Goal: Task Accomplishment & Management: Use online tool/utility

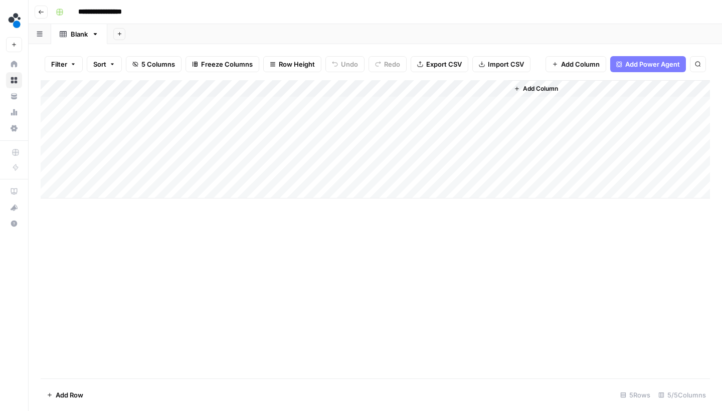
click at [97, 187] on div "Add Column" at bounding box center [375, 139] width 669 height 118
click at [95, 204] on div "Add Column" at bounding box center [375, 147] width 669 height 135
click at [95, 218] on div "Add Column" at bounding box center [375, 156] width 669 height 152
click at [95, 238] on div "Add Column" at bounding box center [375, 164] width 669 height 169
click at [95, 259] on div "Add Column" at bounding box center [375, 173] width 669 height 186
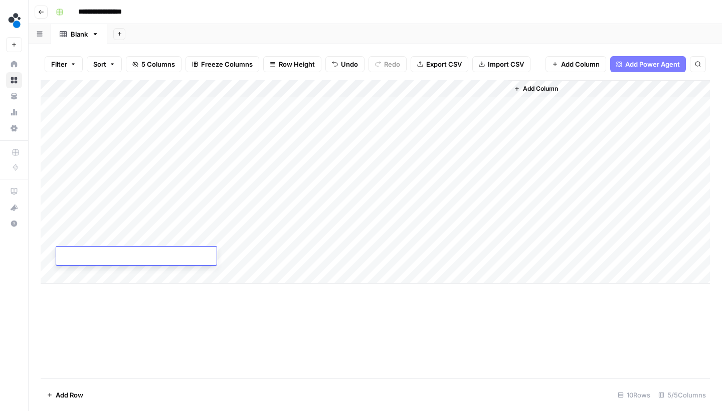
click at [94, 270] on div "Add Column" at bounding box center [375, 181] width 669 height 203
click at [95, 302] on div "Add Column" at bounding box center [375, 229] width 669 height 298
click at [95, 295] on div "Add Column" at bounding box center [375, 190] width 669 height 221
click at [94, 308] on div "Add Column" at bounding box center [375, 199] width 669 height 238
click at [93, 323] on div "Add Column" at bounding box center [375, 207] width 669 height 255
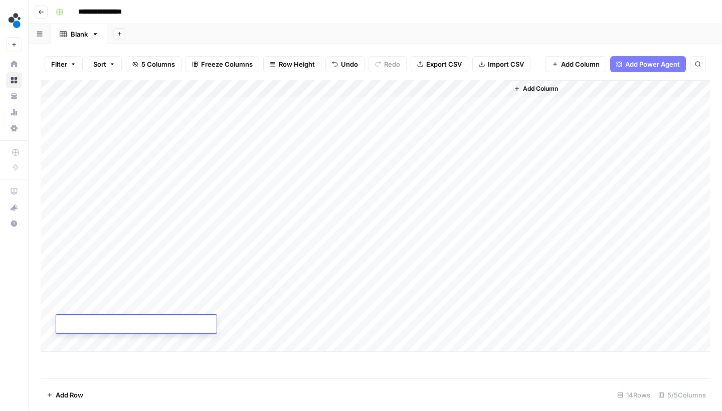
click at [95, 337] on div "Add Column" at bounding box center [375, 216] width 669 height 272
click at [95, 354] on div "Add Column" at bounding box center [375, 224] width 669 height 289
click at [97, 376] on div "Add Column" at bounding box center [375, 230] width 669 height 301
click at [104, 367] on div "Add Column" at bounding box center [375, 230] width 669 height 301
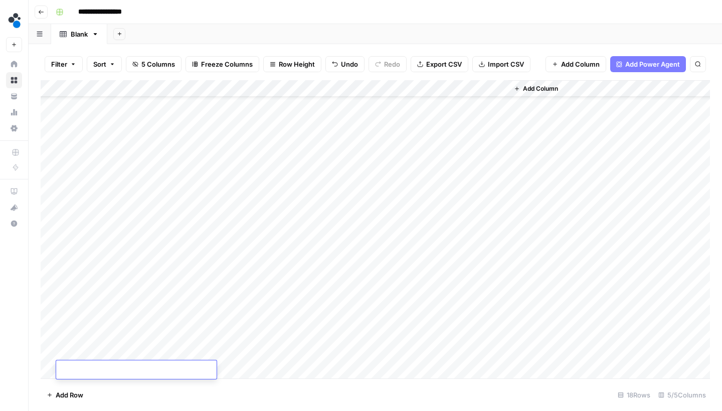
scroll to position [39, 0]
click at [162, 280] on div "Add Column" at bounding box center [375, 230] width 669 height 301
click at [105, 361] on div "Add Column" at bounding box center [375, 230] width 669 height 301
click at [126, 271] on div "Add Column" at bounding box center [375, 230] width 669 height 301
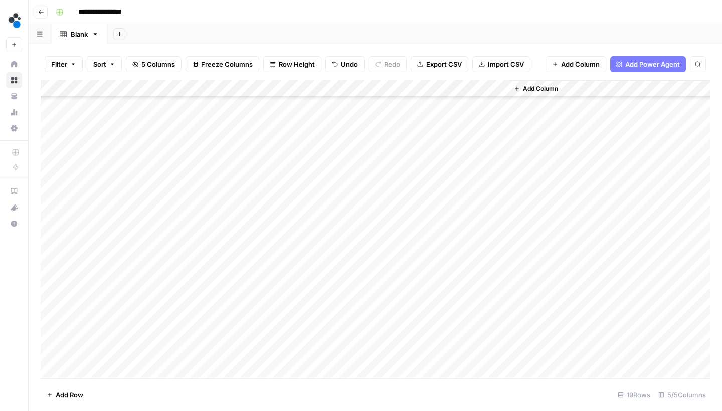
click at [95, 368] on div "Add Column" at bounding box center [375, 230] width 669 height 301
click at [107, 318] on div "Add Column" at bounding box center [375, 230] width 669 height 301
click at [95, 373] on div "Add Column" at bounding box center [375, 230] width 669 height 301
click at [108, 313] on div "Add Column" at bounding box center [375, 230] width 669 height 301
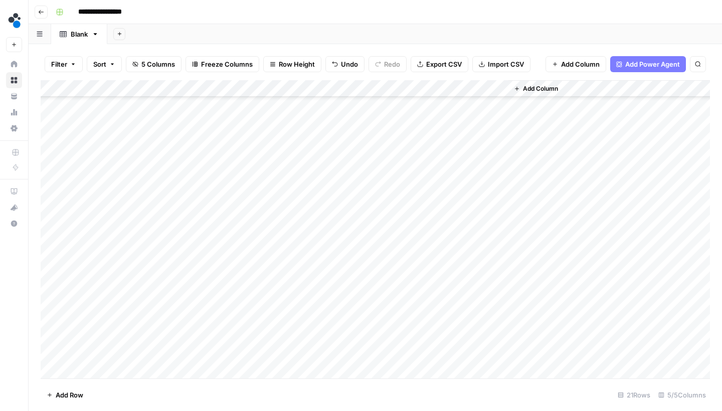
scroll to position [90, 0]
click at [89, 369] on div "Add Column" at bounding box center [375, 230] width 669 height 301
click at [107, 309] on div "Add Column" at bounding box center [375, 230] width 669 height 301
click at [86, 373] on div "Add Column" at bounding box center [375, 230] width 669 height 301
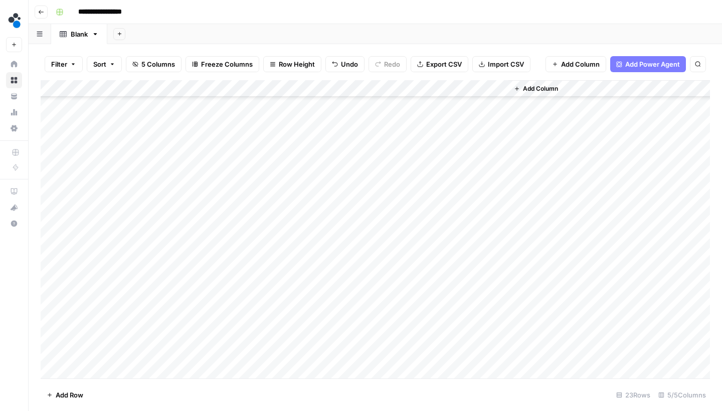
click at [104, 310] on div "Add Column" at bounding box center [375, 230] width 669 height 301
click at [89, 368] on div "Add Column" at bounding box center [375, 230] width 669 height 301
click at [108, 330] on div "Add Column" at bounding box center [375, 230] width 669 height 301
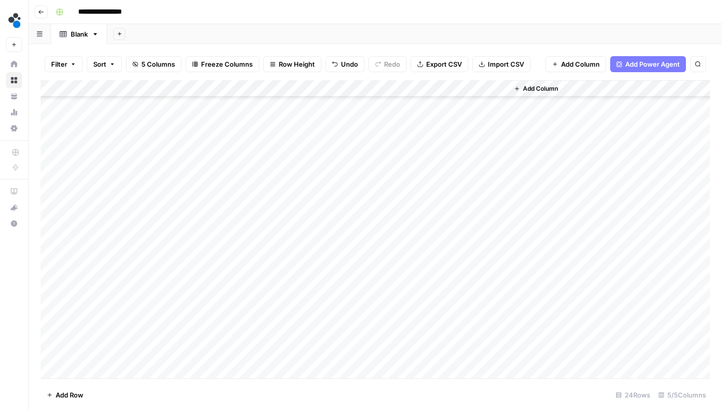
click at [96, 381] on footer "Add Row 24 Rows 5/5 Columns" at bounding box center [375, 394] width 669 height 33
click at [96, 375] on div "Add Column" at bounding box center [375, 230] width 669 height 301
click at [112, 317] on div "Add Column" at bounding box center [375, 230] width 669 height 301
click at [96, 367] on div "Add Column" at bounding box center [375, 230] width 669 height 301
click at [108, 335] on div "Add Column" at bounding box center [375, 230] width 669 height 301
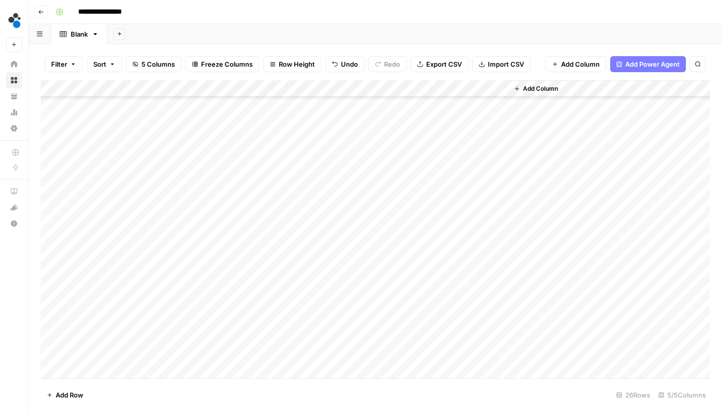
scroll to position [0, 0]
click at [95, 368] on div "Add Column" at bounding box center [375, 230] width 669 height 301
click at [105, 309] on div "Add Column" at bounding box center [375, 230] width 669 height 301
click at [89, 366] on div "Add Column" at bounding box center [375, 230] width 669 height 301
click at [111, 299] on div "Add Column" at bounding box center [375, 230] width 669 height 301
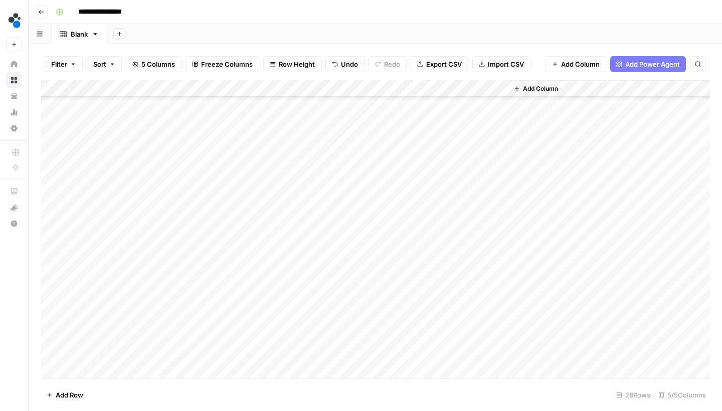
click at [95, 374] on div "Add Column" at bounding box center [375, 230] width 669 height 301
click at [107, 291] on div "Add Column" at bounding box center [375, 230] width 669 height 301
click at [87, 365] on div "Add Column" at bounding box center [375, 230] width 669 height 301
click at [115, 265] on div "Add Column" at bounding box center [375, 230] width 669 height 301
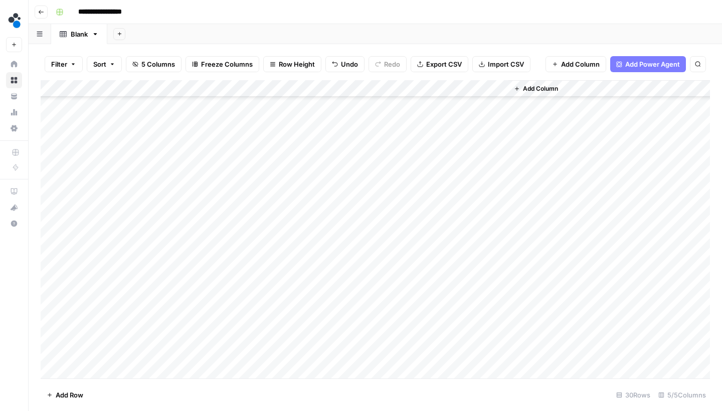
click at [93, 368] on div "Add Column" at bounding box center [375, 230] width 669 height 301
click at [111, 308] on div "Add Column" at bounding box center [375, 230] width 669 height 301
click at [92, 363] on div "Add Column" at bounding box center [375, 230] width 669 height 301
click at [108, 326] on div "Add Column" at bounding box center [375, 230] width 669 height 301
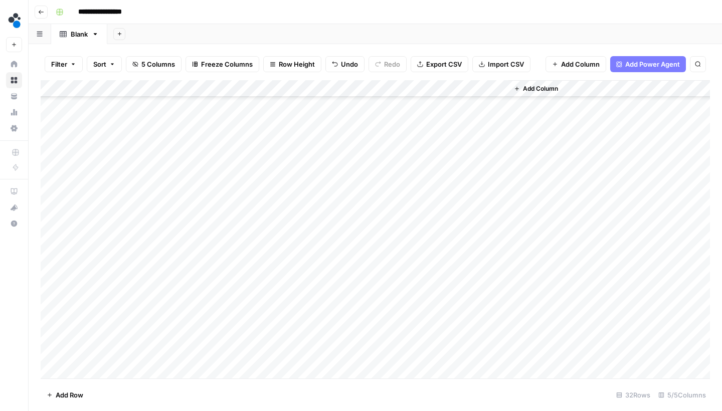
scroll to position [278, 0]
click at [94, 359] on div "Add Column" at bounding box center [375, 230] width 669 height 301
click at [93, 369] on div "Add Column" at bounding box center [375, 230] width 669 height 301
click at [101, 319] on div "Add Column" at bounding box center [375, 230] width 669 height 301
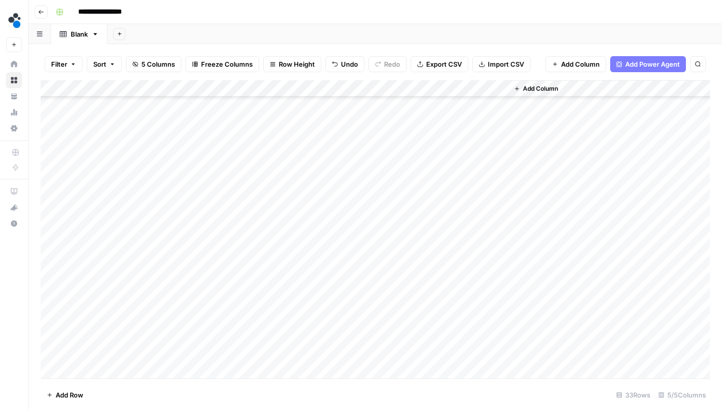
click at [90, 358] on div "Add Column" at bounding box center [375, 230] width 669 height 301
click at [90, 365] on div "Add Column" at bounding box center [375, 230] width 669 height 301
click at [96, 323] on div "Add Column" at bounding box center [375, 230] width 669 height 301
click at [89, 363] on div "Add Column" at bounding box center [375, 230] width 669 height 301
click at [110, 317] on div "Add Column" at bounding box center [375, 230] width 669 height 301
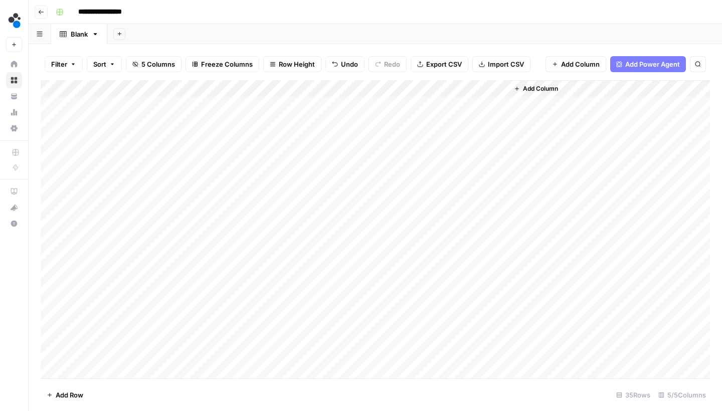
scroll to position [0, 0]
click at [108, 105] on div "Add Column" at bounding box center [375, 230] width 669 height 301
type textarea "**********"
click at [126, 98] on div "Add Column" at bounding box center [375, 230] width 669 height 301
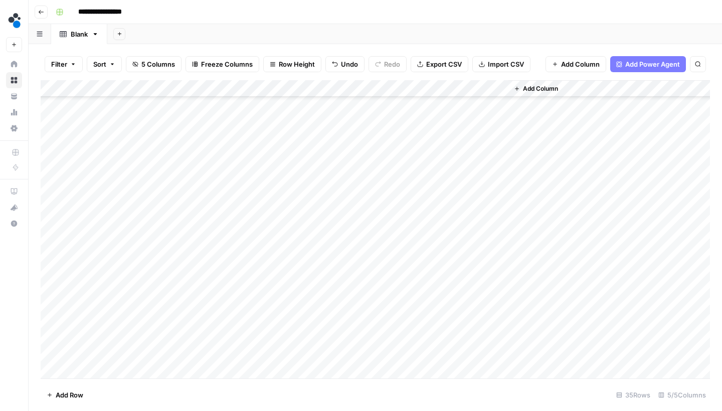
scroll to position [329, 0]
drag, startPoint x: 146, startPoint y: 110, endPoint x: 139, endPoint y: 352, distance: 242.2
click at [139, 352] on div "Add Column" at bounding box center [375, 230] width 669 height 301
drag, startPoint x: 359, startPoint y: 86, endPoint x: 183, endPoint y: 85, distance: 175.9
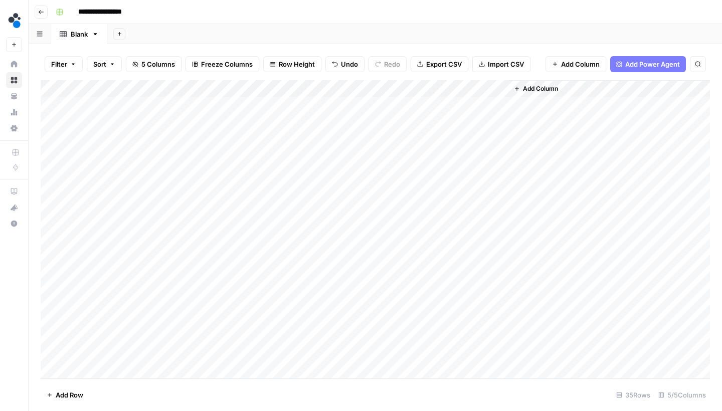
click at [183, 85] on div "Add Column" at bounding box center [375, 230] width 669 height 301
click at [172, 104] on div "Add Column" at bounding box center [375, 230] width 669 height 301
click at [176, 118] on div "Add Column" at bounding box center [375, 230] width 669 height 301
click at [181, 96] on div "Add Column" at bounding box center [375, 230] width 669 height 301
click at [181, 99] on div "Add Column" at bounding box center [375, 230] width 669 height 301
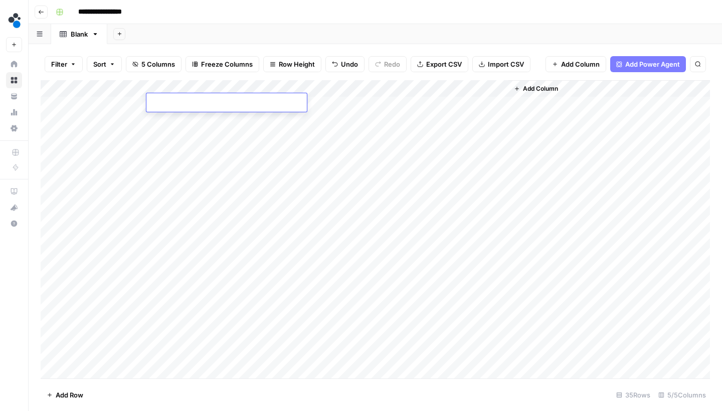
type textarea "**********"
click at [167, 94] on div "Add Column" at bounding box center [375, 230] width 669 height 301
type textarea "**********"
click at [185, 121] on div "Add Column" at bounding box center [375, 230] width 669 height 301
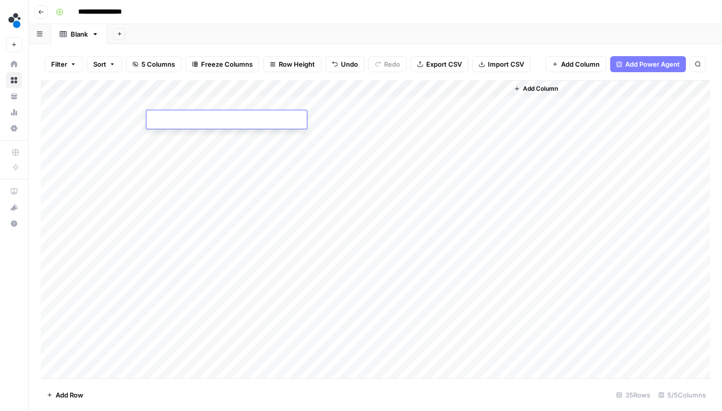
click at [185, 121] on textarea at bounding box center [226, 120] width 160 height 14
type textarea "**********"
click at [180, 134] on div "Add Column" at bounding box center [375, 230] width 669 height 301
click at [179, 134] on textarea at bounding box center [226, 137] width 160 height 14
type textarea "**********"
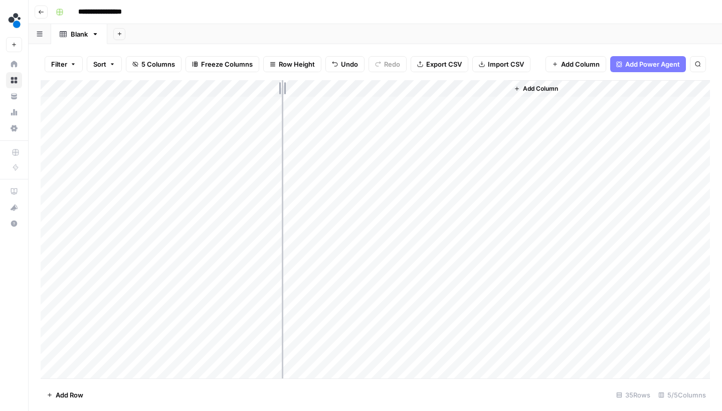
drag, startPoint x: 238, startPoint y: 87, endPoint x: 296, endPoint y: 89, distance: 57.7
click at [296, 89] on div "Add Column" at bounding box center [375, 230] width 669 height 301
click at [188, 148] on div "Add Column" at bounding box center [375, 230] width 669 height 301
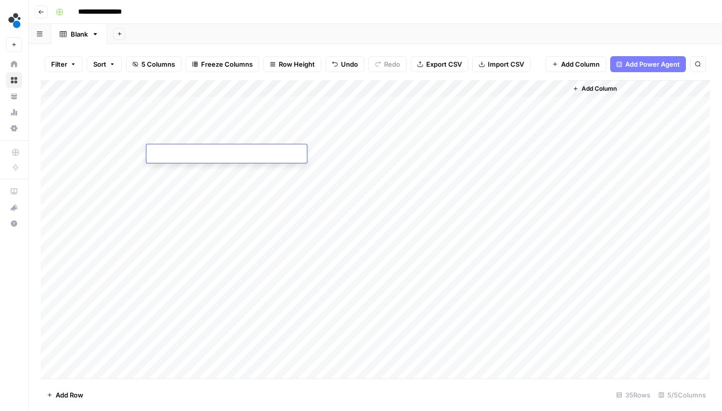
click at [188, 148] on textarea at bounding box center [226, 154] width 160 height 14
type textarea "**********"
click at [214, 168] on div "Add Column" at bounding box center [375, 230] width 669 height 301
type textarea "**********"
click at [205, 184] on div "Add Column" at bounding box center [375, 230] width 669 height 301
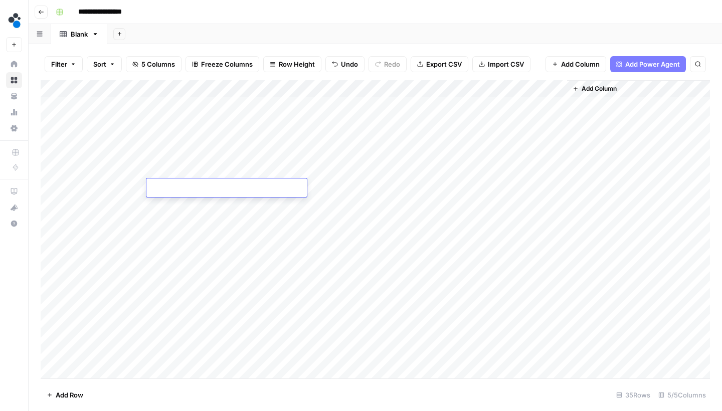
type textarea "**********"
click at [219, 198] on div "Add Column" at bounding box center [375, 230] width 669 height 301
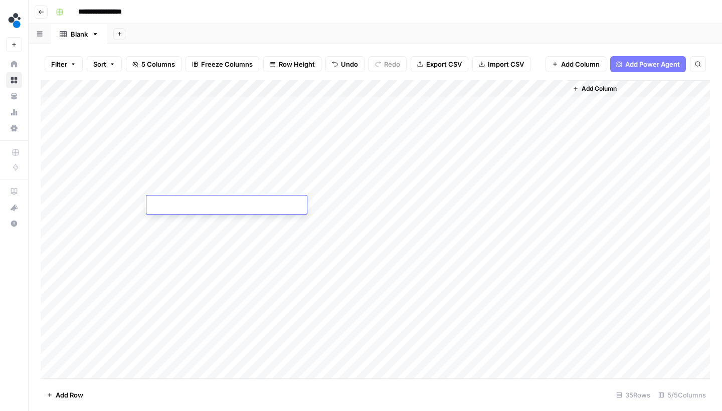
click at [219, 198] on div at bounding box center [226, 204] width 160 height 19
click at [217, 207] on textarea at bounding box center [226, 205] width 160 height 14
paste textarea "**********"
type textarea "**********"
click at [216, 217] on div "Add Column" at bounding box center [375, 230] width 669 height 301
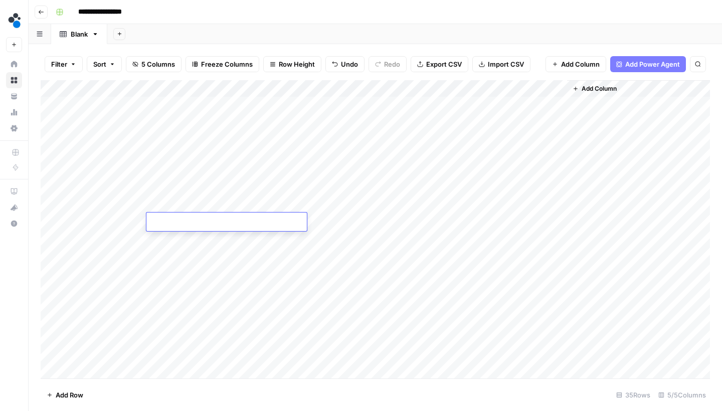
click at [215, 217] on textarea at bounding box center [226, 222] width 160 height 14
type textarea "**********"
click at [212, 239] on div "Add Column" at bounding box center [375, 230] width 669 height 301
type textarea "**********"
click at [210, 254] on div "Add Column" at bounding box center [375, 230] width 669 height 301
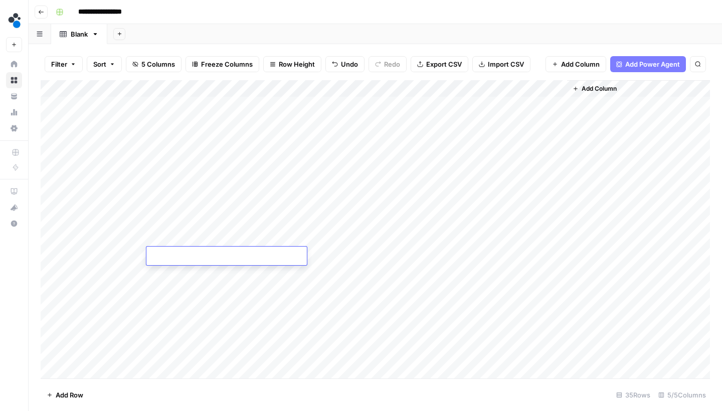
click at [210, 254] on textarea at bounding box center [226, 257] width 160 height 14
type textarea "**********"
click at [195, 273] on div "Add Column" at bounding box center [375, 230] width 669 height 301
click at [195, 273] on textarea at bounding box center [226, 274] width 160 height 14
type textarea "**********"
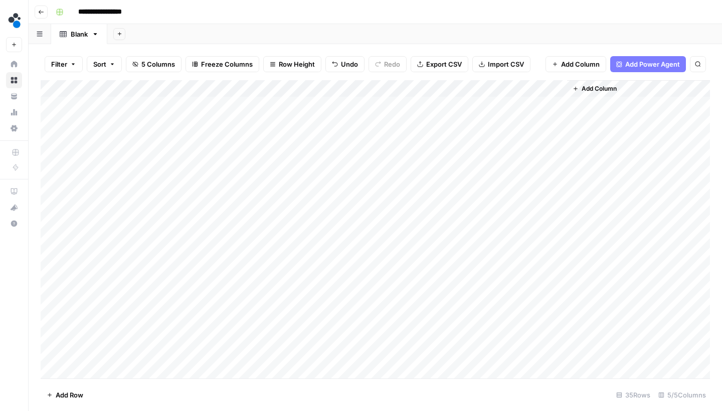
click at [187, 291] on div "Add Column" at bounding box center [375, 230] width 669 height 301
click at [187, 291] on textarea at bounding box center [226, 291] width 160 height 14
type textarea "**********"
click at [186, 158] on div "Add Column" at bounding box center [375, 230] width 669 height 301
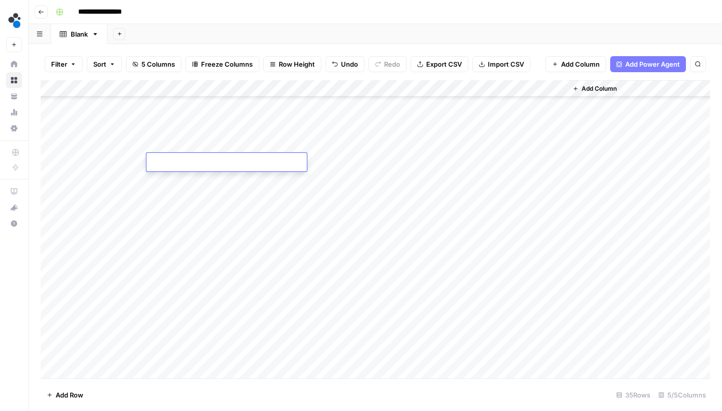
click at [186, 158] on textarea at bounding box center [226, 163] width 160 height 14
type textarea "**********"
click at [194, 178] on div "Add Column" at bounding box center [375, 230] width 669 height 301
click at [194, 178] on textarea at bounding box center [226, 180] width 160 height 14
type textarea "**********"
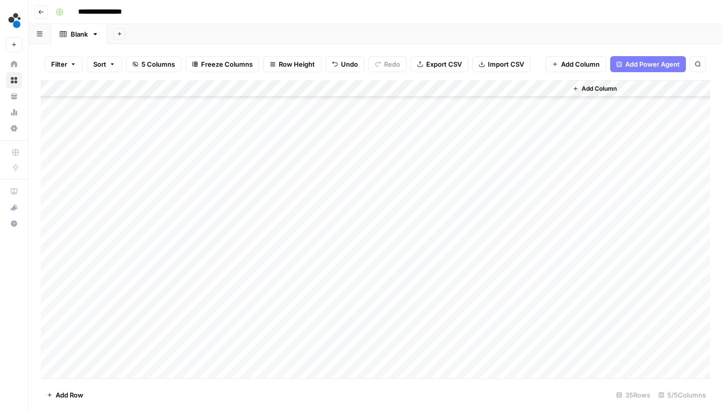
click at [194, 197] on div "Add Column" at bounding box center [375, 230] width 669 height 301
click at [194, 197] on textarea at bounding box center [226, 197] width 160 height 14
type textarea "**********"
click at [159, 211] on div "Add Column" at bounding box center [375, 230] width 669 height 301
click at [159, 211] on textarea at bounding box center [226, 214] width 160 height 14
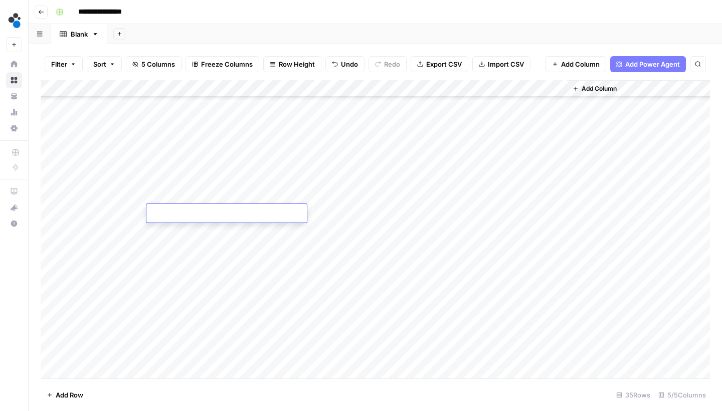
type textarea "**********"
click at [173, 234] on div "Add Column" at bounding box center [375, 230] width 669 height 301
type textarea "**********"
click at [194, 246] on div "Add Column" at bounding box center [375, 230] width 669 height 301
click at [194, 246] on textarea at bounding box center [226, 248] width 160 height 14
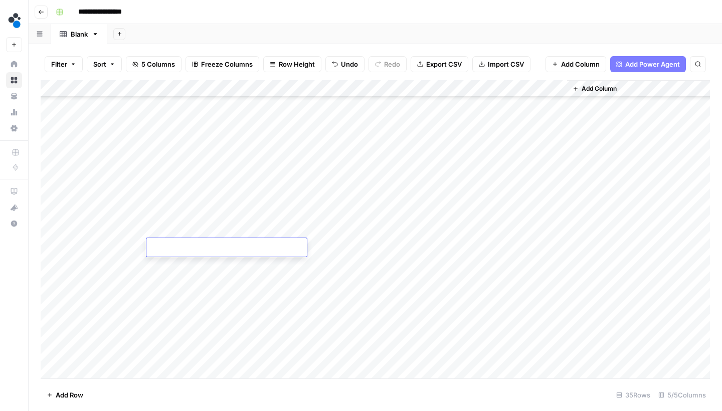
type textarea "**********"
click at [229, 267] on div "Add Column" at bounding box center [375, 230] width 669 height 301
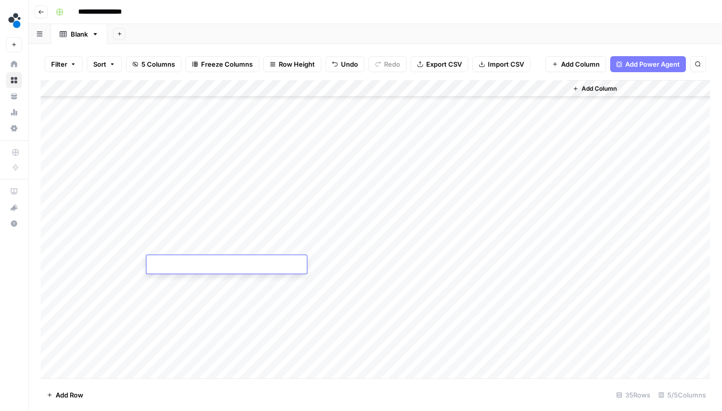
type textarea "**********"
click at [204, 282] on div "Add Column" at bounding box center [375, 230] width 669 height 301
click at [204, 282] on textarea at bounding box center [226, 282] width 160 height 14
type textarea "**********"
click at [175, 299] on div "Add Column" at bounding box center [375, 230] width 669 height 301
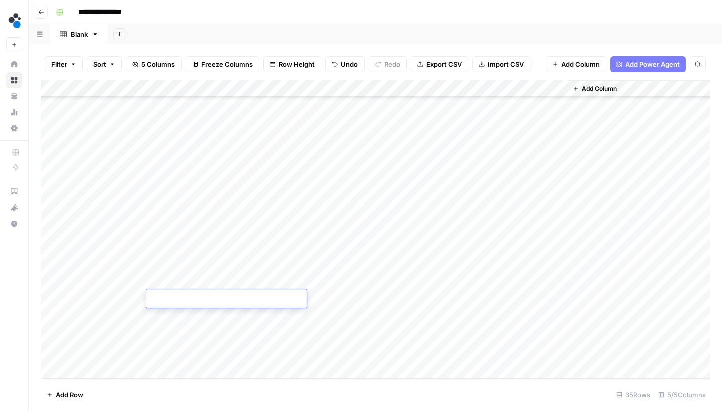
type textarea "**********"
click at [205, 316] on div "Add Column" at bounding box center [375, 230] width 669 height 301
type textarea "**********"
click at [183, 154] on div "Add Column" at bounding box center [375, 230] width 669 height 301
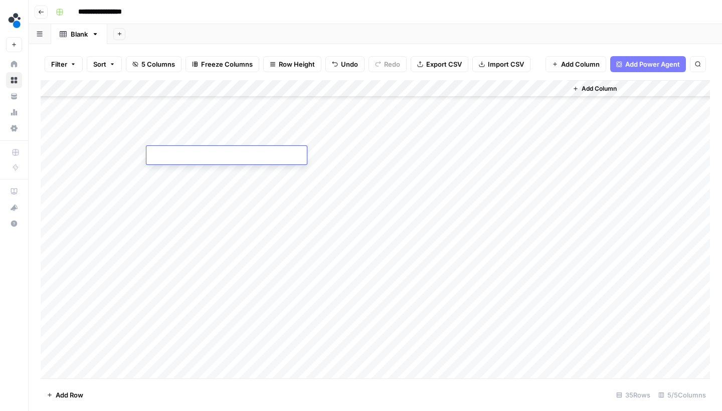
click at [183, 154] on textarea at bounding box center [226, 156] width 160 height 14
type textarea "**********"
drag, startPoint x: 296, startPoint y: 80, endPoint x: 338, endPoint y: 80, distance: 42.1
click at [337, 80] on div "Add Column" at bounding box center [375, 230] width 669 height 301
click at [236, 174] on div "Add Column" at bounding box center [375, 230] width 669 height 301
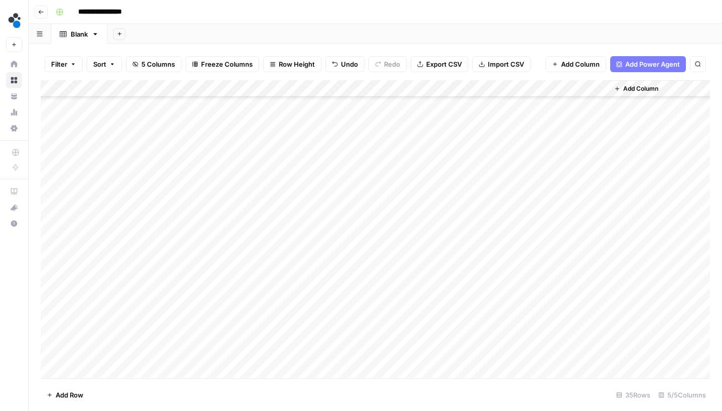
click at [220, 185] on div "Add Column" at bounding box center [375, 230] width 669 height 301
click at [219, 185] on textarea at bounding box center [242, 190] width 192 height 14
type textarea "**********"
click at [232, 207] on div "Add Column" at bounding box center [375, 230] width 669 height 301
click at [232, 207] on textarea at bounding box center [242, 207] width 192 height 14
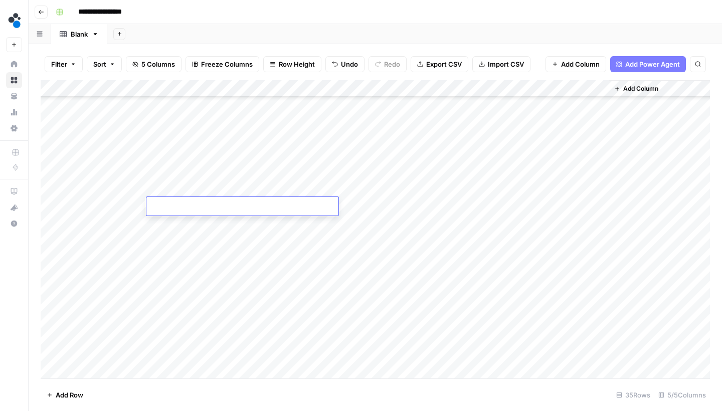
type textarea "**********"
click at [204, 226] on div "Add Column" at bounding box center [375, 230] width 669 height 301
click at [204, 226] on textarea at bounding box center [242, 224] width 192 height 14
type textarea "**********"
click at [205, 241] on div "Add Column" at bounding box center [375, 230] width 669 height 301
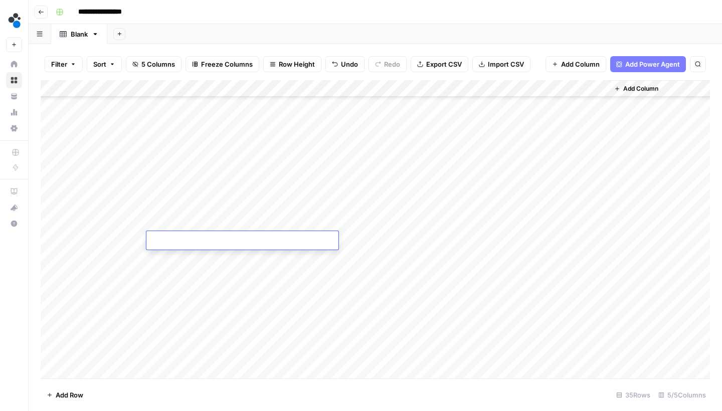
click at [205, 241] on textarea at bounding box center [242, 241] width 192 height 14
type textarea "**********"
click at [52, 249] on div "Add Column" at bounding box center [375, 230] width 669 height 301
click at [50, 265] on div "Add Column" at bounding box center [375, 230] width 669 height 301
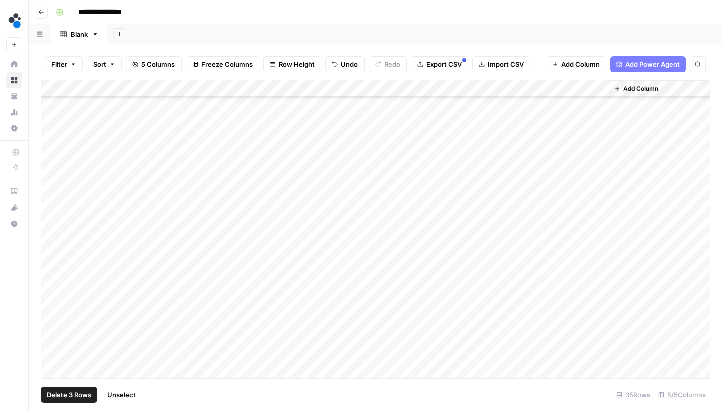
click at [50, 289] on div "Add Column" at bounding box center [375, 230] width 669 height 301
click at [50, 299] on div "Add Column" at bounding box center [375, 230] width 669 height 301
click at [50, 315] on div "Add Column" at bounding box center [375, 230] width 669 height 301
click at [50, 331] on div "Add Column" at bounding box center [375, 230] width 669 height 301
click at [54, 352] on div "Add Column" at bounding box center [375, 230] width 669 height 301
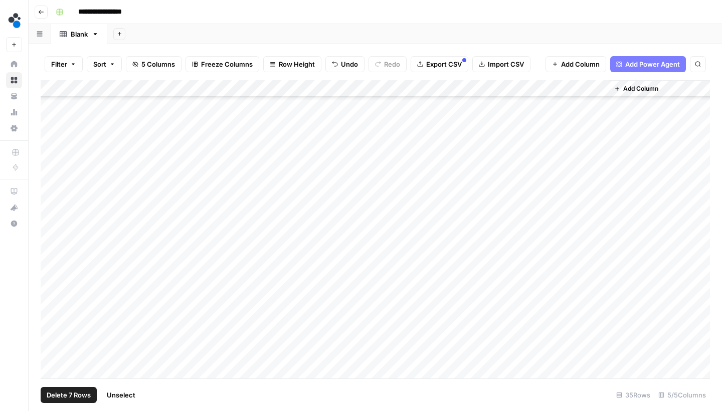
click at [53, 337] on div "Add Column" at bounding box center [375, 230] width 669 height 301
click at [72, 389] on button "Delete 7 Rows" at bounding box center [69, 395] width 56 height 16
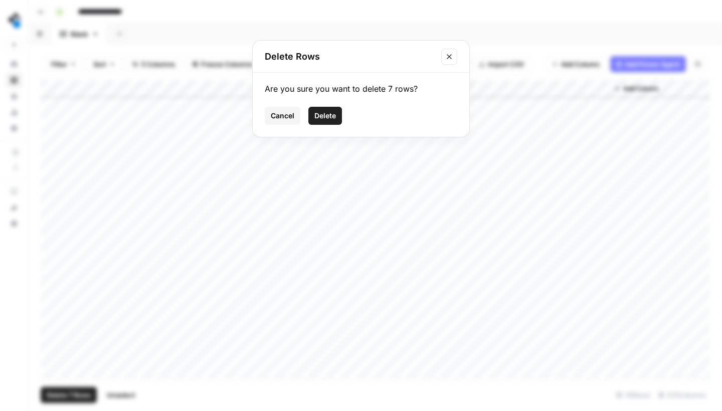
click at [323, 122] on button "Delete" at bounding box center [325, 116] width 34 height 18
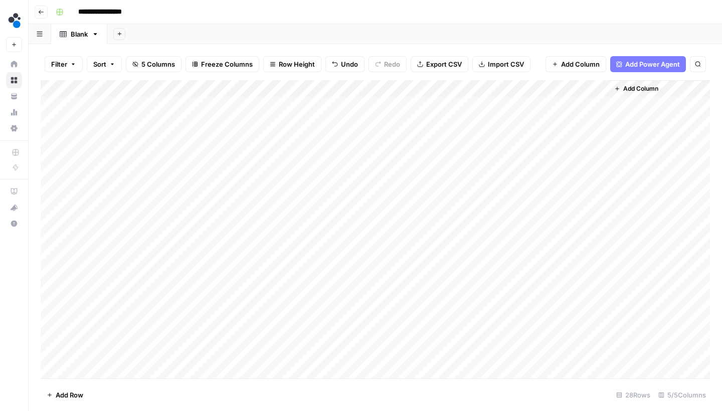
scroll to position [0, 0]
click at [651, 86] on span "Add Column" at bounding box center [640, 88] width 35 height 9
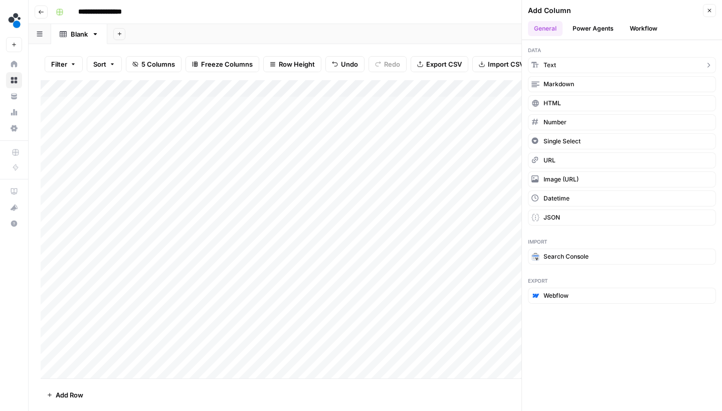
click at [564, 68] on button "Text" at bounding box center [622, 65] width 188 height 16
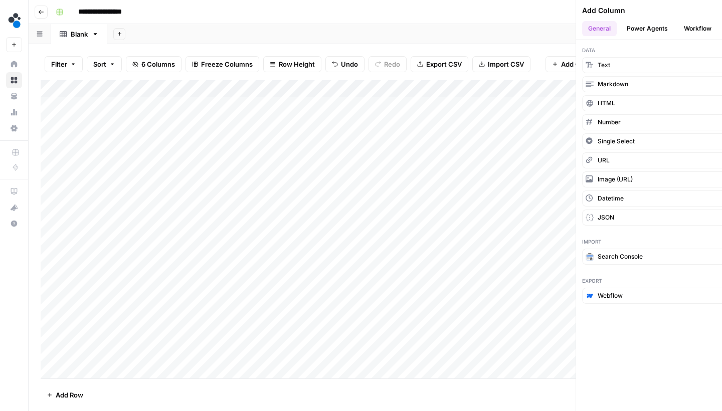
scroll to position [0, 45]
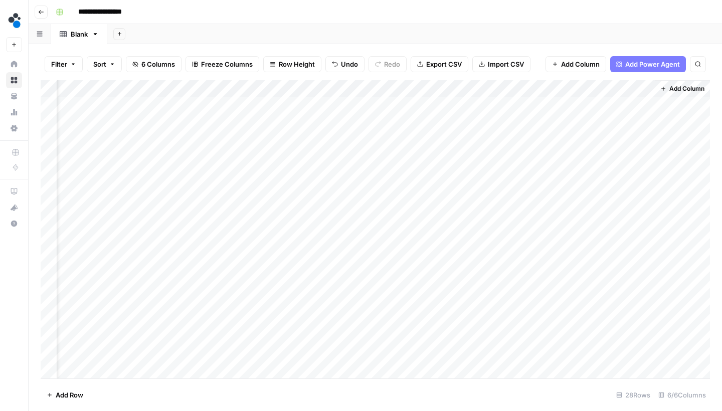
click at [520, 87] on div "Add Column" at bounding box center [375, 230] width 669 height 301
click at [525, 89] on div at bounding box center [518, 88] width 91 height 20
click at [525, 104] on div "Keywords" at bounding box center [533, 110] width 111 height 16
type input "Keyword"
click at [525, 87] on div "Add Column" at bounding box center [375, 230] width 669 height 301
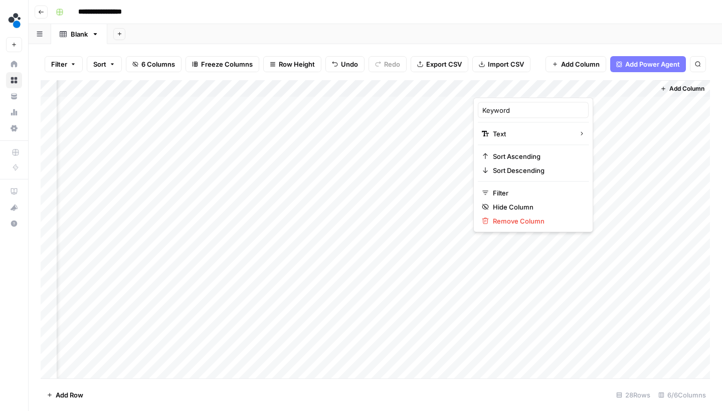
click at [524, 87] on div at bounding box center [518, 88] width 91 height 20
click at [521, 106] on input "Keyword" at bounding box center [533, 110] width 102 height 10
type input "Main keyword"
click at [601, 88] on div "Add Column" at bounding box center [375, 230] width 669 height 301
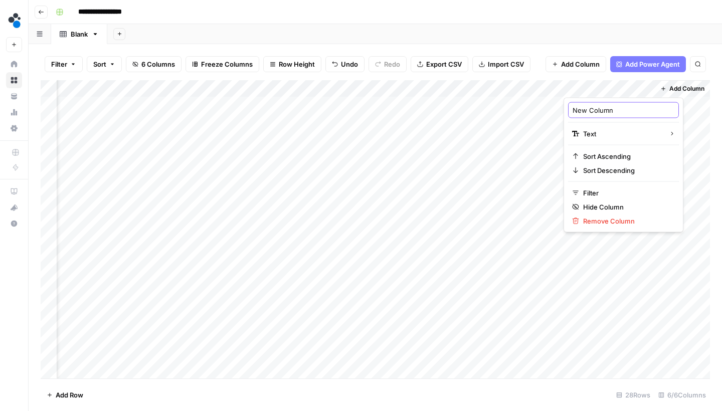
click at [589, 108] on input "New Column" at bounding box center [623, 110] width 102 height 10
type input "Keywords"
drag, startPoint x: 533, startPoint y: 91, endPoint x: 437, endPoint y: 95, distance: 95.3
click at [437, 95] on div "Add Column" at bounding box center [375, 230] width 669 height 301
drag, startPoint x: 617, startPoint y: 90, endPoint x: 525, endPoint y: 91, distance: 92.2
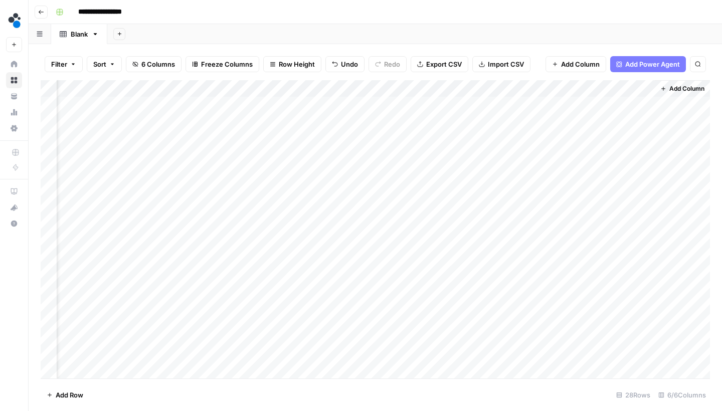
click at [525, 91] on div "Add Column" at bounding box center [375, 230] width 669 height 301
click at [330, 104] on div "Add Column" at bounding box center [375, 230] width 669 height 301
click at [330, 106] on div "Add Column" at bounding box center [375, 230] width 669 height 301
type textarea "**********"
click at [406, 102] on div "Add Column" at bounding box center [375, 230] width 669 height 301
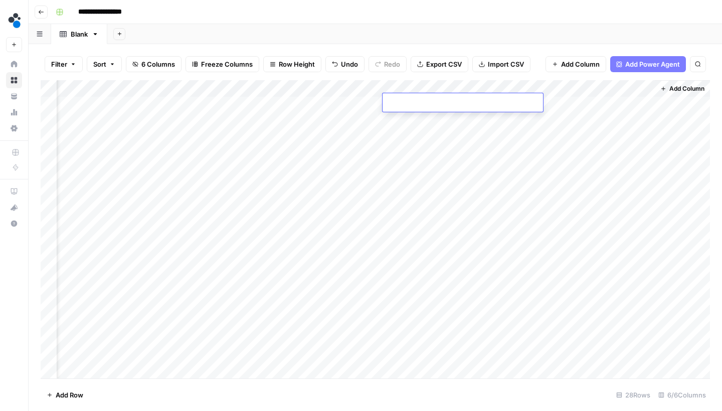
type textarea "**********"
click at [366, 115] on div "Add Column" at bounding box center [375, 230] width 669 height 301
click at [315, 123] on div "Add Column" at bounding box center [375, 230] width 669 height 301
click at [315, 123] on textarea "**********" at bounding box center [372, 120] width 160 height 14
type textarea "**********"
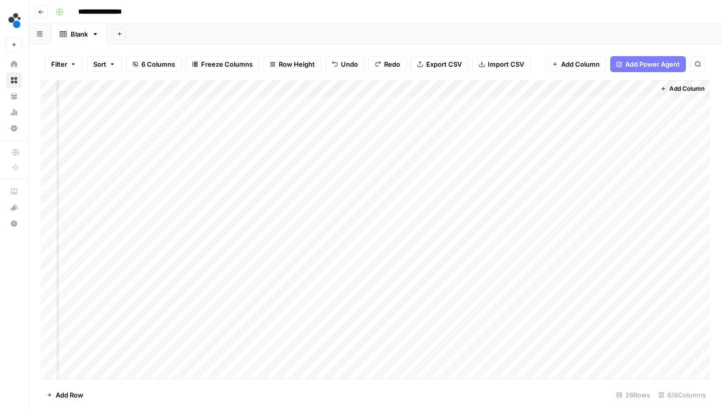
click at [366, 121] on div "Add Column" at bounding box center [375, 230] width 669 height 301
click at [366, 121] on textarea at bounding box center [372, 120] width 160 height 14
type textarea "**********"
click at [404, 117] on div "Add Column" at bounding box center [375, 230] width 669 height 301
click at [404, 117] on textarea at bounding box center [462, 120] width 160 height 14
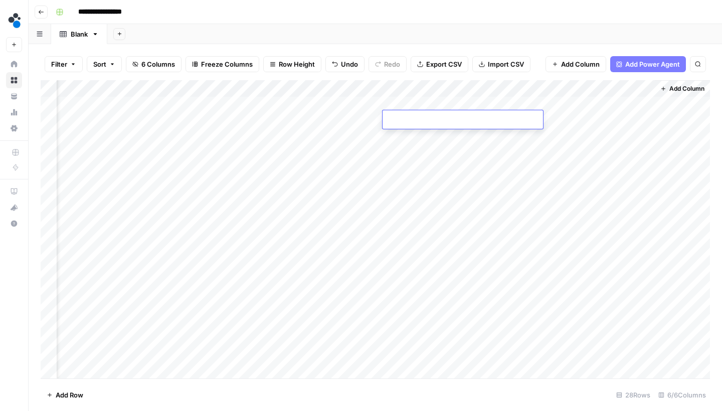
type textarea "**********"
click at [407, 100] on div "Add Column" at bounding box center [375, 230] width 669 height 301
click at [473, 114] on div "Add Column" at bounding box center [375, 230] width 669 height 301
click at [352, 133] on div "Add Column" at bounding box center [375, 230] width 669 height 301
click at [358, 137] on div "Add Column" at bounding box center [375, 230] width 669 height 301
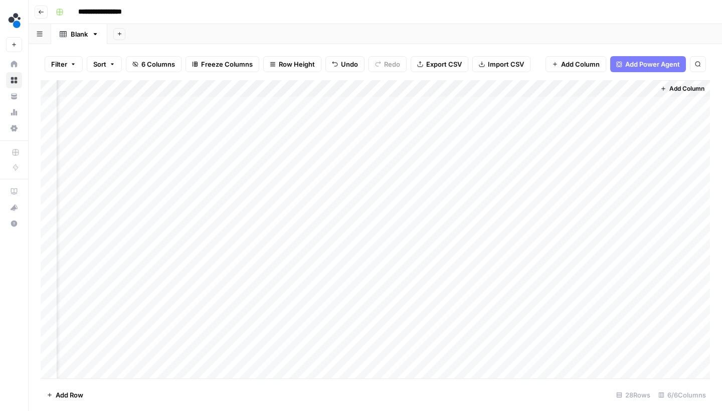
click at [406, 139] on div "Add Column" at bounding box center [375, 230] width 669 height 301
click at [406, 139] on textarea at bounding box center [462, 137] width 160 height 14
type textarea "****"
drag, startPoint x: 344, startPoint y: 135, endPoint x: 398, endPoint y: 137, distance: 54.1
click at [398, 137] on div "Add Column" at bounding box center [375, 230] width 669 height 301
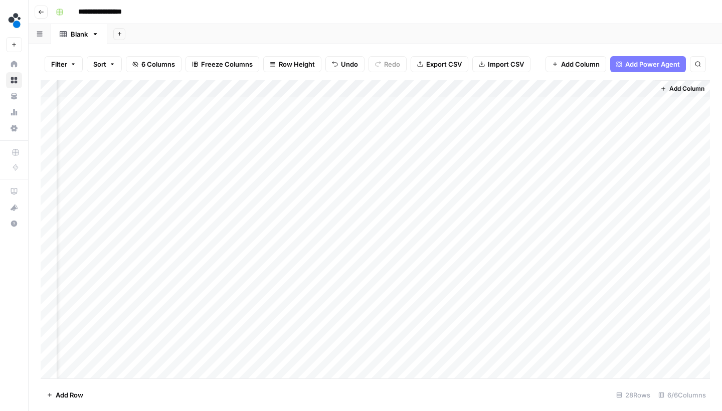
drag, startPoint x: 473, startPoint y: 144, endPoint x: 473, endPoint y: 150, distance: 6.5
click at [473, 150] on div "Add Column" at bounding box center [375, 230] width 669 height 301
click at [348, 168] on div "Add Column" at bounding box center [375, 230] width 669 height 301
click at [339, 174] on div "Add Column" at bounding box center [375, 230] width 669 height 301
click at [339, 174] on textarea at bounding box center [372, 171] width 160 height 14
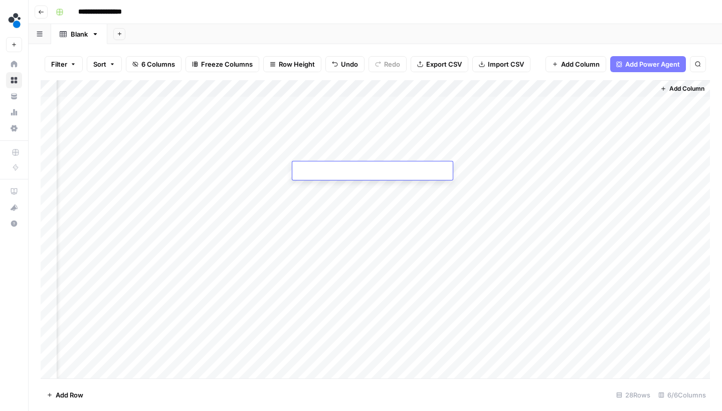
type textarea "**********"
drag, startPoint x: 383, startPoint y: 85, endPoint x: 423, endPoint y: 85, distance: 39.6
click at [423, 85] on div "Add Column" at bounding box center [375, 230] width 669 height 301
click at [455, 170] on div "Add Column" at bounding box center [375, 230] width 669 height 301
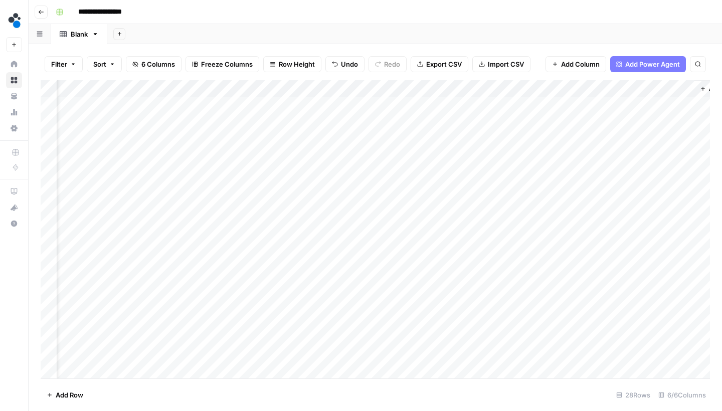
drag, startPoint x: 395, startPoint y: 173, endPoint x: 438, endPoint y: 168, distance: 43.3
click at [438, 168] on div "Add Column" at bounding box center [375, 230] width 669 height 301
drag, startPoint x: 512, startPoint y: 178, endPoint x: 494, endPoint y: 316, distance: 139.0
click at [494, 316] on div "Add Column" at bounding box center [375, 230] width 669 height 301
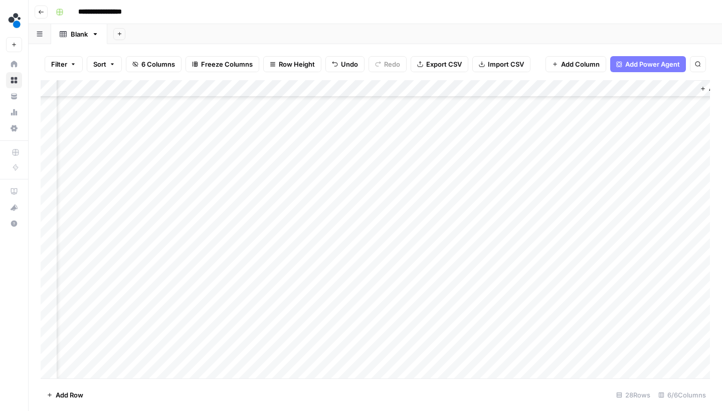
click at [371, 253] on div "Add Column" at bounding box center [375, 230] width 669 height 301
type textarea "**********"
click at [439, 253] on div "Add Column" at bounding box center [375, 230] width 669 height 301
click at [439, 253] on textarea at bounding box center [502, 256] width 160 height 14
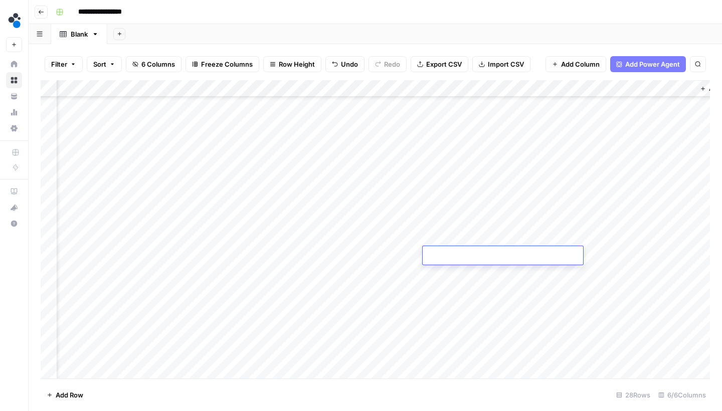
type textarea "**********"
drag, startPoint x: 352, startPoint y: 235, endPoint x: 458, endPoint y: 243, distance: 106.0
click at [457, 243] on div "Add Column" at bounding box center [375, 230] width 669 height 301
drag, startPoint x: 511, startPoint y: 243, endPoint x: 504, endPoint y: 289, distance: 46.6
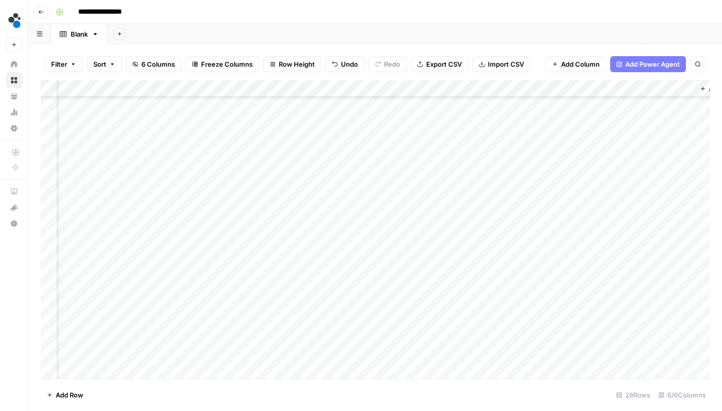
click at [505, 290] on div "Add Column" at bounding box center [375, 230] width 669 height 301
click at [428, 225] on div "Add Column" at bounding box center [375, 230] width 669 height 301
click at [375, 232] on div "Add Column" at bounding box center [375, 230] width 669 height 301
click at [375, 232] on textarea at bounding box center [417, 230] width 160 height 14
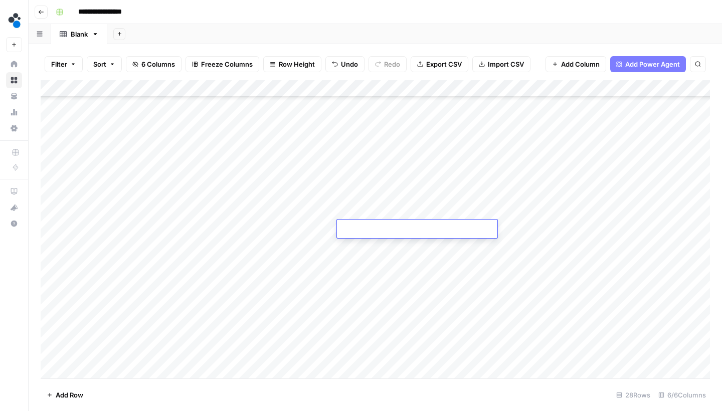
type textarea "**********"
click at [482, 228] on div "Add Column" at bounding box center [375, 230] width 669 height 301
click at [482, 228] on textarea at bounding box center [547, 230] width 160 height 14
type textarea "**********"
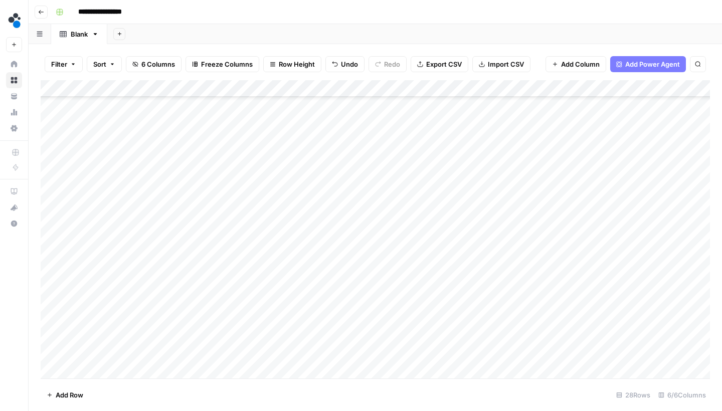
click at [416, 219] on div "Add Column" at bounding box center [375, 230] width 669 height 301
click at [355, 213] on div "Add Column" at bounding box center [375, 230] width 669 height 301
type textarea "**********"
click at [478, 213] on div "Add Column" at bounding box center [375, 230] width 669 height 301
click at [478, 213] on textarea at bounding box center [547, 217] width 160 height 14
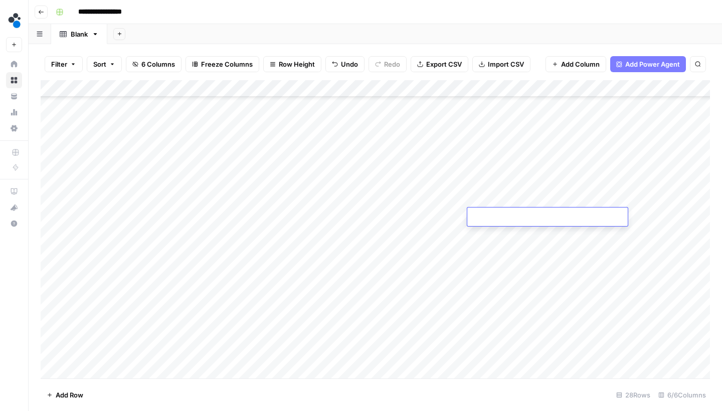
type textarea "**********"
click at [434, 228] on div "Add Column" at bounding box center [375, 230] width 669 height 301
drag, startPoint x: 404, startPoint y: 217, endPoint x: 479, endPoint y: 220, distance: 75.2
click at [481, 220] on div "Add Column" at bounding box center [375, 230] width 669 height 301
drag, startPoint x: 556, startPoint y: 224, endPoint x: 539, endPoint y: 295, distance: 73.2
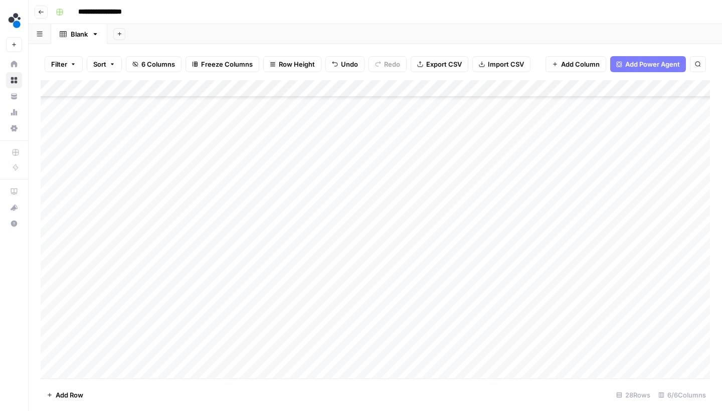
click at [539, 295] on div "Add Column" at bounding box center [375, 230] width 669 height 301
click at [366, 320] on div "Add Column" at bounding box center [375, 230] width 669 height 301
type textarea "**********"
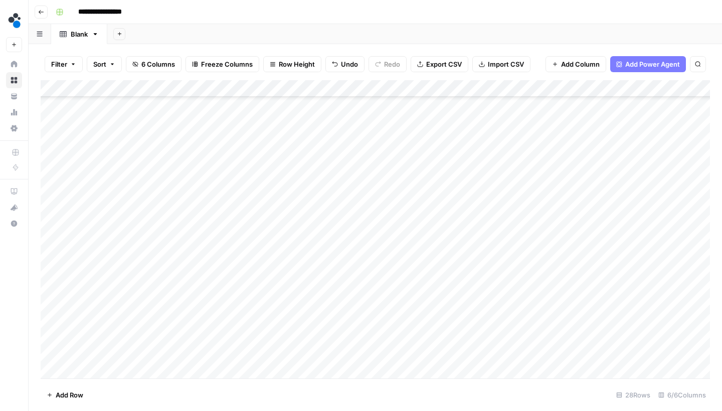
click at [478, 318] on div "Add Column" at bounding box center [375, 230] width 669 height 301
type textarea "**********"
click at [433, 325] on div "Add Column" at bounding box center [375, 230] width 669 height 301
click at [429, 336] on div "Add Column" at bounding box center [375, 230] width 669 height 301
click at [373, 338] on div "Add Column" at bounding box center [375, 230] width 669 height 301
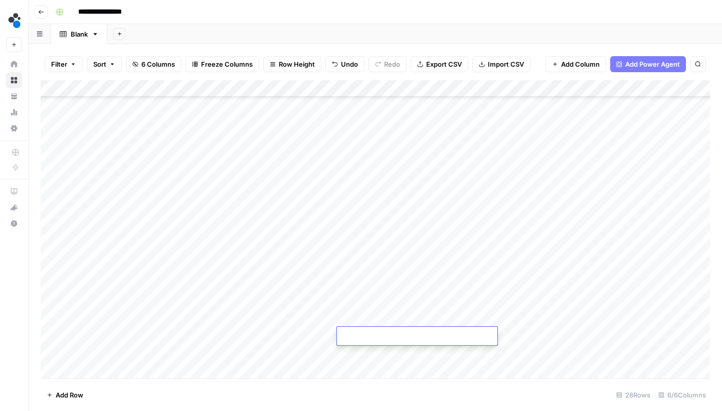
click at [373, 338] on textarea at bounding box center [417, 337] width 160 height 14
type textarea "**********"
click at [494, 336] on div "Add Column" at bounding box center [375, 230] width 669 height 301
click at [494, 336] on textarea at bounding box center [547, 337] width 160 height 14
type textarea "*********"
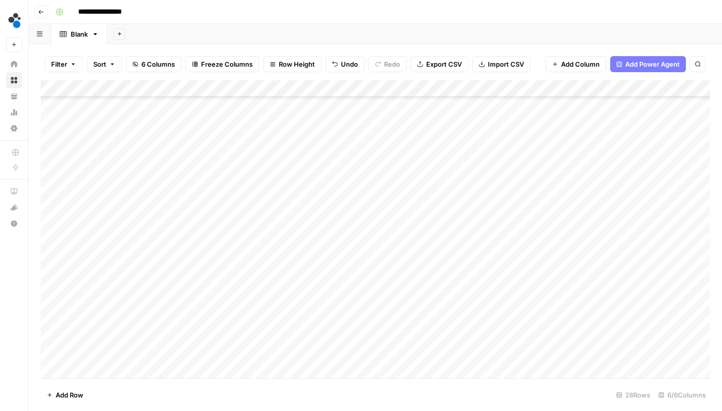
drag, startPoint x: 415, startPoint y: 338, endPoint x: 492, endPoint y: 341, distance: 76.7
click at [492, 341] on div "Add Column" at bounding box center [375, 230] width 669 height 301
click at [556, 349] on div "Add Column" at bounding box center [375, 230] width 669 height 301
drag, startPoint x: 44, startPoint y: 102, endPoint x: 100, endPoint y: 319, distance: 224.1
click at [100, 319] on div "Add Column" at bounding box center [375, 230] width 669 height 301
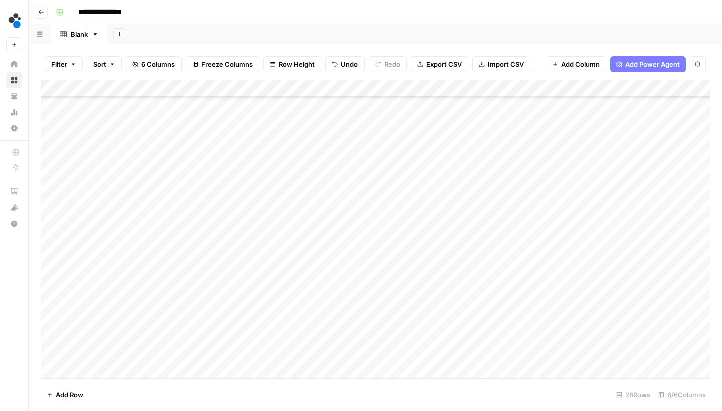
scroll to position [178, 0]
drag, startPoint x: 44, startPoint y: 146, endPoint x: 59, endPoint y: 318, distance: 172.1
click at [59, 318] on div "Add Column" at bounding box center [375, 230] width 669 height 301
drag, startPoint x: 43, startPoint y: 285, endPoint x: 49, endPoint y: 350, distance: 64.9
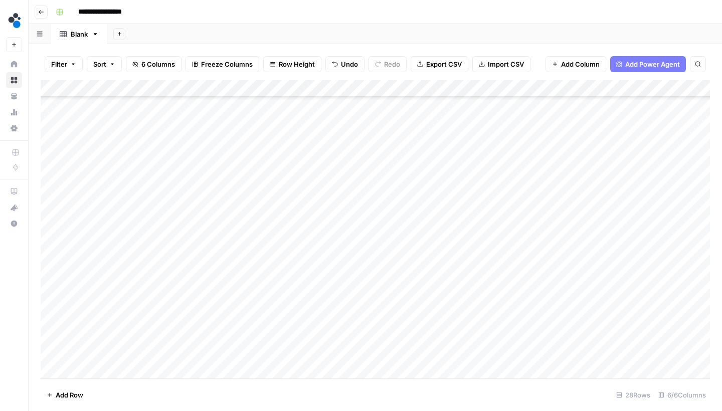
click at [49, 350] on div "Add Column" at bounding box center [375, 230] width 669 height 301
click at [195, 325] on div "Add Column" at bounding box center [375, 230] width 669 height 301
drag, startPoint x: 44, startPoint y: 196, endPoint x: 61, endPoint y: 355, distance: 159.8
click at [61, 355] on div "Add Column" at bounding box center [375, 230] width 669 height 301
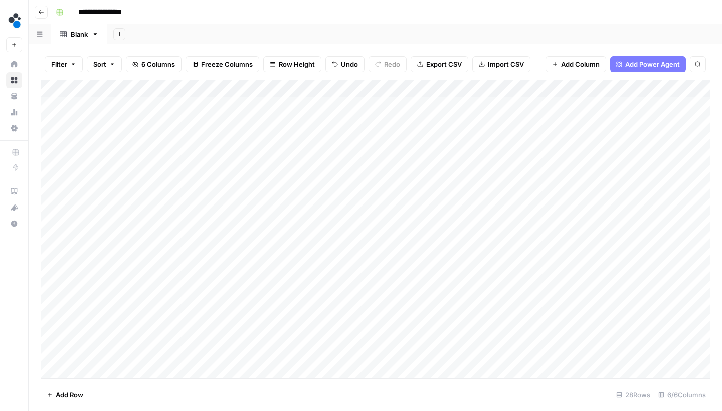
scroll to position [0, 0]
drag, startPoint x: 44, startPoint y: 102, endPoint x: 73, endPoint y: 297, distance: 197.1
click at [73, 296] on div "Add Column" at bounding box center [375, 230] width 669 height 301
drag, startPoint x: 44, startPoint y: 168, endPoint x: 79, endPoint y: 337, distance: 172.5
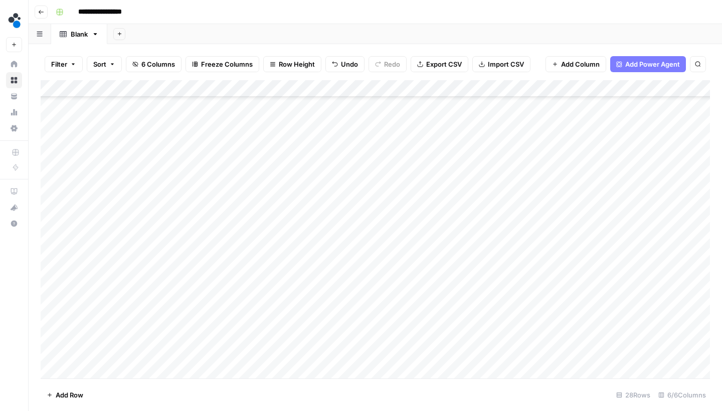
click at [79, 337] on div "Add Column" at bounding box center [375, 230] width 669 height 301
drag, startPoint x: 43, startPoint y: 251, endPoint x: 52, endPoint y: 348, distance: 97.7
click at [52, 348] on div "Add Column" at bounding box center [375, 230] width 669 height 301
click at [383, 285] on div "Add Column" at bounding box center [375, 230] width 669 height 301
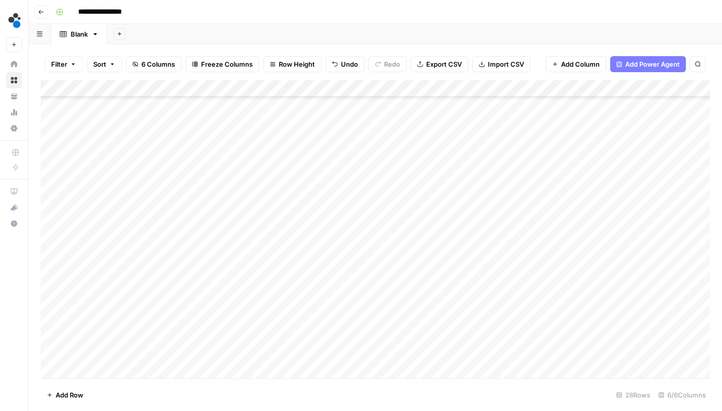
scroll to position [190, 0]
drag, startPoint x: 43, startPoint y: 289, endPoint x: 107, endPoint y: 137, distance: 164.6
click at [107, 137] on div "Add Column" at bounding box center [375, 230] width 669 height 301
drag, startPoint x: 44, startPoint y: 323, endPoint x: 79, endPoint y: 104, distance: 222.3
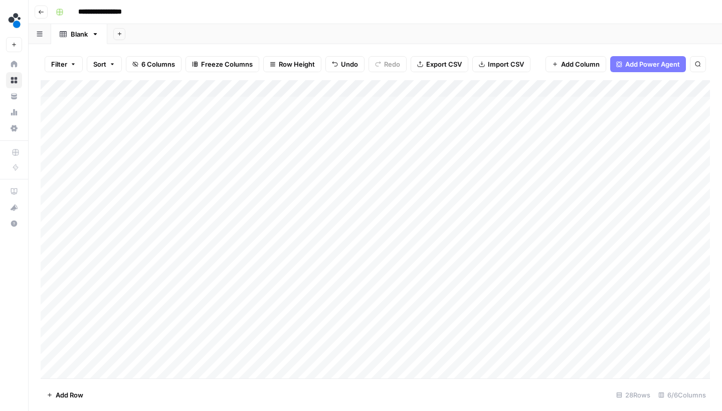
click at [79, 104] on div "Add Column" at bounding box center [375, 230] width 669 height 301
drag, startPoint x: 43, startPoint y: 144, endPoint x: 64, endPoint y: 294, distance: 151.4
click at [64, 294] on div "Add Column" at bounding box center [375, 230] width 669 height 301
drag, startPoint x: 44, startPoint y: 145, endPoint x: 62, endPoint y: 279, distance: 135.0
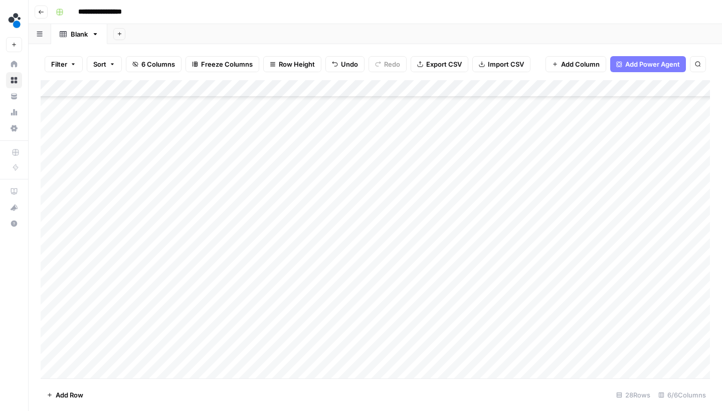
click at [62, 279] on div "Add Column" at bounding box center [375, 230] width 669 height 301
drag, startPoint x: 45, startPoint y: 143, endPoint x: 59, endPoint y: 260, distance: 117.0
click at [59, 260] on div "Add Column" at bounding box center [375, 230] width 669 height 301
drag, startPoint x: 46, startPoint y: 144, endPoint x: 59, endPoint y: 263, distance: 119.5
click at [59, 263] on div "Add Column" at bounding box center [375, 230] width 669 height 301
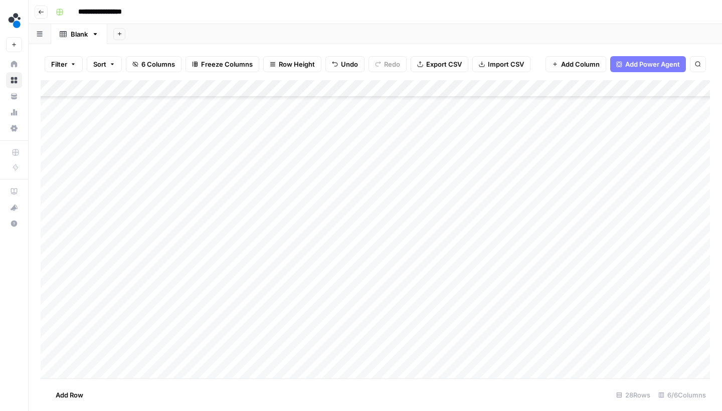
click at [49, 144] on div "Add Column" at bounding box center [375, 230] width 669 height 301
drag, startPoint x: 395, startPoint y: 88, endPoint x: 246, endPoint y: 95, distance: 150.0
click at [246, 95] on div "Add Column" at bounding box center [375, 230] width 669 height 301
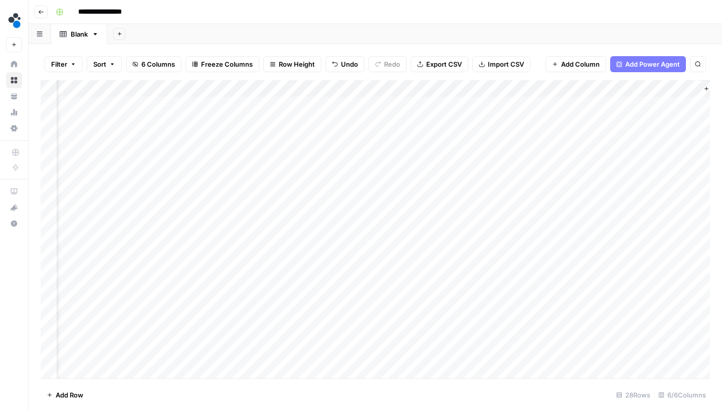
drag, startPoint x: 636, startPoint y: 87, endPoint x: 344, endPoint y: 102, distance: 293.1
click at [344, 102] on div "Add Column" at bounding box center [375, 230] width 669 height 301
click at [311, 103] on div "Add Column" at bounding box center [375, 230] width 669 height 301
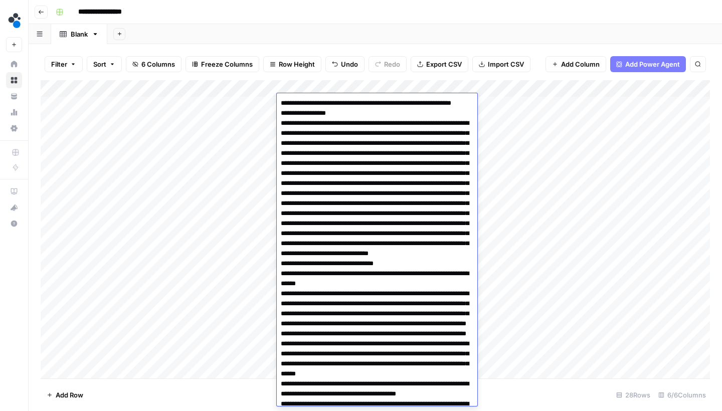
type textarea "**********"
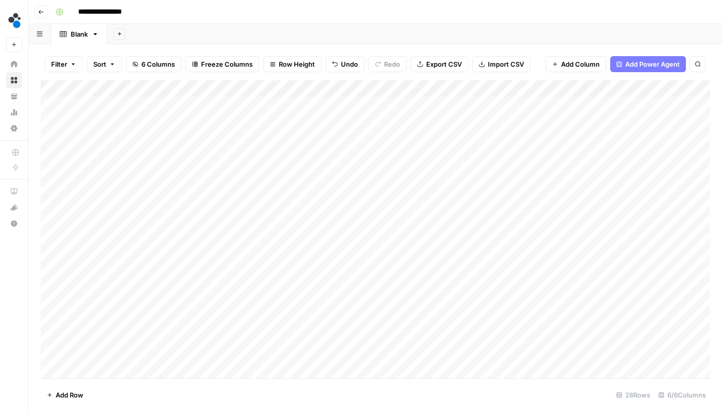
click at [329, 102] on div "Add Column" at bounding box center [375, 230] width 669 height 301
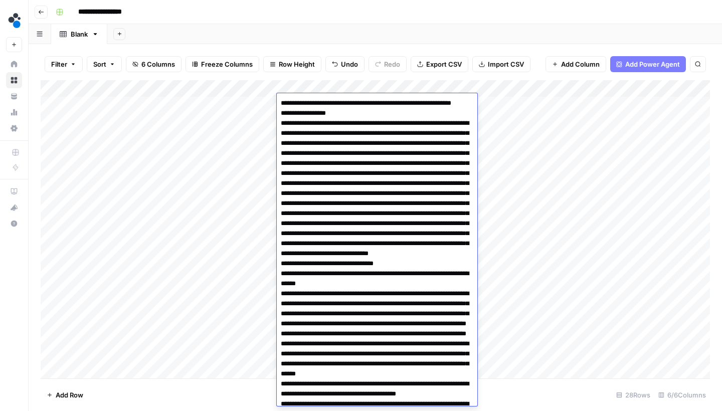
scroll to position [1589, 0]
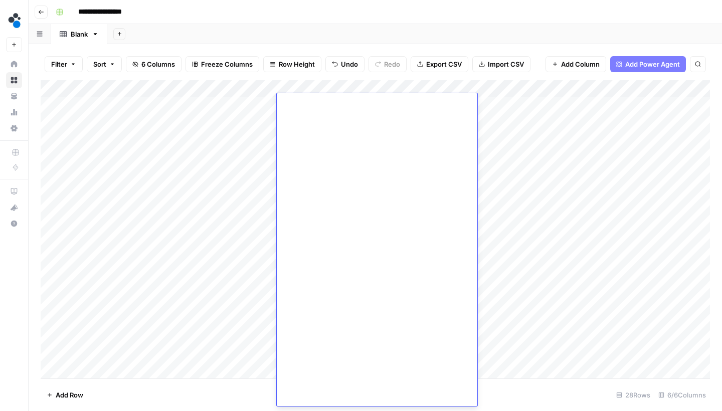
click at [331, 81] on div "Add Column" at bounding box center [375, 230] width 669 height 301
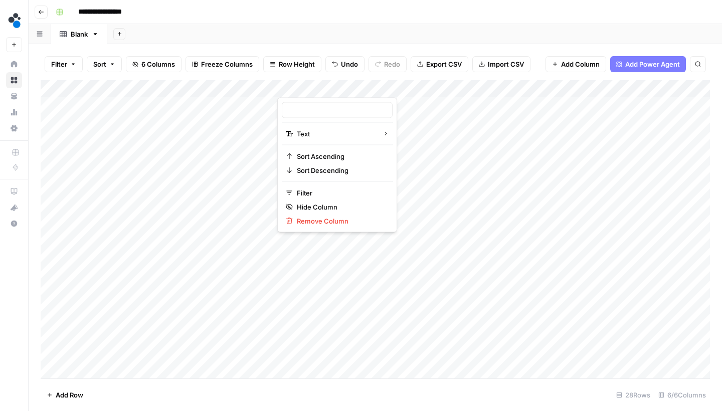
type input "Persona report"
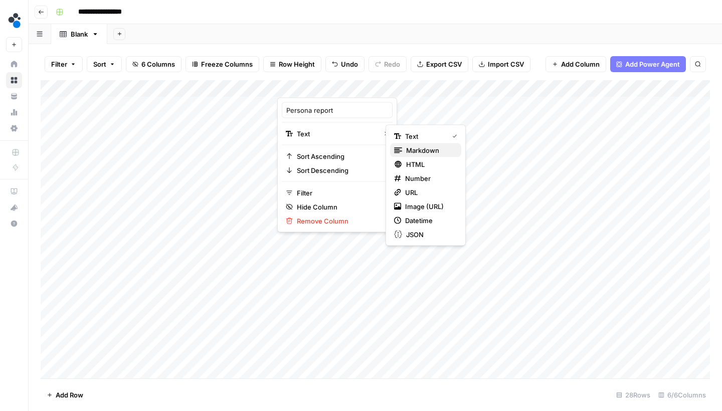
click at [406, 155] on span "Markdown" at bounding box center [429, 150] width 47 height 10
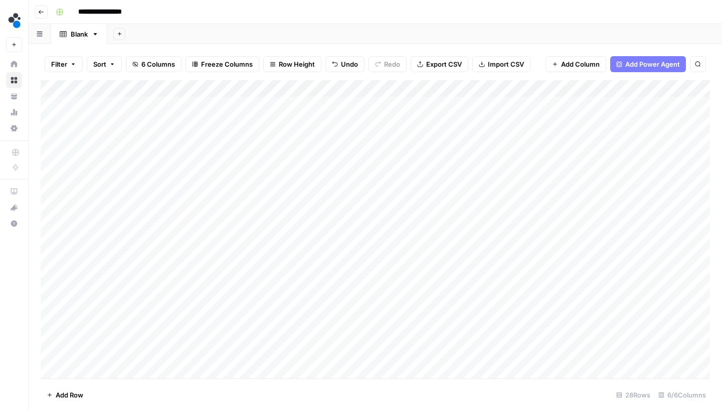
click at [335, 105] on div "Add Column" at bounding box center [375, 230] width 669 height 301
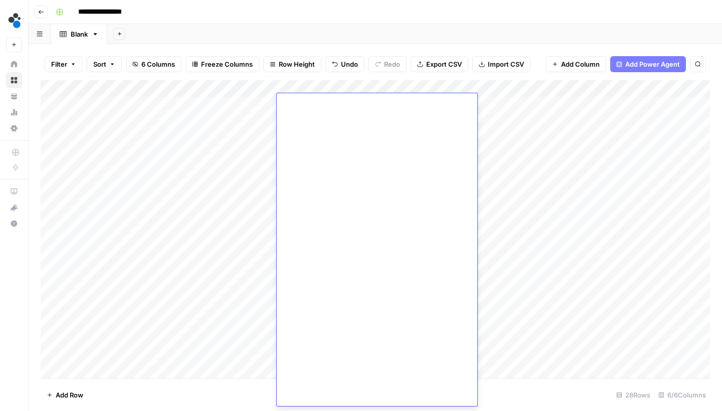
scroll to position [0, 0]
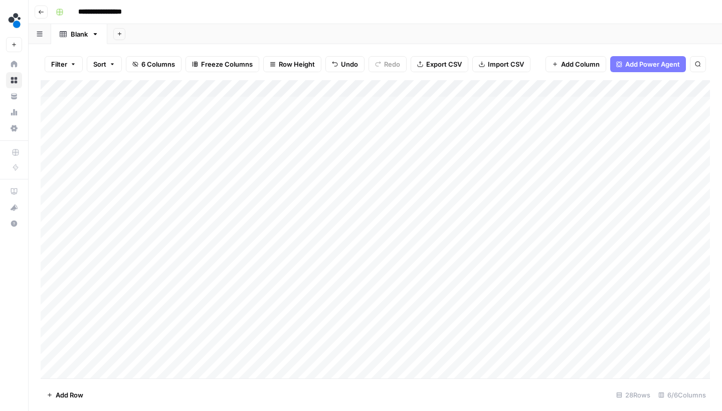
click at [327, 89] on div "Add Column" at bounding box center [375, 230] width 669 height 301
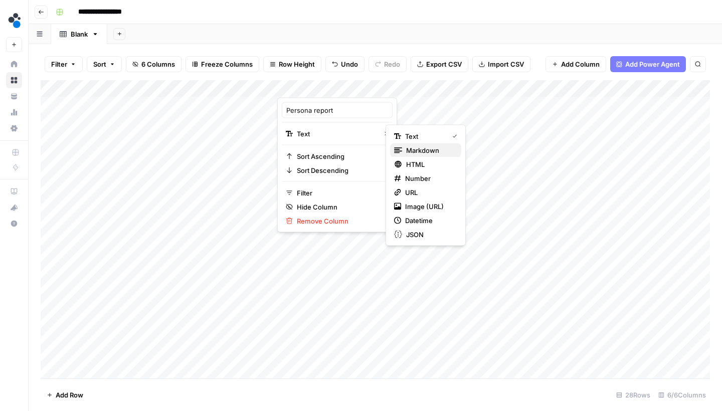
click at [402, 149] on div "Markdown" at bounding box center [425, 150] width 63 height 10
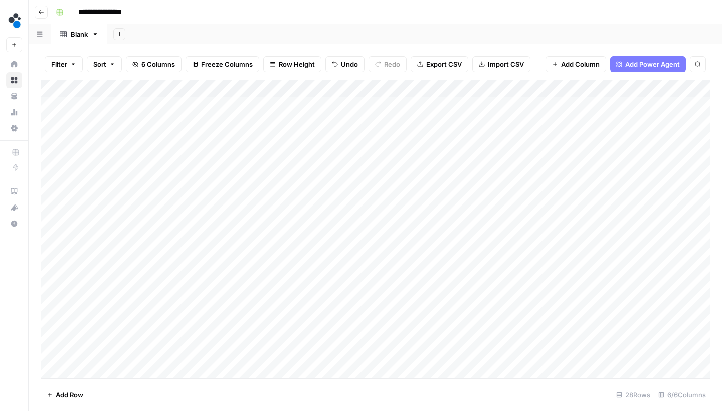
click at [330, 104] on div "Add Column" at bounding box center [375, 230] width 669 height 301
click at [331, 88] on div "Add Column" at bounding box center [375, 230] width 669 height 301
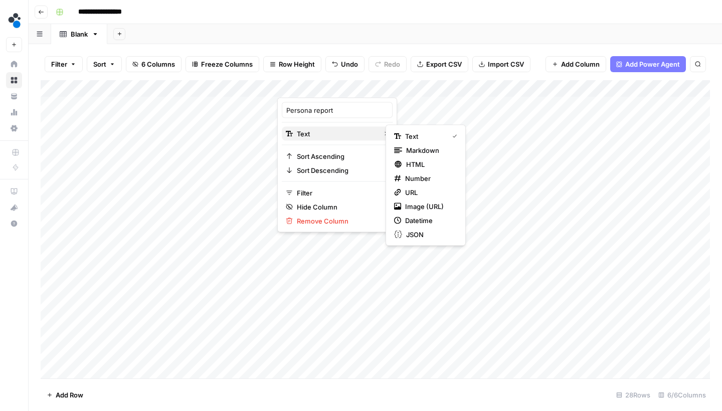
click at [362, 131] on span "Text" at bounding box center [336, 134] width 78 height 10
click at [415, 151] on span "Markdown" at bounding box center [429, 150] width 47 height 10
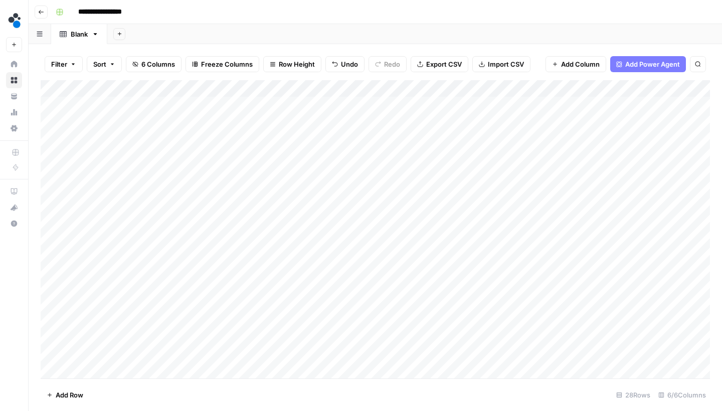
click at [346, 85] on div "Add Column" at bounding box center [375, 230] width 669 height 301
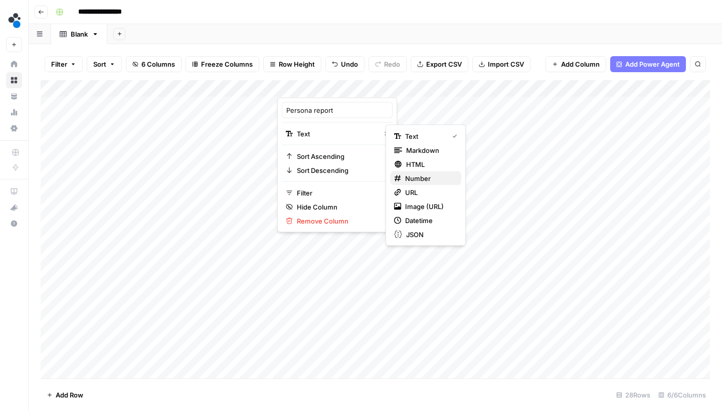
click at [409, 177] on span "Number" at bounding box center [429, 178] width 48 height 10
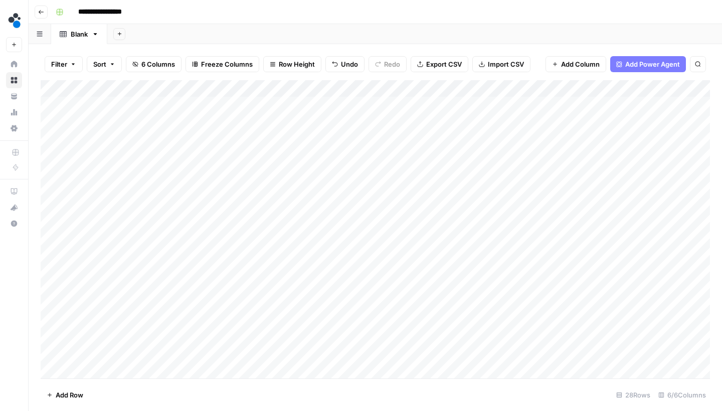
click at [344, 109] on div "Add Column" at bounding box center [375, 230] width 669 height 301
click at [345, 96] on div "Add Column" at bounding box center [375, 230] width 669 height 301
click at [336, 81] on div "Add Column" at bounding box center [375, 230] width 669 height 301
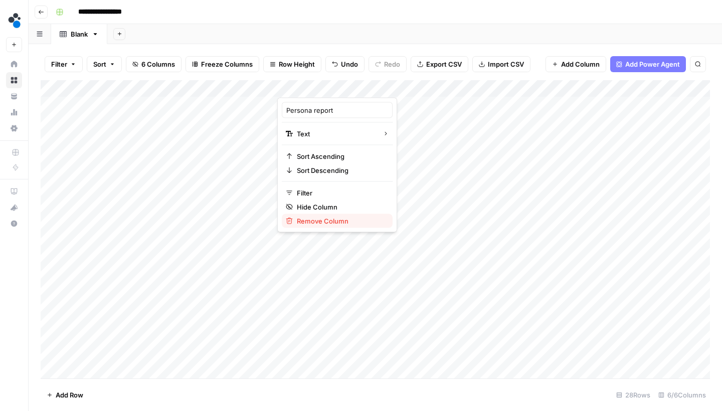
click at [316, 219] on span "Remove Column" at bounding box center [341, 221] width 88 height 10
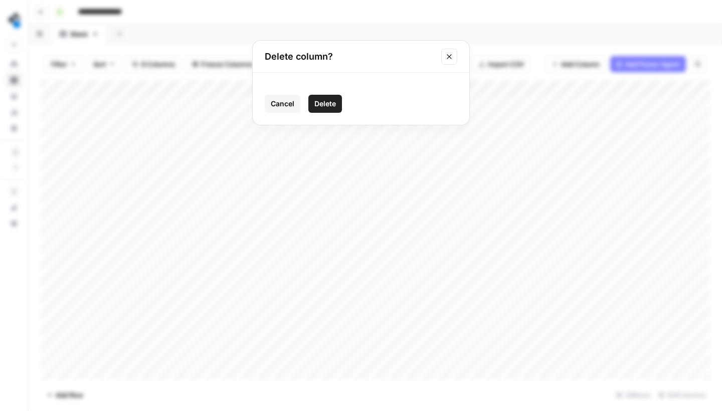
click at [328, 105] on span "Delete" at bounding box center [325, 104] width 22 height 10
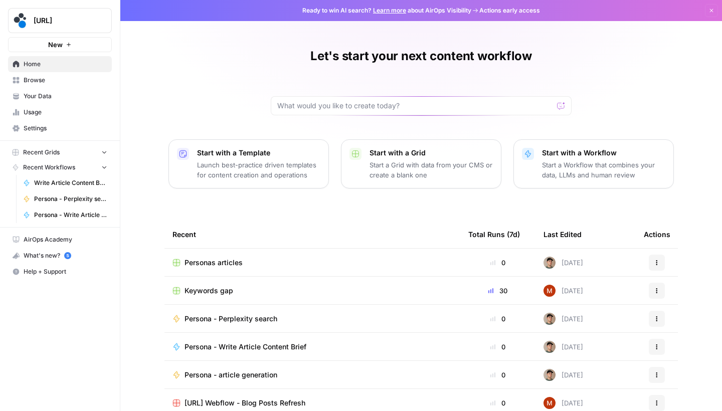
click at [72, 78] on span "Browse" at bounding box center [66, 80] width 84 height 9
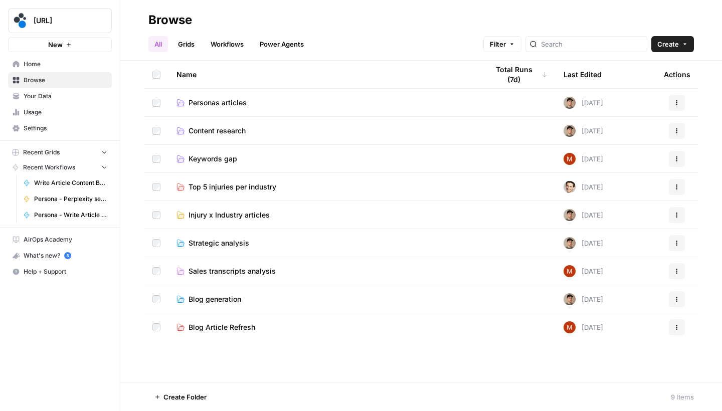
click at [239, 100] on span "Personas articles" at bounding box center [217, 103] width 58 height 10
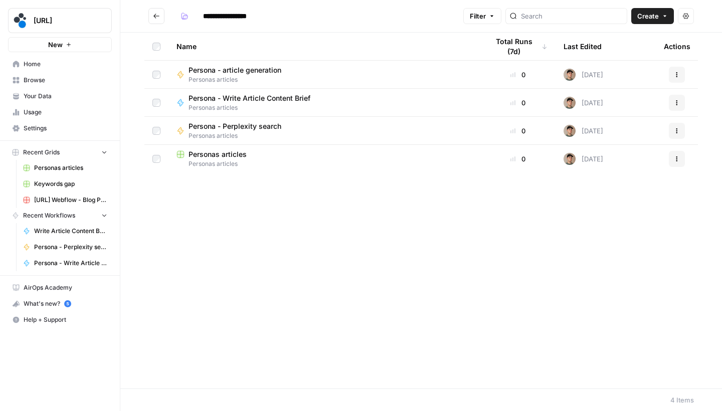
click at [239, 159] on span "Personas articles" at bounding box center [324, 163] width 296 height 9
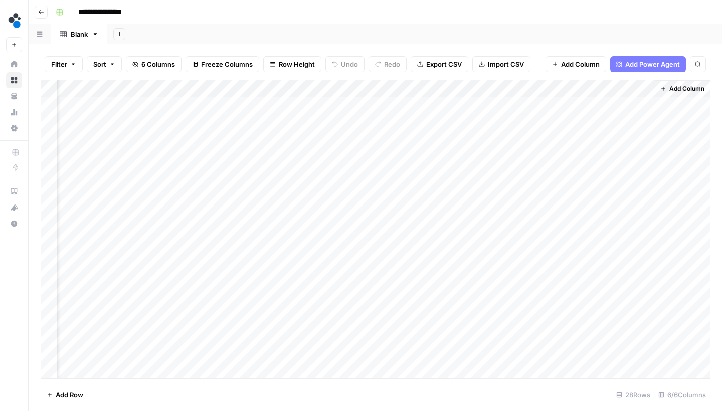
click at [576, 101] on div "Add Column" at bounding box center [375, 230] width 669 height 301
click at [585, 90] on div "Add Column" at bounding box center [375, 230] width 669 height 301
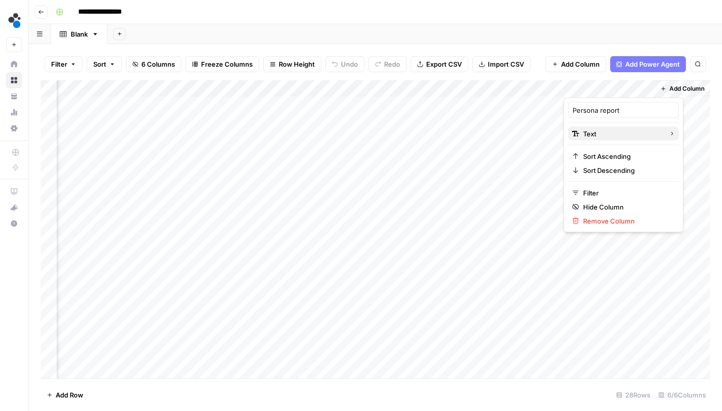
click at [605, 132] on span "Text" at bounding box center [622, 134] width 78 height 10
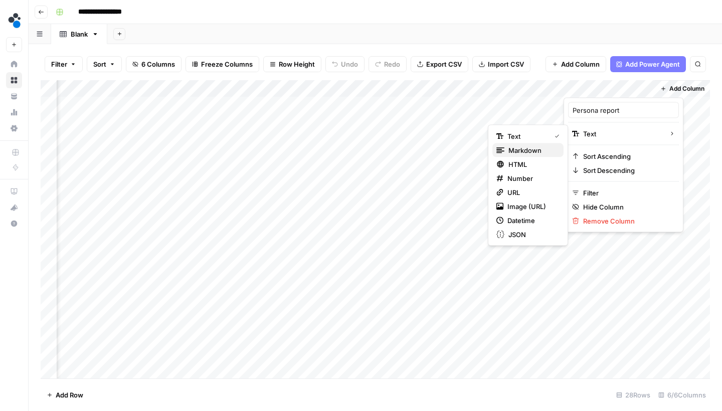
click at [542, 153] on span "Markdown" at bounding box center [531, 150] width 47 height 10
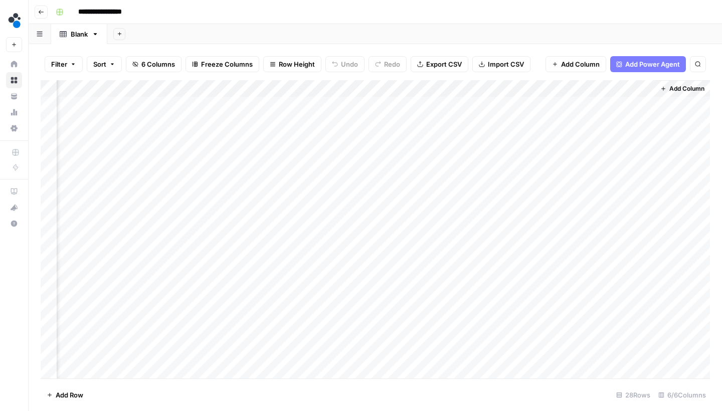
click at [585, 100] on div "Add Column" at bounding box center [375, 230] width 669 height 301
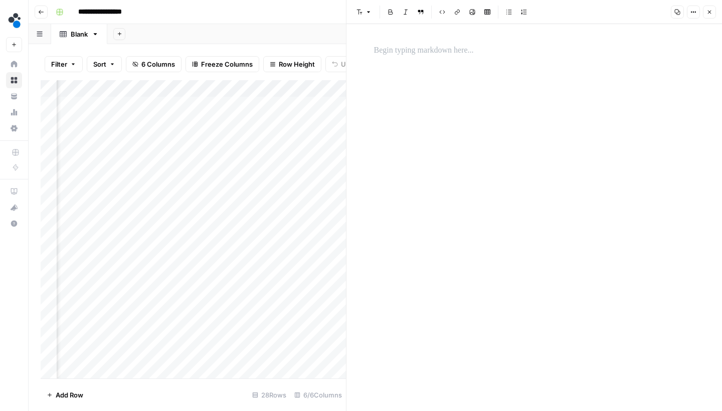
click at [482, 55] on p at bounding box center [534, 50] width 321 height 13
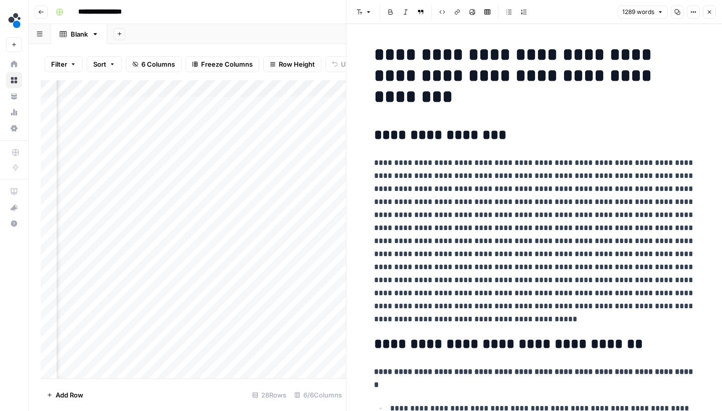
click at [711, 16] on button "Close" at bounding box center [709, 12] width 13 height 13
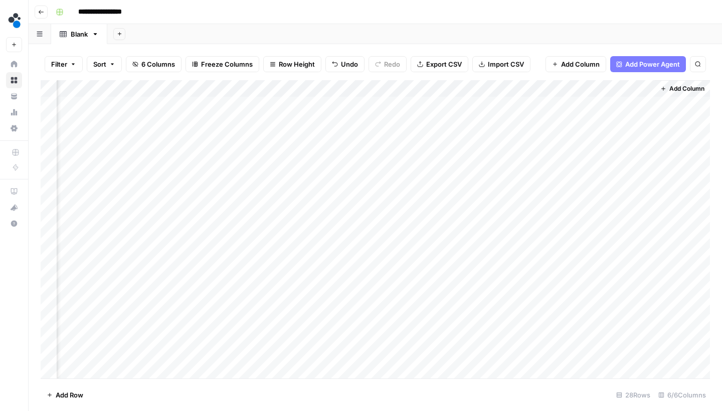
click at [548, 90] on div "Add Column" at bounding box center [375, 230] width 669 height 301
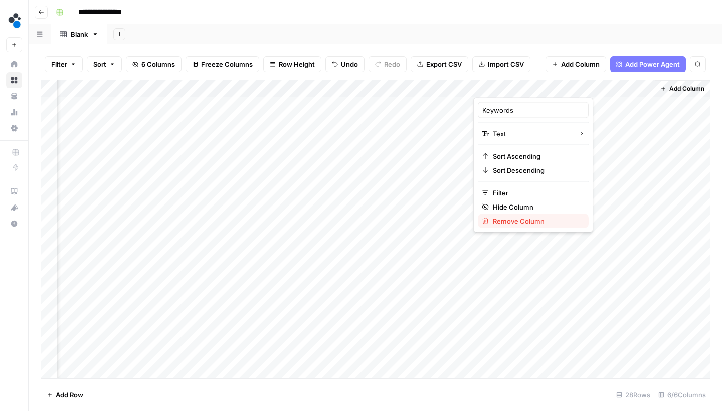
click at [518, 221] on span "Remove Column" at bounding box center [537, 221] width 88 height 10
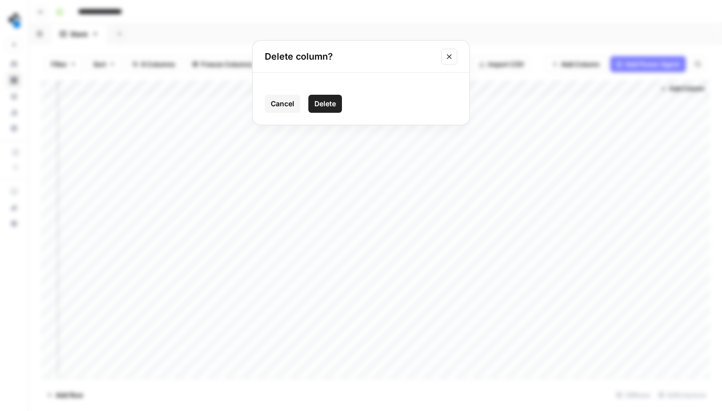
click at [332, 107] on span "Delete" at bounding box center [325, 104] width 22 height 10
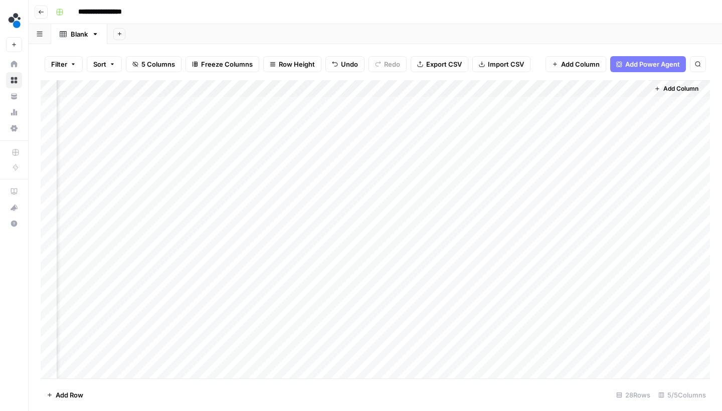
drag, startPoint x: 516, startPoint y: 90, endPoint x: 453, endPoint y: 92, distance: 63.2
click at [453, 92] on div "Add Column" at bounding box center [375, 230] width 669 height 301
drag, startPoint x: 167, startPoint y: 89, endPoint x: 436, endPoint y: 85, distance: 269.6
click at [436, 85] on div "Add Column" at bounding box center [375, 230] width 669 height 301
click at [228, 102] on div "Add Column" at bounding box center [375, 230] width 669 height 301
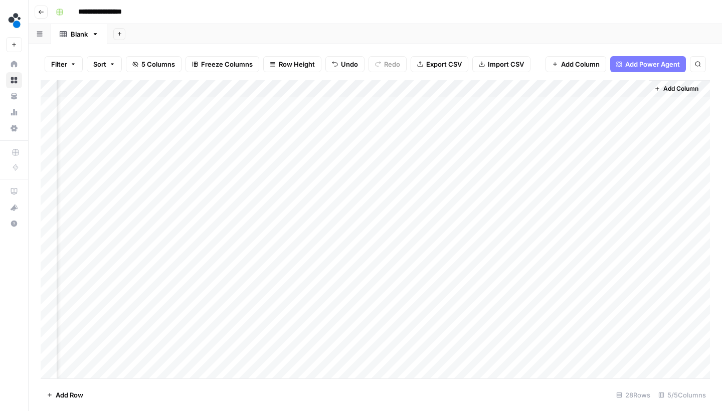
drag, startPoint x: 283, startPoint y: 110, endPoint x: 283, endPoint y: 122, distance: 12.5
click at [283, 122] on div "Add Column" at bounding box center [375, 230] width 669 height 301
click at [243, 142] on div "Add Column" at bounding box center [375, 230] width 669 height 301
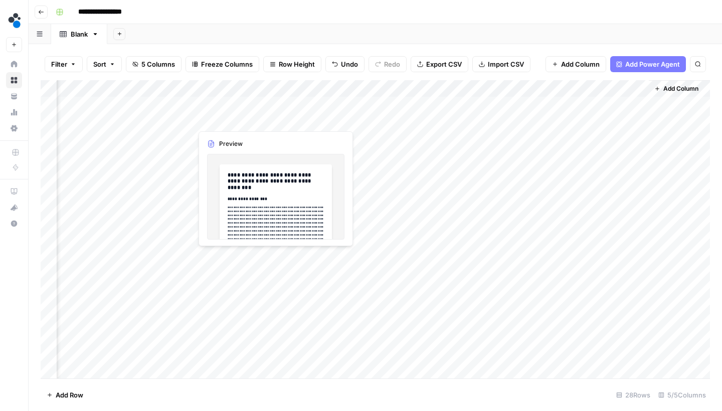
click at [254, 142] on div "Add Column" at bounding box center [375, 230] width 669 height 301
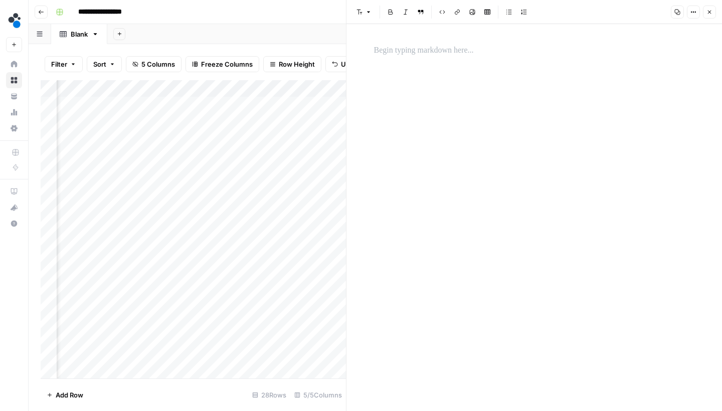
click at [432, 52] on p at bounding box center [534, 50] width 321 height 13
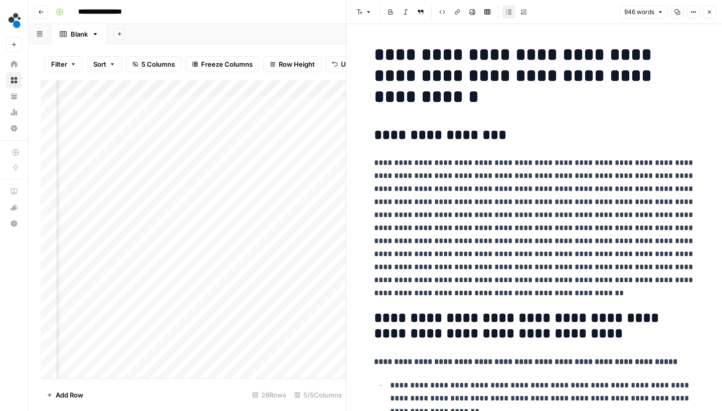
scroll to position [1910, 0]
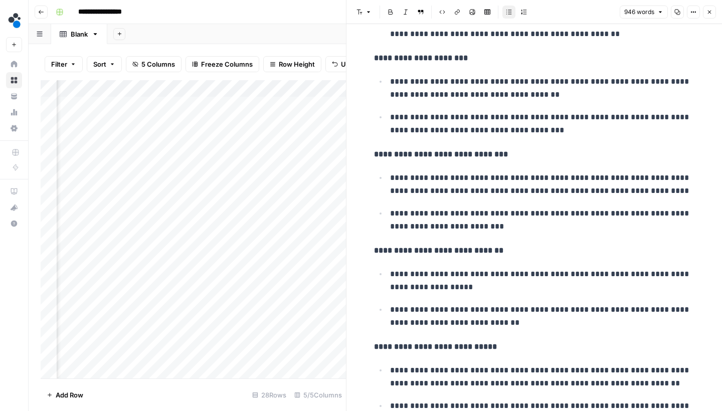
click at [709, 15] on button "Close" at bounding box center [709, 12] width 13 height 13
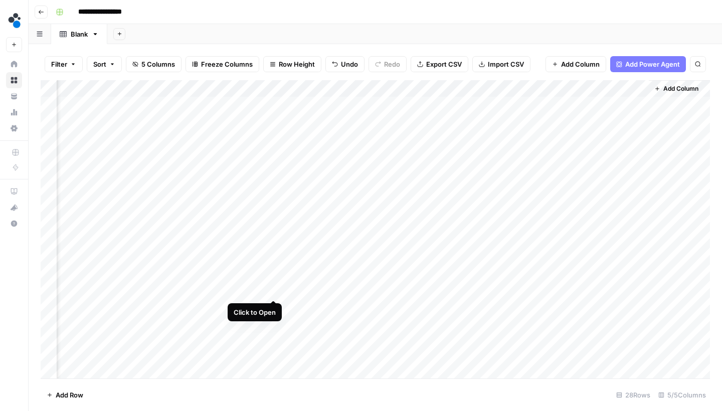
drag, startPoint x: 283, startPoint y: 145, endPoint x: 274, endPoint y: 288, distance: 143.6
click at [274, 288] on div "Add Column" at bounding box center [375, 230] width 669 height 301
drag, startPoint x: 44, startPoint y: 324, endPoint x: 77, endPoint y: 133, distance: 193.8
click at [77, 133] on div "Add Column" at bounding box center [375, 230] width 669 height 301
click at [314, 118] on div "Add Column" at bounding box center [375, 230] width 669 height 301
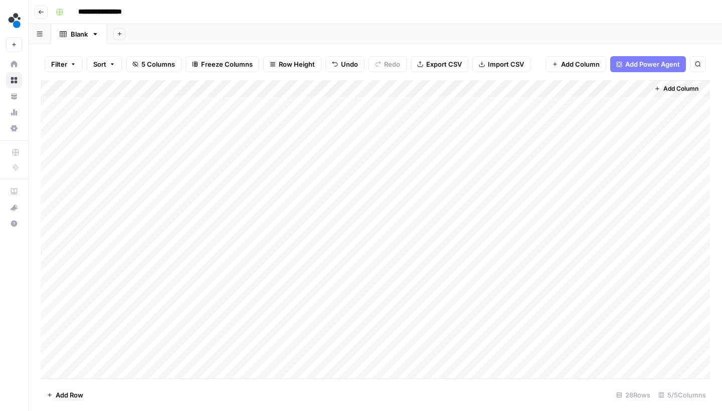
drag, startPoint x: 368, startPoint y: 126, endPoint x: 368, endPoint y: 138, distance: 12.0
click at [368, 138] on div "Add Column" at bounding box center [375, 230] width 669 height 301
drag, startPoint x: 43, startPoint y: 187, endPoint x: 63, endPoint y: 322, distance: 136.7
click at [63, 322] on div "Add Column" at bounding box center [375, 230] width 669 height 301
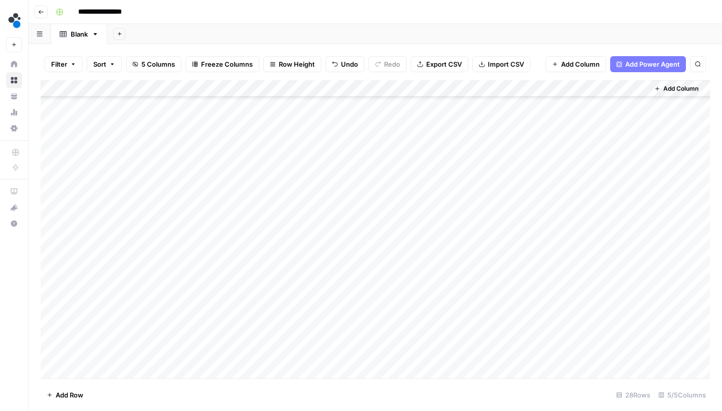
drag, startPoint x: 44, startPoint y: 171, endPoint x: 62, endPoint y: 320, distance: 149.9
click at [62, 320] on div "Add Column" at bounding box center [375, 230] width 669 height 301
drag, startPoint x: 46, startPoint y: 152, endPoint x: 58, endPoint y: 287, distance: 135.4
click at [58, 287] on div "Add Column" at bounding box center [375, 230] width 669 height 301
click at [50, 152] on div "Add Column" at bounding box center [375, 230] width 669 height 301
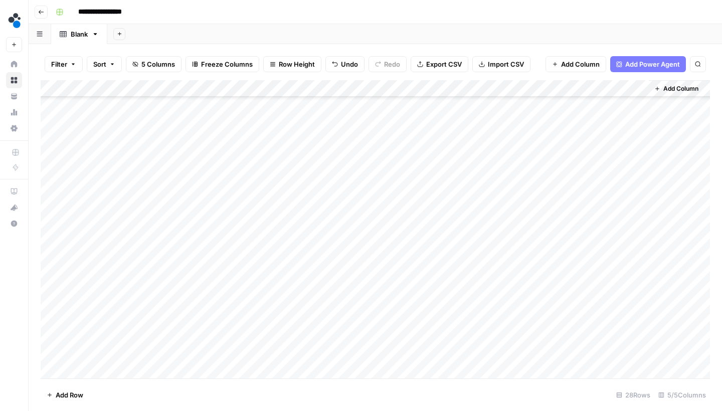
drag, startPoint x: 43, startPoint y: 137, endPoint x: 67, endPoint y: 271, distance: 135.9
click at [67, 271] on div "Add Column" at bounding box center [375, 230] width 669 height 301
drag, startPoint x: 43, startPoint y: 238, endPoint x: 57, endPoint y: 337, distance: 100.2
click at [57, 337] on div "Add Column" at bounding box center [375, 230] width 669 height 301
drag, startPoint x: 45, startPoint y: 240, endPoint x: 53, endPoint y: 337, distance: 97.6
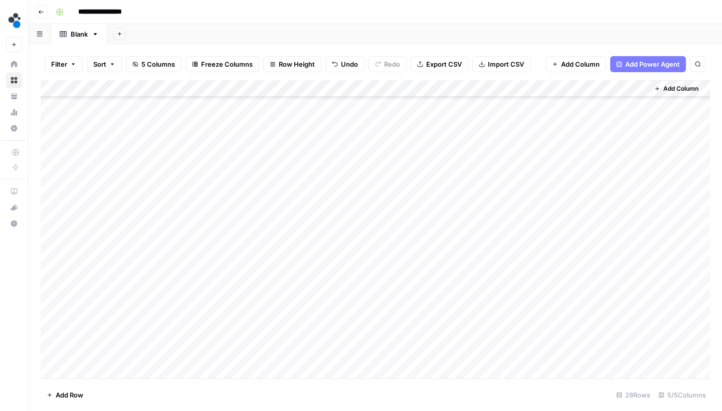
click at [53, 337] on div "Add Column" at bounding box center [375, 230] width 669 height 301
click at [352, 210] on div "Add Column" at bounding box center [375, 230] width 669 height 301
drag, startPoint x: 367, startPoint y: 218, endPoint x: 363, endPoint y: 309, distance: 90.3
click at [363, 309] on div "Add Column" at bounding box center [375, 230] width 669 height 301
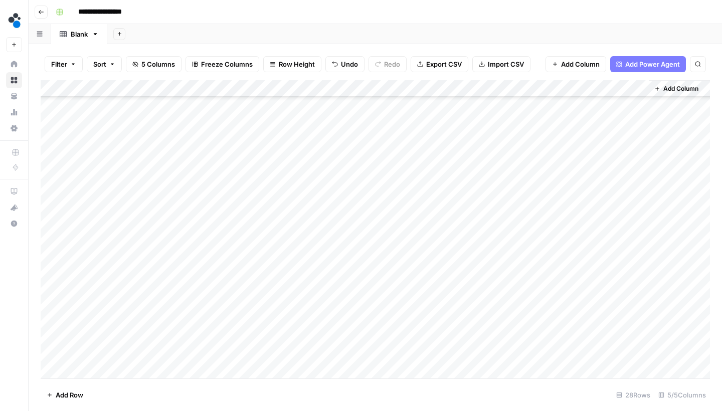
scroll to position [166, 0]
click at [333, 263] on div "Add Column" at bounding box center [375, 230] width 669 height 301
drag, startPoint x: 45, startPoint y: 284, endPoint x: 46, endPoint y: 322, distance: 38.1
click at [46, 322] on div "Add Column" at bounding box center [375, 230] width 669 height 301
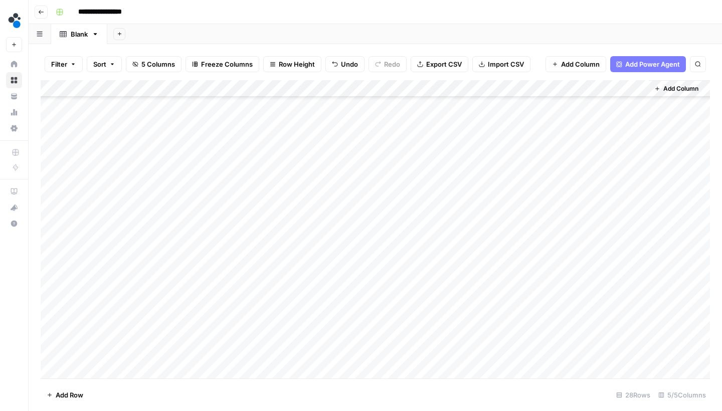
click at [314, 213] on div "Add Column" at bounding box center [375, 230] width 669 height 301
click at [314, 213] on div at bounding box center [323, 216] width 92 height 19
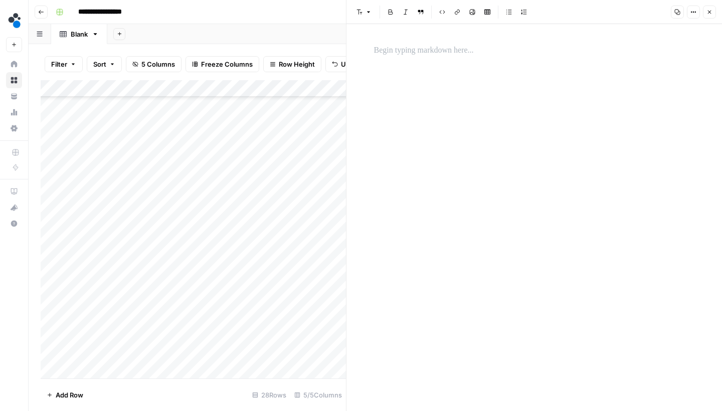
click at [422, 54] on p at bounding box center [534, 50] width 321 height 13
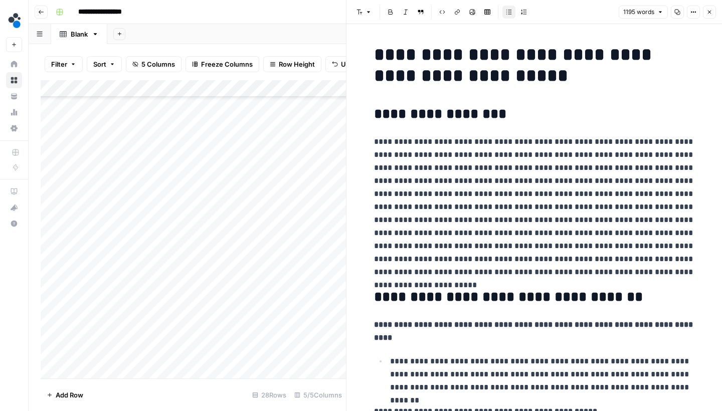
click at [708, 9] on icon "button" at bounding box center [709, 12] width 6 height 6
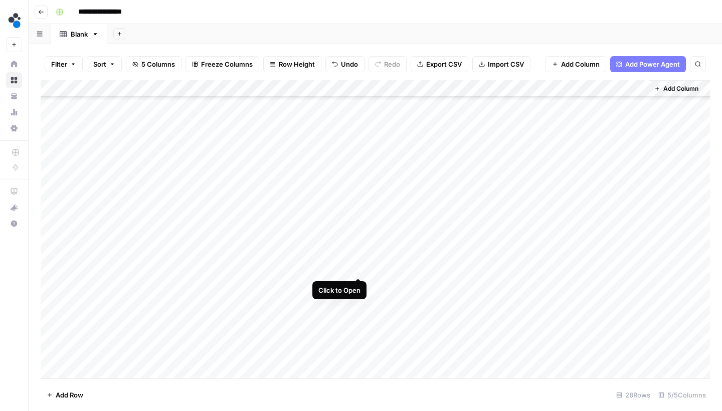
drag, startPoint x: 366, startPoint y: 224, endPoint x: 363, endPoint y: 267, distance: 43.2
click at [363, 267] on div "Add Column" at bounding box center [375, 230] width 669 height 301
click at [323, 283] on div "Add Column" at bounding box center [375, 230] width 669 height 301
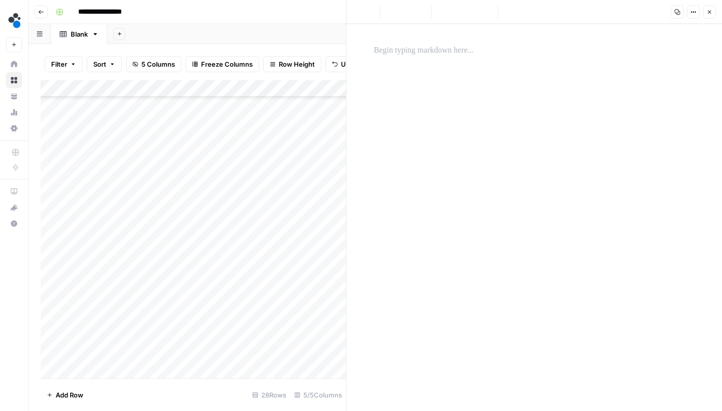
click at [430, 52] on p at bounding box center [534, 50] width 321 height 13
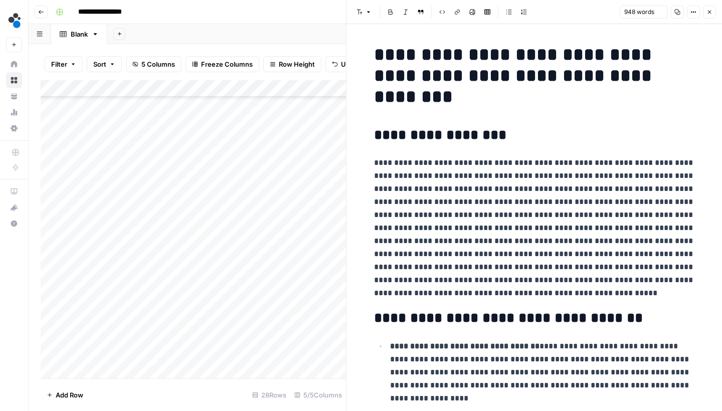
scroll to position [1527, 0]
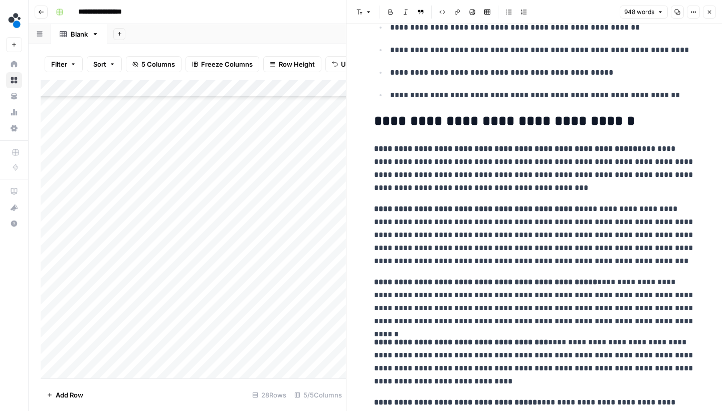
click at [704, 10] on button "Close" at bounding box center [709, 12] width 13 height 13
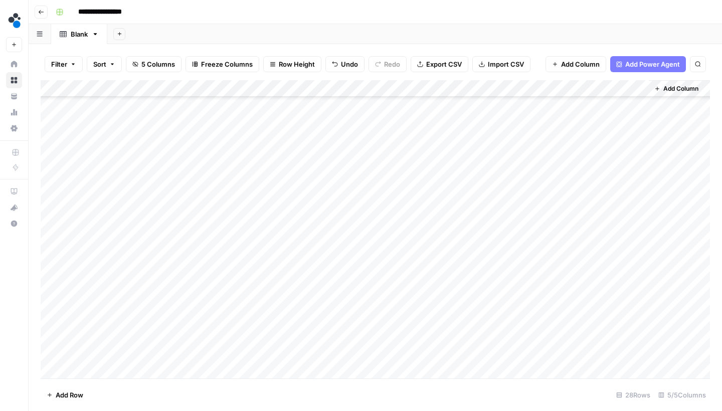
drag, startPoint x: 366, startPoint y: 294, endPoint x: 362, endPoint y: 308, distance: 14.6
click at [362, 308] on div "Add Column" at bounding box center [375, 230] width 669 height 301
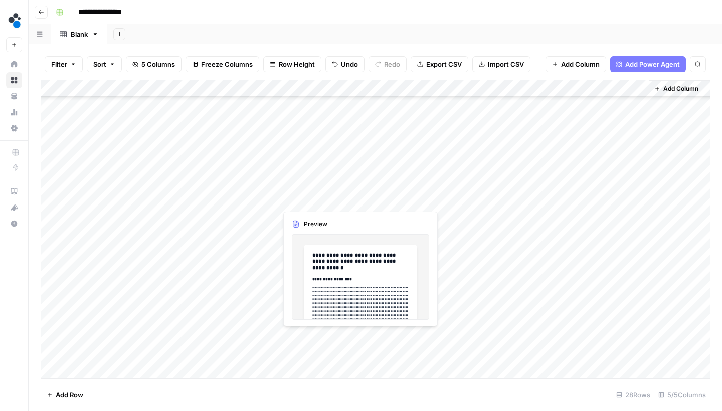
click at [372, 139] on div "Add Column" at bounding box center [375, 230] width 669 height 301
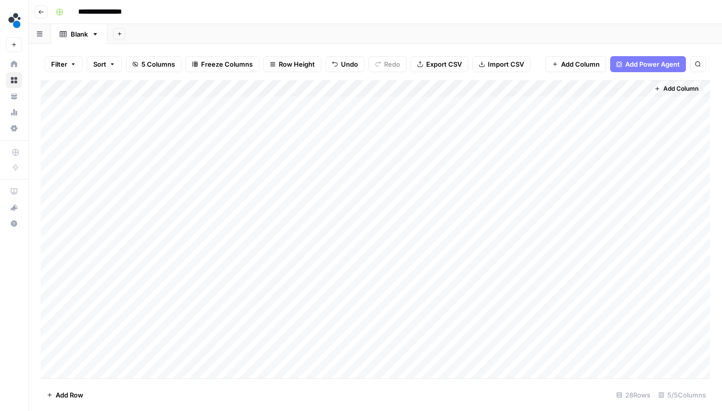
click at [107, 106] on div "Add Column" at bounding box center [375, 230] width 669 height 301
click at [498, 28] on div "Add Sheet" at bounding box center [414, 34] width 614 height 20
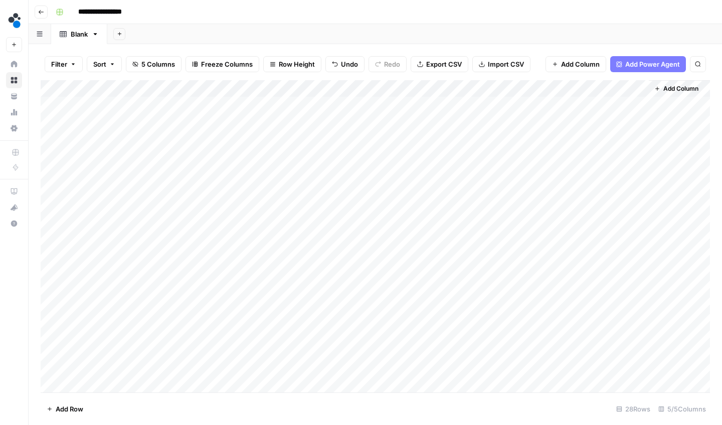
click at [46, 11] on button "Go back" at bounding box center [41, 12] width 13 height 13
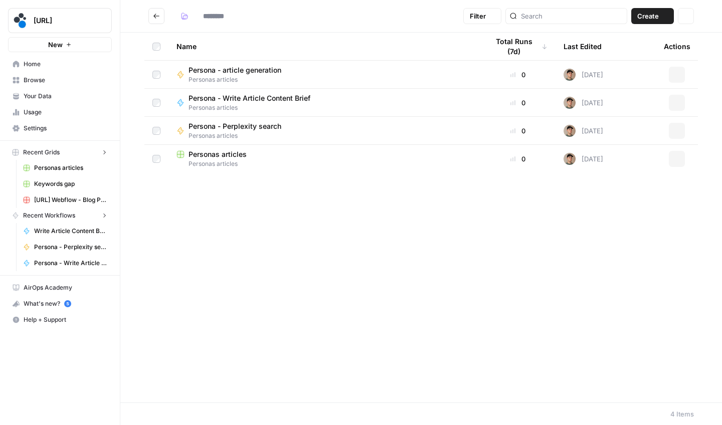
type input "**********"
click at [239, 103] on span "Personas articles" at bounding box center [253, 107] width 130 height 9
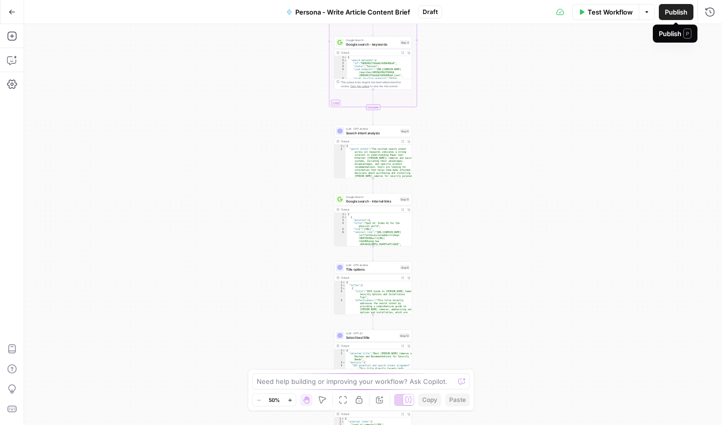
drag, startPoint x: 537, startPoint y: 115, endPoint x: 537, endPoint y: 202, distance: 87.2
click at [537, 202] on div "Workflow Set Inputs Inputs LLM · GPT-4.1 Prompt LLM Step 3 Output Expand Output…" at bounding box center [373, 224] width 698 height 401
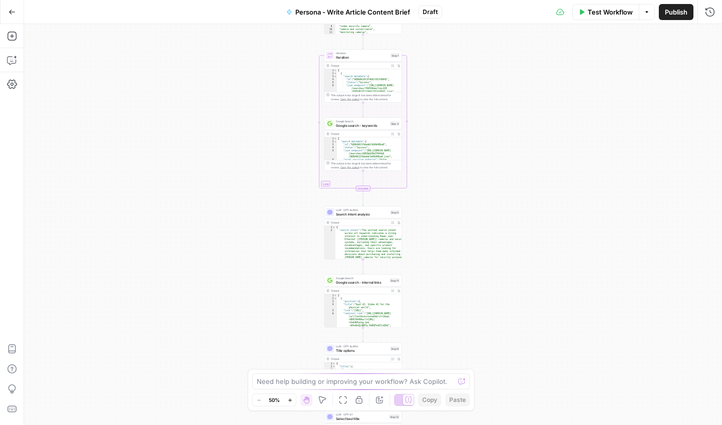
drag, startPoint x: 525, startPoint y: 118, endPoint x: 509, endPoint y: 369, distance: 251.1
click at [509, 358] on div "Workflow Set Inputs Inputs LLM · GPT-4.1 Prompt LLM Step 3 Output Expand Output…" at bounding box center [373, 224] width 698 height 401
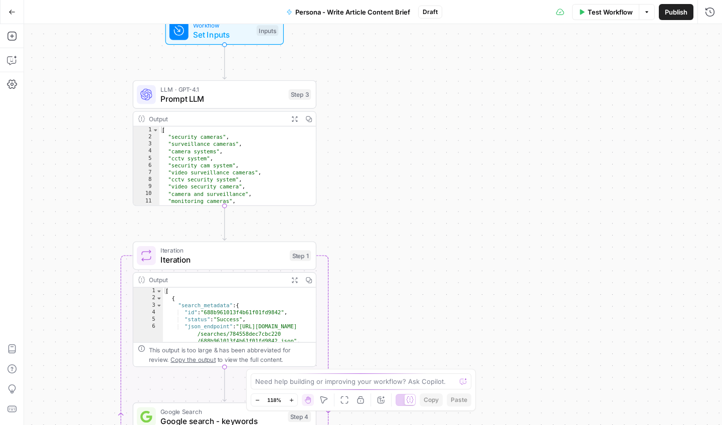
drag, startPoint x: 449, startPoint y: 184, endPoint x: 490, endPoint y: 196, distance: 43.0
click at [490, 196] on div "Workflow Set Inputs Inputs LLM · GPT-4.1 Prompt LLM Step 3 Output Expand Output…" at bounding box center [373, 224] width 698 height 401
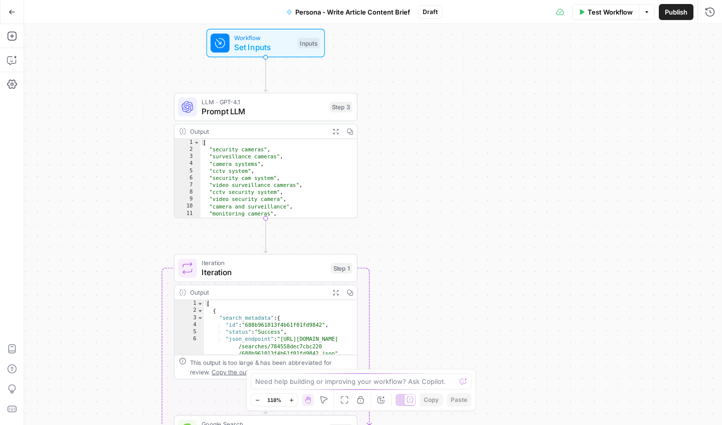
click at [291, 119] on div "LLM · GPT-4.1 Prompt LLM Step 3" at bounding box center [265, 107] width 183 height 29
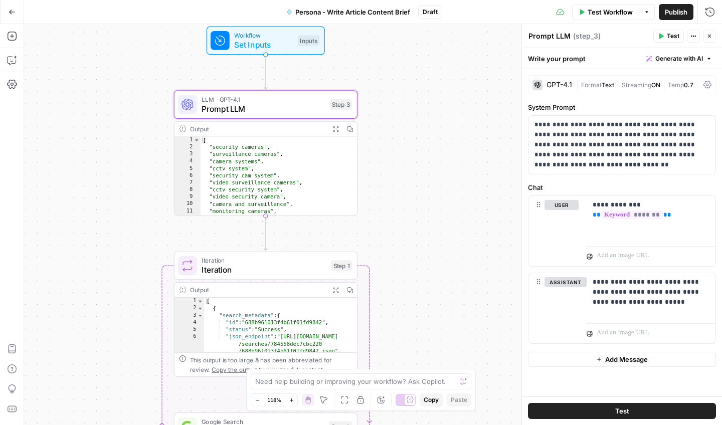
drag, startPoint x: 435, startPoint y: 245, endPoint x: 435, endPoint y: 109, distance: 135.8
click at [435, 110] on div "Workflow Set Inputs Inputs LLM · GPT-4.1 Prompt LLM Step 3 Output Expand Output…" at bounding box center [373, 224] width 698 height 401
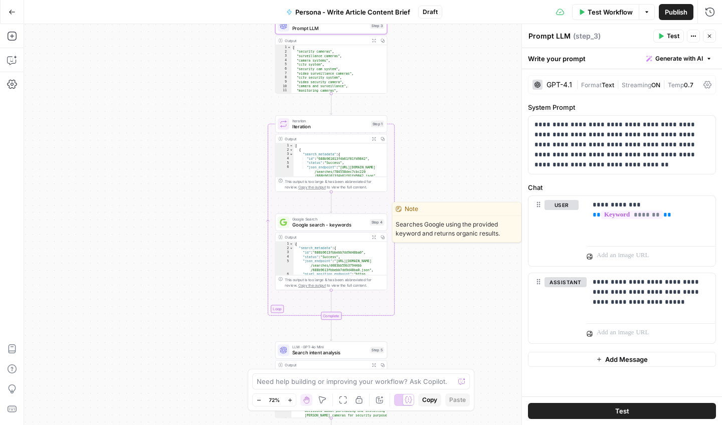
click at [348, 229] on div "Google Search Google search - keywords Step 4 Copy step Delete step Edit Note T…" at bounding box center [331, 222] width 112 height 18
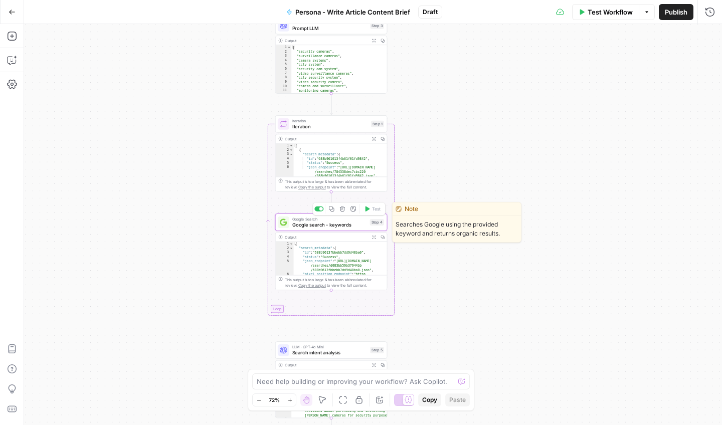
type textarea "Google search - keywords"
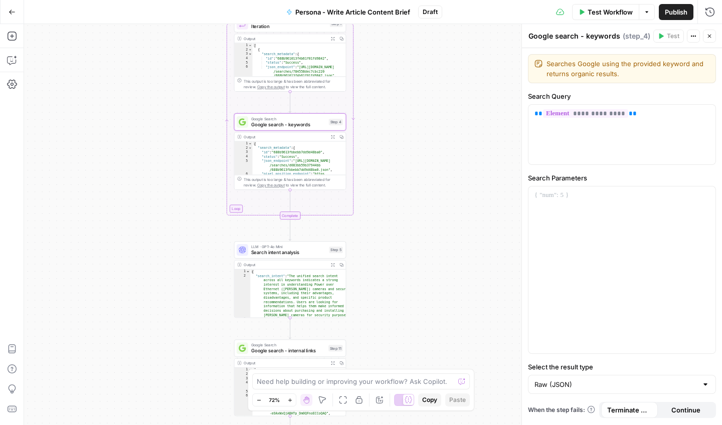
drag, startPoint x: 445, startPoint y: 232, endPoint x: 403, endPoint y: 125, distance: 114.3
click at [403, 129] on div "Workflow Set Inputs Inputs LLM · GPT-4.1 Prompt LLM Step 3 Output Expand Output…" at bounding box center [373, 224] width 698 height 401
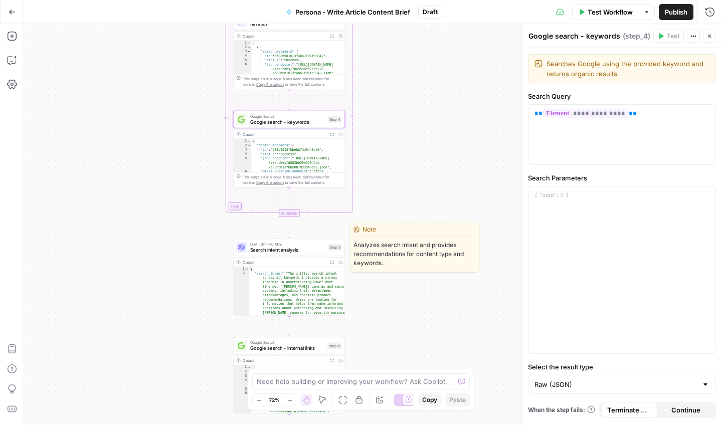
click at [300, 253] on span "Search intent analysis" at bounding box center [287, 249] width 75 height 7
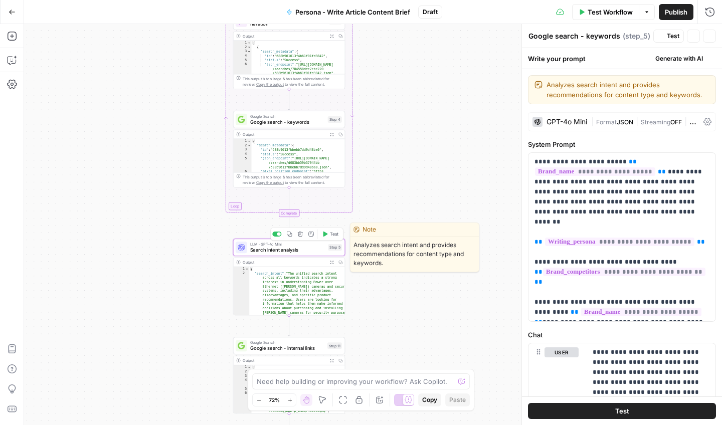
type textarea "Search intent analysis"
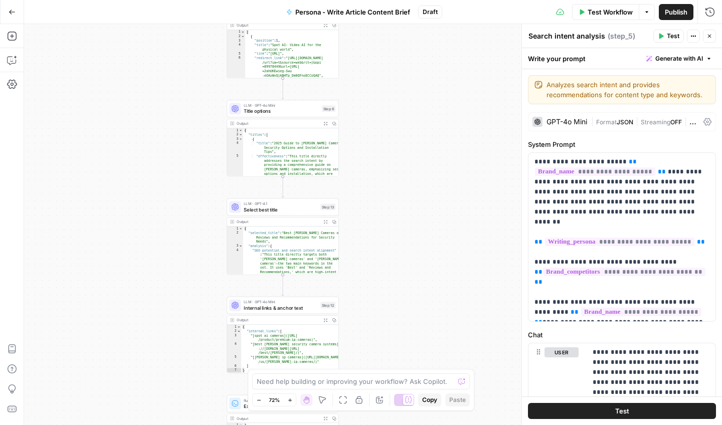
drag, startPoint x: 435, startPoint y: 286, endPoint x: 435, endPoint y: 161, distance: 124.8
click at [435, 161] on div "Workflow Set Inputs Inputs LLM · GPT-4.1 Prompt LLM Step 3 Output Expand Output…" at bounding box center [373, 224] width 698 height 401
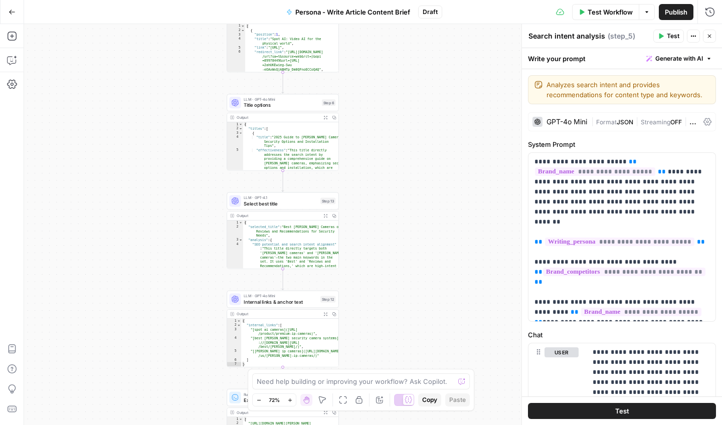
click at [302, 111] on div "LLM · GPT-4o Mini Title options Step 6 Copy step Delete step Edit Note Test" at bounding box center [283, 103] width 112 height 18
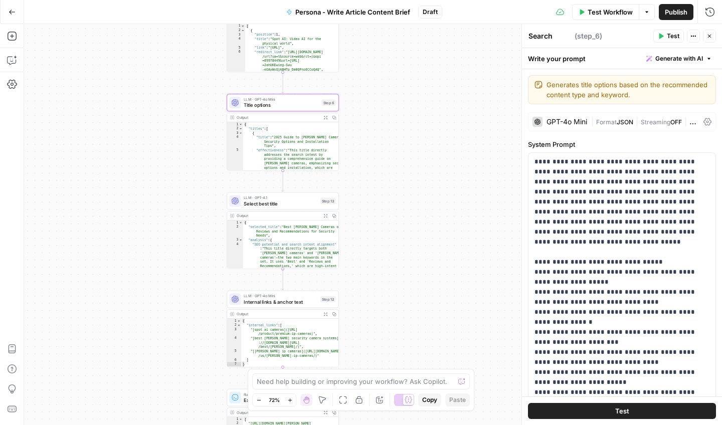
type textarea "Title options"
drag, startPoint x: 388, startPoint y: 196, endPoint x: 388, endPoint y: 136, distance: 60.6
click at [388, 136] on div "Workflow Set Inputs Inputs LLM · GPT-4.1 Prompt LLM Step 3 Output Expand Output…" at bounding box center [373, 224] width 698 height 401
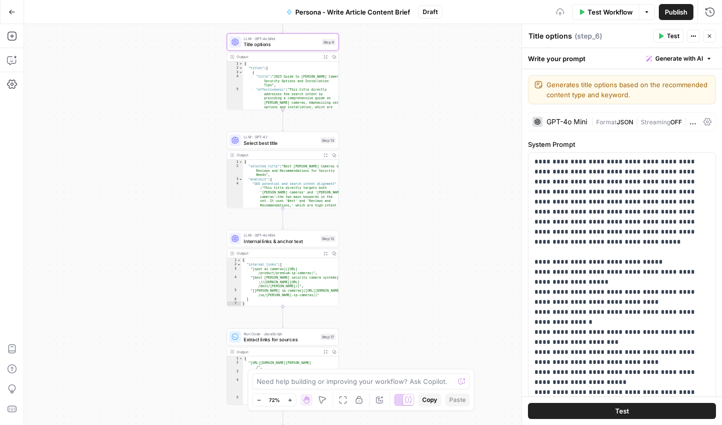
click at [282, 144] on span "Select best title" at bounding box center [281, 142] width 74 height 7
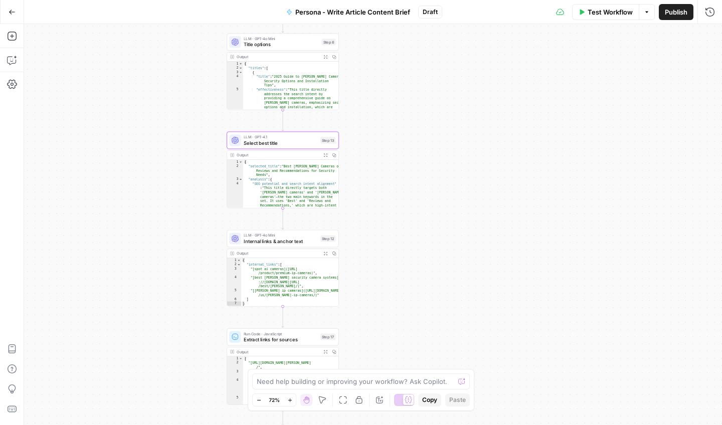
type textarea "Select best title"
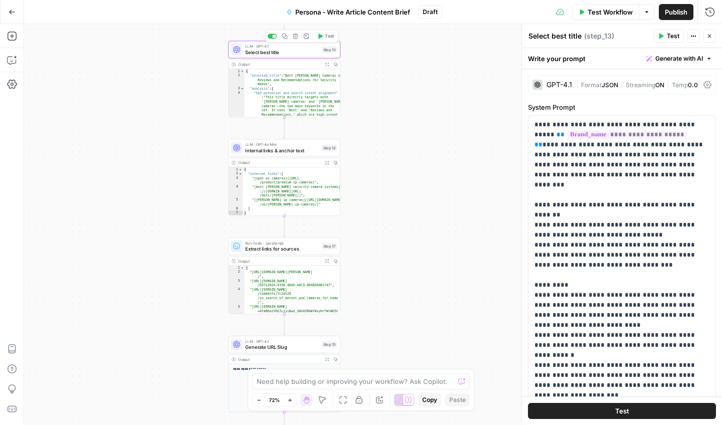
drag, startPoint x: 393, startPoint y: 133, endPoint x: 393, endPoint y: 146, distance: 12.5
click at [394, 126] on div "Workflow Set Inputs Inputs LLM · GPT-4.1 Prompt LLM Step 3 Output Expand Output…" at bounding box center [373, 224] width 698 height 401
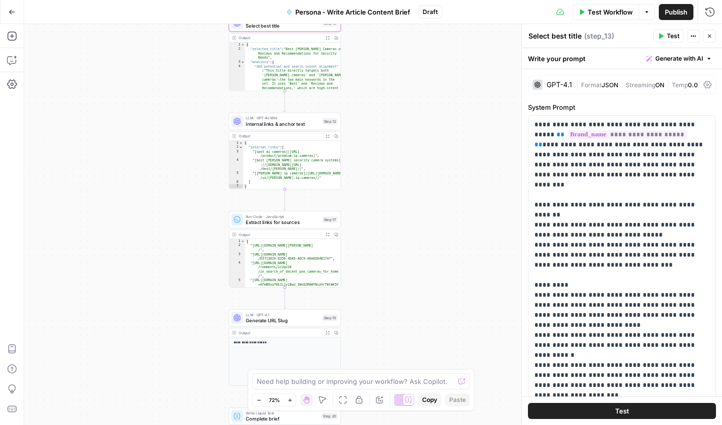
drag, startPoint x: 399, startPoint y: 199, endPoint x: 400, endPoint y: 163, distance: 36.1
click at [400, 165] on div "Workflow Set Inputs Inputs LLM · GPT-4.1 Prompt LLM Step 3 Output Expand Output…" at bounding box center [373, 224] width 698 height 401
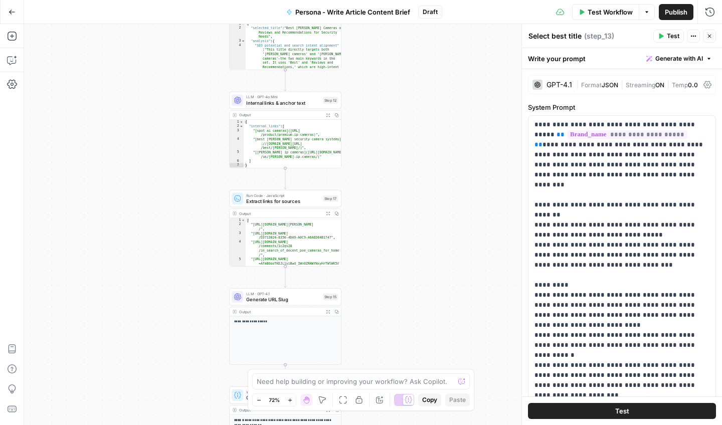
drag, startPoint x: 417, startPoint y: 100, endPoint x: 417, endPoint y: 81, distance: 19.0
click at [418, 86] on div "Workflow Set Inputs Inputs LLM · GPT-4.1 Prompt LLM Step 3 Output Expand Output…" at bounding box center [373, 224] width 698 height 401
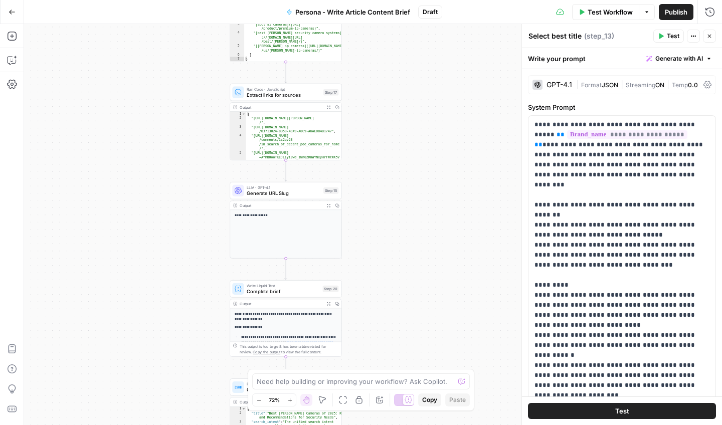
drag, startPoint x: 429, startPoint y: 216, endPoint x: 429, endPoint y: 119, distance: 97.2
click at [429, 119] on div "Workflow Set Inputs Inputs LLM · GPT-4.1 Prompt LLM Step 3 Output Expand Output…" at bounding box center [373, 224] width 698 height 401
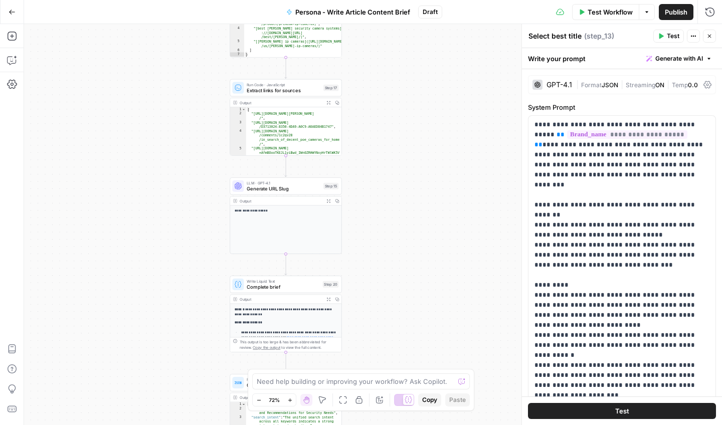
drag, startPoint x: 407, startPoint y: 187, endPoint x: 406, endPoint y: 79, distance: 108.7
click at [406, 79] on div "Workflow Set Inputs Inputs LLM · GPT-4.1 Prompt LLM Step 3 Output Expand Output…" at bounding box center [373, 224] width 698 height 401
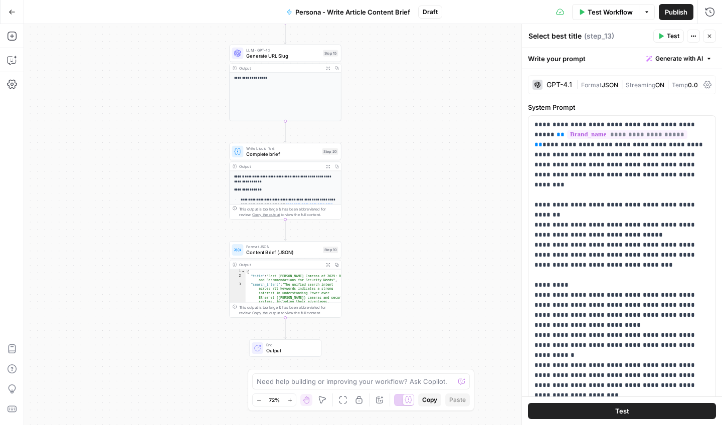
drag, startPoint x: 111, startPoint y: 181, endPoint x: 110, endPoint y: 48, distance: 133.3
click at [111, 51] on div "Workflow Set Inputs Inputs LLM · GPT-4.1 Prompt LLM Step 3 Output Expand Output…" at bounding box center [373, 224] width 698 height 401
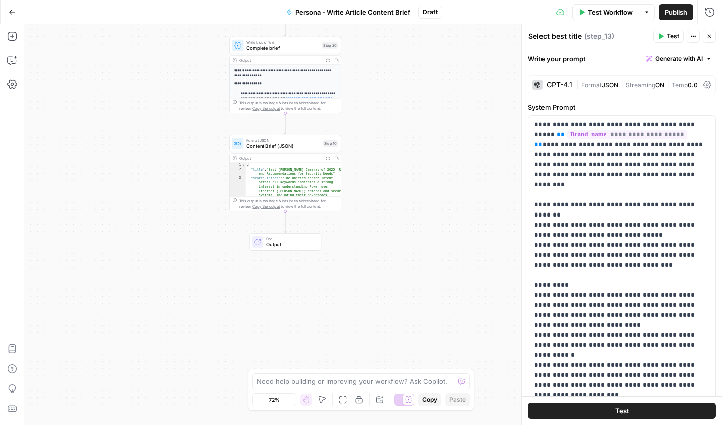
click at [13, 17] on button "Go Back" at bounding box center [12, 12] width 18 height 18
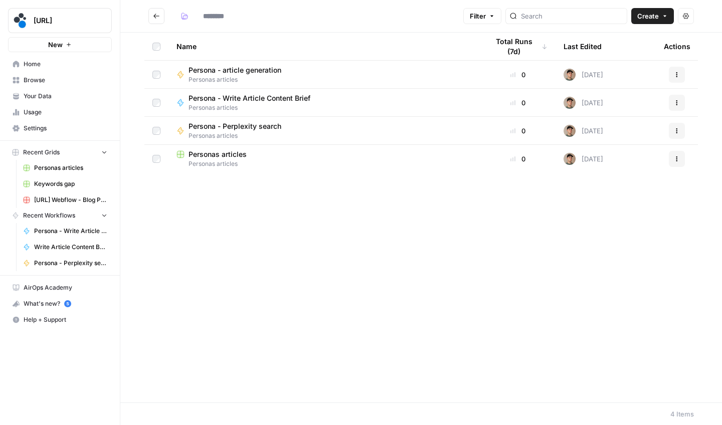
type input "**********"
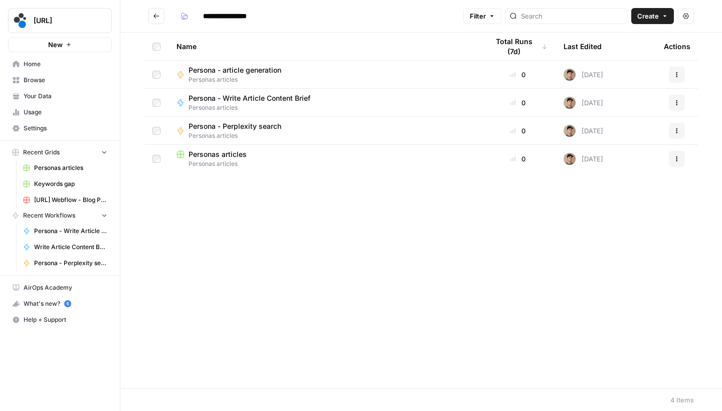
click at [161, 18] on button "Go back" at bounding box center [156, 16] width 16 height 16
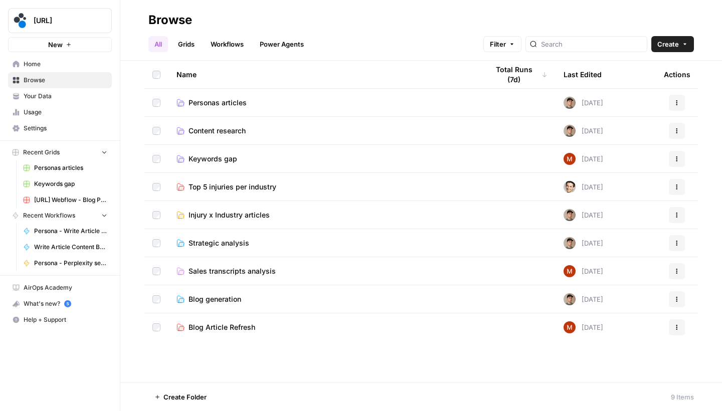
click at [226, 158] on span "Keywords gap" at bounding box center [212, 159] width 49 height 10
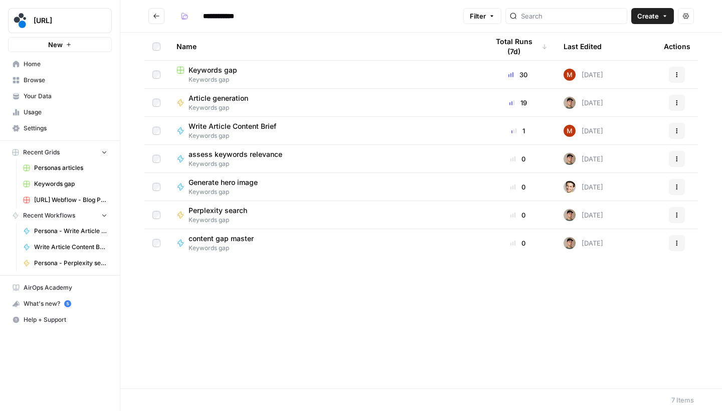
click at [223, 72] on span "Keywords gap" at bounding box center [212, 70] width 49 height 10
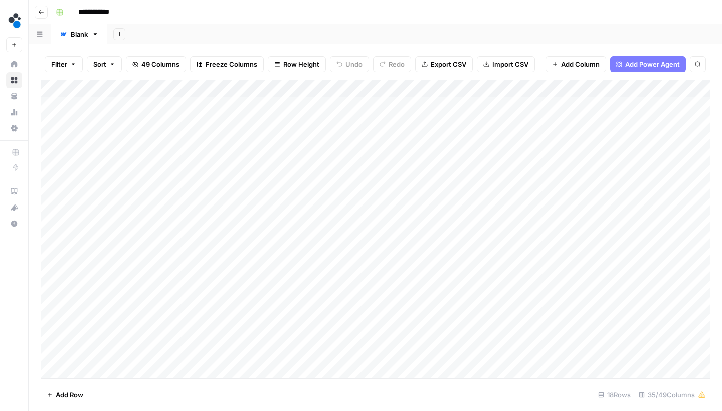
click at [473, 108] on div "Add Column" at bounding box center [375, 230] width 669 height 301
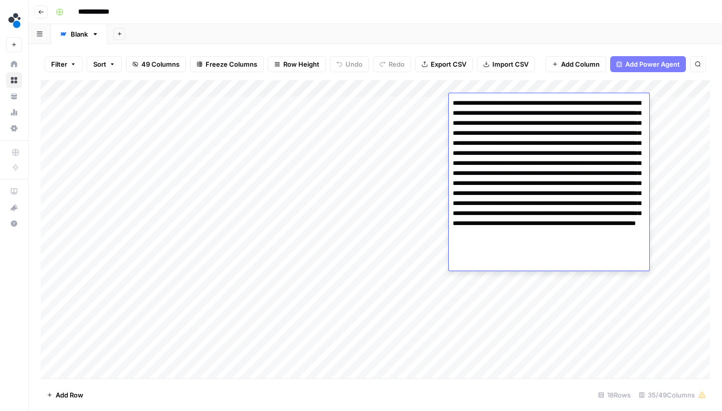
drag, startPoint x: 485, startPoint y: 102, endPoint x: 474, endPoint y: 163, distance: 62.7
click at [474, 163] on textarea "**********" at bounding box center [549, 188] width 200 height 184
drag, startPoint x: 484, startPoint y: 171, endPoint x: 505, endPoint y: 219, distance: 52.5
click at [505, 219] on textarea "**********" at bounding box center [549, 188] width 200 height 184
click at [518, 37] on div "Add Sheet" at bounding box center [414, 34] width 614 height 20
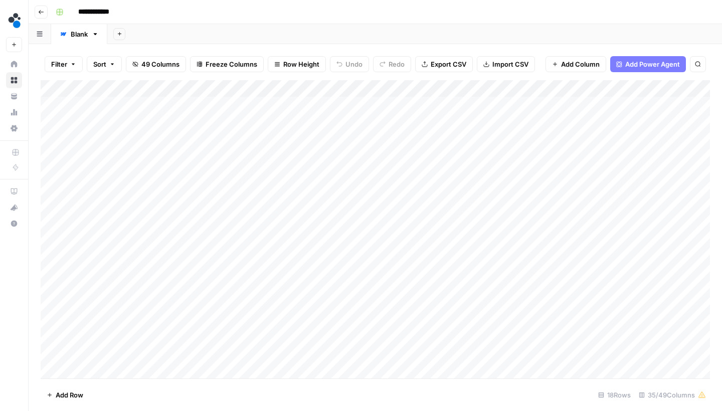
click at [492, 121] on div "Add Column" at bounding box center [375, 230] width 669 height 301
click at [526, 28] on div "Add Sheet" at bounding box center [414, 34] width 614 height 20
click at [508, 137] on div "Add Column" at bounding box center [375, 230] width 669 height 301
click at [508, 138] on div "Add Column" at bounding box center [375, 230] width 669 height 301
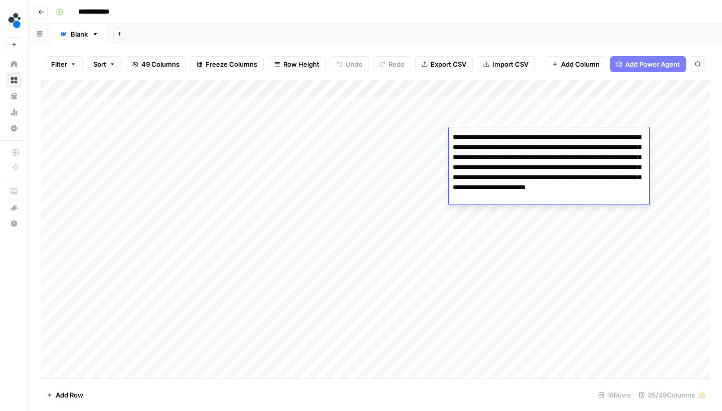
click at [485, 139] on textarea "**********" at bounding box center [549, 167] width 200 height 74
click at [544, 139] on textarea "**********" at bounding box center [549, 167] width 200 height 74
click at [617, 135] on textarea "**********" at bounding box center [549, 167] width 200 height 74
click at [493, 147] on textarea "**********" at bounding box center [549, 167] width 200 height 74
click at [562, 147] on textarea "**********" at bounding box center [549, 167] width 200 height 74
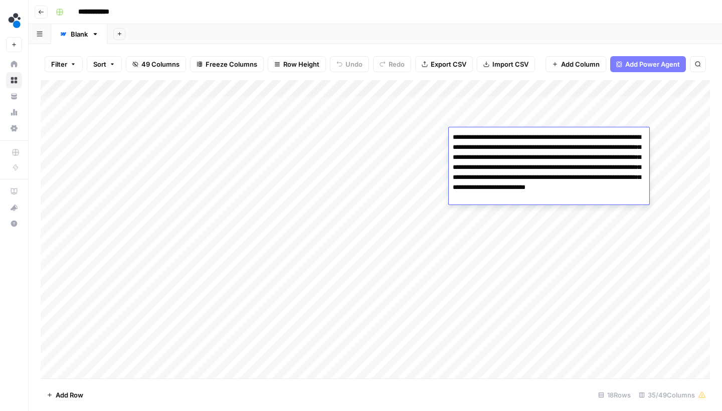
click at [493, 155] on textarea "**********" at bounding box center [549, 167] width 200 height 74
click at [537, 156] on textarea "**********" at bounding box center [549, 167] width 200 height 74
click at [599, 158] on textarea "**********" at bounding box center [549, 167] width 200 height 74
click at [523, 167] on textarea "**********" at bounding box center [549, 167] width 200 height 74
click at [605, 165] on textarea "**********" at bounding box center [549, 167] width 200 height 74
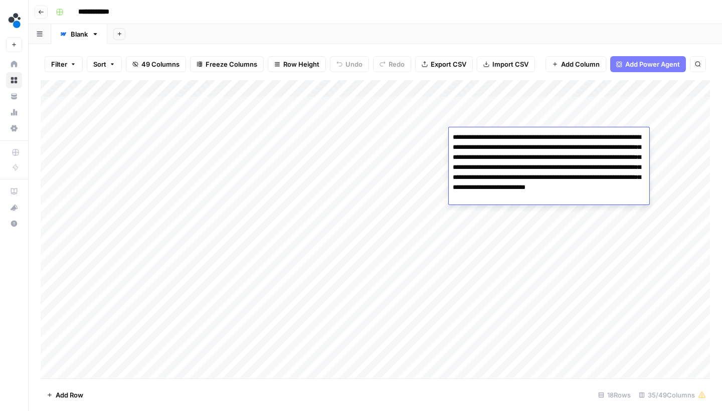
click at [636, 167] on textarea "**********" at bounding box center [549, 167] width 200 height 74
click at [490, 174] on textarea "**********" at bounding box center [549, 167] width 200 height 74
click at [555, 178] on textarea "**********" at bounding box center [549, 167] width 200 height 74
click at [612, 175] on textarea "**********" at bounding box center [549, 167] width 200 height 74
click at [509, 186] on textarea "**********" at bounding box center [549, 167] width 200 height 74
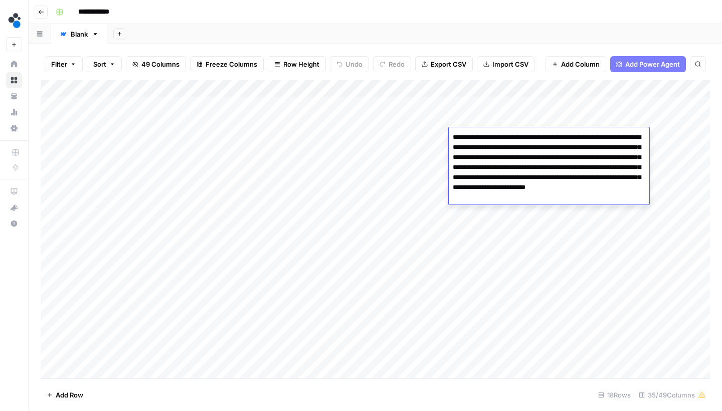
click at [564, 192] on textarea "**********" at bounding box center [549, 167] width 200 height 74
click at [598, 186] on textarea "**********" at bounding box center [549, 167] width 200 height 74
click at [508, 196] on textarea "**********" at bounding box center [549, 167] width 200 height 74
click at [545, 43] on div "Add Sheet" at bounding box center [414, 34] width 614 height 20
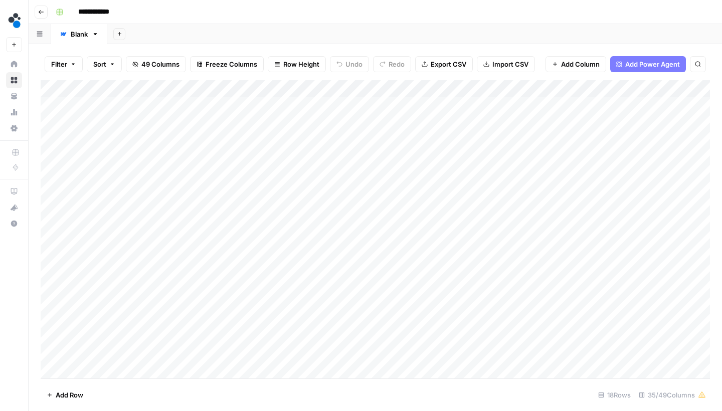
click at [41, 15] on button "Go back" at bounding box center [41, 12] width 13 height 13
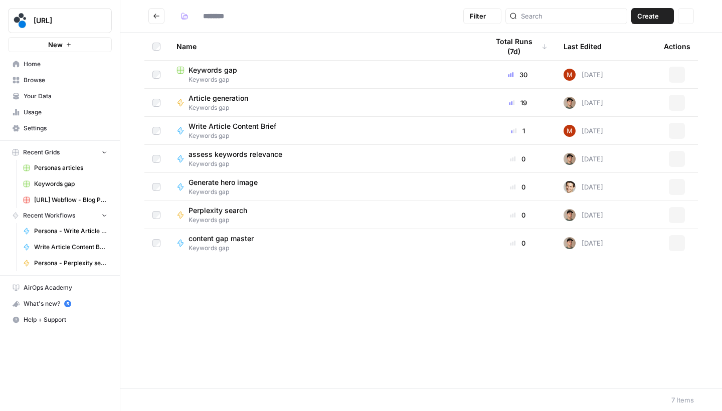
type input "**********"
click at [162, 20] on button "Go back" at bounding box center [156, 16] width 16 height 16
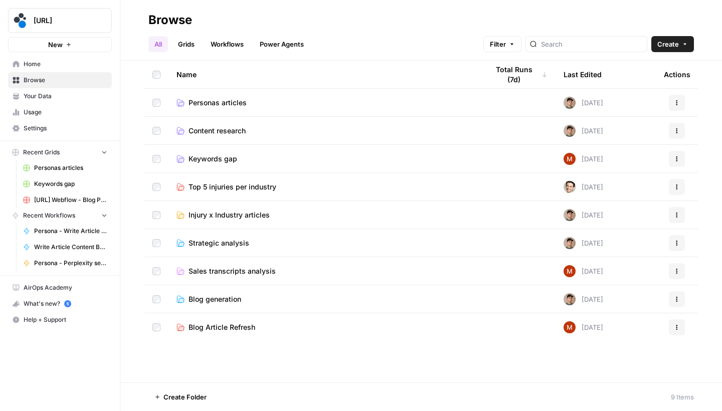
click at [226, 105] on span "Personas articles" at bounding box center [217, 103] width 58 height 10
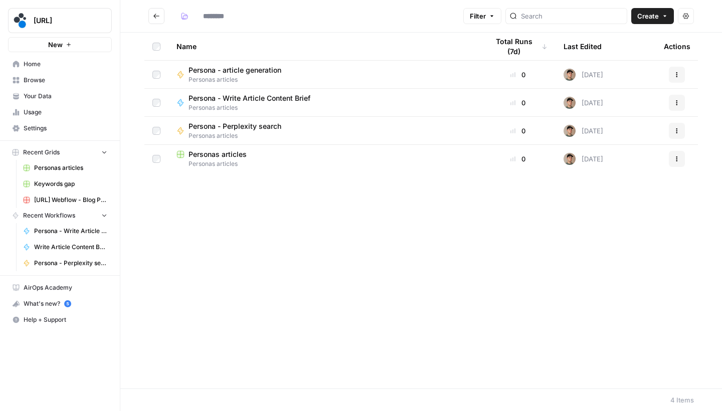
type input "**********"
click at [669, 25] on header "**********" at bounding box center [420, 16] width 601 height 33
click at [667, 23] on button "Create" at bounding box center [652, 16] width 43 height 16
click at [640, 55] on span "Workflow" at bounding box center [633, 54] width 56 height 10
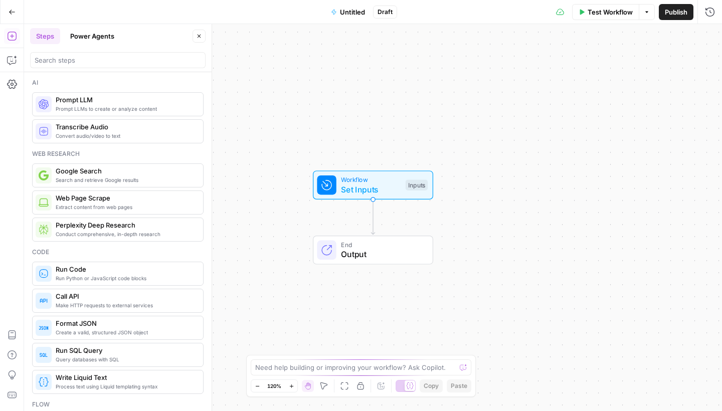
click at [352, 16] on span "Untitled" at bounding box center [352, 12] width 25 height 10
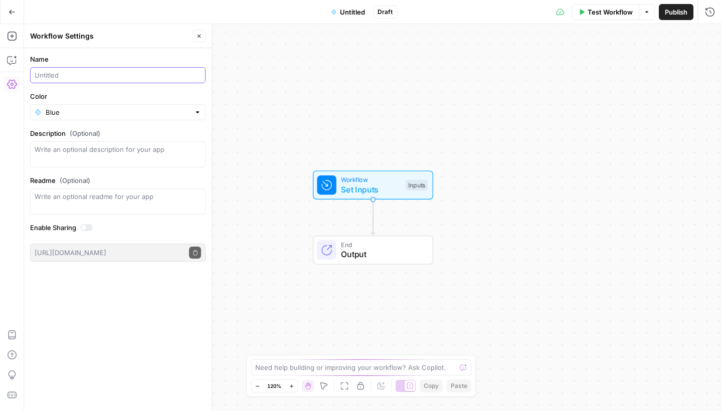
click at [133, 76] on input "Name" at bounding box center [118, 75] width 166 height 10
click at [50, 76] on input "Geto secondary keywords" at bounding box center [118, 75] width 166 height 10
type input "Get secondary keywords"
click at [87, 94] on label "Color" at bounding box center [117, 96] width 175 height 10
click at [87, 107] on input "Blue" at bounding box center [118, 112] width 144 height 10
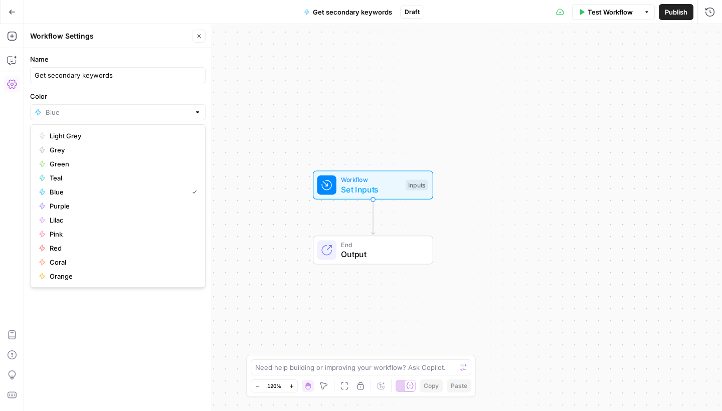
type input "Blue"
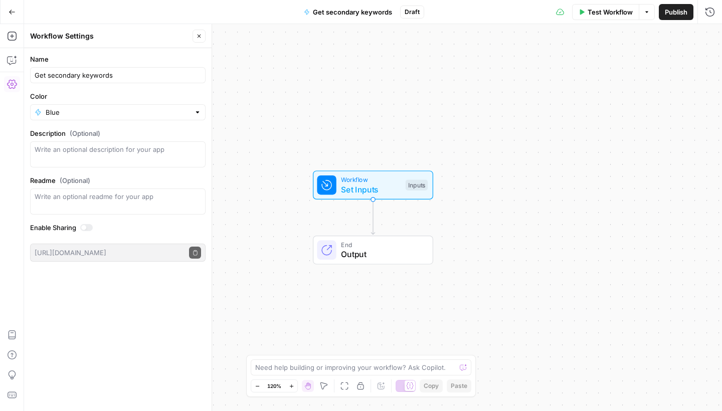
click at [122, 100] on label "Color" at bounding box center [117, 96] width 175 height 10
click at [122, 107] on input "Blue" at bounding box center [118, 112] width 144 height 10
type input "Blue"
click at [131, 96] on label "Color" at bounding box center [117, 96] width 175 height 10
click at [131, 107] on input "Blue" at bounding box center [118, 112] width 144 height 10
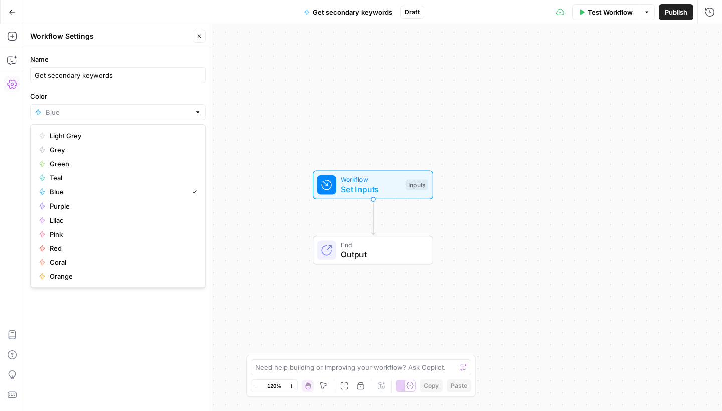
type input "Blue"
click at [256, 86] on div "Workflow Set Inputs Inputs End Output" at bounding box center [373, 217] width 698 height 387
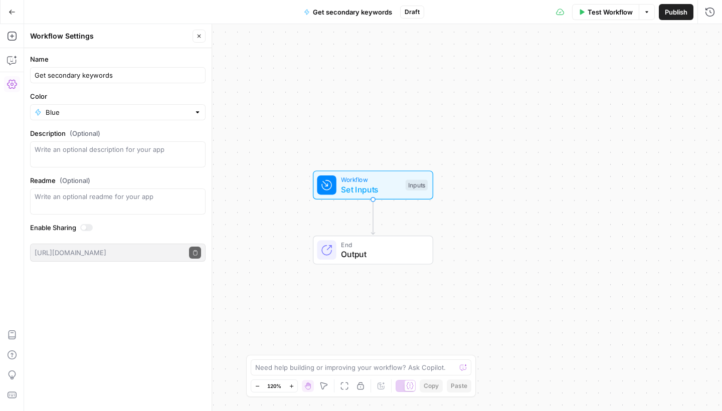
click at [204, 38] on button "Close" at bounding box center [198, 36] width 13 height 13
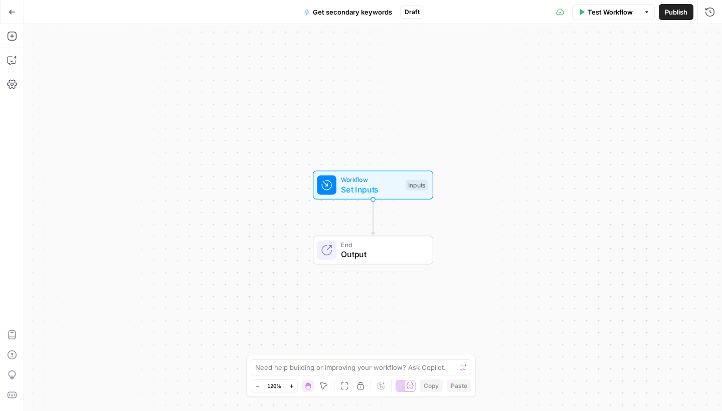
click at [663, 12] on button "Publish" at bounding box center [675, 12] width 35 height 16
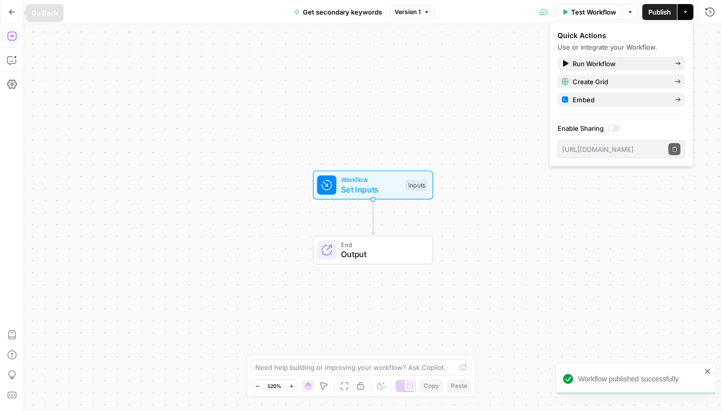
drag, startPoint x: 13, startPoint y: 31, endPoint x: 12, endPoint y: 36, distance: 5.1
click at [12, 36] on icon "button" at bounding box center [11, 36] width 9 height 9
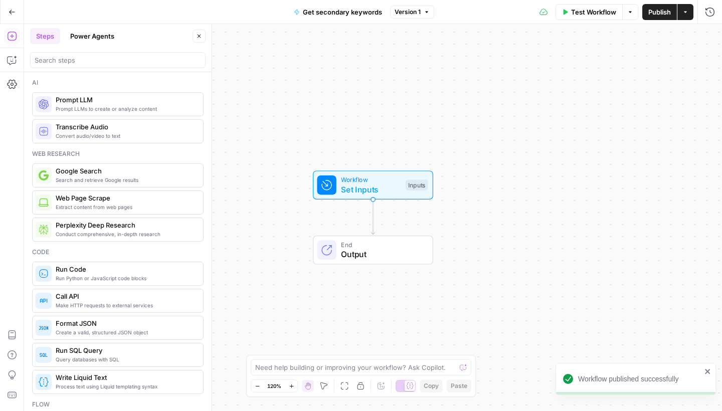
click at [108, 100] on span "Prompt LLM" at bounding box center [125, 100] width 139 height 10
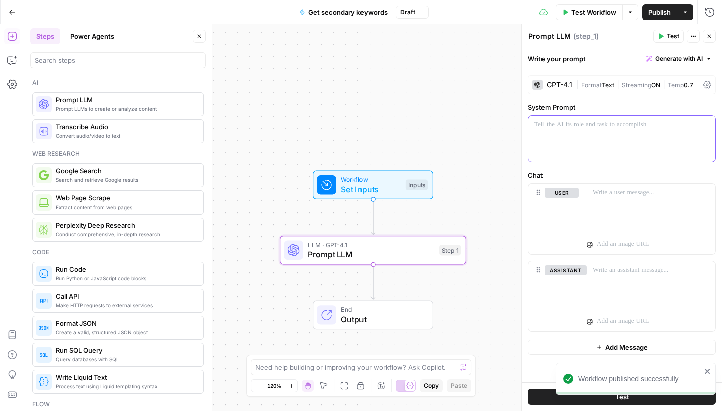
click at [598, 142] on div at bounding box center [621, 139] width 187 height 46
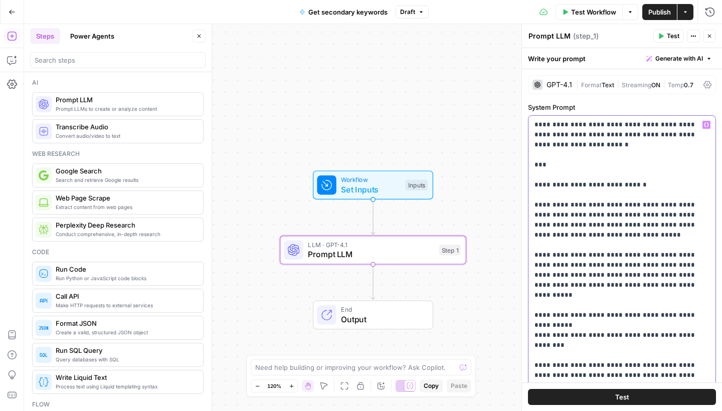
drag, startPoint x: 647, startPoint y: 188, endPoint x: 509, endPoint y: 119, distance: 154.9
click at [509, 119] on body "spot.ai New Home Browse Your Data Usage Settings Recent Grids Personas articles…" at bounding box center [361, 205] width 722 height 411
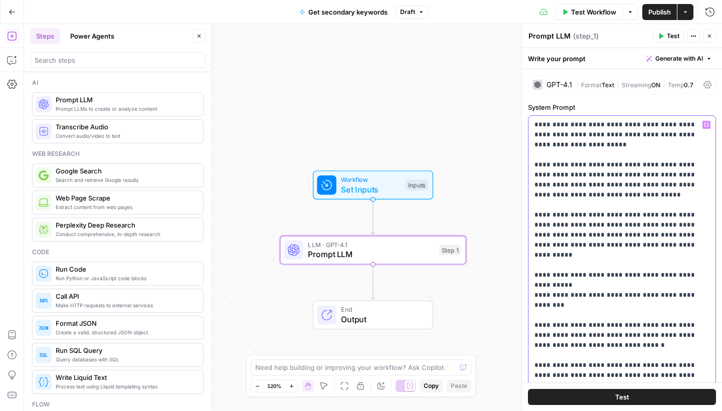
drag, startPoint x: 536, startPoint y: 165, endPoint x: 531, endPoint y: 119, distance: 46.9
click at [531, 119] on div "**********" at bounding box center [621, 310] width 187 height 389
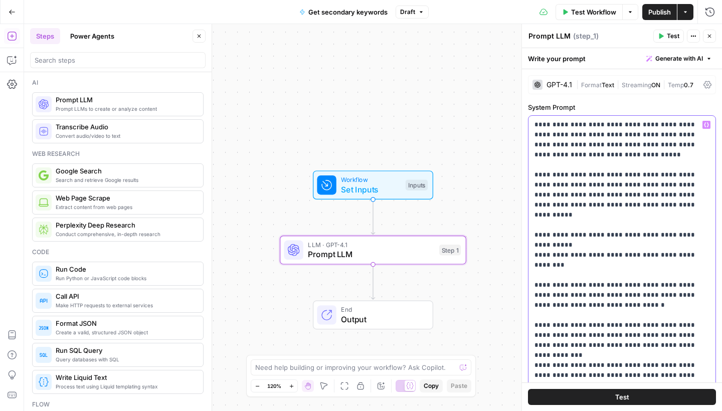
drag, startPoint x: 682, startPoint y: 134, endPoint x: 682, endPoint y: 125, distance: 8.5
click at [682, 125] on p "**********" at bounding box center [621, 290] width 175 height 341
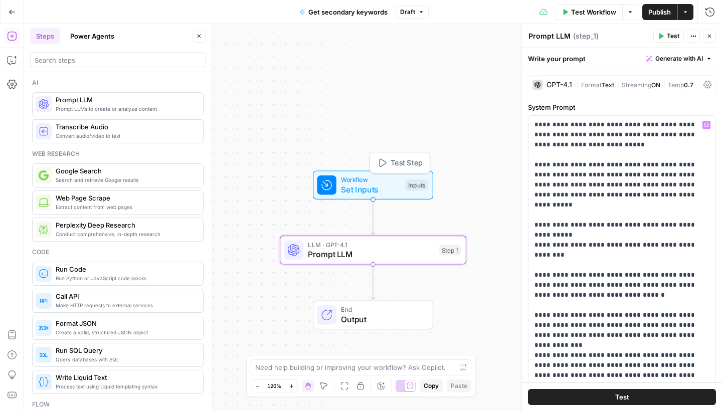
click at [399, 196] on div "Workflow Set Inputs Inputs Test Step" at bounding box center [373, 184] width 120 height 29
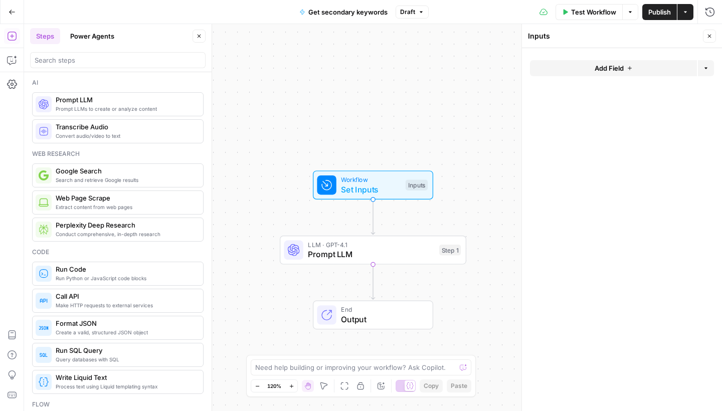
click at [577, 72] on button "Add Field" at bounding box center [613, 68] width 167 height 16
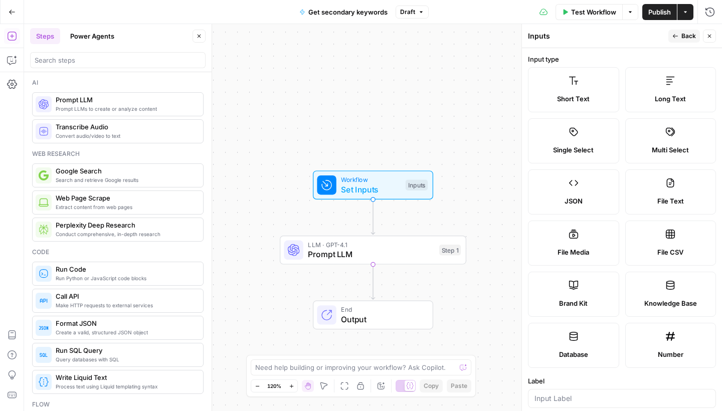
click at [595, 106] on label "Short Text" at bounding box center [573, 89] width 91 height 45
click at [578, 98] on span "Short Text" at bounding box center [573, 99] width 33 height 10
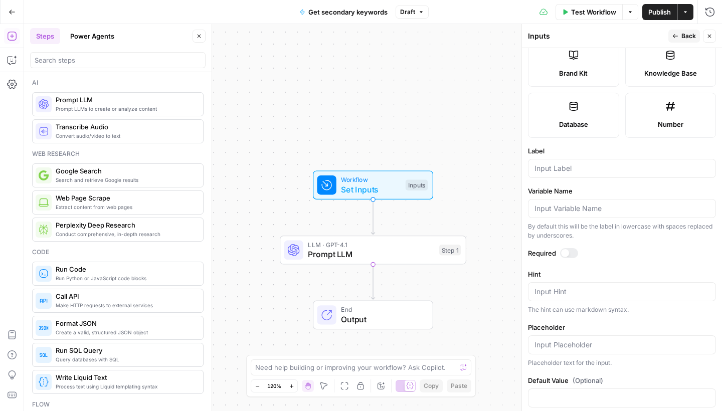
scroll to position [246, 0]
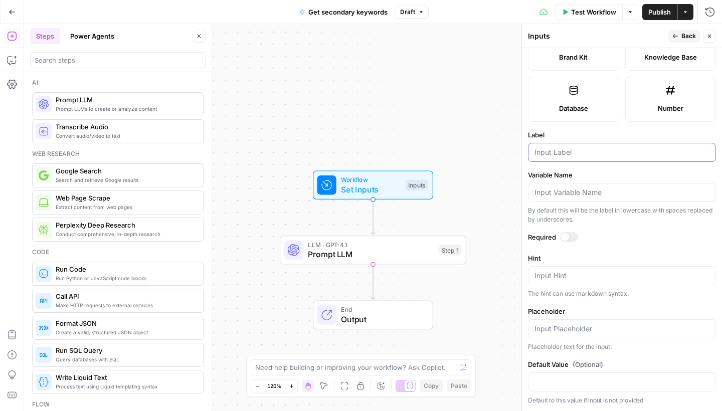
click at [563, 153] on input "Label" at bounding box center [621, 152] width 175 height 10
type input "industry"
click at [567, 245] on div "Required" at bounding box center [622, 238] width 188 height 13
click at [568, 240] on div at bounding box center [569, 237] width 18 height 10
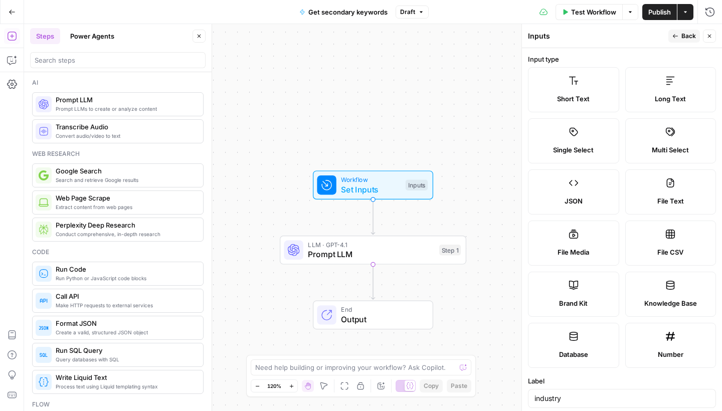
scroll to position [0, 0]
click at [683, 33] on span "Back" at bounding box center [688, 36] width 15 height 9
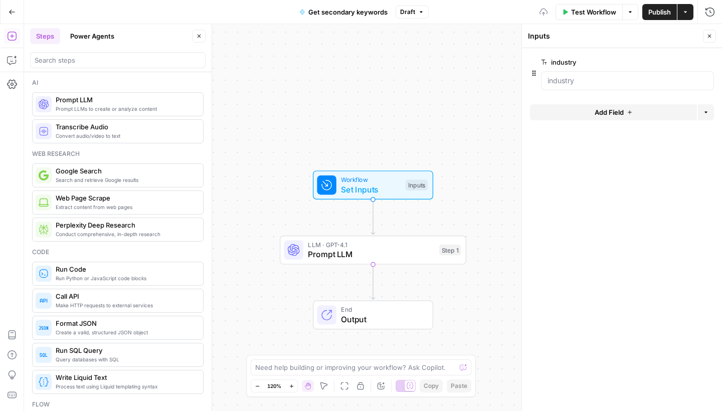
click at [390, 250] on span "Prompt LLM" at bounding box center [371, 254] width 126 height 12
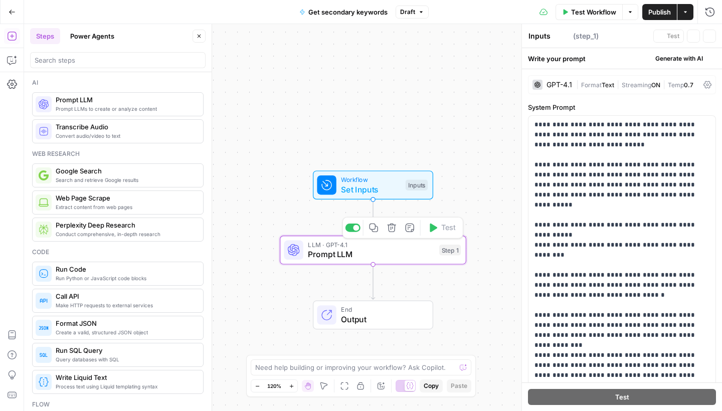
type textarea "Prompt LLM"
click at [680, 128] on p "**********" at bounding box center [621, 285] width 175 height 331
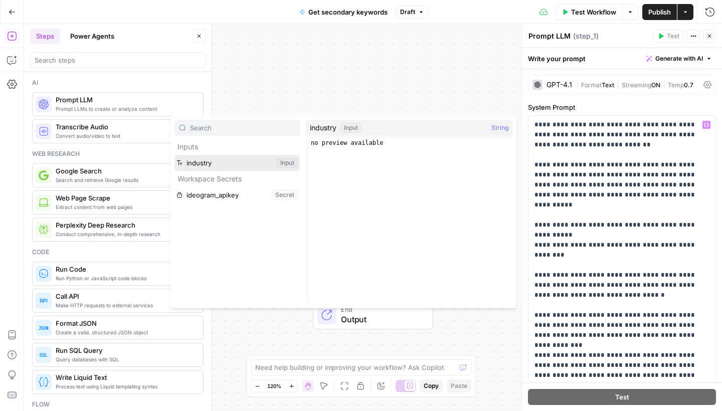
click at [250, 158] on button "Select variable industry" at bounding box center [236, 163] width 125 height 16
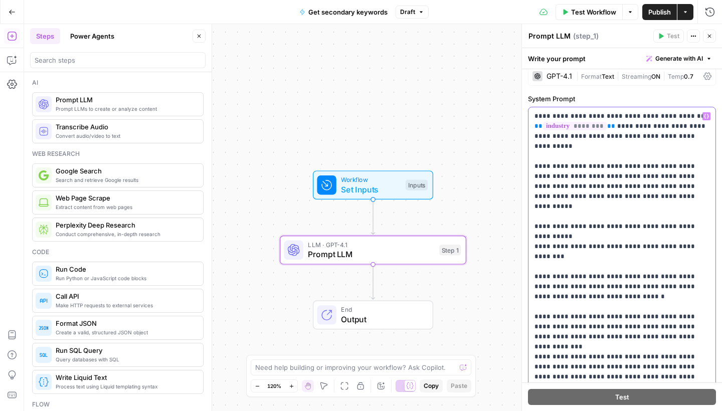
scroll to position [10, 0]
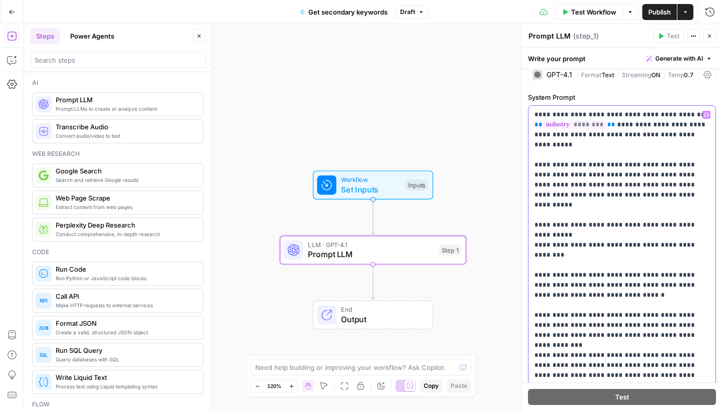
drag, startPoint x: 581, startPoint y: 167, endPoint x: 536, endPoint y: 168, distance: 45.1
click at [536, 168] on p "**********" at bounding box center [621, 275] width 175 height 331
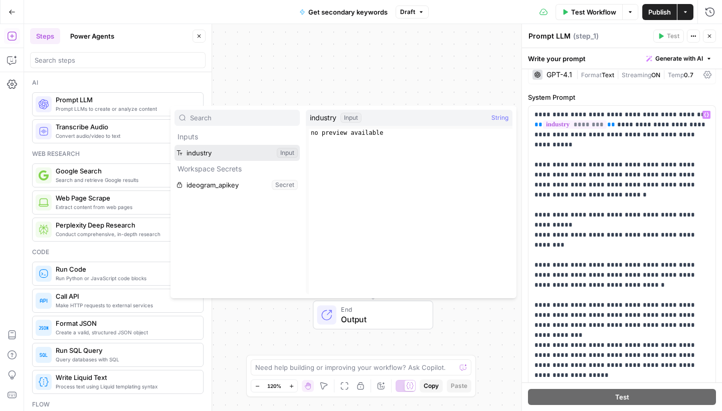
click at [247, 159] on button "Select variable industry" at bounding box center [236, 153] width 125 height 16
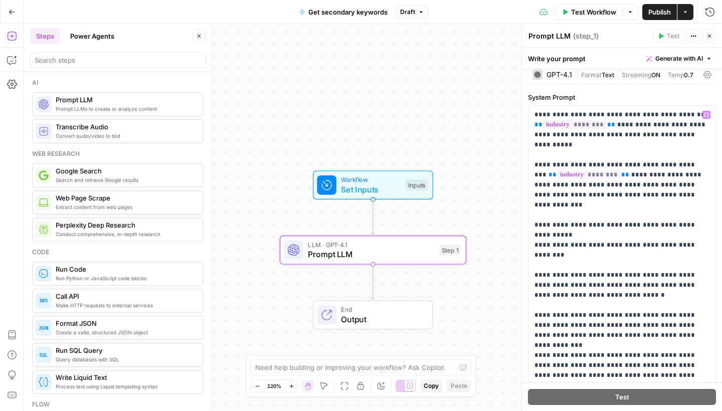
click at [355, 169] on div "Workflow Set Inputs Inputs LLM · GPT-4.1 Prompt LLM Step 1 End Output" at bounding box center [373, 217] width 698 height 387
click at [355, 184] on span "Set Inputs" at bounding box center [371, 189] width 60 height 12
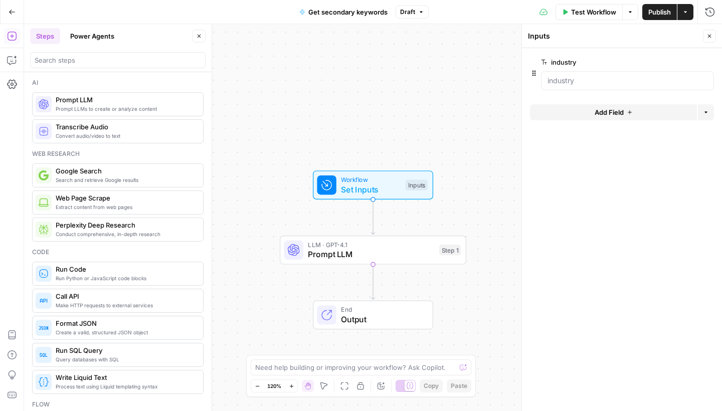
click at [568, 114] on button "Add Field" at bounding box center [613, 112] width 167 height 16
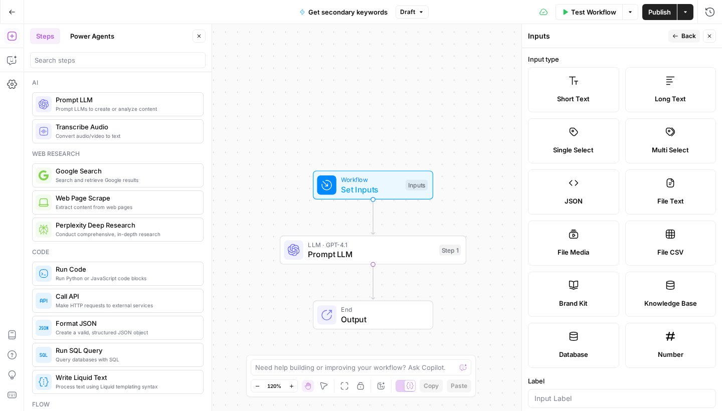
click at [581, 98] on span "Short Text" at bounding box center [573, 99] width 33 height 10
click at [559, 394] on input "Label" at bounding box center [621, 398] width 175 height 10
type input "Persona"
drag, startPoint x: 559, startPoint y: 127, endPoint x: 681, endPoint y: 37, distance: 151.5
click at [681, 37] on span "Back" at bounding box center [688, 36] width 15 height 9
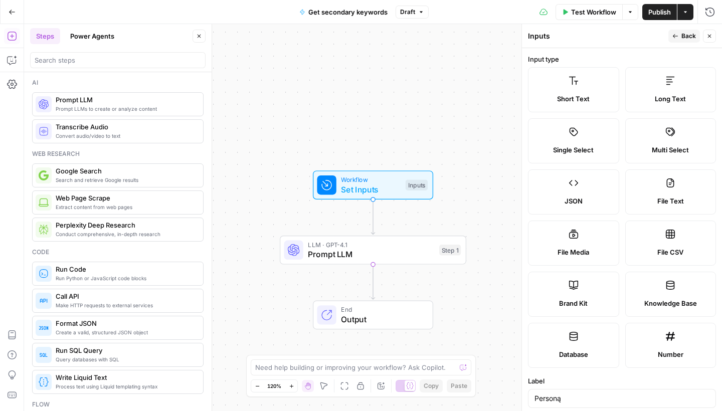
click at [683, 34] on span "Back" at bounding box center [688, 36] width 15 height 9
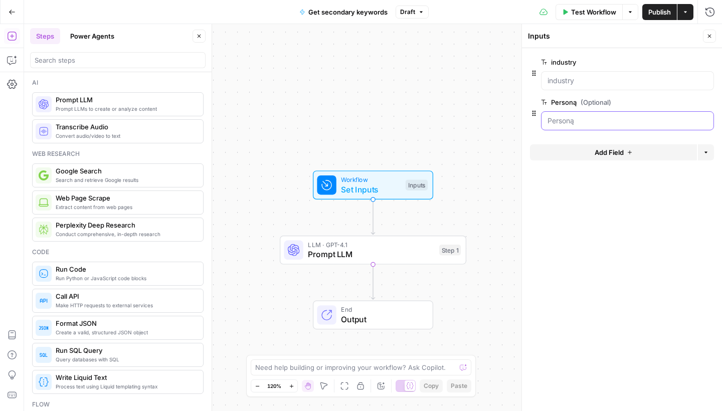
click at [575, 122] on input "Personą (Optional)" at bounding box center [627, 121] width 160 height 10
click at [705, 104] on icon "button" at bounding box center [708, 103] width 6 height 6
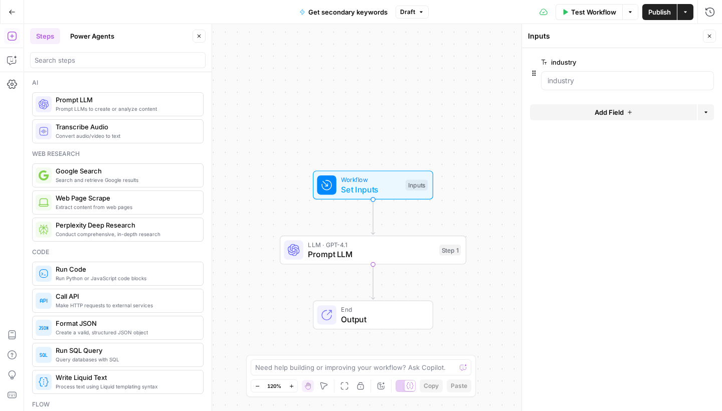
click at [640, 113] on button "Add Field" at bounding box center [613, 112] width 167 height 16
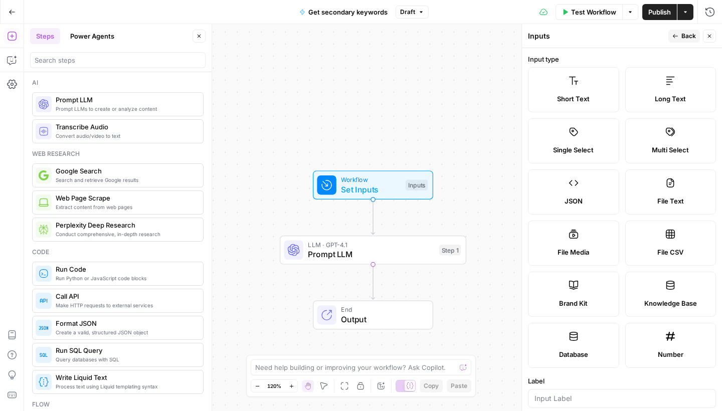
click at [593, 97] on div "Short Text" at bounding box center [573, 99] width 74 height 10
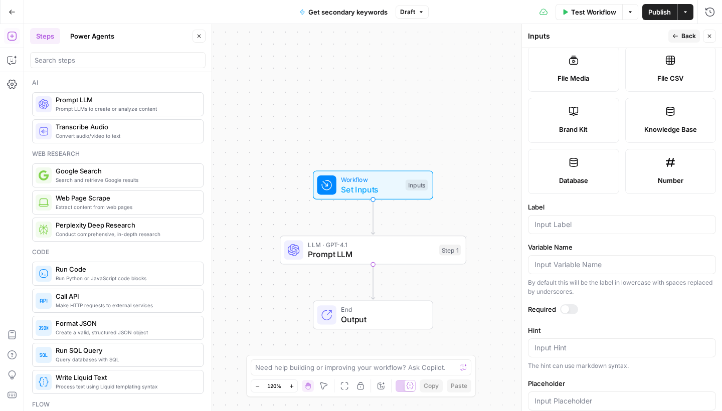
scroll to position [197, 0]
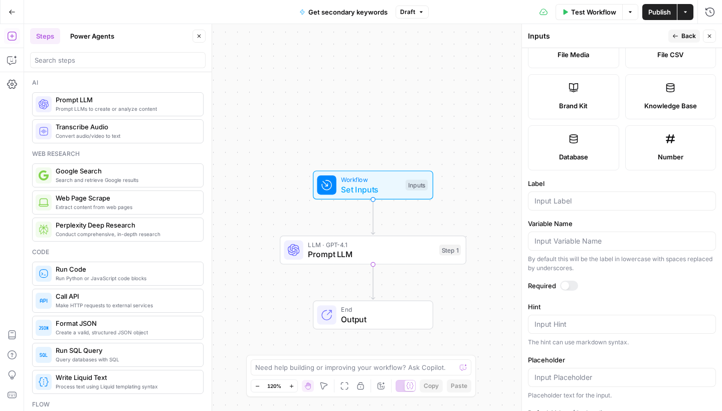
click at [569, 207] on div at bounding box center [622, 200] width 188 height 19
drag, startPoint x: 572, startPoint y: 259, endPoint x: 573, endPoint y: 286, distance: 27.1
click at [573, 286] on div at bounding box center [569, 286] width 18 height 10
click at [568, 204] on input "personą" at bounding box center [621, 201] width 175 height 10
type input "persona"
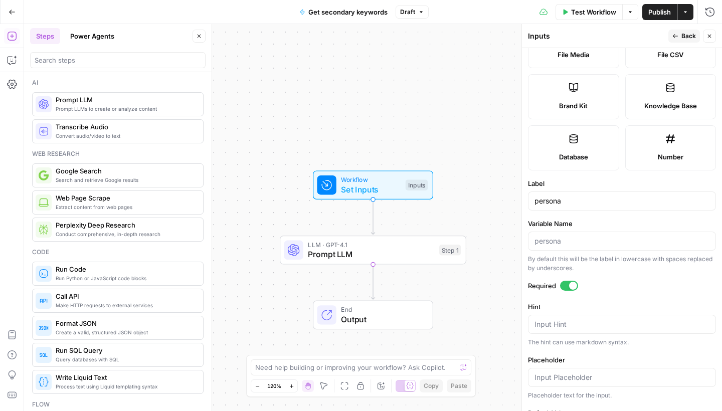
click at [586, 217] on form "Input type Short Text Long Text Single Select Multi Select JSON File Text File …" at bounding box center [622, 229] width 200 height 363
click at [689, 34] on span "Back" at bounding box center [688, 36] width 15 height 9
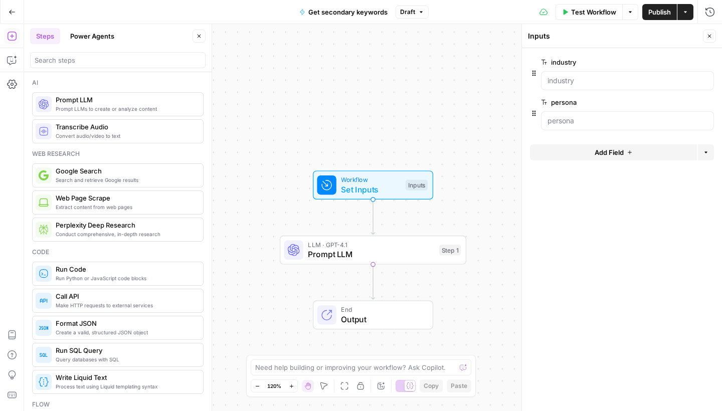
click at [432, 252] on span "Prompt LLM" at bounding box center [371, 254] width 126 height 12
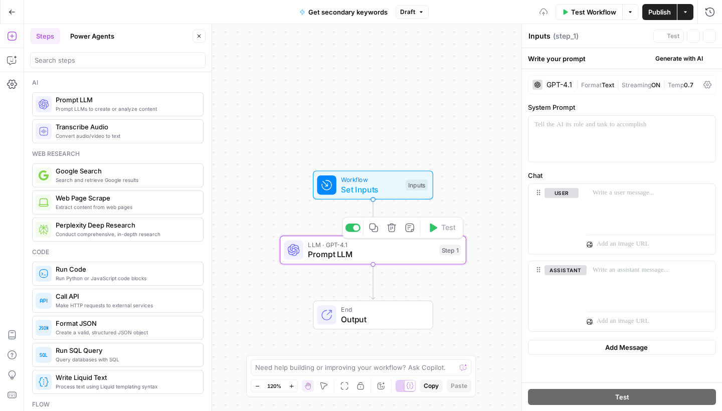
type textarea "Prompt LLM"
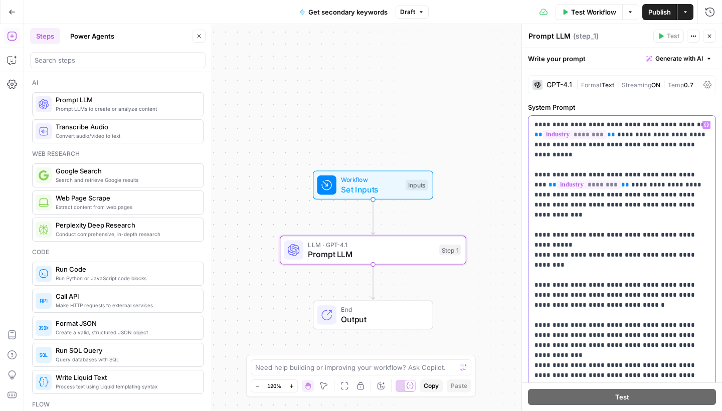
drag, startPoint x: 693, startPoint y: 196, endPoint x: 637, endPoint y: 177, distance: 58.5
click at [637, 177] on p "**********" at bounding box center [621, 285] width 175 height 331
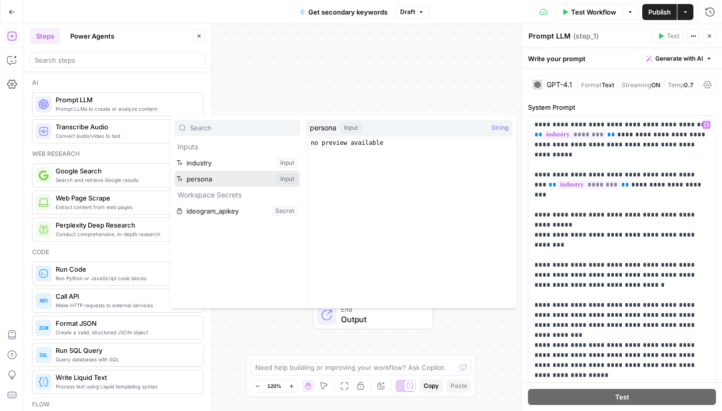
click at [250, 175] on button "Select variable persona" at bounding box center [236, 179] width 125 height 16
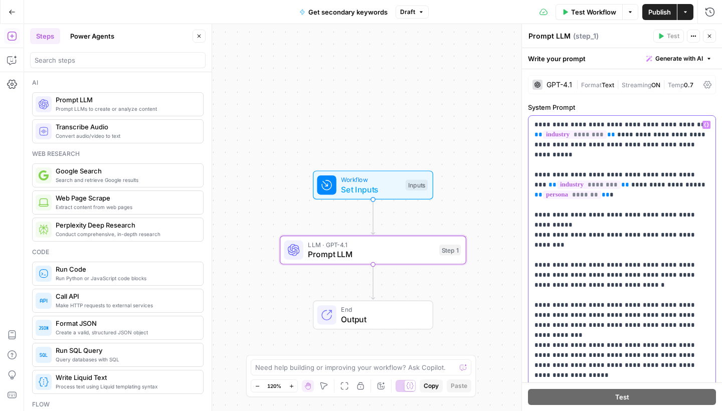
drag, startPoint x: 707, startPoint y: 215, endPoint x: 531, endPoint y: 206, distance: 176.2
click at [531, 206] on div "**********" at bounding box center [621, 280] width 187 height 329
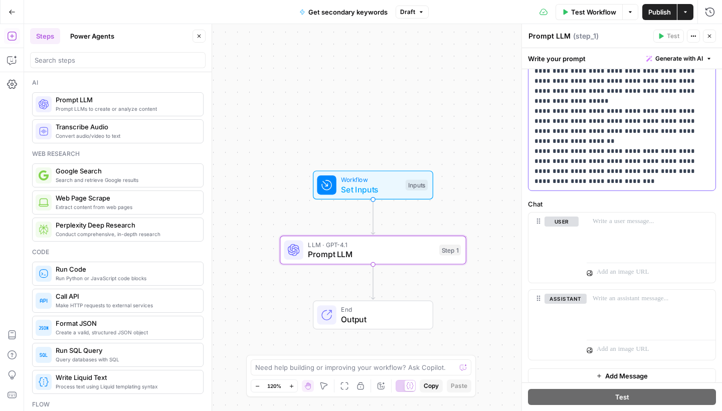
scroll to position [224, 0]
click at [656, 184] on p "**********" at bounding box center [621, 41] width 175 height 291
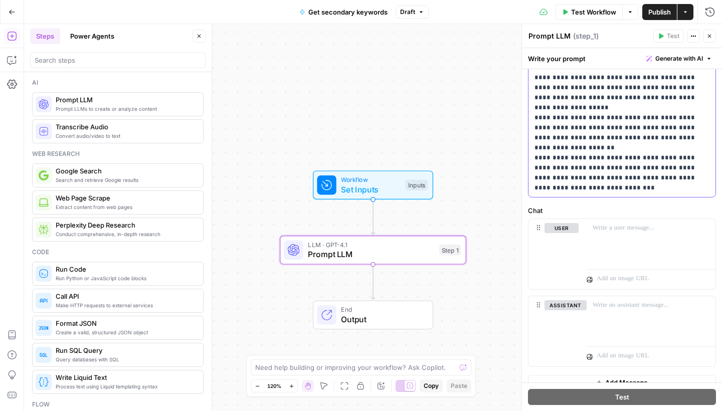
drag, startPoint x: 657, startPoint y: 185, endPoint x: 528, endPoint y: 172, distance: 129.9
click at [528, 172] on div "**********" at bounding box center [622, 48] width 188 height 300
click at [566, 178] on p "**********" at bounding box center [621, 47] width 175 height 291
drag, startPoint x: 571, startPoint y: 178, endPoint x: 528, endPoint y: 170, distance: 43.4
click at [528, 170] on div "**********" at bounding box center [622, 48] width 188 height 300
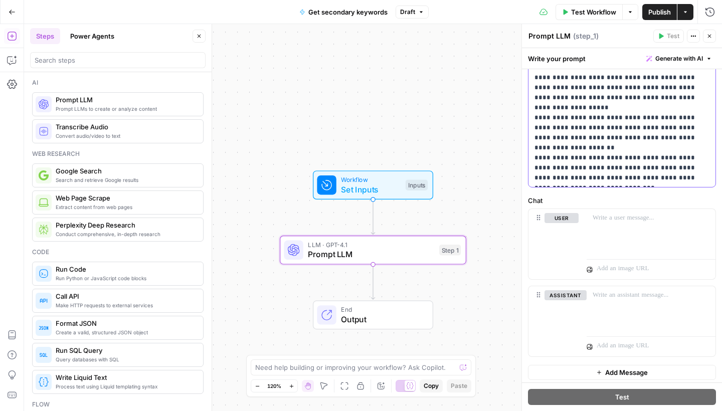
click at [572, 178] on p "**********" at bounding box center [621, 42] width 175 height 281
click at [579, 176] on p "**********" at bounding box center [621, 42] width 175 height 281
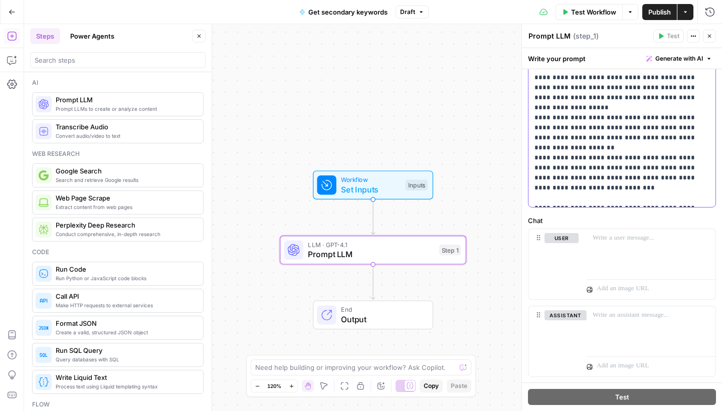
drag, startPoint x: 688, startPoint y: 187, endPoint x: 592, endPoint y: 190, distance: 95.8
click at [592, 190] on p "**********" at bounding box center [621, 52] width 175 height 301
drag, startPoint x: 603, startPoint y: 198, endPoint x: 712, endPoint y: 198, distance: 109.2
click at [712, 198] on div "**********" at bounding box center [621, 52] width 187 height 309
click at [390, 184] on span "Set Inputs" at bounding box center [371, 189] width 60 height 12
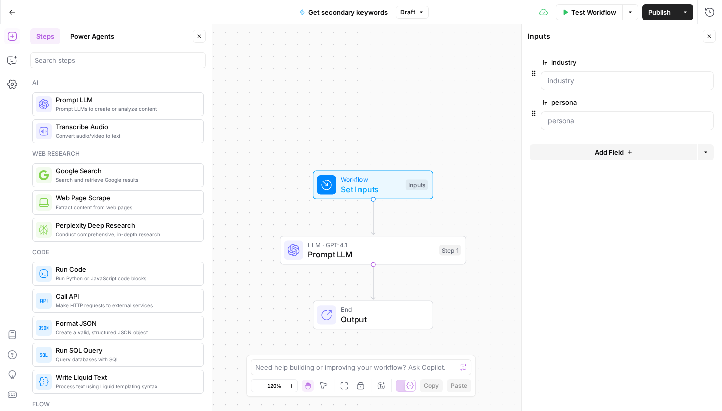
click at [573, 150] on button "Add Field" at bounding box center [613, 152] width 167 height 16
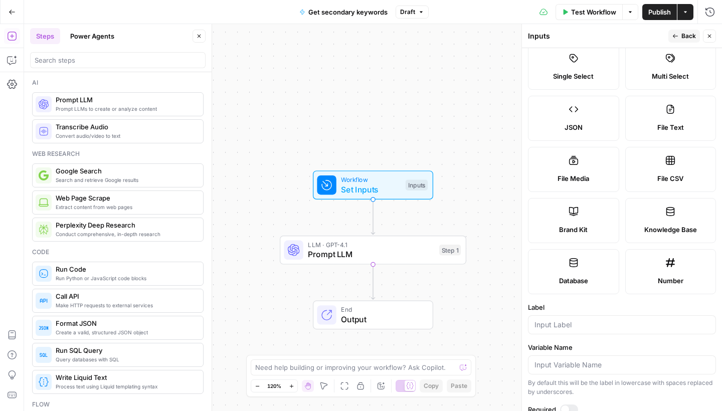
scroll to position [185, 0]
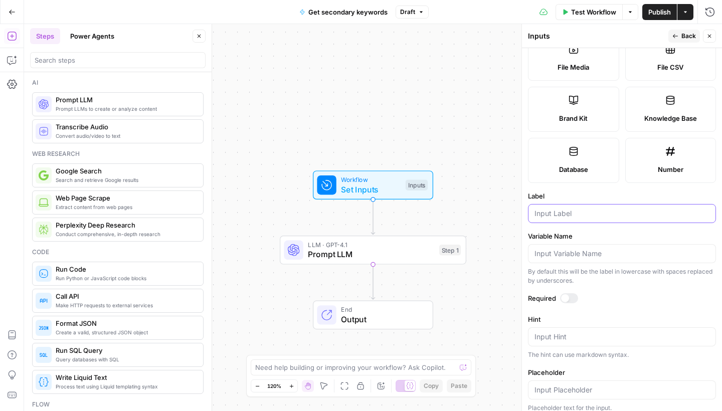
click at [572, 218] on input "Label" at bounding box center [621, 213] width 175 height 10
type input "article title"
click at [567, 301] on div at bounding box center [569, 298] width 18 height 10
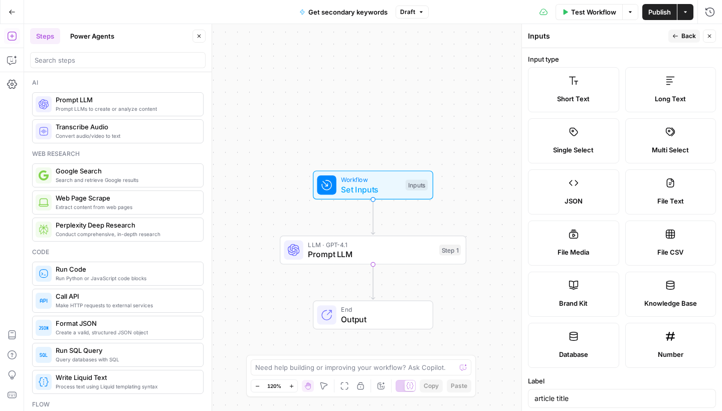
scroll to position [0, 0]
click at [681, 36] on span "Back" at bounding box center [688, 36] width 15 height 9
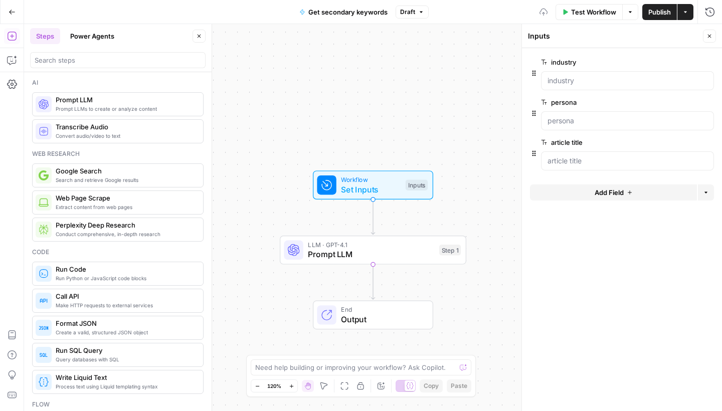
click at [585, 189] on button "Add Field" at bounding box center [613, 192] width 167 height 16
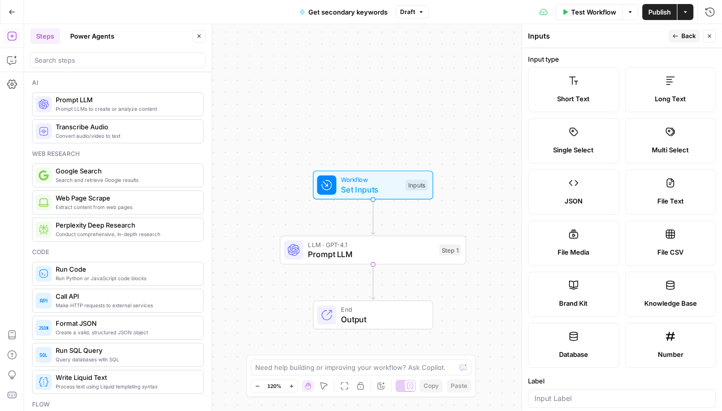
scroll to position [196, 0]
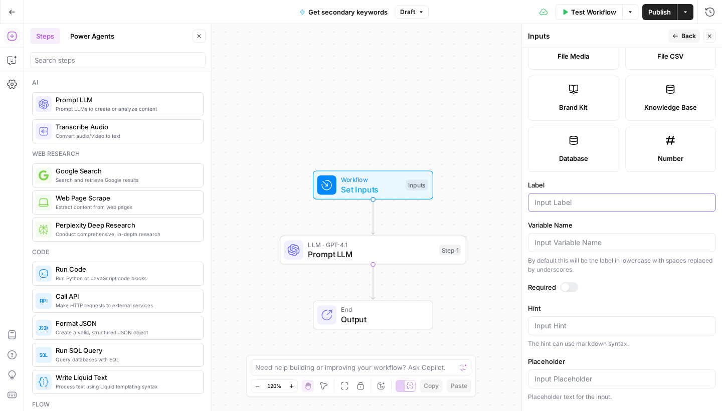
click at [578, 199] on input "Label" at bounding box center [621, 202] width 175 height 10
type input "main keyword"
click at [567, 296] on form "Input type Short Text Long Text Single Select Multi Select JSON File Text File …" at bounding box center [622, 229] width 200 height 363
click at [567, 292] on div at bounding box center [569, 287] width 18 height 10
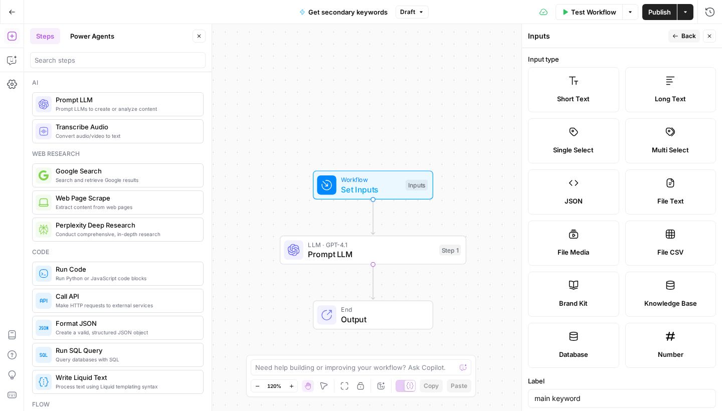
scroll to position [0, 0]
click at [672, 38] on button "Back" at bounding box center [684, 36] width 32 height 13
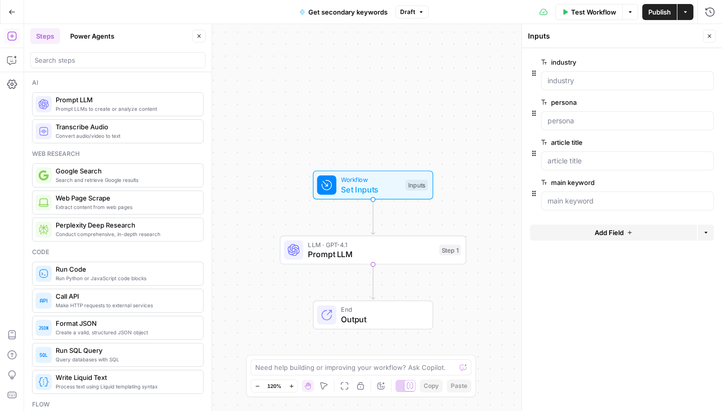
click at [409, 258] on span "Prompt LLM" at bounding box center [371, 254] width 126 height 12
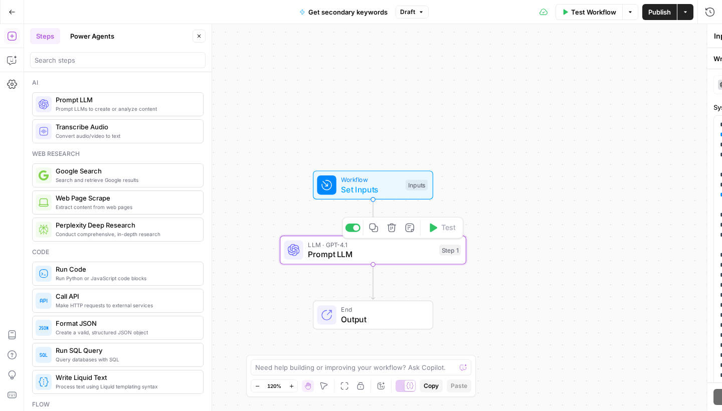
type textarea "Prompt LLM"
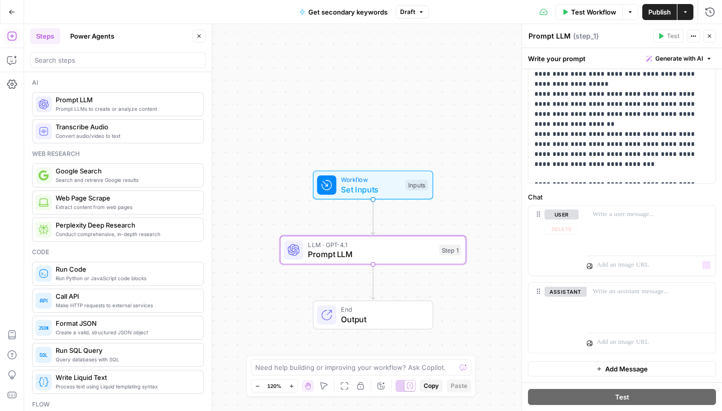
scroll to position [241, 0]
click at [651, 15] on span "Publish" at bounding box center [659, 12] width 23 height 10
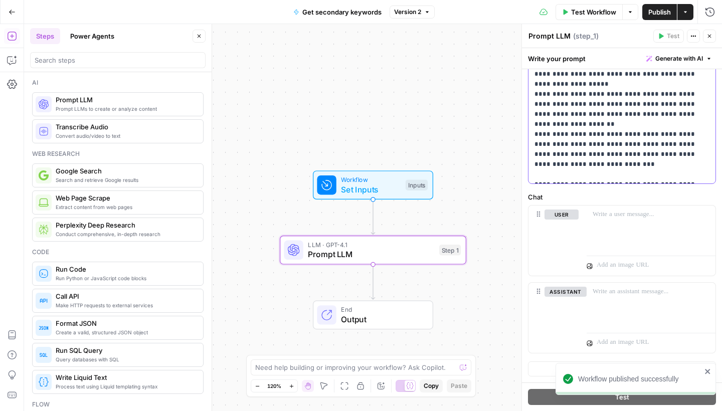
click at [593, 179] on p "**********" at bounding box center [621, 29] width 175 height 301
click at [539, 166] on p "**********" at bounding box center [621, 29] width 175 height 301
click at [540, 175] on p "**********" at bounding box center [621, 29] width 175 height 301
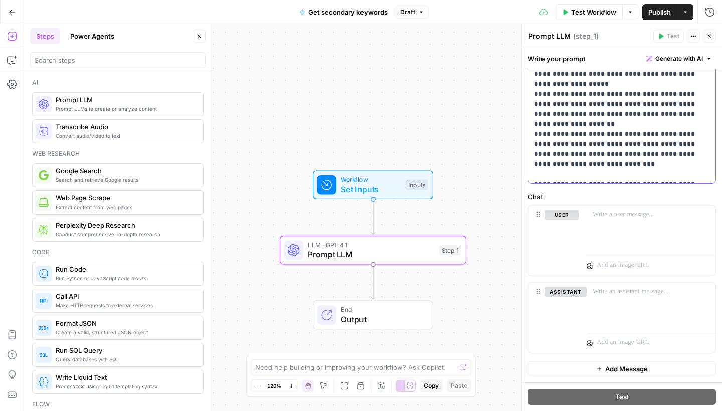
click at [592, 165] on p "**********" at bounding box center [621, 29] width 175 height 301
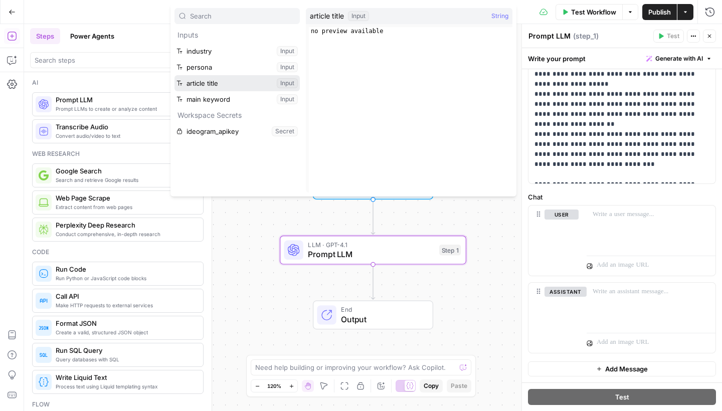
click at [272, 89] on button "Select variable article title" at bounding box center [236, 83] width 125 height 16
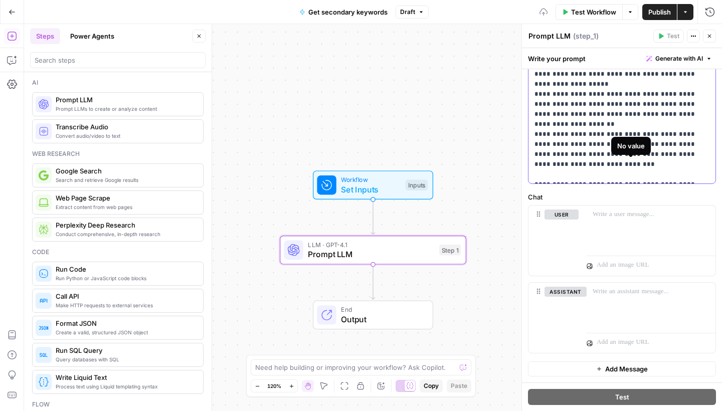
click at [616, 176] on p "**********" at bounding box center [621, 29] width 175 height 301
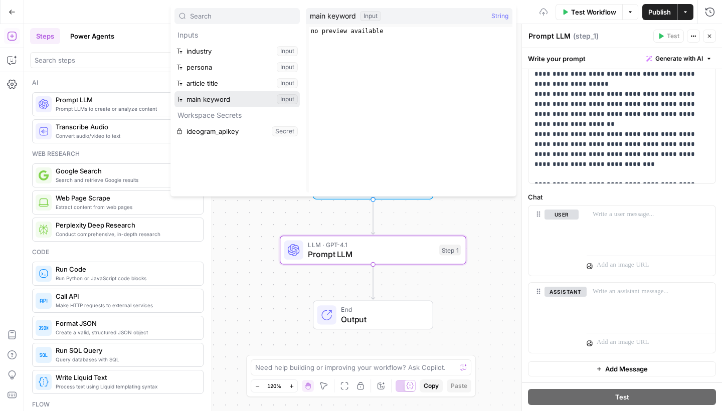
click at [261, 102] on button "Select variable main keyword" at bounding box center [236, 99] width 125 height 16
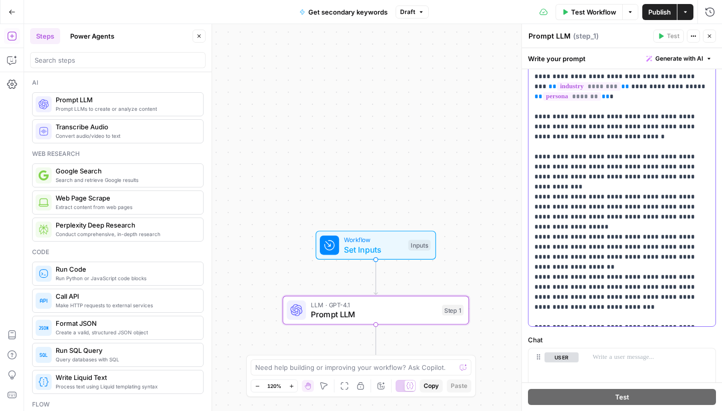
scroll to position [97, 0]
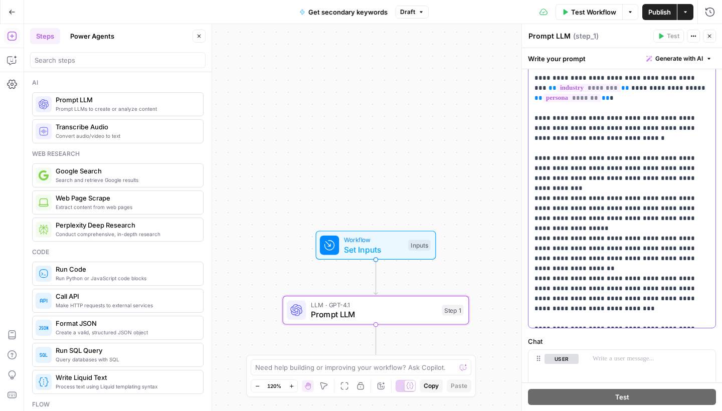
click at [643, 157] on p "**********" at bounding box center [621, 173] width 175 height 301
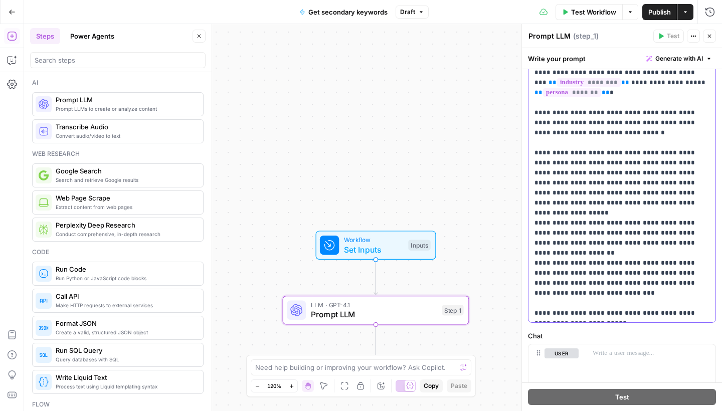
scroll to position [103, 0]
drag, startPoint x: 555, startPoint y: 193, endPoint x: 663, endPoint y: 183, distance: 108.2
click at [663, 183] on p "**********" at bounding box center [621, 167] width 175 height 301
click at [630, 194] on p "**********" at bounding box center [621, 167] width 175 height 301
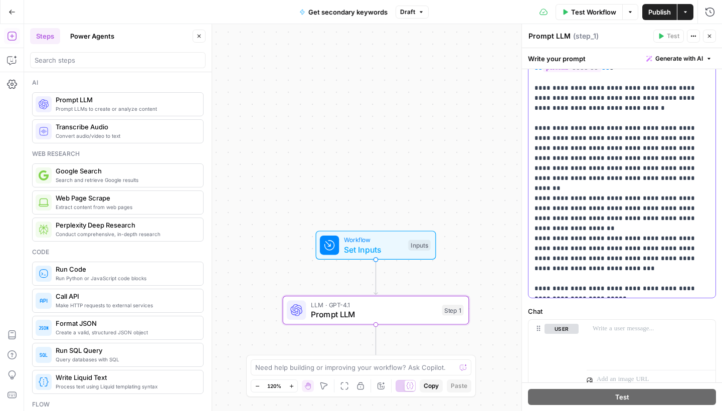
scroll to position [138, 0]
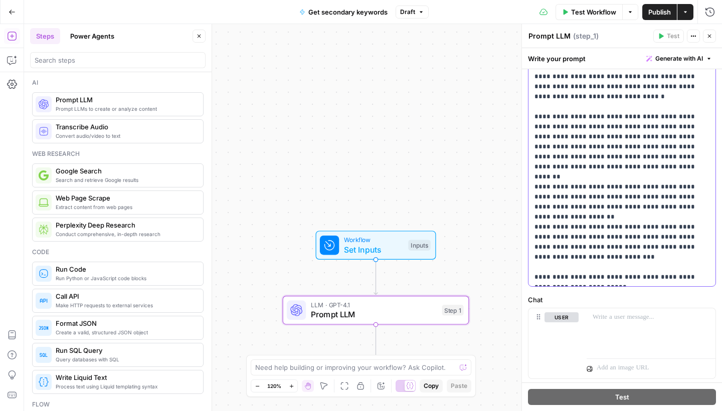
drag, startPoint x: 663, startPoint y: 178, endPoint x: 698, endPoint y: 178, distance: 35.1
click at [698, 178] on p "**********" at bounding box center [621, 131] width 175 height 301
click at [642, 190] on p "**********" at bounding box center [621, 131] width 175 height 301
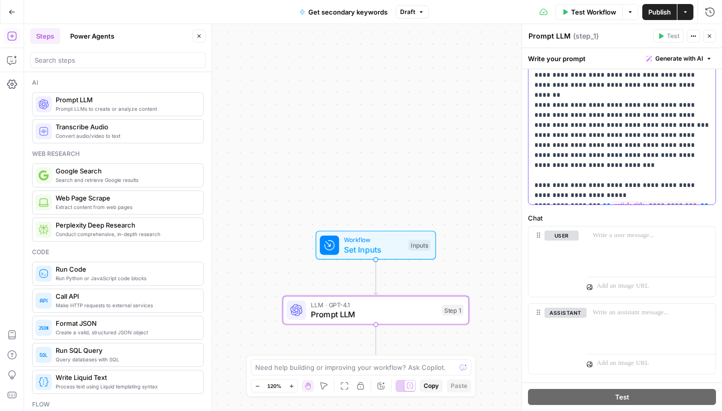
scroll to position [223, 0]
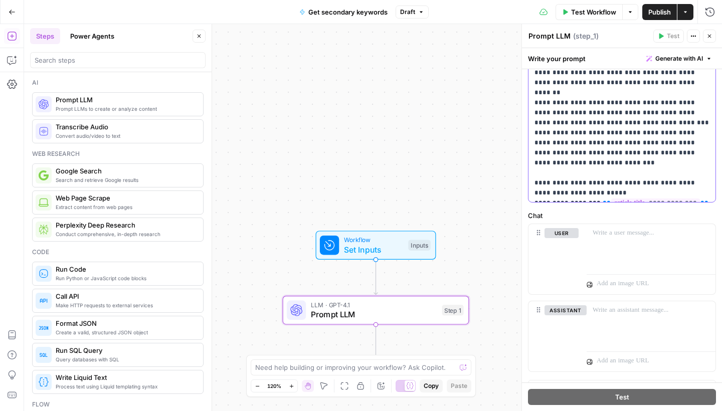
click at [594, 173] on p "**********" at bounding box center [621, 47] width 175 height 301
click at [574, 144] on p "**********" at bounding box center [621, 47] width 175 height 301
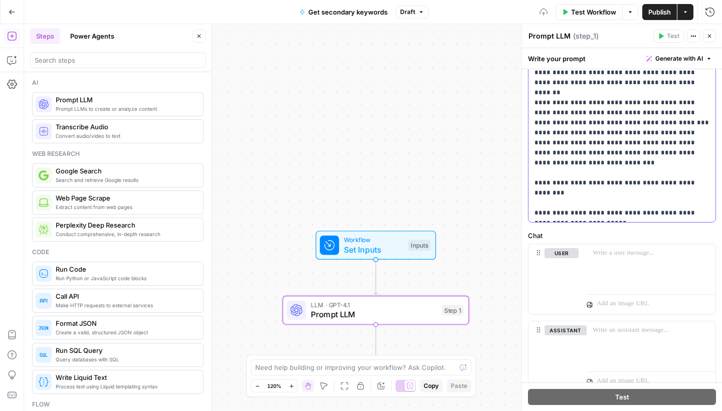
click at [533, 184] on div "**********" at bounding box center [621, 57] width 187 height 329
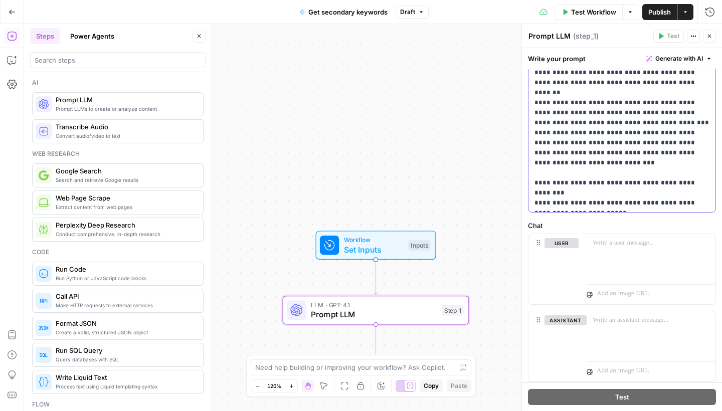
scroll to position [212, 0]
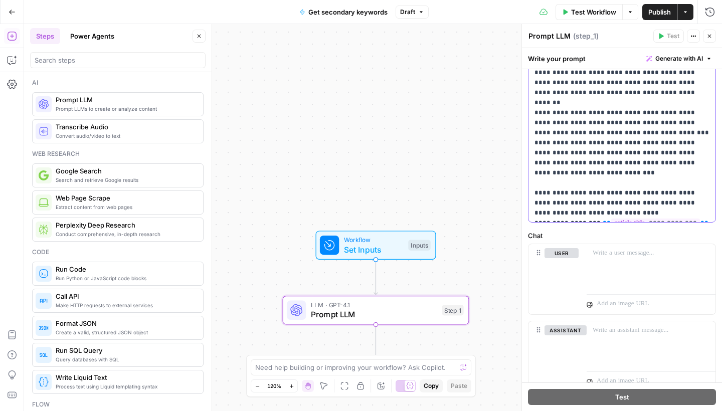
click at [571, 193] on p "**********" at bounding box center [621, 62] width 175 height 311
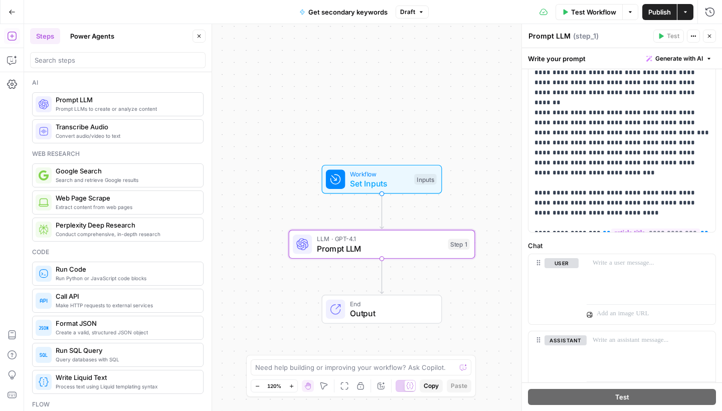
click at [653, 12] on span "Publish" at bounding box center [659, 12] width 23 height 10
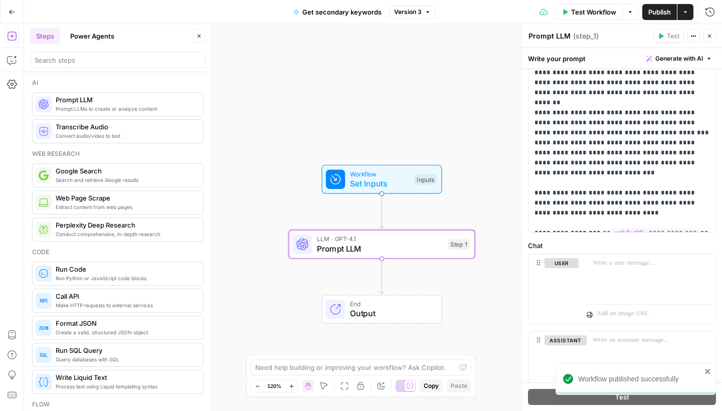
click at [16, 10] on button "Go Back" at bounding box center [12, 12] width 18 height 18
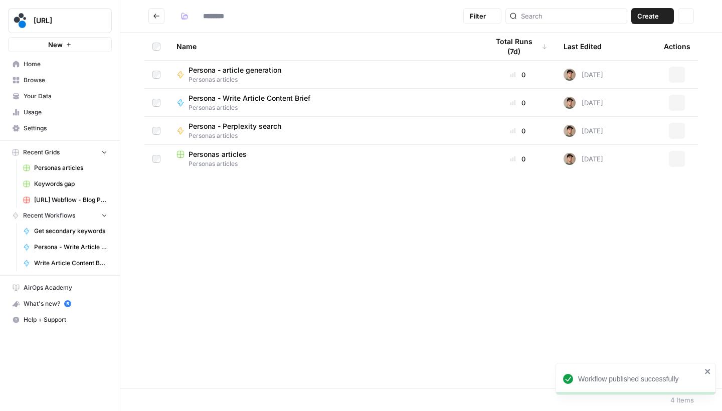
type input "**********"
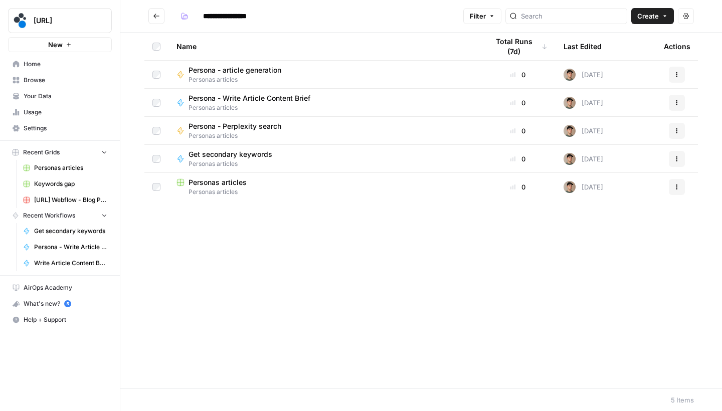
click at [153, 21] on button "Go back" at bounding box center [156, 16] width 16 height 16
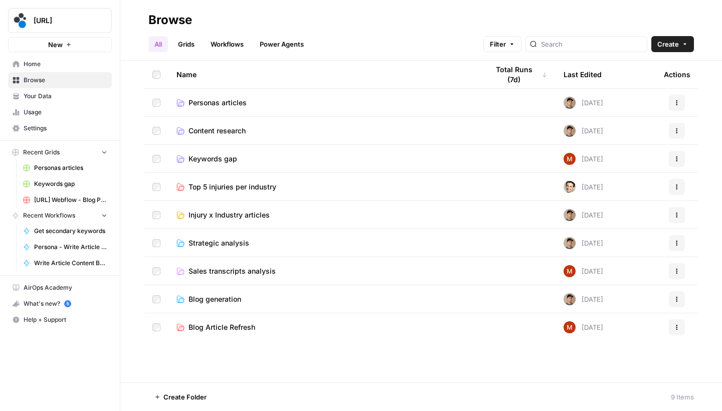
click at [219, 154] on span "Keywords gap" at bounding box center [212, 159] width 49 height 10
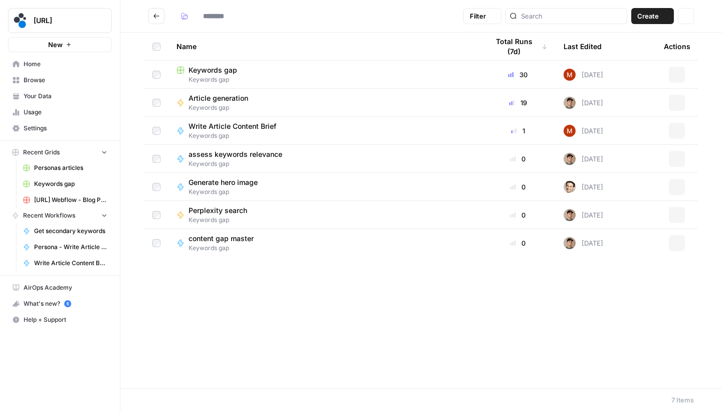
type input "**********"
click at [228, 73] on span "Keywords gap" at bounding box center [212, 70] width 49 height 10
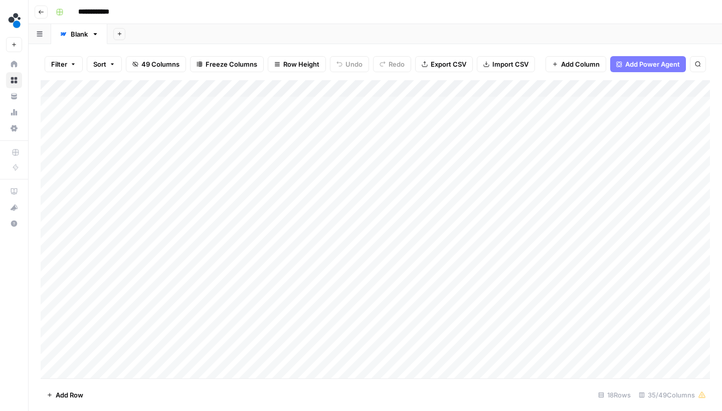
click at [493, 102] on div "Add Column" at bounding box center [375, 230] width 669 height 301
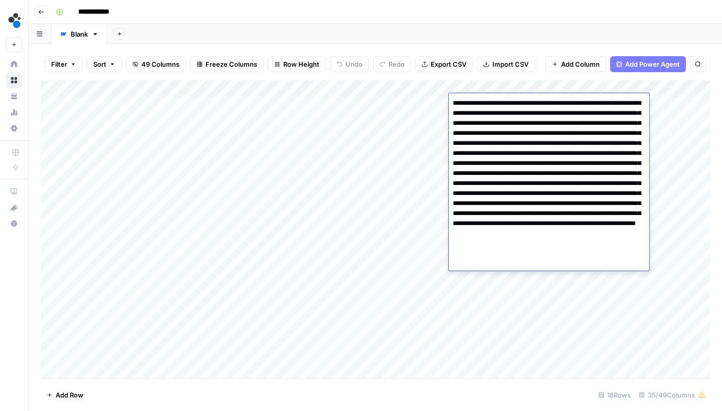
click at [45, 14] on button "Go back" at bounding box center [41, 12] width 13 height 13
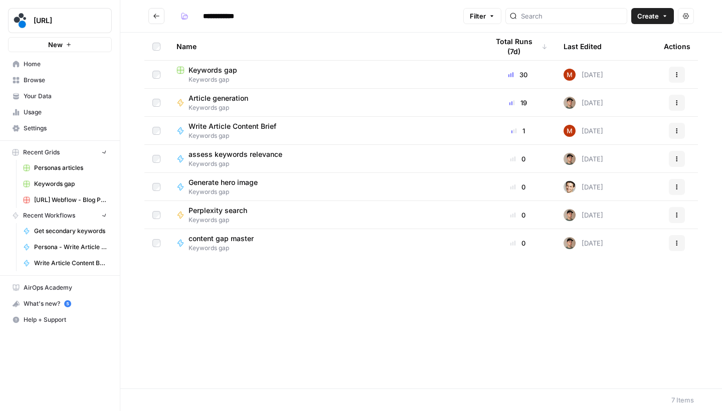
type input "**********"
click at [230, 244] on span "Keywords gap" at bounding box center [224, 248] width 73 height 9
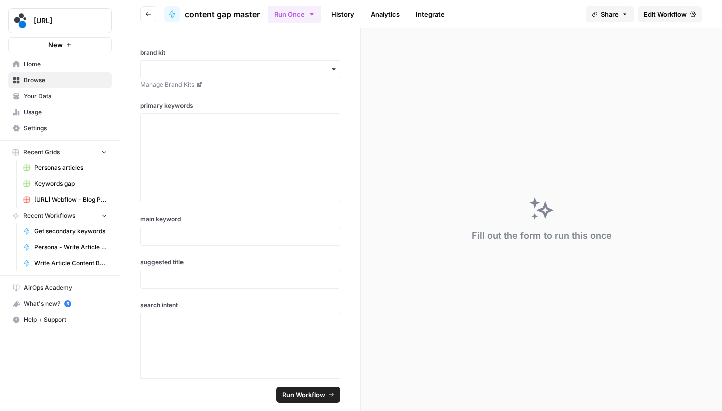
click at [663, 14] on span "Edit Workflow" at bounding box center [664, 14] width 43 height 10
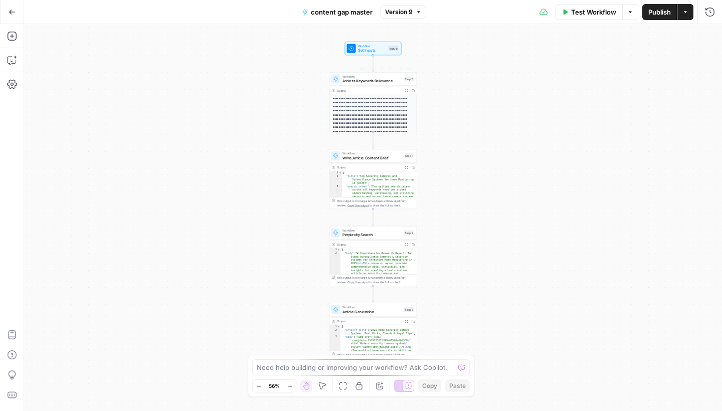
click at [385, 83] on span "Assess Keywords Relevance" at bounding box center [371, 81] width 59 height 6
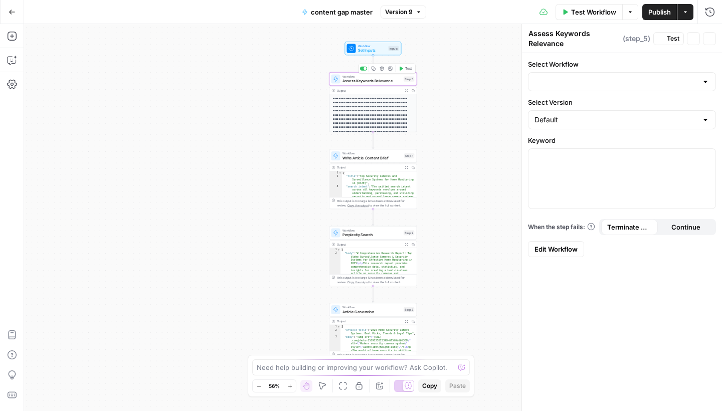
type input "assess keywords relevance"
click at [562, 244] on link "Edit Workflow" at bounding box center [556, 249] width 56 height 16
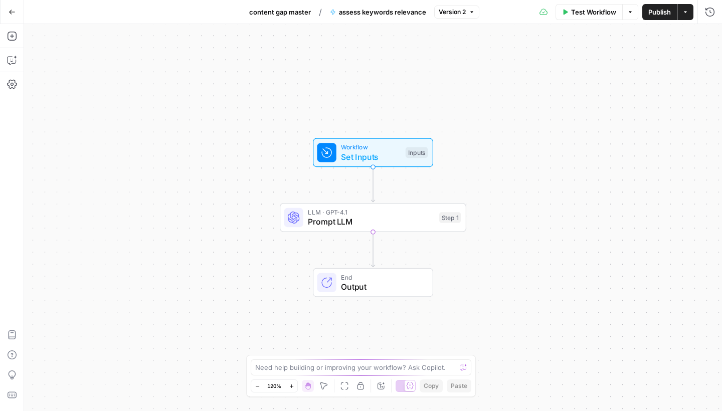
click at [442, 215] on div "Step 1" at bounding box center [450, 217] width 22 height 11
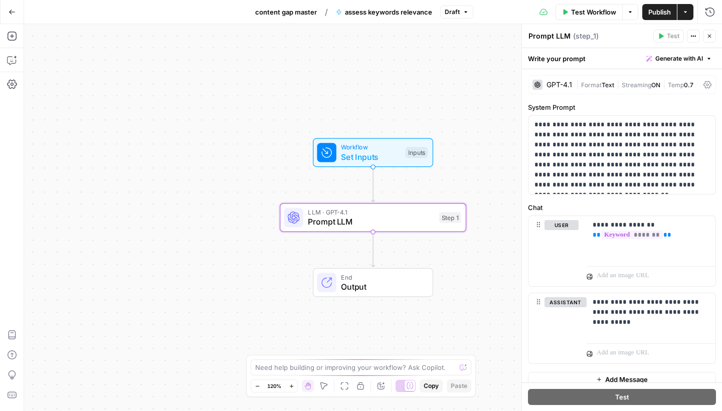
click at [13, 12] on icon "button" at bounding box center [12, 12] width 6 height 5
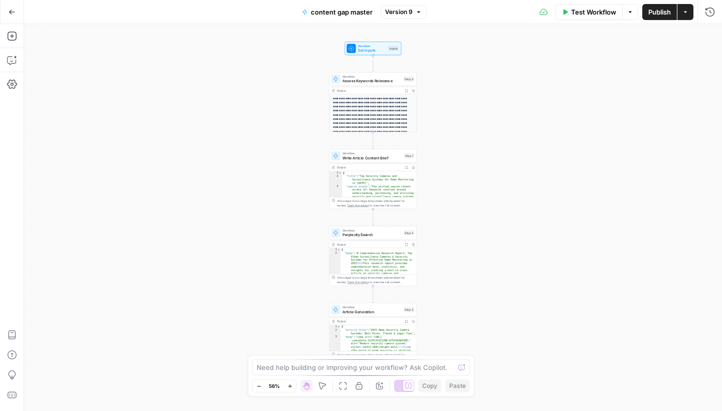
click at [350, 160] on span "Write Article Content Brief" at bounding box center [371, 158] width 59 height 6
type input "Write Article Content Brief"
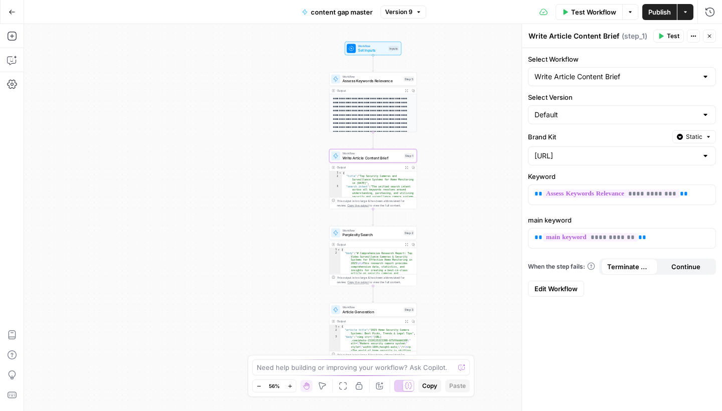
click at [559, 291] on span "Edit Workflow" at bounding box center [555, 289] width 43 height 10
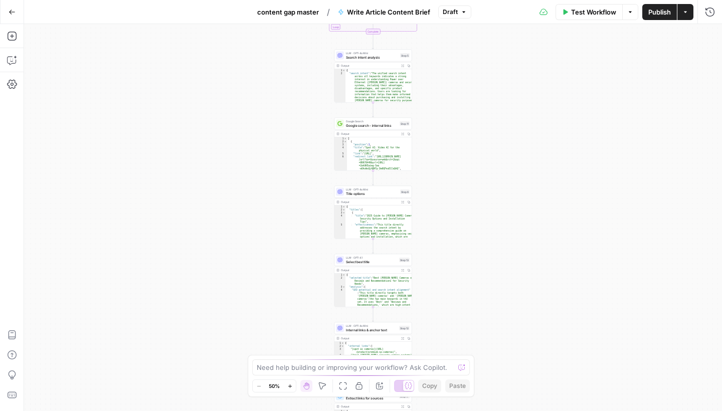
drag, startPoint x: 455, startPoint y: 78, endPoint x: 455, endPoint y: 168, distance: 90.2
click at [455, 167] on div "Workflow Set Inputs Inputs LLM · GPT-4.1 Prompt LLM Step 21 LLM · GPT-4.1 Promp…" at bounding box center [373, 217] width 698 height 387
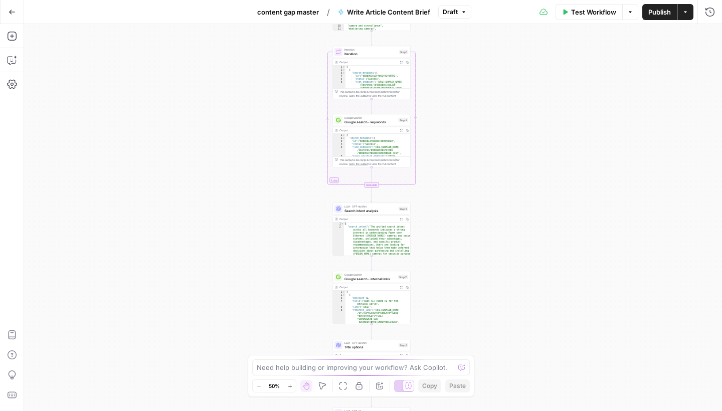
drag, startPoint x: 491, startPoint y: 76, endPoint x: 489, endPoint y: 195, distance: 119.3
click at [489, 194] on div "Workflow Set Inputs Inputs LLM · GPT-4.1 Prompt LLM Step 21 LLM · GPT-4.1 Promp…" at bounding box center [373, 217] width 698 height 387
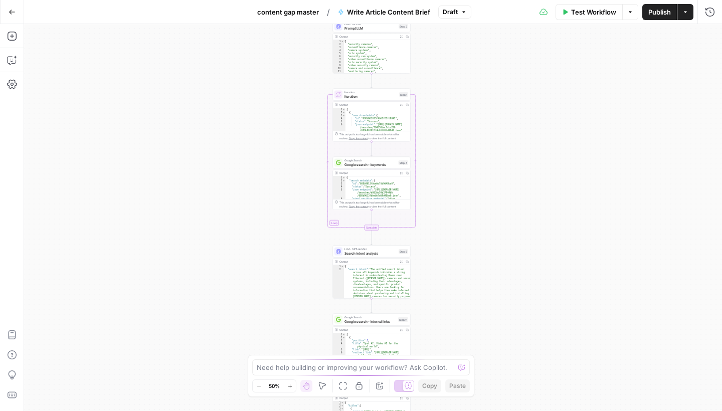
drag, startPoint x: 507, startPoint y: 121, endPoint x: 507, endPoint y: 200, distance: 79.7
click at [507, 200] on div "Workflow Set Inputs Inputs LLM · GPT-4.1 Prompt LLM Step 21 LLM · GPT-4.1 Promp…" at bounding box center [373, 217] width 698 height 387
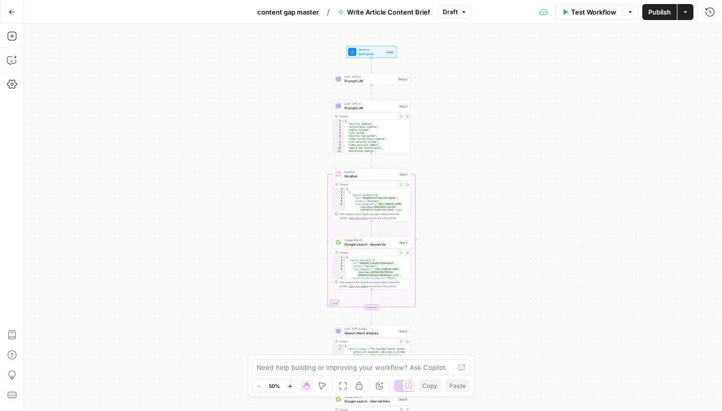
click at [376, 112] on div "LLM · GPT-4.1 Prompt LLM Step 3 Output Expand Output Copy 1 2 3 4 5 6 7 8 9 10 …" at bounding box center [372, 126] width 78 height 53
click at [377, 107] on span "Prompt LLM" at bounding box center [370, 107] width 52 height 5
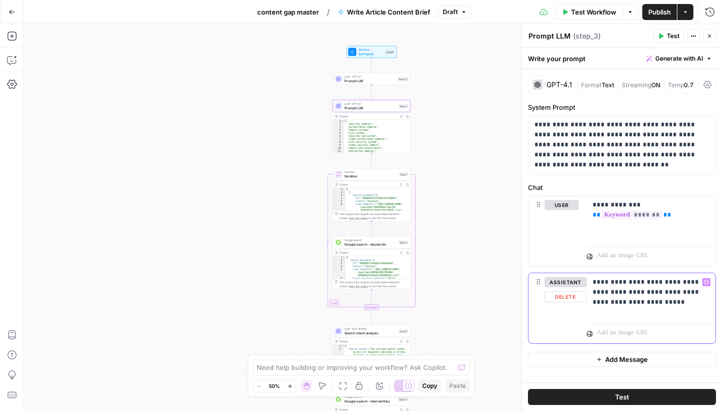
drag, startPoint x: 694, startPoint y: 313, endPoint x: 589, endPoint y: 282, distance: 108.8
click at [589, 282] on div "**********" at bounding box center [650, 296] width 129 height 46
copy p "**********"
click at [11, 14] on icon "button" at bounding box center [12, 12] width 7 height 7
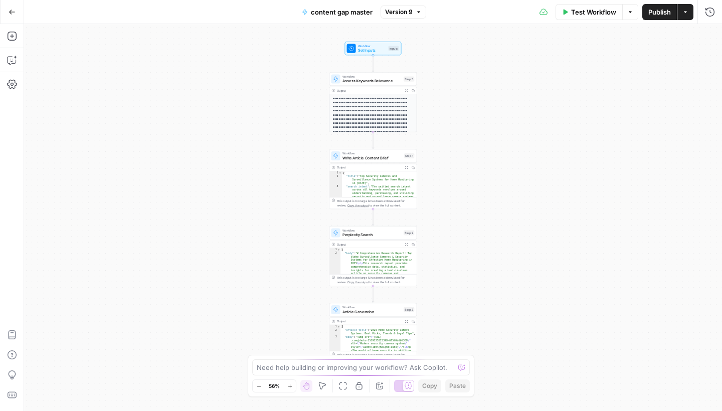
click at [14, 10] on icon "button" at bounding box center [12, 12] width 7 height 7
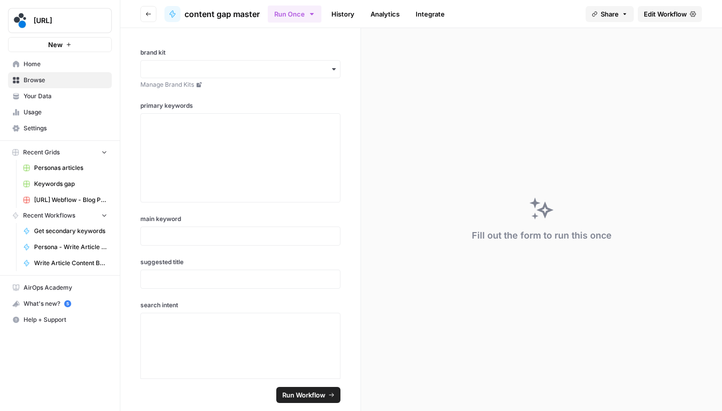
click at [146, 14] on icon "button" at bounding box center [148, 14] width 5 height 4
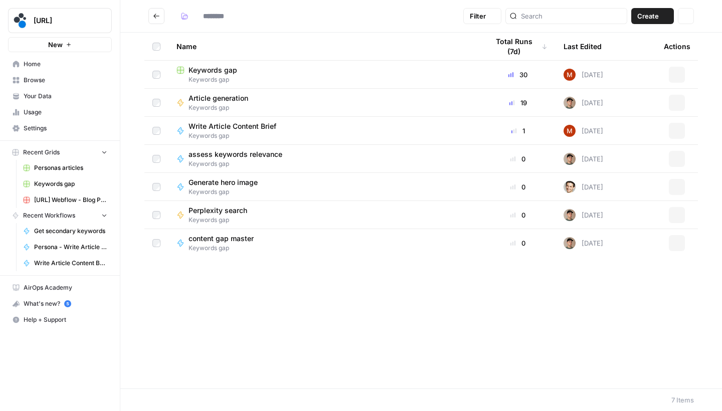
type input "**********"
click at [151, 17] on button "Go back" at bounding box center [156, 16] width 16 height 16
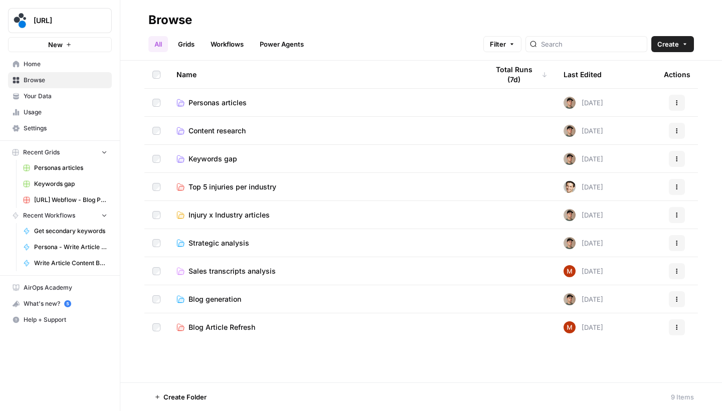
click at [225, 95] on td "Personas articles" at bounding box center [324, 103] width 312 height 28
click at [231, 105] on span "Personas articles" at bounding box center [217, 103] width 58 height 10
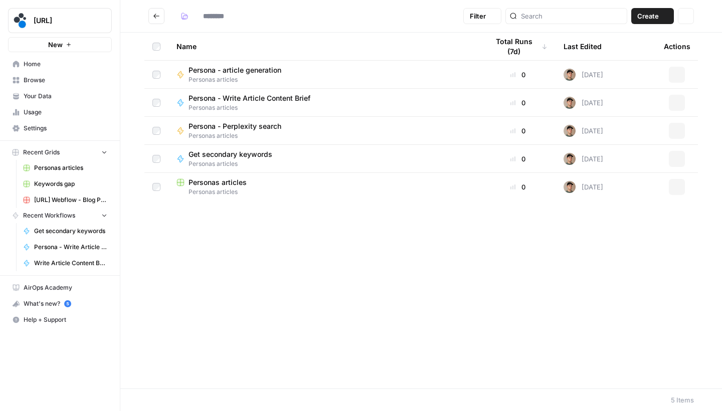
click at [231, 105] on span "Personas articles" at bounding box center [253, 107] width 130 height 9
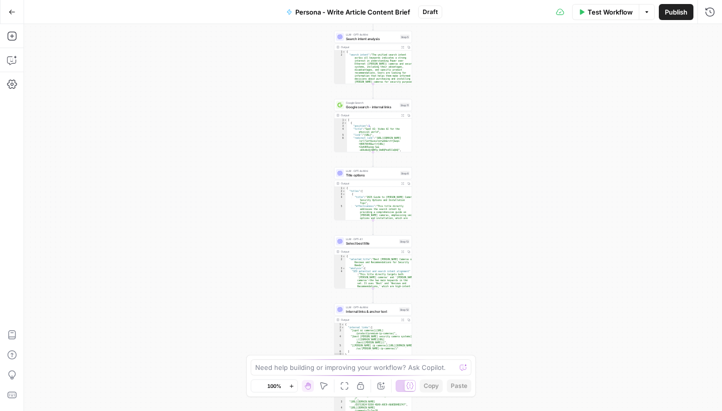
click at [23, 13] on div "Go Back" at bounding box center [12, 12] width 24 height 24
click at [15, 14] on icon "button" at bounding box center [12, 12] width 7 height 7
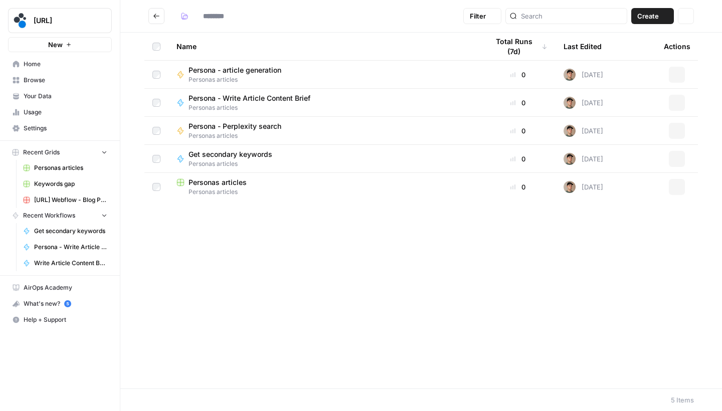
type input "**********"
click at [247, 155] on span "Get secondary keywords" at bounding box center [230, 154] width 84 height 10
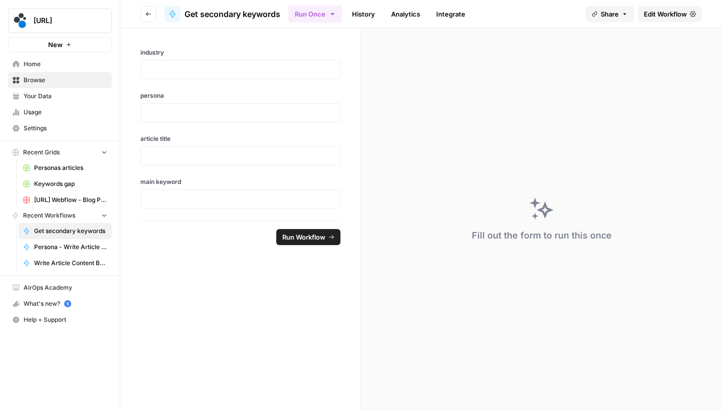
click at [674, 19] on link "Edit Workflow" at bounding box center [669, 14] width 64 height 16
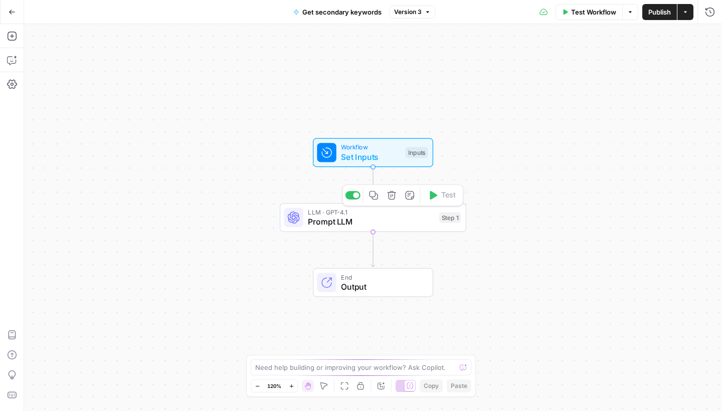
click at [390, 212] on span "LLM · GPT-4.1" at bounding box center [371, 212] width 126 height 10
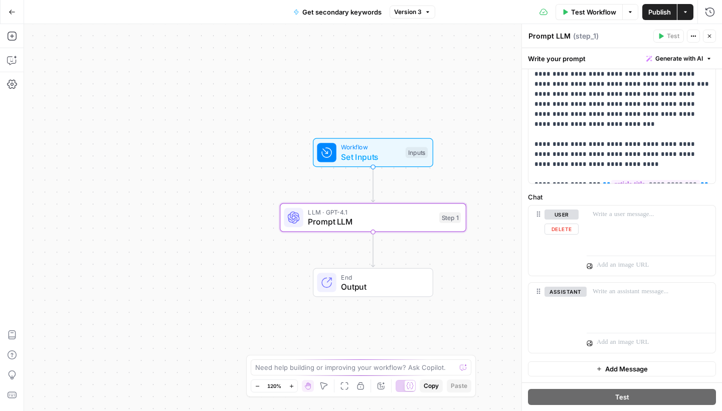
scroll to position [261, 0]
click at [628, 304] on div at bounding box center [650, 306] width 129 height 46
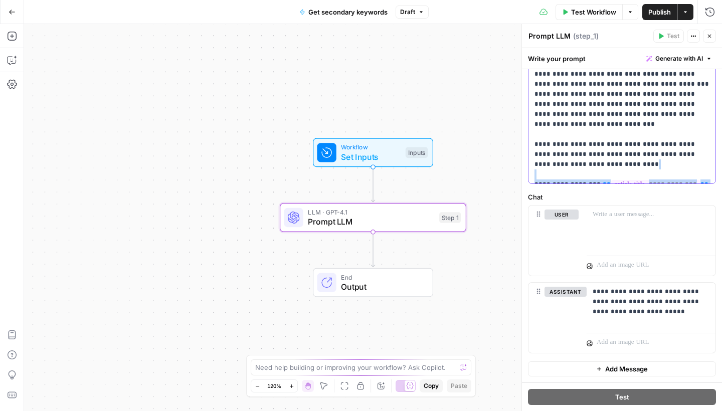
drag, startPoint x: 577, startPoint y: 153, endPoint x: 696, endPoint y: 202, distance: 128.1
click at [0, 0] on form "**********" at bounding box center [0, 0] width 0 height 0
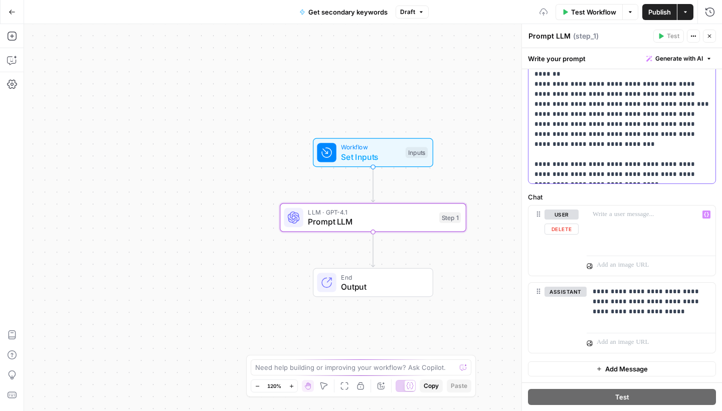
scroll to position [231, 0]
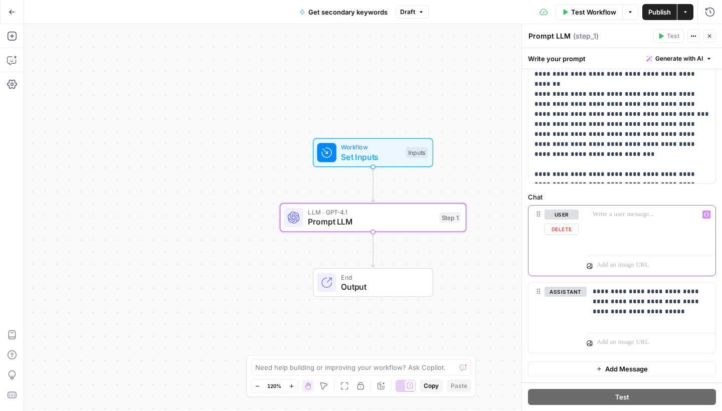
click at [640, 233] on div at bounding box center [650, 228] width 129 height 46
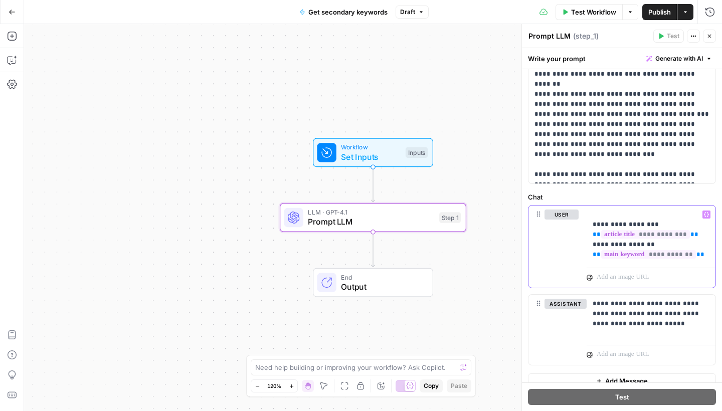
click at [611, 213] on p "**********" at bounding box center [650, 234] width 117 height 50
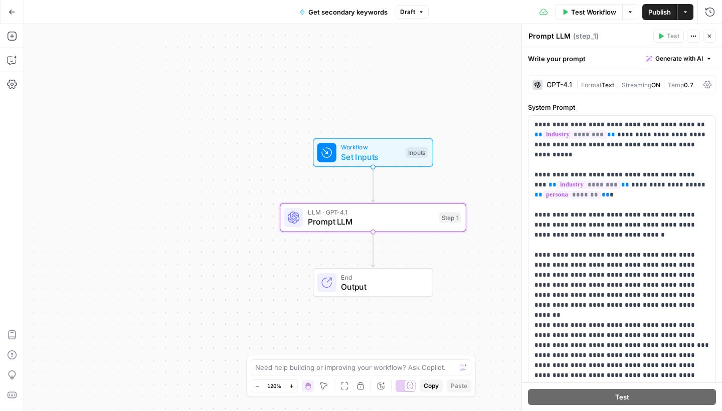
scroll to position [0, 0]
click at [656, 13] on span "Publish" at bounding box center [659, 12] width 23 height 10
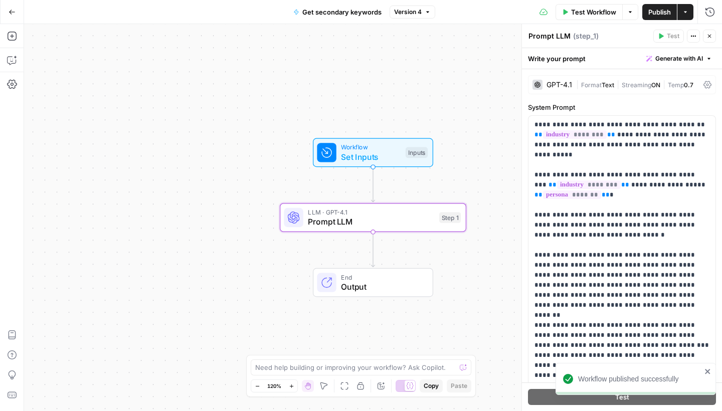
click at [11, 6] on button "Go Back" at bounding box center [12, 12] width 18 height 18
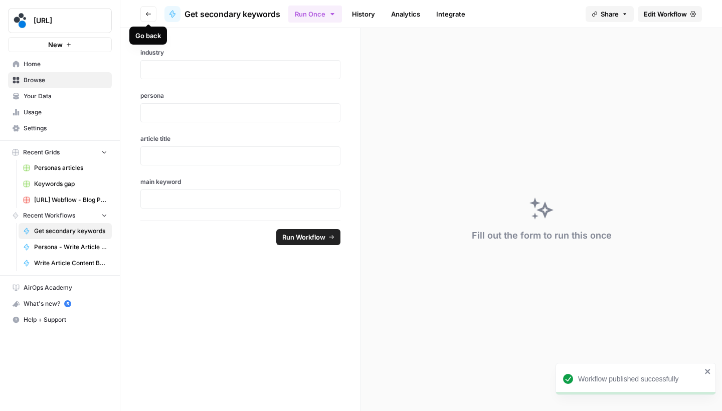
click at [141, 13] on button "Go back" at bounding box center [148, 14] width 16 height 16
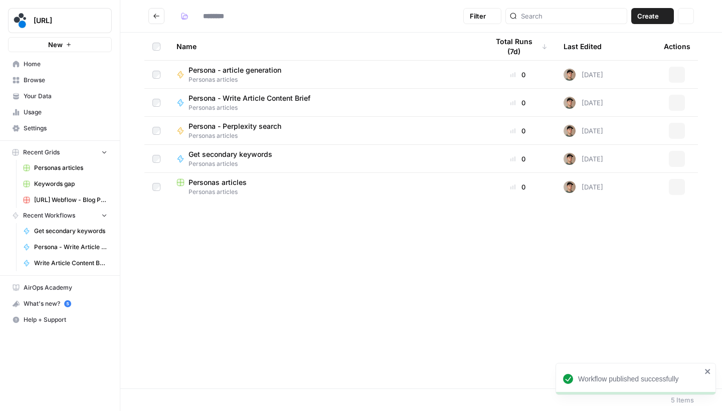
type input "**********"
click at [217, 177] on span "Personas articles" at bounding box center [217, 182] width 58 height 10
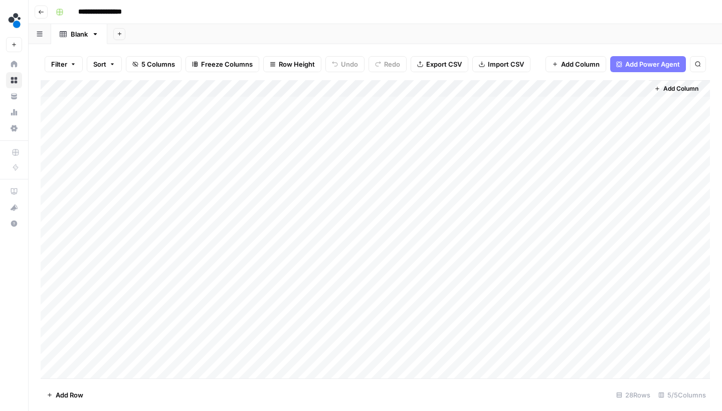
click at [687, 89] on span "Add Column" at bounding box center [680, 88] width 35 height 9
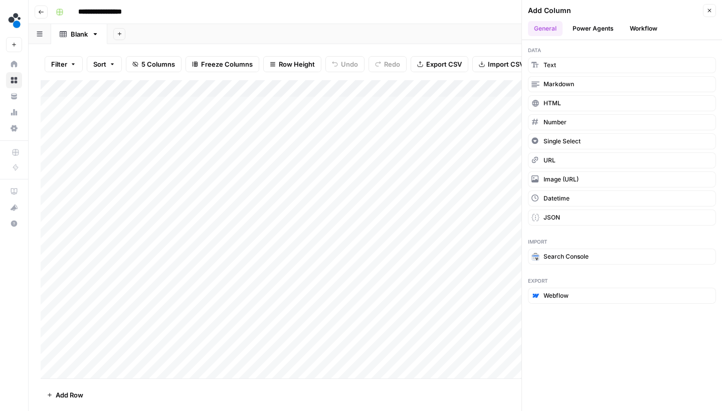
click at [652, 17] on div "Add Column Close" at bounding box center [622, 10] width 188 height 13
click at [651, 24] on button "Workflow" at bounding box center [643, 28] width 40 height 15
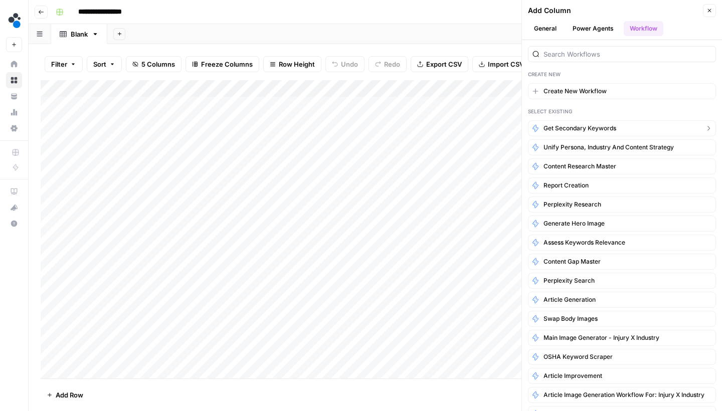
click at [587, 129] on span "Get secondary keywords" at bounding box center [579, 128] width 73 height 9
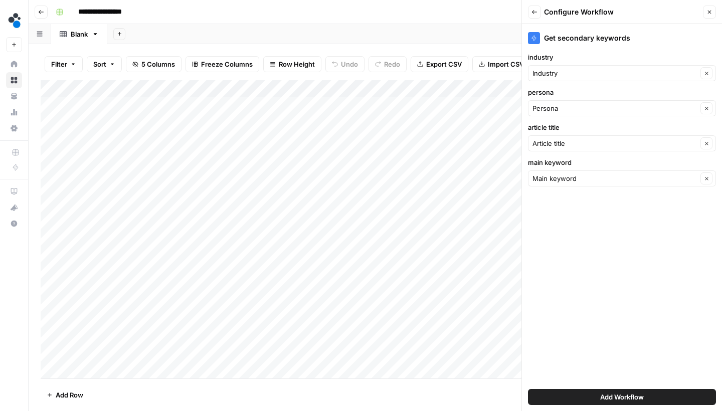
click at [549, 392] on button "Add Workflow" at bounding box center [622, 397] width 188 height 16
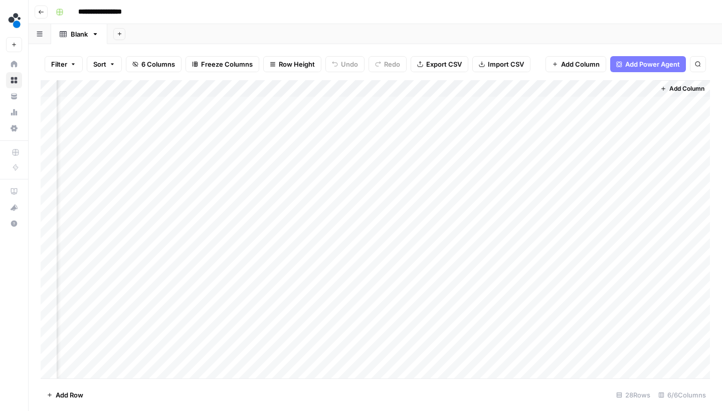
click at [616, 106] on div "Add Column" at bounding box center [375, 230] width 669 height 301
click at [615, 117] on div "Add Column" at bounding box center [375, 230] width 669 height 301
click at [610, 134] on div "Add Column" at bounding box center [375, 230] width 669 height 301
click at [604, 150] on div "Add Column" at bounding box center [375, 230] width 669 height 301
click at [600, 168] on div "Add Column" at bounding box center [375, 230] width 669 height 301
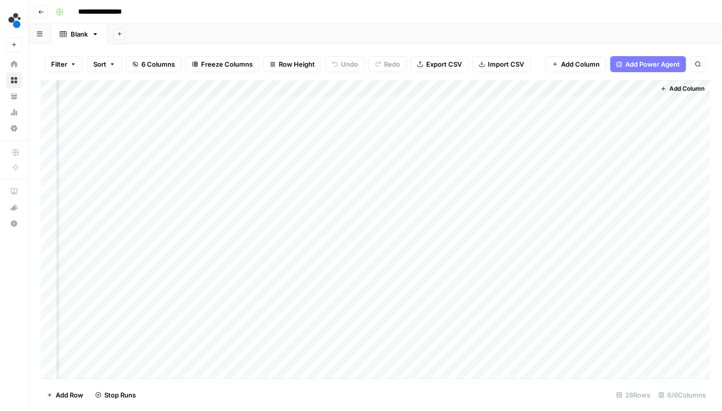
click at [596, 184] on div "Add Column" at bounding box center [375, 230] width 669 height 301
click at [593, 203] on div "Add Column" at bounding box center [375, 230] width 669 height 301
click at [592, 219] on div "Add Column" at bounding box center [375, 230] width 669 height 301
click at [591, 234] on div "Add Column" at bounding box center [375, 230] width 669 height 301
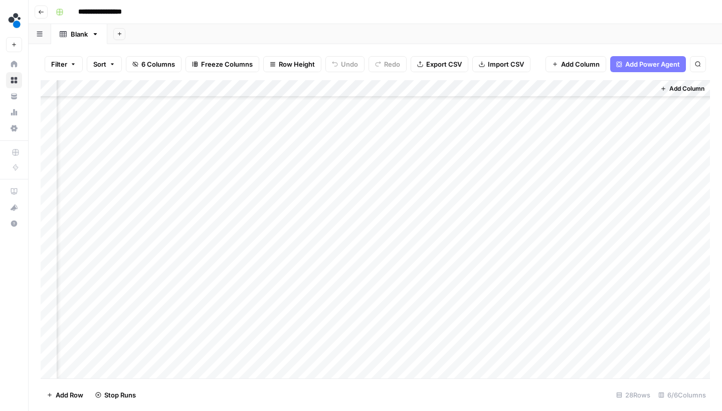
click at [601, 207] on div "Add Column" at bounding box center [375, 230] width 669 height 301
click at [600, 224] on div "Add Column" at bounding box center [375, 230] width 669 height 301
click at [600, 241] on div "Add Column" at bounding box center [375, 230] width 669 height 301
click at [601, 257] on div "Add Column" at bounding box center [375, 230] width 669 height 301
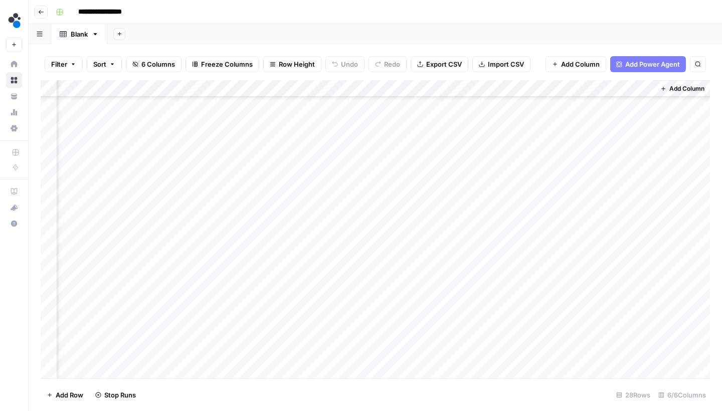
click at [601, 190] on div "Add Column" at bounding box center [375, 230] width 669 height 301
click at [601, 204] on div "Add Column" at bounding box center [375, 230] width 669 height 301
click at [640, 104] on div "Add Column" at bounding box center [375, 230] width 669 height 301
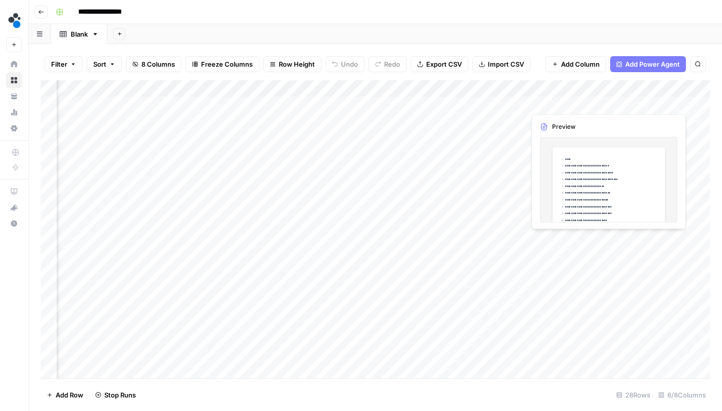
click at [683, 102] on div at bounding box center [646, 102] width 92 height 19
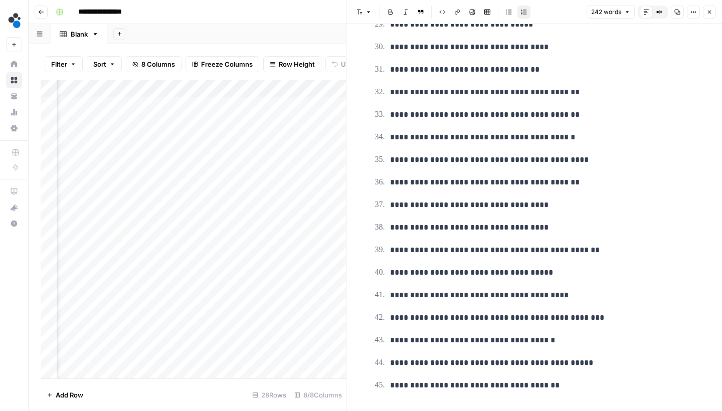
scroll to position [666, 0]
click at [710, 14] on icon "button" at bounding box center [709, 12] width 6 height 6
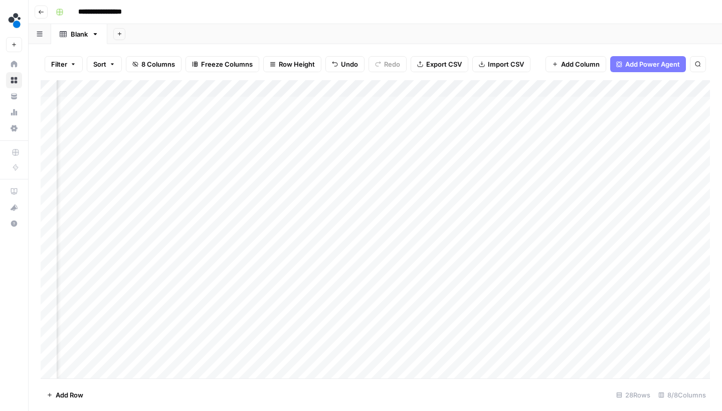
click at [45, 16] on button "Go back" at bounding box center [41, 12] width 13 height 13
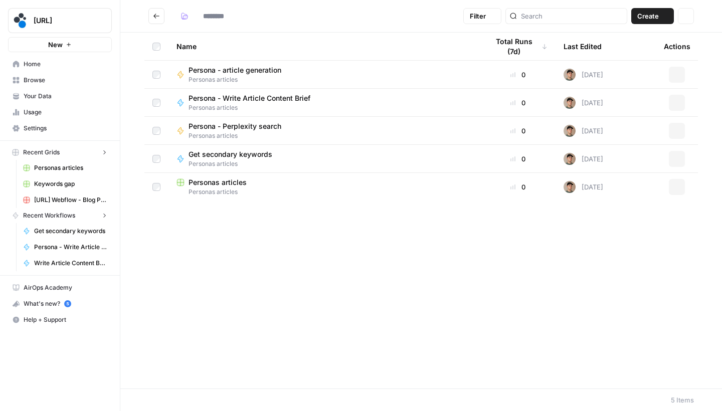
type input "**********"
click at [151, 6] on header "**********" at bounding box center [420, 16] width 601 height 33
click at [151, 12] on button "Go back" at bounding box center [156, 16] width 16 height 16
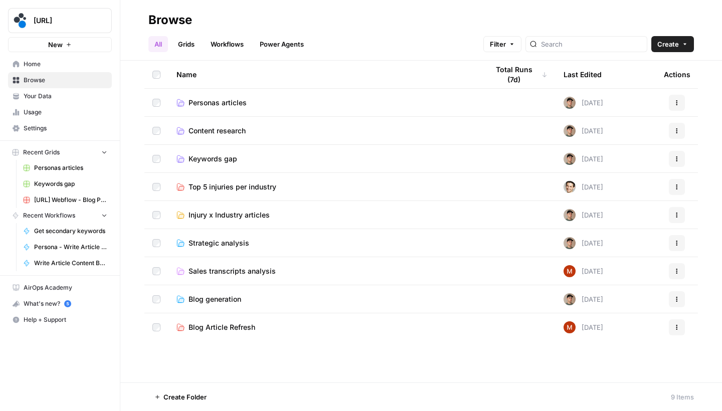
click at [232, 157] on span "Keywords gap" at bounding box center [212, 159] width 49 height 10
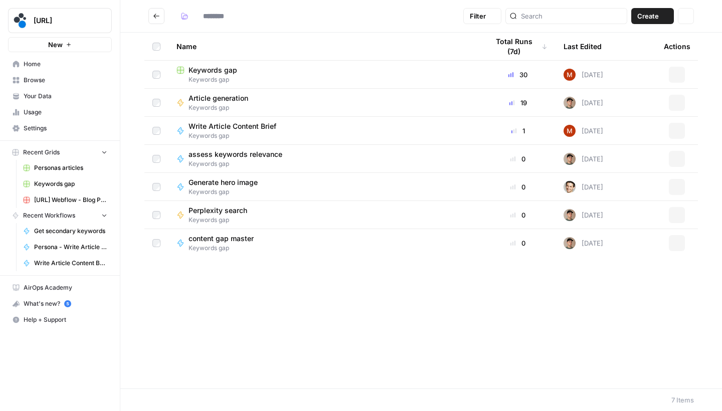
type input "**********"
click at [234, 121] on span "Write Article Content Brief" at bounding box center [232, 126] width 88 height 10
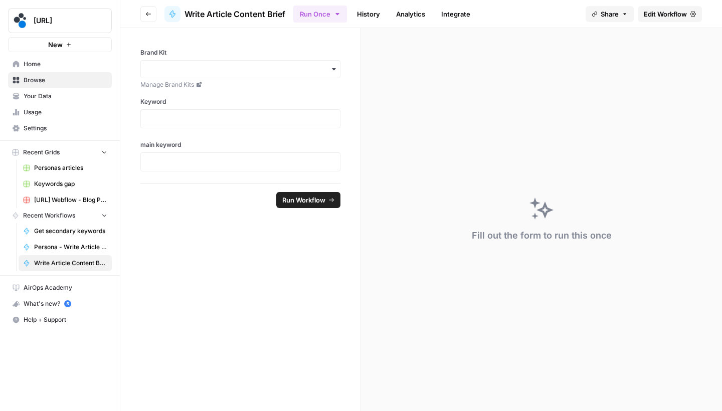
click at [693, 16] on icon at bounding box center [693, 14] width 6 height 6
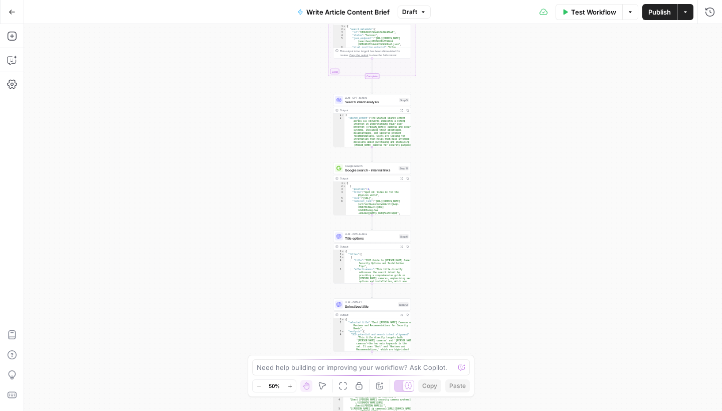
drag, startPoint x: 561, startPoint y: 100, endPoint x: 560, endPoint y: 202, distance: 101.7
click at [560, 196] on div "Workflow Set Inputs Inputs LLM · GPT-4.1 Prompt LLM Step 21 LLM · GPT-4.1 Promp…" at bounding box center [373, 217] width 698 height 387
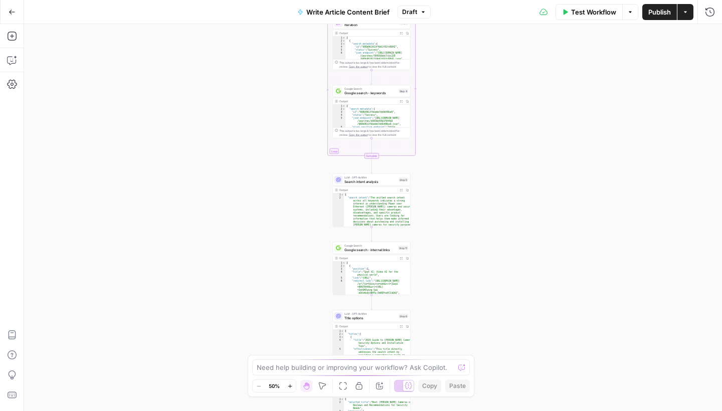
drag, startPoint x: 559, startPoint y: 146, endPoint x: 559, endPoint y: 291, distance: 144.3
click at [559, 291] on div "Workflow Set Inputs Inputs LLM · GPT-4.1 Prompt LLM Step 21 LLM · GPT-4.1 Promp…" at bounding box center [373, 217] width 698 height 387
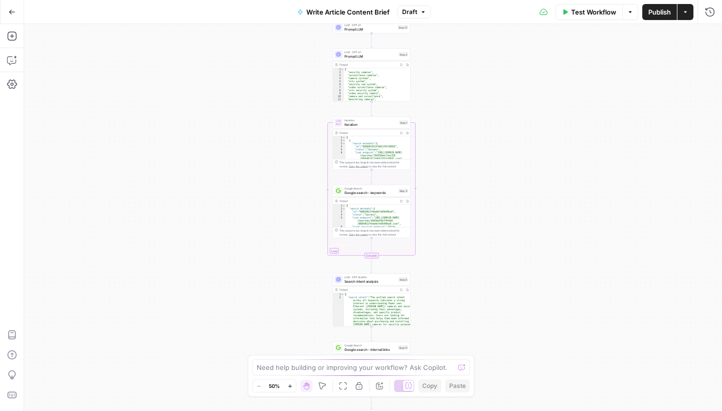
drag, startPoint x: 540, startPoint y: 108, endPoint x: 540, endPoint y: 193, distance: 84.7
click at [540, 191] on div "Workflow Set Inputs Inputs LLM · GPT-4.1 Prompt LLM Step 21 LLM · GPT-4.1 Promp…" at bounding box center [373, 217] width 698 height 387
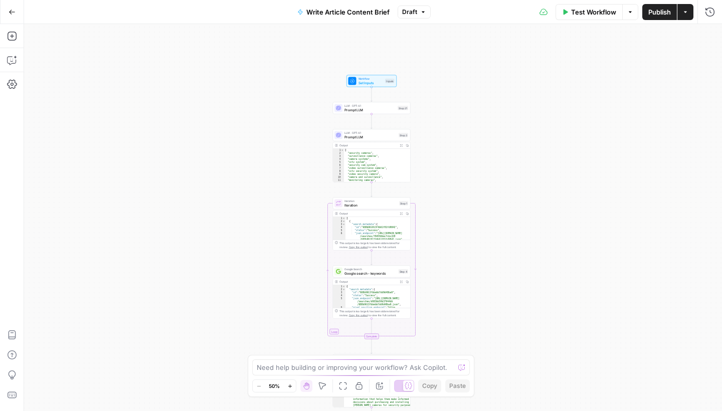
click at [372, 139] on div "LLM · GPT-4.1 Prompt LLM Step 3 Copy step Delete step Add Note Test" at bounding box center [372, 135] width 78 height 12
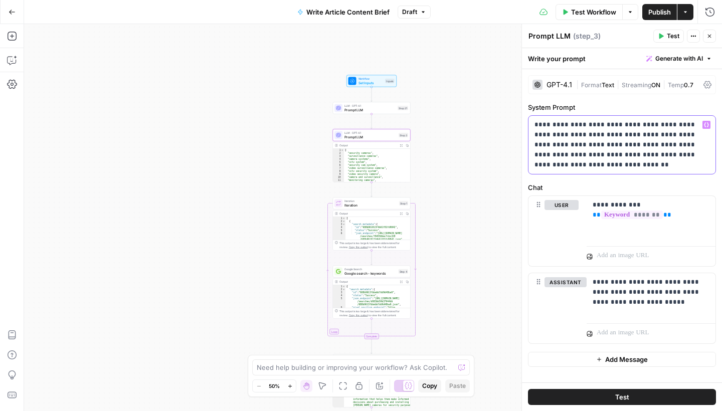
drag, startPoint x: 594, startPoint y: 165, endPoint x: 571, endPoint y: 136, distance: 37.5
click at [571, 136] on p "**********" at bounding box center [621, 145] width 175 height 50
copy p "**********"
click at [15, 18] on button "Go Back" at bounding box center [12, 12] width 18 height 18
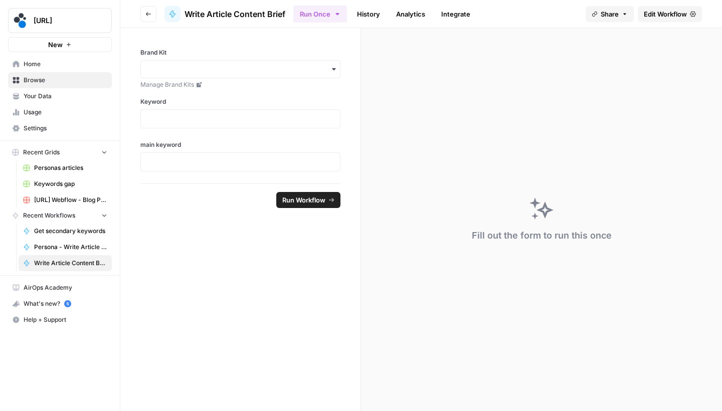
click at [147, 14] on icon "button" at bounding box center [148, 14] width 6 height 6
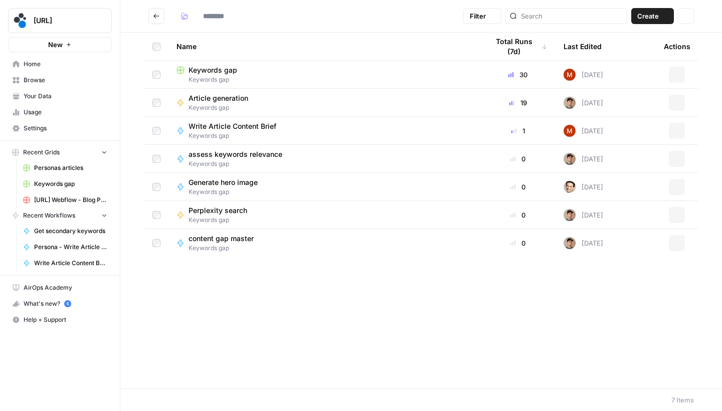
type input "**********"
click at [159, 23] on button "Go back" at bounding box center [156, 16] width 16 height 16
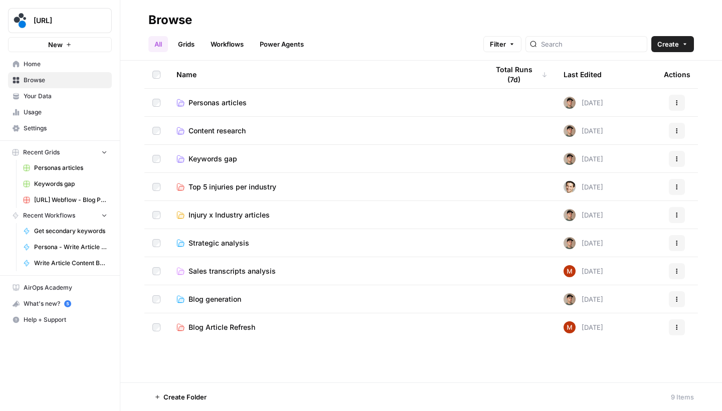
click at [222, 101] on span "Personas articles" at bounding box center [217, 103] width 58 height 10
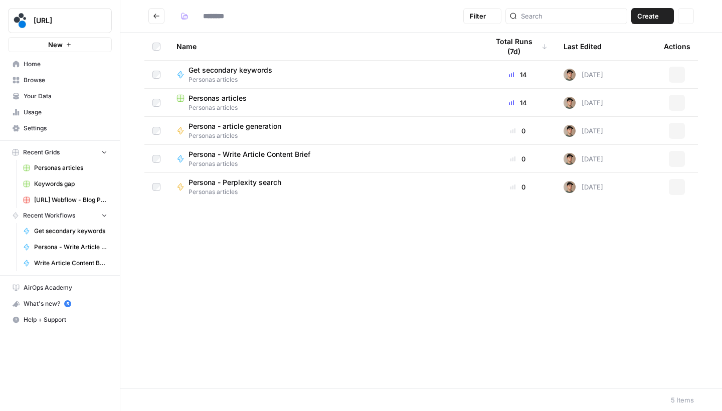
type input "**********"
click at [244, 68] on span "Get secondary keywords" at bounding box center [230, 70] width 84 height 10
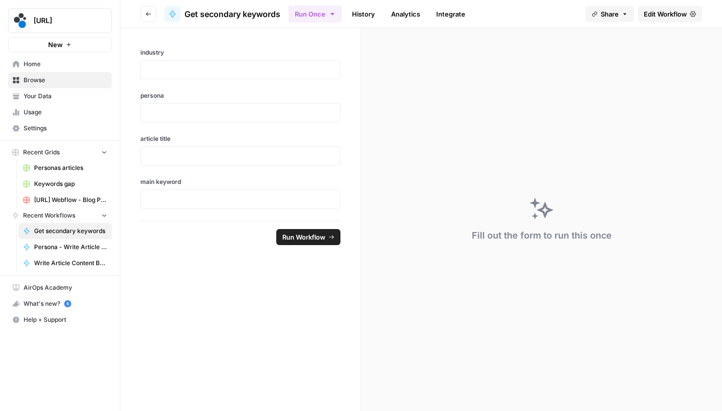
click at [662, 12] on span "Edit Workflow" at bounding box center [664, 14] width 43 height 10
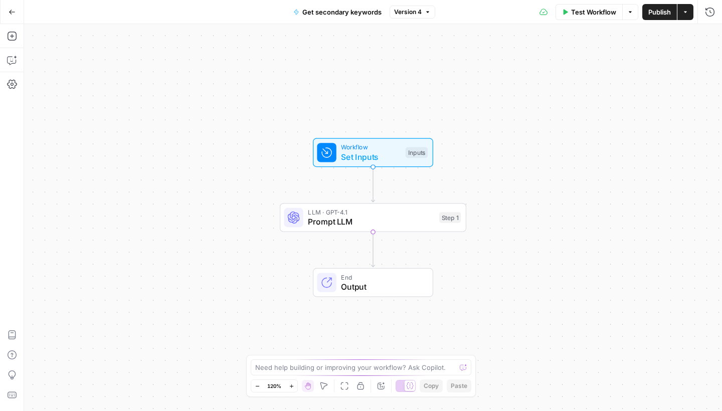
click at [428, 221] on span "Prompt LLM" at bounding box center [371, 221] width 126 height 12
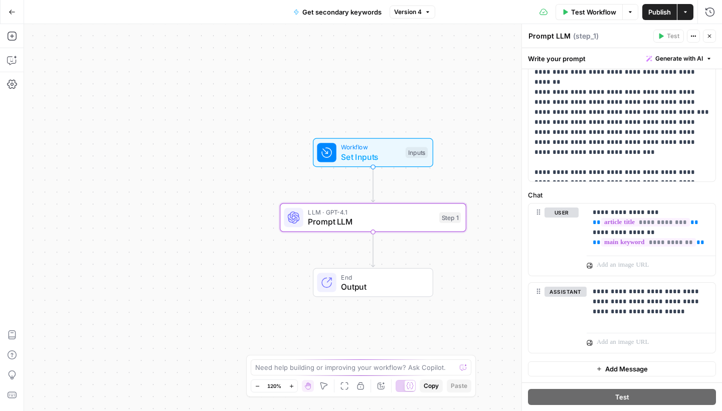
scroll to position [233, 0]
click at [596, 172] on p "**********" at bounding box center [621, 32] width 175 height 291
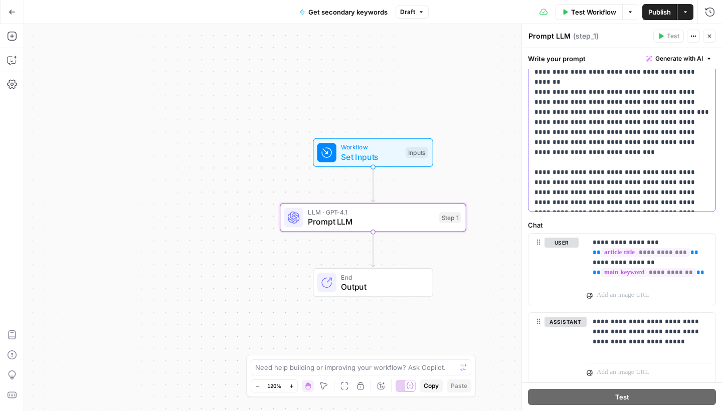
drag, startPoint x: 569, startPoint y: 171, endPoint x: 660, endPoint y: 174, distance: 90.7
click at [660, 174] on p "**********" at bounding box center [621, 47] width 175 height 321
drag, startPoint x: 546, startPoint y: 185, endPoint x: 534, endPoint y: 185, distance: 11.5
click at [534, 185] on p "**********" at bounding box center [621, 47] width 175 height 321
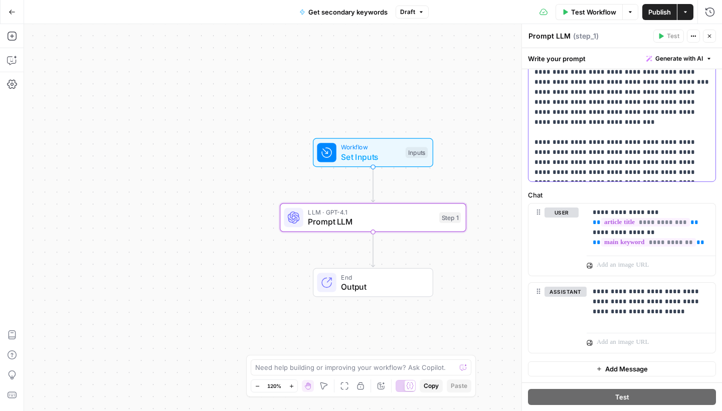
scroll to position [263, 0]
click at [672, 15] on button "Publish" at bounding box center [659, 12] width 35 height 16
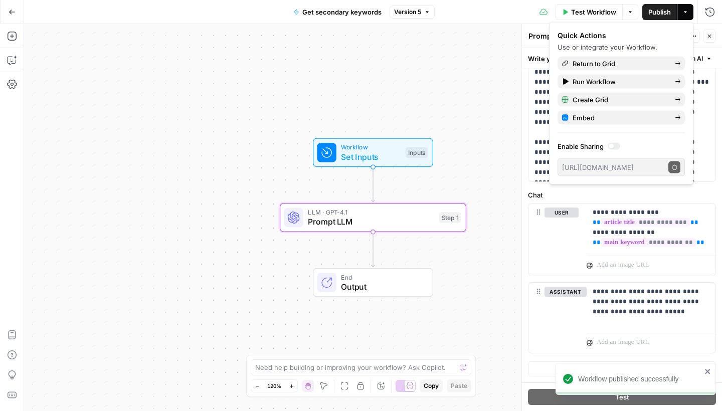
click at [712, 33] on button "Close" at bounding box center [709, 36] width 13 height 13
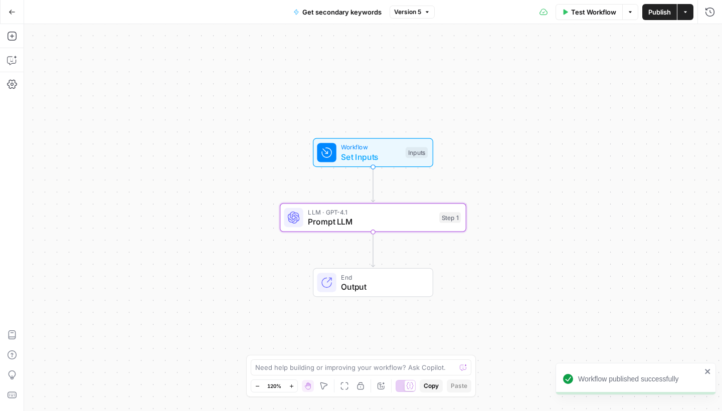
click at [15, 13] on icon "button" at bounding box center [12, 12] width 7 height 7
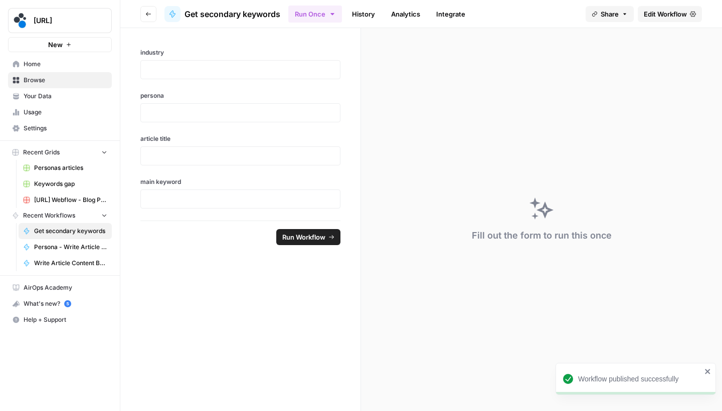
click at [154, 16] on button "Go back" at bounding box center [148, 14] width 16 height 16
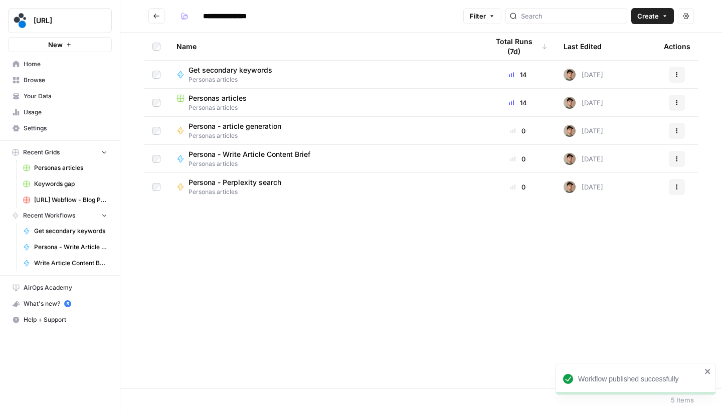
type input "**********"
click at [213, 97] on span "Personas articles" at bounding box center [217, 98] width 58 height 10
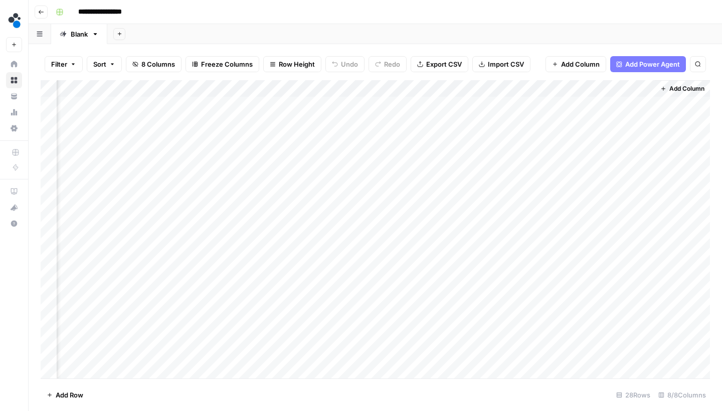
scroll to position [0, 338]
click at [465, 104] on div "Add Column" at bounding box center [375, 230] width 669 height 301
click at [465, 119] on div "Add Column" at bounding box center [375, 230] width 669 height 301
click at [523, 106] on div "Add Column" at bounding box center [375, 230] width 669 height 301
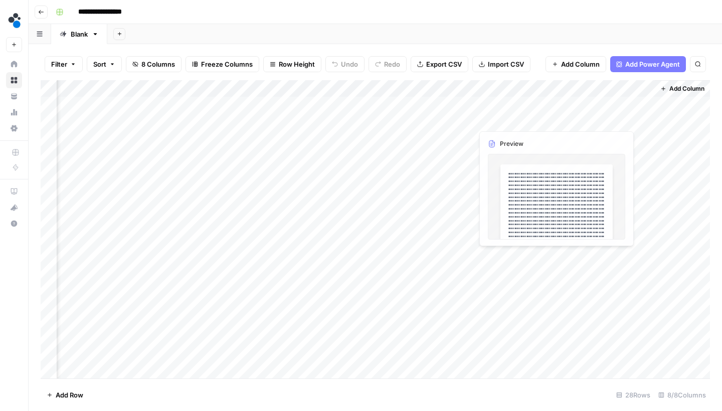
click at [523, 106] on div "Add Column" at bounding box center [375, 230] width 669 height 301
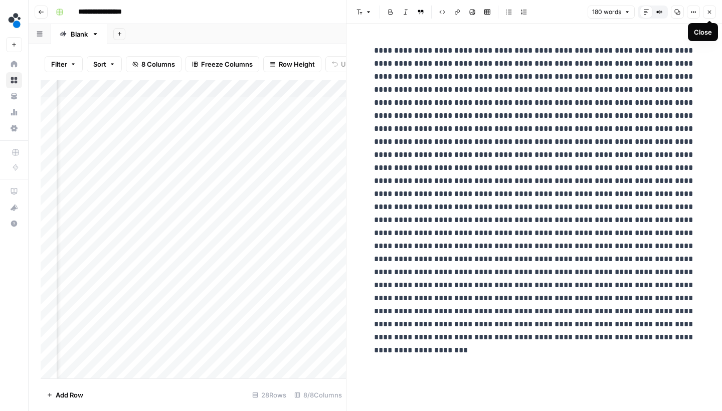
click at [708, 12] on icon "button" at bounding box center [709, 12] width 6 height 6
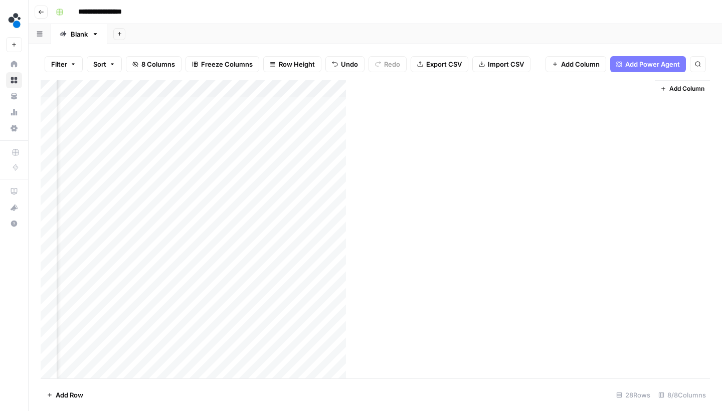
scroll to position [0, 326]
click at [478, 136] on div "Add Column" at bounding box center [375, 230] width 669 height 301
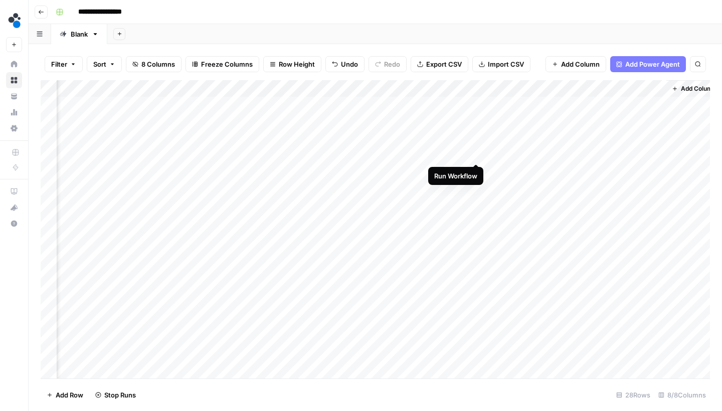
click at [478, 155] on div "Add Column" at bounding box center [375, 230] width 669 height 301
click at [476, 171] on div "Add Column" at bounding box center [375, 230] width 669 height 301
click at [477, 187] on div "Add Column" at bounding box center [375, 230] width 669 height 301
click at [476, 205] on div "Add Column" at bounding box center [375, 230] width 669 height 301
click at [476, 223] on div "Add Column" at bounding box center [375, 230] width 669 height 301
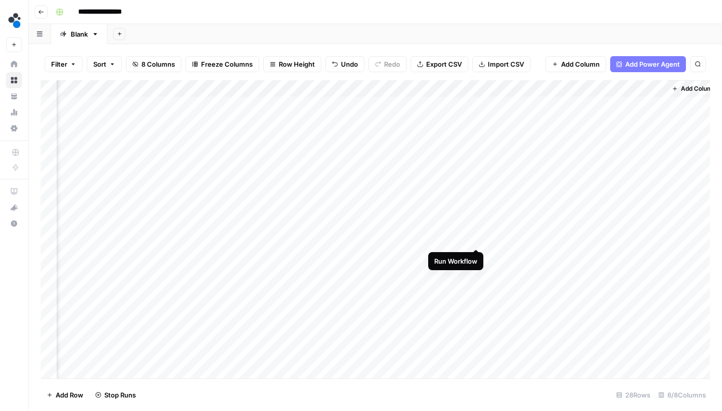
click at [476, 240] on div "Add Column" at bounding box center [375, 230] width 669 height 301
click at [476, 254] on div "Add Column" at bounding box center [375, 230] width 669 height 301
click at [478, 272] on div "Add Column" at bounding box center [375, 230] width 669 height 301
click at [478, 288] on div "Add Column" at bounding box center [375, 230] width 669 height 301
click at [477, 305] on div "Add Column" at bounding box center [375, 230] width 669 height 301
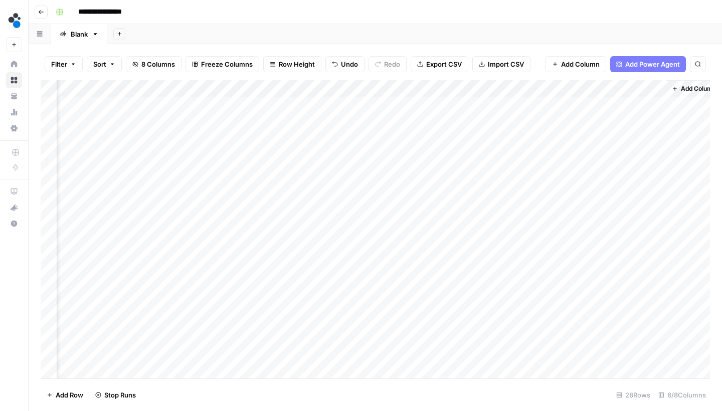
click at [477, 324] on div "Add Column" at bounding box center [375, 230] width 669 height 301
click at [463, 245] on div "Add Column" at bounding box center [375, 230] width 669 height 301
click at [458, 261] on div "Add Column" at bounding box center [375, 230] width 669 height 301
click at [458, 280] on div "Add Column" at bounding box center [375, 230] width 669 height 301
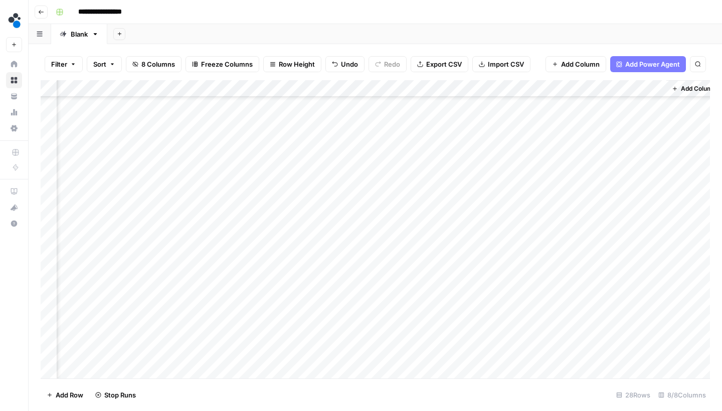
click at [459, 293] on div "Add Column" at bounding box center [375, 230] width 669 height 301
click at [459, 311] on div "Add Column" at bounding box center [375, 230] width 669 height 301
click at [459, 324] on div "Add Column" at bounding box center [375, 230] width 669 height 301
click at [451, 298] on div "Add Column" at bounding box center [375, 230] width 669 height 301
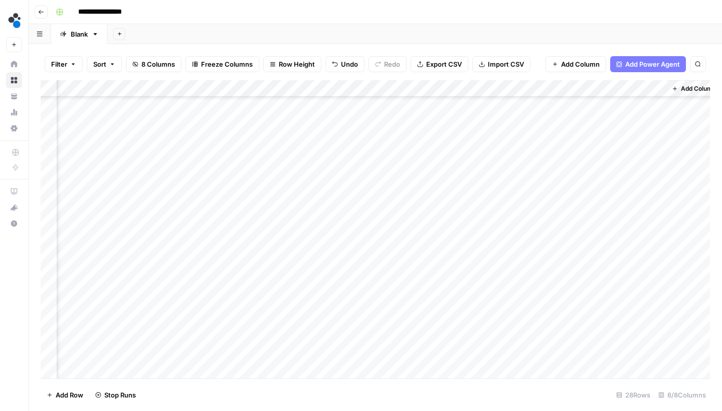
click at [451, 312] on div "Add Column" at bounding box center [375, 230] width 669 height 301
click at [452, 327] on div "Add Column" at bounding box center [375, 230] width 669 height 301
click at [452, 341] on div "Add Column" at bounding box center [375, 230] width 669 height 301
click at [452, 357] on div "Add Column" at bounding box center [375, 230] width 669 height 301
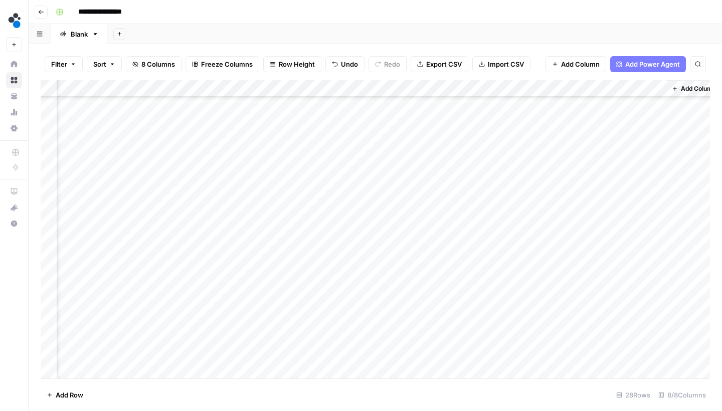
click at [532, 82] on div "Add Column" at bounding box center [375, 230] width 669 height 301
click at [518, 112] on input "Output" at bounding box center [545, 110] width 102 height 10
type input "secondary keywords"
click at [452, 319] on div "Add Column" at bounding box center [375, 230] width 669 height 301
click at [453, 334] on div "Add Column" at bounding box center [375, 230] width 669 height 301
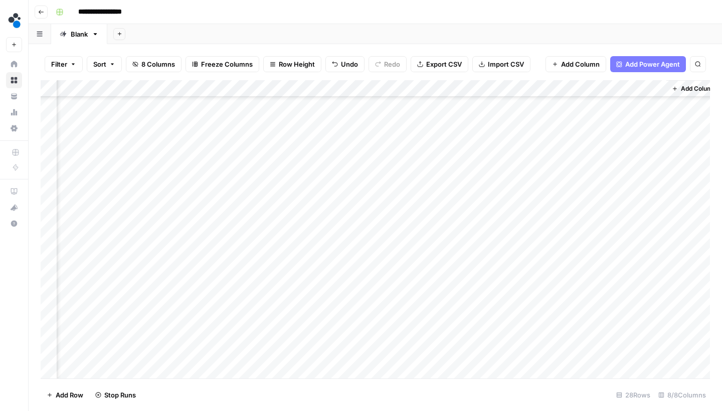
click at [455, 356] on div "Add Column" at bounding box center [375, 230] width 669 height 301
click at [565, 199] on div "Add Column" at bounding box center [375, 230] width 669 height 301
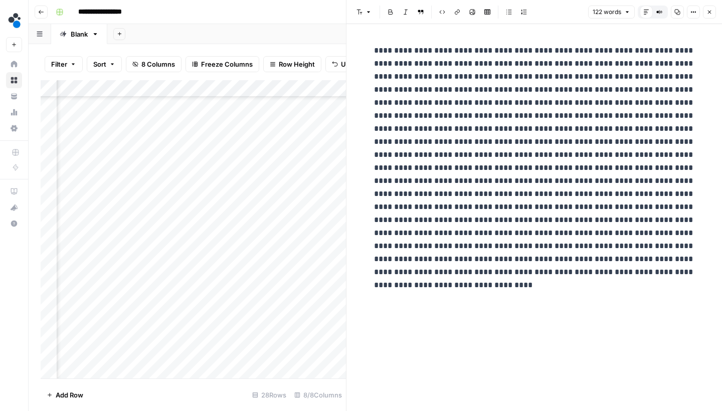
click at [707, 10] on icon "button" at bounding box center [709, 12] width 6 height 6
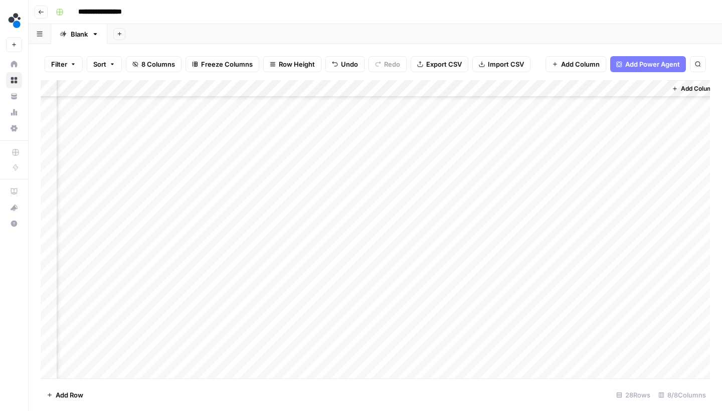
scroll to position [209, 326]
click at [569, 352] on div "Add Column" at bounding box center [375, 230] width 669 height 301
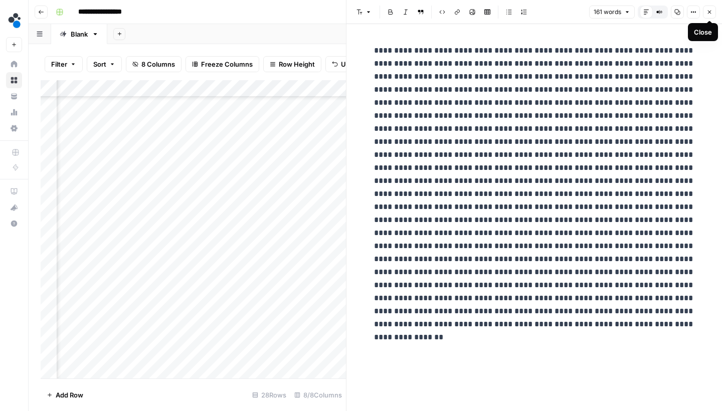
click at [704, 13] on button "Close" at bounding box center [709, 12] width 13 height 13
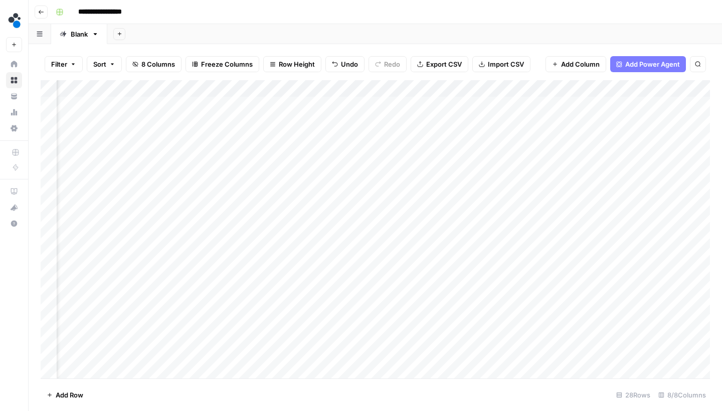
scroll to position [0, 67]
click at [591, 139] on div "Add Column" at bounding box center [375, 230] width 669 height 301
drag, startPoint x: 582, startPoint y: 138, endPoint x: 543, endPoint y: 138, distance: 39.6
click at [543, 138] on body "**********" at bounding box center [361, 205] width 722 height 411
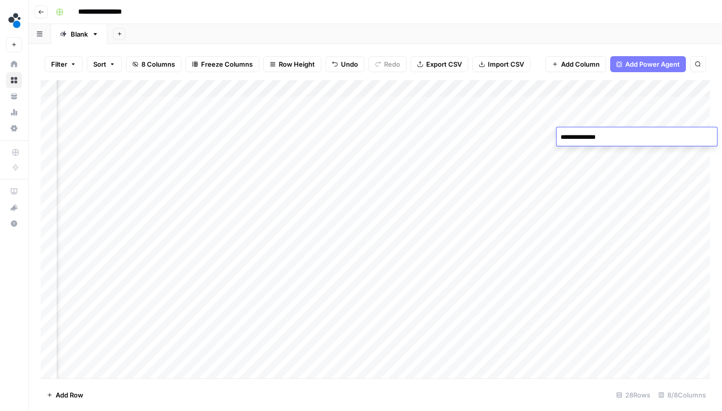
type textarea "**********"
click at [530, 136] on div "Add Column" at bounding box center [375, 230] width 669 height 301
click at [555, 135] on div "Add Column" at bounding box center [375, 230] width 669 height 301
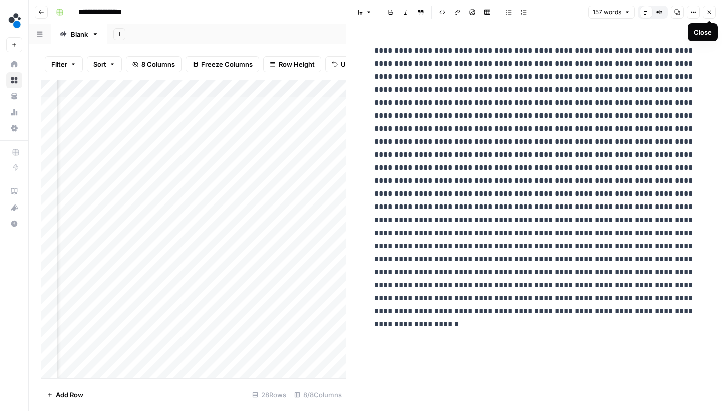
click at [704, 17] on button "Close" at bounding box center [709, 12] width 13 height 13
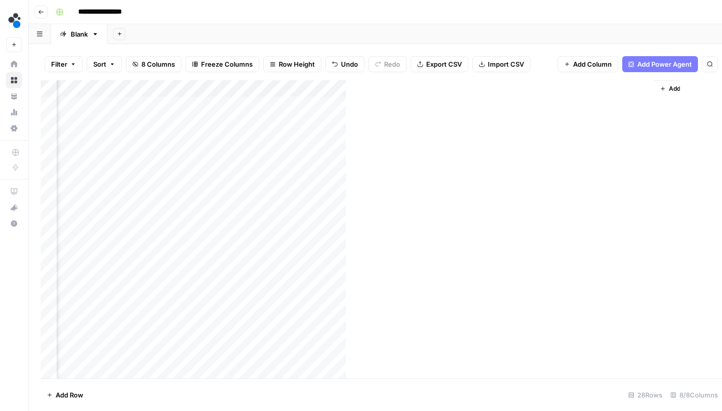
scroll to position [0, 326]
click at [659, 86] on div "Add Column" at bounding box center [375, 230] width 669 height 301
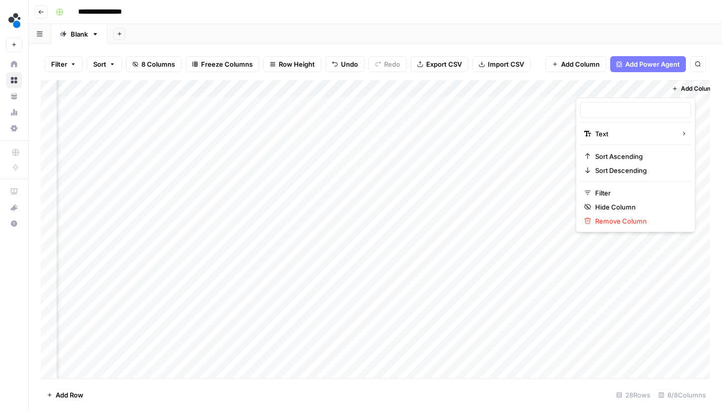
type input "New Column"
click at [614, 218] on span "Remove Column" at bounding box center [639, 221] width 88 height 10
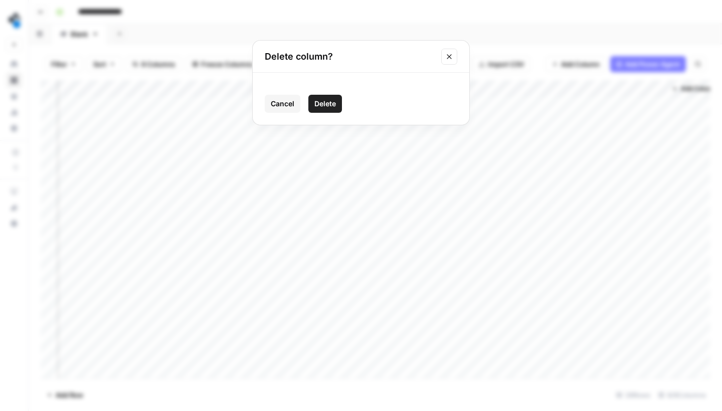
click at [333, 106] on span "Delete" at bounding box center [325, 104] width 22 height 10
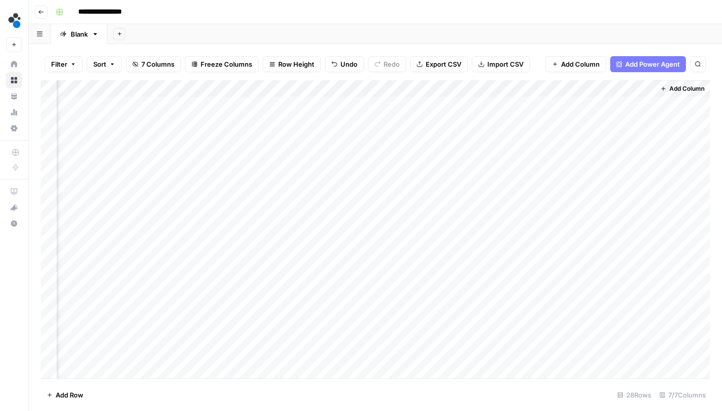
scroll to position [0, 248]
click at [41, 16] on button "Go back" at bounding box center [41, 12] width 13 height 13
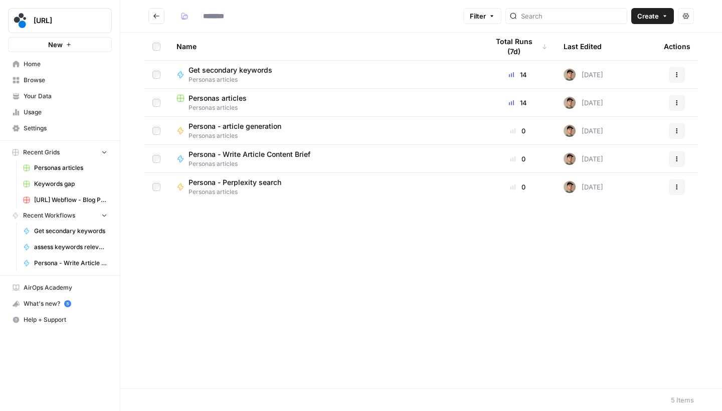
click at [245, 157] on span "Persona - Write Article Content Brief" at bounding box center [249, 154] width 122 height 10
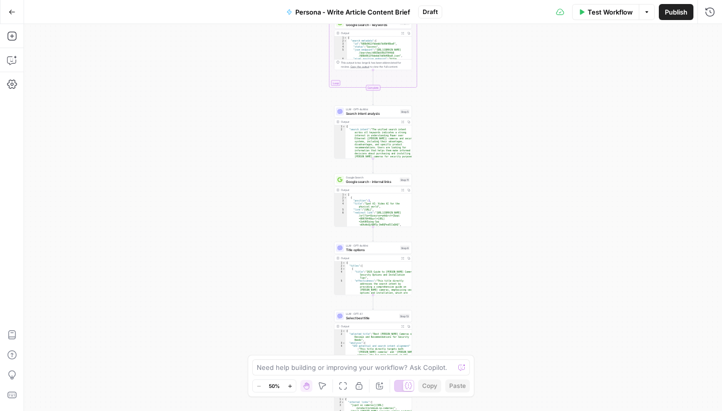
drag, startPoint x: 259, startPoint y: 47, endPoint x: 259, endPoint y: 156, distance: 109.2
click at [259, 153] on div "Workflow Set Inputs Inputs LLM · GPT-4.1 Prompt LLM Step 3 Output Expand Output…" at bounding box center [373, 217] width 698 height 387
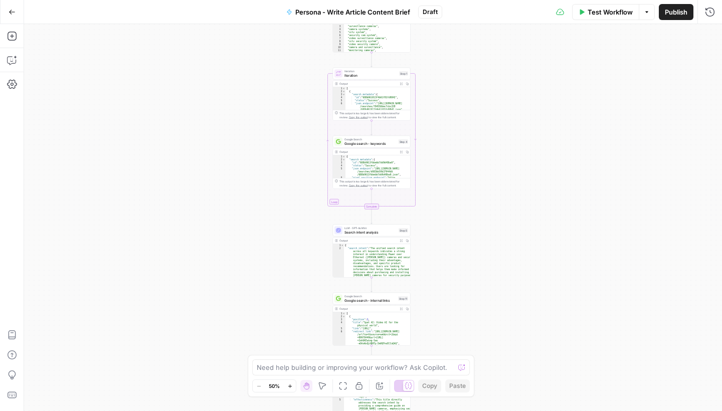
drag, startPoint x: 532, startPoint y: 45, endPoint x: 522, endPoint y: 261, distance: 216.2
click at [524, 253] on div "Workflow Set Inputs Inputs LLM · GPT-4.1 Prompt LLM Step 3 Output Expand Output…" at bounding box center [373, 217] width 698 height 387
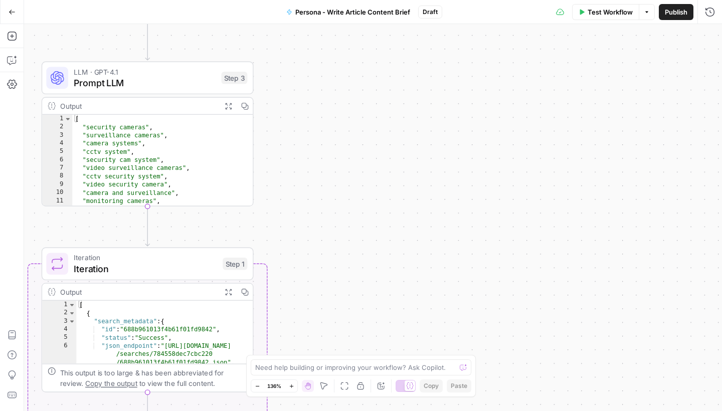
drag, startPoint x: 334, startPoint y: 154, endPoint x: 421, endPoint y: 154, distance: 86.7
click at [420, 154] on div "Workflow Set Inputs Inputs LLM · GPT-4.1 Prompt LLM Step 3 Output Expand Output…" at bounding box center [373, 217] width 698 height 387
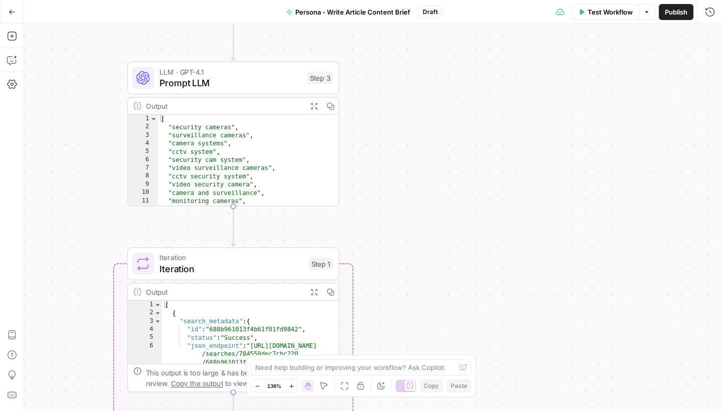
click at [227, 93] on div "LLM · GPT-4.1 Prompt LLM Step 3 Copy step Delete step Add Note Test" at bounding box center [233, 78] width 212 height 33
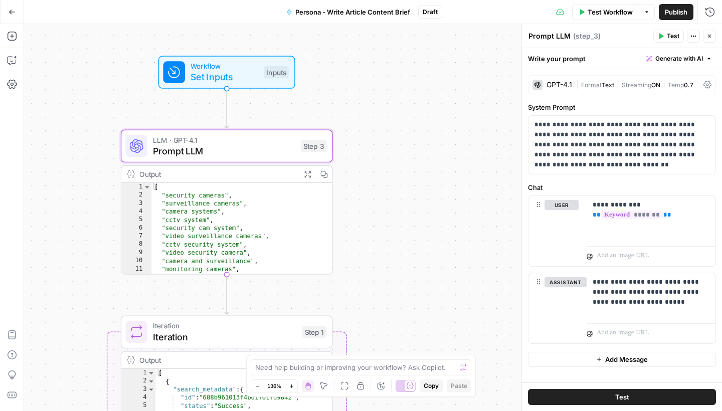
drag, startPoint x: 438, startPoint y: 140, endPoint x: 431, endPoint y: 234, distance: 93.9
click at [431, 234] on div "Workflow Set Inputs Inputs LLM · GPT-4.1 Prompt LLM Step 3 Output Expand Output…" at bounding box center [373, 217] width 698 height 387
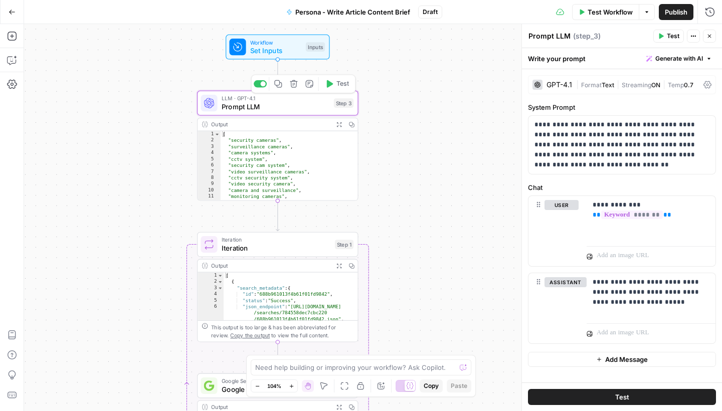
click at [294, 86] on icon "button" at bounding box center [294, 84] width 9 height 9
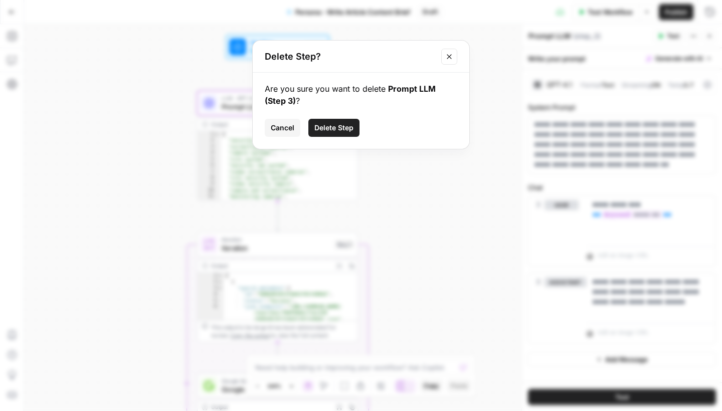
click at [332, 129] on span "Delete Step" at bounding box center [333, 128] width 39 height 10
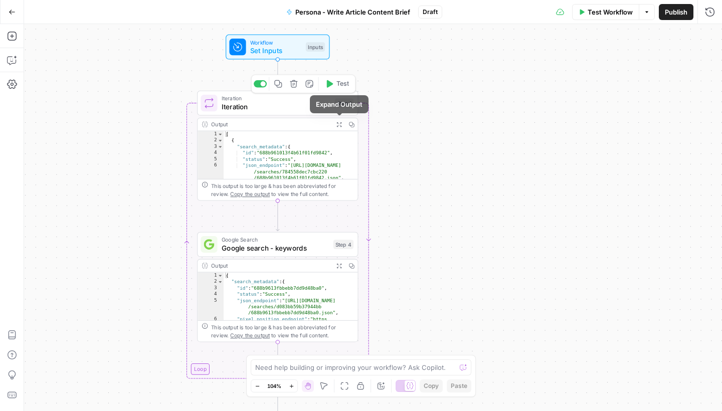
click at [304, 110] on span "Iteration" at bounding box center [276, 107] width 109 height 11
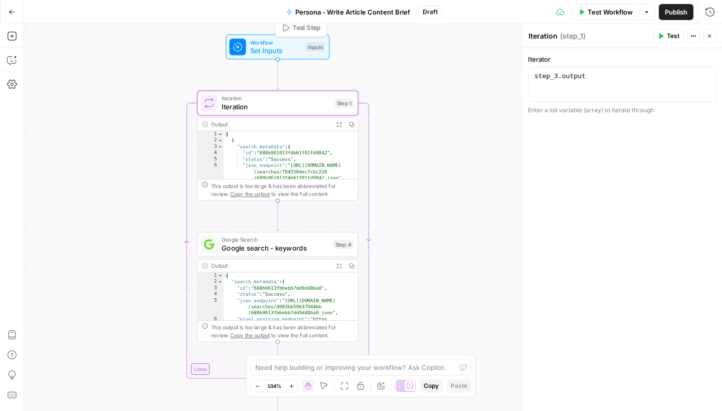
click at [300, 46] on span "Set Inputs" at bounding box center [276, 51] width 52 height 11
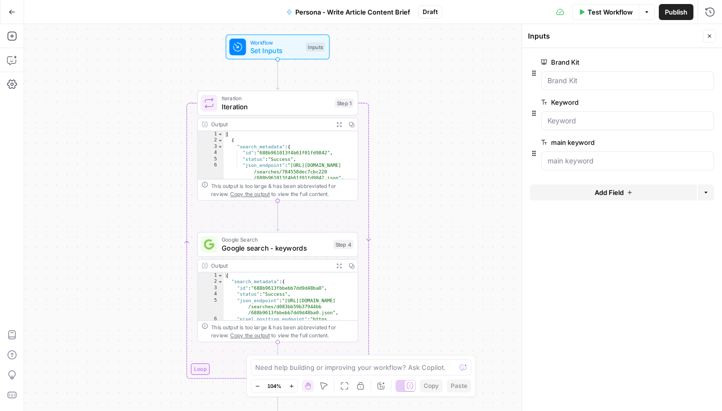
click at [709, 104] on icon "button" at bounding box center [707, 102] width 5 height 5
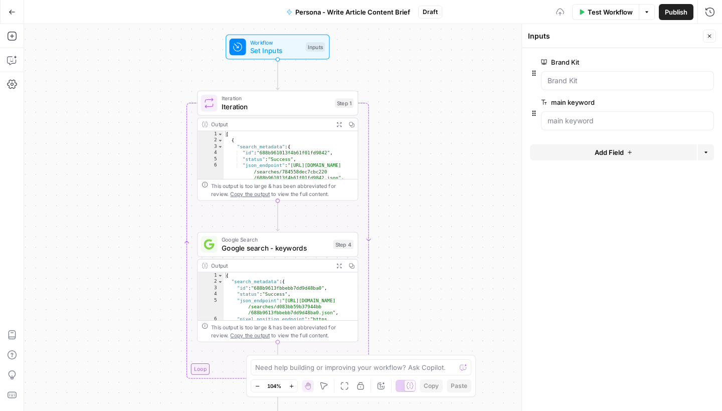
click at [682, 104] on span "edit field" at bounding box center [676, 102] width 22 height 8
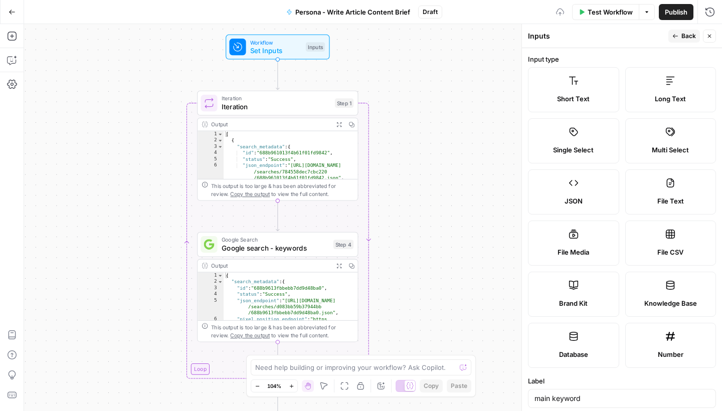
click at [677, 34] on icon "button" at bounding box center [675, 36] width 6 height 6
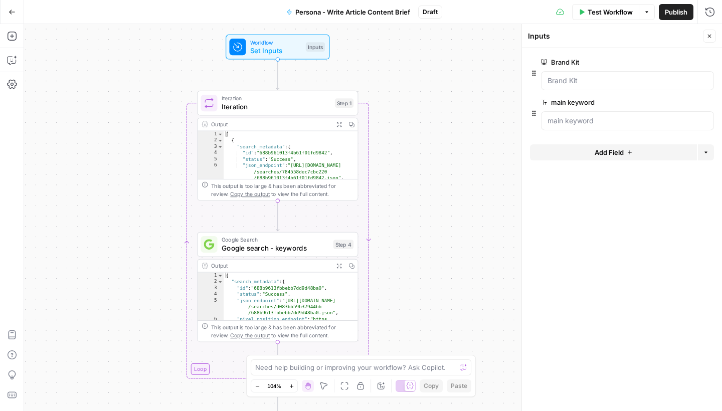
click at [587, 156] on button "Add Field" at bounding box center [613, 152] width 167 height 16
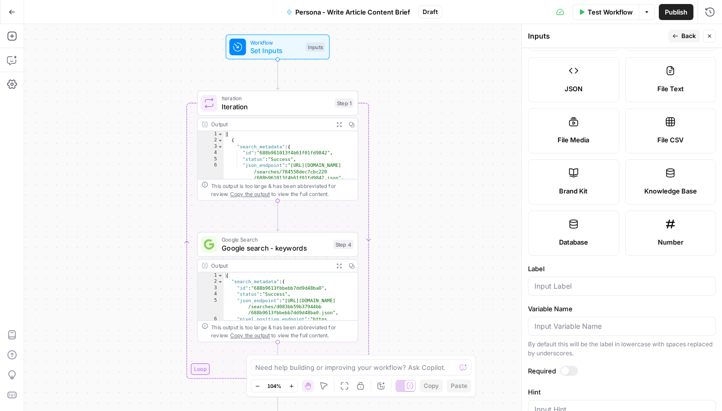
scroll to position [246, 0]
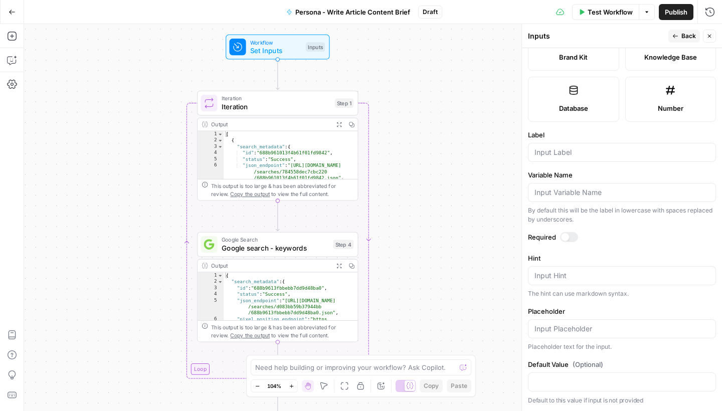
click at [600, 160] on div at bounding box center [622, 152] width 188 height 19
type input "secondary keywords"
click at [565, 235] on div at bounding box center [565, 237] width 8 height 8
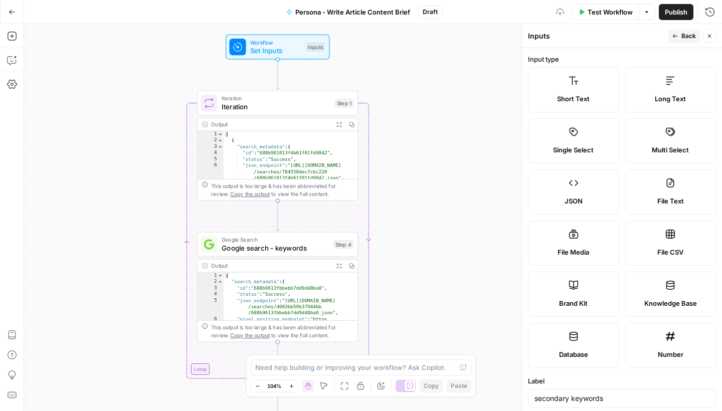
scroll to position [0, 0]
click at [695, 34] on span "Back" at bounding box center [688, 36] width 15 height 9
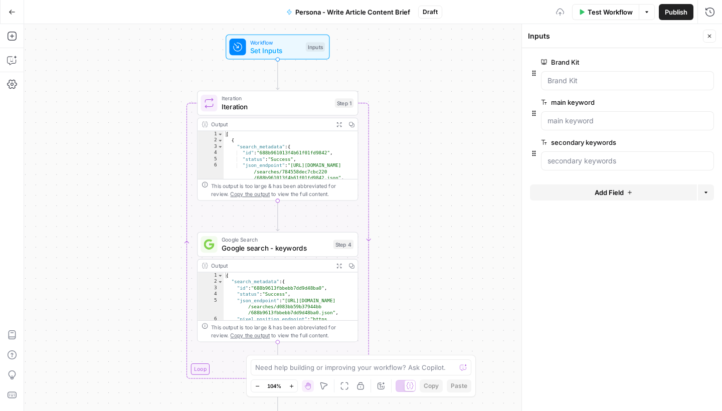
click at [589, 197] on button "Add Field" at bounding box center [613, 192] width 167 height 16
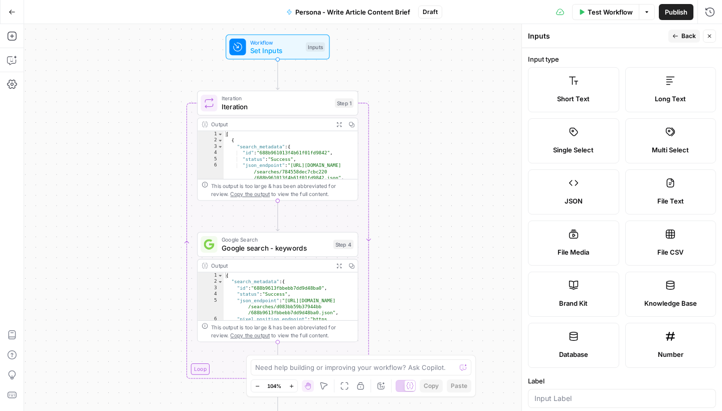
scroll to position [58, 0]
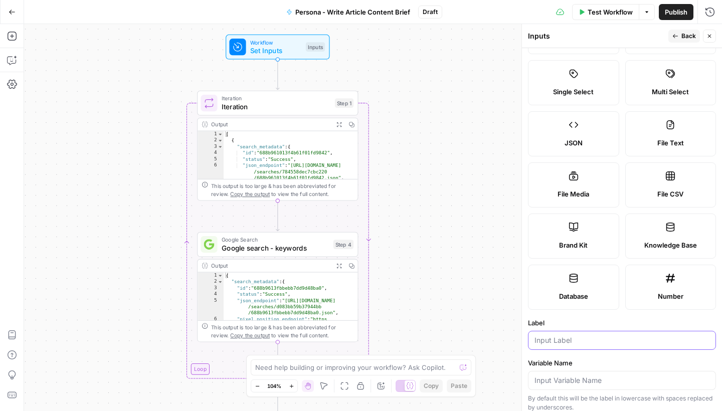
click at [560, 339] on input "Label" at bounding box center [621, 340] width 175 height 10
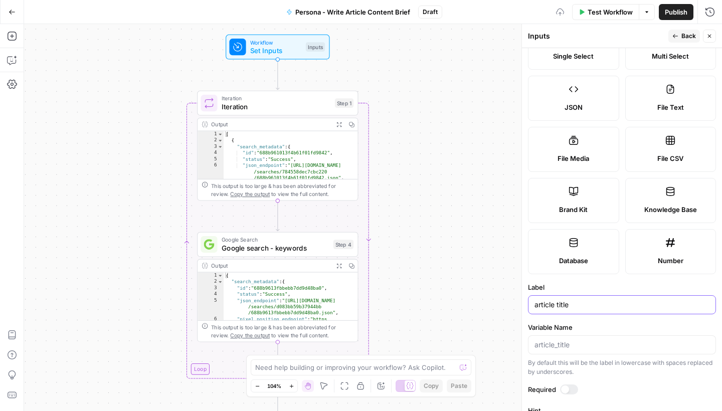
type input "article title"
click at [573, 385] on div at bounding box center [569, 389] width 18 height 10
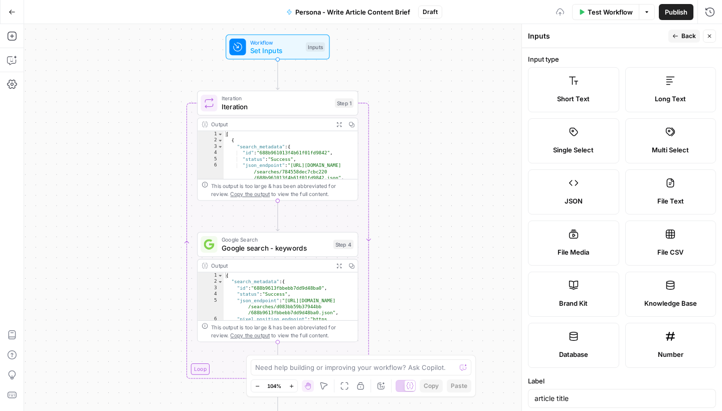
scroll to position [0, 0]
click at [677, 33] on button "Back" at bounding box center [684, 36] width 32 height 13
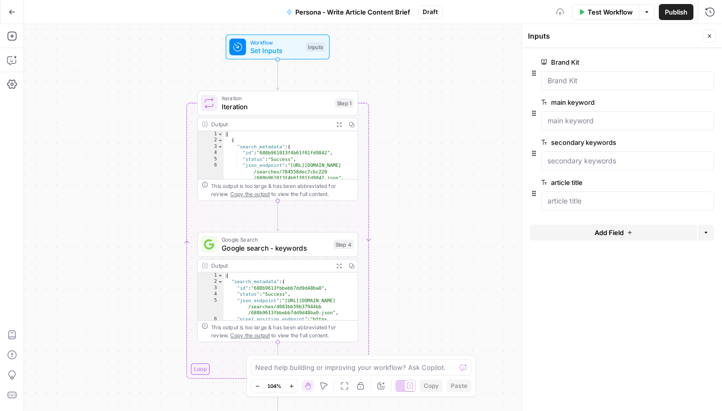
click at [607, 228] on span "Add Field" at bounding box center [608, 233] width 29 height 10
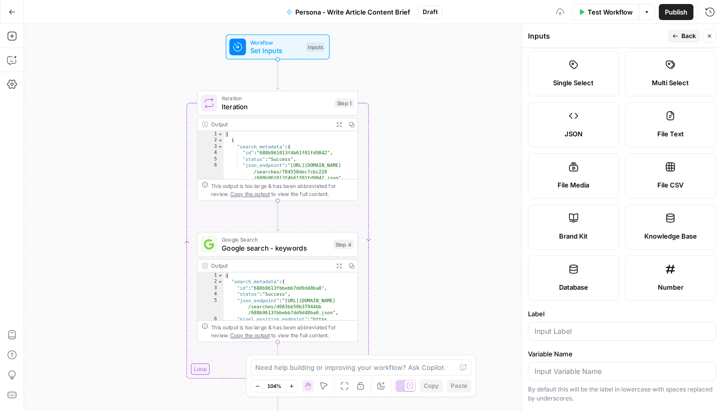
scroll to position [165, 0]
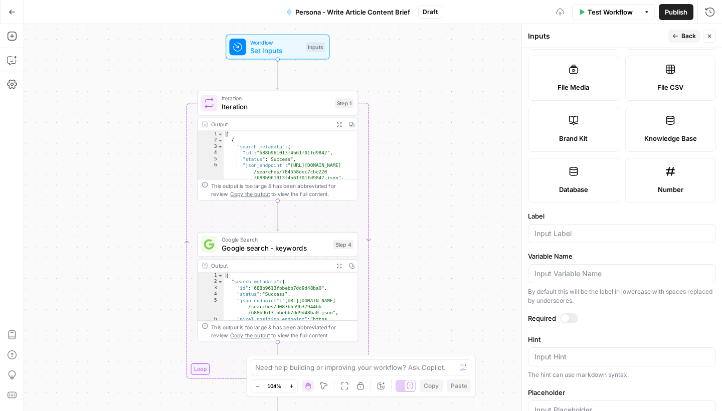
click at [566, 244] on form "Input type Short Text Long Text Single Select Multi Select JSON File Text File …" at bounding box center [622, 229] width 200 height 363
click at [566, 242] on div at bounding box center [622, 233] width 188 height 19
type input "persona"
click at [569, 318] on div at bounding box center [569, 318] width 18 height 10
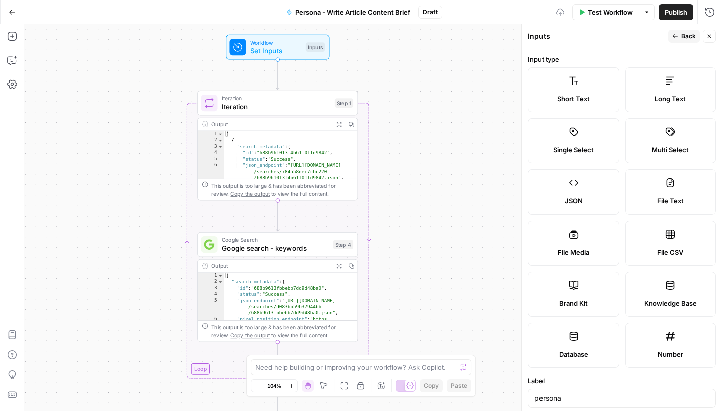
scroll to position [0, 0]
click at [675, 41] on button "Back" at bounding box center [684, 36] width 32 height 13
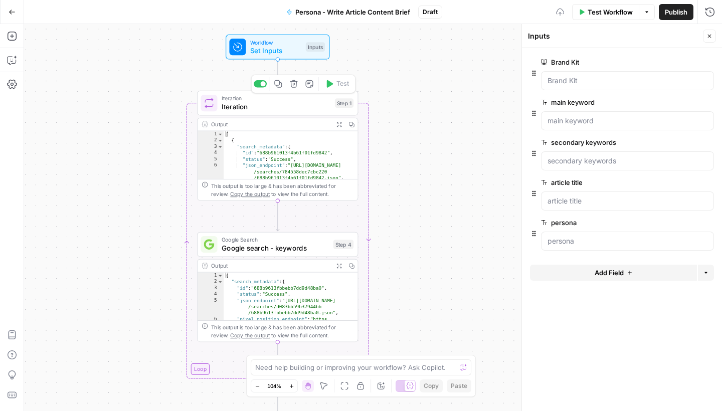
click at [317, 107] on span "Iteration" at bounding box center [276, 107] width 109 height 11
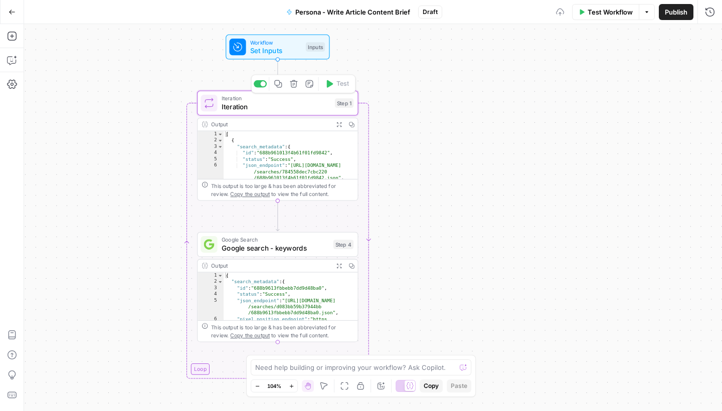
type textarea "Iteration"
type textarea "**********"
click at [601, 83] on div "step_3 . output" at bounding box center [621, 93] width 179 height 43
type textarea "*"
click at [705, 78] on icon "button" at bounding box center [705, 76] width 5 height 5
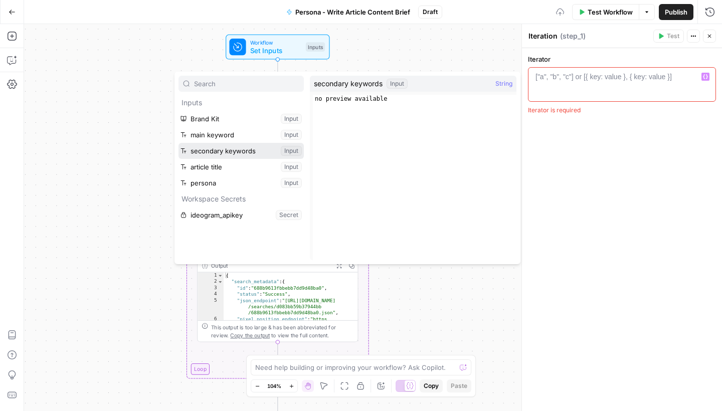
click at [232, 148] on button "Select variable secondary keywords" at bounding box center [240, 151] width 125 height 16
type textarea "**********"
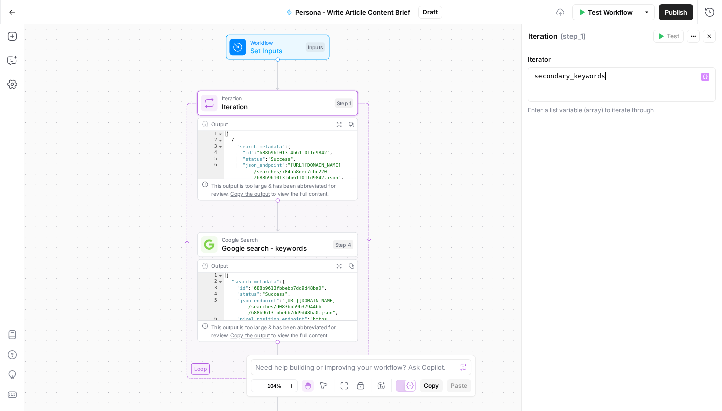
click at [455, 175] on div "Workflow Set Inputs Inputs Loop Iteration Iteration Step 1 Output Expand Output…" at bounding box center [373, 217] width 698 height 387
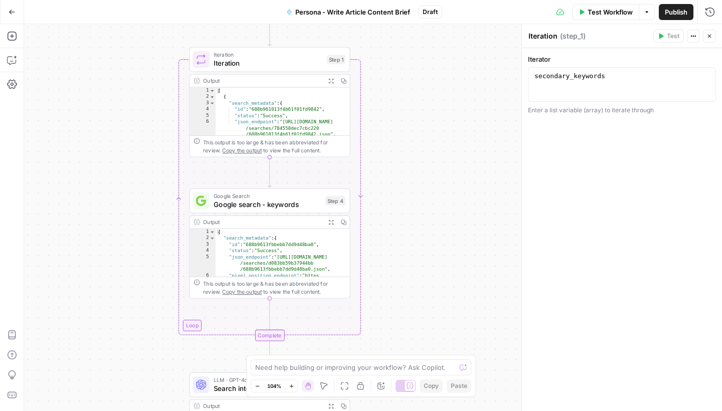
drag, startPoint x: 444, startPoint y: 132, endPoint x: 431, endPoint y: 81, distance: 53.0
click at [431, 81] on div "Workflow Set Inputs Inputs Loop Iteration Iteration Step 1 Output Expand Output…" at bounding box center [373, 217] width 698 height 387
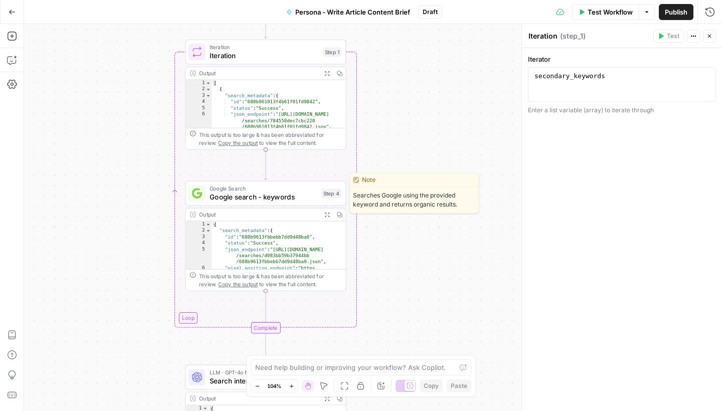
click at [302, 200] on span "Google search - keywords" at bounding box center [263, 196] width 108 height 11
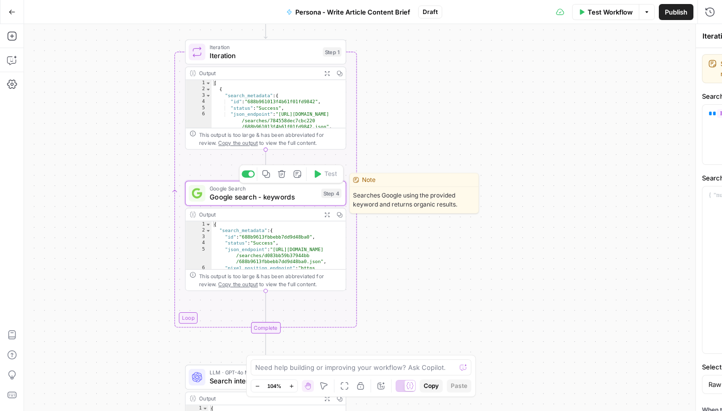
type textarea "Google search - keywords"
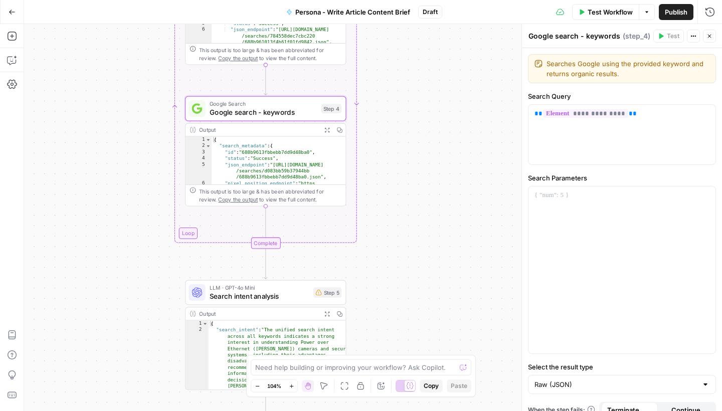
drag, startPoint x: 420, startPoint y: 252, endPoint x: 408, endPoint y: 107, distance: 145.3
click at [408, 112] on div "Workflow Set Inputs Inputs Loop Iteration Iteration Step 1 Output Expand Output…" at bounding box center [373, 217] width 698 height 387
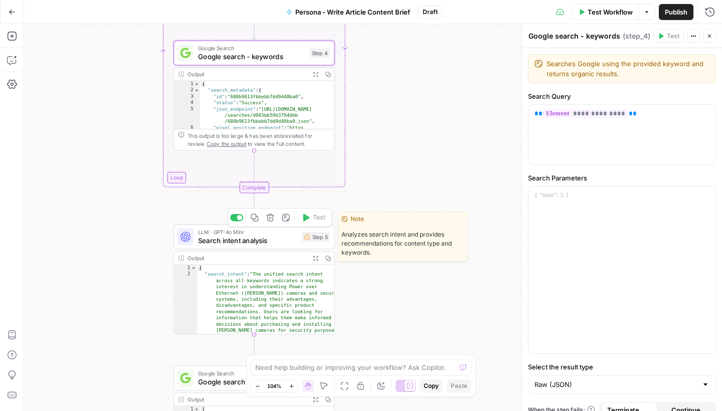
click at [266, 240] on span "Search intent analysis" at bounding box center [248, 240] width 100 height 11
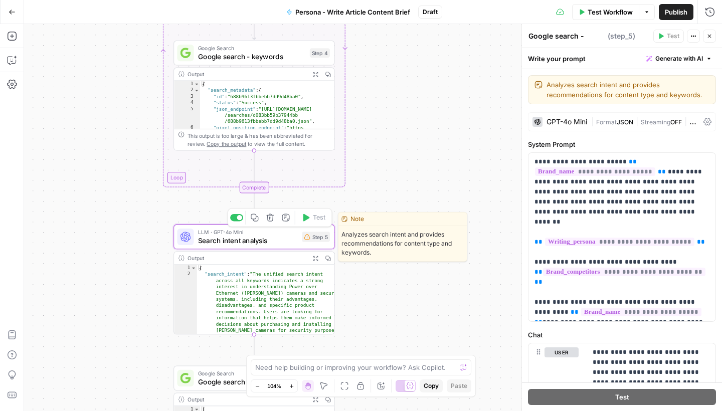
type textarea "Search intent analysis"
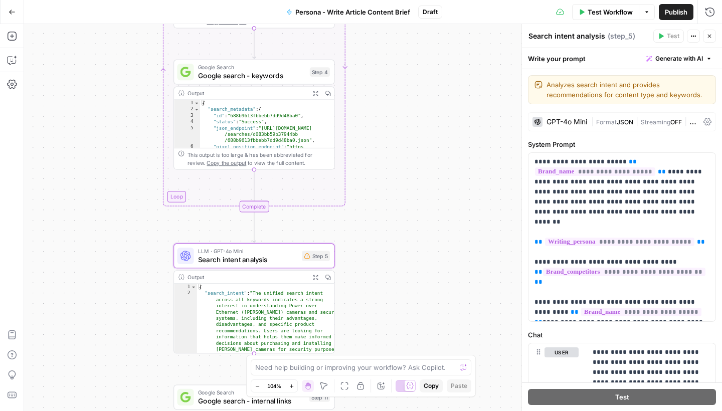
drag, startPoint x: 404, startPoint y: 148, endPoint x: 404, endPoint y: 167, distance: 19.0
click at [404, 167] on div "Workflow Set Inputs Inputs Loop Iteration Iteration Step 1 Output Expand Output…" at bounding box center [373, 217] width 698 height 387
click at [11, 15] on icon "button" at bounding box center [12, 12] width 7 height 7
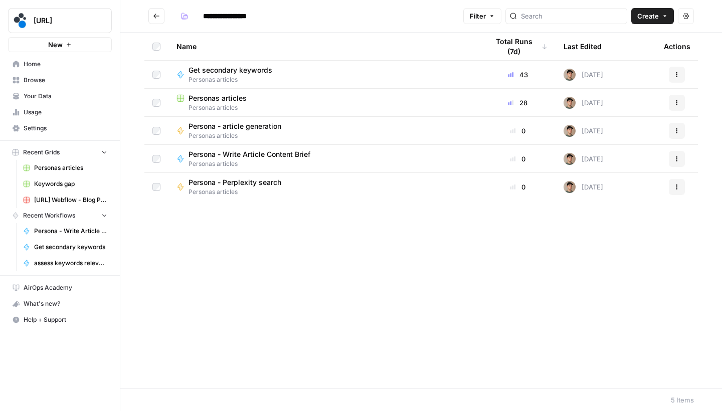
click at [57, 78] on span "Browse" at bounding box center [66, 80] width 84 height 9
type input "**********"
click at [238, 152] on span "Persona - Write Article Content Brief" at bounding box center [249, 154] width 122 height 10
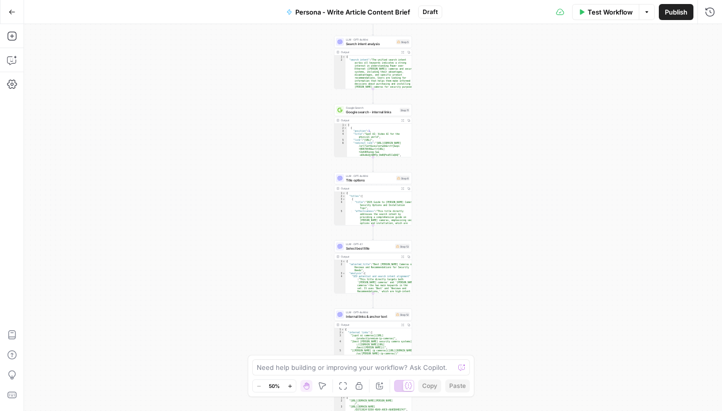
drag, startPoint x: 439, startPoint y: 75, endPoint x: 440, endPoint y: 121, distance: 46.1
click at [439, 121] on div "Workflow Set Inputs Inputs Loop Iteration Iteration Step 1 Output Expand Output…" at bounding box center [373, 217] width 698 height 387
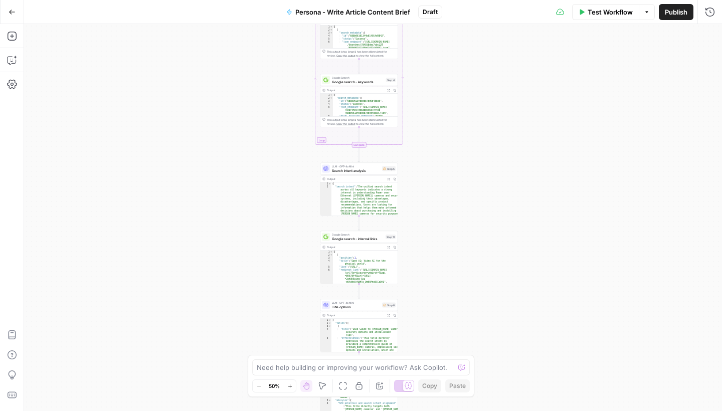
drag, startPoint x: 473, startPoint y: 61, endPoint x: 463, endPoint y: 183, distance: 123.2
click at [460, 184] on div "Workflow Set Inputs Inputs Loop Iteration Iteration Step 1 Output Expand Output…" at bounding box center [373, 217] width 698 height 387
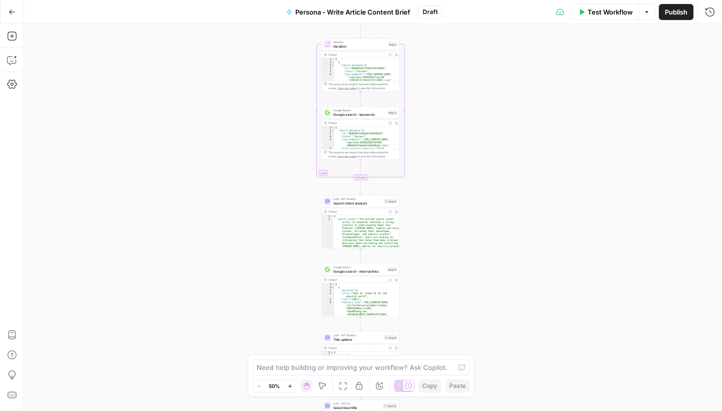
drag, startPoint x: 459, startPoint y: 124, endPoint x: 462, endPoint y: 162, distance: 37.7
click at [460, 162] on div "Workflow Set Inputs Inputs Loop Iteration Iteration Step 1 Output Expand Output…" at bounding box center [373, 217] width 698 height 387
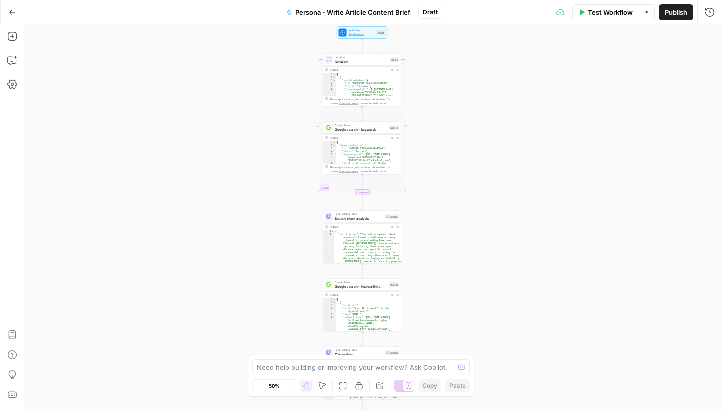
drag, startPoint x: 476, startPoint y: 116, endPoint x: 488, endPoint y: 143, distance: 29.9
click at [488, 143] on div "Workflow Set Inputs Inputs Loop Iteration Iteration Step 1 Output Expand Output…" at bounding box center [373, 217] width 698 height 387
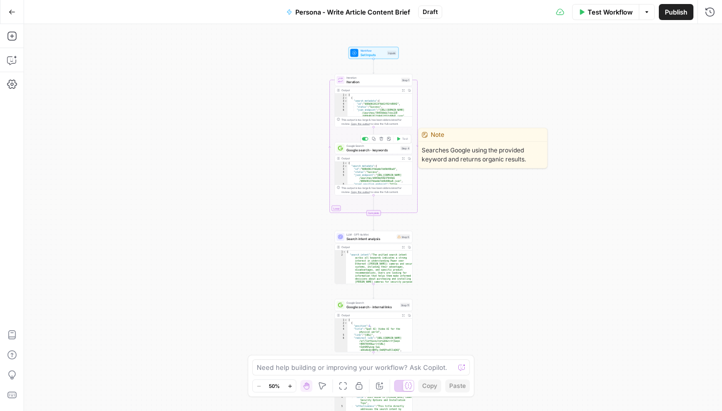
click at [386, 152] on span "Google search - keywords" at bounding box center [372, 149] width 52 height 5
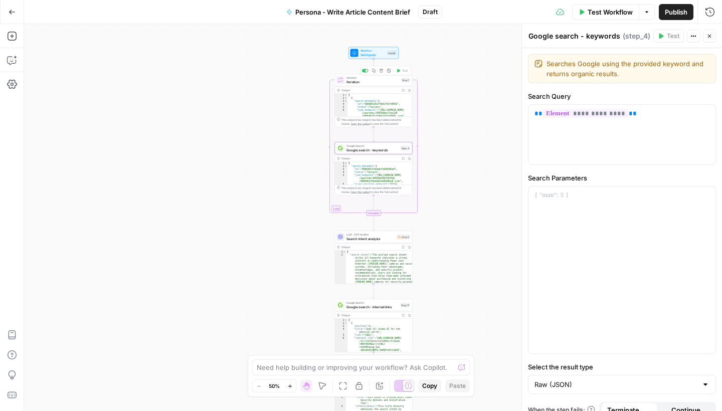
click at [385, 84] on span "Iteration" at bounding box center [372, 81] width 53 height 5
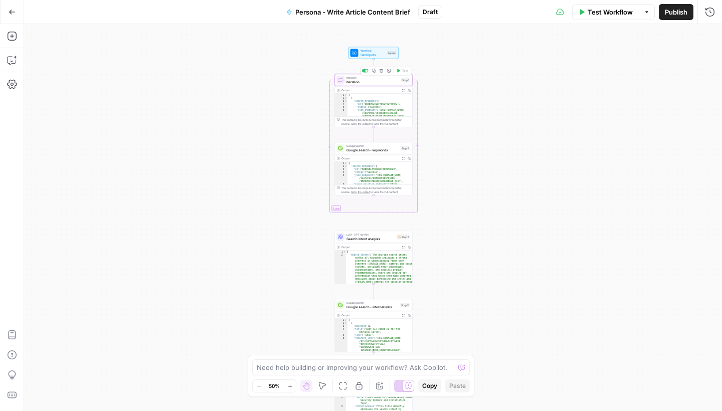
type textarea "Iteration"
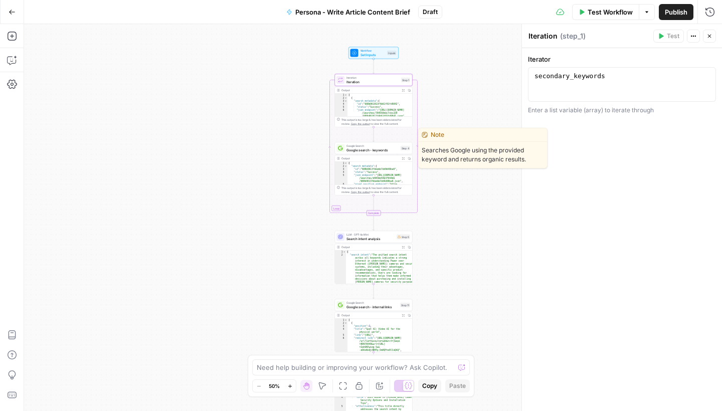
click at [381, 152] on span "Google search - keywords" at bounding box center [372, 149] width 52 height 5
type textarea "Google search - keywords"
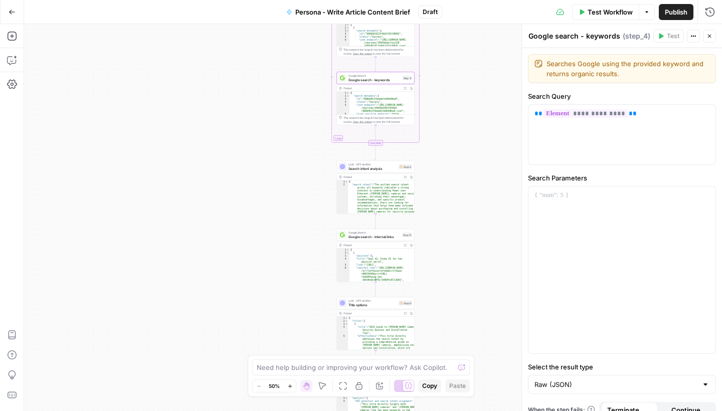
drag, startPoint x: 473, startPoint y: 229, endPoint x: 475, endPoint y: 158, distance: 70.7
click at [475, 159] on div "Workflow Set Inputs Inputs Loop Iteration Iteration Step 1 Output Expand Output…" at bounding box center [373, 217] width 698 height 387
click at [379, 170] on span "Search intent analysis" at bounding box center [372, 168] width 48 height 5
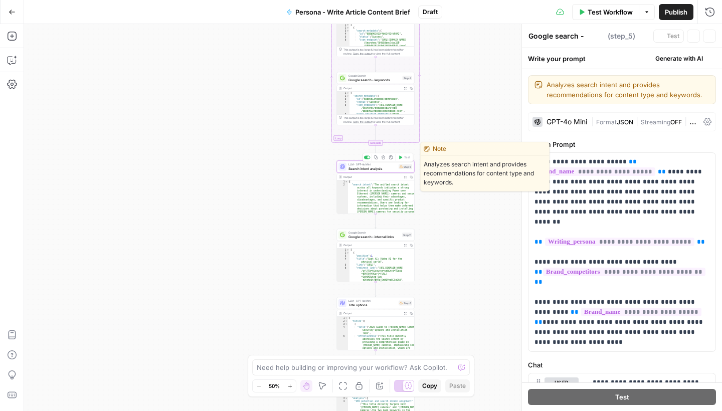
type textarea "Search intent analysis"
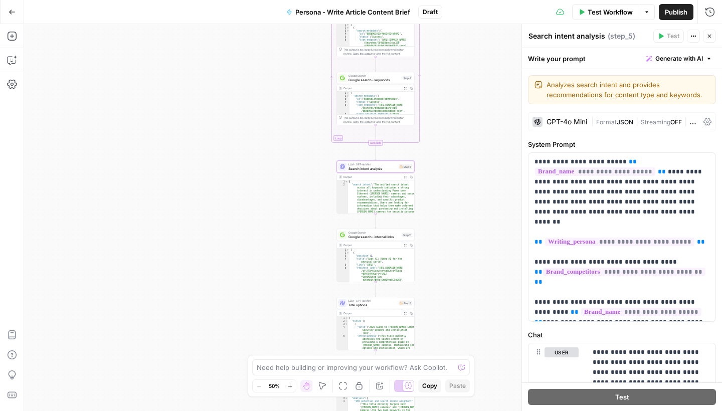
click at [606, 14] on span "Test Workflow" at bounding box center [609, 12] width 45 height 10
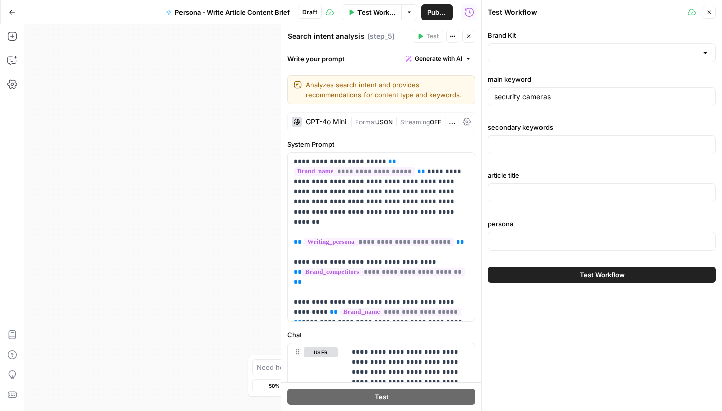
type input "[URL]"
click at [471, 35] on icon "button" at bounding box center [469, 36] width 6 height 6
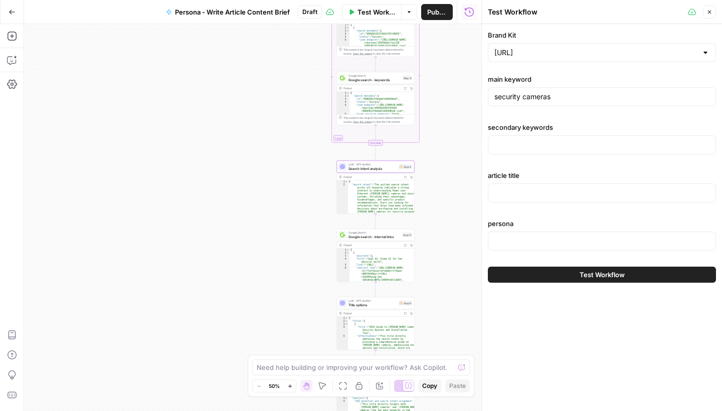
click at [709, 12] on icon "button" at bounding box center [710, 13] width 4 height 4
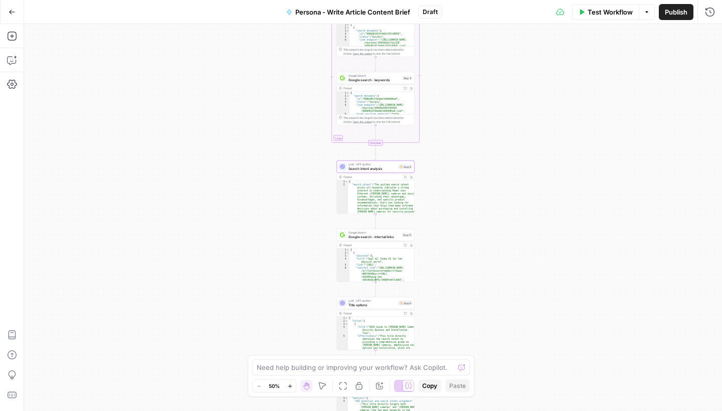
click at [371, 172] on div "LLM · GPT-4o Mini Search intent analysis Step 5 Copy step Delete step Edit Note…" at bounding box center [376, 167] width 78 height 12
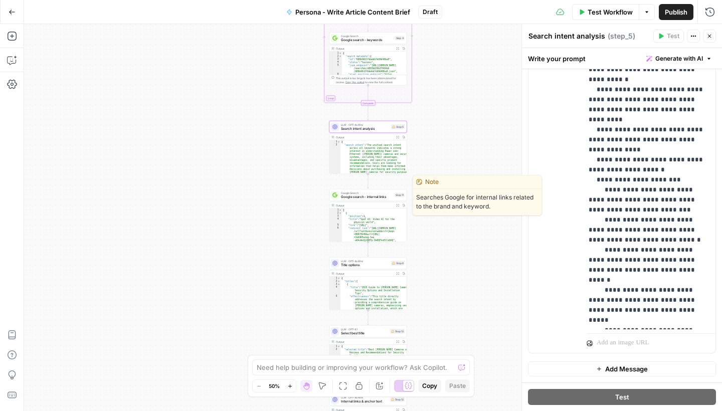
click at [365, 200] on div "Google Search Google search - internal links Step 11 Copy step Delete step Edit…" at bounding box center [368, 195] width 78 height 12
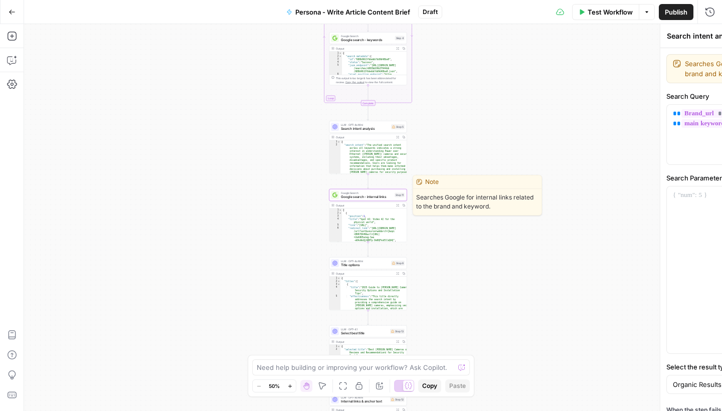
type textarea "Google search - internal links"
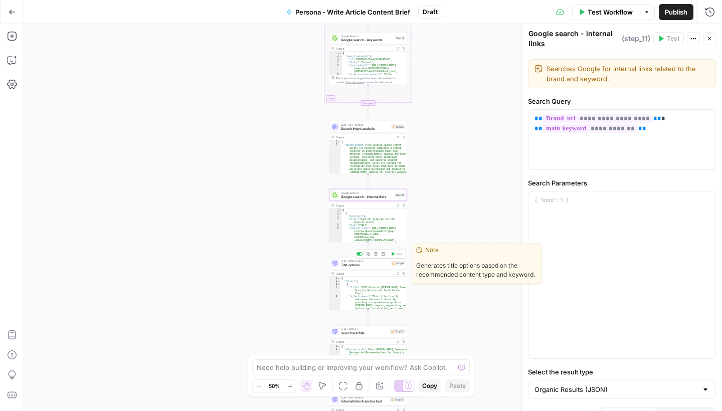
click at [367, 267] on span "Title options" at bounding box center [365, 265] width 48 height 5
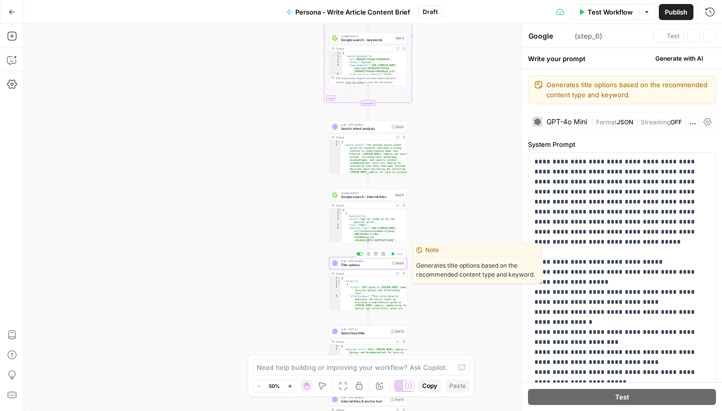
type textarea "Title options"
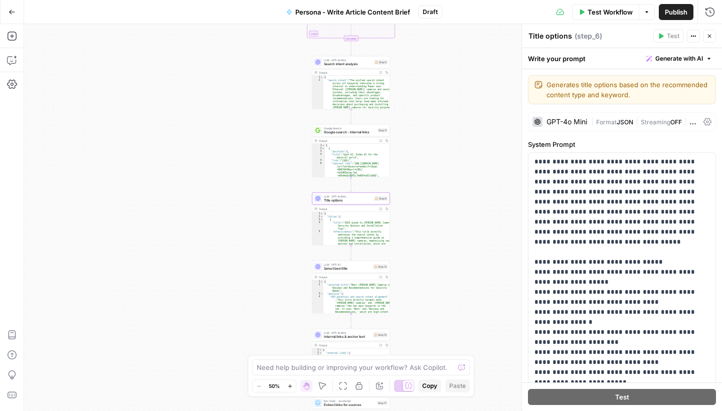
drag, startPoint x: 444, startPoint y: 274, endPoint x: 415, endPoint y: 192, distance: 86.1
click at [416, 192] on div "Workflow Set Inputs Inputs Loop Iteration Iteration Step 1 Output Expand Output…" at bounding box center [373, 217] width 698 height 387
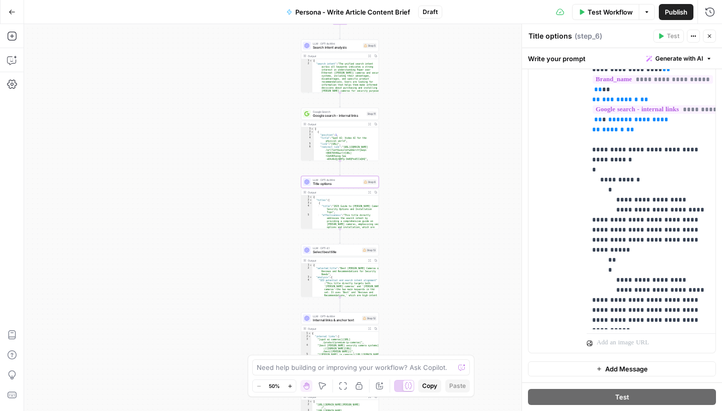
scroll to position [573, 0]
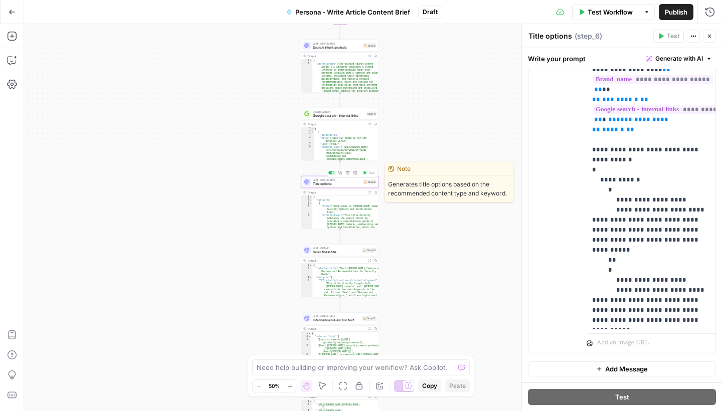
click at [331, 174] on div "Copy step Delete step Edit Note Test" at bounding box center [352, 172] width 51 height 9
click at [333, 172] on div at bounding box center [333, 172] width 3 height 3
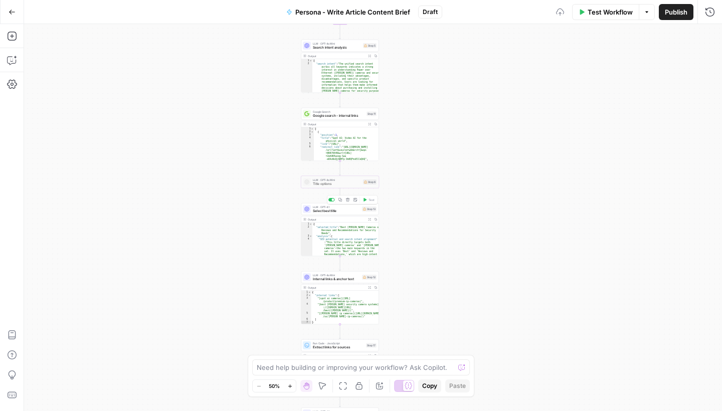
click at [346, 212] on span "Select best title" at bounding box center [336, 210] width 47 height 5
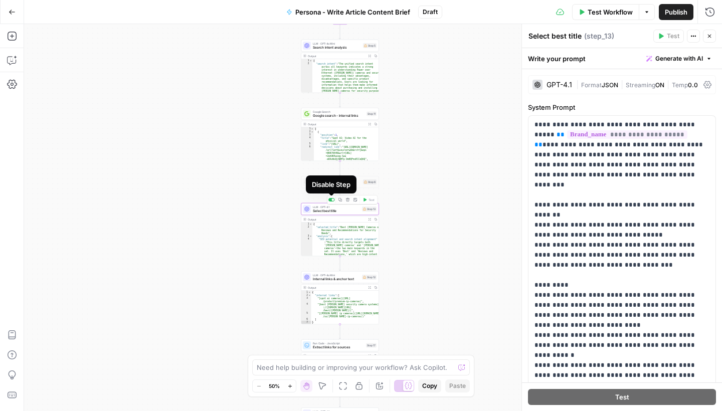
click at [331, 200] on div at bounding box center [331, 200] width 7 height 4
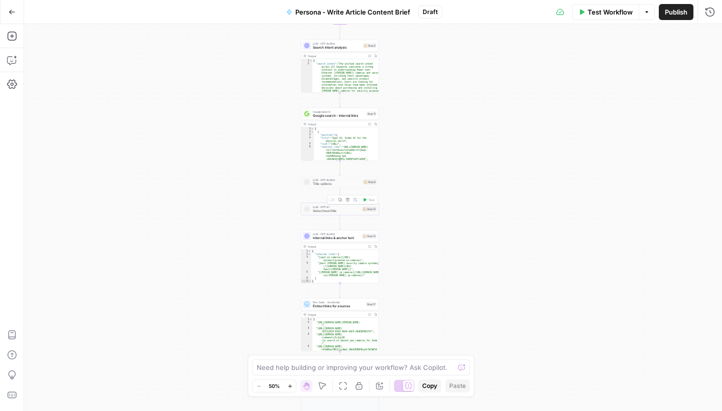
click at [332, 203] on div "Copy step Delete step Add Note Test" at bounding box center [352, 199] width 51 height 9
click at [332, 200] on div at bounding box center [331, 200] width 7 height 4
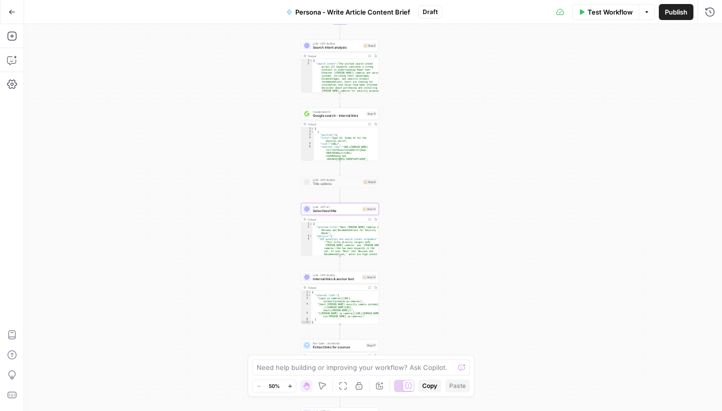
click at [349, 214] on div "LLM · GPT-4.1 Select best title Step 13 Copy step Delete step Add Note Test" at bounding box center [340, 209] width 78 height 12
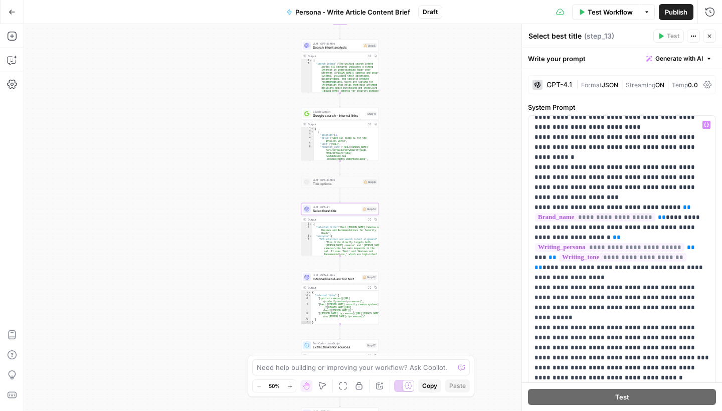
scroll to position [226, 0]
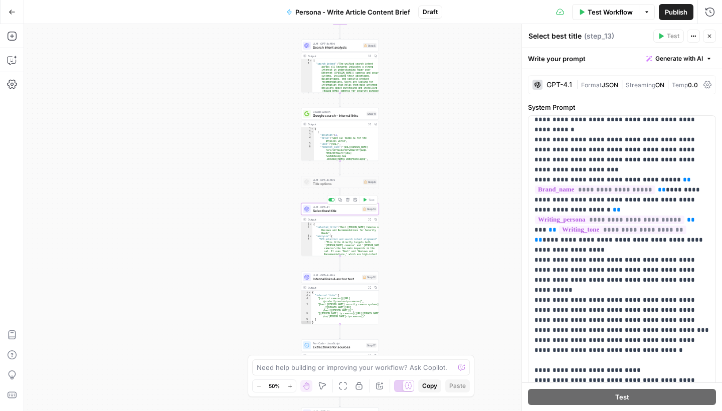
click at [331, 200] on div at bounding box center [331, 200] width 7 height 4
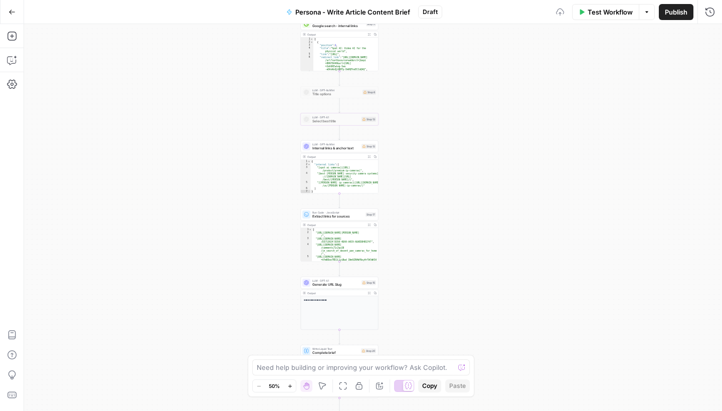
drag, startPoint x: 430, startPoint y: 265, endPoint x: 412, endPoint y: 168, distance: 97.9
click at [427, 169] on div "Workflow Set Inputs Inputs Loop Iteration Iteration Step 1 Output Expand Output…" at bounding box center [373, 217] width 698 height 387
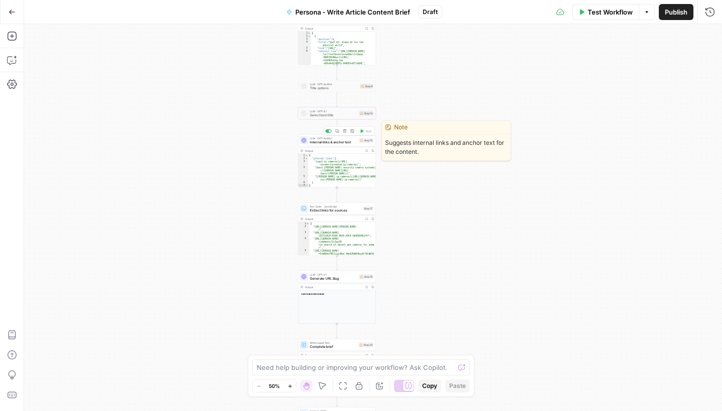
click at [323, 142] on span "Internal links & anchor text" at bounding box center [333, 142] width 47 height 5
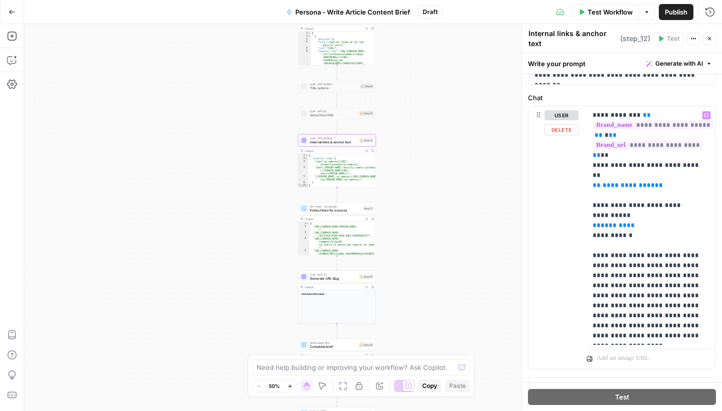
scroll to position [181, 0]
drag, startPoint x: 660, startPoint y: 163, endPoint x: 589, endPoint y: 164, distance: 70.7
click at [589, 164] on div "**********" at bounding box center [650, 226] width 129 height 239
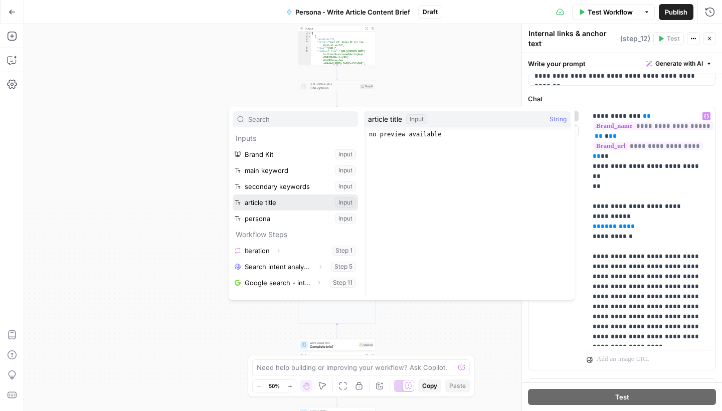
click at [295, 201] on button "Select variable article title" at bounding box center [295, 202] width 125 height 16
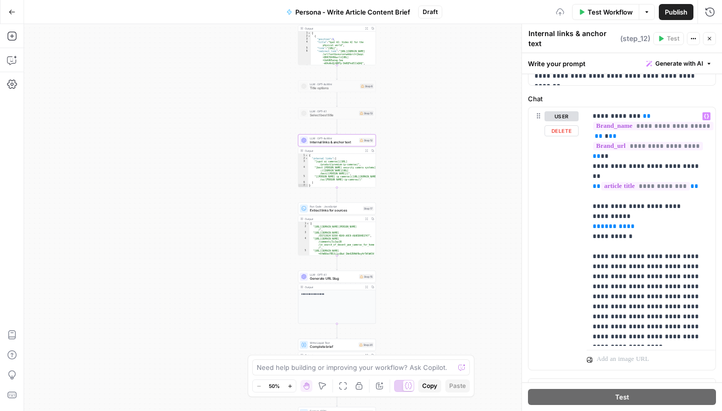
click at [482, 203] on div "Workflow Set Inputs Inputs Loop Iteration Iteration Step 1 Output Expand Output…" at bounding box center [373, 217] width 698 height 387
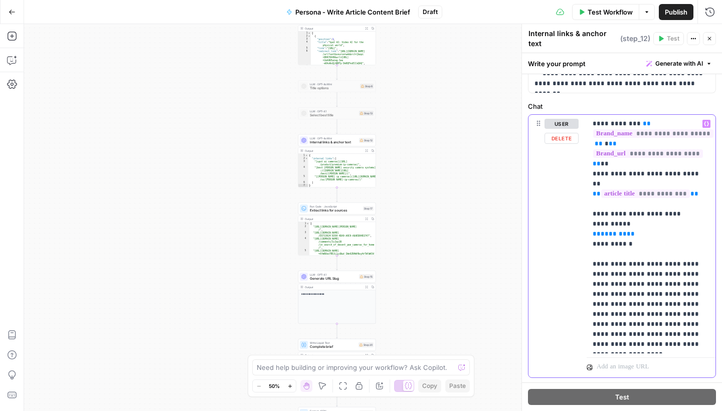
drag, startPoint x: 642, startPoint y: 215, endPoint x: 590, endPoint y: 215, distance: 51.6
click at [591, 215] on div "**********" at bounding box center [650, 234] width 129 height 239
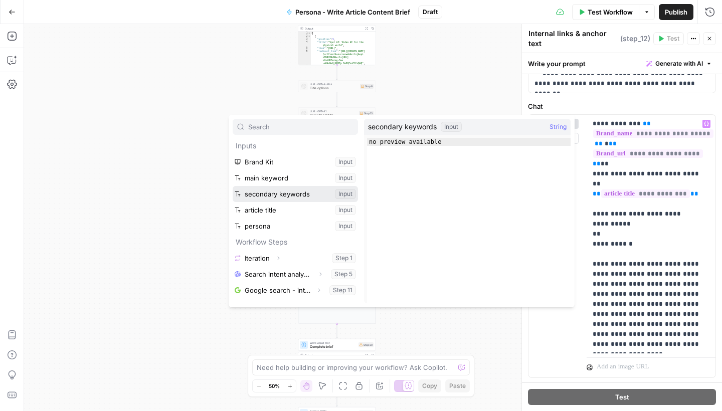
click at [286, 194] on button "Select variable secondary keywords" at bounding box center [295, 194] width 125 height 16
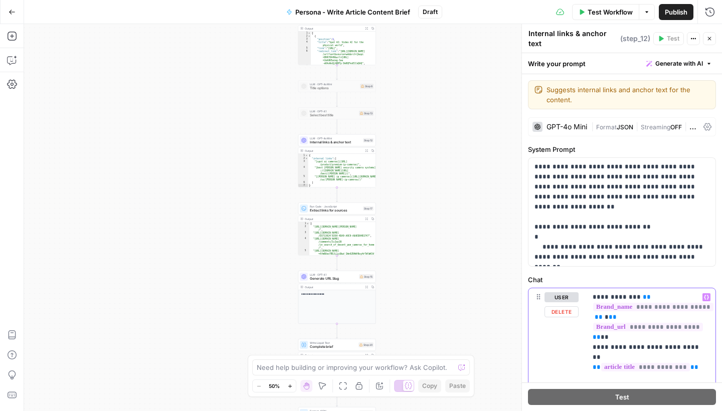
scroll to position [0, 0]
click at [472, 220] on div "Workflow Set Inputs Inputs Loop Iteration Iteration Step 1 Output Expand Output…" at bounding box center [373, 217] width 698 height 387
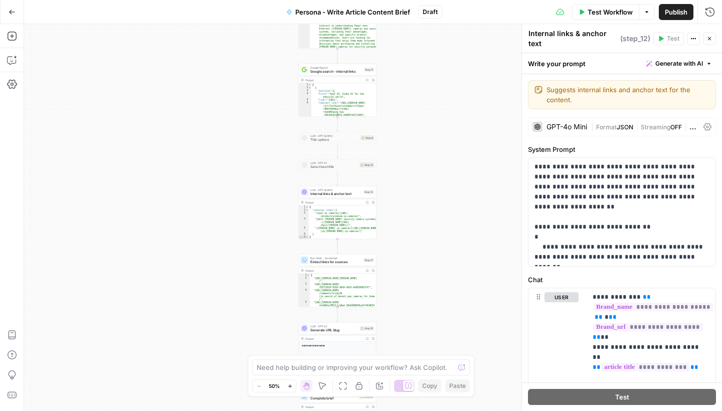
drag, startPoint x: 448, startPoint y: 156, endPoint x: 449, endPoint y: 233, distance: 76.2
click at [449, 230] on div "Workflow Set Inputs Inputs Loop Iteration Iteration Step 1 Output Expand Output…" at bounding box center [373, 217] width 698 height 387
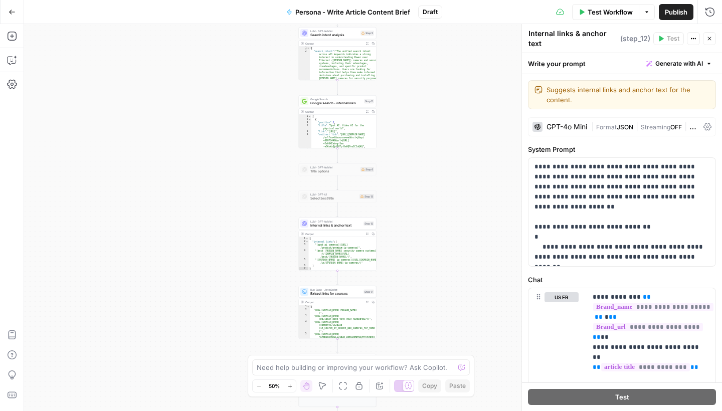
drag, startPoint x: 434, startPoint y: 179, endPoint x: 436, endPoint y: 225, distance: 45.6
click at [436, 224] on div "Workflow Set Inputs Inputs Loop Iteration Iteration Step 1 Output Expand Output…" at bounding box center [373, 217] width 698 height 387
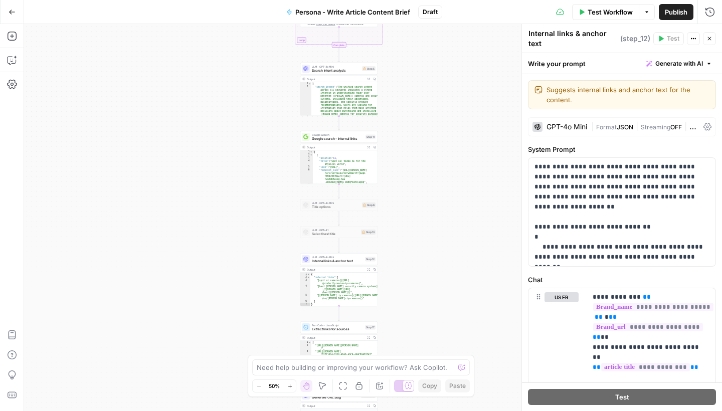
click at [333, 74] on div "LLM · GPT-4o Mini Search intent analysis Step 5 Copy step Delete step Edit Note…" at bounding box center [339, 69] width 78 height 12
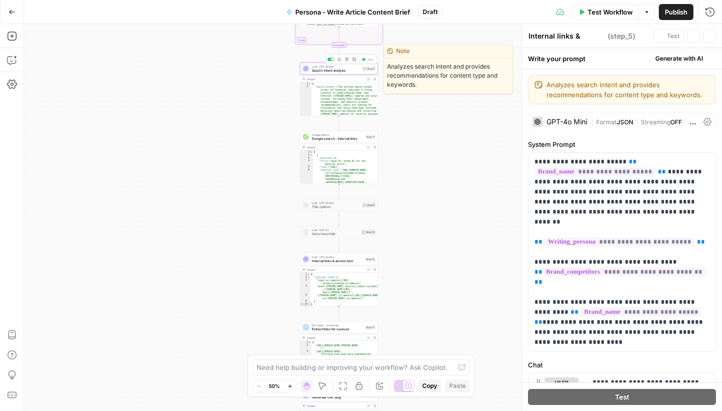
type textarea "Search intent analysis"
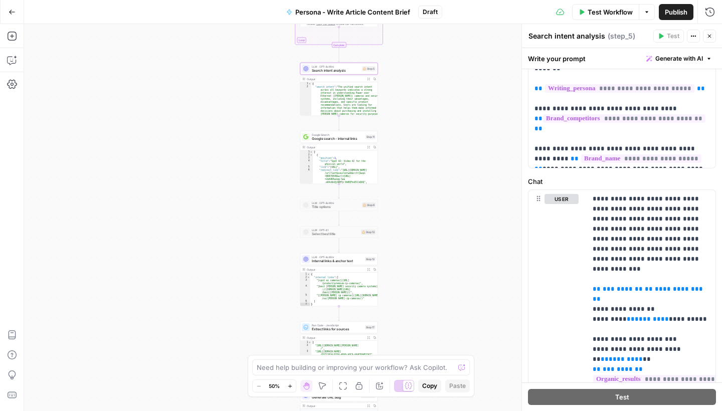
scroll to position [159, 0]
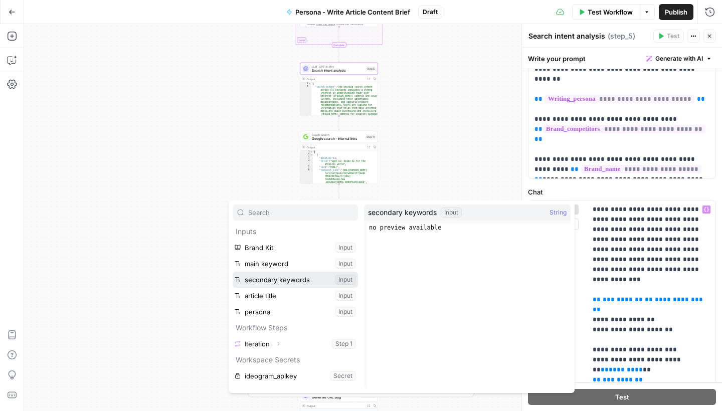
click at [282, 279] on button "Select variable secondary keywords" at bounding box center [295, 280] width 125 height 16
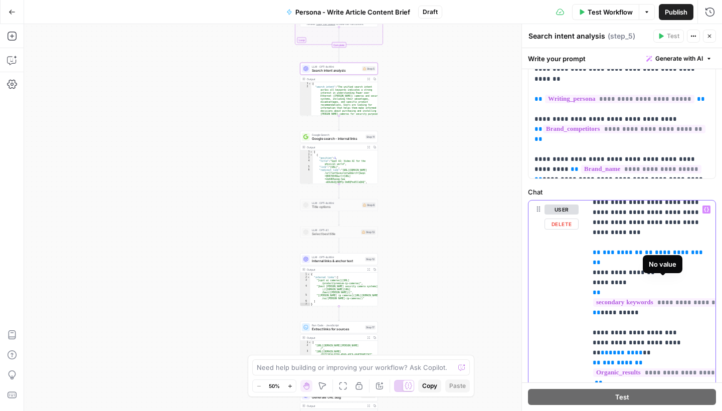
scroll to position [50, 0]
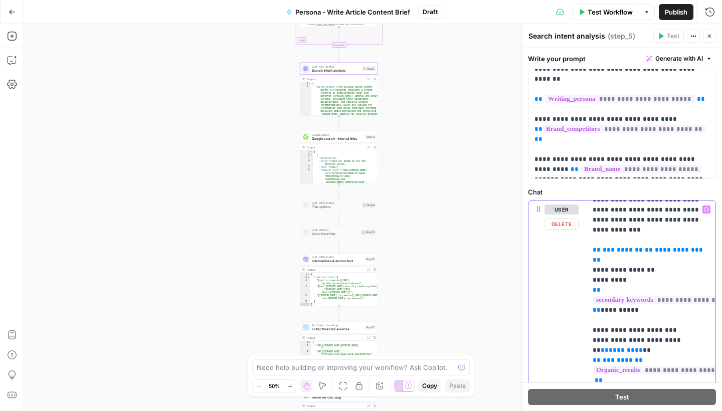
drag, startPoint x: 630, startPoint y: 330, endPoint x: 592, endPoint y: 331, distance: 37.6
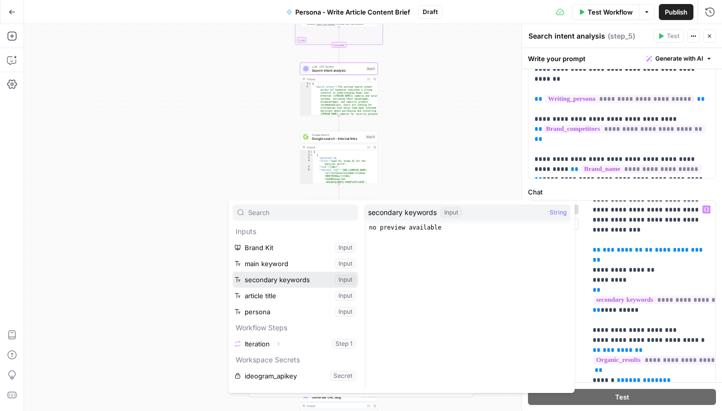
click at [261, 281] on button "Select variable secondary keywords" at bounding box center [295, 280] width 125 height 16
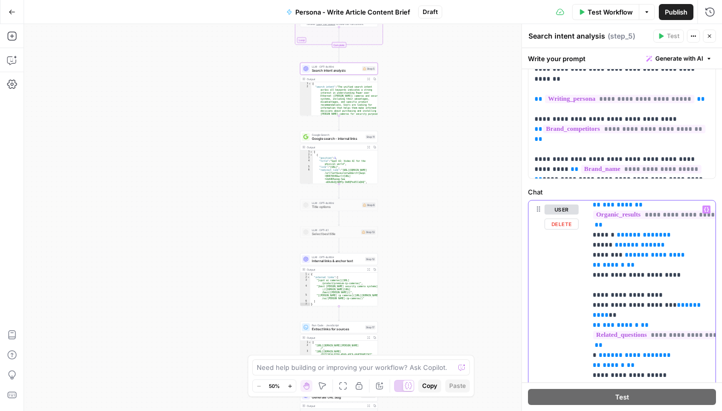
scroll to position [226, 0]
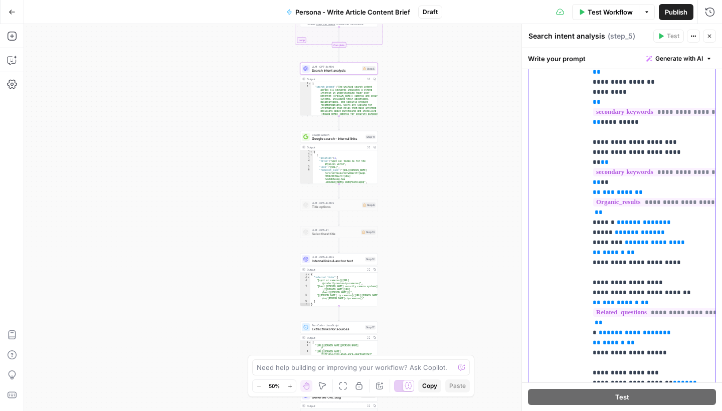
scroll to position [333, 0]
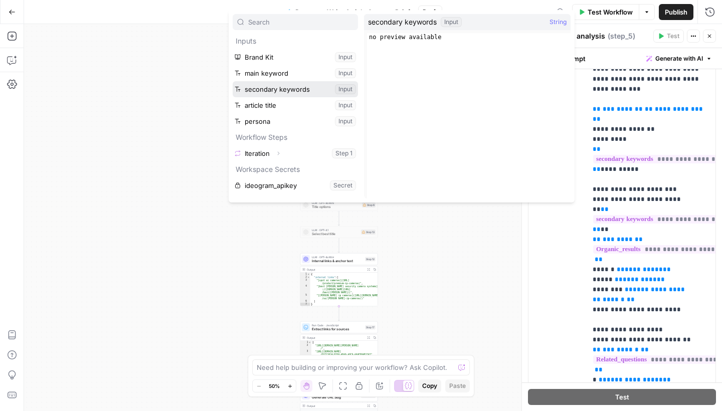
click at [307, 95] on button "Select variable secondary keywords" at bounding box center [295, 89] width 125 height 16
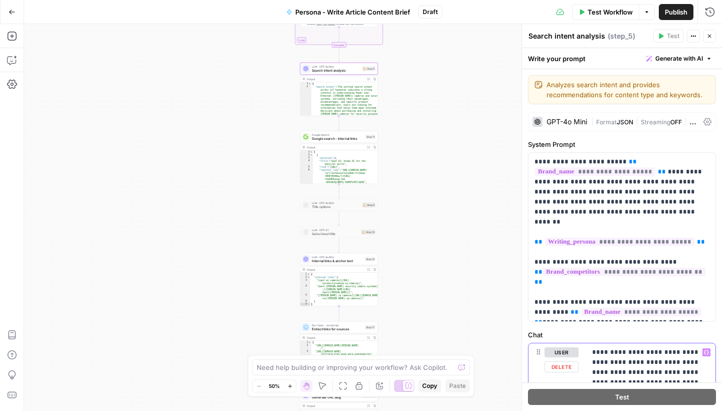
scroll to position [0, 0]
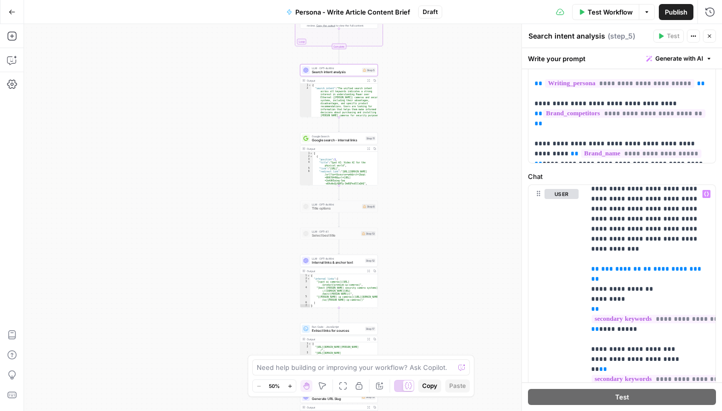
drag, startPoint x: 465, startPoint y: 152, endPoint x: 465, endPoint y: 194, distance: 42.1
click at [465, 194] on div "Workflow Set Inputs Inputs Loop Iteration Iteration Step 1 Output Expand Output…" at bounding box center [373, 217] width 698 height 387
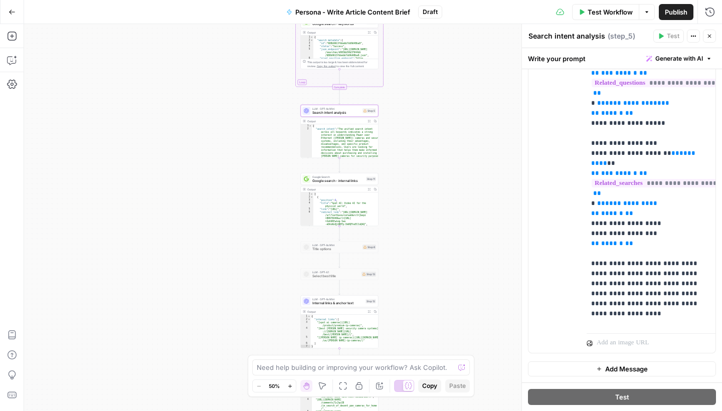
scroll to position [216, 2]
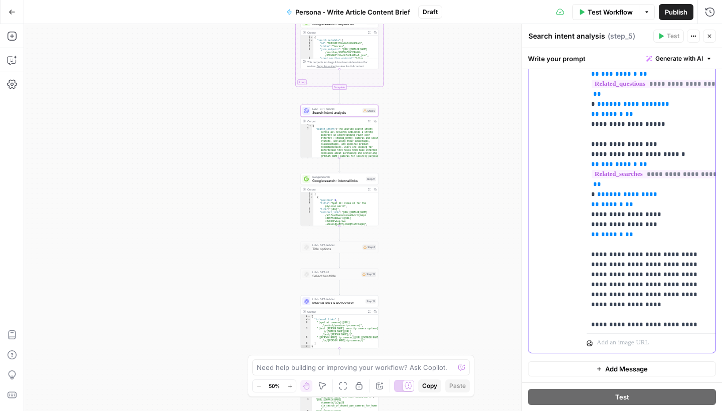
scroll to position [31, 2]
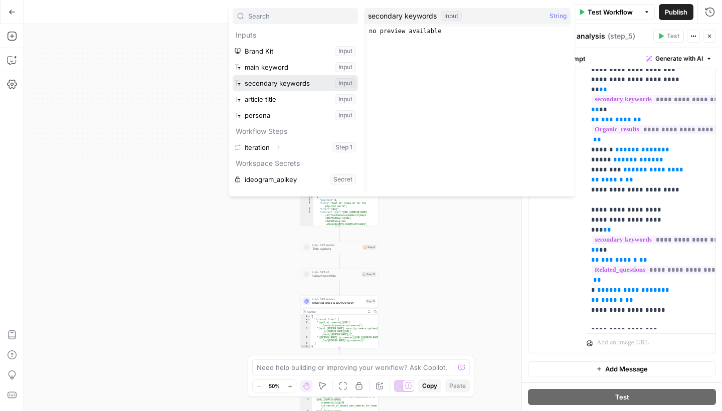
click at [264, 77] on button "Select variable secondary keywords" at bounding box center [295, 83] width 125 height 16
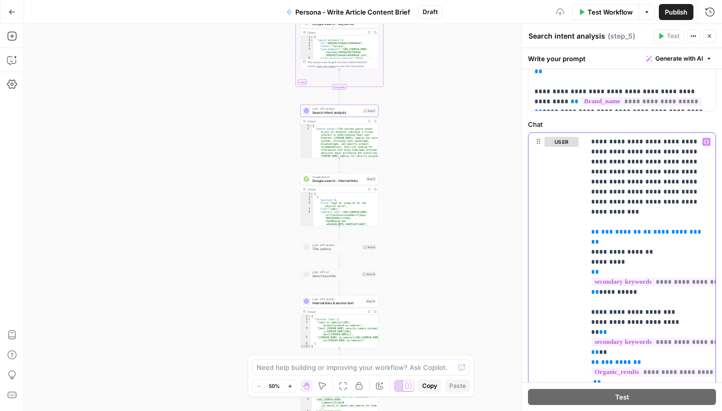
scroll to position [286, 0]
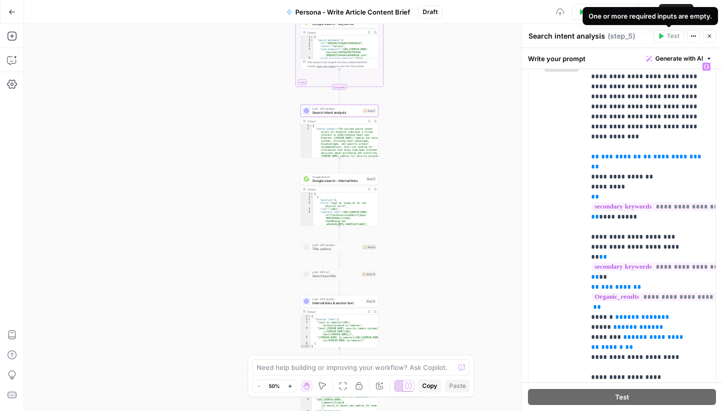
click at [670, 16] on div "One or more required inputs are empty." at bounding box center [649, 16] width 123 height 10
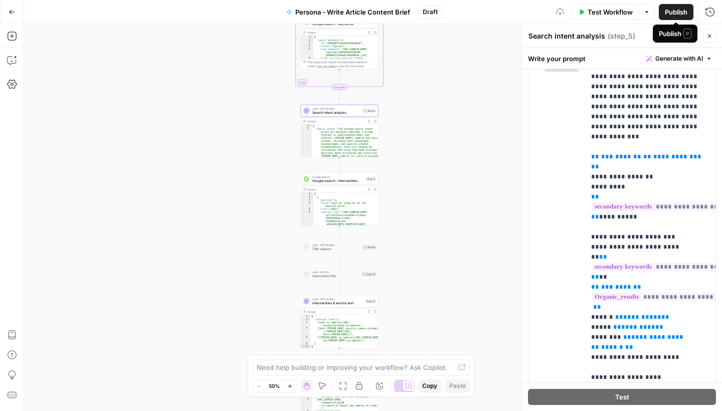
click at [678, 16] on span "Publish" at bounding box center [676, 12] width 23 height 10
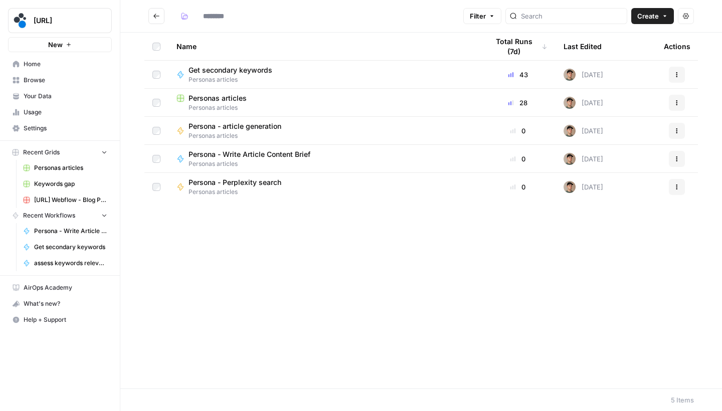
click at [158, 18] on icon "Go back" at bounding box center [156, 16] width 7 height 7
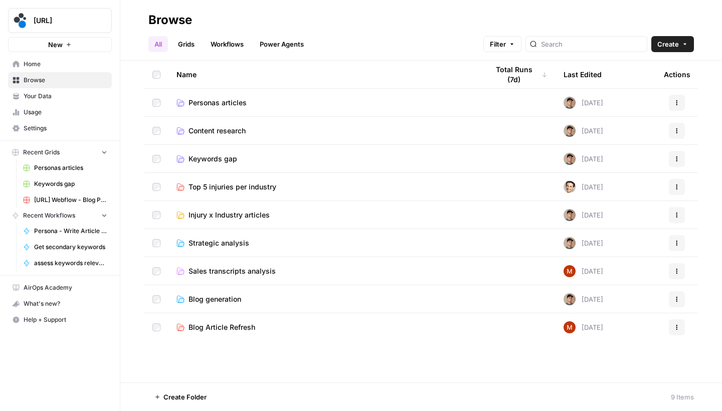
click at [235, 160] on span "Keywords gap" at bounding box center [212, 159] width 49 height 10
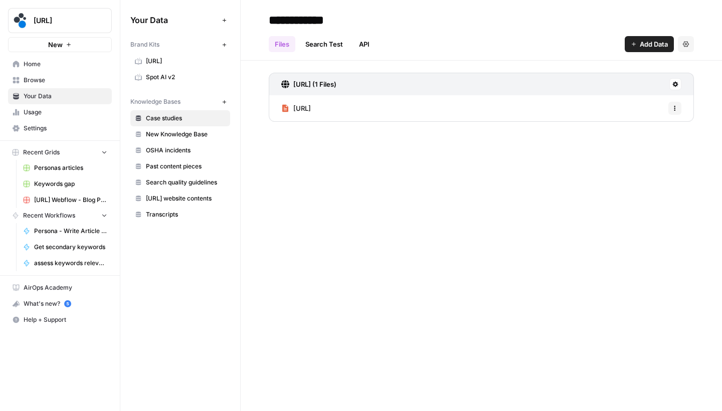
click at [151, 76] on span "Spot AI v2" at bounding box center [186, 77] width 80 height 9
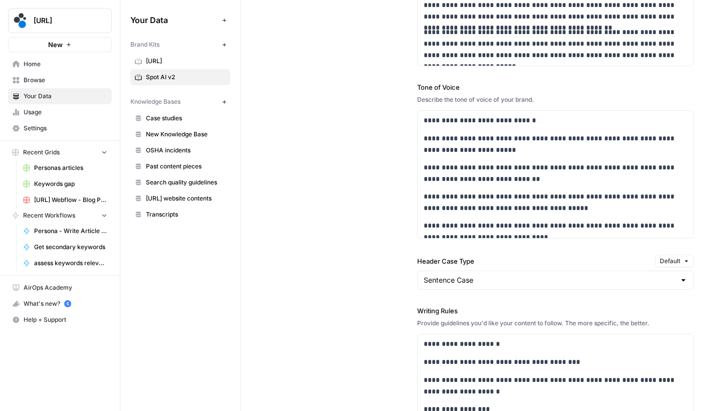
scroll to position [889, 0]
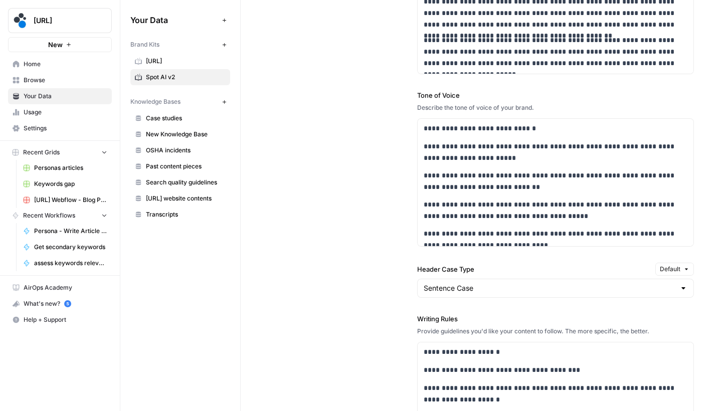
click at [73, 78] on span "Browse" at bounding box center [66, 80] width 84 height 9
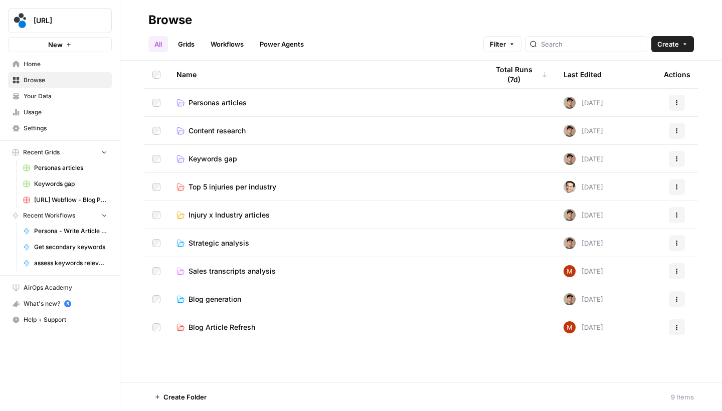
click at [226, 155] on span "Keywords gap" at bounding box center [212, 159] width 49 height 10
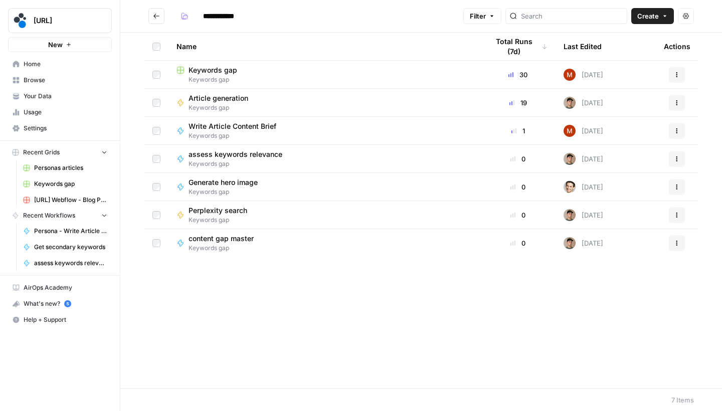
click at [244, 133] on span "Keywords gap" at bounding box center [236, 135] width 96 height 9
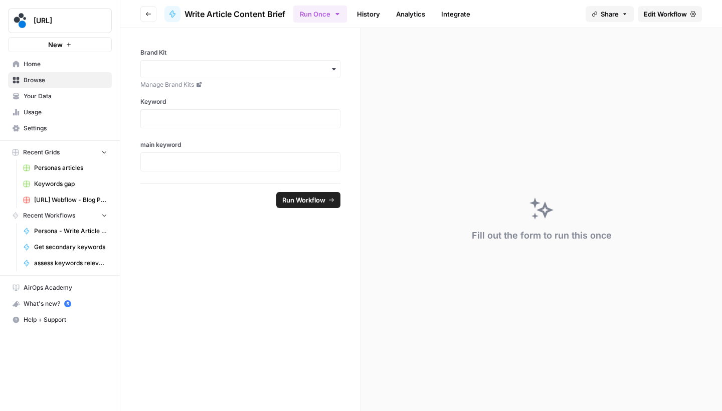
click at [670, 12] on span "Edit Workflow" at bounding box center [664, 14] width 43 height 10
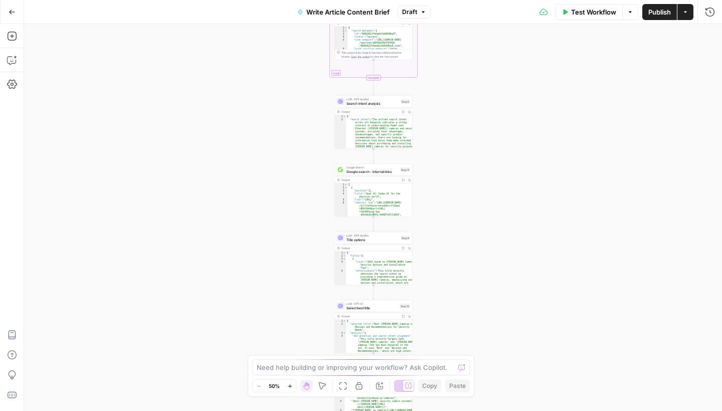
drag, startPoint x: 476, startPoint y: 124, endPoint x: 476, endPoint y: 218, distance: 93.7
click at [477, 217] on div "Workflow Set Inputs Inputs LLM · GPT-4.1 Prompt LLM Step 21 LLM · GPT-4.1 Promp…" at bounding box center [373, 217] width 698 height 387
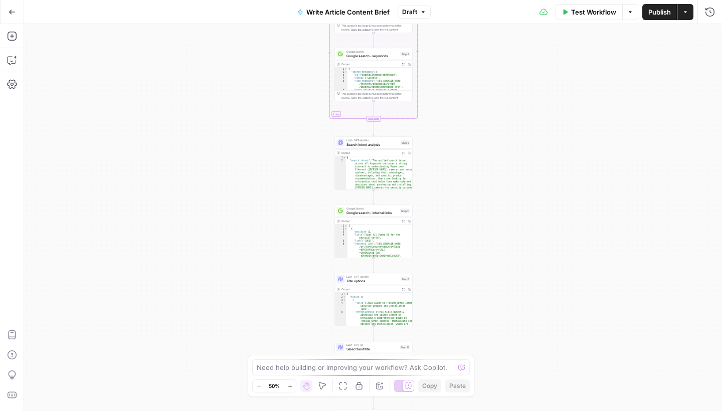
drag, startPoint x: 463, startPoint y: 145, endPoint x: 463, endPoint y: 215, distance: 70.7
click at [463, 215] on div "Workflow Set Inputs Inputs LLM · GPT-4.1 Prompt LLM Step 21 LLM · GPT-4.1 Promp…" at bounding box center [373, 217] width 698 height 387
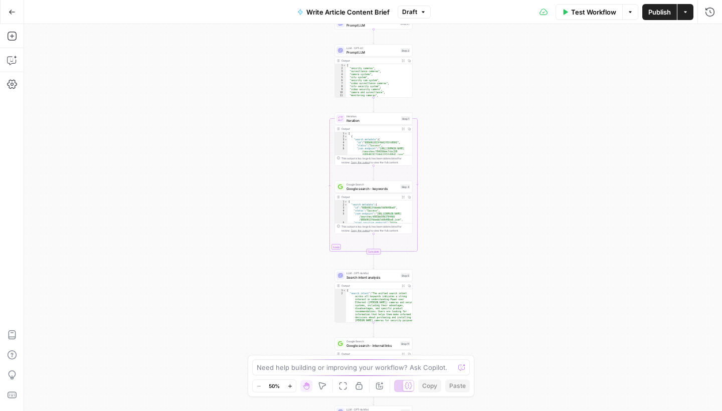
drag, startPoint x: 456, startPoint y: 116, endPoint x: 451, endPoint y: 182, distance: 66.4
click at [451, 182] on div "Workflow Set Inputs Inputs LLM · GPT-4.1 Prompt LLM Step 21 LLM · GPT-4.1 Promp…" at bounding box center [373, 217] width 698 height 387
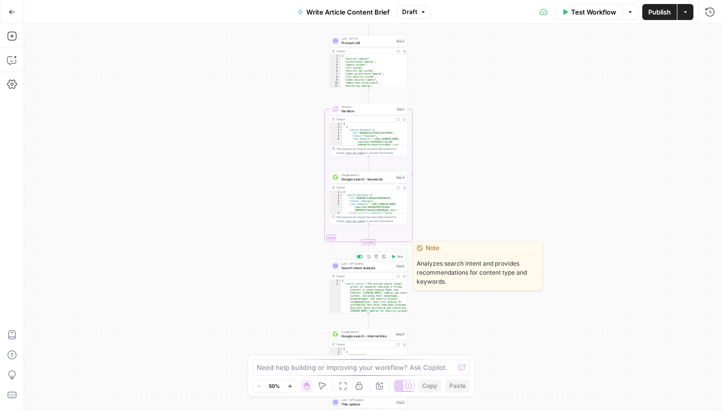
click at [368, 266] on span "Search intent analysis" at bounding box center [367, 267] width 52 height 5
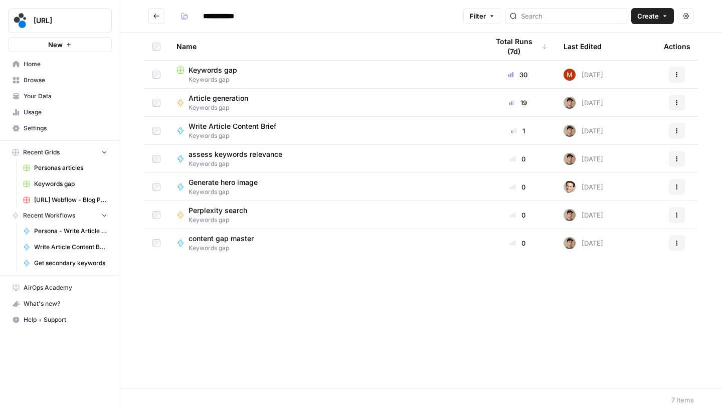
click at [159, 15] on button "Go back" at bounding box center [156, 16] width 16 height 16
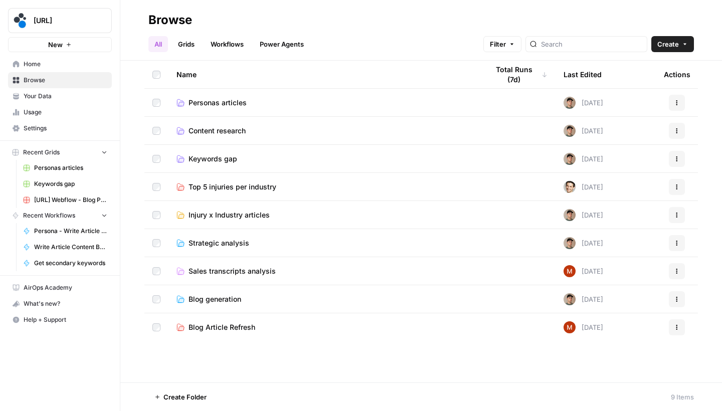
click at [227, 160] on span "Keywords gap" at bounding box center [212, 159] width 49 height 10
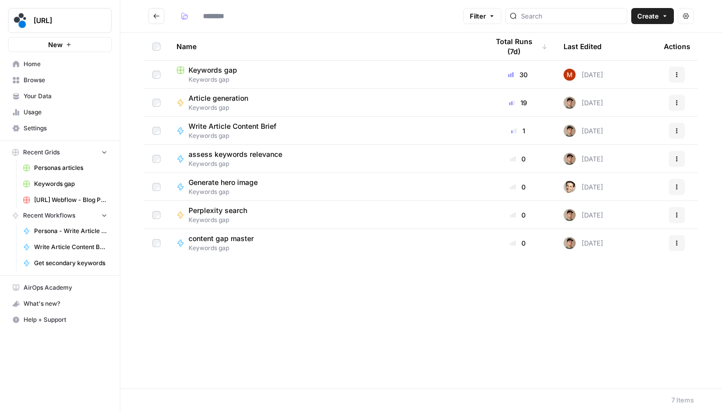
type input "**********"
click at [252, 120] on td "Write Article Content Brief Keywords gap" at bounding box center [324, 131] width 312 height 28
click at [252, 122] on span "Write Article Content Brief" at bounding box center [232, 126] width 88 height 10
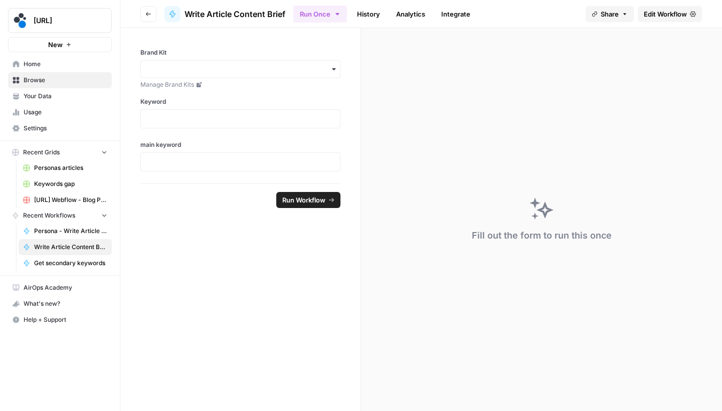
click at [689, 12] on link "Edit Workflow" at bounding box center [669, 14] width 64 height 16
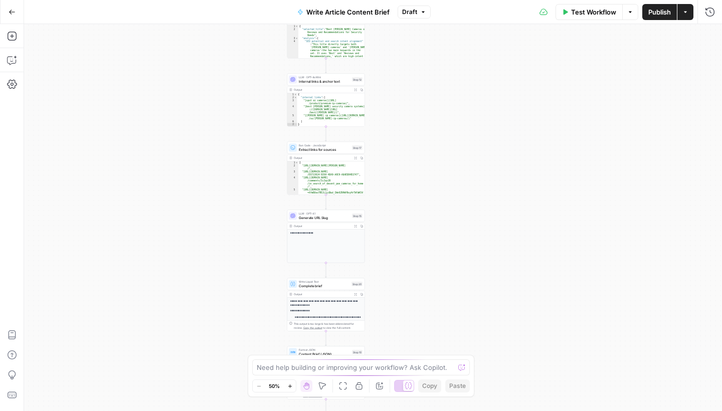
drag, startPoint x: 488, startPoint y: 211, endPoint x: 441, endPoint y: -18, distance: 234.3
click at [441, 0] on html "[URL] New Home Browse Your Data Usage Settings Recent Grids Personas articles K…" at bounding box center [361, 205] width 722 height 411
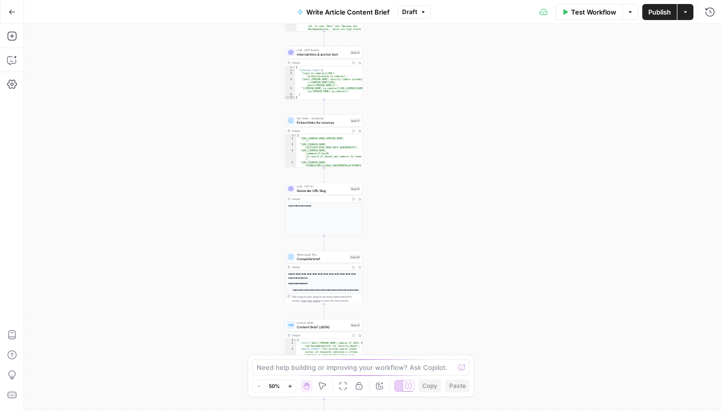
drag, startPoint x: 456, startPoint y: 101, endPoint x: 452, endPoint y: 60, distance: 41.2
click at [453, 66] on div "Workflow Set Inputs Inputs LLM · GPT-4.1 Prompt LLM Step 21 LLM · GPT-4.1 Promp…" at bounding box center [373, 217] width 698 height 387
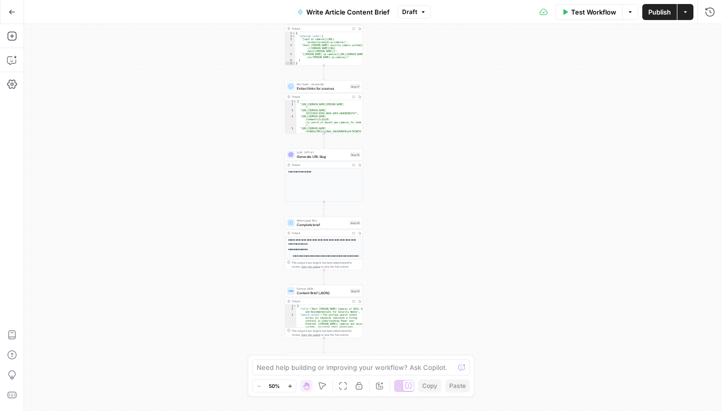
drag, startPoint x: 494, startPoint y: 305, endPoint x: 494, endPoint y: 361, distance: 55.6
click at [495, 350] on div "Workflow Set Inputs Inputs LLM · GPT-4.1 Prompt LLM Step 21 LLM · GPT-4.1 Promp…" at bounding box center [373, 217] width 698 height 387
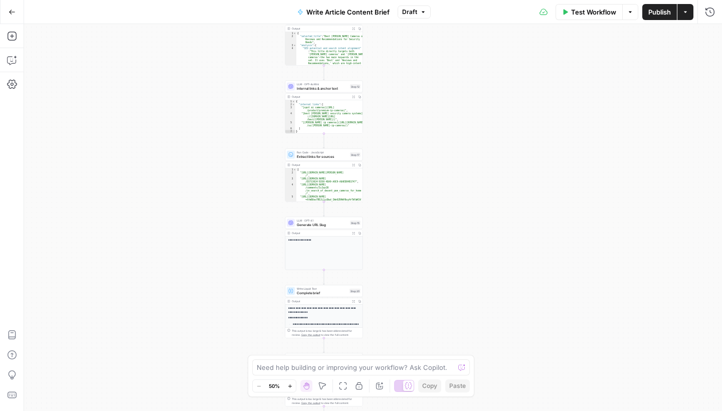
drag, startPoint x: 450, startPoint y: 190, endPoint x: 450, endPoint y: 298, distance: 107.2
click at [450, 295] on div "Workflow Set Inputs Inputs LLM · GPT-4.1 Prompt LLM Step 21 LLM · GPT-4.1 Promp…" at bounding box center [373, 217] width 698 height 387
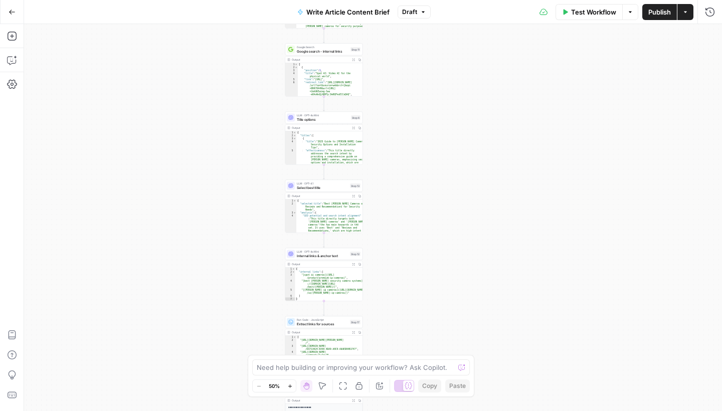
drag, startPoint x: 434, startPoint y: 126, endPoint x: 432, endPoint y: 264, distance: 138.3
click at [433, 263] on div "Workflow Set Inputs Inputs LLM · GPT-4.1 Prompt LLM Step 21 LLM · GPT-4.1 Promp…" at bounding box center [373, 217] width 698 height 387
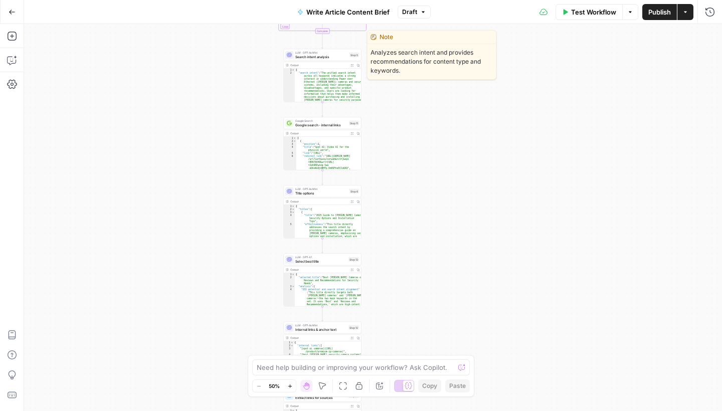
click at [312, 55] on span "Search intent analysis" at bounding box center [321, 56] width 52 height 5
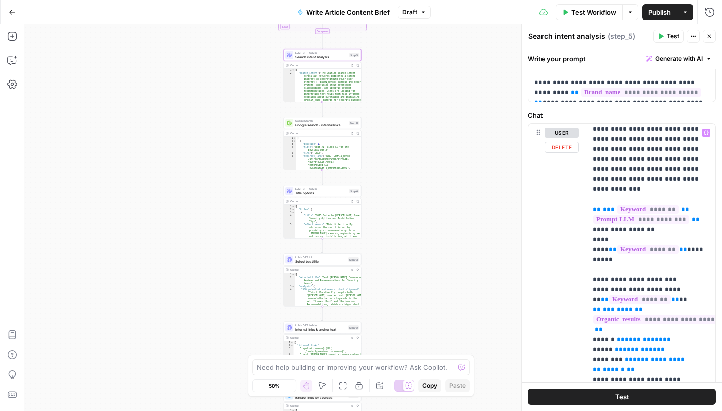
scroll to position [221, 0]
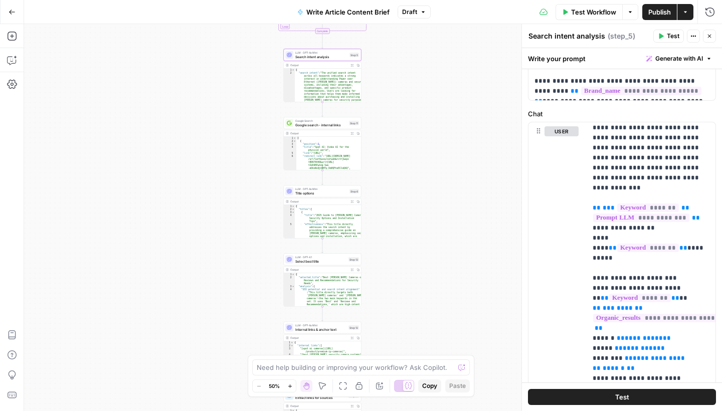
click at [13, 10] on icon "button" at bounding box center [12, 12] width 7 height 7
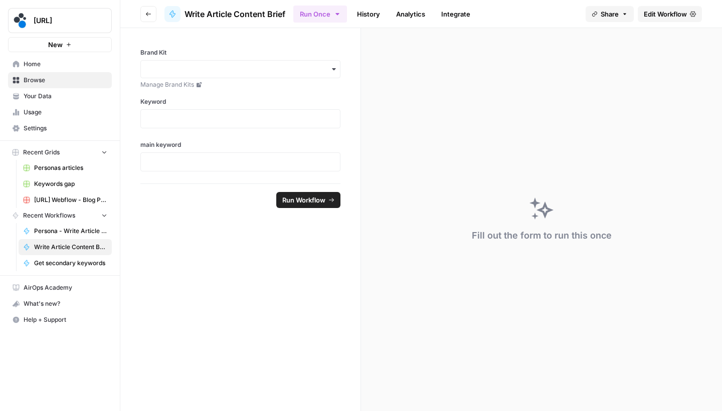
click at [43, 81] on span "Browse" at bounding box center [66, 80] width 84 height 9
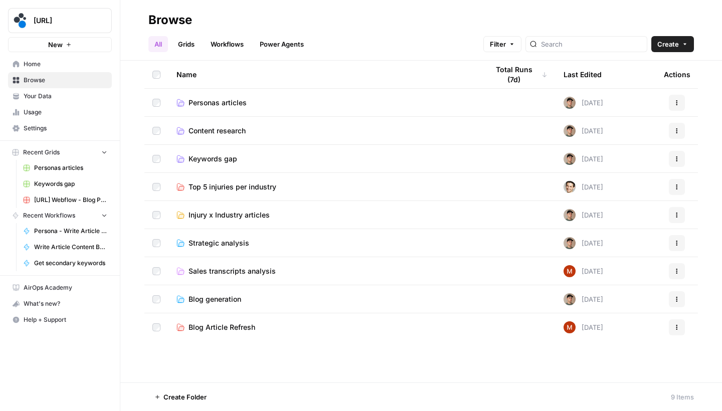
click at [199, 104] on span "Personas articles" at bounding box center [217, 103] width 58 height 10
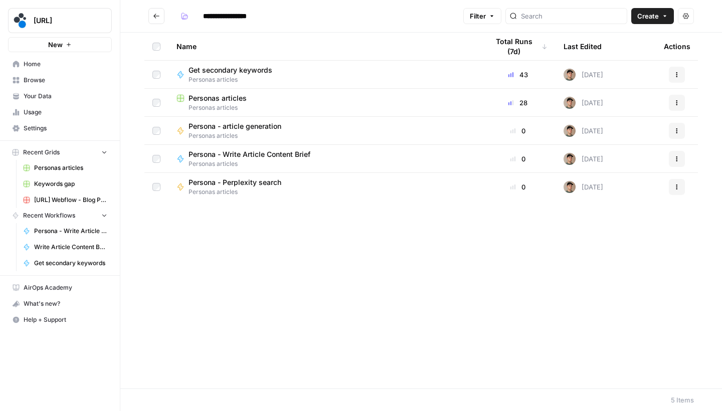
click at [675, 158] on icon "button" at bounding box center [677, 159] width 6 height 6
click at [641, 180] on span "Edit in Studio" at bounding box center [632, 182] width 80 height 10
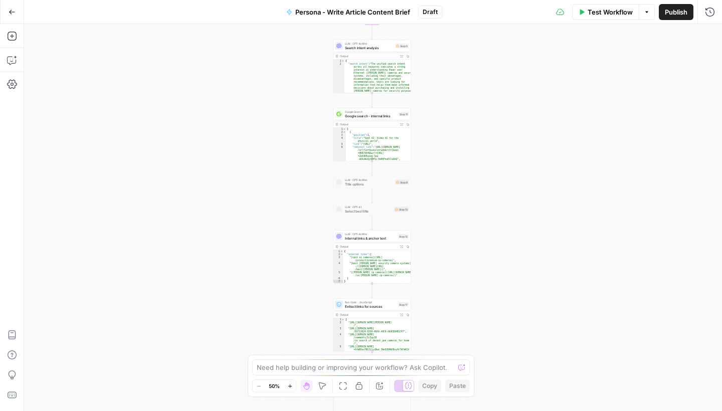
drag, startPoint x: 488, startPoint y: 90, endPoint x: 471, endPoint y: 200, distance: 111.1
click at [471, 199] on div "Workflow Set Inputs Inputs Loop Iteration Iteration Step 1 Output Expand Output…" at bounding box center [373, 217] width 698 height 387
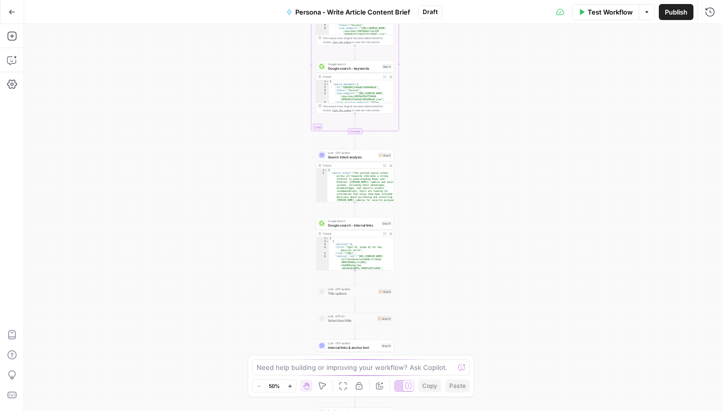
click at [346, 160] on div "LLM · GPT-4o Mini Search intent analysis Step 5 Copy step Delete step Edit Note…" at bounding box center [355, 155] width 78 height 12
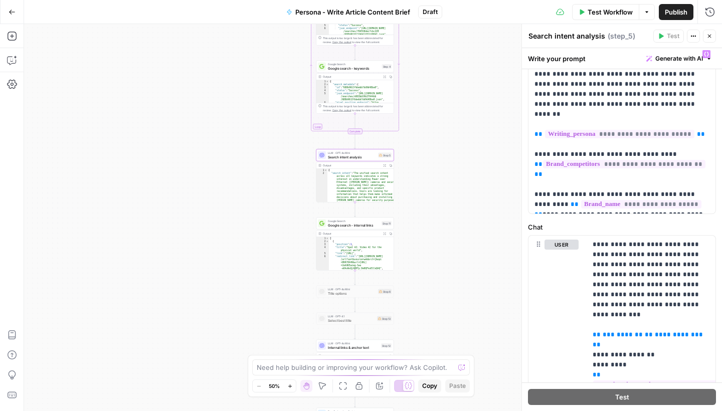
scroll to position [122, 0]
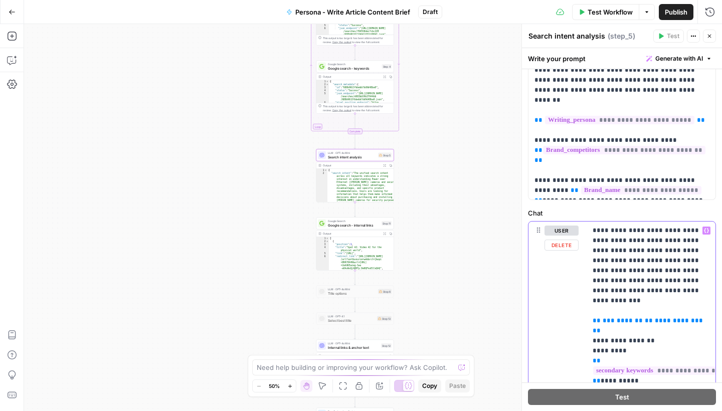
click at [644, 317] on span "**" at bounding box center [648, 320] width 8 height 7
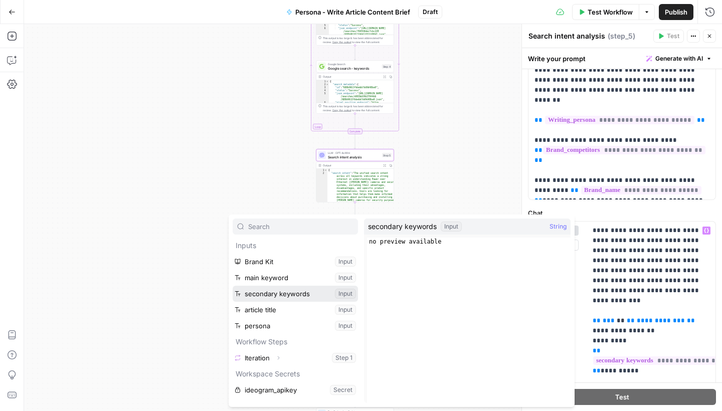
click at [324, 292] on button "Select variable secondary keywords" at bounding box center [295, 294] width 125 height 16
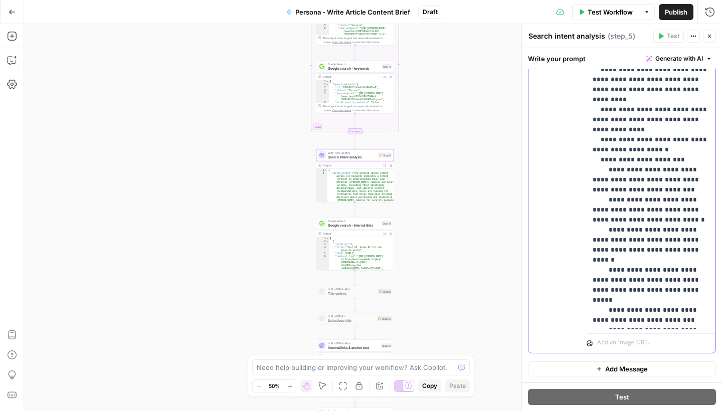
scroll to position [422, 0]
click at [461, 166] on div "Workflow Set Inputs Inputs Loop Iteration Iteration Step 1 Output Expand Output…" at bounding box center [373, 217] width 698 height 387
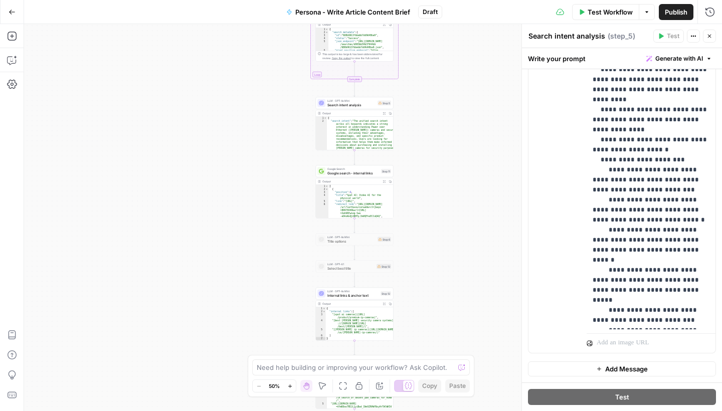
drag, startPoint x: 462, startPoint y: 225, endPoint x: 461, endPoint y: 173, distance: 52.1
click at [461, 173] on div "Workflow Set Inputs Inputs Loop Iteration Iteration Step 1 Output Expand Output…" at bounding box center [373, 217] width 698 height 387
click at [355, 104] on span "Search intent analysis" at bounding box center [351, 104] width 48 height 5
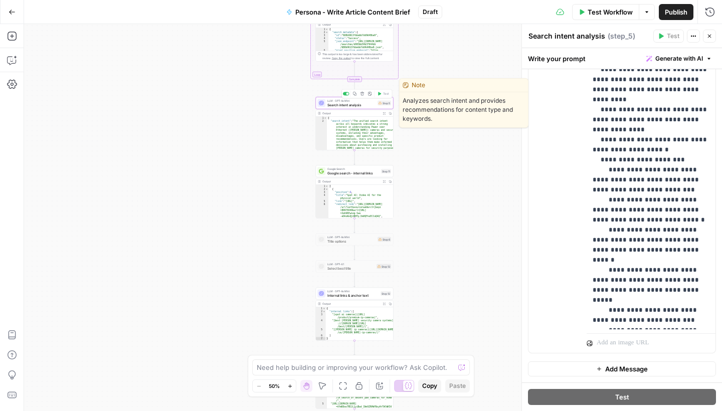
click at [334, 105] on span "Search intent analysis" at bounding box center [351, 104] width 48 height 5
click at [348, 106] on span "Search intent analysis" at bounding box center [351, 104] width 48 height 5
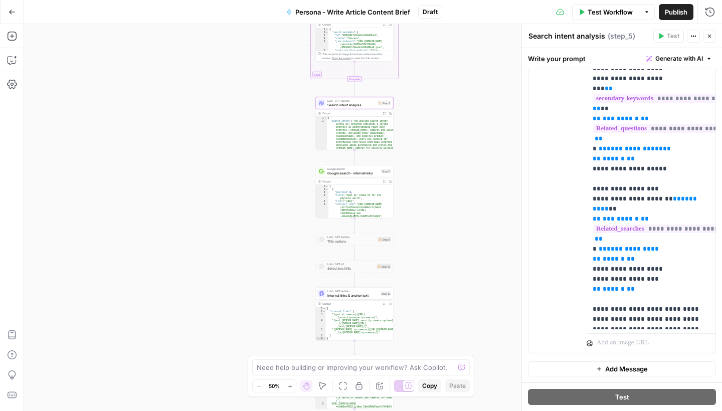
scroll to position [174, 0]
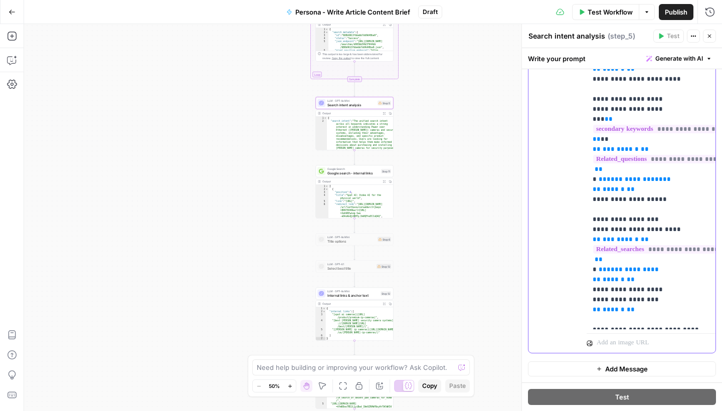
scroll to position [152, 0]
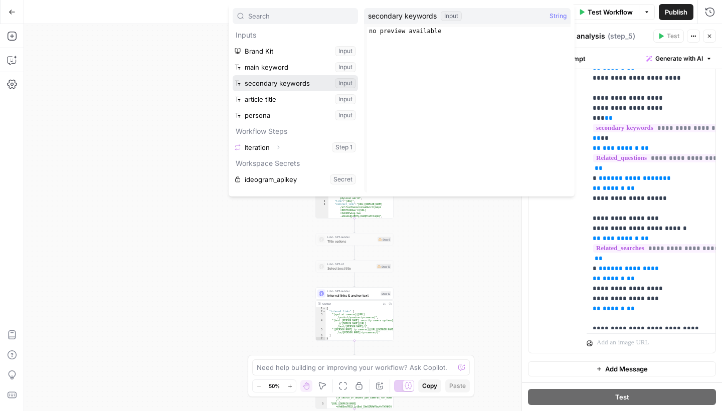
click at [284, 86] on button "Select variable secondary keywords" at bounding box center [295, 83] width 125 height 16
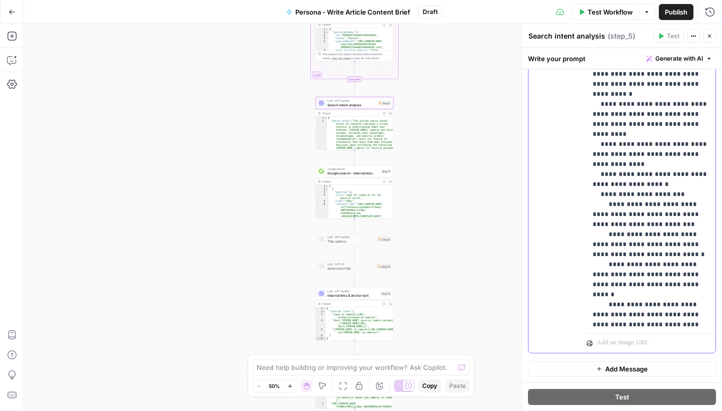
scroll to position [1353, 0]
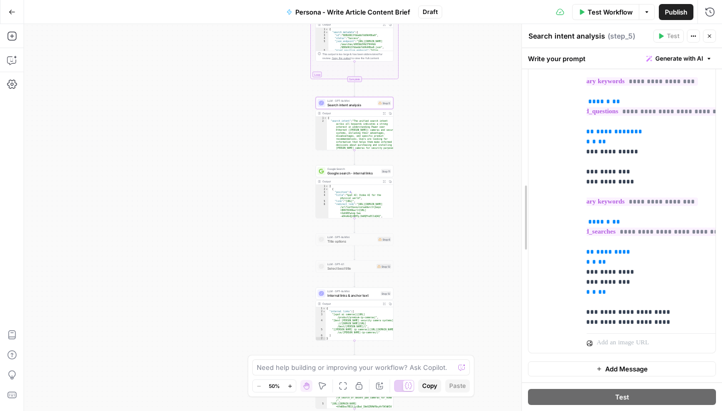
scroll to position [0, 0]
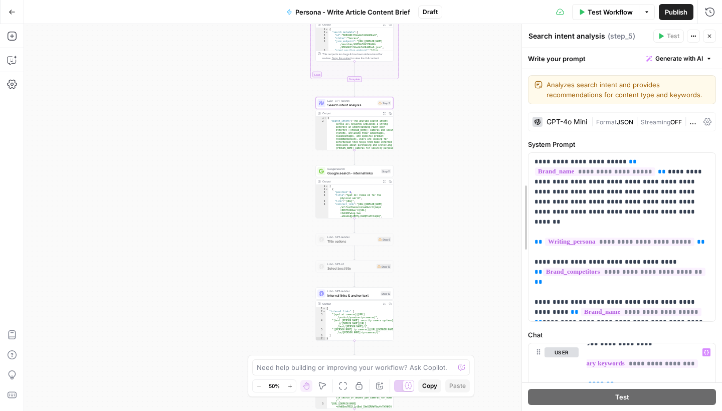
drag, startPoint x: 523, startPoint y: 230, endPoint x: 398, endPoint y: 236, distance: 124.9
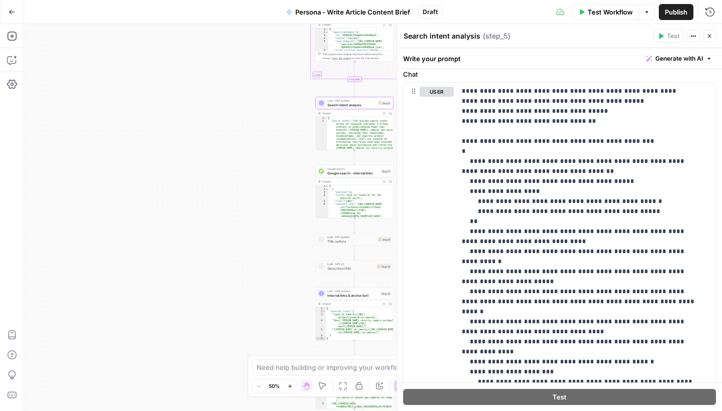
click at [675, 5] on button "Publish" at bounding box center [675, 12] width 35 height 16
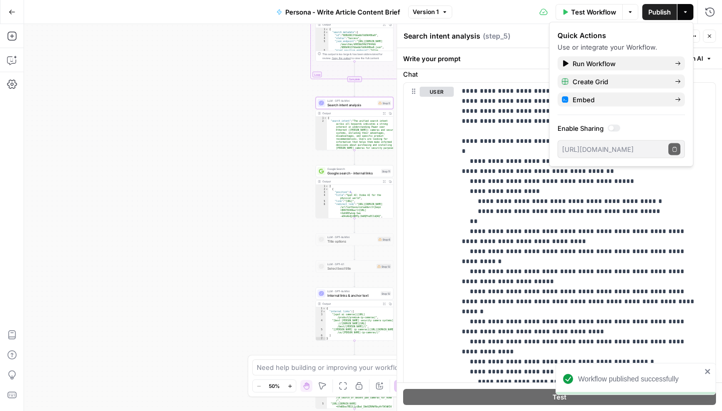
click at [707, 38] on icon "button" at bounding box center [709, 36] width 6 height 6
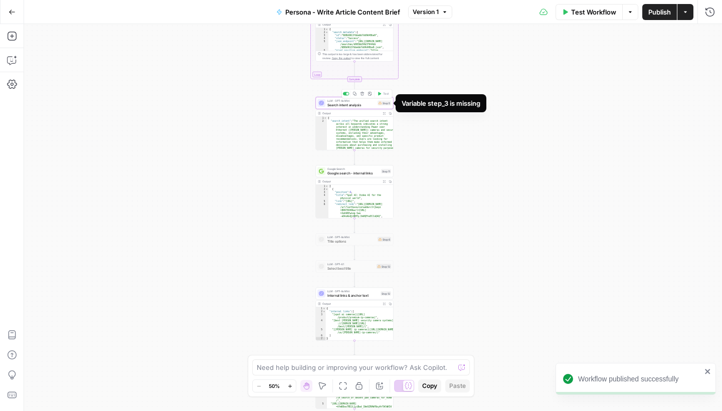
click at [383, 105] on div "Step 5" at bounding box center [384, 103] width 14 height 5
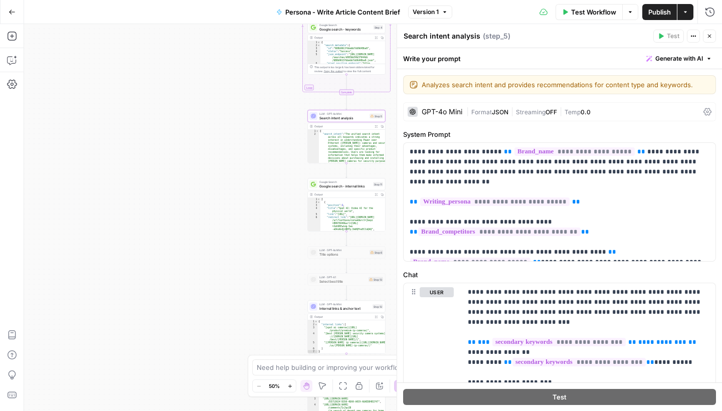
drag, startPoint x: 217, startPoint y: 136, endPoint x: 177, endPoint y: 223, distance: 95.3
click at [177, 222] on div "Workflow Set Inputs Inputs Loop Iteration Iteration Step 1 Output Expand Output…" at bounding box center [373, 217] width 698 height 387
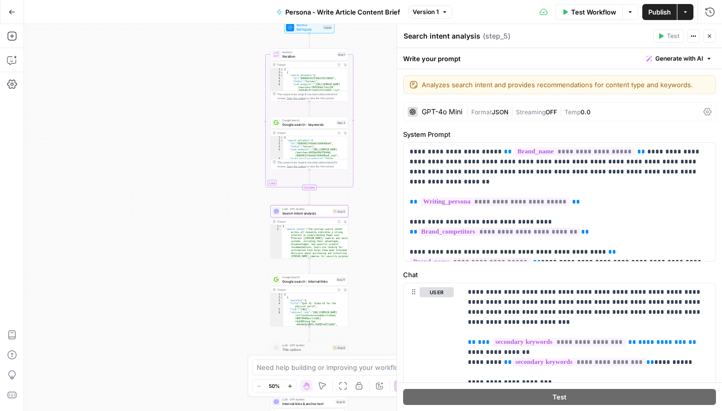
drag, startPoint x: 223, startPoint y: 164, endPoint x: 208, endPoint y: 223, distance: 59.8
click at [208, 223] on div "Workflow Set Inputs Inputs Loop Iteration Iteration Step 1 Output Expand Output…" at bounding box center [373, 217] width 698 height 387
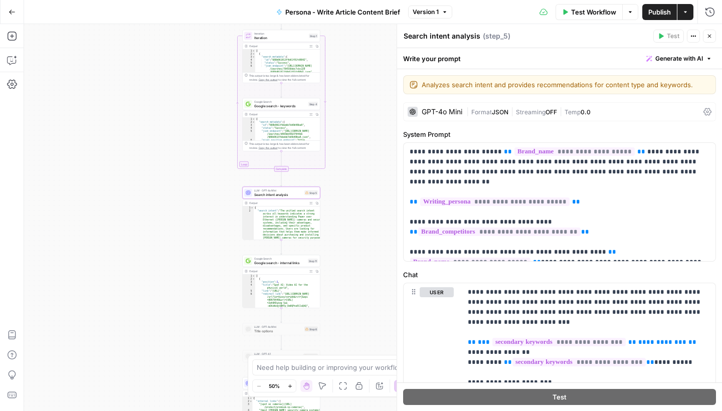
drag, startPoint x: 234, startPoint y: 260, endPoint x: 214, endPoint y: 204, distance: 58.3
click at [214, 204] on div "Workflow Set Inputs Inputs Loop Iteration Iteration Step 1 Output Expand Output…" at bounding box center [373, 217] width 698 height 387
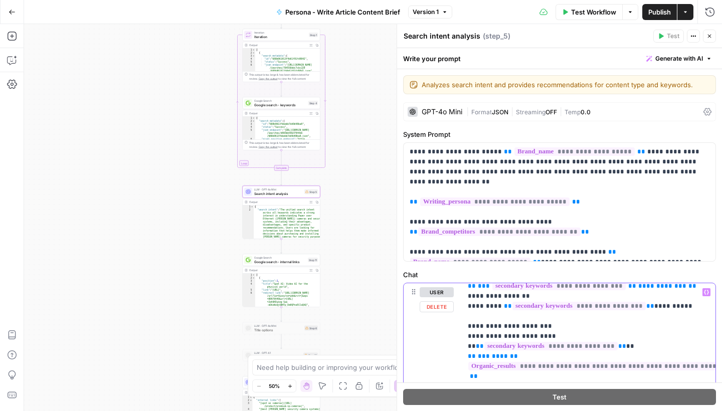
click at [658, 289] on span "**********" at bounding box center [662, 286] width 48 height 7
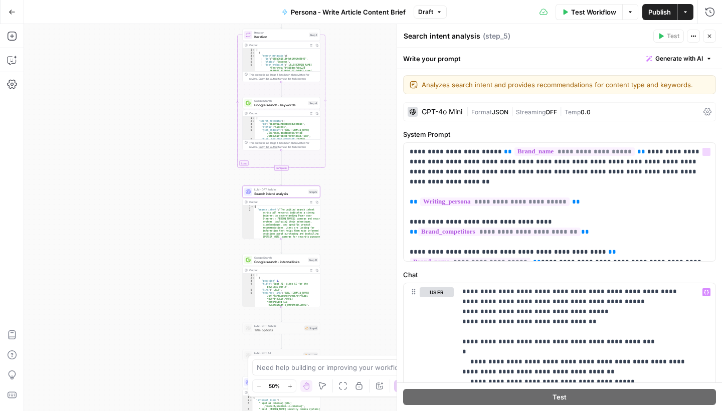
click at [373, 232] on div "Workflow Set Inputs Inputs Loop Iteration Iteration Step 1 Output Expand Output…" at bounding box center [373, 217] width 698 height 387
click at [706, 39] on icon "button" at bounding box center [709, 36] width 6 height 6
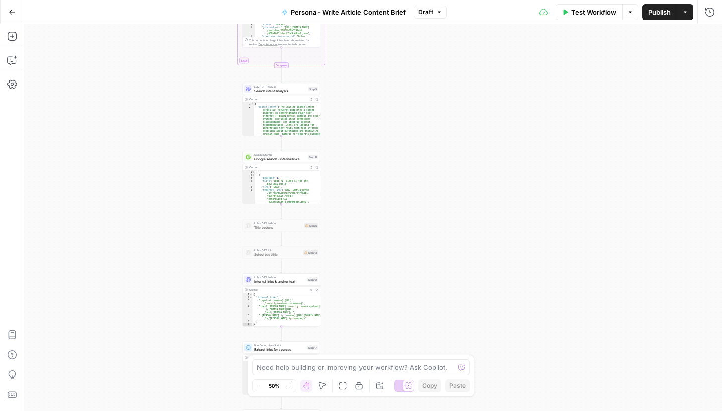
drag, startPoint x: 482, startPoint y: 274, endPoint x: 483, endPoint y: 171, distance: 102.7
click at [483, 171] on div "Workflow Set Inputs Inputs Loop Iteration Iteration Step 1 Output Expand Output…" at bounding box center [373, 217] width 698 height 387
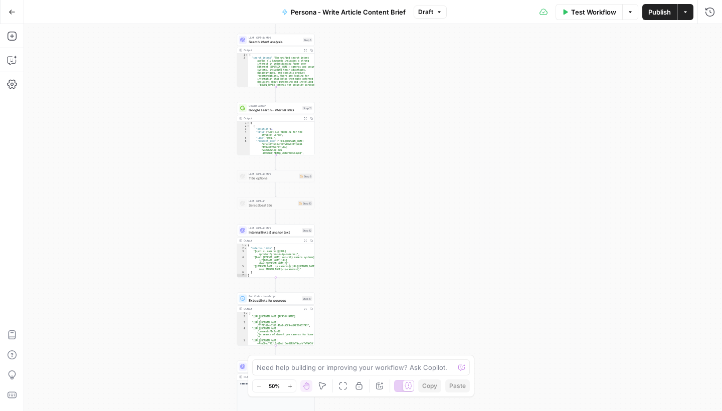
drag, startPoint x: 416, startPoint y: 267, endPoint x: 410, endPoint y: 195, distance: 71.9
click at [410, 198] on div "Workflow Set Inputs Inputs Loop Iteration Iteration Step 1 Output Expand Output…" at bounding box center [373, 217] width 698 height 387
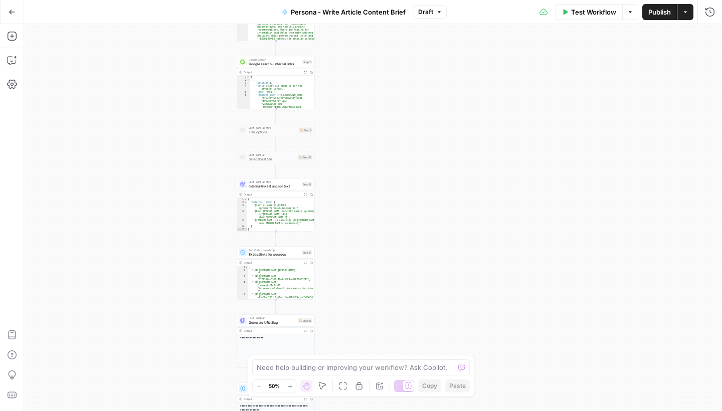
drag, startPoint x: 444, startPoint y: 238, endPoint x: 447, endPoint y: 166, distance: 71.7
click at [446, 167] on div "Workflow Set Inputs Inputs Loop Iteration Iteration Step 1 Output Expand Output…" at bounding box center [373, 217] width 698 height 387
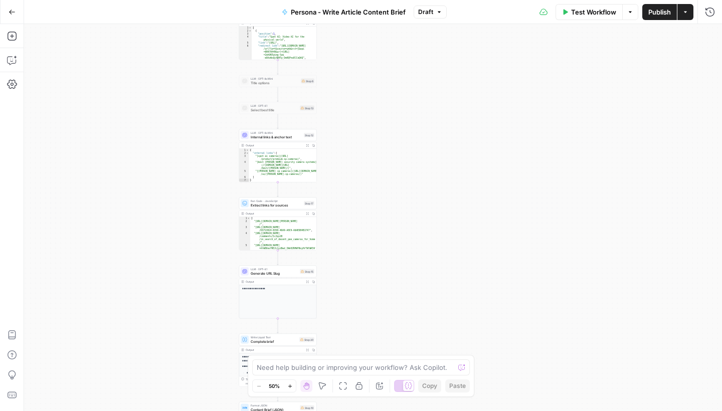
click at [277, 137] on span "Internal links & anchor text" at bounding box center [276, 136] width 51 height 5
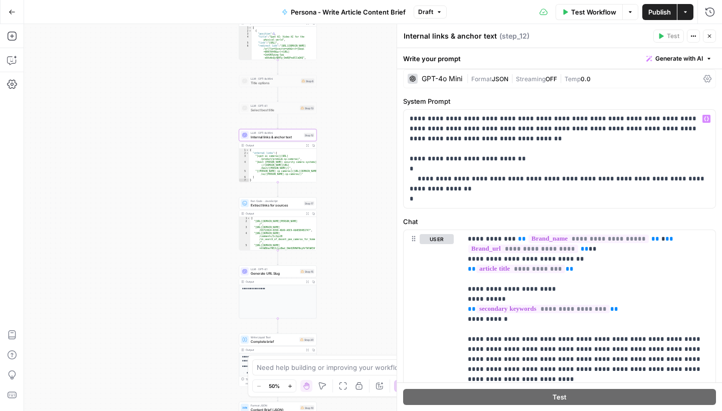
scroll to position [93, 0]
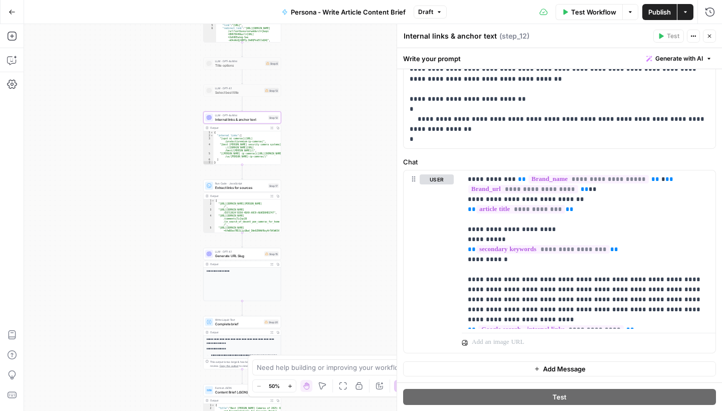
drag, startPoint x: 356, startPoint y: 218, endPoint x: 319, endPoint y: 200, distance: 41.2
click at [319, 200] on div "Workflow Set Inputs Inputs Loop Iteration Iteration Step 1 Output Expand Output…" at bounding box center [373, 217] width 698 height 387
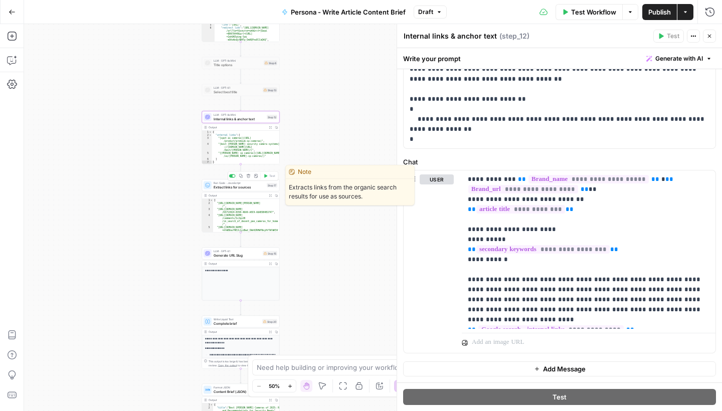
click at [250, 188] on span "Extract links for sources" at bounding box center [238, 186] width 51 height 5
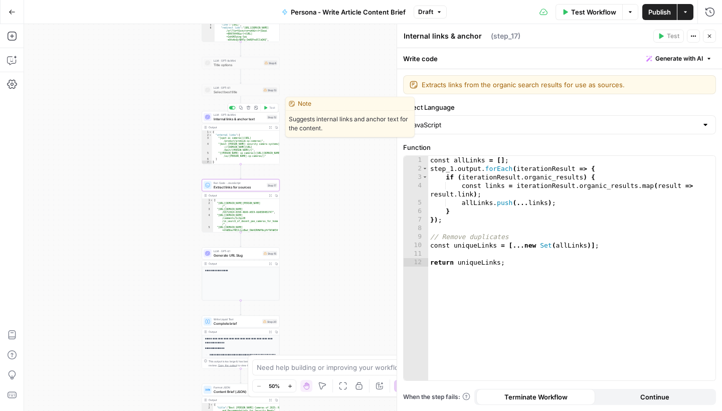
click at [245, 117] on span "Internal links & anchor text" at bounding box center [238, 118] width 51 height 5
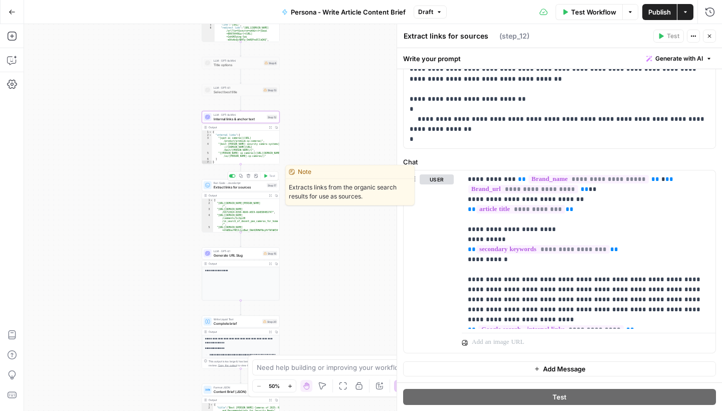
click at [249, 187] on span "Extract links for sources" at bounding box center [238, 186] width 51 height 5
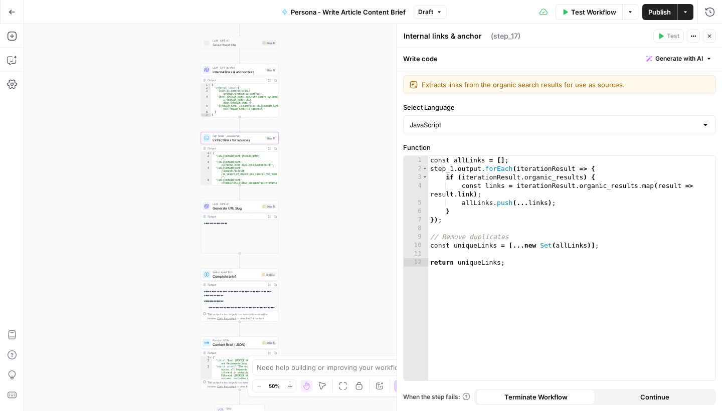
drag, startPoint x: 330, startPoint y: 243, endPoint x: 329, endPoint y: 195, distance: 47.6
click at [329, 195] on div "Workflow Set Inputs Inputs Loop Iteration Iteration Step 1 Output Expand Output…" at bounding box center [373, 217] width 698 height 387
click at [228, 208] on span "Generate URL Slug" at bounding box center [235, 207] width 47 height 5
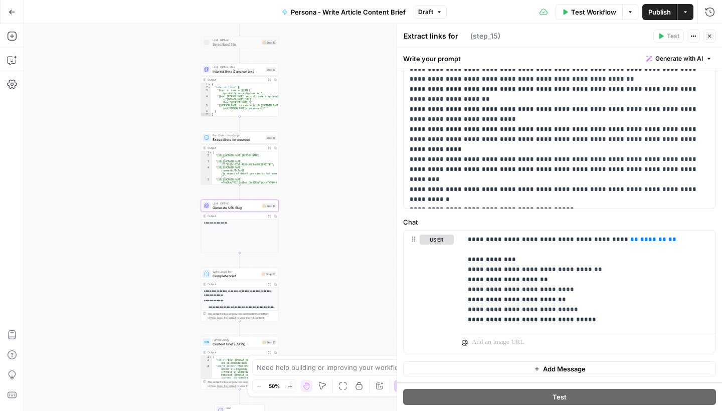
scroll to position [186, 0]
drag, startPoint x: 659, startPoint y: 242, endPoint x: 611, endPoint y: 240, distance: 48.1
click at [611, 240] on p "**********" at bounding box center [589, 280] width 242 height 90
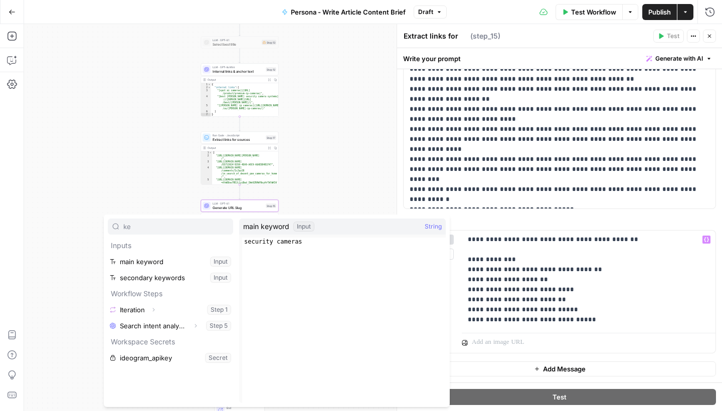
type input "ke"
click at [200, 278] on button "Select variable secondary keywords" at bounding box center [170, 278] width 125 height 16
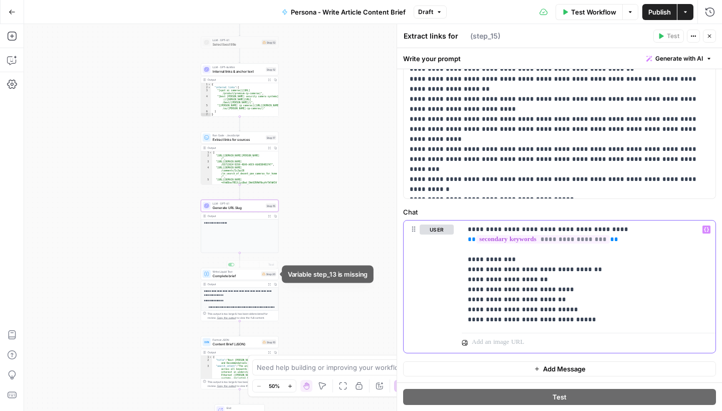
scroll to position [196, 0]
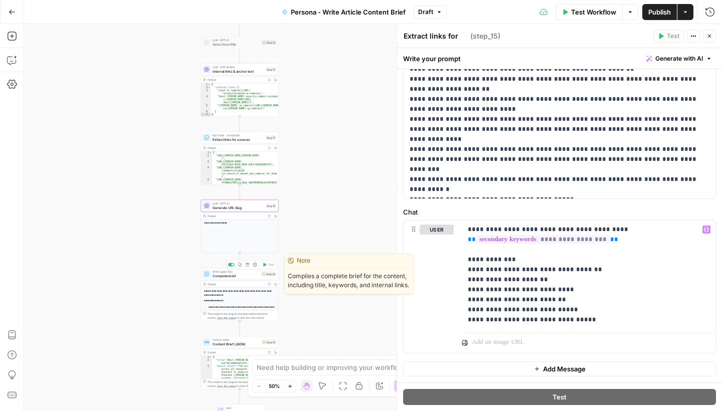
click at [229, 273] on span "Complete brief" at bounding box center [235, 275] width 47 height 5
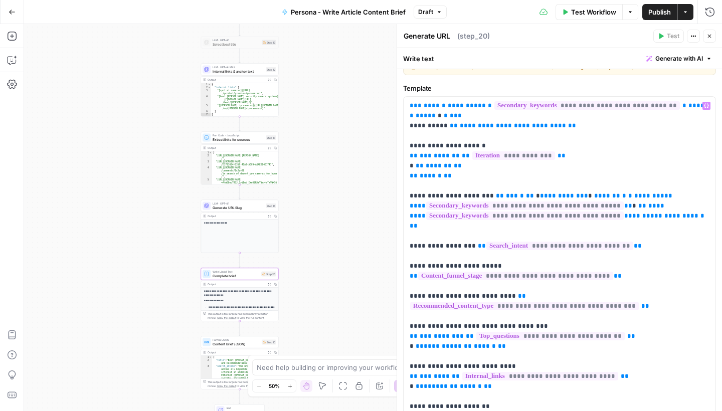
scroll to position [0, 0]
drag, startPoint x: 548, startPoint y: 128, endPoint x: 441, endPoint y: 128, distance: 107.2
click at [441, 128] on p "**********" at bounding box center [559, 266] width 300 height 331
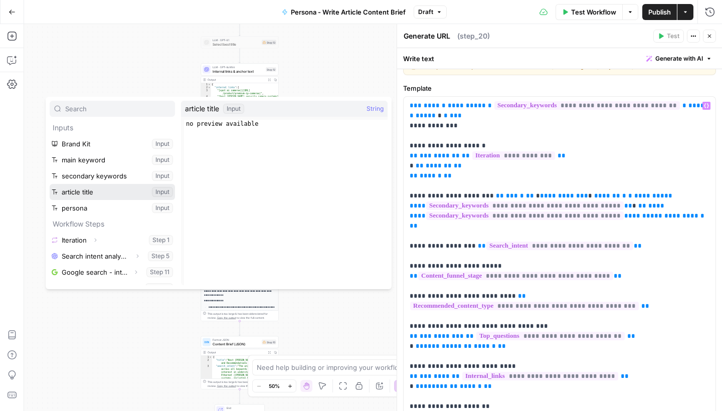
click at [103, 192] on button "Select variable article title" at bounding box center [112, 192] width 125 height 16
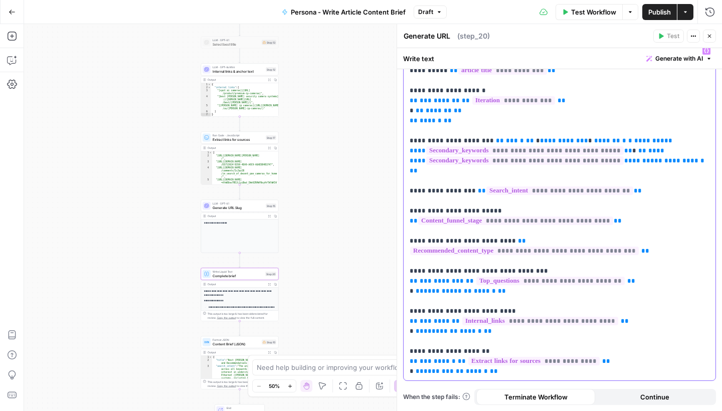
scroll to position [74, 0]
click at [710, 36] on icon "button" at bounding box center [709, 36] width 6 height 6
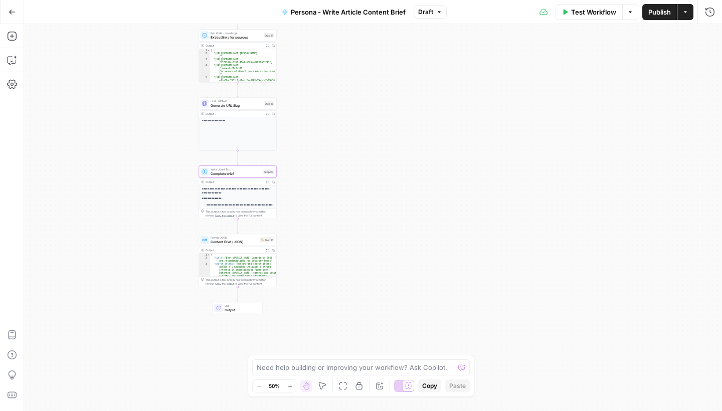
drag, startPoint x: 395, startPoint y: 255, endPoint x: 393, endPoint y: 132, distance: 122.3
click at [393, 133] on div "Workflow Set Inputs Inputs Loop Iteration Iteration Step 1 Output Expand Output…" at bounding box center [373, 217] width 698 height 387
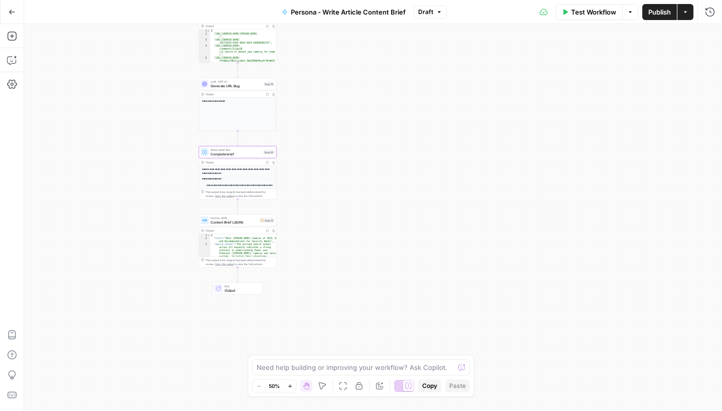
click at [237, 225] on div "Format JSON Content Brief (JSON) Step 10 Copy step Delete step Edit Note Test" at bounding box center [238, 220] width 78 height 12
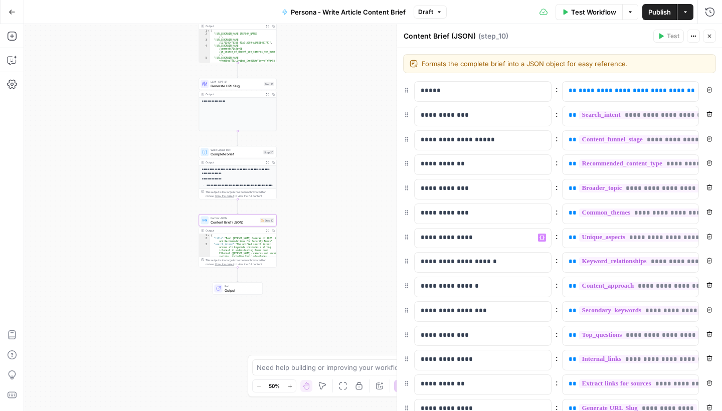
scroll to position [0, 0]
click at [626, 95] on p "**********" at bounding box center [630, 91] width 124 height 10
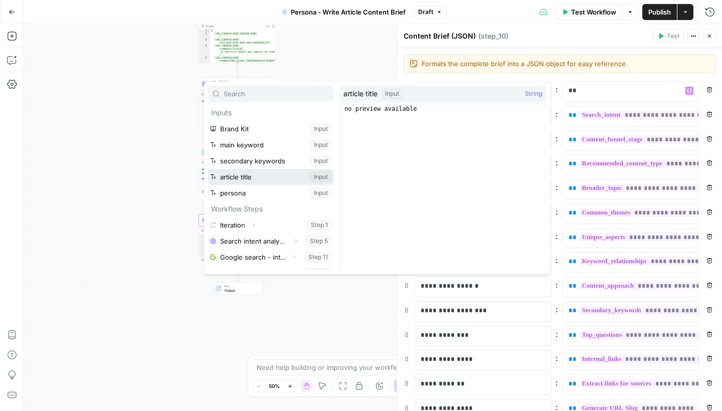
click at [250, 177] on button "Select variable article title" at bounding box center [270, 177] width 125 height 16
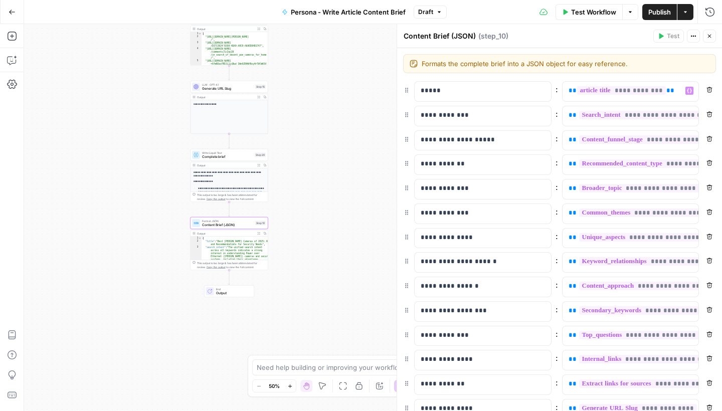
drag, startPoint x: 360, startPoint y: 197, endPoint x: 351, endPoint y: 210, distance: 15.6
click at [351, 210] on div "Workflow Set Inputs Inputs Loop Iteration Iteration Step 1 Output Expand Output…" at bounding box center [373, 217] width 698 height 387
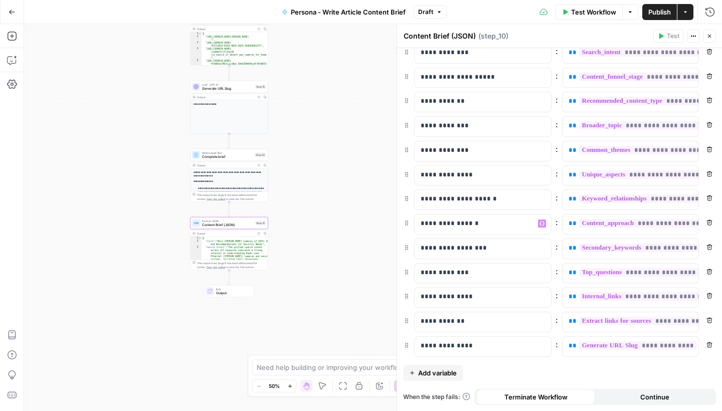
scroll to position [63, 0]
click at [649, 11] on span "Publish" at bounding box center [659, 12] width 23 height 10
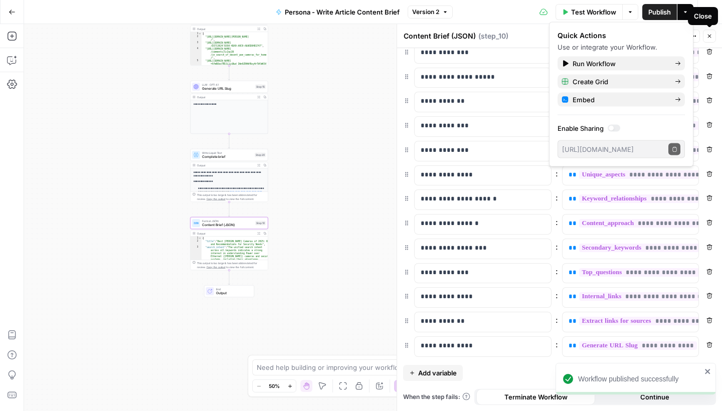
click at [711, 38] on icon "button" at bounding box center [709, 36] width 6 height 6
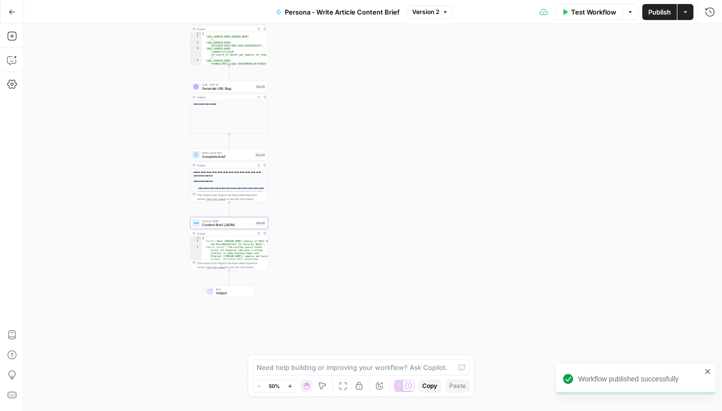
click at [12, 11] on icon "button" at bounding box center [12, 12] width 7 height 7
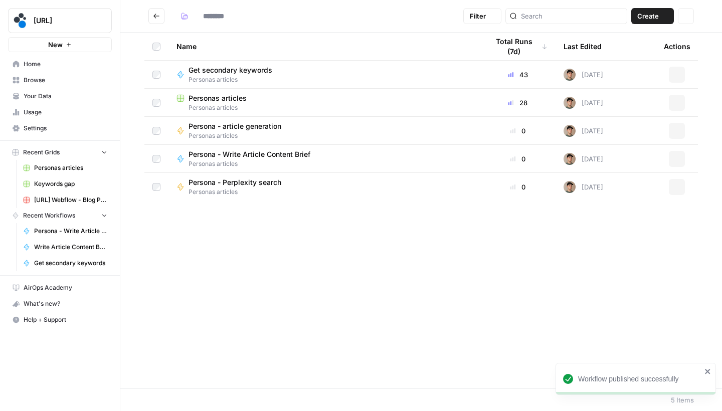
type input "**********"
click at [203, 98] on span "Personas articles" at bounding box center [217, 98] width 58 height 10
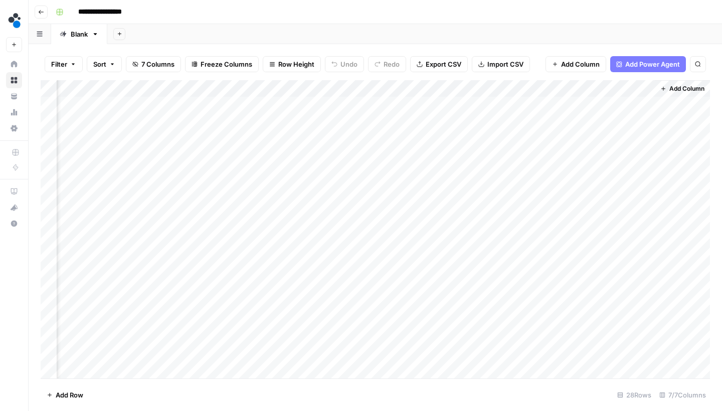
click at [664, 89] on button "Add Column" at bounding box center [682, 88] width 52 height 13
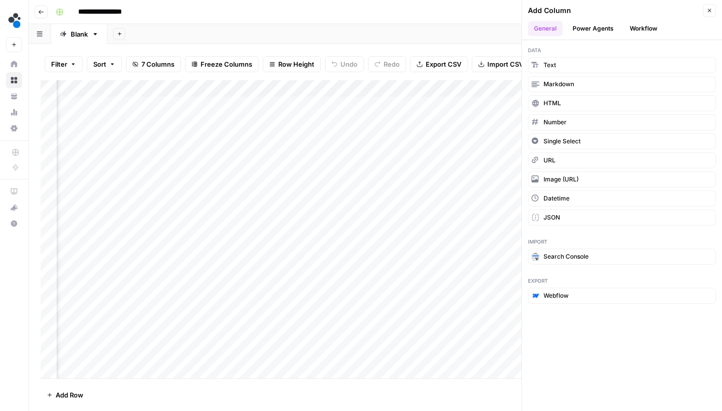
click at [638, 27] on button "Workflow" at bounding box center [643, 28] width 40 height 15
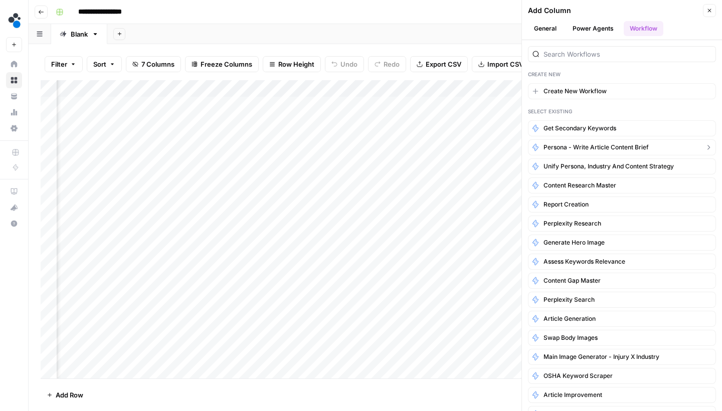
click at [575, 143] on span "Persona - Write Article Content Brief" at bounding box center [595, 147] width 105 height 9
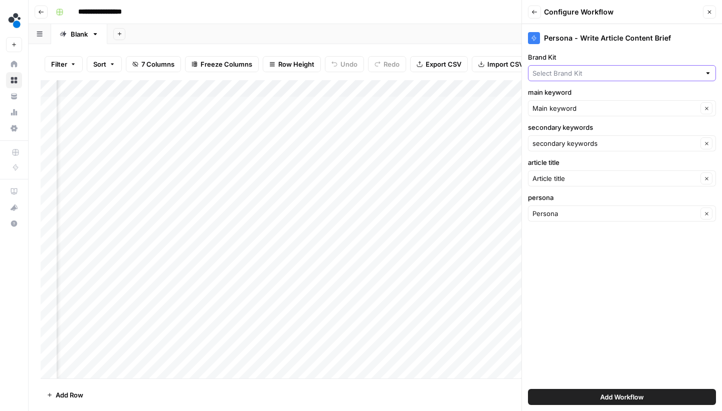
click at [610, 77] on input "Brand Kit" at bounding box center [616, 73] width 168 height 10
click at [595, 111] on span "Spot AI v2" at bounding box center [619, 111] width 167 height 10
type input "Spot AI v2"
click at [576, 401] on button "Add Workflow" at bounding box center [622, 397] width 188 height 16
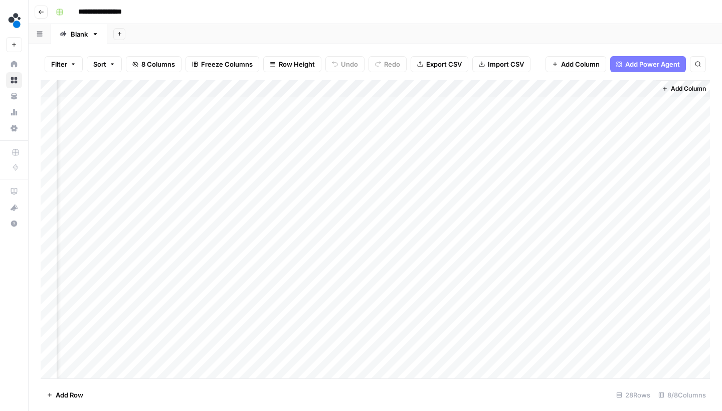
scroll to position [0, 338]
click at [617, 100] on div "Add Column" at bounding box center [375, 230] width 669 height 301
click at [611, 116] on div "Add Column" at bounding box center [375, 230] width 669 height 301
click at [41, 14] on icon "button" at bounding box center [41, 12] width 6 height 6
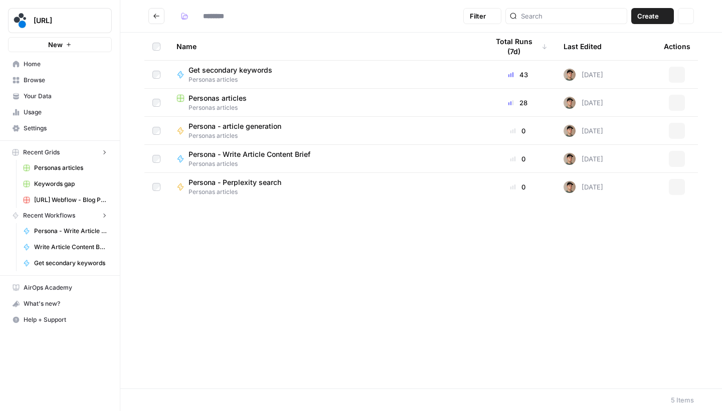
type input "**********"
click at [156, 19] on icon "Go back" at bounding box center [156, 16] width 7 height 7
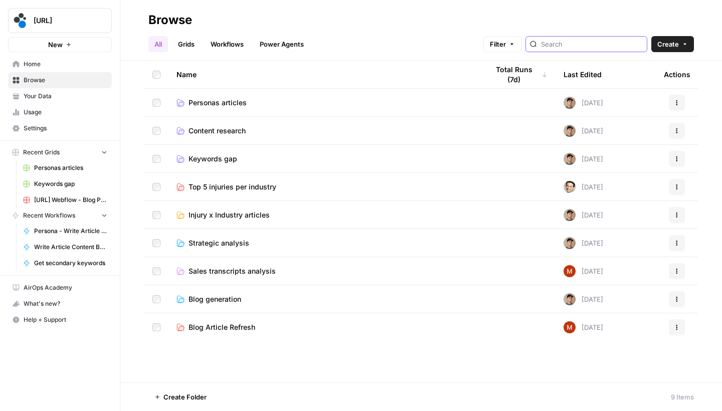
click at [554, 48] on input "search" at bounding box center [592, 44] width 102 height 10
click at [219, 47] on link "Workflows" at bounding box center [226, 44] width 45 height 16
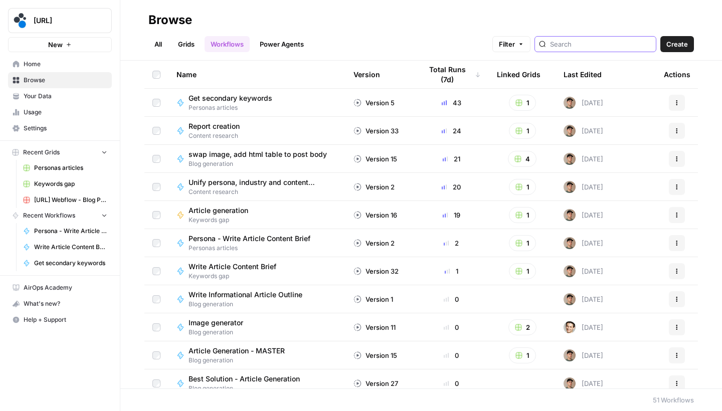
click at [558, 47] on input "search" at bounding box center [601, 44] width 102 height 10
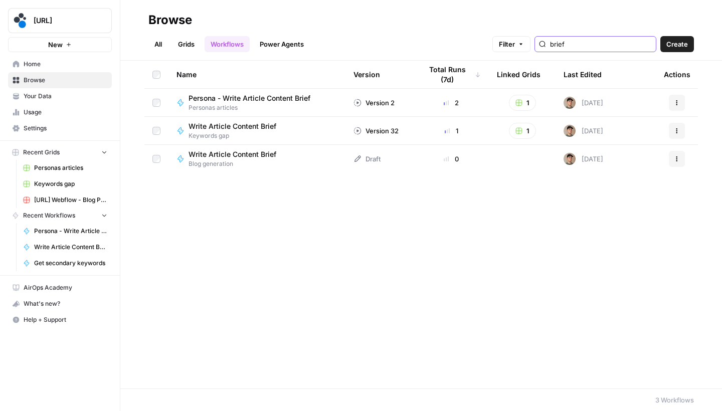
type input "brief"
click at [251, 155] on span "Write Article Content Brief" at bounding box center [232, 154] width 88 height 10
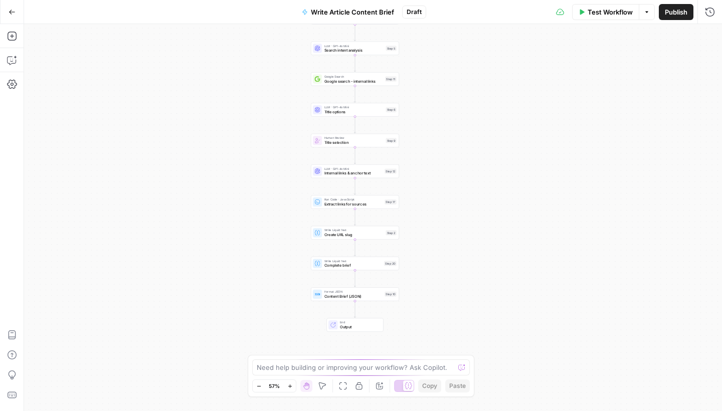
drag, startPoint x: 488, startPoint y: 167, endPoint x: 464, endPoint y: 81, distance: 89.6
click at [464, 82] on div "Workflow Set Inputs Inputs Google Search Google search - keywords Step 4 LLM · …" at bounding box center [373, 217] width 698 height 387
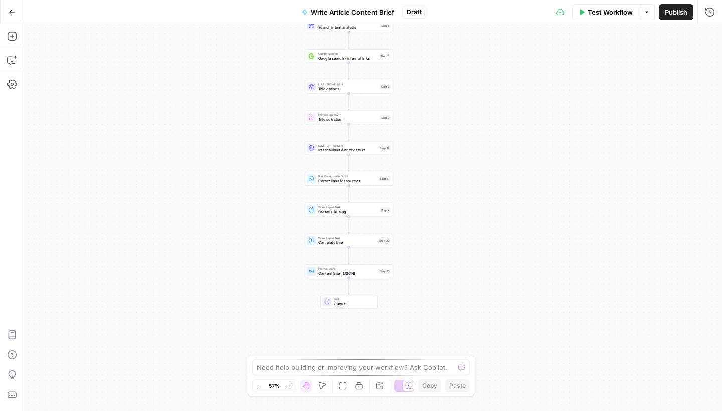
drag, startPoint x: 477, startPoint y: 149, endPoint x: 477, endPoint y: 190, distance: 41.1
click at [477, 190] on div "Workflow Set Inputs Inputs Google Search Google search - keywords Step 4 LLM · …" at bounding box center [373, 217] width 698 height 387
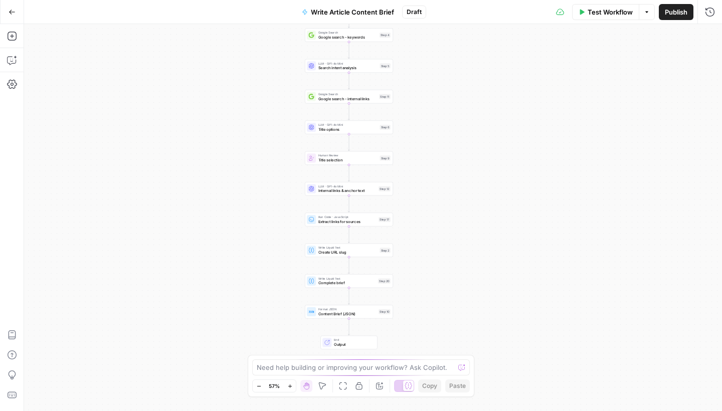
click at [14, 13] on icon "button" at bounding box center [12, 12] width 7 height 7
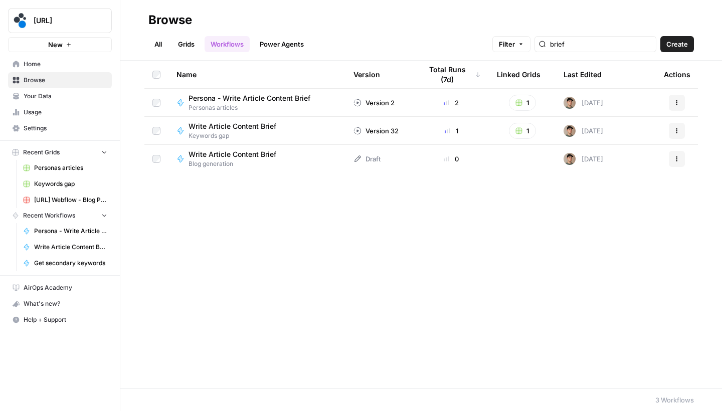
click at [80, 79] on span "Browse" at bounding box center [66, 80] width 84 height 9
click at [160, 48] on link "All" at bounding box center [158, 44] width 20 height 16
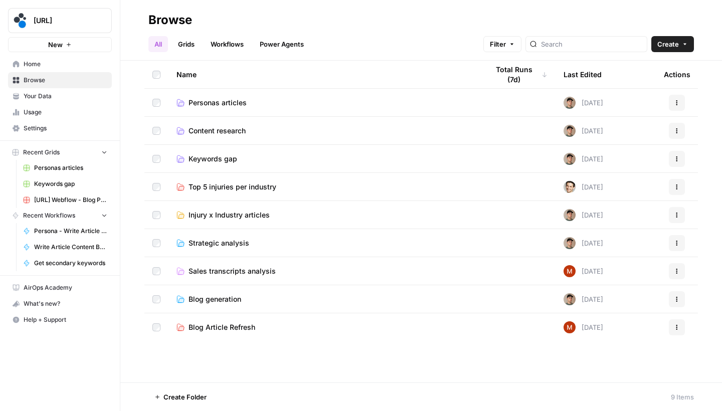
click at [215, 154] on span "Keywords gap" at bounding box center [212, 159] width 49 height 10
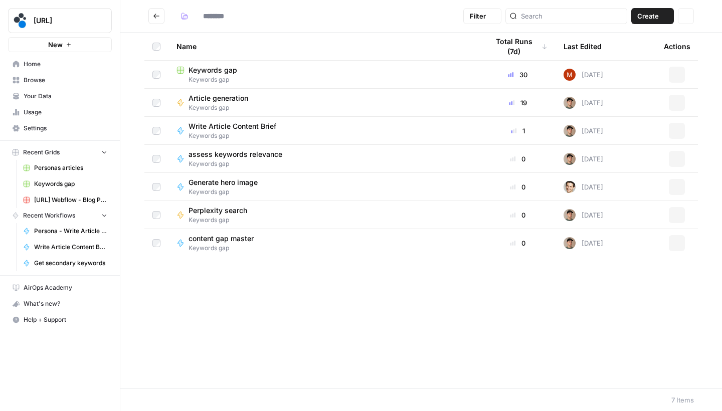
type input "**********"
click at [231, 68] on span "Keywords gap" at bounding box center [212, 70] width 49 height 10
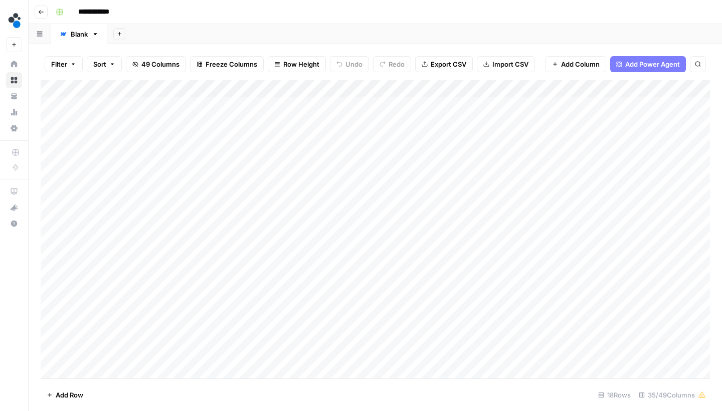
click at [46, 13] on button "Go back" at bounding box center [41, 12] width 13 height 13
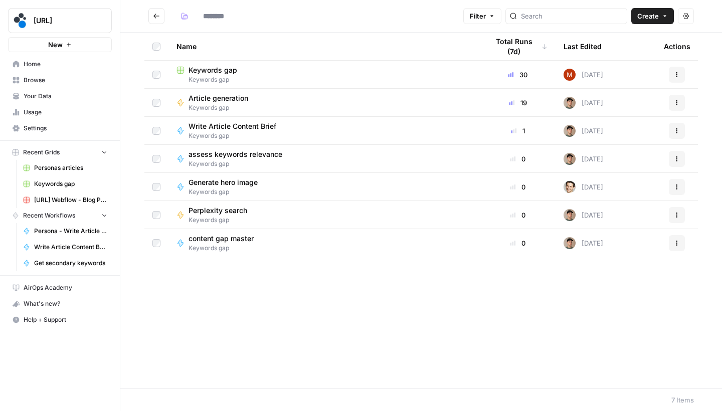
type input "**********"
click at [155, 22] on button "Go back" at bounding box center [156, 16] width 16 height 16
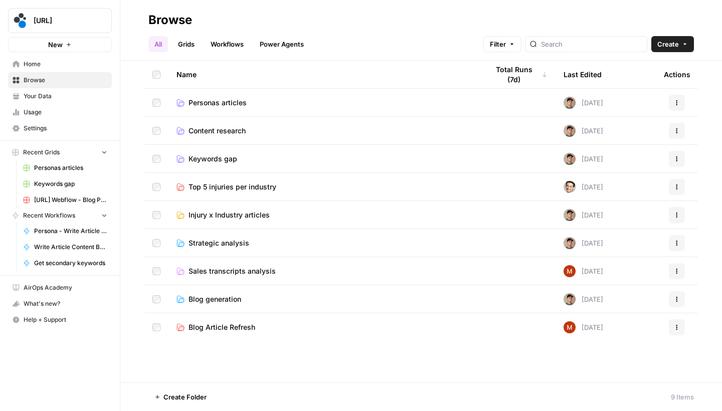
click at [193, 100] on span "Personas articles" at bounding box center [217, 103] width 58 height 10
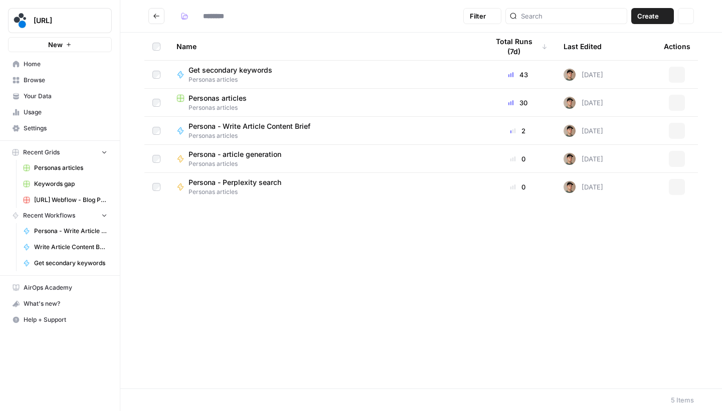
type input "**********"
click at [226, 94] on span "Personas articles" at bounding box center [217, 98] width 58 height 10
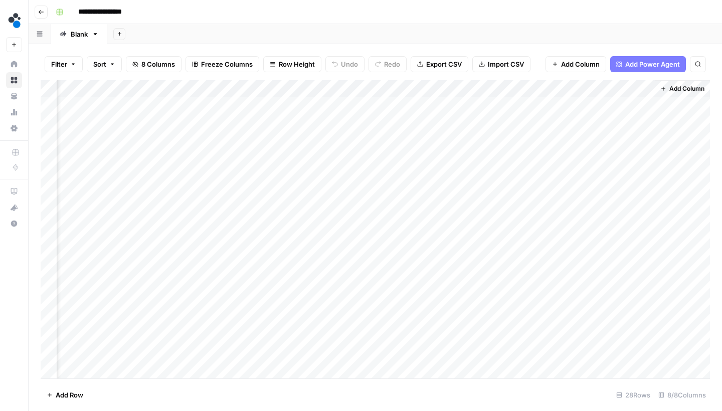
scroll to position [0, 338]
click at [631, 102] on div "Add Column" at bounding box center [375, 230] width 669 height 301
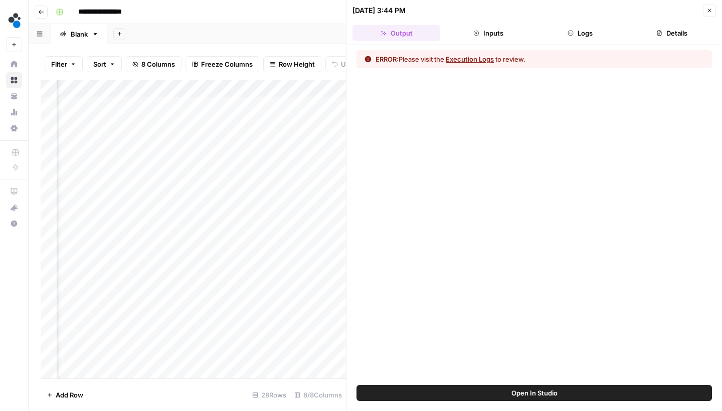
click at [485, 58] on button "Execution Logs" at bounding box center [470, 59] width 48 height 10
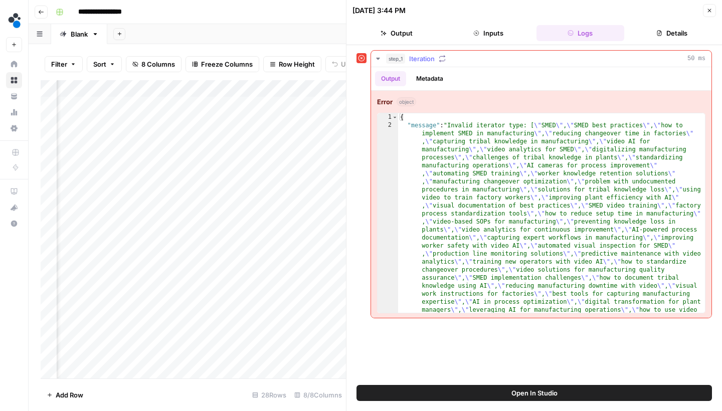
click at [427, 80] on button "Metadata" at bounding box center [429, 78] width 39 height 15
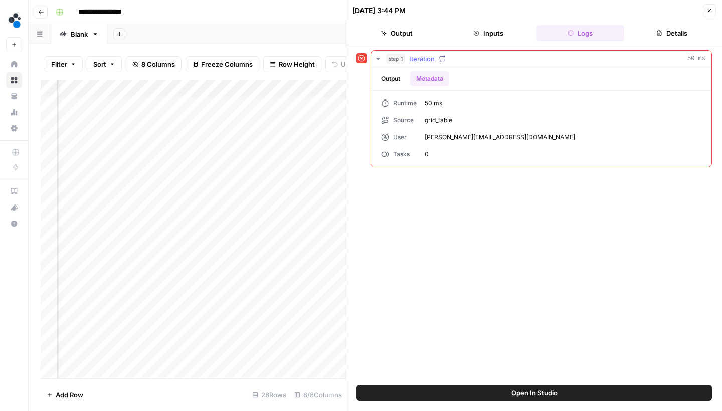
click at [399, 81] on button "Output" at bounding box center [390, 78] width 31 height 15
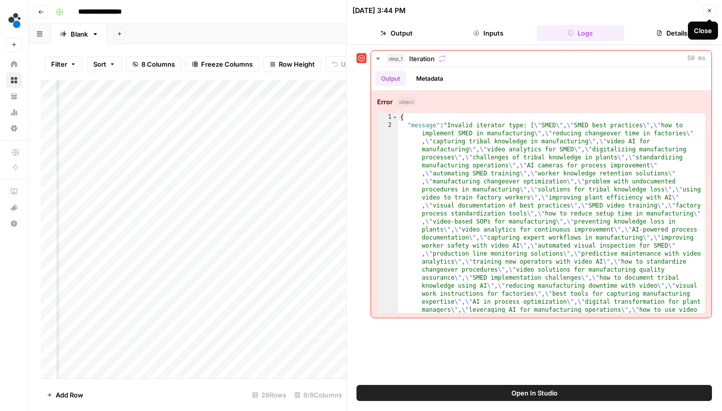
click at [711, 14] on button "Close" at bounding box center [709, 10] width 13 height 13
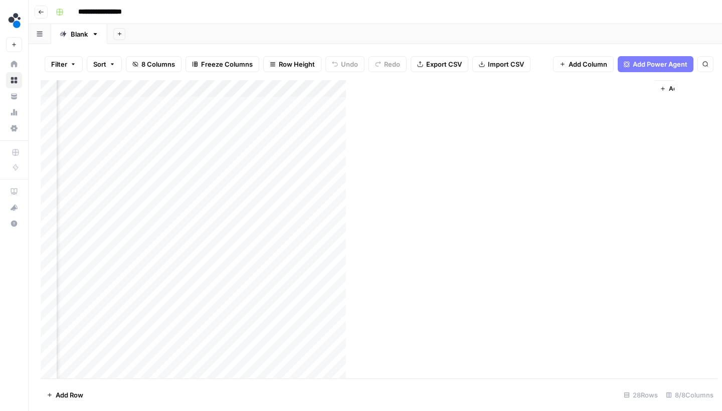
scroll to position [0, 326]
click at [647, 86] on div "Add Column" at bounding box center [375, 230] width 669 height 301
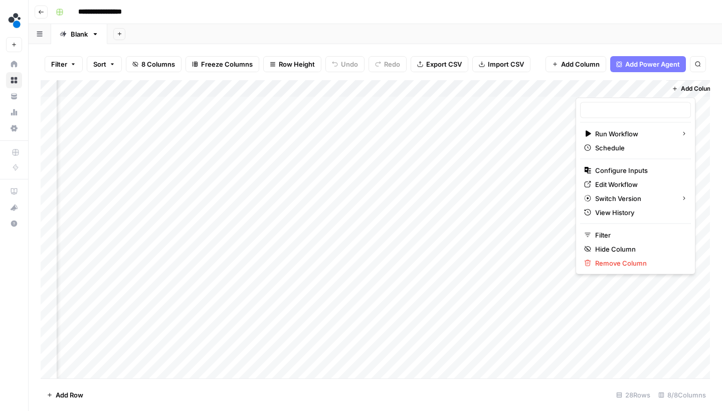
type input "Persona - Write Article Content Brief"
click at [612, 183] on span "Edit Workflow" at bounding box center [639, 184] width 88 height 10
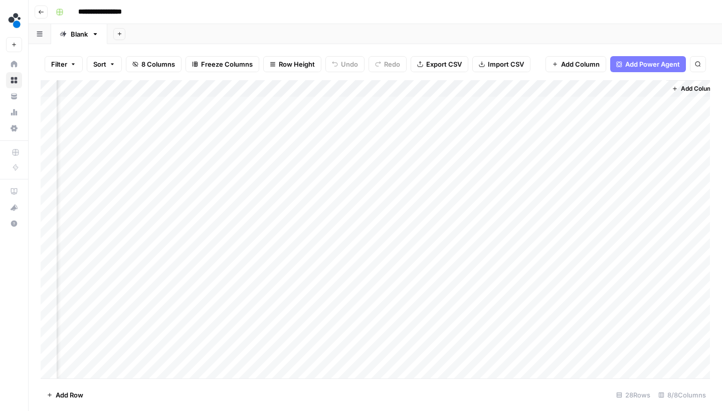
click at [527, 101] on div "Add Column" at bounding box center [375, 230] width 669 height 301
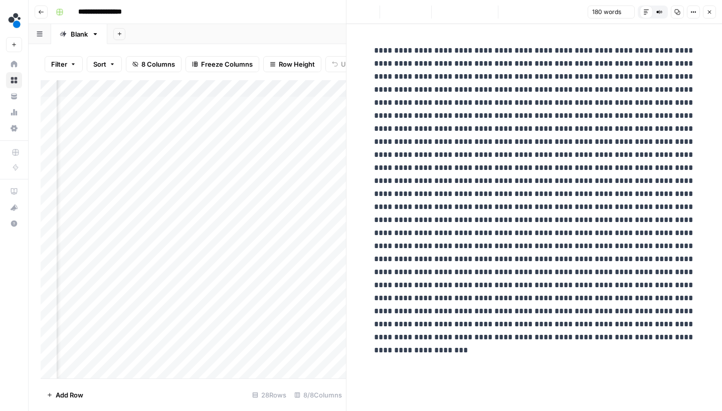
click at [509, 91] on p at bounding box center [534, 200] width 321 height 313
click at [712, 15] on button "Close" at bounding box center [709, 12] width 13 height 13
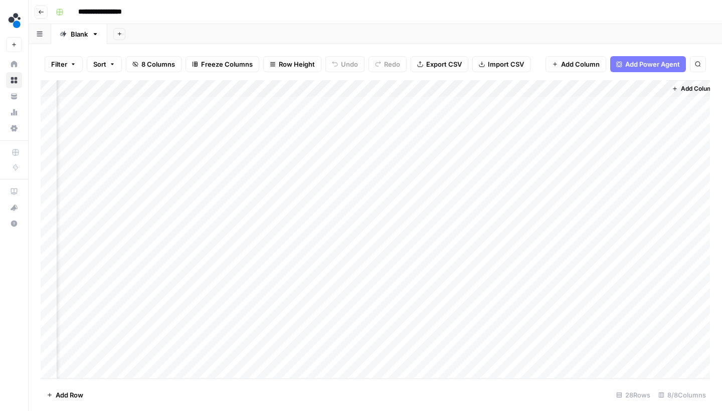
click at [348, 100] on div "Add Column" at bounding box center [375, 230] width 669 height 301
click at [364, 1] on header "**********" at bounding box center [375, 12] width 693 height 24
click at [279, 100] on div "Add Column" at bounding box center [375, 230] width 669 height 301
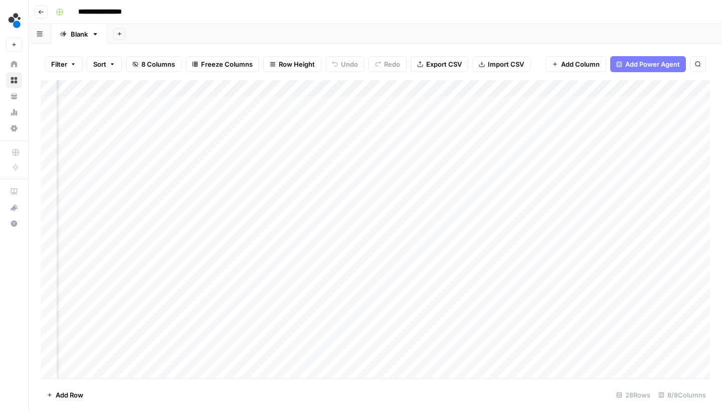
scroll to position [0, 180]
click at [145, 100] on div "Add Column" at bounding box center [375, 230] width 669 height 301
click at [144, 100] on div "Add Column" at bounding box center [375, 230] width 669 height 301
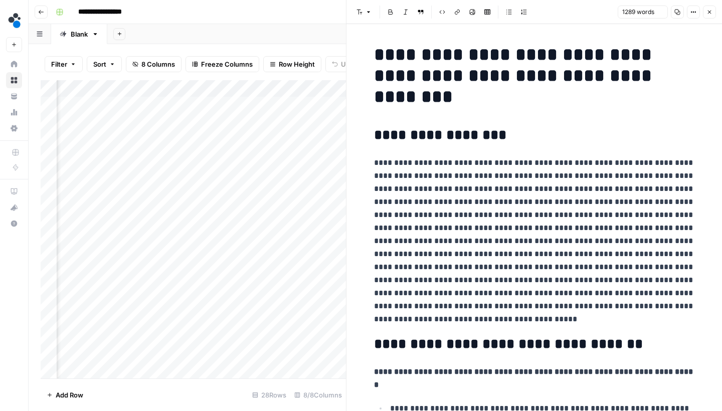
click at [73, 104] on div "Add Column" at bounding box center [193, 230] width 305 height 301
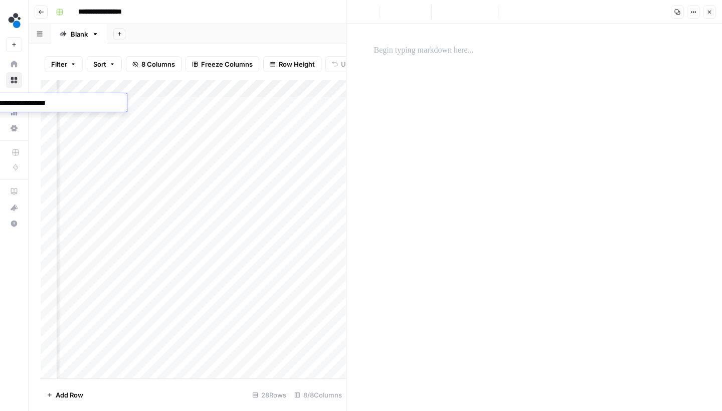
scroll to position [91, 0]
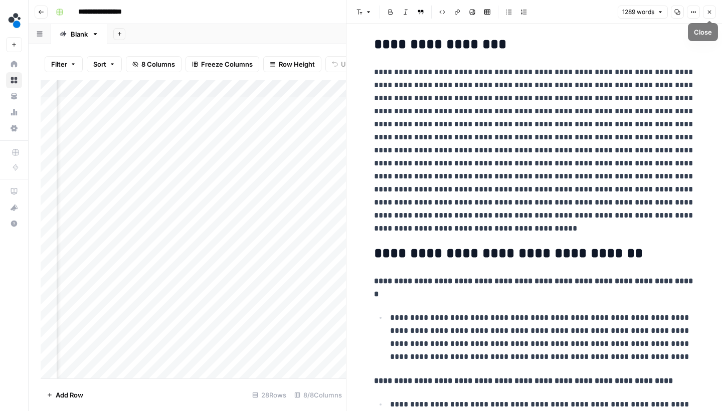
click at [713, 17] on button "Close" at bounding box center [709, 12] width 13 height 13
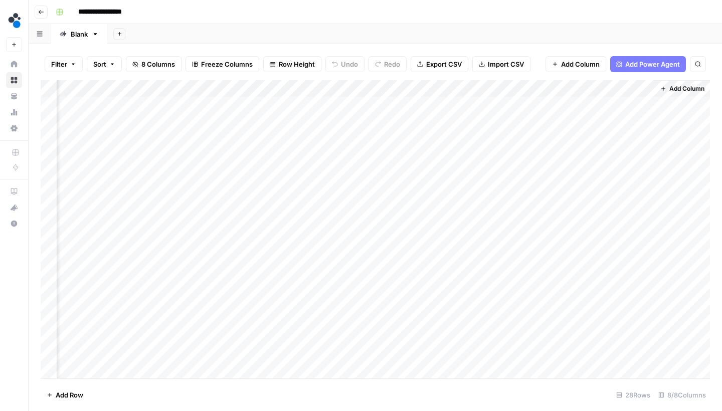
click at [491, 99] on div "Add Column" at bounding box center [375, 230] width 669 height 301
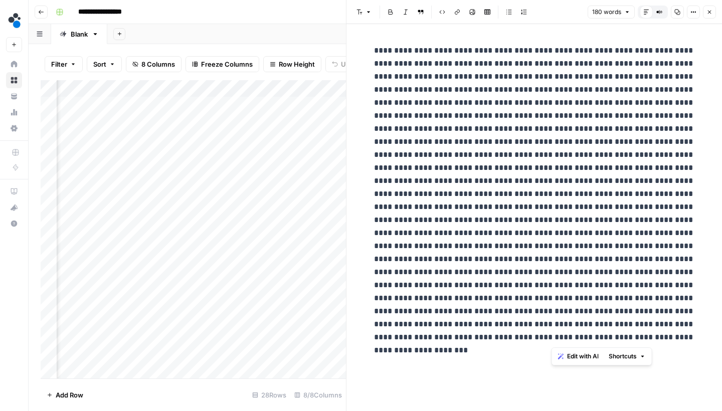
drag, startPoint x: 657, startPoint y: 70, endPoint x: 706, endPoint y: 410, distance: 343.8
click at [706, 410] on div "New Text" at bounding box center [533, 217] width 375 height 387
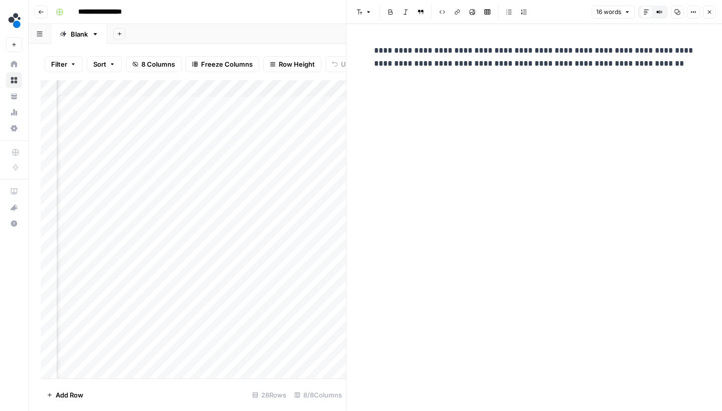
click at [482, 66] on p "**********" at bounding box center [534, 57] width 321 height 26
click at [656, 53] on p "**********" at bounding box center [534, 57] width 321 height 26
click at [493, 50] on p "**********" at bounding box center [534, 57] width 321 height 26
click at [407, 53] on p "**********" at bounding box center [534, 63] width 321 height 39
click at [713, 15] on button "Close" at bounding box center [709, 12] width 13 height 13
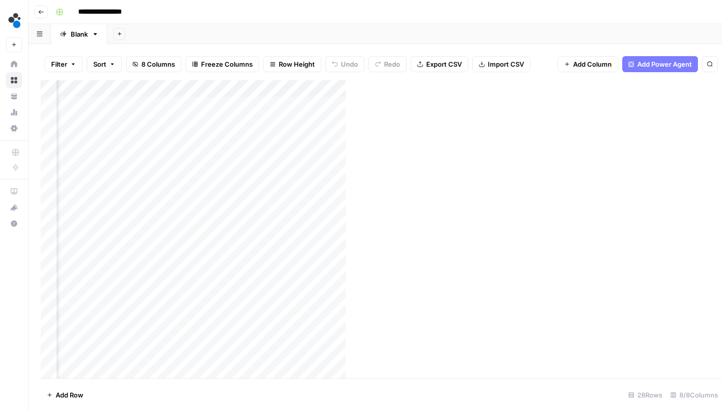
scroll to position [0, 326]
click at [528, 105] on div "Add Column" at bounding box center [375, 230] width 669 height 301
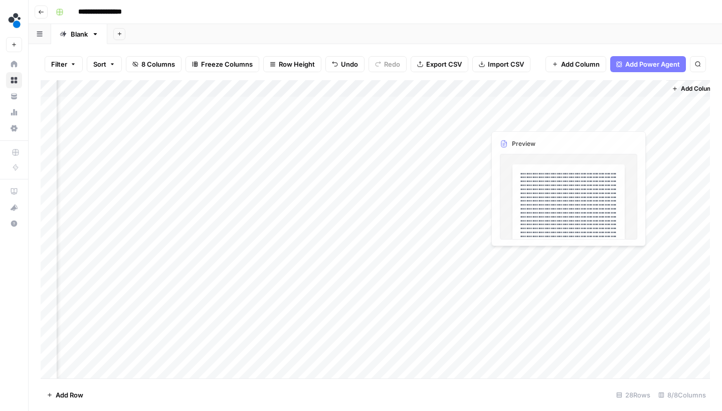
click at [528, 105] on div at bounding box center [531, 102] width 92 height 19
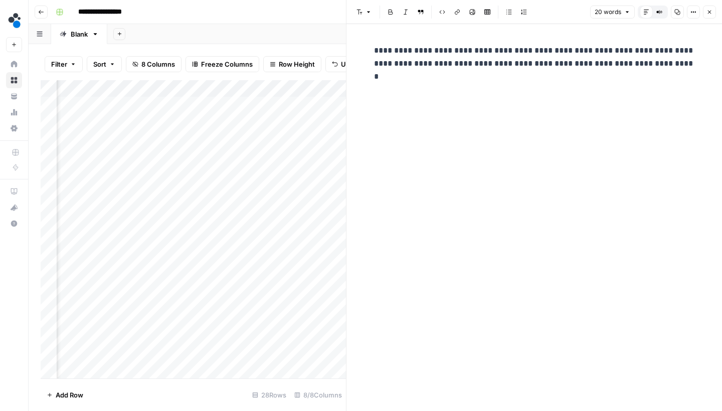
click at [374, 53] on p "**********" at bounding box center [534, 63] width 321 height 39
click at [711, 8] on button "Close" at bounding box center [709, 12] width 13 height 13
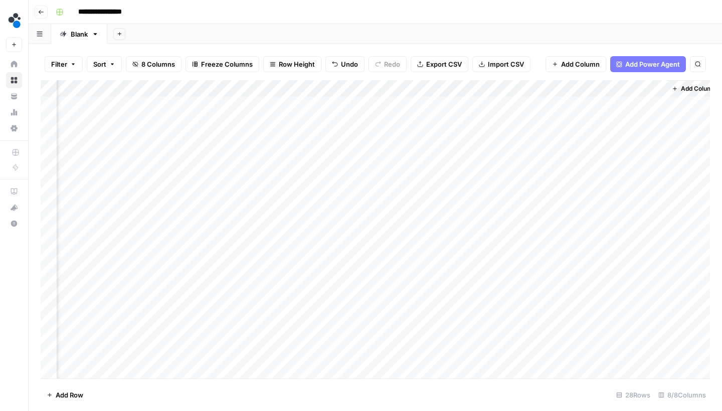
click at [503, 86] on div "Add Column" at bounding box center [375, 230] width 669 height 301
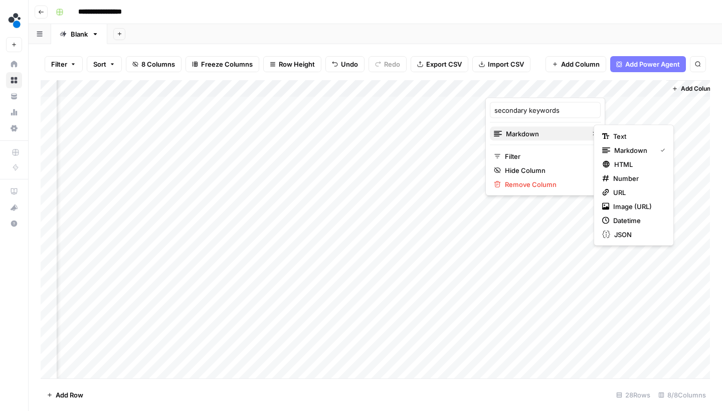
click at [532, 135] on span "Markdown" at bounding box center [544, 134] width 77 height 10
click at [614, 132] on span "Text" at bounding box center [637, 136] width 48 height 10
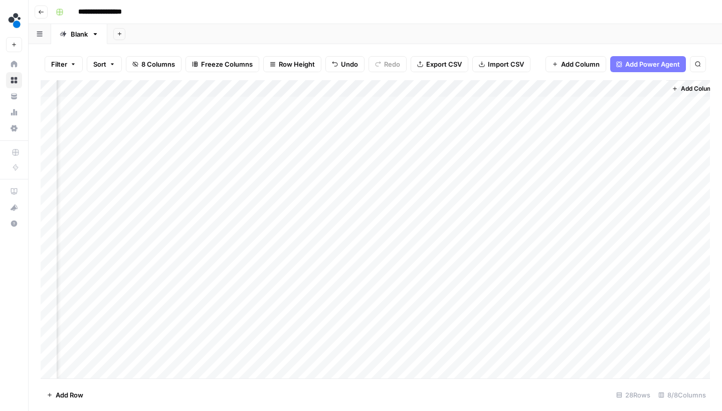
click at [526, 102] on div "Add Column" at bounding box center [375, 230] width 669 height 301
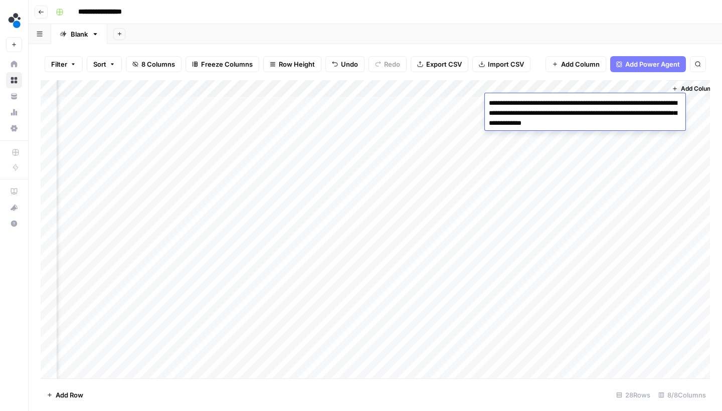
click at [490, 103] on textarea "**********" at bounding box center [585, 113] width 200 height 34
type textarea "**********"
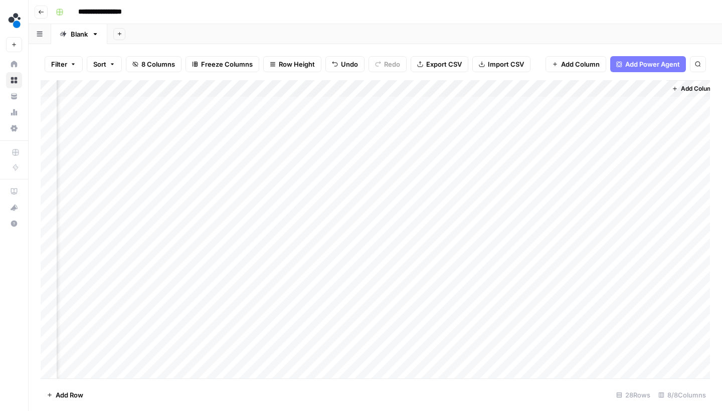
click at [574, 34] on div "Add Sheet" at bounding box center [414, 34] width 614 height 20
click at [655, 104] on div "Add Column" at bounding box center [375, 230] width 669 height 301
click at [627, 102] on div "Add Column" at bounding box center [375, 230] width 669 height 301
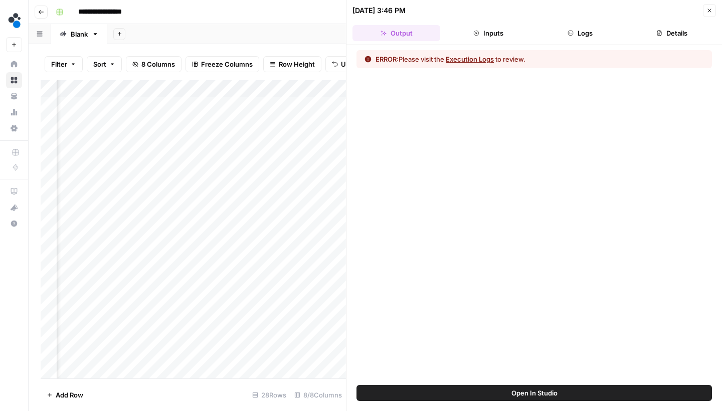
click at [478, 62] on button "Execution Logs" at bounding box center [470, 59] width 48 height 10
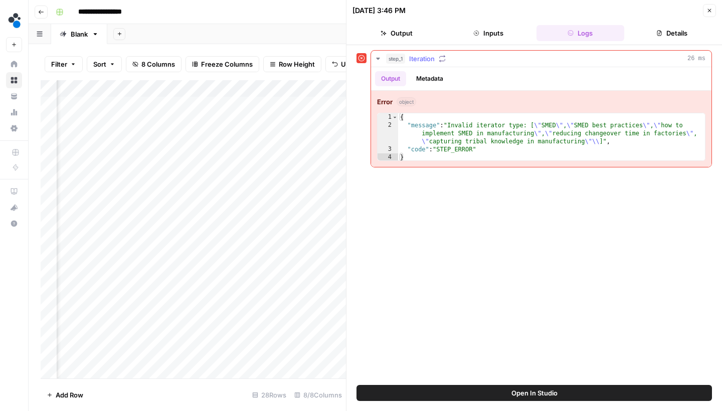
click at [438, 82] on button "Metadata" at bounding box center [429, 78] width 39 height 15
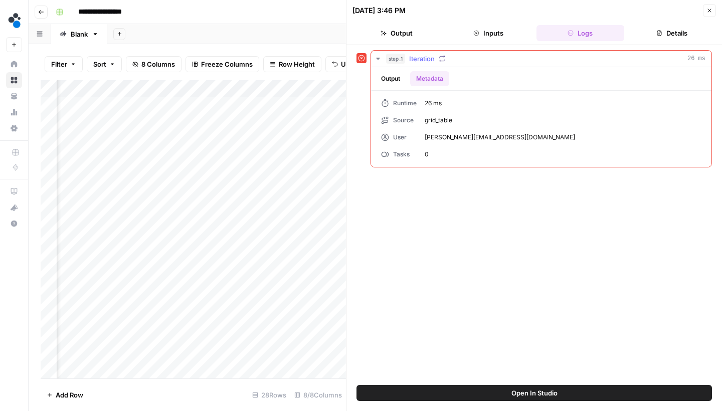
click at [399, 85] on button "Output" at bounding box center [390, 78] width 31 height 15
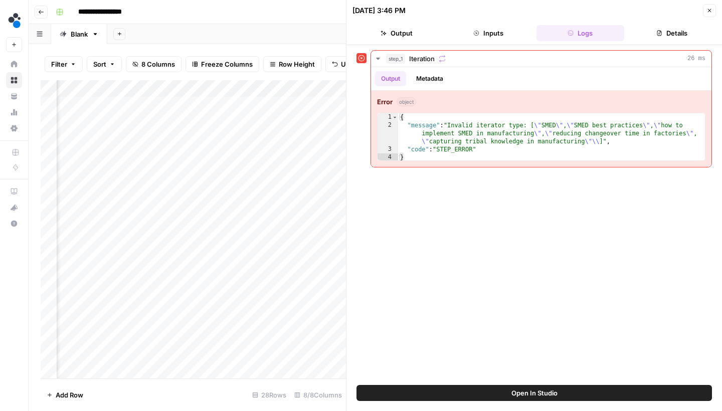
click at [707, 11] on icon "button" at bounding box center [709, 11] width 6 height 6
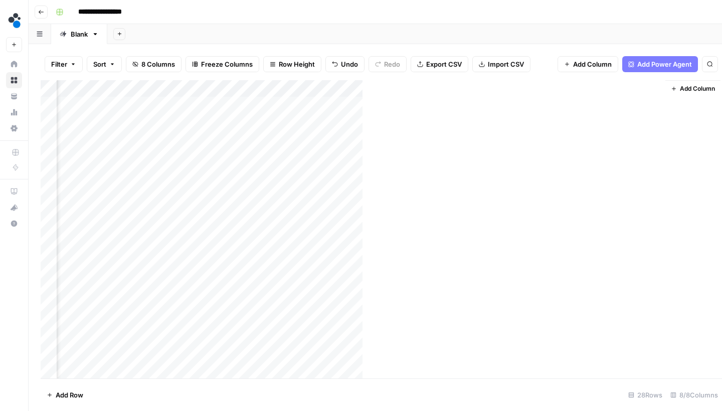
scroll to position [0, 326]
click at [557, 103] on div "Add Column" at bounding box center [375, 230] width 669 height 301
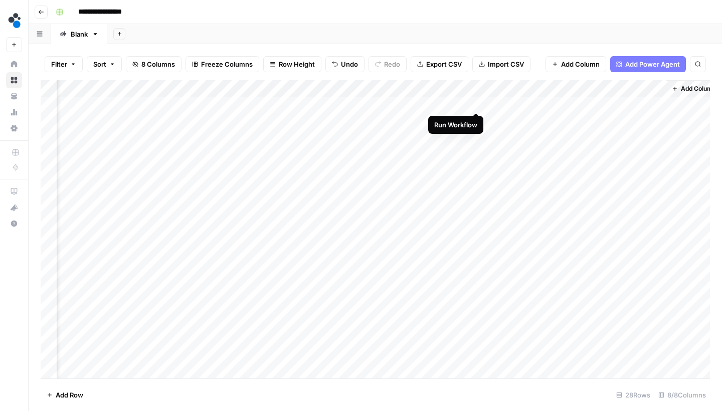
click at [476, 101] on div "Add Column" at bounding box center [375, 230] width 669 height 301
click at [477, 119] on div "Add Column" at bounding box center [375, 230] width 669 height 301
click at [655, 102] on div "Add Column" at bounding box center [375, 230] width 669 height 301
click at [563, 103] on div "Add Column" at bounding box center [375, 230] width 669 height 301
click at [564, 105] on div "Add Column" at bounding box center [375, 230] width 669 height 301
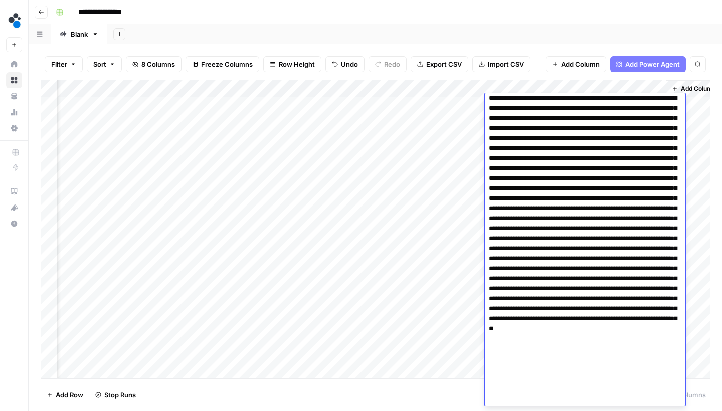
scroll to position [0, 0]
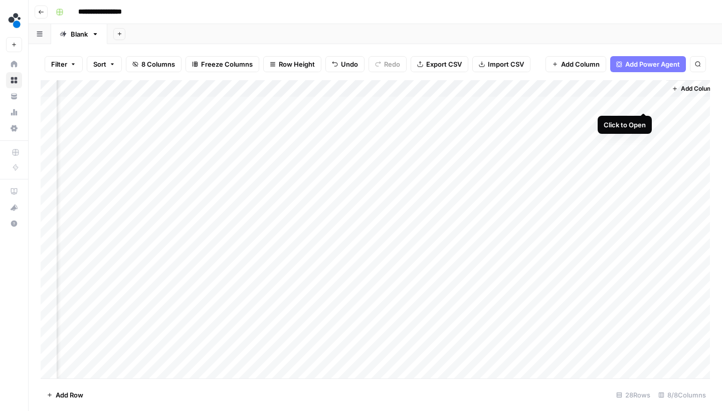
click at [644, 105] on div "Add Column" at bounding box center [375, 230] width 669 height 301
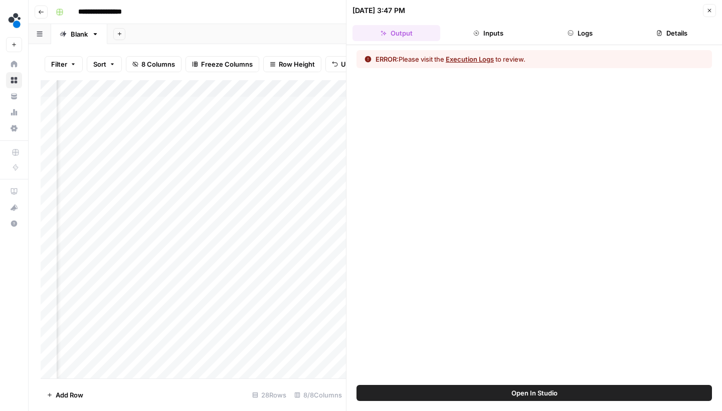
click at [486, 62] on button "Execution Logs" at bounding box center [470, 59] width 48 height 10
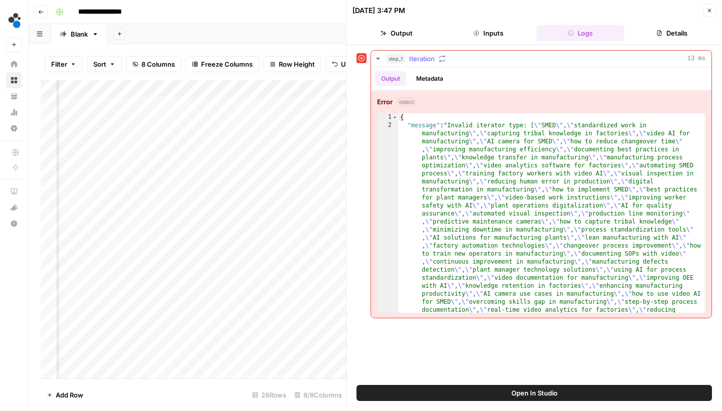
click at [437, 81] on button "Metadata" at bounding box center [429, 78] width 39 height 15
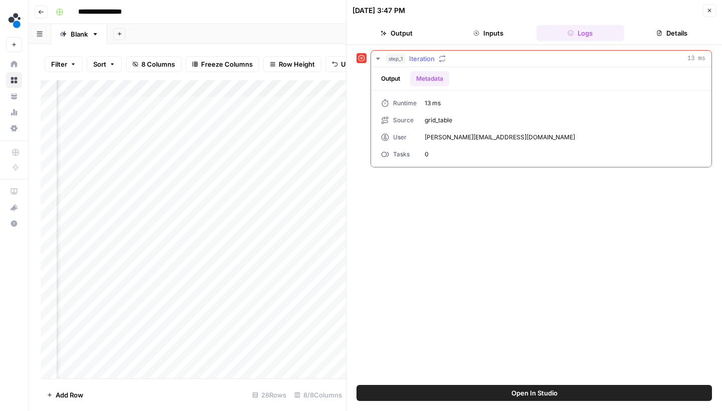
click at [390, 84] on button "Output" at bounding box center [390, 78] width 31 height 15
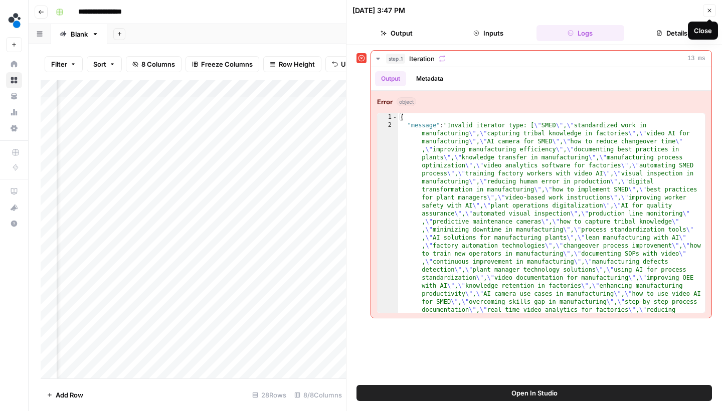
click at [705, 11] on button "Close" at bounding box center [709, 10] width 13 height 13
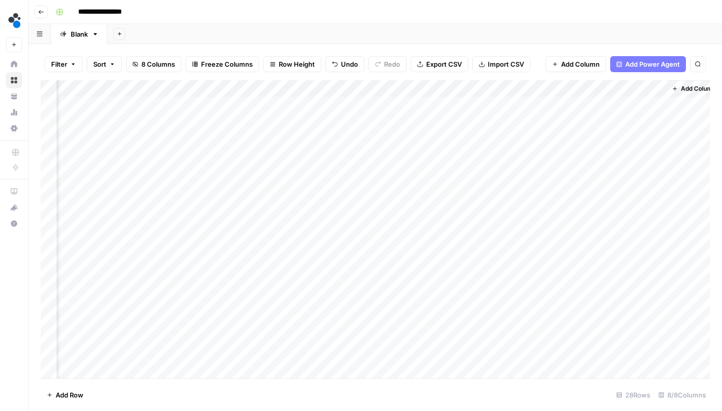
click at [545, 104] on div "Add Column" at bounding box center [375, 230] width 669 height 301
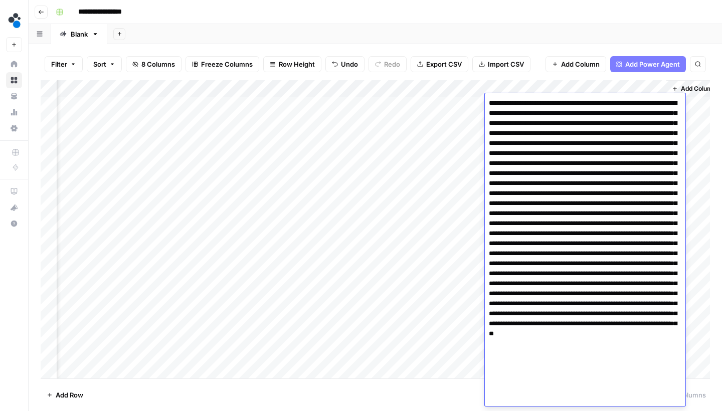
scroll to position [5, 0]
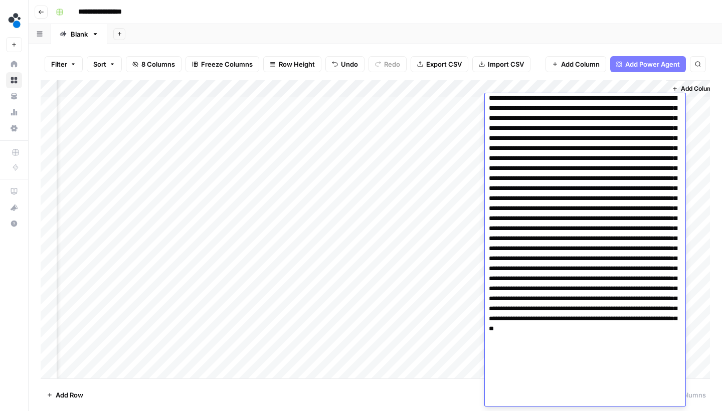
drag, startPoint x: 639, startPoint y: 105, endPoint x: 658, endPoint y: 410, distance: 306.3
click at [658, 410] on body "**********" at bounding box center [361, 205] width 722 height 411
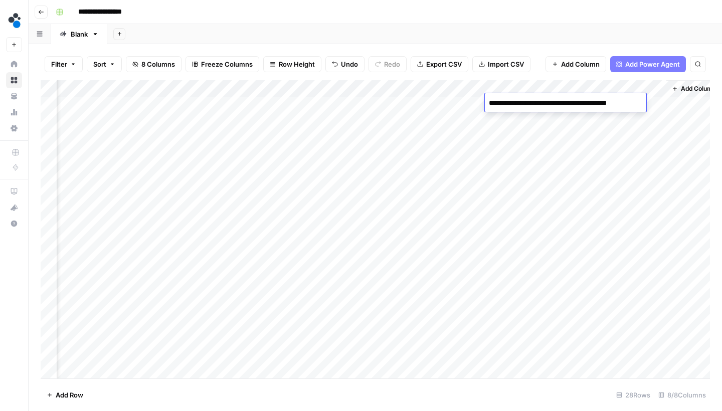
scroll to position [0, 0]
type textarea "**********"
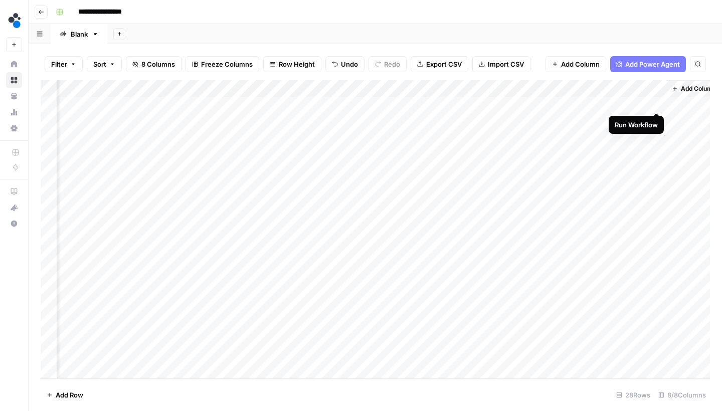
click at [656, 102] on div "Add Column" at bounding box center [375, 230] width 669 height 301
click at [548, 105] on div "Add Column" at bounding box center [375, 230] width 669 height 301
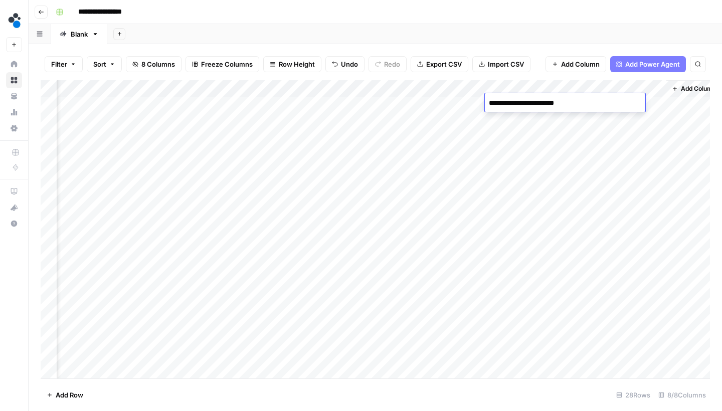
type textarea "**********"
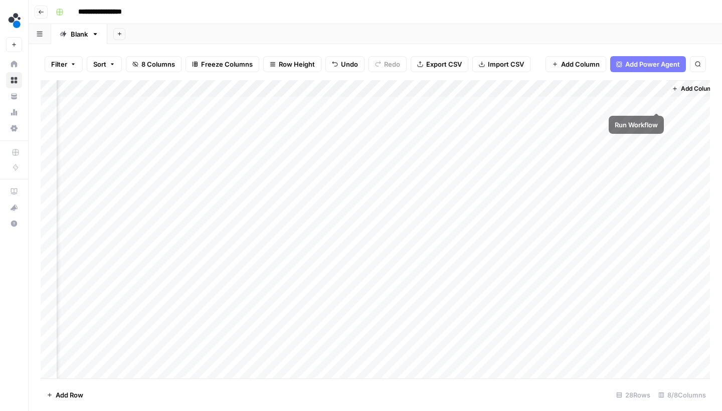
click at [658, 100] on div "Add Column" at bounding box center [375, 230] width 669 height 301
drag, startPoint x: 576, startPoint y: 88, endPoint x: 589, endPoint y: 88, distance: 13.0
click at [589, 88] on div "Add Column" at bounding box center [375, 230] width 669 height 301
click at [652, 100] on div "Add Column" at bounding box center [375, 230] width 669 height 301
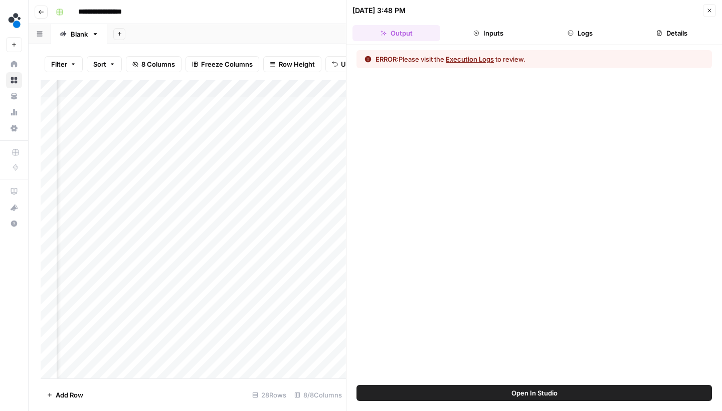
click at [482, 54] on button "Execution Logs" at bounding box center [470, 59] width 48 height 10
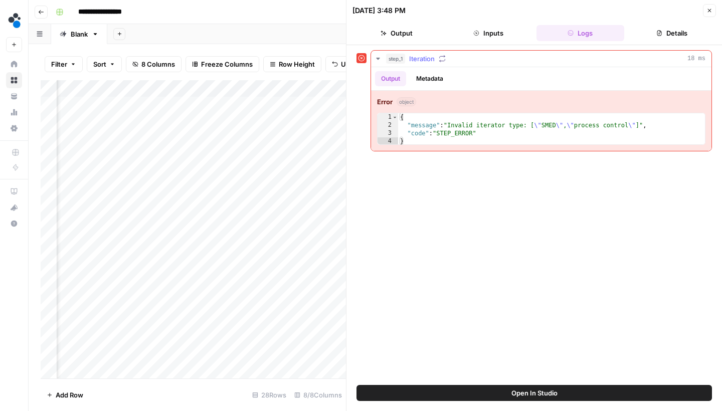
click at [441, 79] on button "Metadata" at bounding box center [429, 78] width 39 height 15
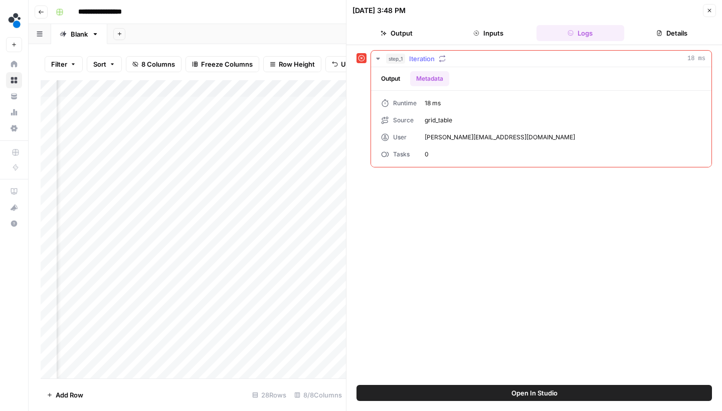
click at [400, 82] on button "Output" at bounding box center [390, 78] width 31 height 15
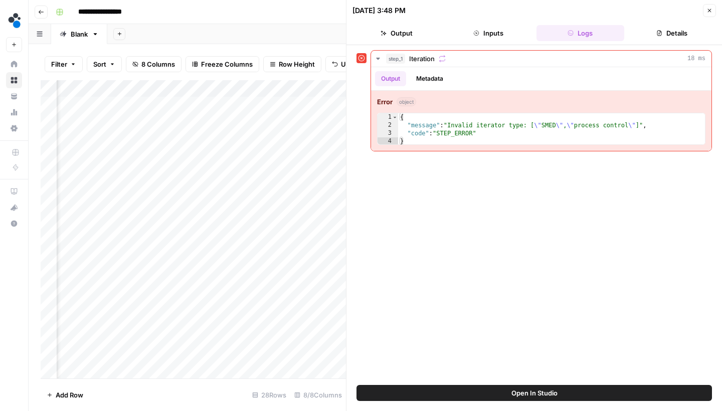
click at [713, 11] on button "Close" at bounding box center [709, 10] width 13 height 13
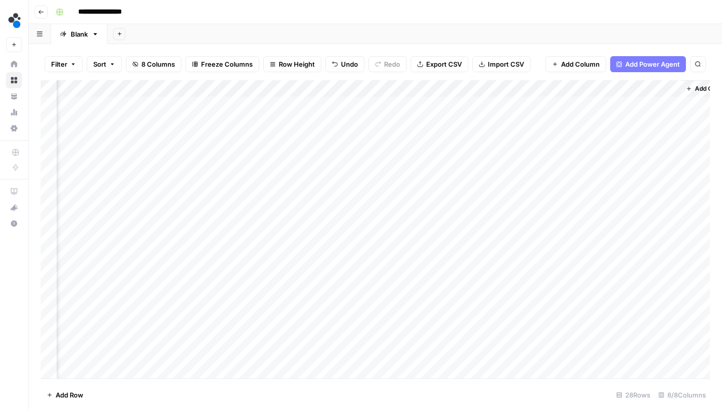
click at [465, 85] on div "Add Column" at bounding box center [375, 230] width 669 height 301
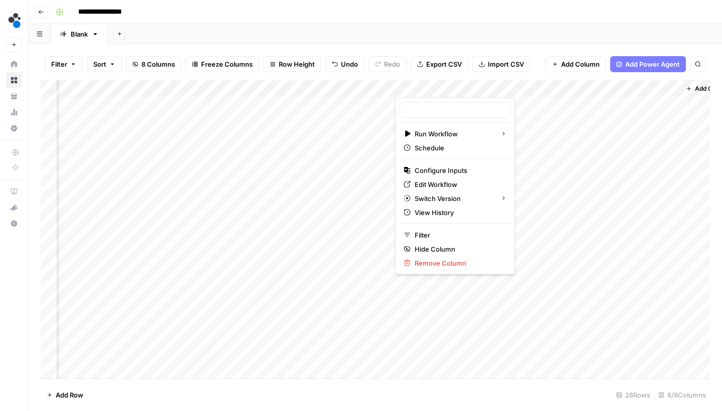
type input "Get secondary keywords"
click at [437, 181] on span "Edit Workflow" at bounding box center [458, 184] width 88 height 10
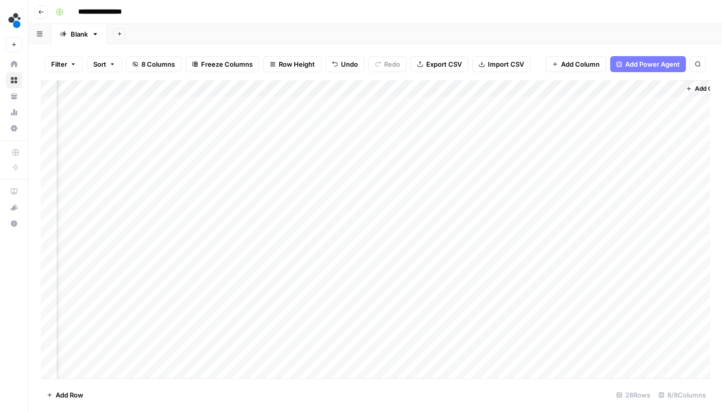
click at [571, 103] on div "Add Column" at bounding box center [375, 230] width 669 height 301
click at [464, 101] on div "Add Column" at bounding box center [375, 230] width 669 height 301
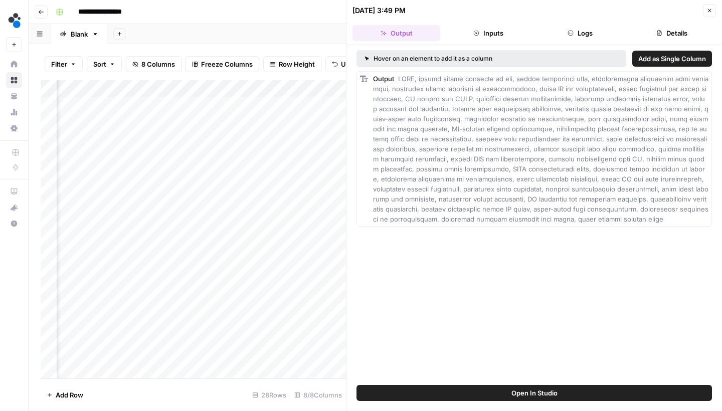
click at [649, 61] on span "Add as Single Column" at bounding box center [672, 59] width 68 height 10
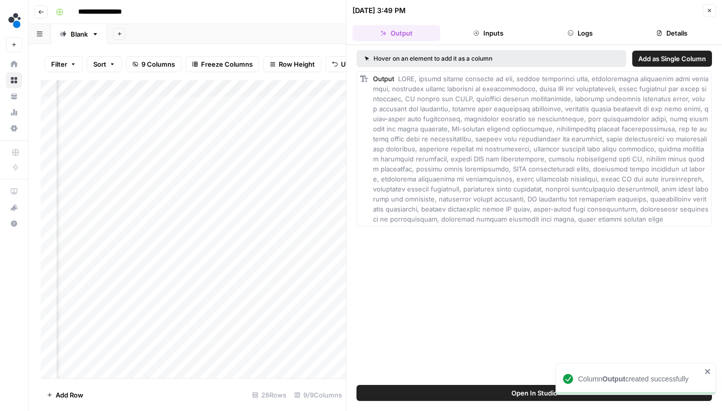
scroll to position [0, 631]
click at [708, 10] on icon "button" at bounding box center [709, 11] width 6 height 6
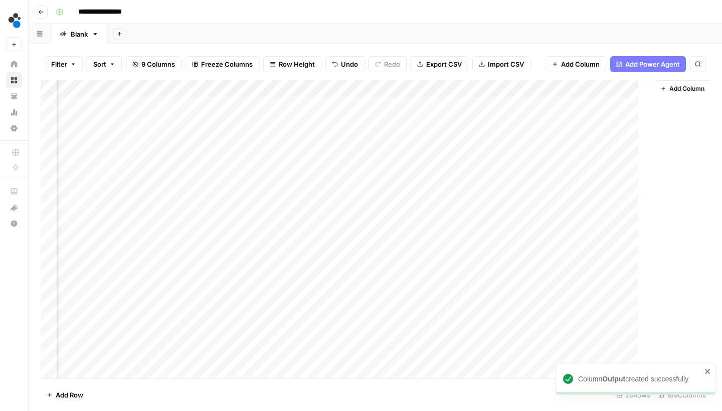
scroll to position [0, 430]
click at [461, 86] on div "Add Column" at bounding box center [375, 230] width 669 height 301
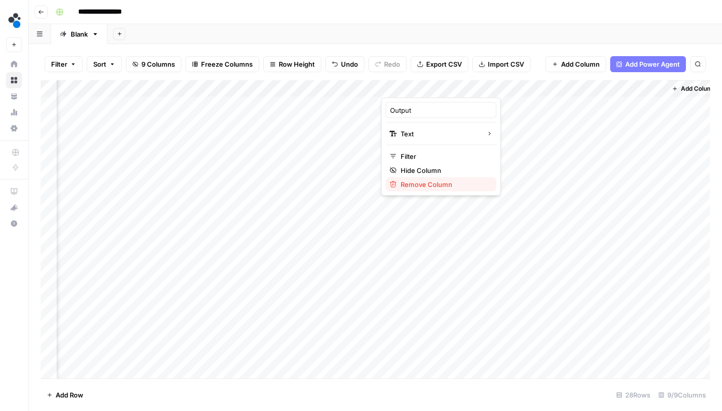
click at [431, 182] on span "Remove Column" at bounding box center [444, 184] width 88 height 10
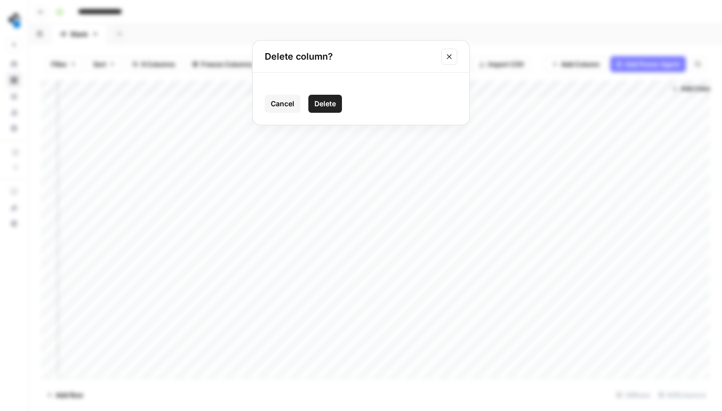
click at [335, 101] on span "Delete" at bounding box center [325, 104] width 22 height 10
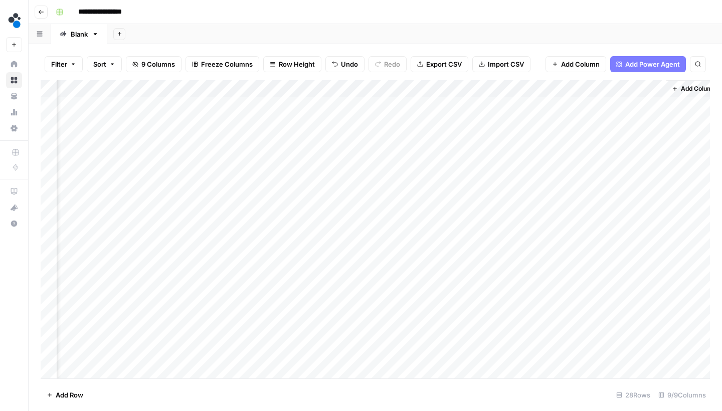
scroll to position [0, 352]
click at [558, 87] on div "Add Column" at bounding box center [375, 230] width 669 height 301
click at [505, 183] on span "Remove Column" at bounding box center [523, 184] width 88 height 10
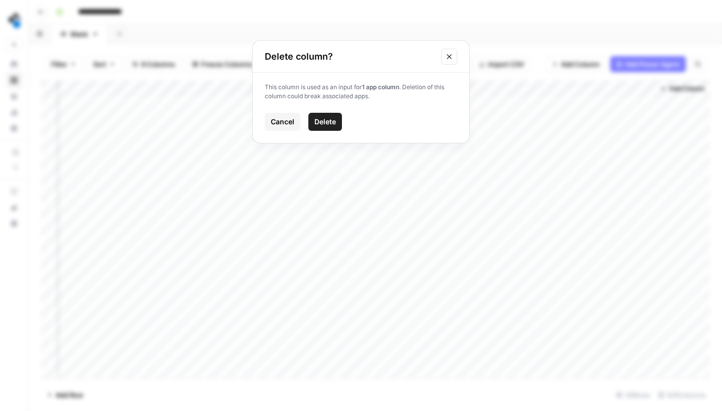
click at [337, 114] on button "Delete" at bounding box center [325, 122] width 34 height 18
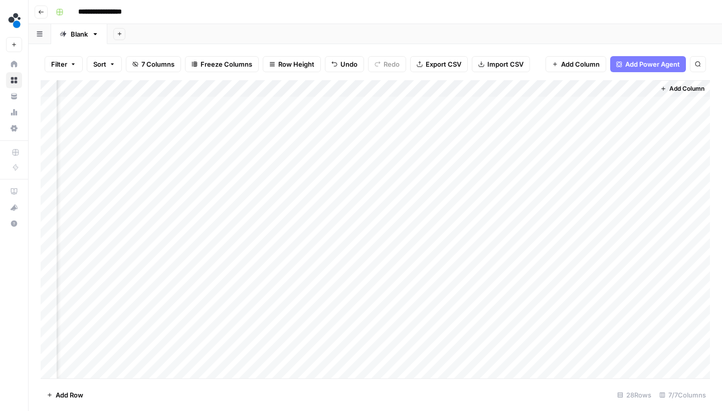
scroll to position [0, 248]
click at [555, 102] on div "Add Column" at bounding box center [375, 230] width 669 height 301
click at [555, 119] on div "Add Column" at bounding box center [375, 230] width 669 height 301
click at [554, 139] on div "Add Column" at bounding box center [375, 230] width 669 height 301
click at [554, 154] on div "Add Column" at bounding box center [375, 230] width 669 height 301
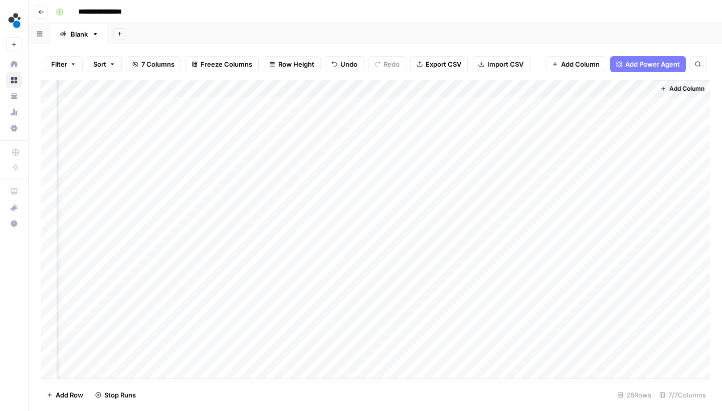
click at [554, 173] on div "Add Column" at bounding box center [375, 230] width 669 height 301
click at [554, 189] on div "Add Column" at bounding box center [375, 230] width 669 height 301
click at [554, 201] on div "Add Column" at bounding box center [375, 230] width 669 height 301
click at [555, 220] on div "Add Column" at bounding box center [375, 230] width 669 height 301
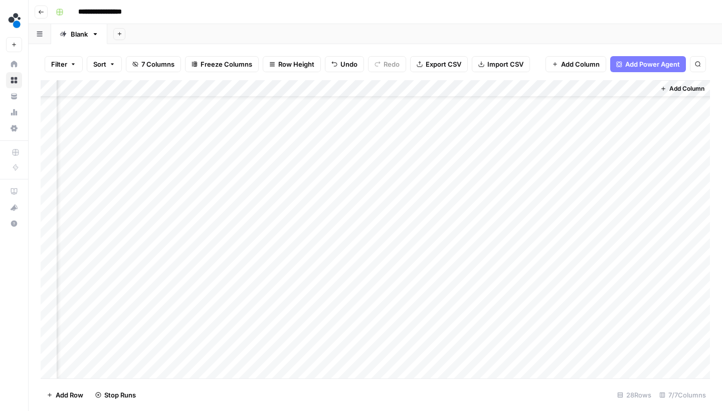
click at [553, 198] on div "Add Column" at bounding box center [375, 230] width 669 height 301
click at [556, 217] on div "Add Column" at bounding box center [375, 230] width 669 height 301
click at [554, 240] on div "Add Column" at bounding box center [375, 230] width 669 height 301
click at [554, 250] on div "Add Column" at bounding box center [375, 230] width 669 height 301
click at [554, 270] on div "Add Column" at bounding box center [375, 230] width 669 height 301
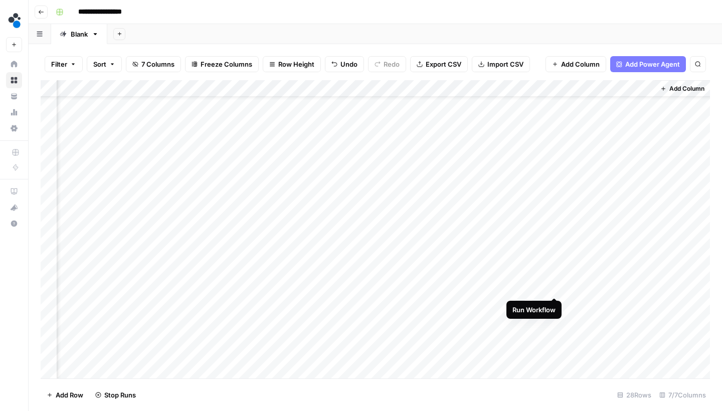
click at [554, 285] on div "Add Column" at bounding box center [375, 230] width 669 height 301
click at [554, 304] on div "Add Column" at bounding box center [375, 230] width 669 height 301
click at [554, 320] on div "Add Column" at bounding box center [375, 230] width 669 height 301
click at [553, 231] on div "Add Column" at bounding box center [375, 230] width 669 height 301
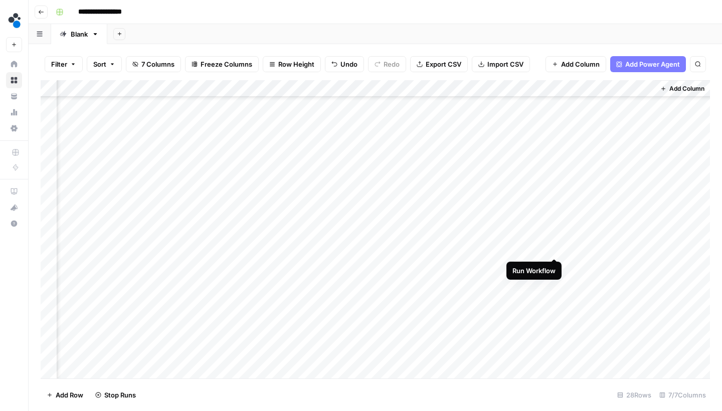
click at [555, 248] on div "Add Column" at bounding box center [375, 230] width 669 height 301
click at [555, 267] on div "Add Column" at bounding box center [375, 230] width 669 height 301
click at [555, 280] on div "Add Column" at bounding box center [375, 230] width 669 height 301
click at [555, 299] on div "Add Column" at bounding box center [375, 230] width 669 height 301
click at [554, 313] on div "Add Column" at bounding box center [375, 230] width 669 height 301
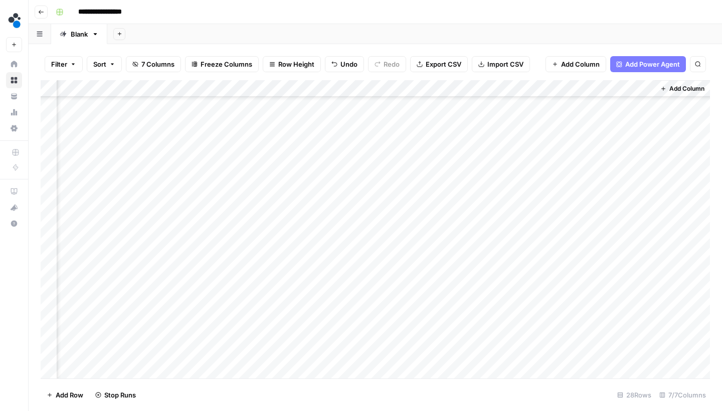
scroll to position [209, 248]
click at [554, 265] on div "Add Column" at bounding box center [375, 230] width 669 height 301
click at [554, 288] on div "Add Column" at bounding box center [375, 230] width 669 height 301
click at [554, 299] on div "Add Column" at bounding box center [375, 230] width 669 height 301
click at [555, 321] on div "Add Column" at bounding box center [375, 230] width 669 height 301
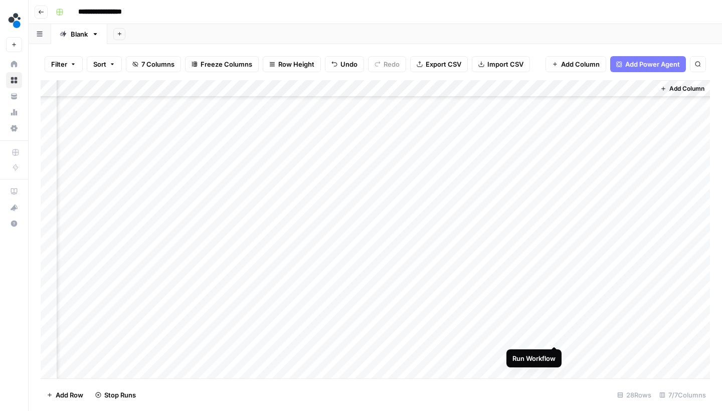
click at [555, 337] on div "Add Column" at bounding box center [375, 230] width 669 height 301
click at [555, 354] on div "Add Column" at bounding box center [375, 230] width 669 height 301
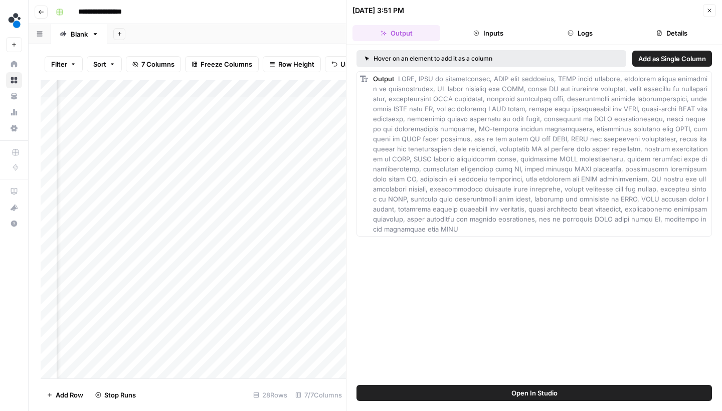
click at [711, 7] on button "Close" at bounding box center [709, 10] width 13 height 13
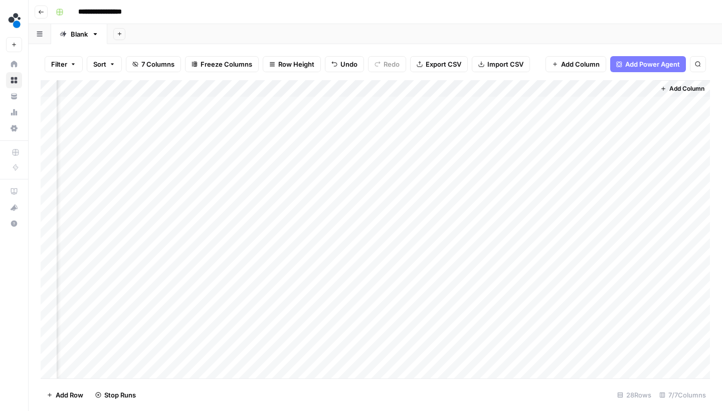
scroll to position [0, 248]
click at [543, 102] on div "Add Column" at bounding box center [375, 230] width 669 height 301
click at [541, 103] on div "Add Column" at bounding box center [375, 230] width 669 height 301
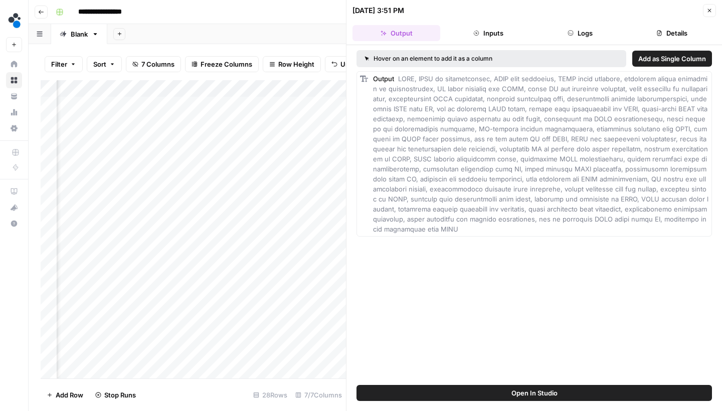
click at [646, 59] on span "Add as Single Column" at bounding box center [672, 59] width 68 height 10
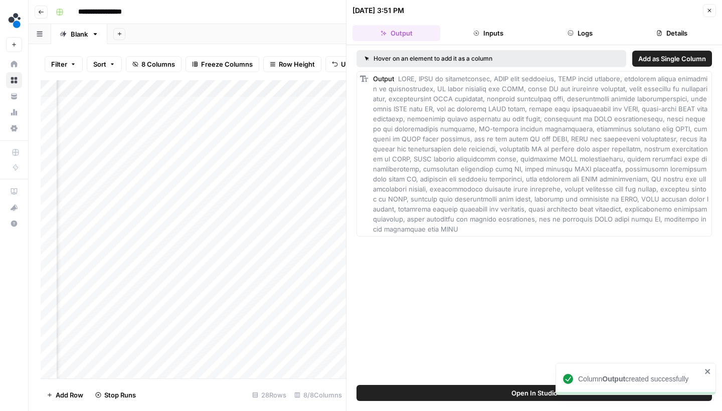
scroll to position [0, 631]
click at [711, 12] on icon "button" at bounding box center [709, 11] width 6 height 6
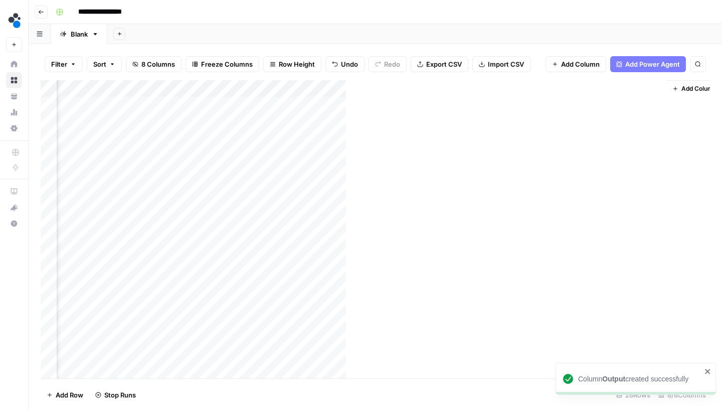
scroll to position [0, 326]
click at [536, 86] on div "Add Column" at bounding box center [375, 230] width 669 height 301
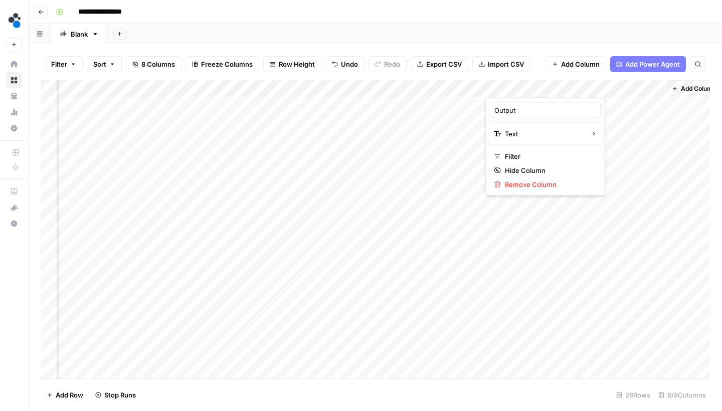
click at [560, 50] on div "Filter Sort 8 Columns Freeze Columns Row Height Undo Redo Export CSV Import CSV…" at bounding box center [375, 64] width 669 height 32
click at [527, 90] on div "Add Column" at bounding box center [375, 230] width 669 height 301
click at [520, 104] on div "Output" at bounding box center [533, 110] width 111 height 16
type input "secondary keywords"
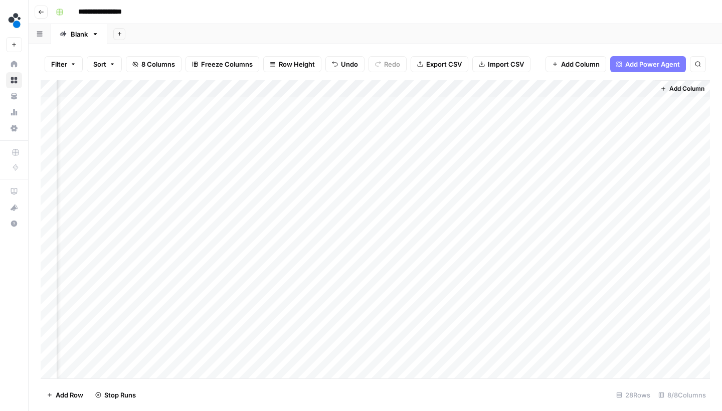
click at [635, 89] on div "Add Column" at bounding box center [375, 230] width 669 height 301
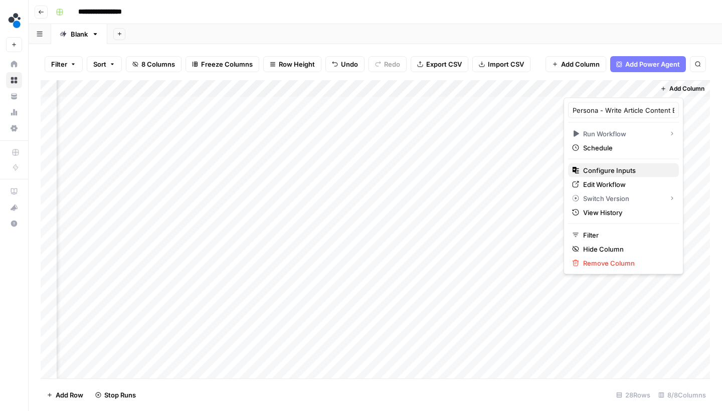
click at [614, 170] on span "Configure Inputs" at bounding box center [627, 170] width 88 height 10
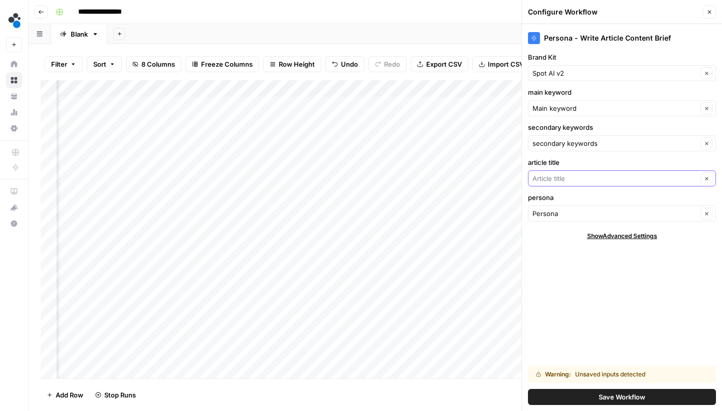
click at [571, 177] on input "article title" at bounding box center [614, 178] width 165 height 10
type input "Article title"
click at [586, 164] on label "article title" at bounding box center [622, 162] width 188 height 10
click at [586, 173] on input "Article title" at bounding box center [614, 178] width 165 height 10
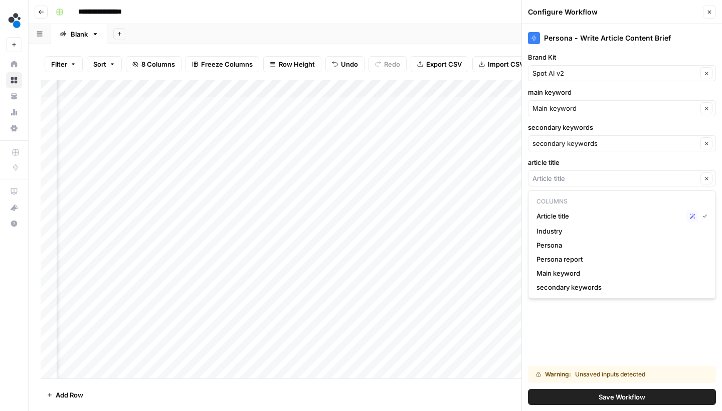
type input "Article title"
click at [589, 162] on label "article title" at bounding box center [622, 162] width 188 height 10
click at [589, 173] on input "Article title" at bounding box center [614, 178] width 165 height 10
click at [599, 391] on button "Save Workflow" at bounding box center [622, 397] width 188 height 16
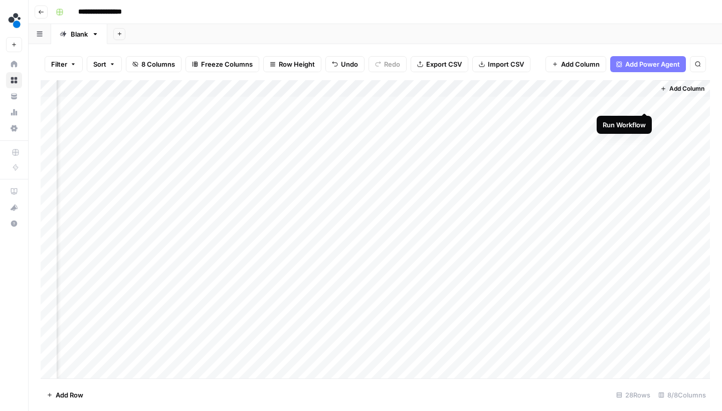
click at [640, 99] on div "Add Column" at bounding box center [375, 230] width 669 height 301
click at [645, 120] on div "Add Column" at bounding box center [375, 230] width 669 height 301
click at [629, 99] on div "Add Column" at bounding box center [375, 230] width 669 height 301
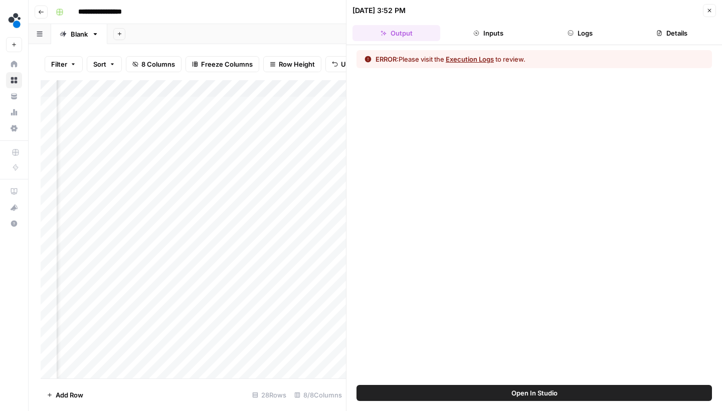
click at [487, 64] on button "Execution Logs" at bounding box center [470, 59] width 48 height 10
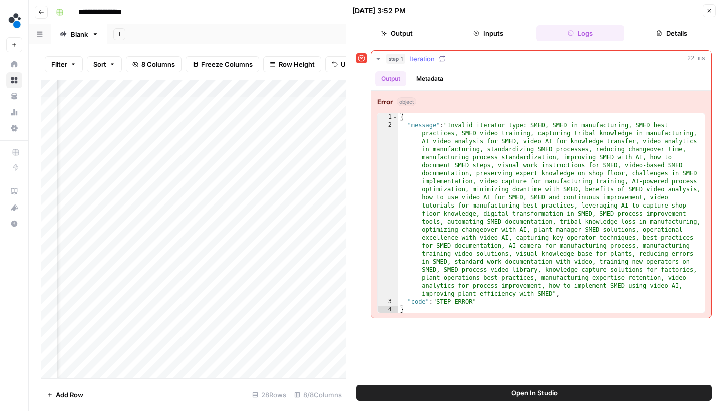
click at [423, 81] on button "Metadata" at bounding box center [429, 78] width 39 height 15
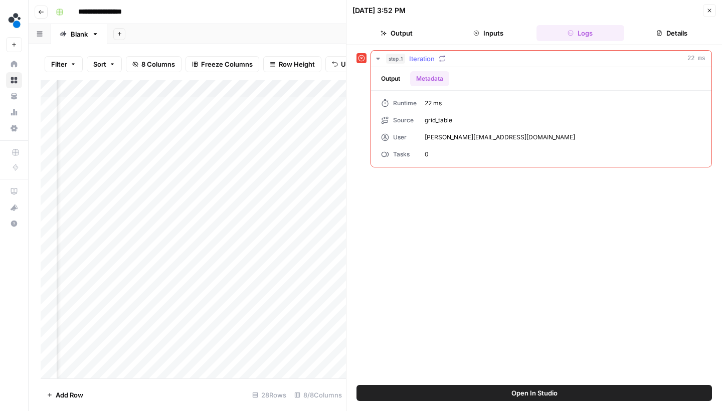
click at [376, 78] on button "Output" at bounding box center [390, 78] width 31 height 15
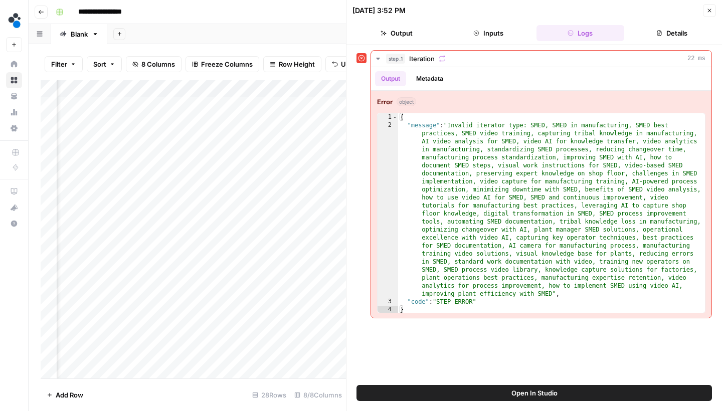
click at [714, 13] on button "Close" at bounding box center [709, 10] width 13 height 13
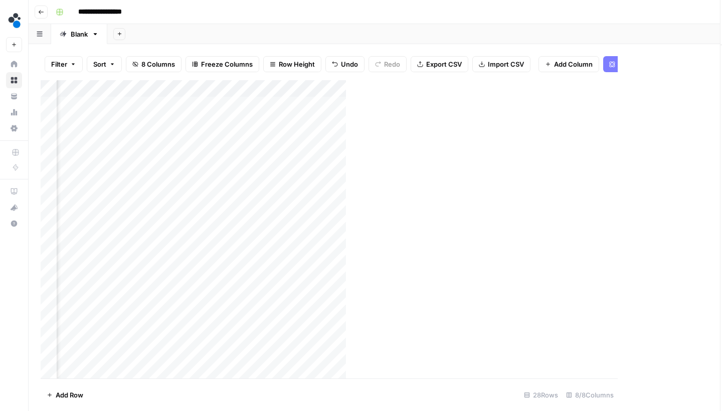
scroll to position [0, 326]
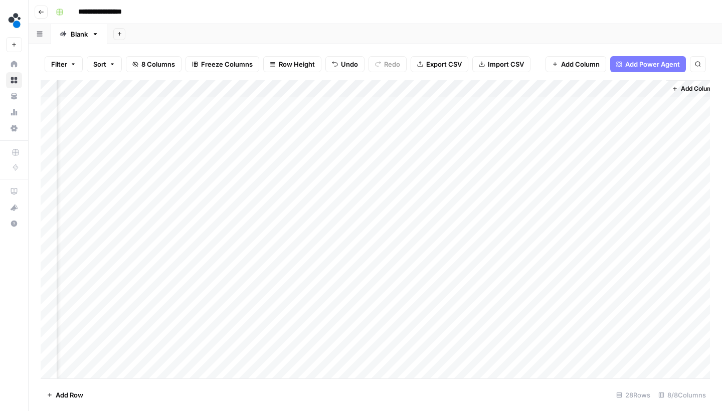
click at [516, 104] on div "Add Column" at bounding box center [375, 230] width 669 height 301
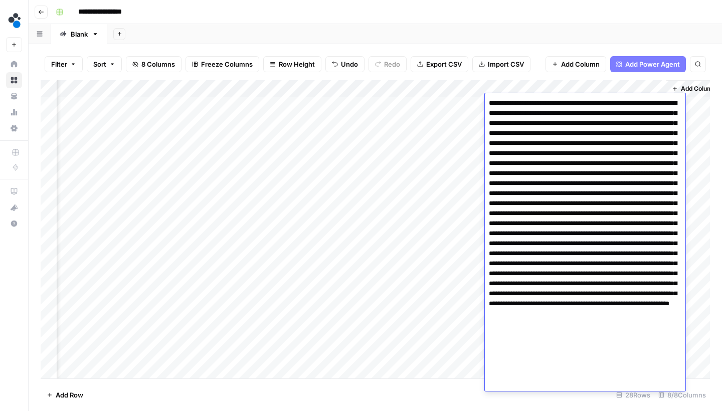
click at [546, 46] on div "Filter Sort 8 Columns Freeze Columns Row Height Undo Redo Export CSV Import CSV…" at bounding box center [375, 227] width 693 height 367
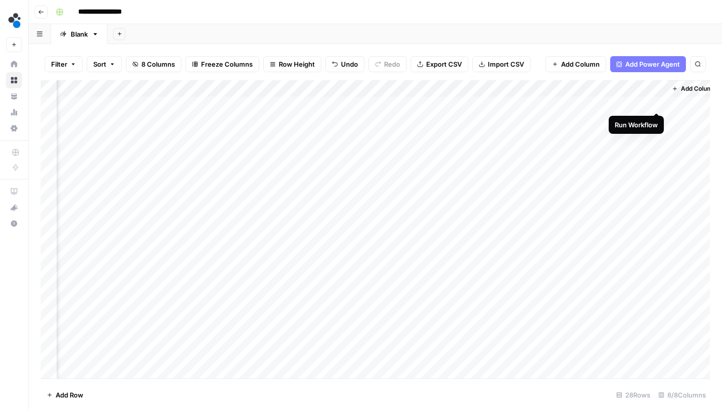
click at [654, 101] on div "Add Column" at bounding box center [375, 230] width 669 height 301
click at [657, 101] on div "Add Column" at bounding box center [375, 230] width 669 height 301
click at [653, 102] on div "Add Column" at bounding box center [375, 230] width 669 height 301
click at [655, 119] on div "Add Column" at bounding box center [375, 230] width 669 height 301
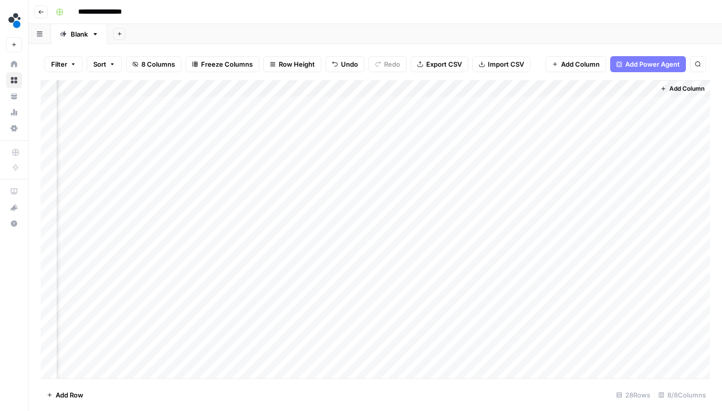
click at [631, 100] on div "Add Column" at bounding box center [375, 230] width 669 height 301
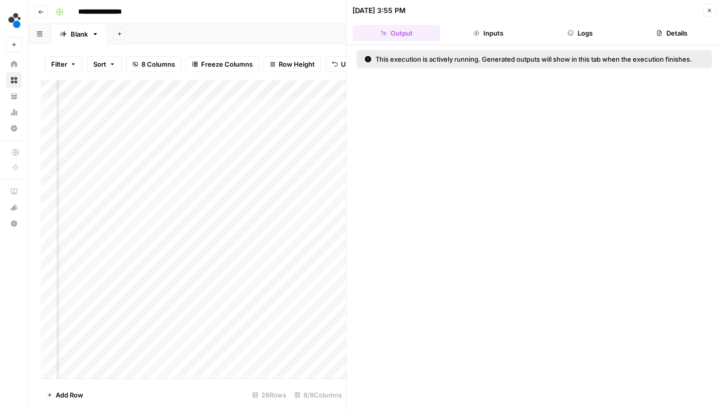
click at [592, 37] on button "Logs" at bounding box center [580, 33] width 88 height 16
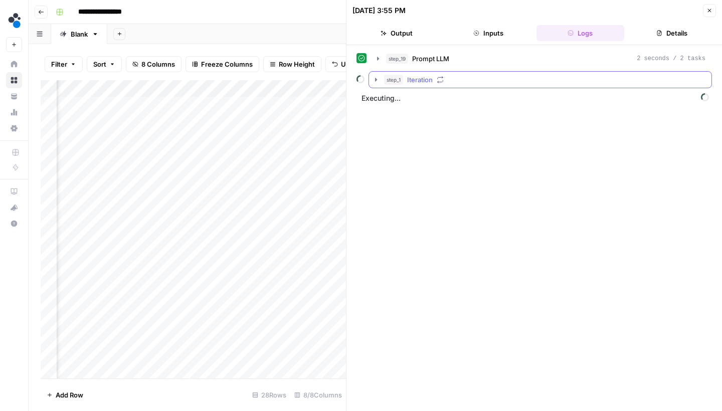
click at [376, 82] on icon "button" at bounding box center [376, 80] width 8 height 8
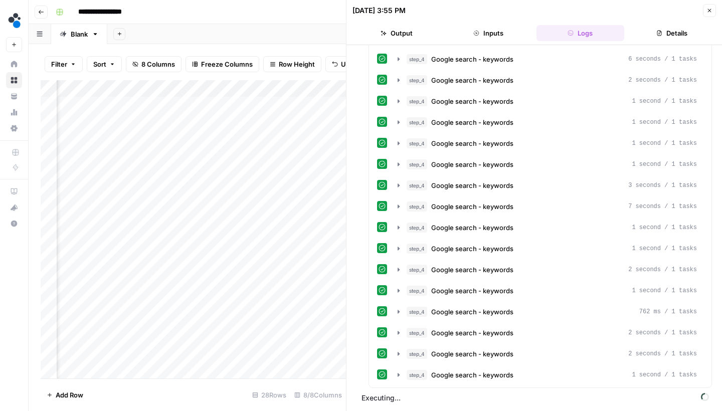
scroll to position [568, 0]
click at [706, 10] on icon "button" at bounding box center [709, 11] width 6 height 6
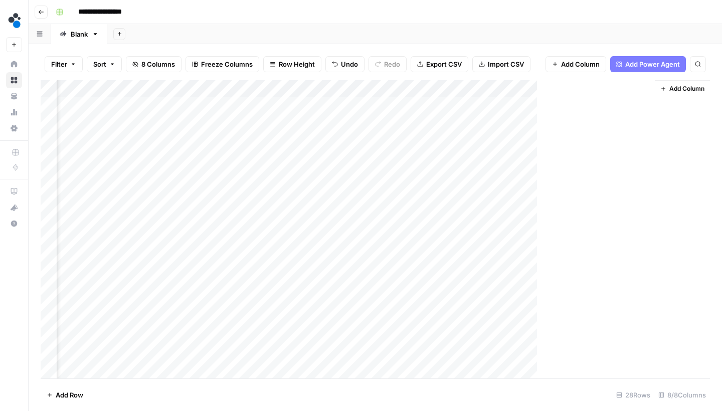
scroll to position [0, 326]
click at [642, 101] on div "Add Column" at bounding box center [375, 230] width 669 height 301
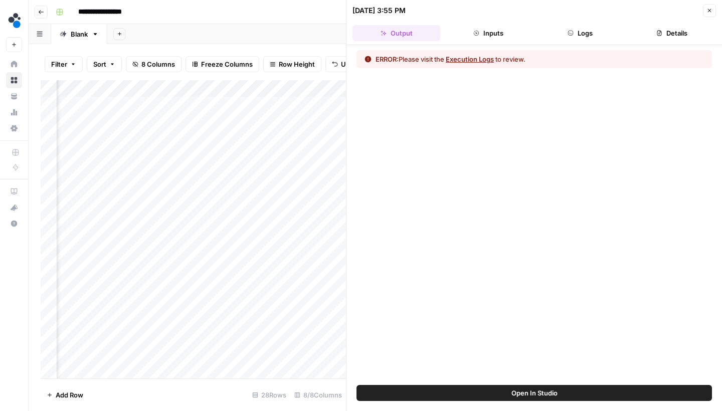
click at [581, 34] on button "Logs" at bounding box center [580, 33] width 88 height 16
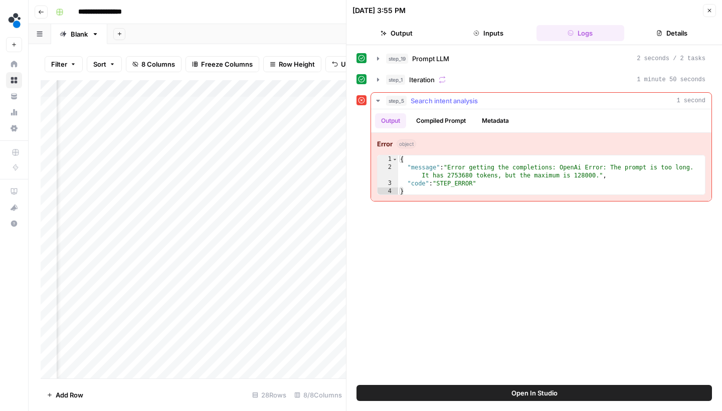
click at [445, 117] on button "Compiled Prompt" at bounding box center [441, 120] width 62 height 15
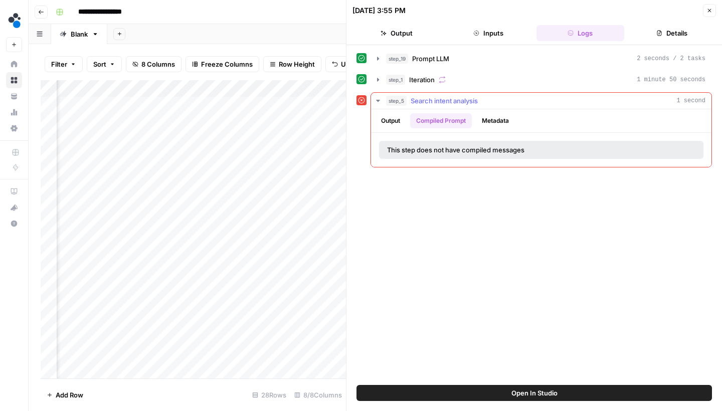
click at [482, 117] on button "Metadata" at bounding box center [495, 120] width 39 height 15
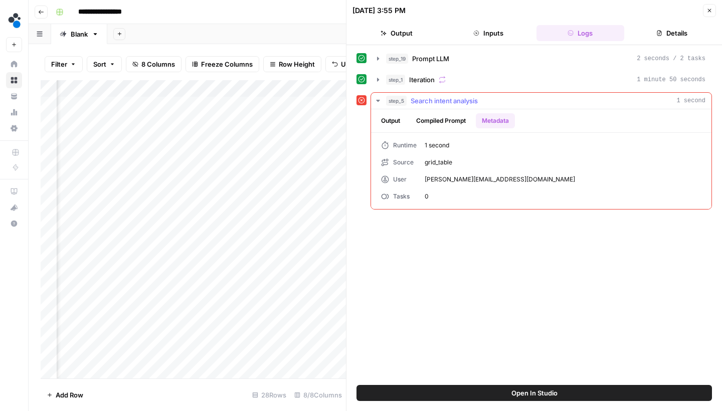
click at [390, 129] on div "Output Compiled Prompt Metadata" at bounding box center [541, 120] width 340 height 23
click at [390, 125] on button "Output" at bounding box center [390, 120] width 31 height 15
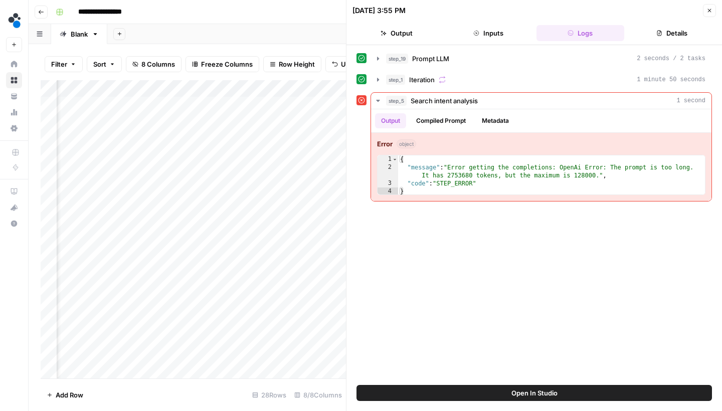
click at [709, 9] on icon "button" at bounding box center [709, 11] width 6 height 6
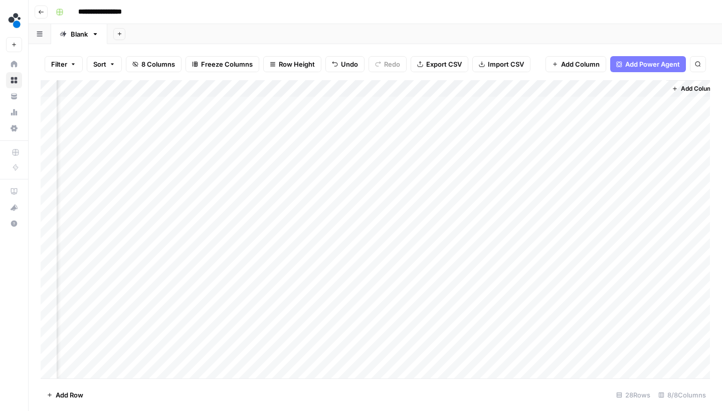
click at [641, 120] on div "Add Column" at bounding box center [375, 230] width 669 height 301
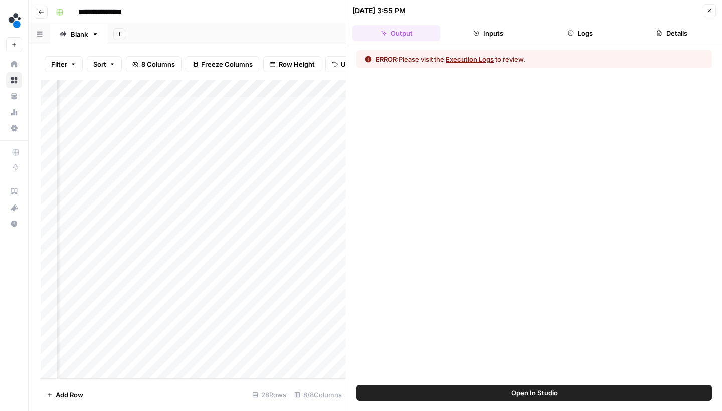
click at [481, 59] on button "Execution Logs" at bounding box center [470, 59] width 48 height 10
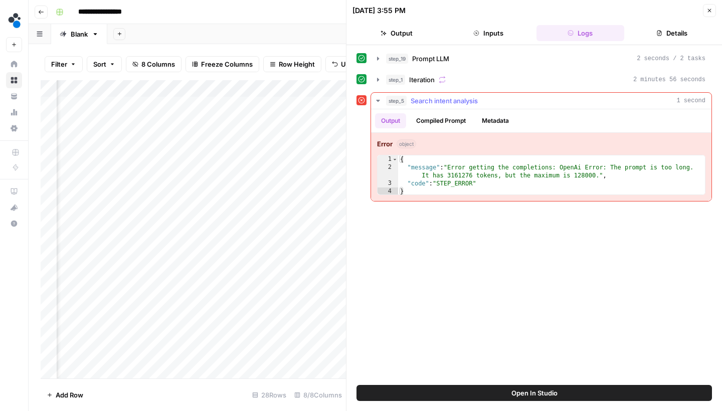
click at [444, 121] on button "Compiled Prompt" at bounding box center [441, 120] width 62 height 15
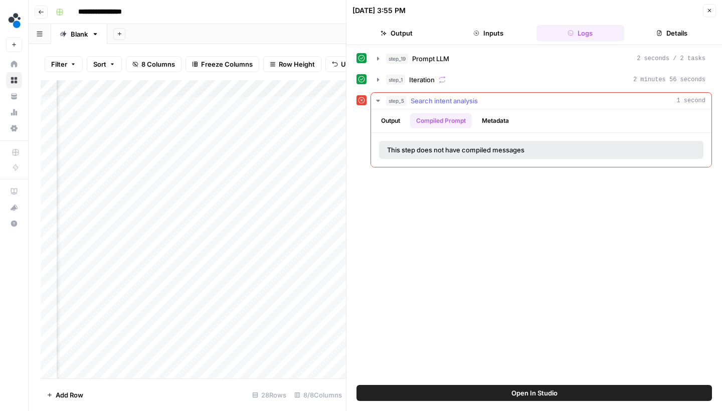
click at [402, 120] on button "Output" at bounding box center [390, 120] width 31 height 15
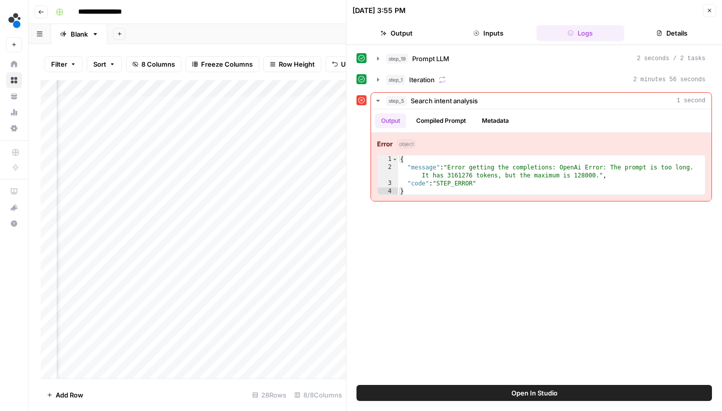
click at [44, 17] on button "Go back" at bounding box center [41, 12] width 13 height 13
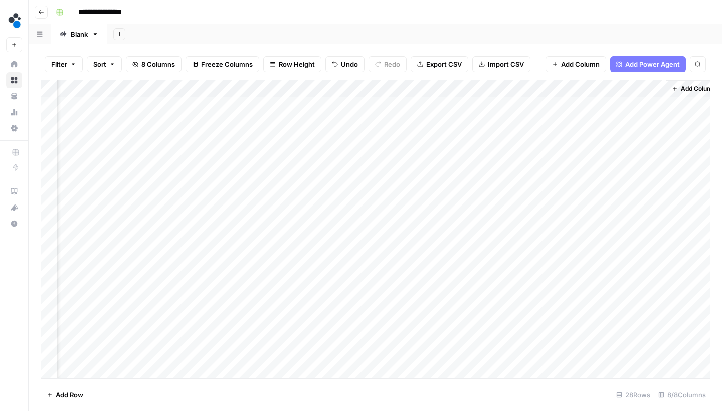
click at [44, 14] on icon "button" at bounding box center [41, 12] width 6 height 6
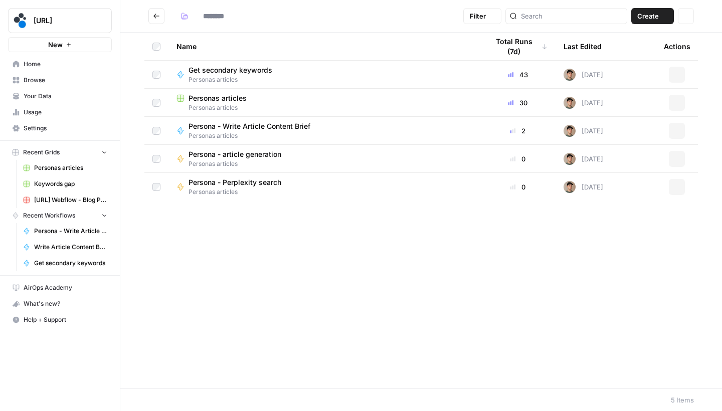
type input "**********"
click at [225, 124] on span "Persona - Write Article Content Brief" at bounding box center [249, 126] width 122 height 10
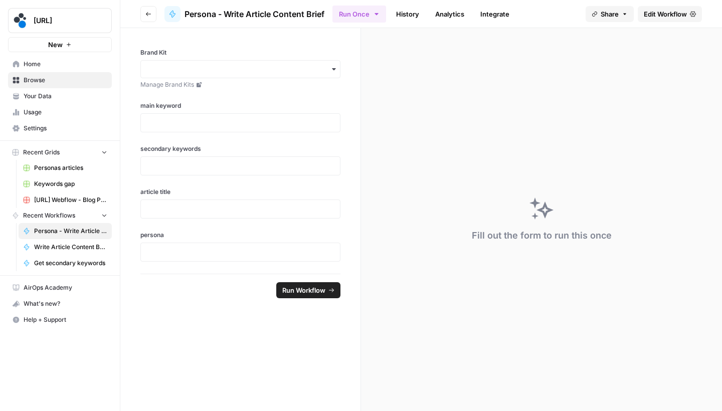
click at [674, 11] on span "Edit Workflow" at bounding box center [664, 14] width 43 height 10
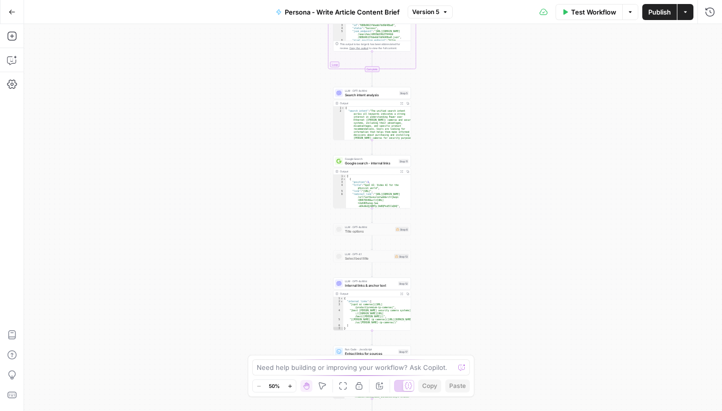
drag, startPoint x: 576, startPoint y: 104, endPoint x: 575, endPoint y: 164, distance: 60.1
click at [575, 161] on div "Workflow Set Inputs Inputs LLM · GPT-4.1 Prompt LLM Step 19 Loop Iteration Iter…" at bounding box center [373, 217] width 698 height 387
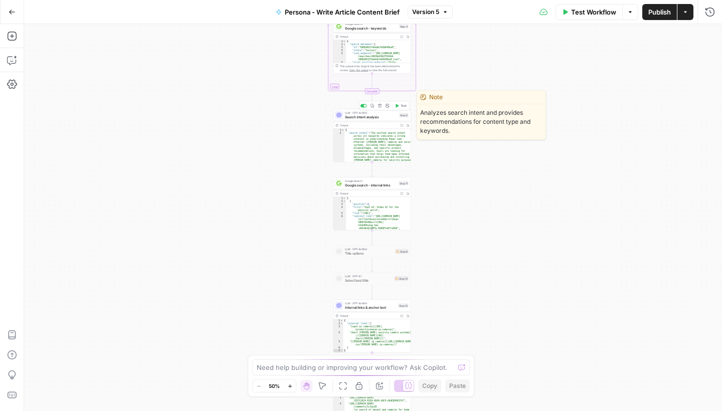
click at [361, 120] on div "LLM · GPT-4o Mini Search intent analysis Step 5 Copy step Delete step Edit Note…" at bounding box center [372, 115] width 78 height 12
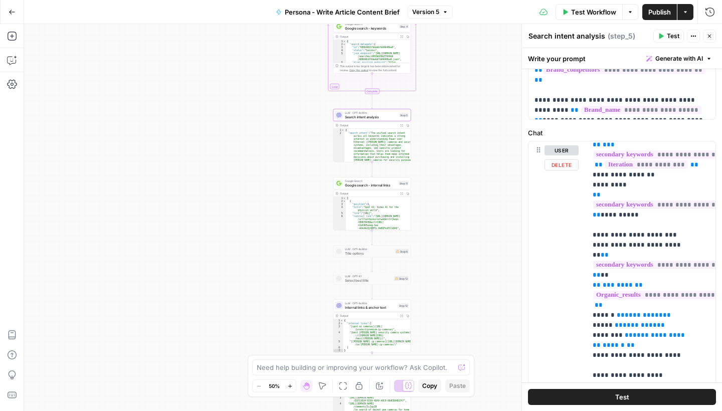
scroll to position [201, 0]
click at [436, 195] on div "Workflow Set Inputs Inputs LLM · GPT-4.1 Prompt LLM Step 19 Loop Iteration Iter…" at bounding box center [373, 217] width 698 height 387
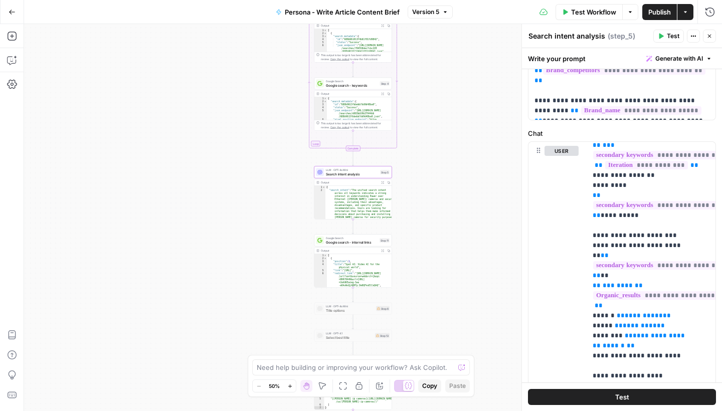
drag, startPoint x: 444, startPoint y: 157, endPoint x: 444, endPoint y: 190, distance: 32.6
click at [444, 190] on div "Workflow Set Inputs Inputs LLM · GPT-4.1 Prompt LLM Step 19 Loop Iteration Iter…" at bounding box center [373, 217] width 698 height 387
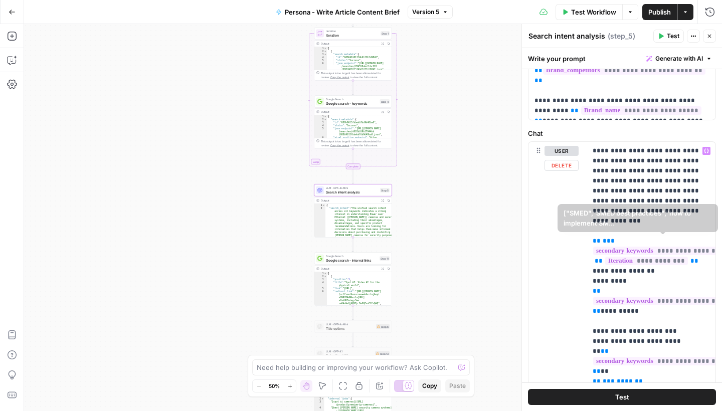
scroll to position [0, 0]
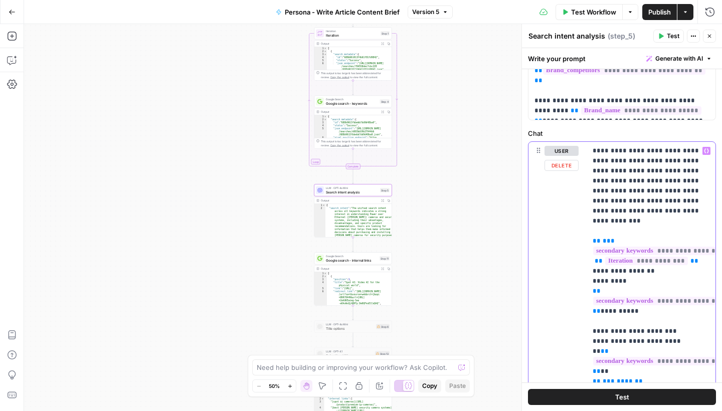
click at [679, 257] on span "**********" at bounding box center [646, 261] width 83 height 9
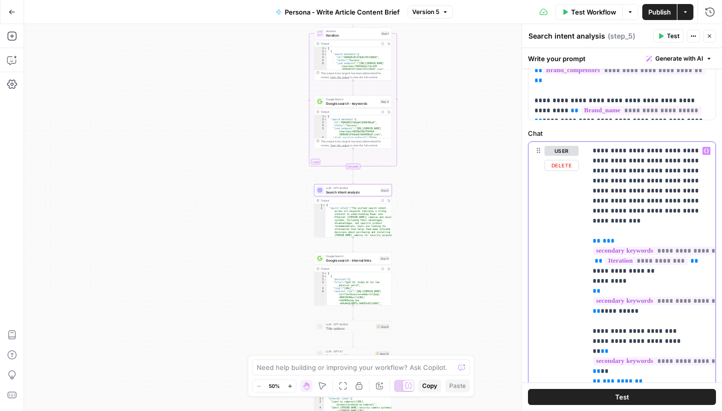
click at [690, 258] on span "**" at bounding box center [694, 261] width 8 height 7
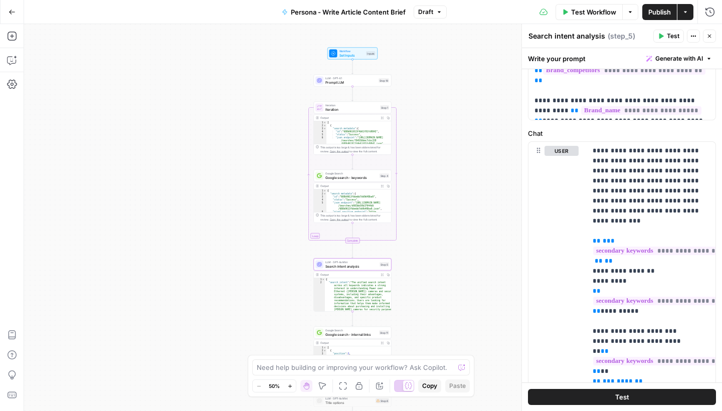
drag, startPoint x: 485, startPoint y: 166, endPoint x: 485, endPoint y: 229, distance: 62.6
click at [485, 229] on div "Workflow Set Inputs Inputs LLM · GPT-4.1 Prompt LLM Step 19 Loop Iteration Iter…" at bounding box center [373, 217] width 698 height 387
click at [604, 258] on span "**" at bounding box center [608, 261] width 8 height 7
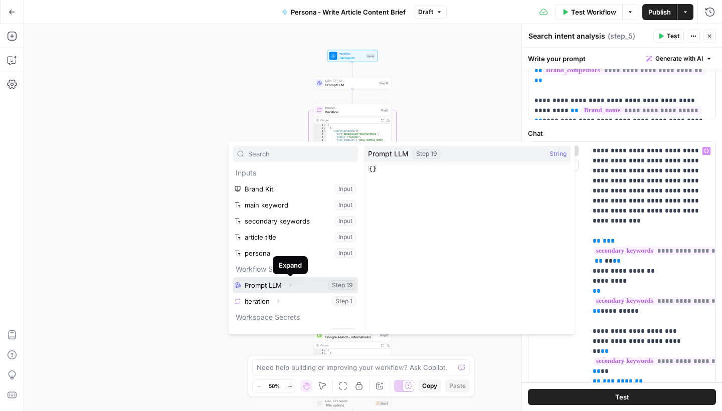
click at [296, 288] on button "Expand" at bounding box center [290, 285] width 13 height 13
click at [298, 283] on button "Select variable Prompt LLM" at bounding box center [295, 285] width 125 height 16
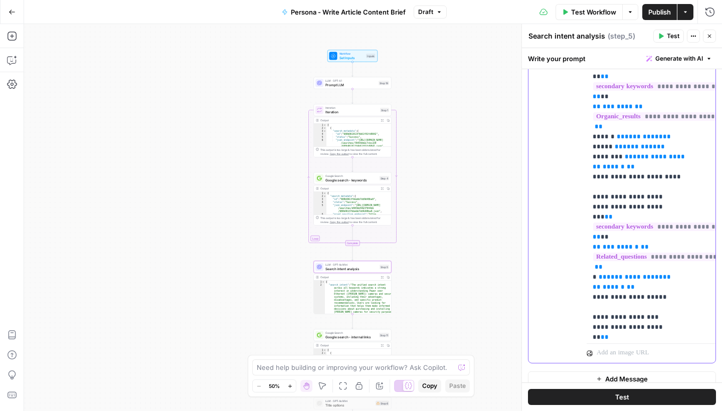
scroll to position [74, 0]
drag, startPoint x: 521, startPoint y: 205, endPoint x: 448, endPoint y: 205, distance: 73.7
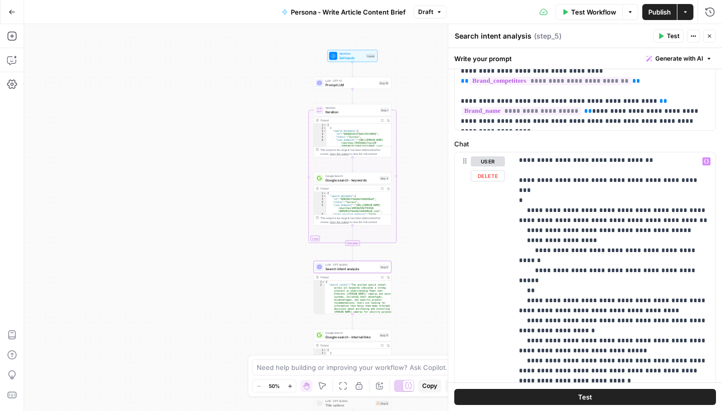
scroll to position [852, 0]
click at [649, 10] on span "Publish" at bounding box center [659, 12] width 23 height 10
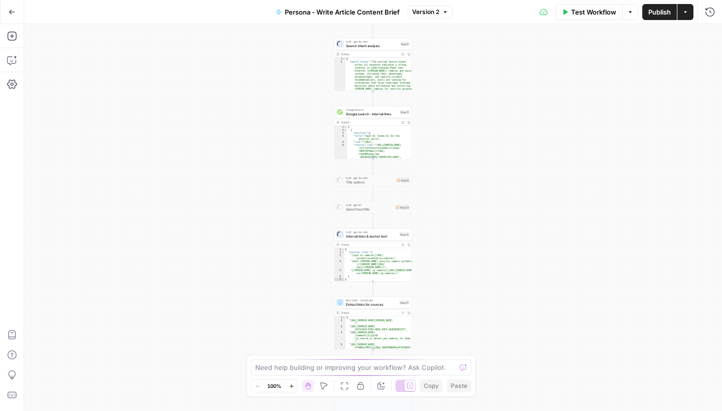
drag, startPoint x: 0, startPoint y: 0, endPoint x: 466, endPoint y: 106, distance: 478.0
click at [454, 190] on div "Workflow Set Inputs Inputs Loop Iteration Iteration Step 1 Output Expand Output…" at bounding box center [373, 217] width 698 height 387
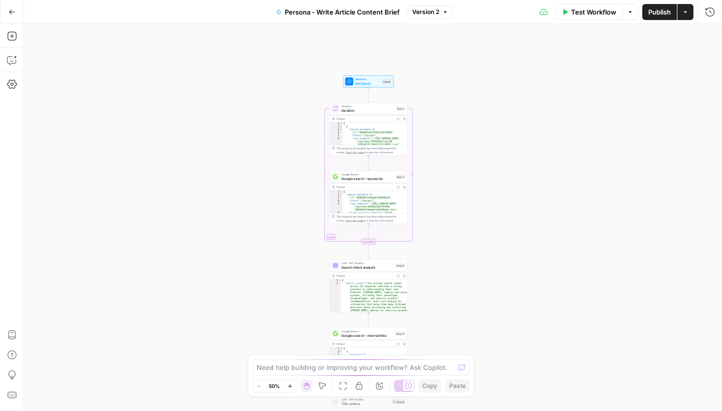
drag, startPoint x: 467, startPoint y: 105, endPoint x: 465, endPoint y: 212, distance: 107.3
click at [465, 212] on div "Workflow Set Inputs Inputs Loop Iteration Iteration Step 1 Output Expand Output…" at bounding box center [373, 217] width 698 height 387
click at [365, 115] on div "Iteration Iteration Step 1 Output Expand Output Copy 1 2 3 4 5 6 7 [ { "search_…" at bounding box center [369, 129] width 78 height 53
click at [370, 111] on span "Iteration" at bounding box center [367, 110] width 53 height 5
type textarea "**********"
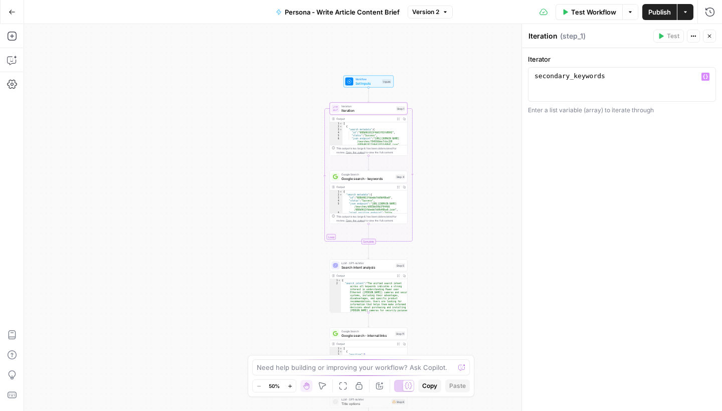
click at [610, 80] on div "secondary_keywords" at bounding box center [621, 93] width 179 height 43
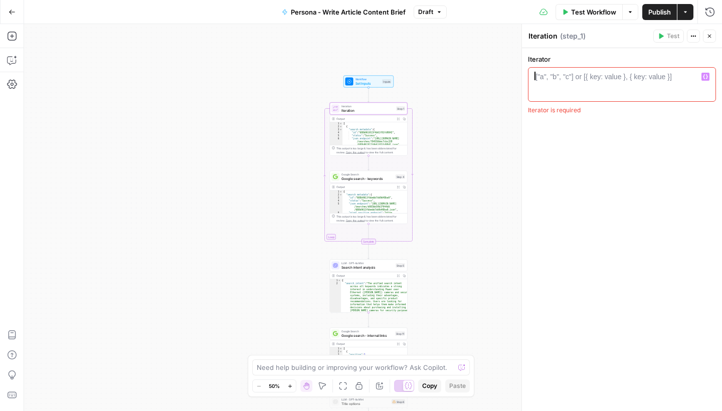
type textarea "**********"
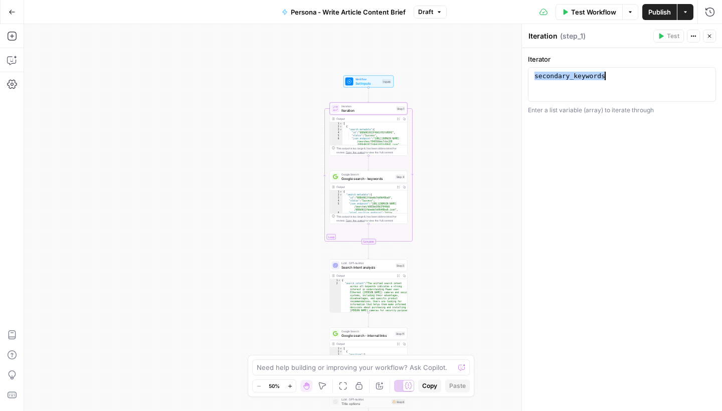
click at [210, 65] on div "Workflow Set Inputs Inputs Loop Iteration Iteration Step 1 Output Expand Output…" at bounding box center [373, 217] width 698 height 387
click at [618, 87] on div "secondary_keywords" at bounding box center [621, 93] width 179 height 43
type textarea "*"
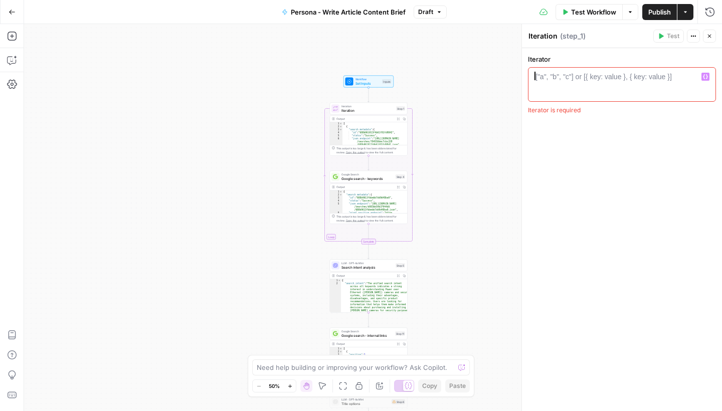
click at [704, 76] on icon "button" at bounding box center [705, 76] width 5 height 5
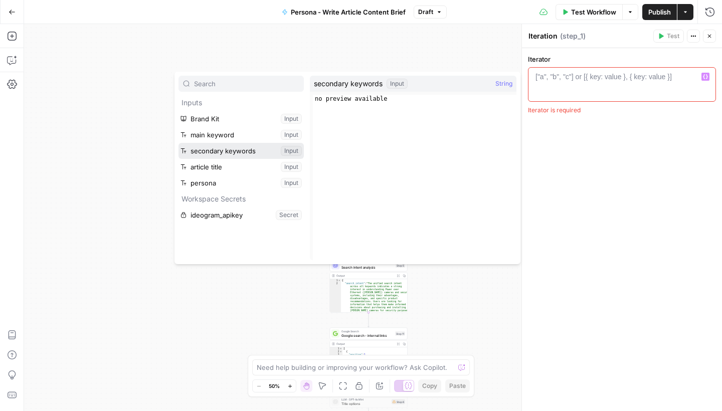
click at [224, 149] on button "Select variable secondary keywords" at bounding box center [240, 151] width 125 height 16
type textarea "**********"
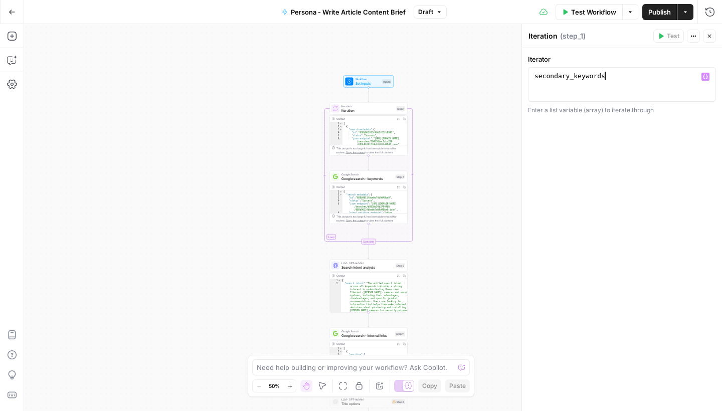
click at [488, 156] on div "Workflow Set Inputs Inputs Loop Iteration Iteration Step 1 Output Expand Output…" at bounding box center [373, 217] width 698 height 387
click at [592, 18] on button "Test Workflow" at bounding box center [588, 12] width 67 height 16
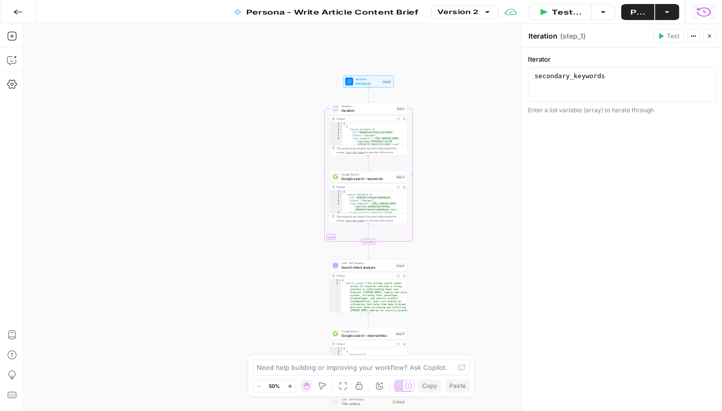
type input "[URL]"
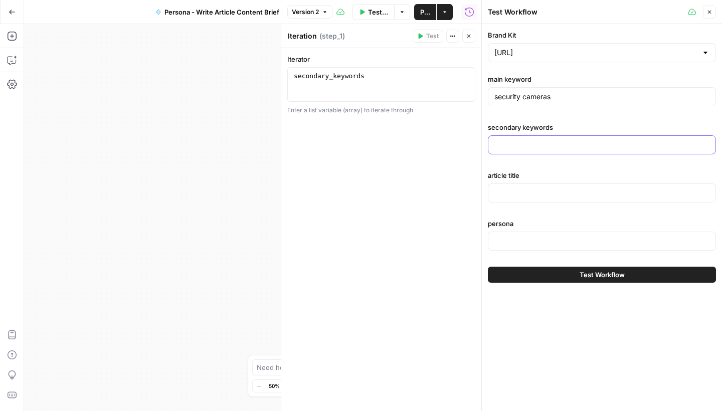
click at [520, 143] on input "secondary keywords" at bounding box center [601, 145] width 215 height 10
paste input "["SMED","SMED best practices","how to implement SMED in manufacturing","reducin…"
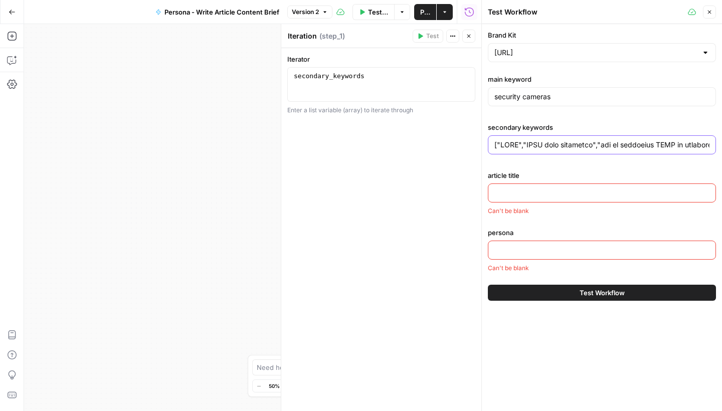
type input "["SMED","SMED best practices","how to implement SMED in manufacturing","reducin…"
click at [556, 100] on input "security cameras" at bounding box center [601, 97] width 215 height 10
paste input "SMED"
type input "SMED"
click at [516, 192] on input "article title" at bounding box center [601, 193] width 215 height 10
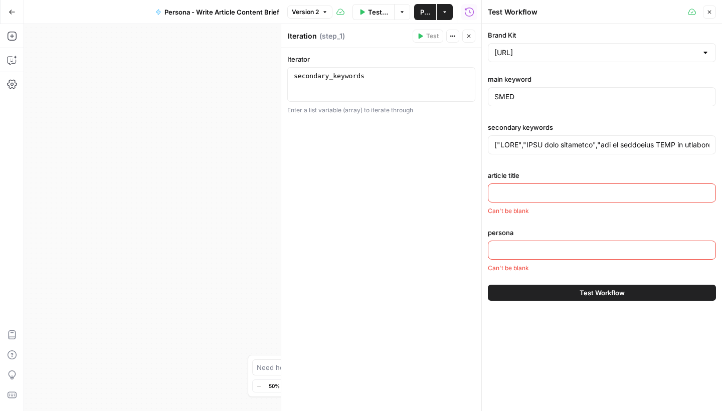
paste input "Standardizing Best Practices: Use Video AI to Capture Tribal Knowledge"
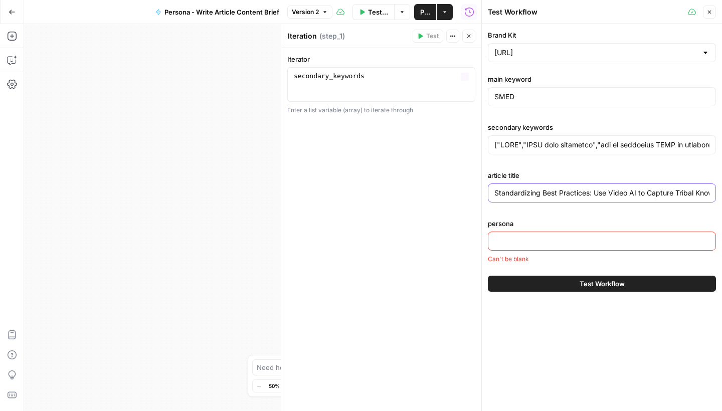
type input "Standardizing Best Practices: Use Video AI to Capture Tribal Knowledge"
click at [540, 238] on input "persona" at bounding box center [601, 241] width 215 height 10
paste input "Plant & Ops Manager / Director"
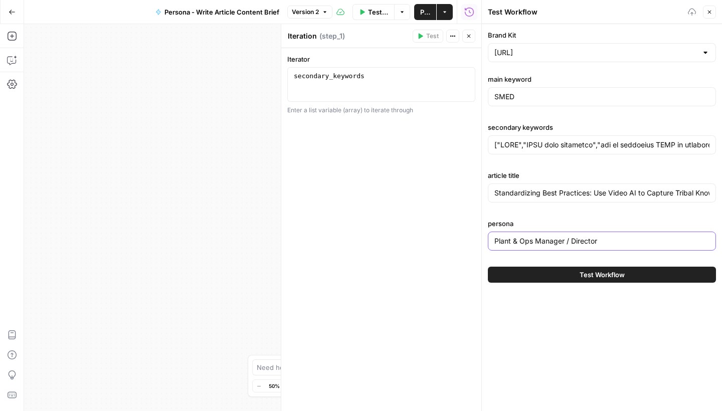
type input "Plant & Ops Manager / Director"
click at [572, 279] on button "Test Workflow" at bounding box center [602, 275] width 228 height 16
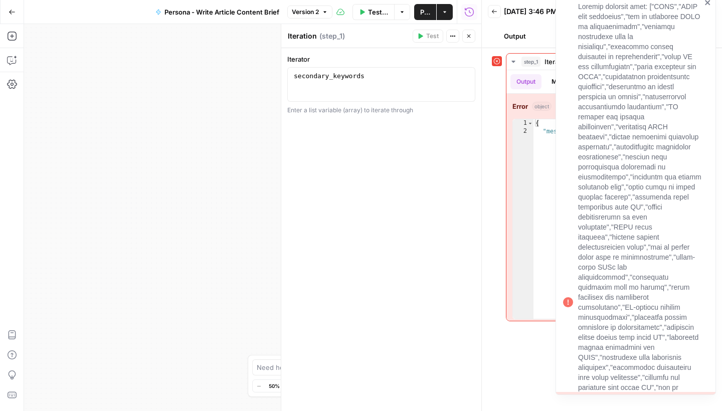
click at [707, 3] on icon "close" at bounding box center [707, 2] width 5 height 5
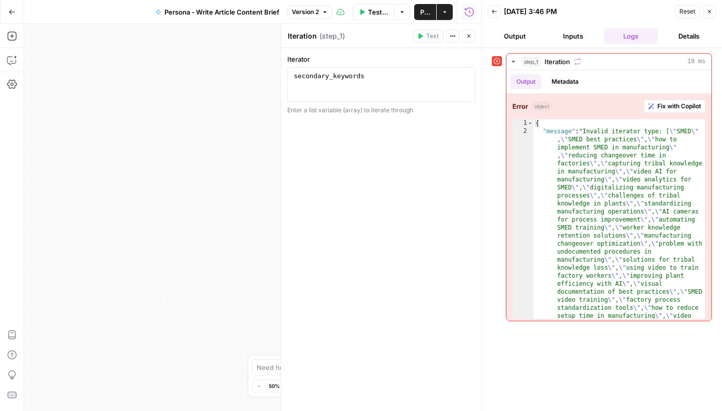
click at [707, 12] on icon "button" at bounding box center [709, 12] width 6 height 6
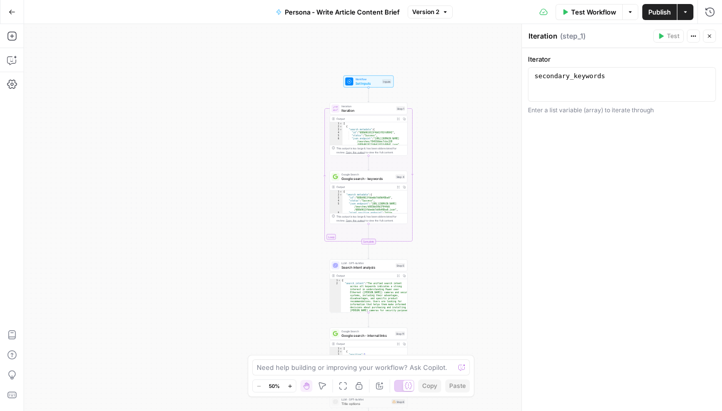
click at [246, 81] on div "Workflow Set Inputs Inputs Loop Iteration Iteration Step 1 Output Expand Output…" at bounding box center [373, 217] width 698 height 387
click at [16, 38] on icon "button" at bounding box center [11, 36] width 9 height 9
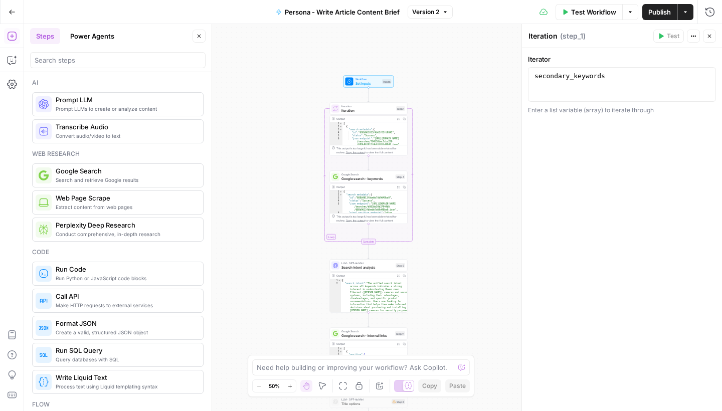
click at [87, 105] on span "Prompt LLMs to create or analyze content" at bounding box center [125, 109] width 139 height 8
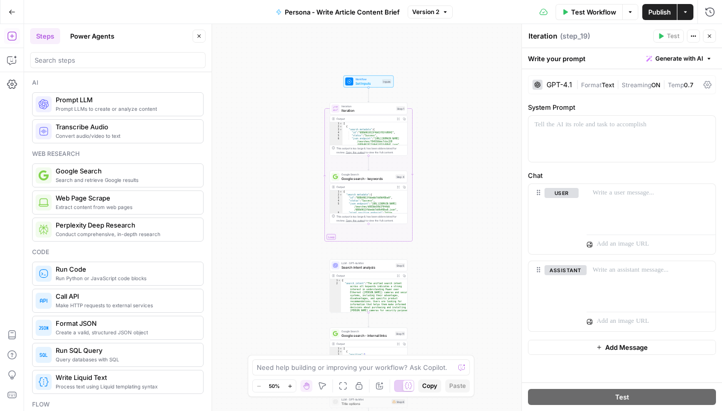
type textarea "Prompt LLM"
click at [579, 155] on div at bounding box center [621, 139] width 187 height 46
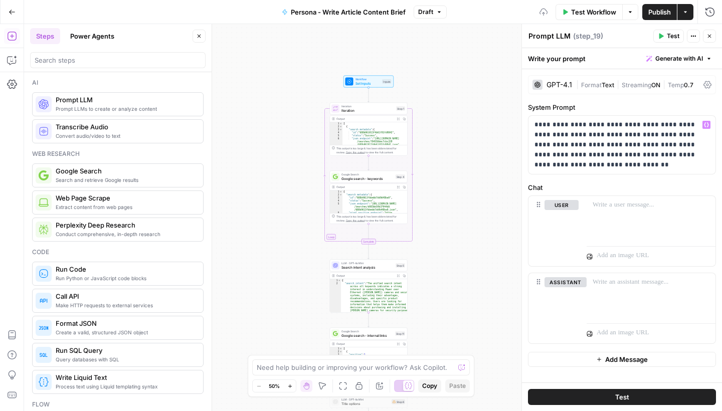
drag, startPoint x: 466, startPoint y: 231, endPoint x: 466, endPoint y: 92, distance: 138.8
click at [466, 92] on div "Workflow Set Inputs Inputs Loop Iteration Iteration Step 1 Output Expand Output…" at bounding box center [373, 217] width 698 height 387
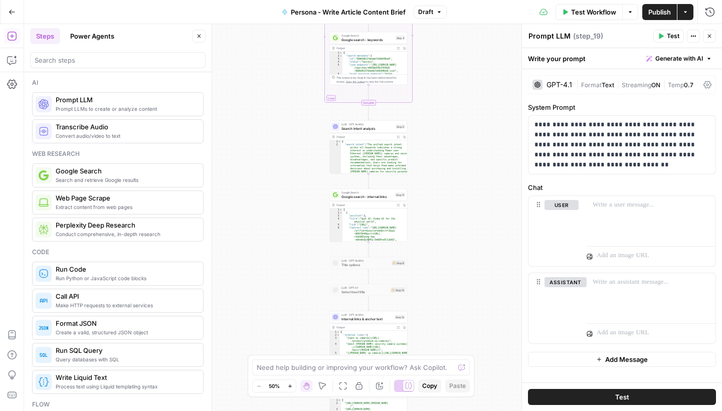
drag, startPoint x: 471, startPoint y: 279, endPoint x: 467, endPoint y: 116, distance: 162.9
click at [463, 89] on div "Workflow Set Inputs Inputs Loop Iteration Iteration Step 1 Output Expand Output…" at bounding box center [373, 217] width 698 height 387
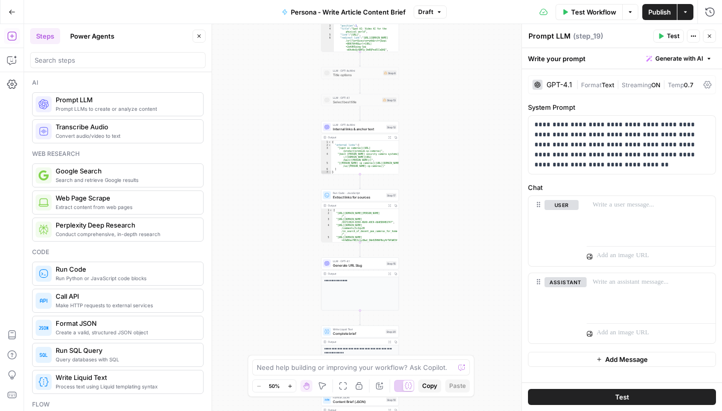
click at [201, 35] on icon "button" at bounding box center [199, 36] width 6 height 6
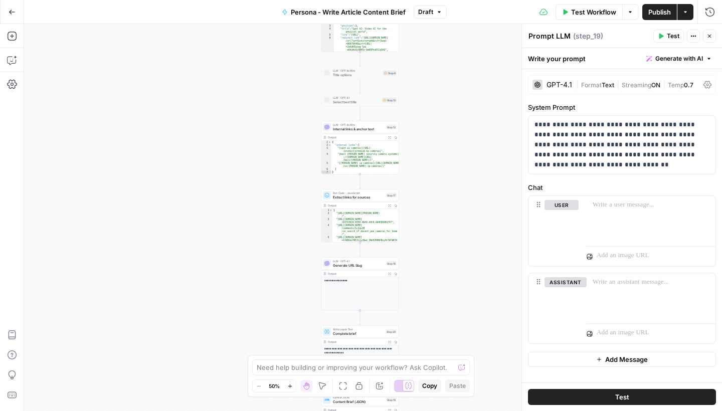
drag, startPoint x: 466, startPoint y: 239, endPoint x: 433, endPoint y: 146, distance: 98.7
click at [433, 146] on div "Workflow Set Inputs Inputs Loop Iteration Iteration Step 1 Output Expand Output…" at bounding box center [373, 217] width 698 height 387
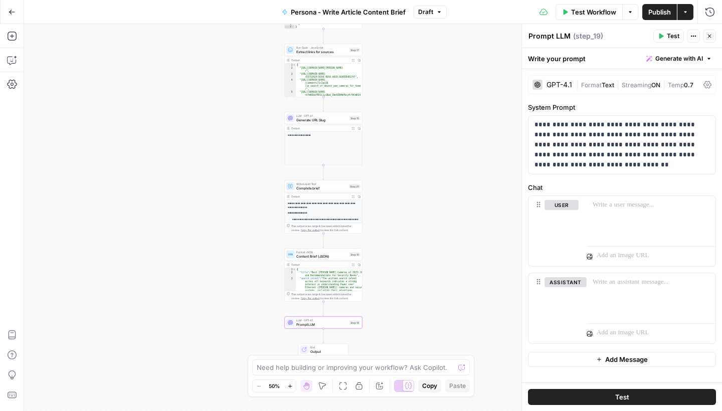
drag, startPoint x: 429, startPoint y: 189, endPoint x: 425, endPoint y: 137, distance: 52.3
click at [425, 137] on div "Workflow Set Inputs Inputs Loop Iteration Iteration Step 1 Output Expand Output…" at bounding box center [373, 217] width 698 height 387
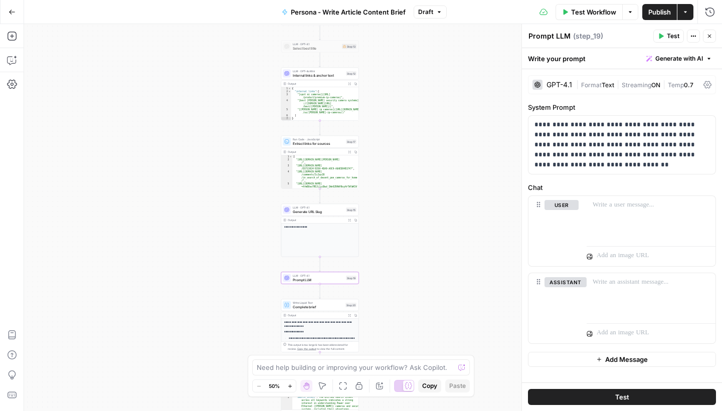
drag, startPoint x: 399, startPoint y: 130, endPoint x: 395, endPoint y: 222, distance: 91.8
click at [395, 222] on div "Workflow Set Inputs Inputs Loop Iteration Iteration Step 1 Output Expand Output…" at bounding box center [373, 217] width 698 height 387
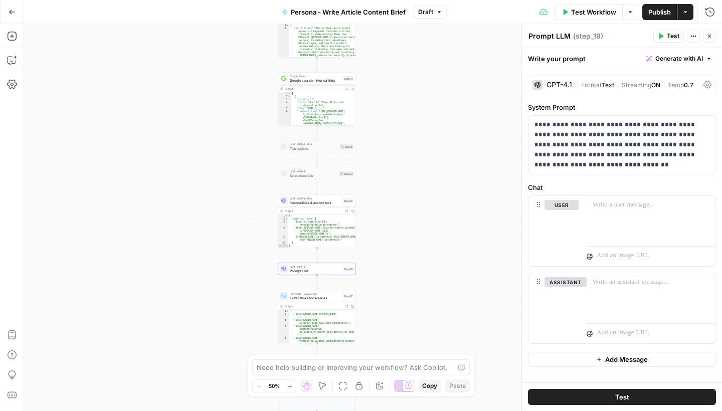
drag, startPoint x: 398, startPoint y: 109, endPoint x: 395, endPoint y: 245, distance: 136.3
click at [395, 245] on div "Workflow Set Inputs Inputs Loop Iteration Iteration Step 1 Output Expand Output…" at bounding box center [373, 217] width 698 height 387
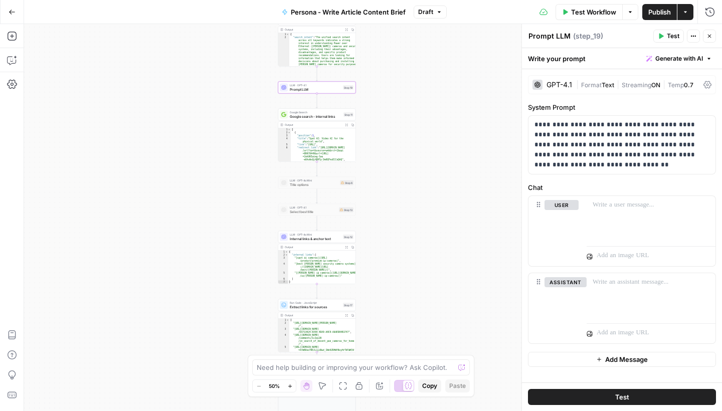
drag, startPoint x: 401, startPoint y: 59, endPoint x: 386, endPoint y: 269, distance: 210.0
click at [386, 269] on div "Workflow Set Inputs Inputs Loop Iteration Iteration Step 1 Output Expand Output…" at bounding box center [373, 217] width 698 height 387
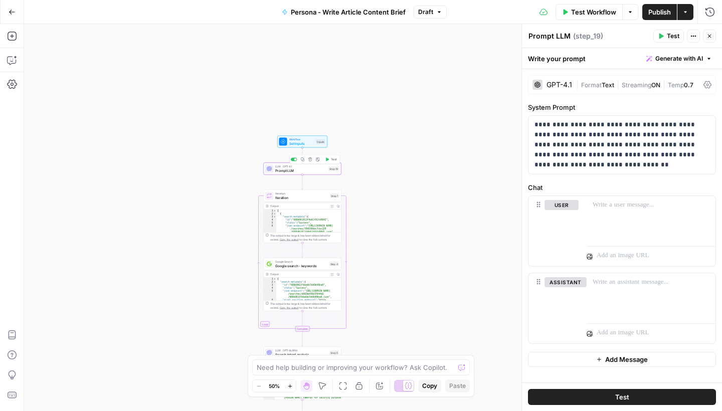
drag, startPoint x: 396, startPoint y: 151, endPoint x: 355, endPoint y: 122, distance: 50.3
click at [355, 122] on div "Workflow Set Inputs Inputs LLM · GPT-4.1 Prompt LLM Step 19 Copy step Delete st…" at bounding box center [373, 217] width 698 height 387
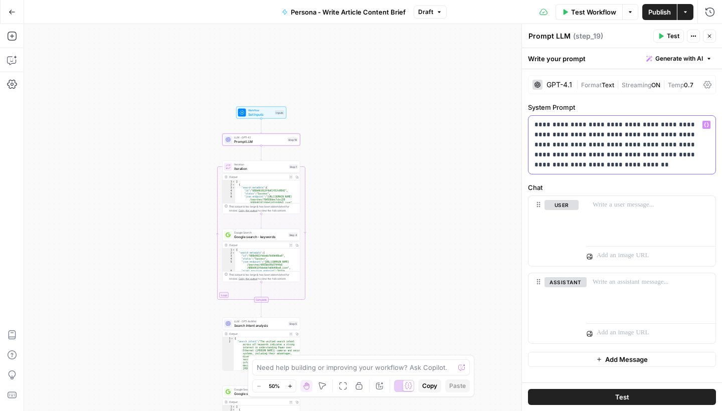
click at [564, 135] on p "**********" at bounding box center [621, 145] width 175 height 50
click at [557, 156] on p "**********" at bounding box center [621, 145] width 175 height 50
click at [641, 219] on div at bounding box center [650, 219] width 129 height 46
drag, startPoint x: 681, startPoint y: 204, endPoint x: 640, endPoint y: 207, distance: 41.2
click at [640, 207] on p "**********" at bounding box center [650, 205] width 117 height 10
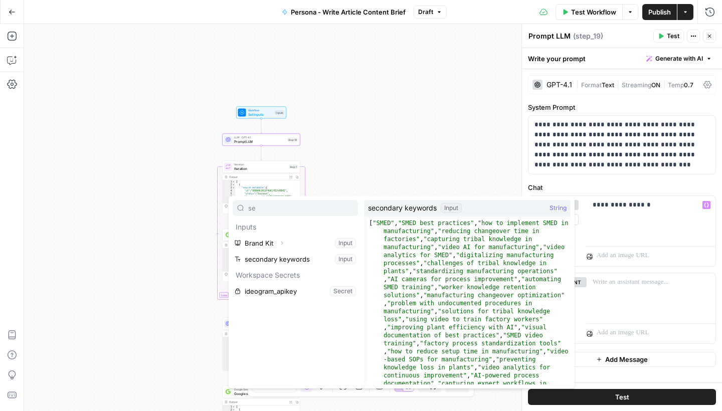
type input "se"
click at [319, 260] on button "Select variable secondary keywords" at bounding box center [295, 259] width 125 height 16
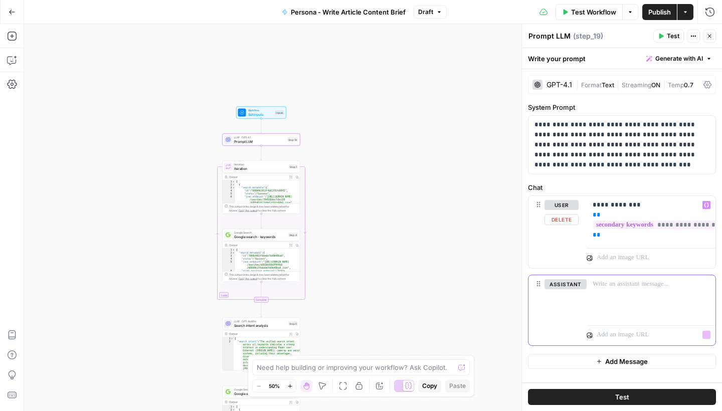
click at [625, 306] on div at bounding box center [650, 298] width 129 height 46
click at [249, 165] on span "Iteration" at bounding box center [260, 164] width 53 height 4
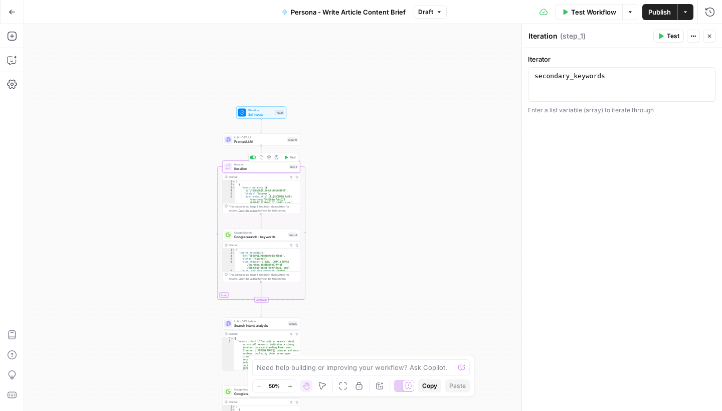
type textarea "**********"
click at [604, 88] on div "secondary_keywords" at bounding box center [621, 93] width 179 height 43
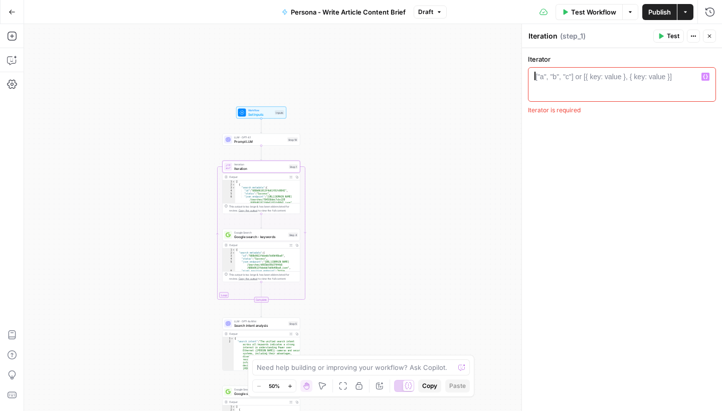
paste textarea "**********"
click at [557, 80] on div "step_3 . output" at bounding box center [621, 93] width 179 height 43
click at [558, 71] on div "**********" at bounding box center [622, 84] width 188 height 35
click at [557, 73] on div "step_3 . output" at bounding box center [621, 93] width 179 height 43
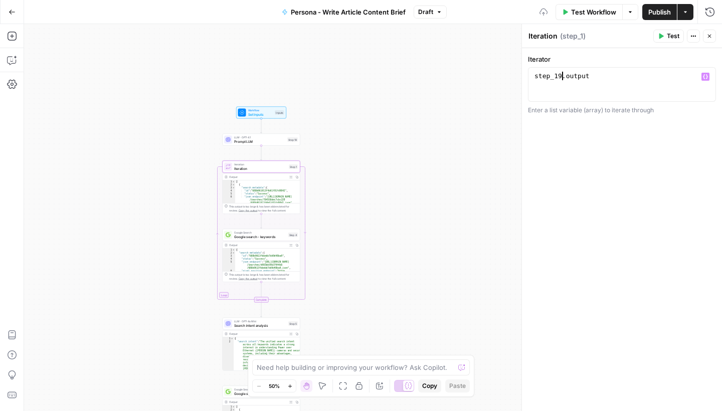
type textarea "**********"
click at [651, 13] on span "Publish" at bounding box center [659, 12] width 23 height 10
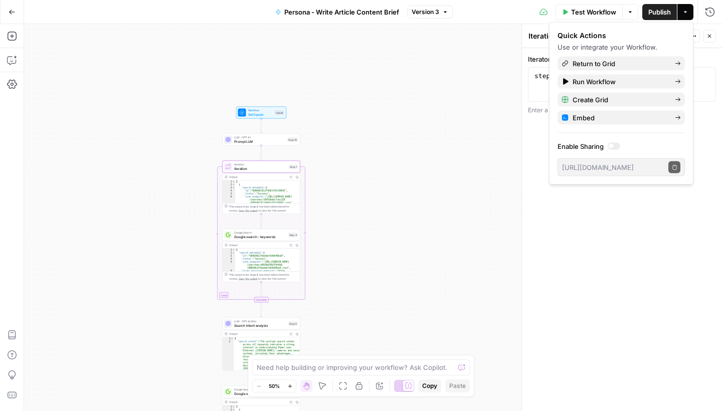
click at [713, 40] on button "Close" at bounding box center [709, 36] width 13 height 13
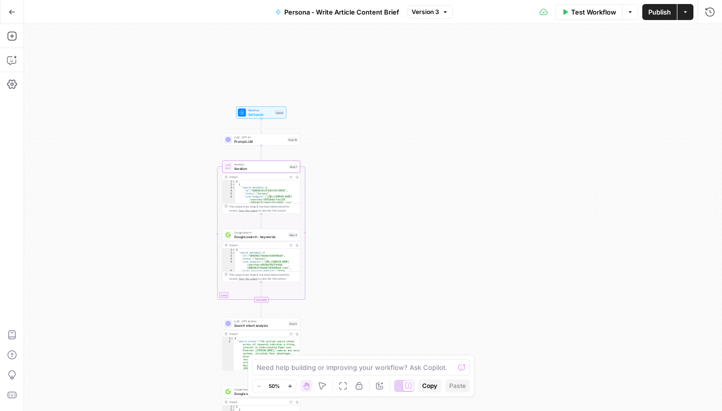
click at [16, 15] on button "Go Back" at bounding box center [12, 12] width 18 height 18
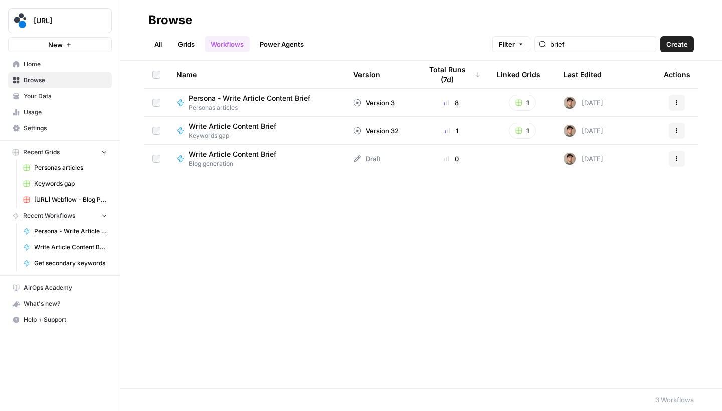
click at [164, 46] on link "All" at bounding box center [158, 44] width 20 height 16
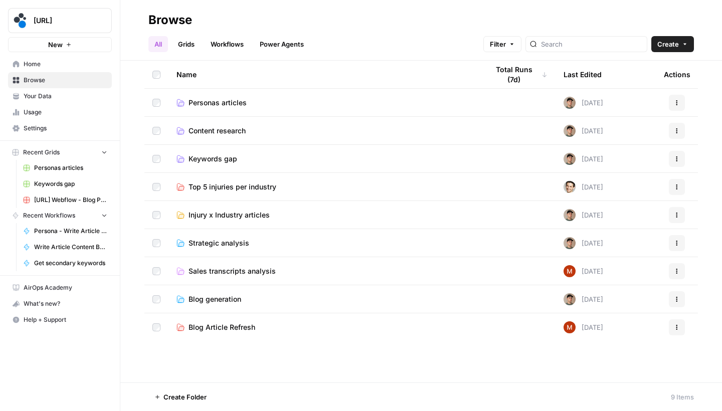
click at [193, 98] on span "Personas articles" at bounding box center [217, 103] width 58 height 10
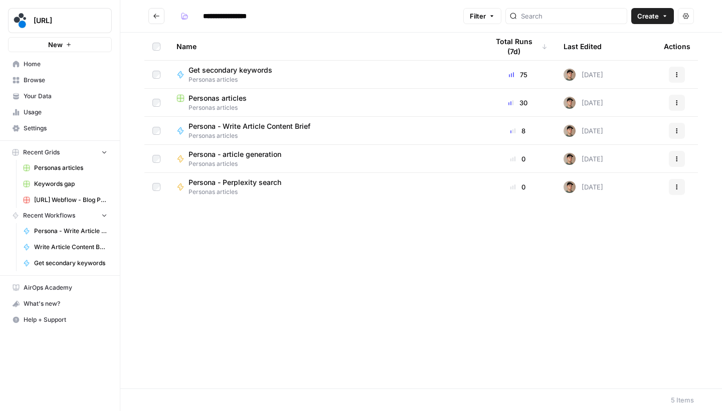
click at [227, 96] on span "Personas articles" at bounding box center [217, 98] width 58 height 10
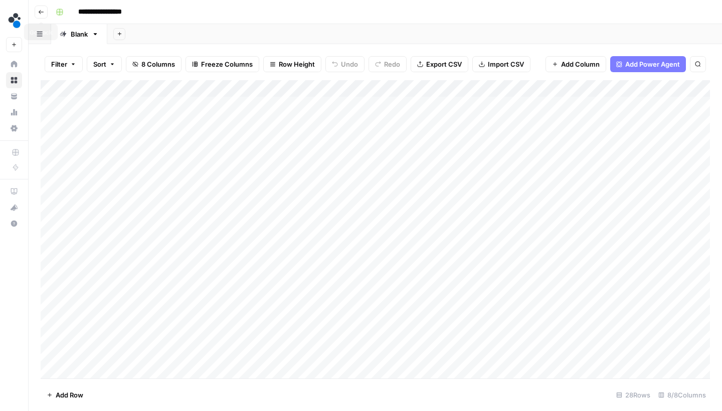
click at [40, 12] on icon "button" at bounding box center [41, 12] width 6 height 6
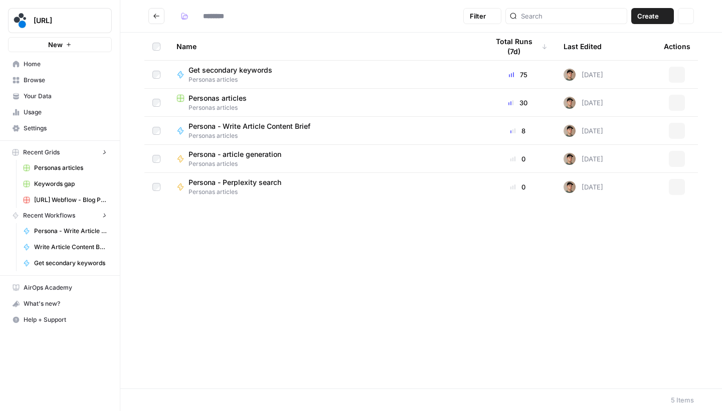
type input "**********"
click at [227, 127] on span "Persona - Write Article Content Brief" at bounding box center [249, 126] width 122 height 10
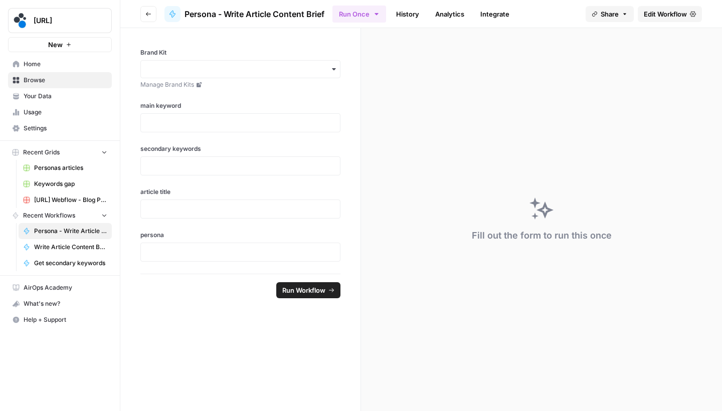
click at [666, 10] on span "Edit Workflow" at bounding box center [664, 14] width 43 height 10
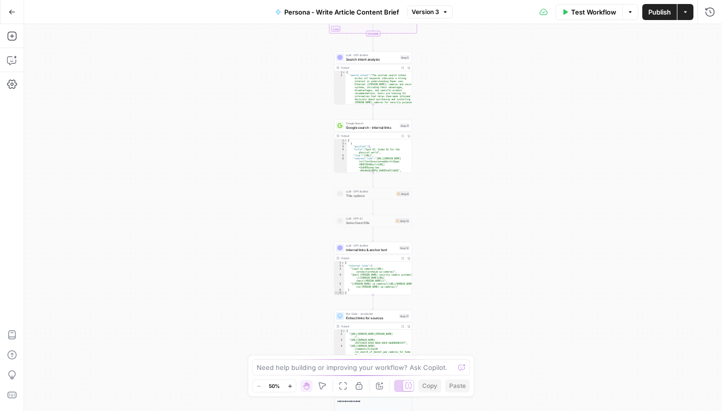
click at [657, 15] on span "Publish" at bounding box center [659, 12] width 23 height 10
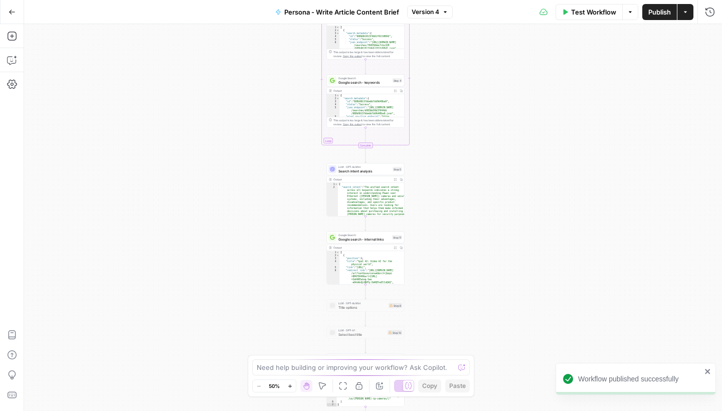
click at [495, 228] on div "Workflow Set Inputs Inputs LLM · GPT-4.1 Prompt LLM Step 19 Loop Iteration Iter…" at bounding box center [373, 217] width 698 height 387
drag, startPoint x: 496, startPoint y: 146, endPoint x: 496, endPoint y: 270, distance: 124.3
click at [496, 268] on div "Workflow Set Inputs Inputs LLM · GPT-4.1 Prompt LLM Step 19 Loop Iteration Iter…" at bounding box center [373, 217] width 698 height 387
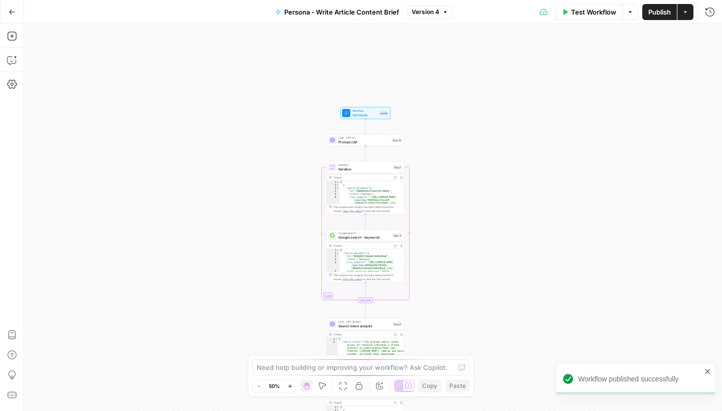
drag, startPoint x: 482, startPoint y: 120, endPoint x: 482, endPoint y: 153, distance: 32.6
click at [482, 153] on div "Workflow Set Inputs Inputs LLM · GPT-4.1 Prompt LLM Step 19 Loop Iteration Iter…" at bounding box center [373, 217] width 698 height 387
click at [381, 146] on div "LLM · GPT-4.1 Prompt LLM Step 19 Copy step Delete step Add Note Test" at bounding box center [366, 140] width 78 height 12
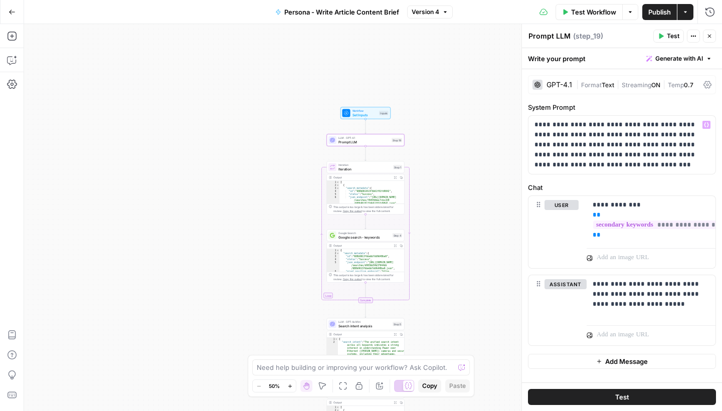
click at [591, 81] on span "Format" at bounding box center [591, 85] width 21 height 8
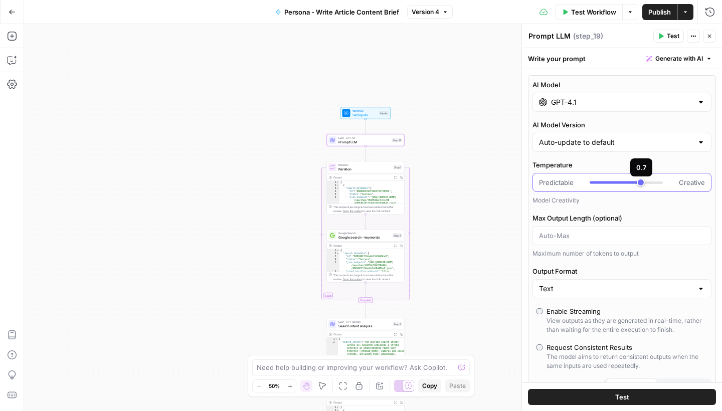
type input "*"
drag, startPoint x: 629, startPoint y: 183, endPoint x: 565, endPoint y: 180, distance: 64.7
click at [565, 180] on div "Predictable Creative" at bounding box center [622, 182] width 166 height 10
click at [709, 37] on icon "button" at bounding box center [709, 36] width 6 height 6
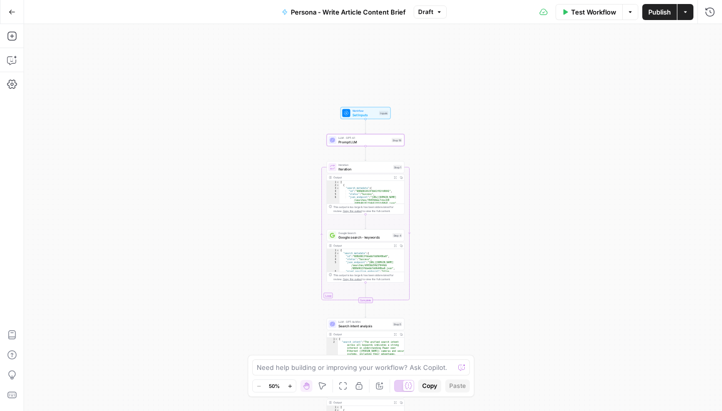
click at [665, 15] on span "Publish" at bounding box center [659, 12] width 23 height 10
click at [12, 15] on icon "button" at bounding box center [12, 12] width 7 height 7
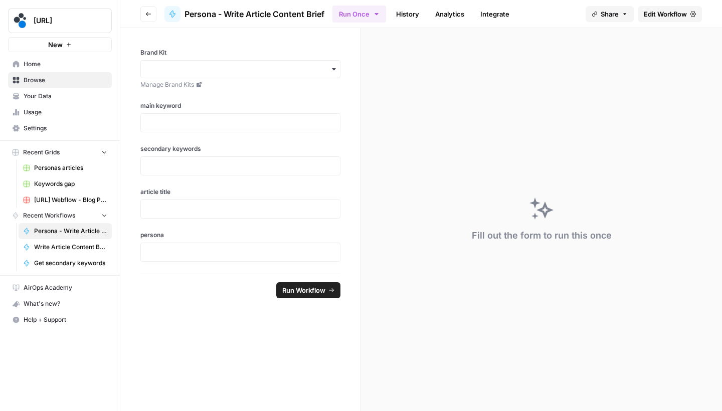
click at [153, 13] on button "Go back" at bounding box center [148, 14] width 16 height 16
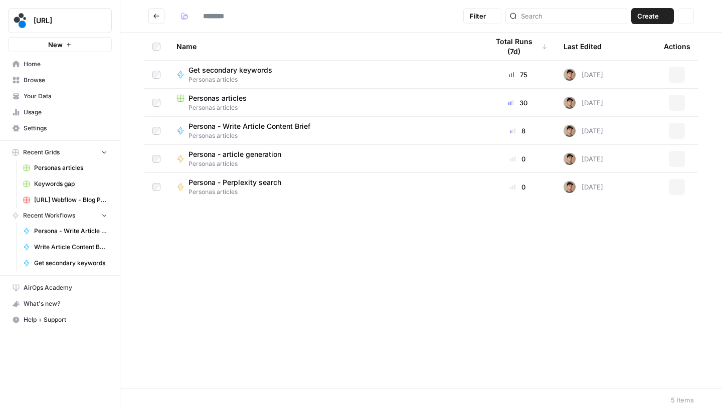
type input "**********"
click at [244, 181] on span "Persona - Perplexity search" at bounding box center [234, 182] width 93 height 10
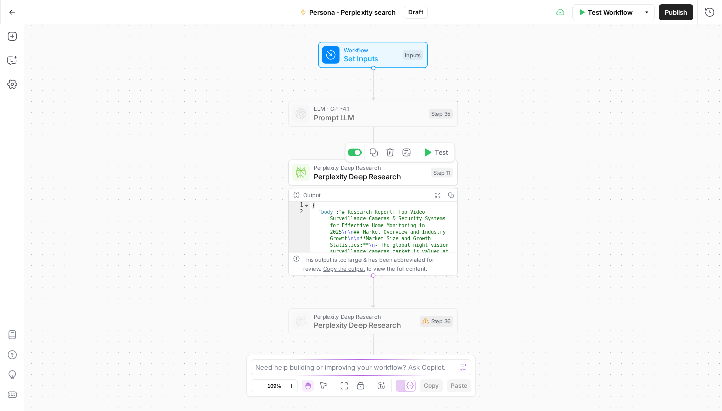
click at [392, 182] on span "Perplexity Deep Research" at bounding box center [370, 176] width 112 height 11
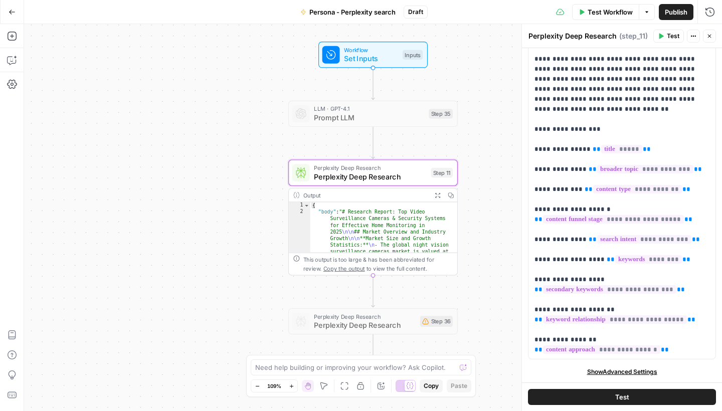
scroll to position [117, 0]
click at [10, 14] on icon "button" at bounding box center [12, 12] width 7 height 7
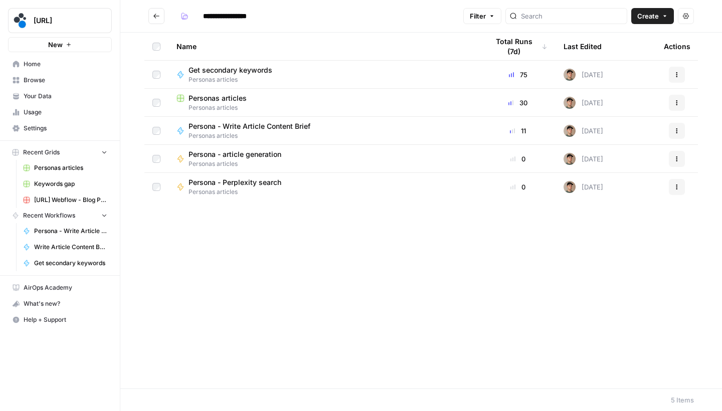
type input "**********"
click at [241, 70] on span "Get secondary keywords" at bounding box center [230, 70] width 84 height 10
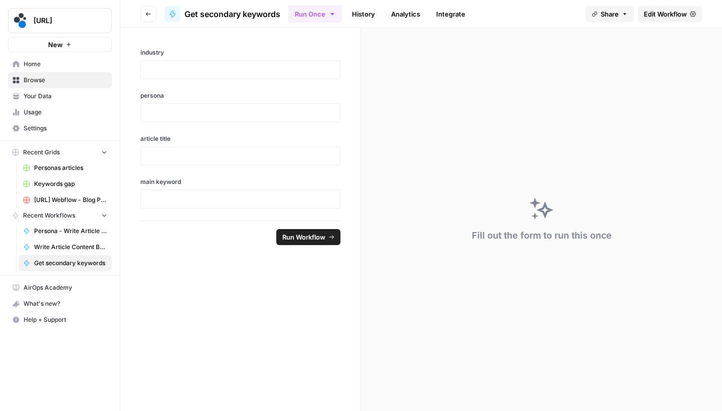
click at [679, 13] on span "Edit Workflow" at bounding box center [664, 14] width 43 height 10
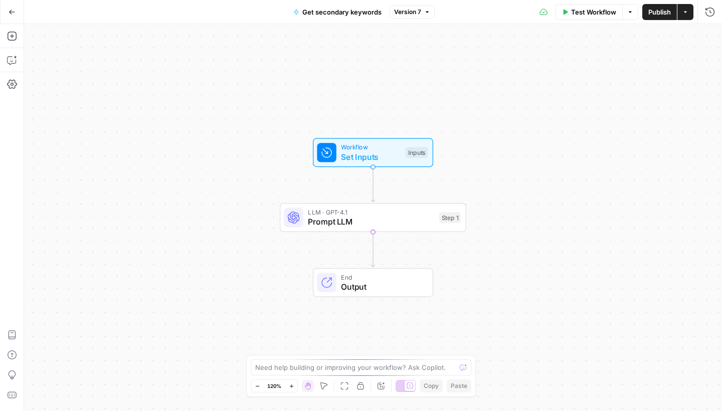
click at [12, 12] on icon "button" at bounding box center [12, 12] width 6 height 5
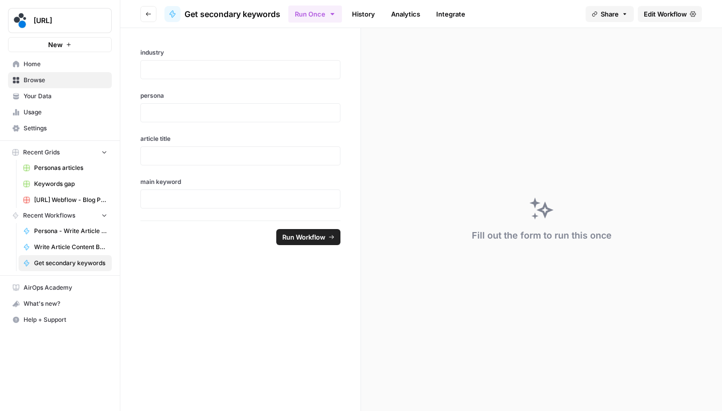
click at [140, 16] on button "Go back" at bounding box center [148, 14] width 16 height 16
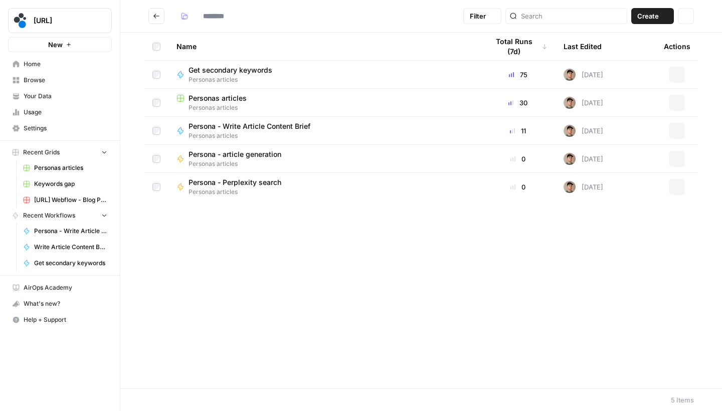
type input "**********"
click at [305, 129] on span "Persona - Write Article Content Brief" at bounding box center [249, 126] width 122 height 10
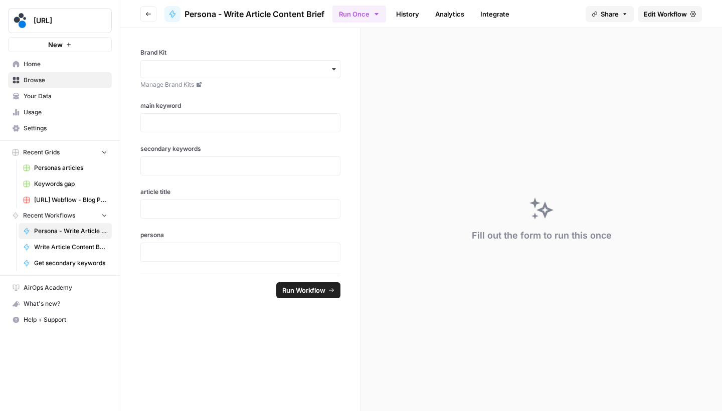
click at [675, 19] on link "Edit Workflow" at bounding box center [669, 14] width 64 height 16
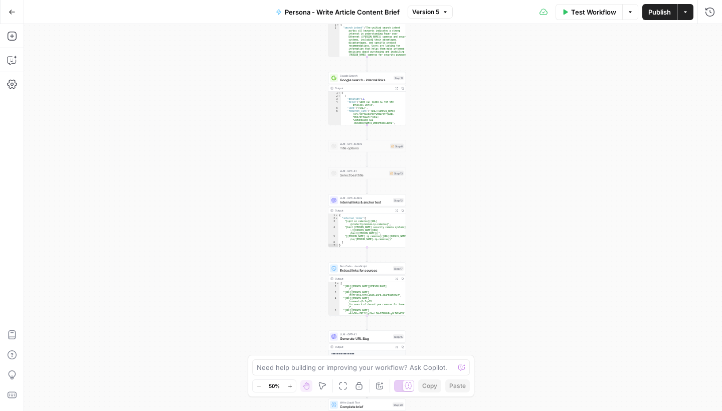
drag, startPoint x: 484, startPoint y: 175, endPoint x: 465, endPoint y: 89, distance: 88.2
click at [466, 91] on div "Workflow Set Inputs Inputs LLM · GPT-4.1 Prompt LLM Step 19 Loop Iteration Iter…" at bounding box center [373, 217] width 698 height 387
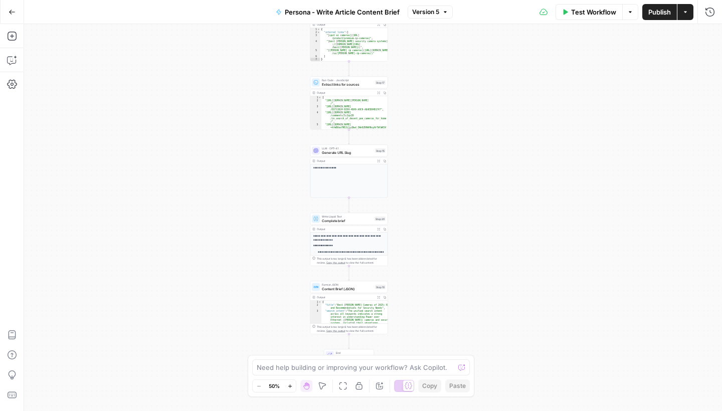
drag, startPoint x: 500, startPoint y: 281, endPoint x: 499, endPoint y: 80, distance: 201.0
click at [499, 80] on div "Workflow Set Inputs Inputs LLM · GPT-4.1 Prompt LLM Step 19 Loop Iteration Iter…" at bounding box center [373, 217] width 698 height 387
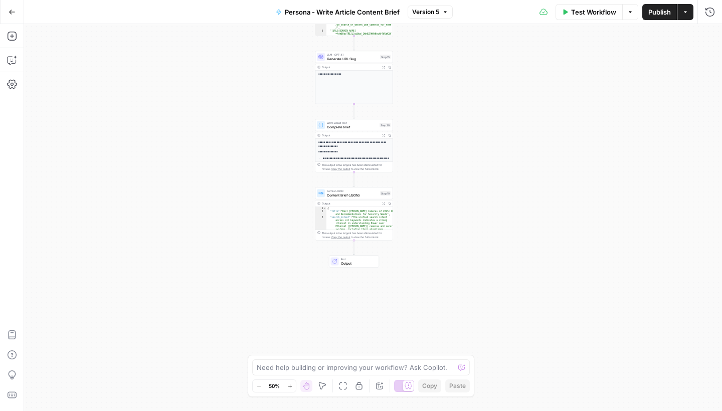
drag, startPoint x: 516, startPoint y: 210, endPoint x: 516, endPoint y: 166, distance: 44.1
click at [516, 167] on div "Workflow Set Inputs Inputs LLM · GPT-4.1 Prompt LLM Step 19 Loop Iteration Iter…" at bounding box center [373, 217] width 698 height 387
click at [7, 9] on button "Go Back" at bounding box center [12, 12] width 18 height 18
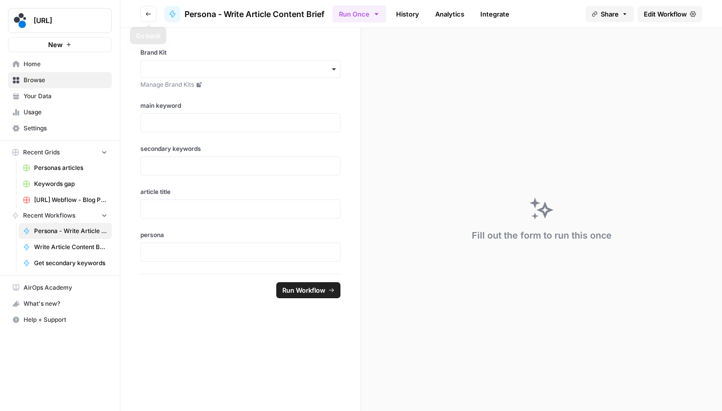
click at [151, 16] on button "Go back" at bounding box center [148, 14] width 16 height 16
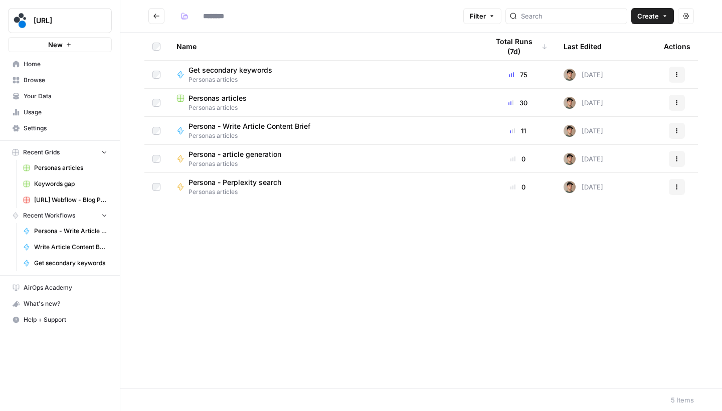
type input "**********"
click at [259, 124] on span "Persona - Write Article Content Brief" at bounding box center [249, 126] width 122 height 10
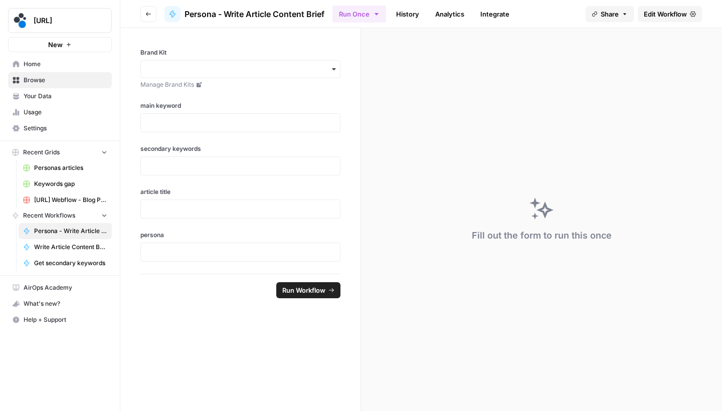
click at [656, 9] on span "Edit Workflow" at bounding box center [664, 14] width 43 height 10
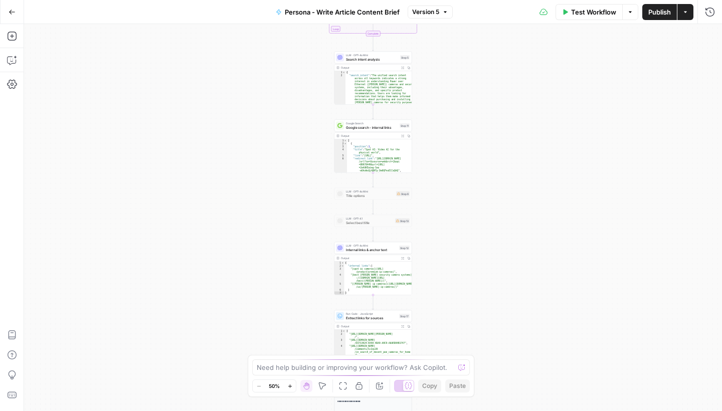
click at [10, 9] on icon "button" at bounding box center [12, 12] width 7 height 7
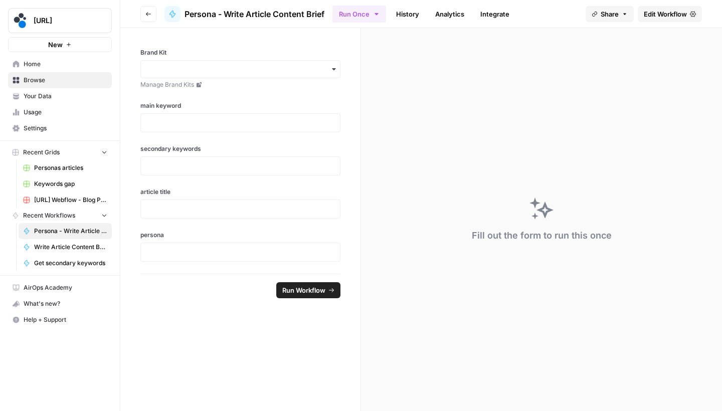
click at [149, 10] on button "Go back" at bounding box center [148, 14] width 16 height 16
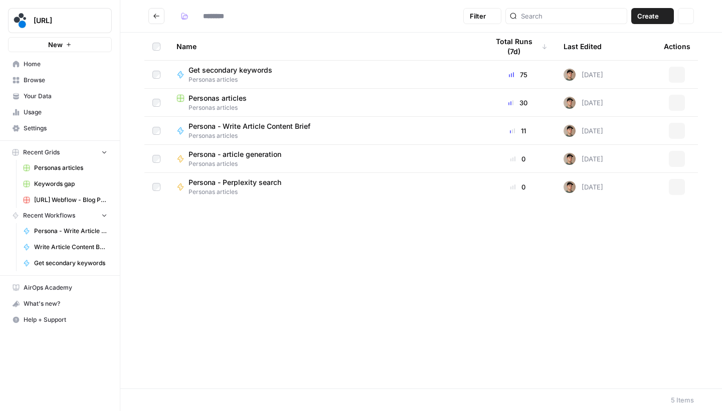
type input "**********"
click at [150, 15] on button "Go back" at bounding box center [156, 16] width 16 height 16
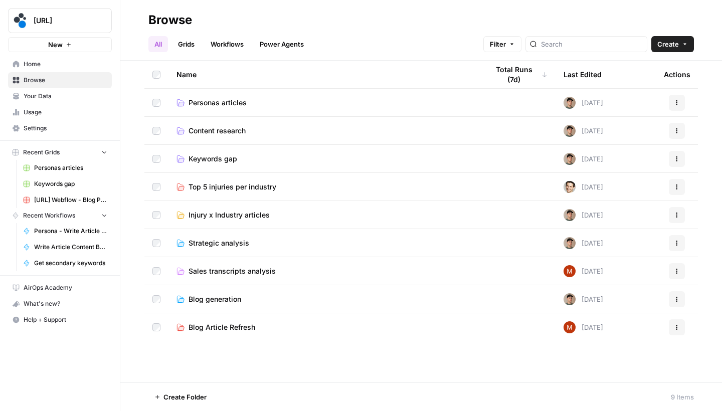
click at [219, 129] on span "Content research" at bounding box center [216, 131] width 57 height 10
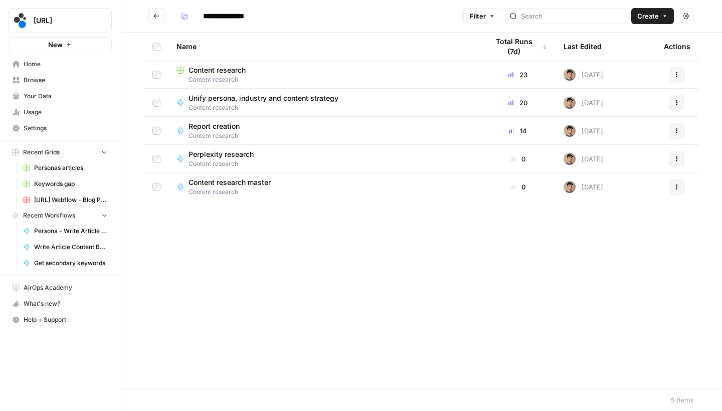
click at [151, 15] on button "Go back" at bounding box center [156, 16] width 16 height 16
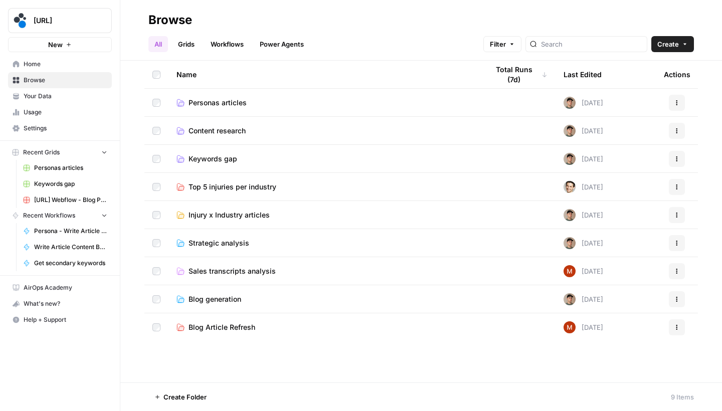
click at [202, 157] on span "Keywords gap" at bounding box center [212, 159] width 49 height 10
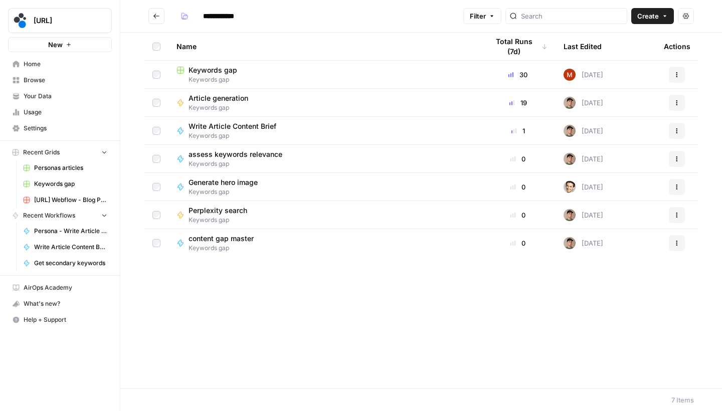
click at [225, 126] on span "Write Article Content Brief" at bounding box center [232, 126] width 88 height 10
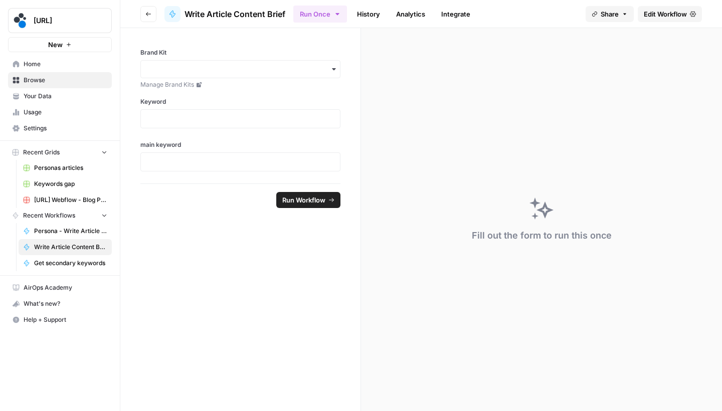
click at [670, 18] on span "Edit Workflow" at bounding box center [664, 14] width 43 height 10
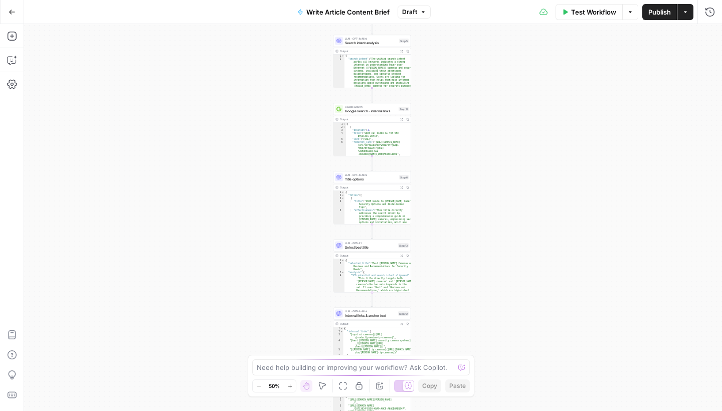
drag, startPoint x: 479, startPoint y: 78, endPoint x: 460, endPoint y: 203, distance: 126.7
click at [460, 200] on div "Workflow Set Inputs Inputs LLM · GPT-4.1 Prompt LLM Step 3 Output Expand Output…" at bounding box center [373, 217] width 698 height 387
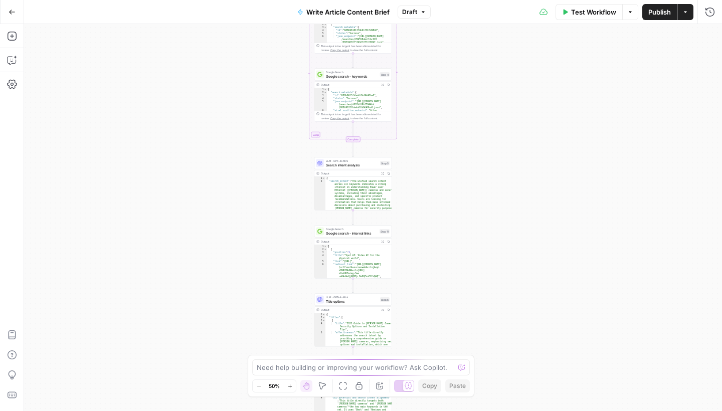
click at [363, 168] on div "LLM · GPT-4o Mini Search intent analysis Step 5 Copy step Delete step Edit Note…" at bounding box center [353, 163] width 78 height 12
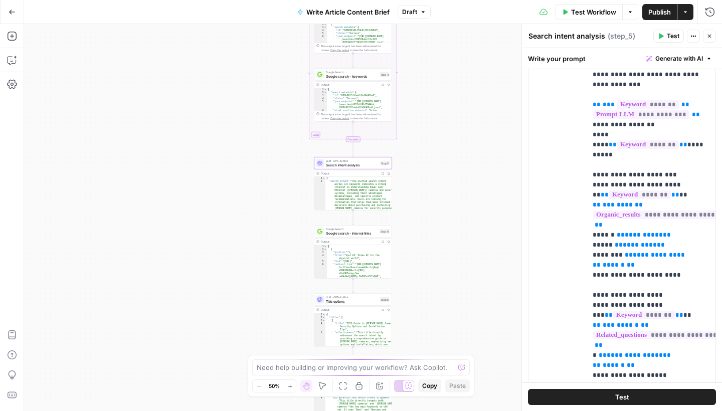
scroll to position [13, 1]
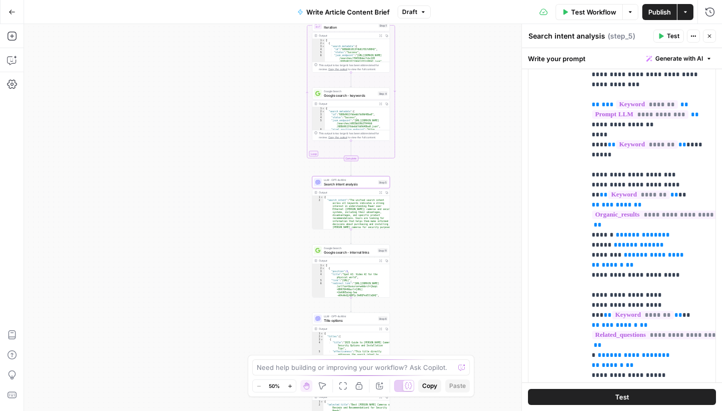
drag, startPoint x: 492, startPoint y: 145, endPoint x: 487, endPoint y: 213, distance: 68.3
click at [485, 228] on div "Workflow Set Inputs Inputs LLM · GPT-4.1 Prompt LLM Step 3 Output Expand Output…" at bounding box center [373, 217] width 698 height 387
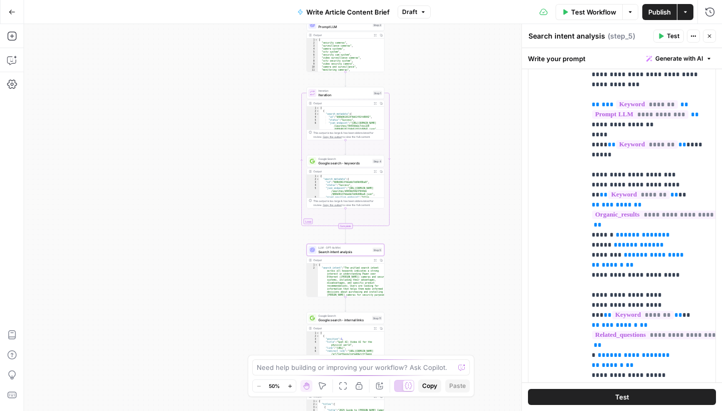
drag, startPoint x: 483, startPoint y: 153, endPoint x: 479, endPoint y: 251, distance: 98.3
click at [483, 268] on div "Workflow Set Inputs Inputs LLM · GPT-4.1 Prompt LLM Step 3 Output Expand Output…" at bounding box center [373, 217] width 698 height 387
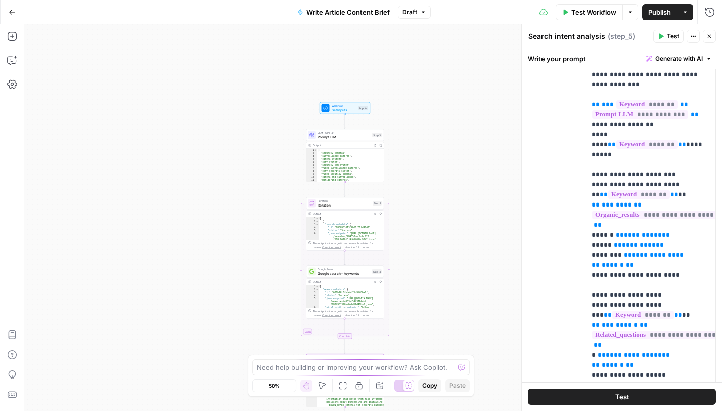
drag, startPoint x: 463, startPoint y: 159, endPoint x: 463, endPoint y: 183, distance: 24.6
click at [463, 183] on div "Workflow Set Inputs Inputs LLM · GPT-4.1 Prompt LLM Step 3 Output Expand Output…" at bounding box center [373, 217] width 698 height 387
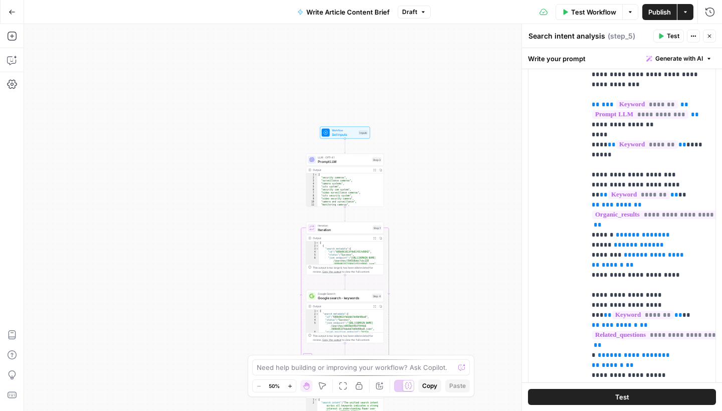
click at [361, 137] on div "Workflow Set Inputs Inputs Test Step" at bounding box center [345, 133] width 50 height 12
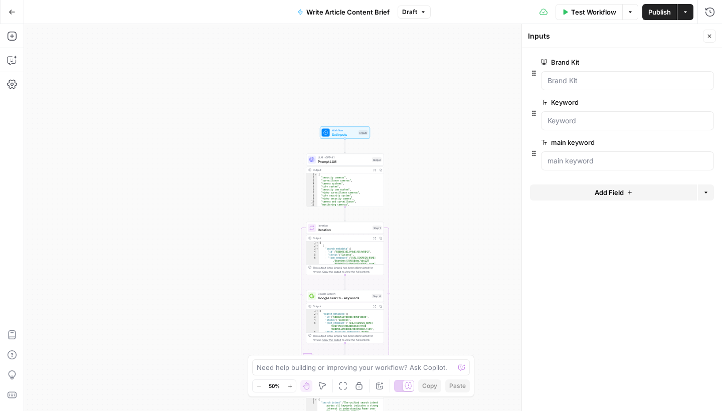
click at [585, 10] on span "Test Workflow" at bounding box center [593, 12] width 45 height 10
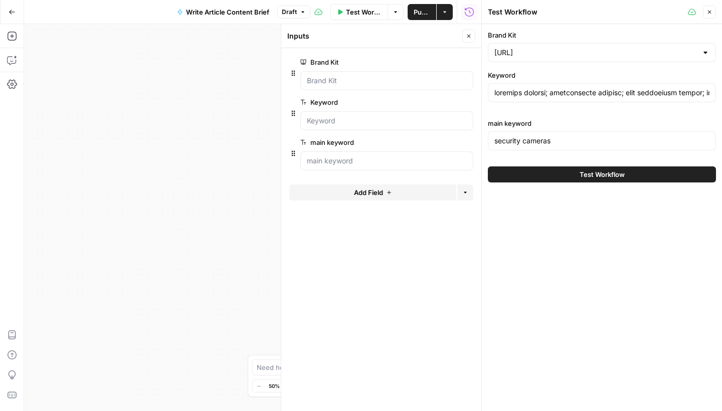
scroll to position [0, 0]
click at [582, 91] on input "Keyword" at bounding box center [601, 93] width 215 height 10
click at [718, 9] on header "Test Workflow Close" at bounding box center [602, 12] width 240 height 24
click at [712, 10] on button "Close" at bounding box center [709, 12] width 13 height 13
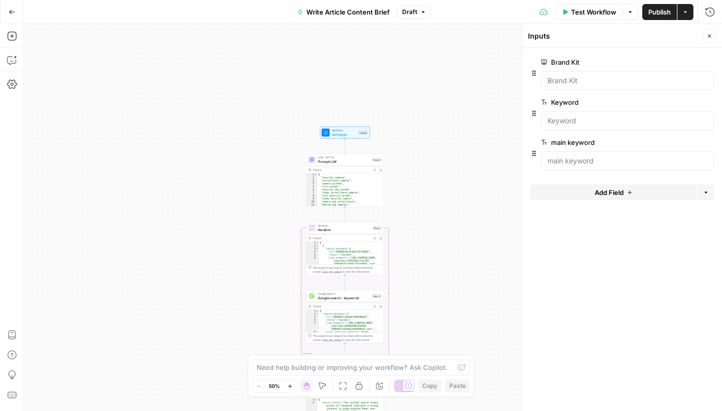
click at [705, 36] on button "Close" at bounding box center [709, 36] width 13 height 13
click at [16, 15] on button "Go Back" at bounding box center [12, 12] width 18 height 18
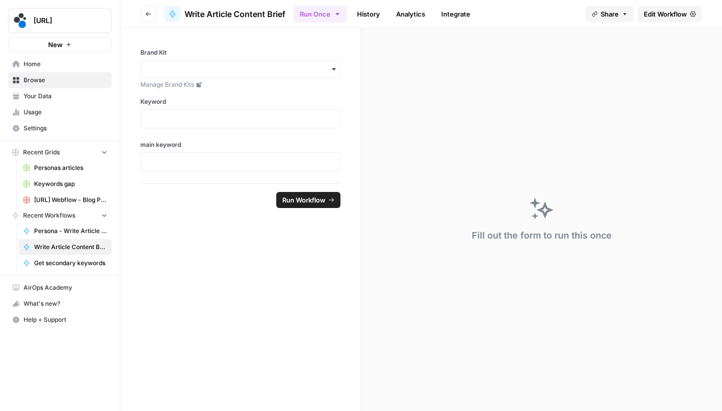
click at [149, 15] on icon "button" at bounding box center [148, 14] width 6 height 6
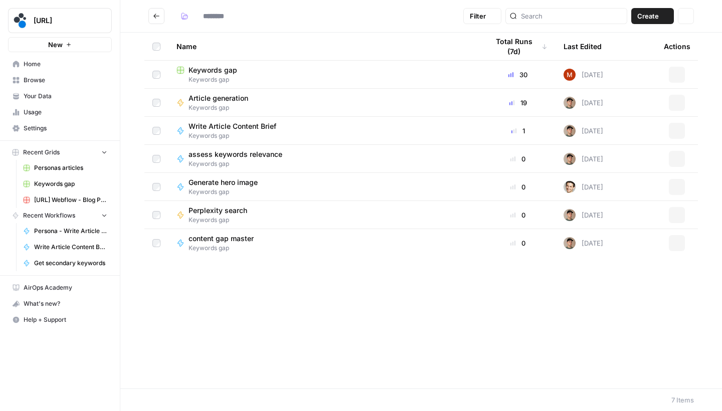
type input "**********"
click at [216, 67] on span "Keywords gap" at bounding box center [212, 70] width 49 height 10
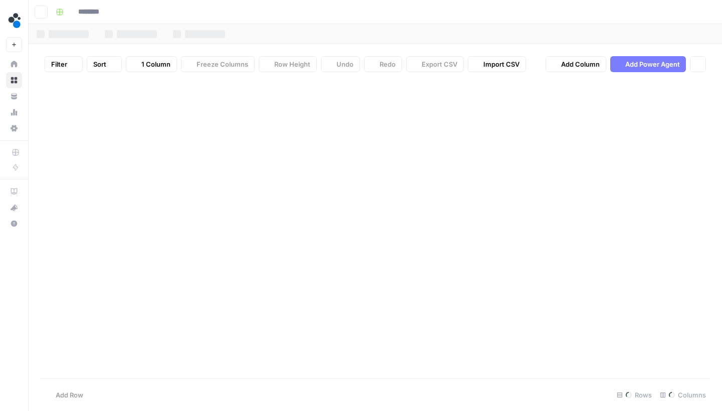
type input "**********"
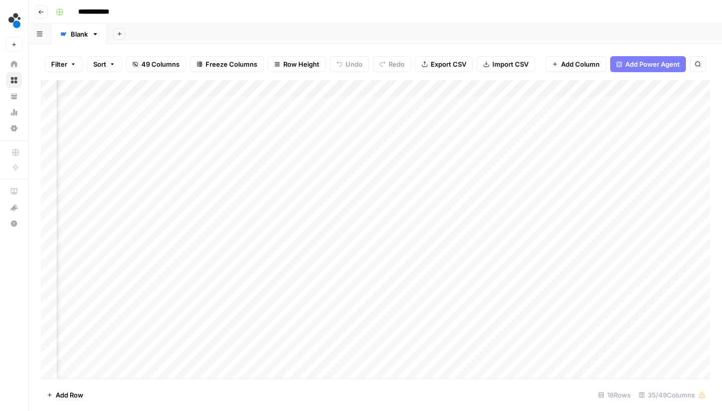
scroll to position [0, 259]
click at [394, 88] on div "Add Column" at bounding box center [375, 230] width 669 height 301
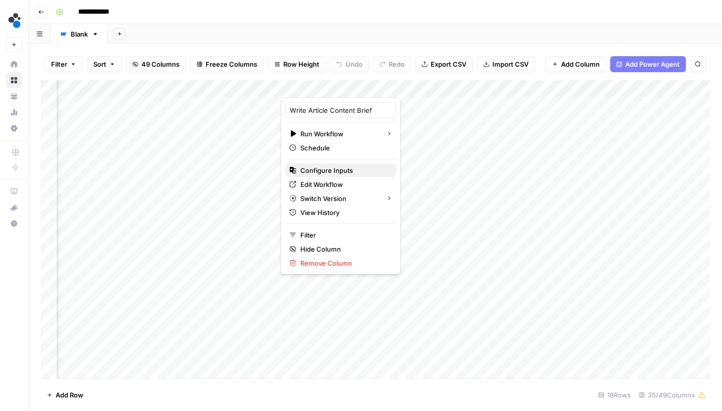
click at [358, 172] on span "Configure Inputs" at bounding box center [344, 170] width 88 height 10
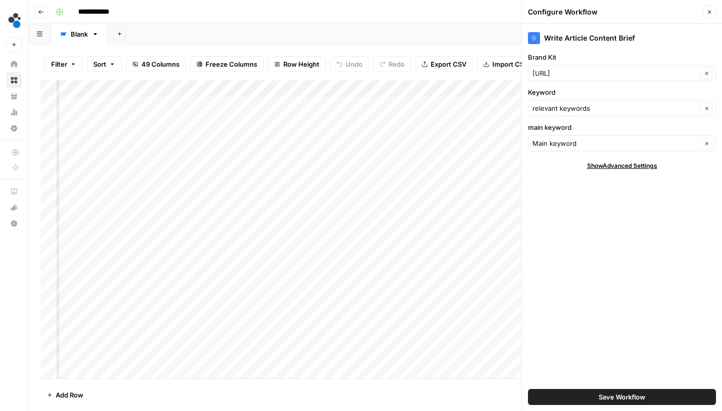
scroll to position [0, 120]
click at [396, 106] on div "Add Column" at bounding box center [375, 230] width 669 height 301
click at [707, 11] on icon "button" at bounding box center [709, 12] width 6 height 6
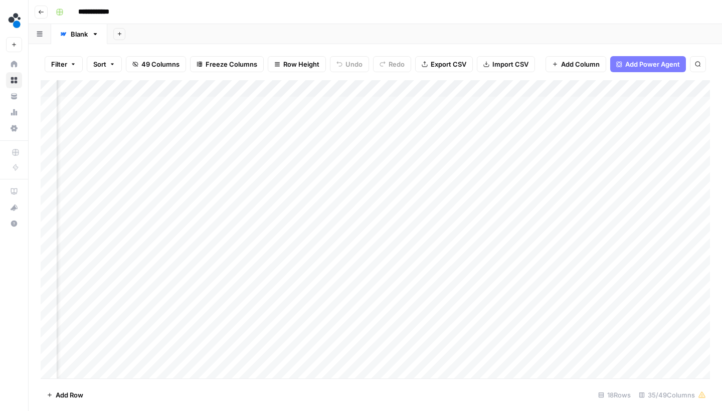
scroll to position [0, 199]
click at [41, 12] on icon "button" at bounding box center [41, 12] width 6 height 6
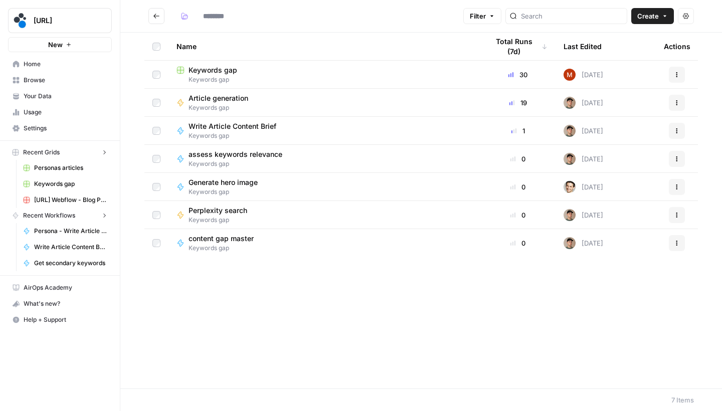
type input "**********"
click at [255, 128] on span "Write Article Content Brief" at bounding box center [232, 126] width 88 height 10
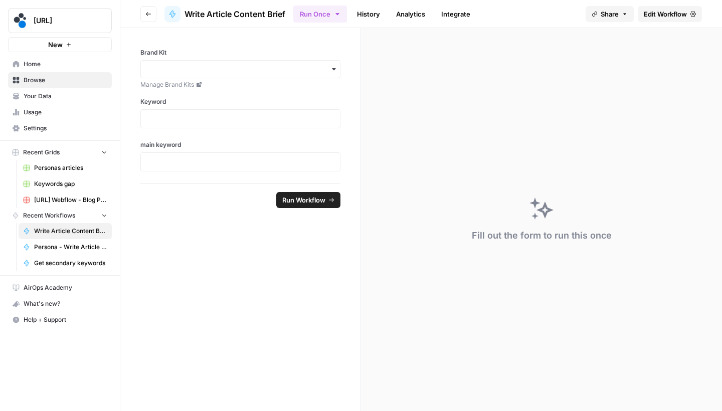
click at [652, 16] on span "Edit Workflow" at bounding box center [664, 14] width 43 height 10
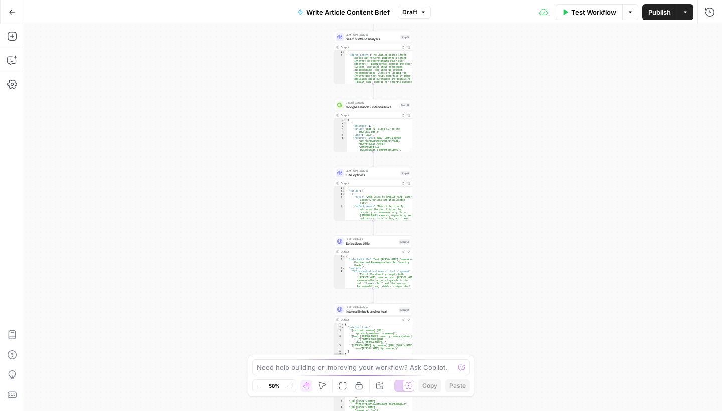
drag, startPoint x: 478, startPoint y: 72, endPoint x: 478, endPoint y: 313, distance: 241.0
click at [478, 313] on div "Workflow Set Inputs Inputs LLM · GPT-4.1 Prompt LLM Step 3 Output Expand Output…" at bounding box center [373, 217] width 698 height 387
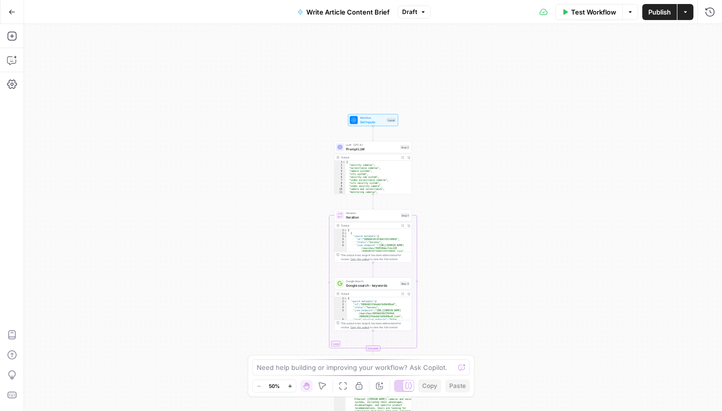
drag, startPoint x: 507, startPoint y: 162, endPoint x: 507, endPoint y: 407, distance: 245.1
click at [507, 401] on div "Workflow Set Inputs Inputs LLM · GPT-4.1 Prompt LLM Step 3 Output Expand Output…" at bounding box center [373, 217] width 698 height 387
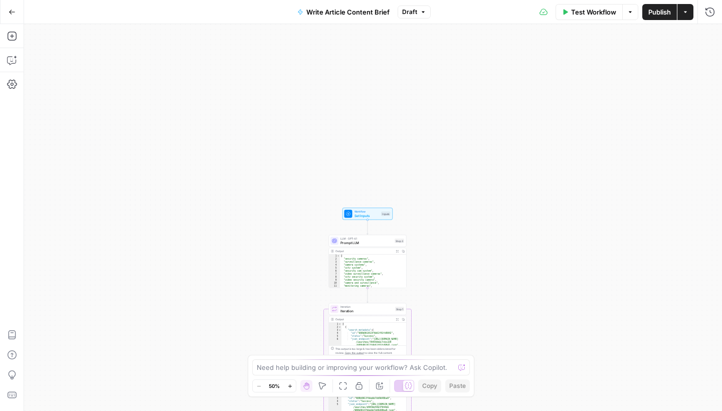
drag, startPoint x: 490, startPoint y: 293, endPoint x: 462, endPoint y: 166, distance: 129.3
click at [466, 171] on div "Workflow Set Inputs Inputs LLM · GPT-4.1 Prompt LLM Step 3 Output Expand Output…" at bounding box center [373, 217] width 698 height 387
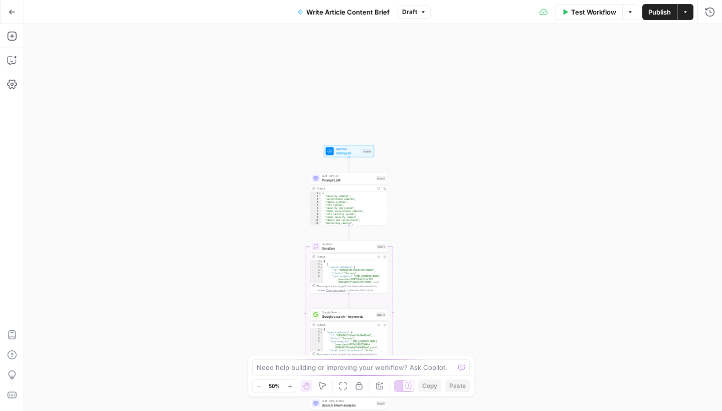
click at [370, 181] on span "Prompt LLM" at bounding box center [348, 179] width 52 height 5
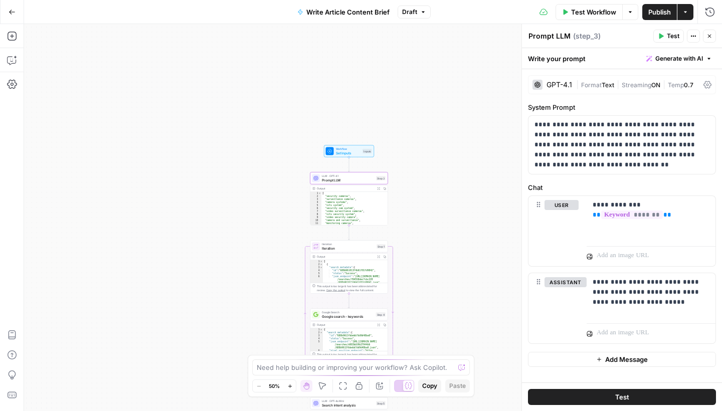
click at [600, 18] on button "Test Workflow" at bounding box center [588, 12] width 67 height 16
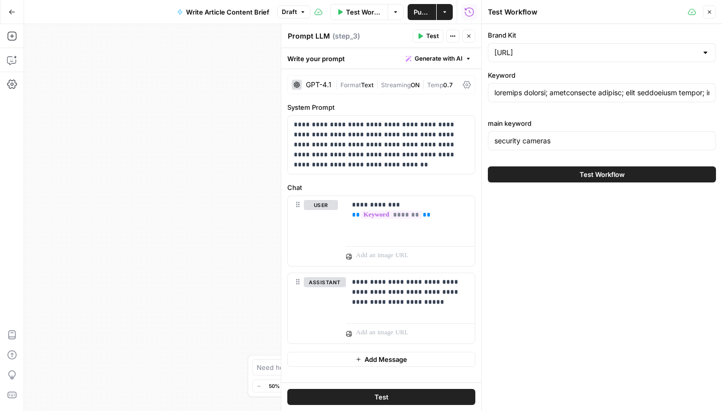
click at [709, 10] on icon "button" at bounding box center [709, 12] width 6 height 6
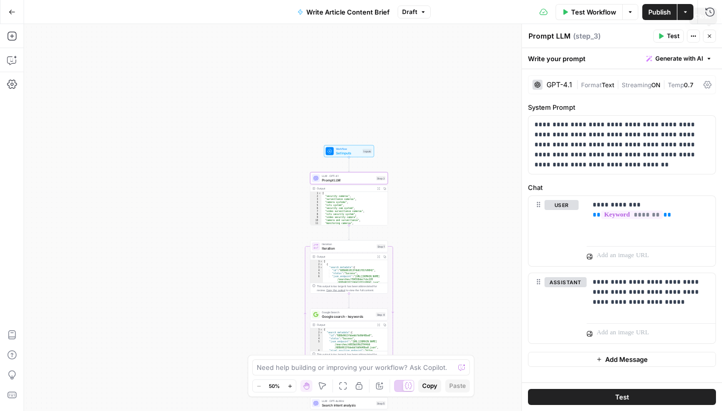
click at [709, 39] on button "Close" at bounding box center [709, 36] width 13 height 13
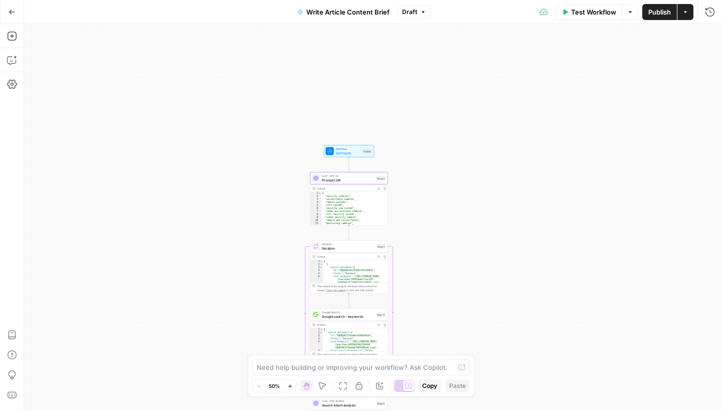
drag, startPoint x: 580, startPoint y: 213, endPoint x: 544, endPoint y: 138, distance: 83.4
click at [544, 138] on div "Workflow Set Inputs Inputs LLM · GPT-4.1 Prompt LLM Step 3 Output Expand Output…" at bounding box center [373, 217] width 698 height 387
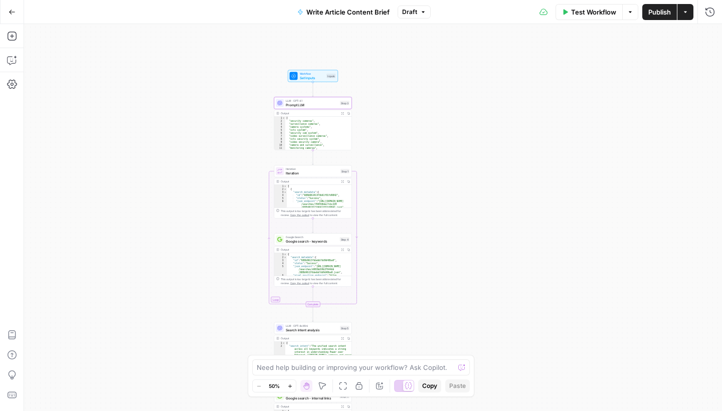
drag, startPoint x: 436, startPoint y: 270, endPoint x: 424, endPoint y: 148, distance: 121.8
click at [428, 161] on div "Workflow Set Inputs Inputs LLM · GPT-4.1 Prompt LLM Step 3 Output Expand Output…" at bounding box center [373, 217] width 698 height 387
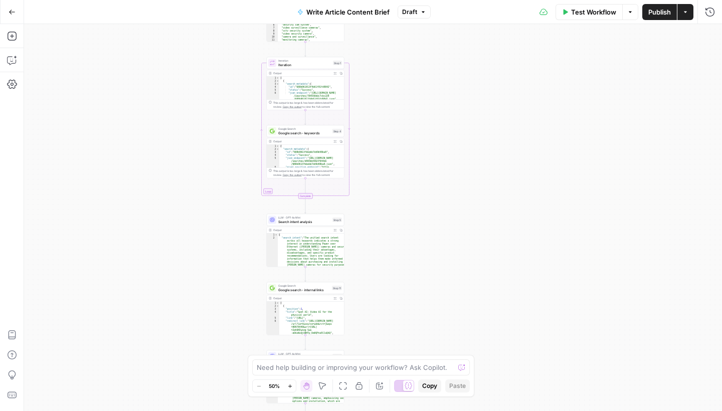
click at [311, 222] on span "Search intent analysis" at bounding box center [304, 221] width 52 height 5
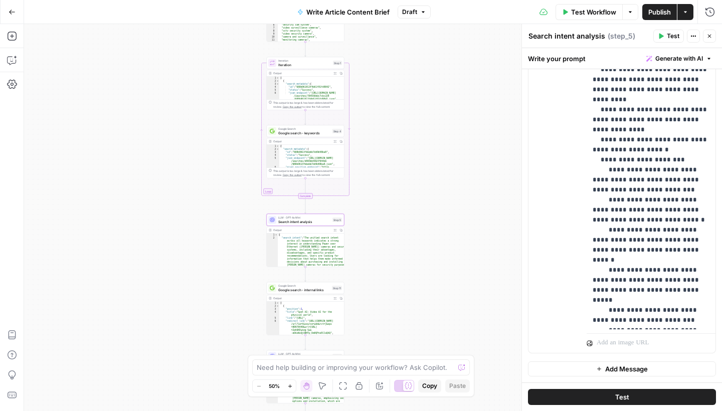
scroll to position [422, 0]
click at [9, 14] on icon "button" at bounding box center [12, 12] width 7 height 7
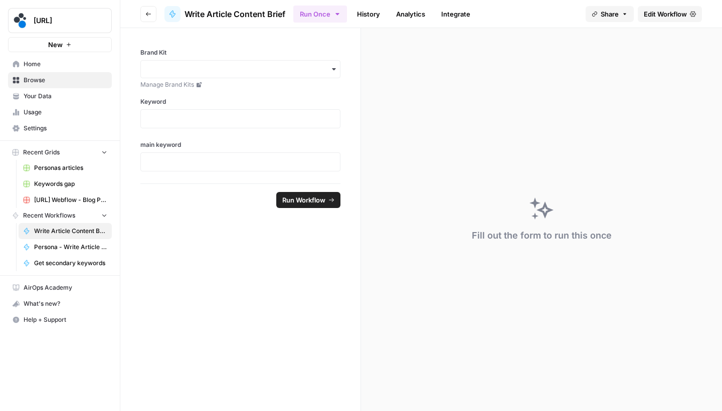
click at [63, 81] on span "Browse" at bounding box center [66, 80] width 84 height 9
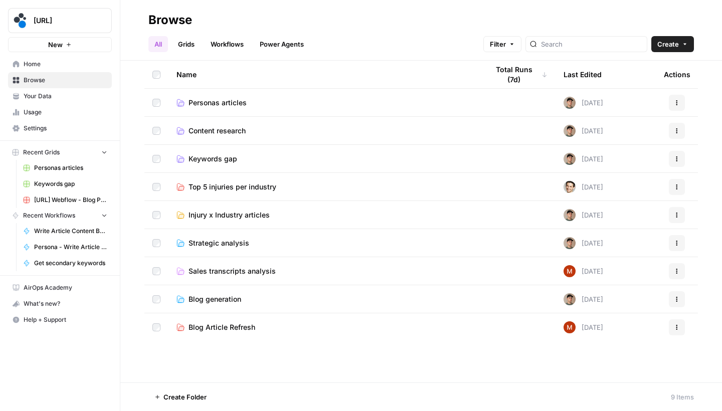
click at [239, 105] on span "Personas articles" at bounding box center [217, 103] width 58 height 10
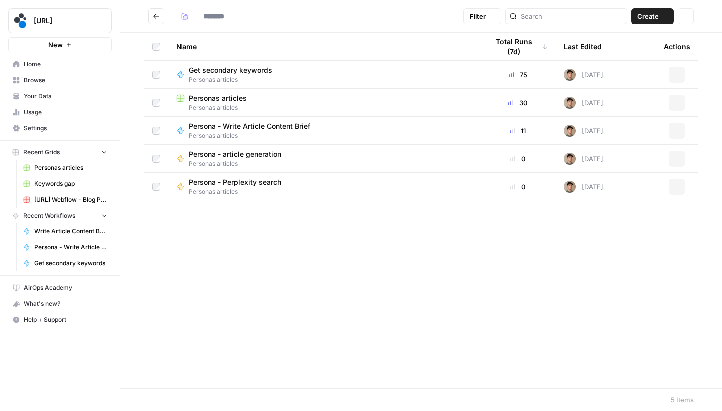
type input "**********"
click at [235, 95] on span "Personas articles" at bounding box center [217, 98] width 58 height 10
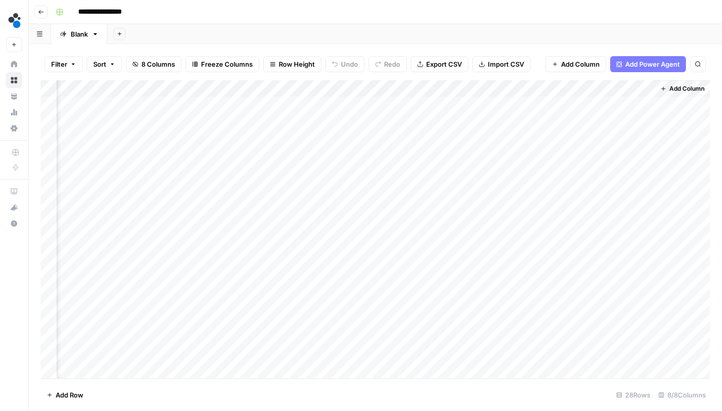
scroll to position [0, 369]
click at [643, 101] on div "Add Column" at bounding box center [375, 230] width 669 height 301
click at [646, 117] on div "Add Column" at bounding box center [375, 230] width 669 height 301
click at [360, 104] on div "Add Column" at bounding box center [375, 230] width 669 height 301
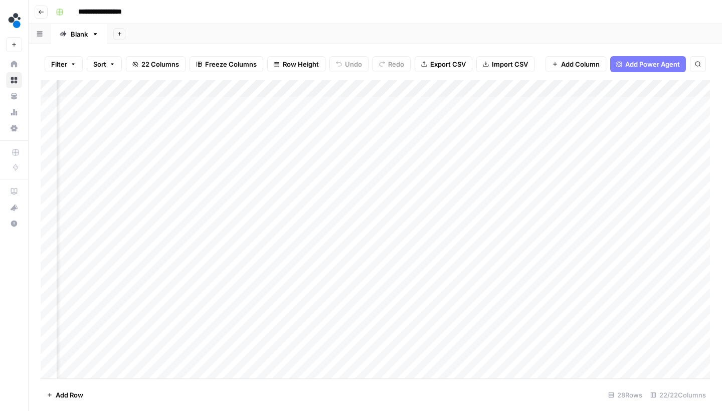
click at [360, 104] on div "Add Column" at bounding box center [375, 230] width 669 height 301
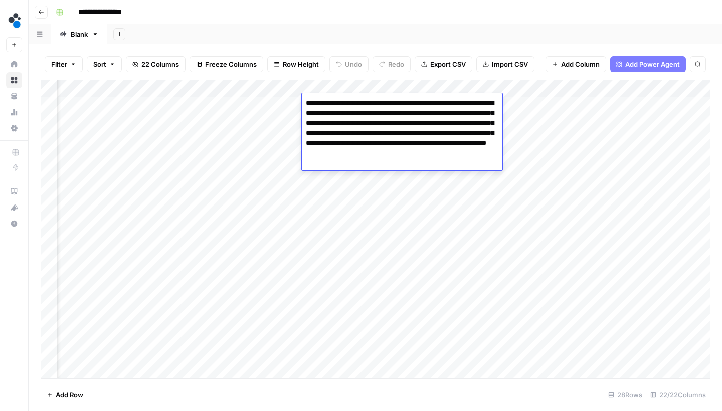
click at [269, 100] on div "Add Column" at bounding box center [375, 230] width 669 height 301
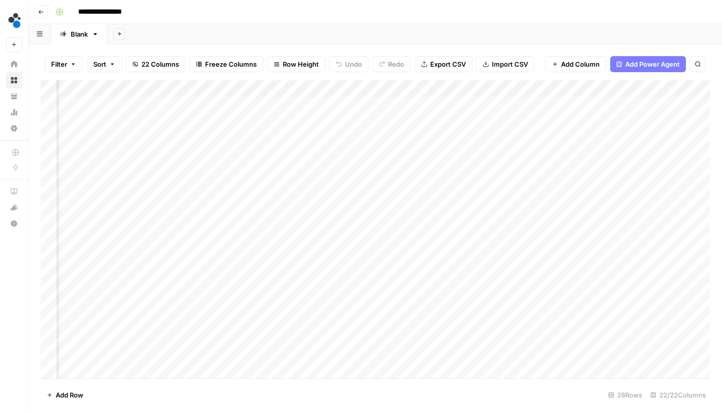
click at [323, 99] on div "Add Column" at bounding box center [375, 230] width 669 height 301
click at [323, 98] on div "Add Column" at bounding box center [375, 230] width 669 height 301
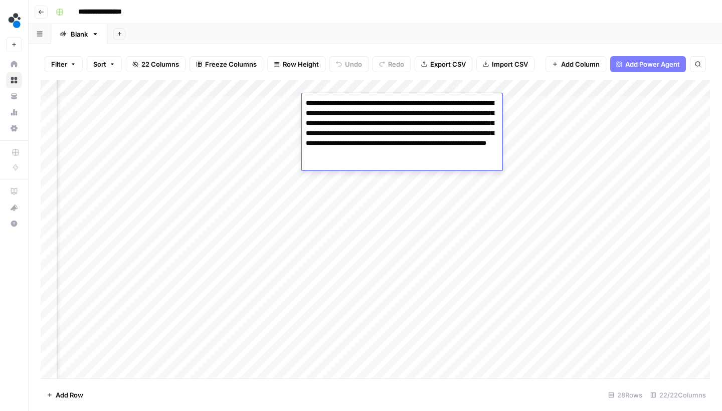
click at [323, 98] on textarea "**********" at bounding box center [402, 133] width 200 height 74
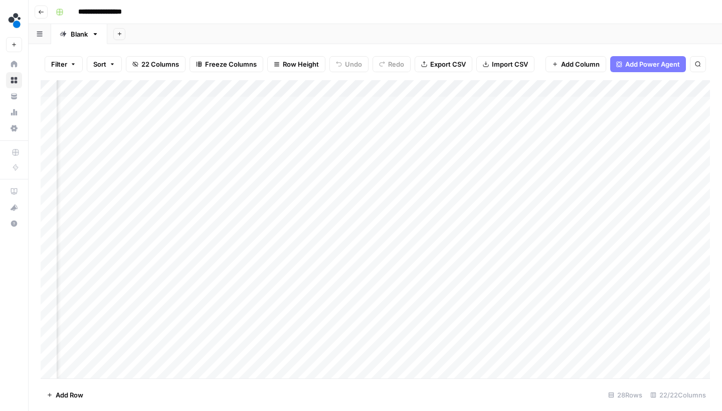
click at [319, 116] on div "Add Column" at bounding box center [375, 230] width 669 height 301
click at [320, 117] on div "Add Column" at bounding box center [375, 230] width 669 height 301
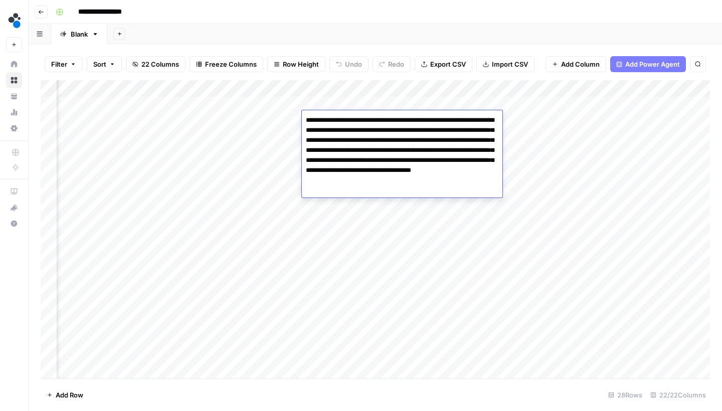
click at [247, 119] on div "Add Column" at bounding box center [375, 230] width 669 height 301
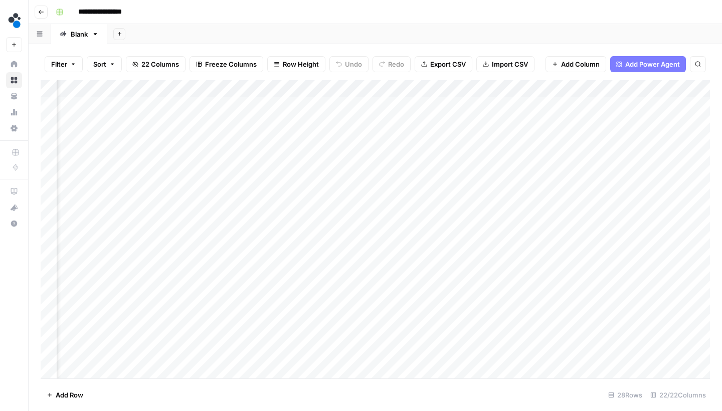
click at [247, 119] on div "Add Column" at bounding box center [375, 230] width 669 height 301
click at [314, 120] on div "Add Column" at bounding box center [375, 230] width 669 height 301
click at [446, 100] on div "Add Column" at bounding box center [375, 230] width 669 height 301
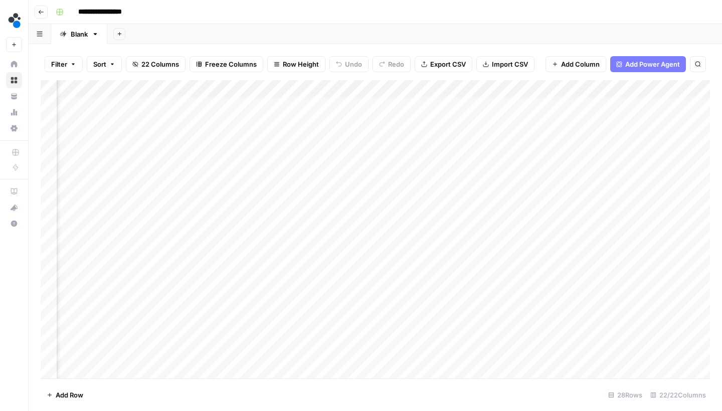
click at [446, 100] on div "Add Column" at bounding box center [375, 230] width 669 height 301
click at [453, 128] on div "Add Column" at bounding box center [375, 230] width 669 height 301
click at [454, 123] on div "Add Column" at bounding box center [375, 230] width 669 height 301
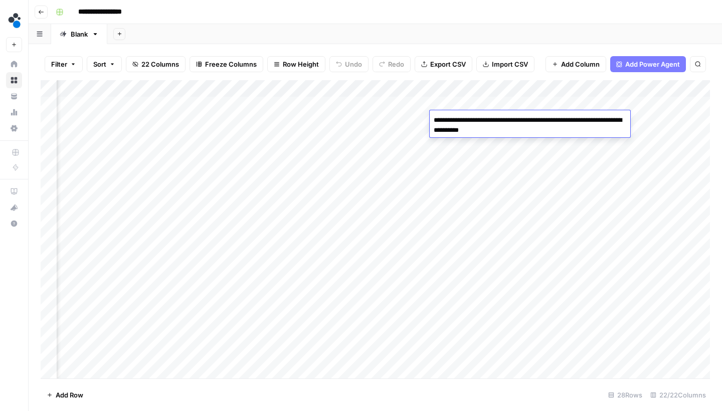
click at [459, 138] on div "Add Column" at bounding box center [375, 230] width 669 height 301
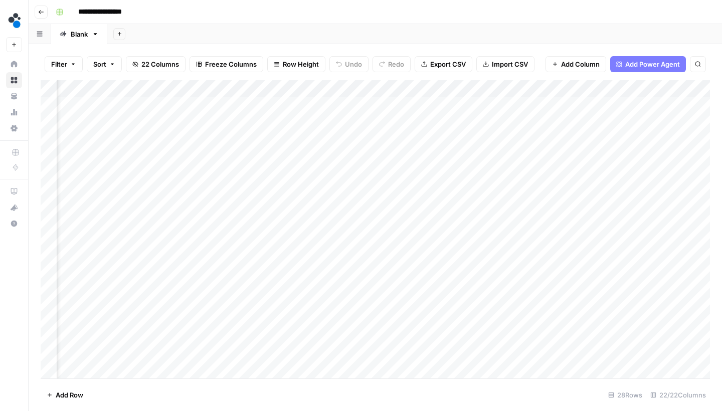
scroll to position [0, 1010]
click at [484, 107] on div "Add Column" at bounding box center [375, 230] width 669 height 301
click at [493, 135] on div "Add Column" at bounding box center [375, 230] width 669 height 301
click at [493, 121] on div "Add Column" at bounding box center [375, 230] width 669 height 301
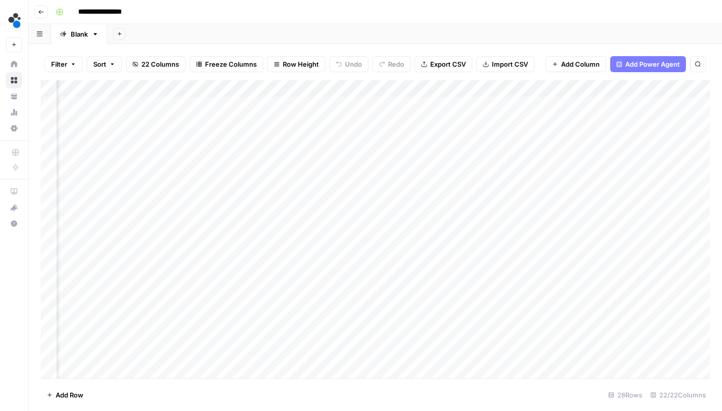
click at [493, 121] on div "Add Column" at bounding box center [375, 230] width 669 height 301
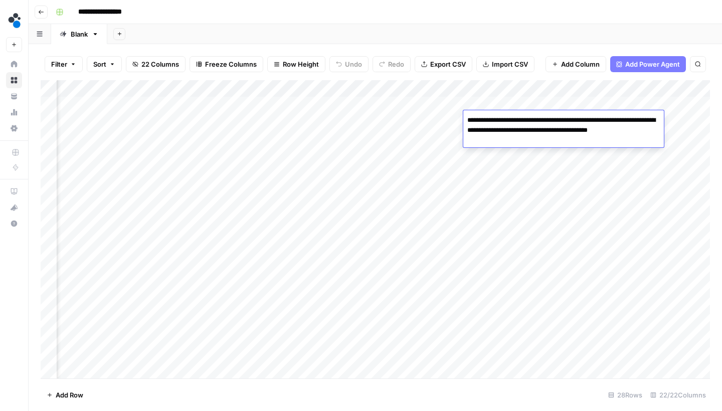
click at [479, 162] on div "Add Column" at bounding box center [375, 230] width 669 height 301
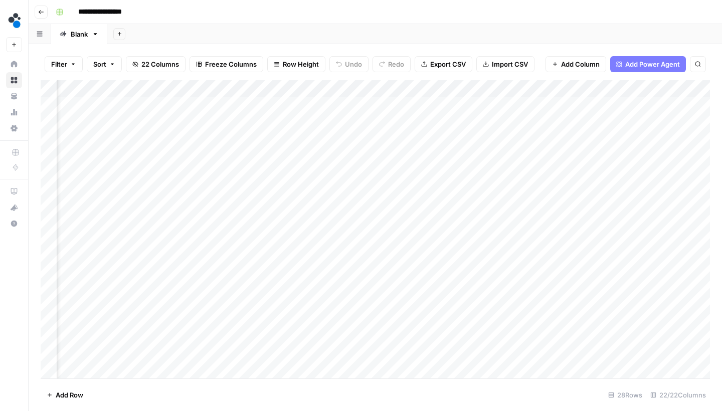
scroll to position [0, 1202]
click at [390, 105] on div "Add Column" at bounding box center [375, 230] width 669 height 301
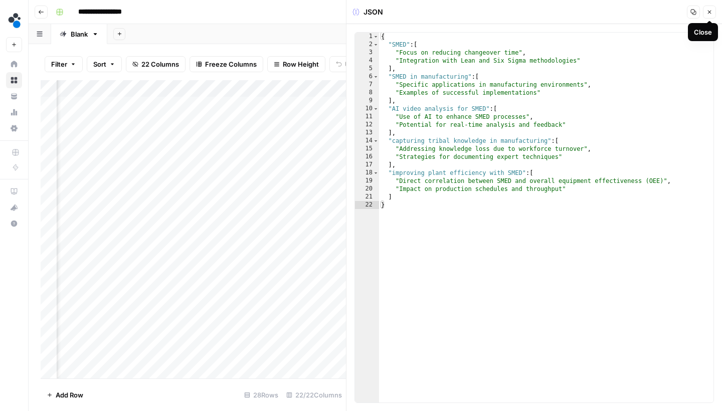
click at [703, 15] on button "Close" at bounding box center [709, 12] width 13 height 13
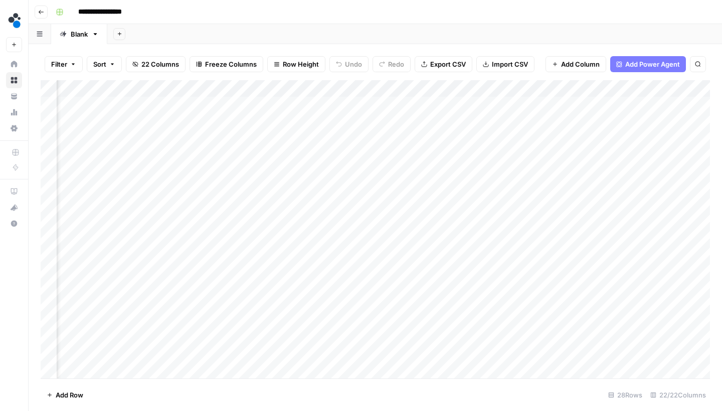
click at [491, 109] on div "Add Column" at bounding box center [375, 230] width 669 height 301
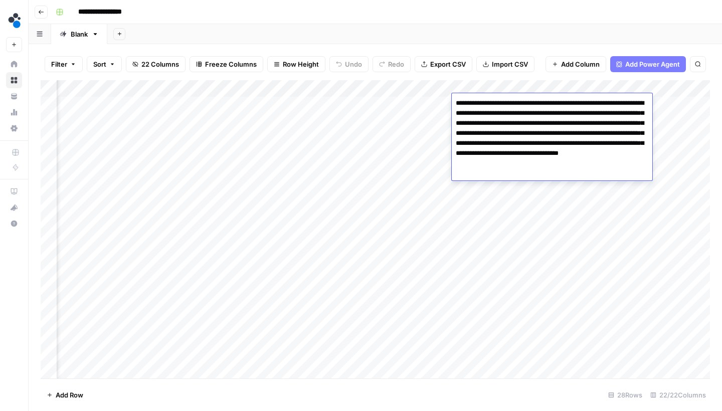
click at [390, 153] on div "Add Column" at bounding box center [375, 230] width 669 height 301
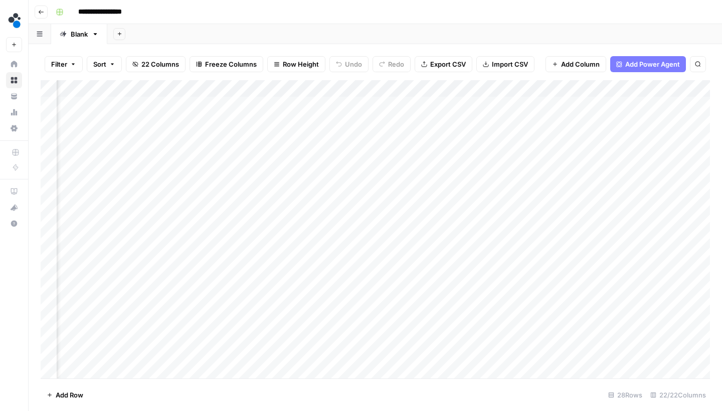
scroll to position [0, 1344]
click at [437, 104] on div "Add Column" at bounding box center [375, 230] width 669 height 301
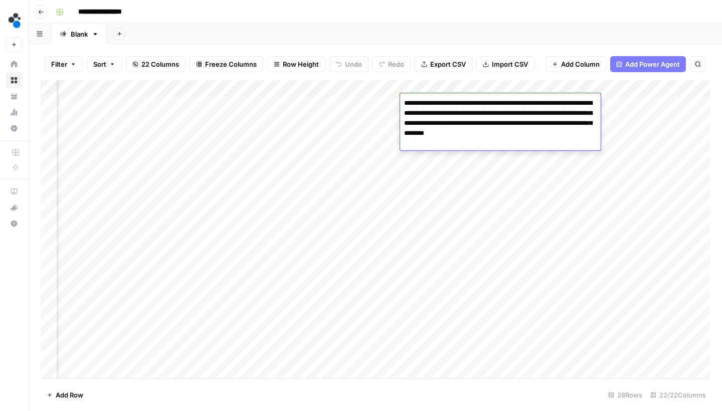
click at [448, 160] on div "Add Column" at bounding box center [375, 230] width 669 height 301
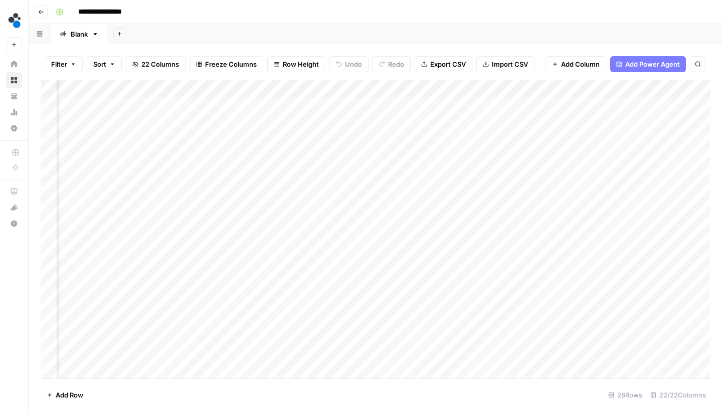
scroll to position [0, 1028]
click at [141, 104] on div "Add Column" at bounding box center [375, 230] width 669 height 301
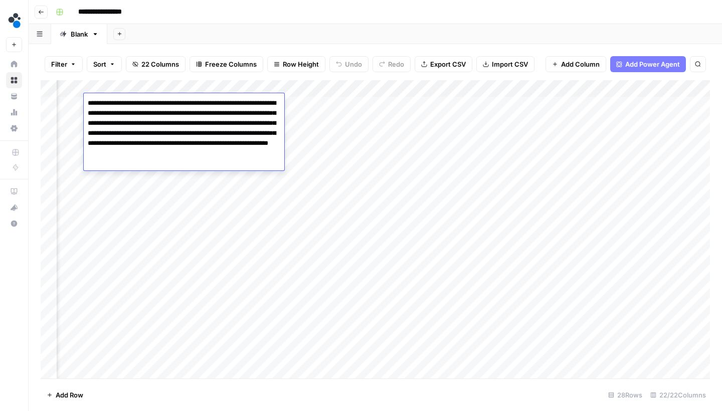
click at [178, 218] on div "Add Column" at bounding box center [375, 230] width 669 height 301
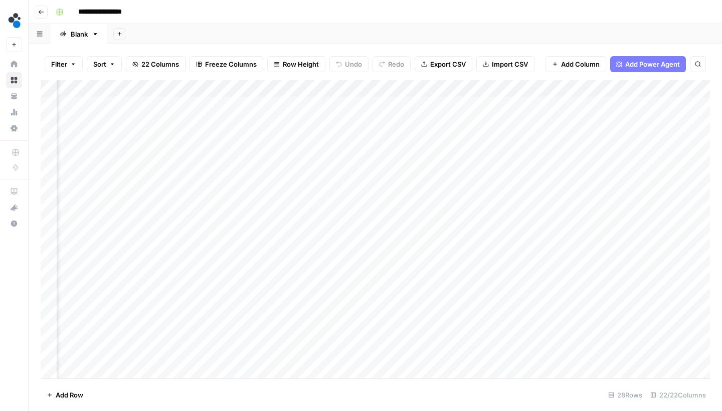
scroll to position [0, 897]
click at [188, 102] on div "Add Column" at bounding box center [375, 230] width 669 height 301
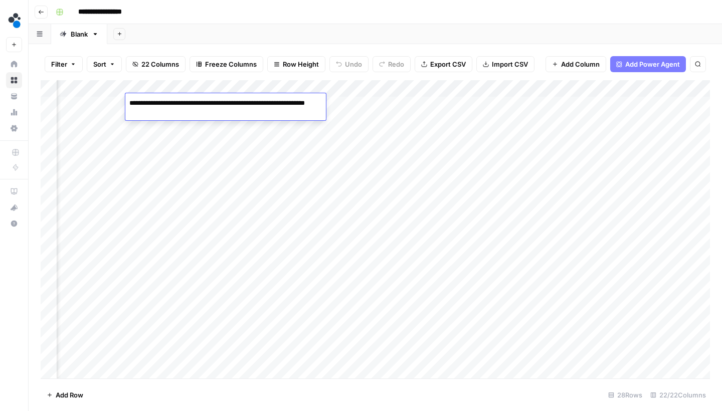
click at [188, 102] on textarea "**********" at bounding box center [225, 108] width 200 height 24
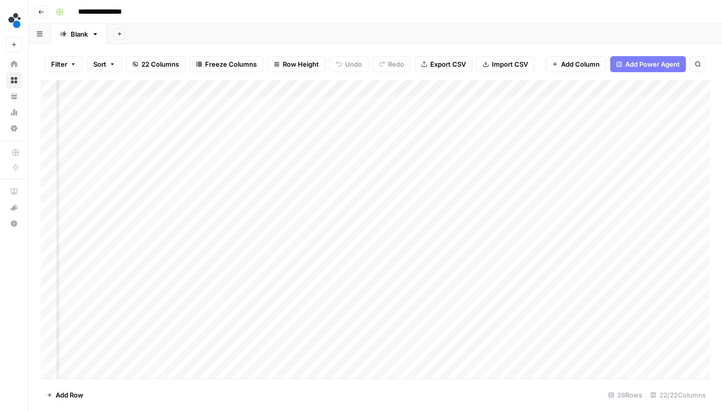
click at [303, 155] on div "Add Column" at bounding box center [375, 230] width 669 height 301
click at [476, 125] on div "Add Column" at bounding box center [375, 230] width 669 height 301
click at [375, 161] on div "Add Column" at bounding box center [375, 230] width 669 height 301
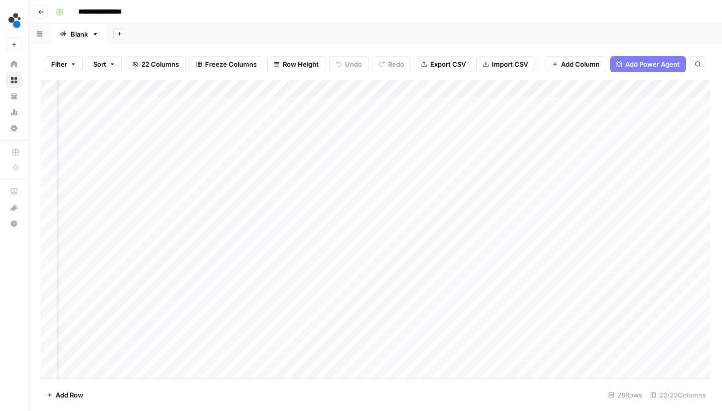
scroll to position [0, 1474]
click at [419, 105] on div "Add Column" at bounding box center [375, 230] width 669 height 301
click at [377, 153] on div "Add Column" at bounding box center [375, 230] width 669 height 301
click at [385, 120] on div "Add Column" at bounding box center [375, 230] width 669 height 301
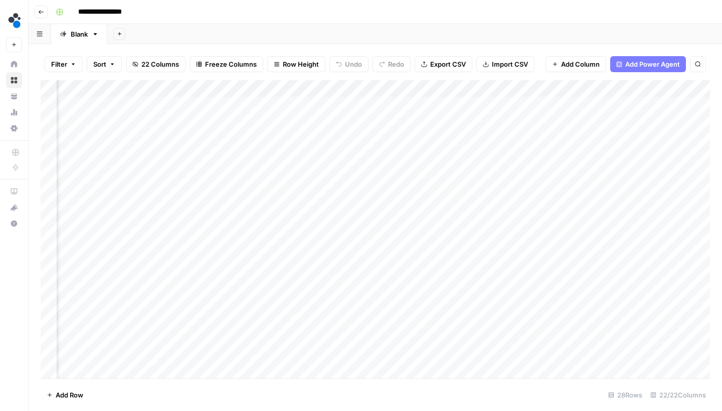
click at [385, 120] on div "Add Column" at bounding box center [375, 230] width 669 height 301
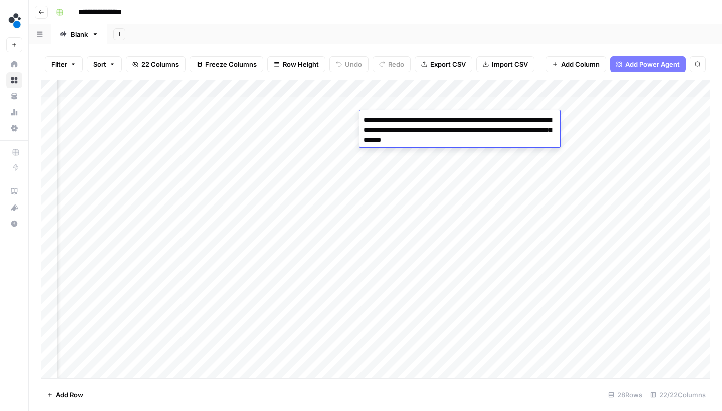
click at [405, 156] on div "Add Column" at bounding box center [375, 230] width 669 height 301
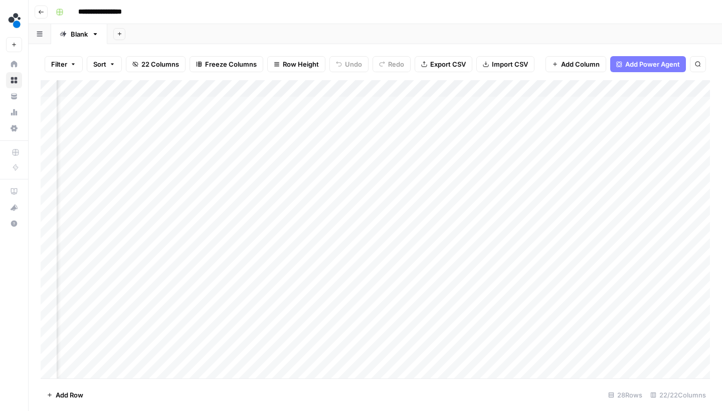
scroll to position [0, 1563]
click at [413, 104] on div "Add Column" at bounding box center [375, 230] width 669 height 301
click at [419, 190] on div "Add Column" at bounding box center [375, 230] width 669 height 301
click at [419, 123] on div "Add Column" at bounding box center [375, 230] width 669 height 301
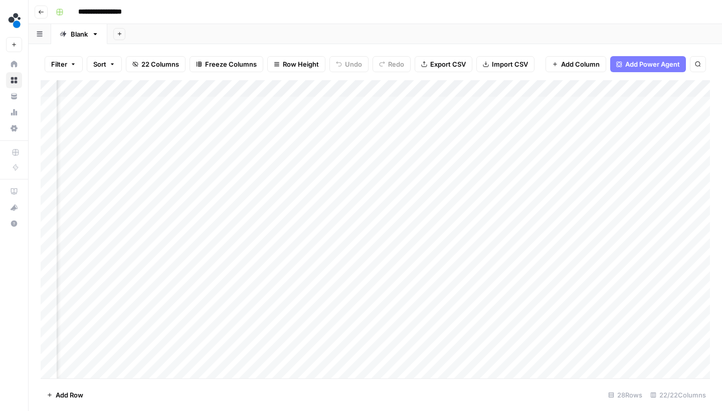
click at [419, 122] on div "Add Column" at bounding box center [375, 230] width 669 height 301
click at [424, 184] on div "Add Column" at bounding box center [375, 230] width 669 height 301
click at [405, 104] on div "Add Column" at bounding box center [375, 230] width 669 height 301
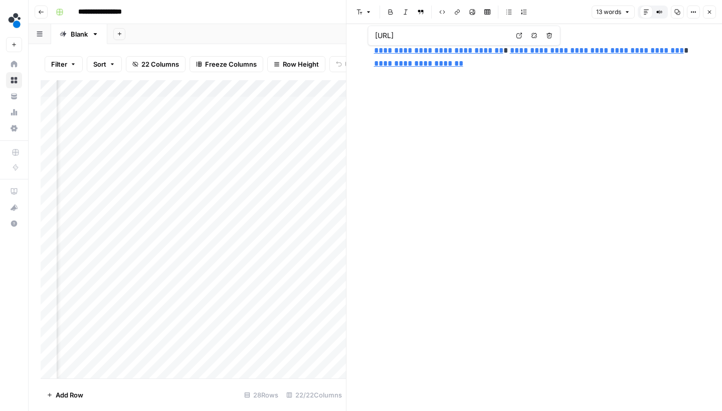
click at [707, 13] on icon "button" at bounding box center [709, 12] width 6 height 6
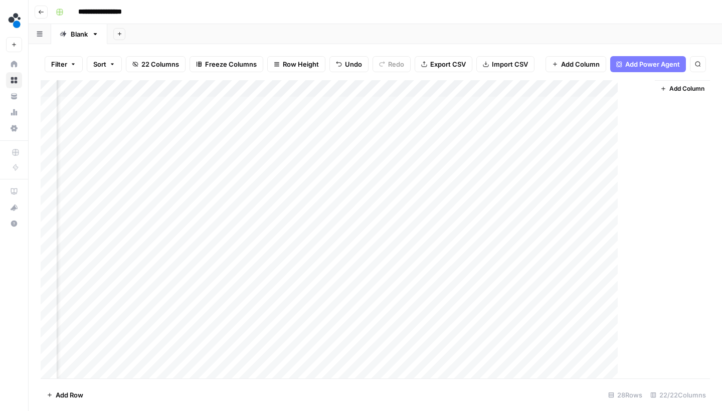
scroll to position [0, 1620]
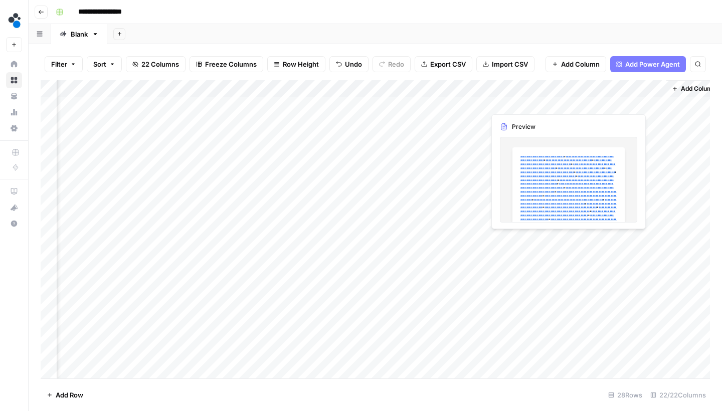
click at [518, 105] on div "Add Column" at bounding box center [375, 230] width 669 height 301
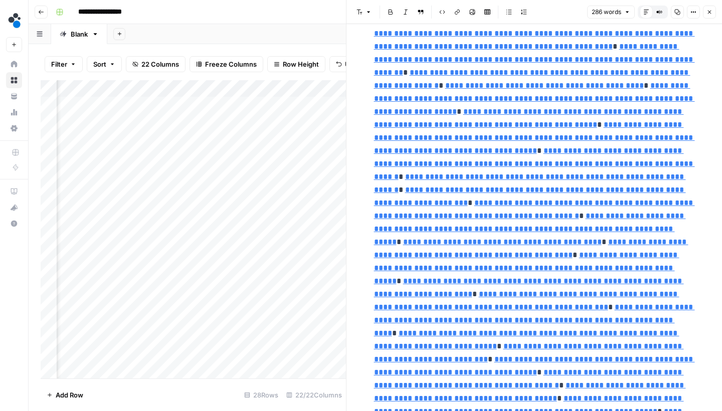
scroll to position [2127, 0]
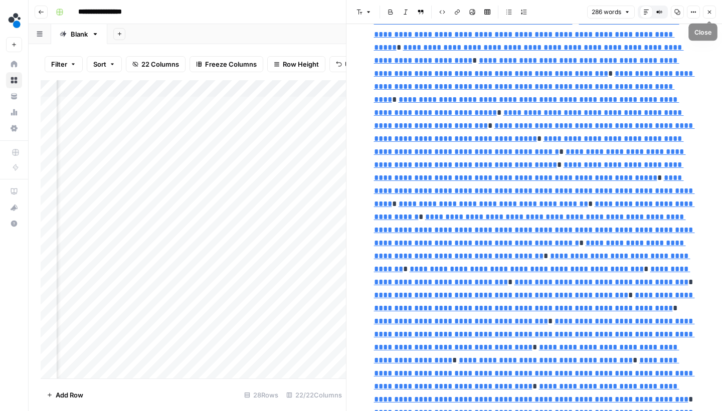
click at [709, 13] on icon "button" at bounding box center [709, 12] width 6 height 6
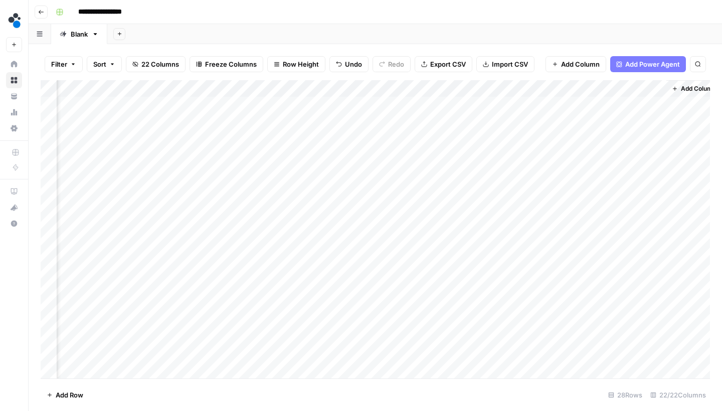
click at [636, 103] on div "Add Column" at bounding box center [375, 230] width 669 height 301
click at [620, 120] on div "Add Column" at bounding box center [375, 230] width 669 height 301
click at [597, 142] on div "Add Column" at bounding box center [375, 230] width 669 height 301
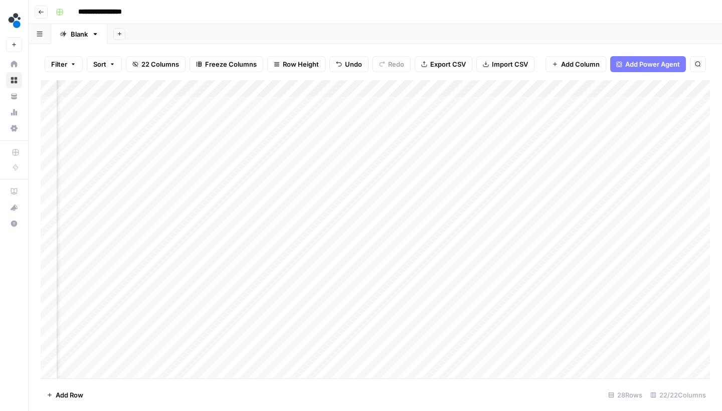
scroll to position [1, 567]
click at [418, 137] on div "Add Column" at bounding box center [375, 230] width 669 height 301
click at [420, 149] on div "Add Column" at bounding box center [375, 230] width 669 height 301
click at [417, 169] on div "Add Column" at bounding box center [375, 230] width 669 height 301
click at [416, 184] on div "Add Column" at bounding box center [375, 230] width 669 height 301
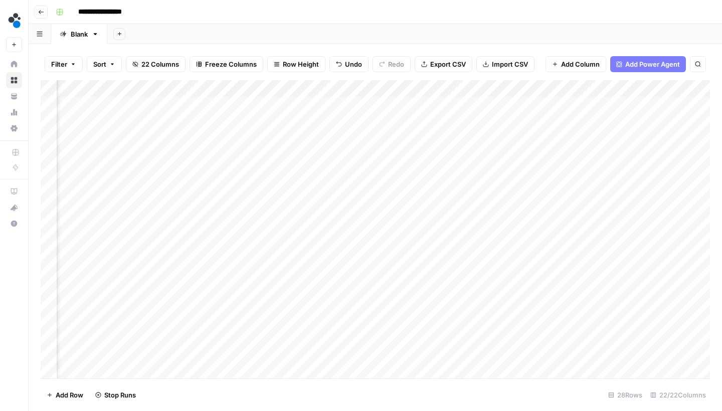
click at [416, 202] on div "Add Column" at bounding box center [375, 230] width 669 height 301
click at [415, 221] on div "Add Column" at bounding box center [375, 230] width 669 height 301
click at [413, 237] on div "Add Column" at bounding box center [375, 230] width 669 height 301
click at [413, 235] on div "Add Column" at bounding box center [375, 230] width 669 height 301
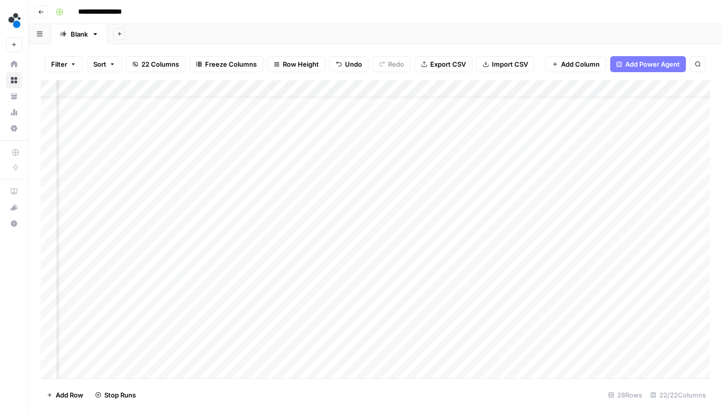
click at [413, 244] on div "Add Column" at bounding box center [375, 230] width 669 height 301
click at [412, 260] on div "Add Column" at bounding box center [375, 230] width 669 height 301
click at [409, 278] on div "Add Column" at bounding box center [375, 230] width 669 height 301
click at [409, 300] on div "Add Column" at bounding box center [375, 230] width 669 height 301
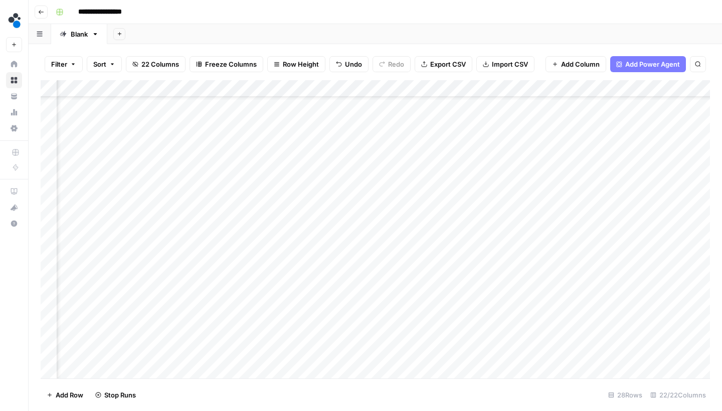
click at [409, 295] on div "Add Column" at bounding box center [375, 230] width 669 height 301
click at [408, 310] on div "Add Column" at bounding box center [375, 230] width 669 height 301
click at [405, 333] on div "Add Column" at bounding box center [375, 230] width 669 height 301
click at [399, 349] on div "Add Column" at bounding box center [375, 230] width 669 height 301
click at [400, 361] on div "Add Column" at bounding box center [375, 230] width 669 height 301
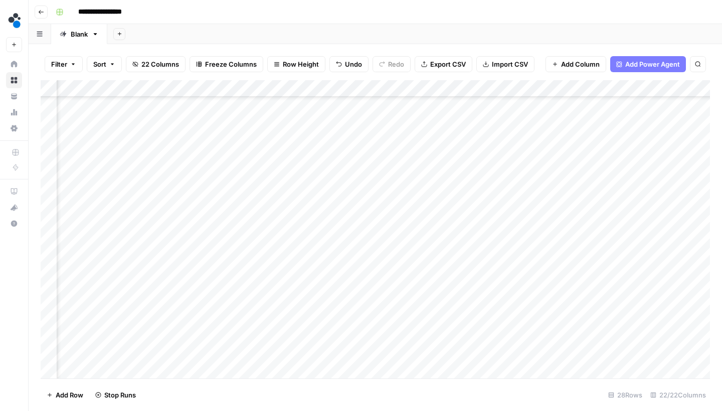
scroll to position [209, 568]
click at [415, 216] on div "Add Column" at bounding box center [375, 230] width 669 height 301
click at [413, 229] on div "Add Column" at bounding box center [375, 230] width 669 height 301
click at [408, 244] on div "Add Column" at bounding box center [375, 230] width 669 height 301
click at [402, 264] on div "Add Column" at bounding box center [375, 230] width 669 height 301
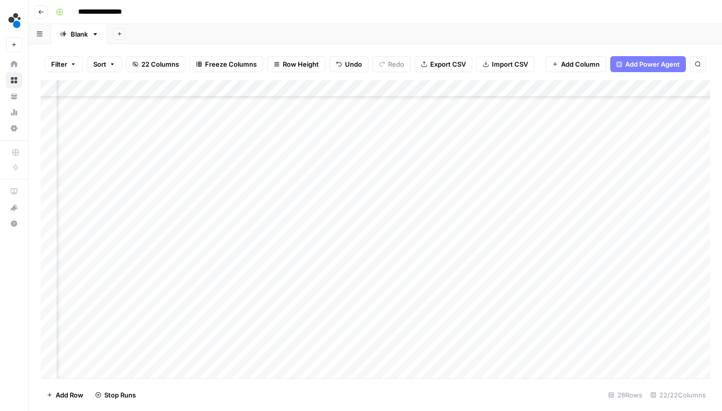
click at [398, 287] on div "Add Column" at bounding box center [375, 230] width 669 height 301
click at [396, 301] on div "Add Column" at bounding box center [375, 230] width 669 height 301
click at [396, 322] on div "Add Column" at bounding box center [375, 230] width 669 height 301
click at [396, 344] on div "Add Column" at bounding box center [375, 230] width 669 height 301
click at [396, 350] on div "Add Column" at bounding box center [375, 230] width 669 height 301
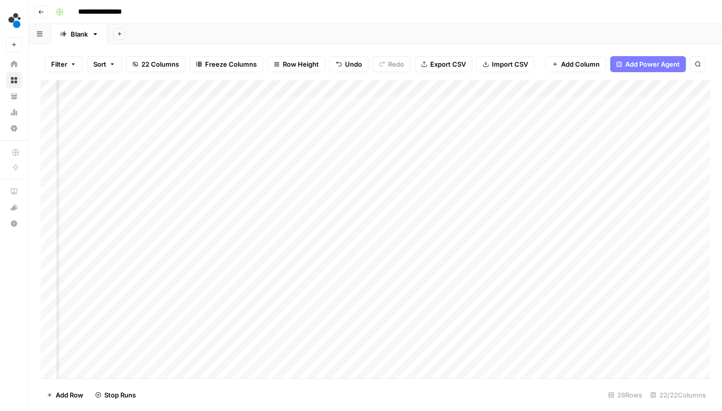
scroll to position [0, 688]
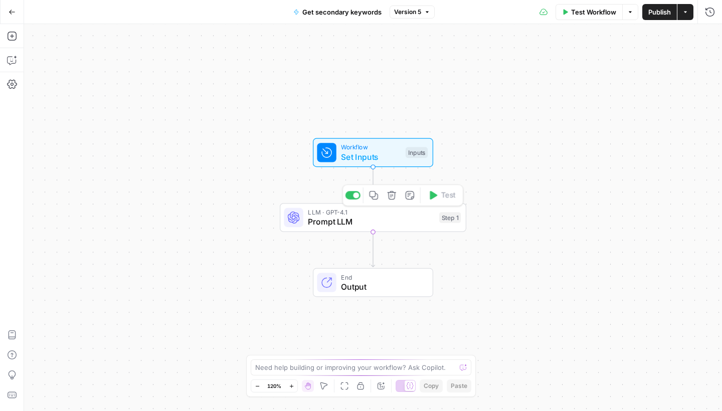
click at [399, 221] on span "Prompt LLM" at bounding box center [371, 221] width 126 height 12
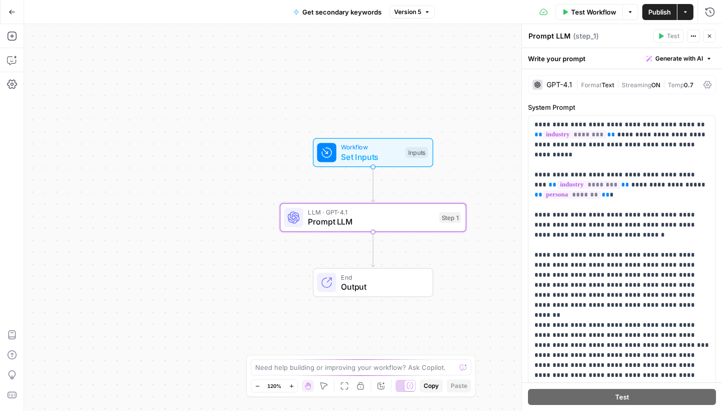
scroll to position [263, 0]
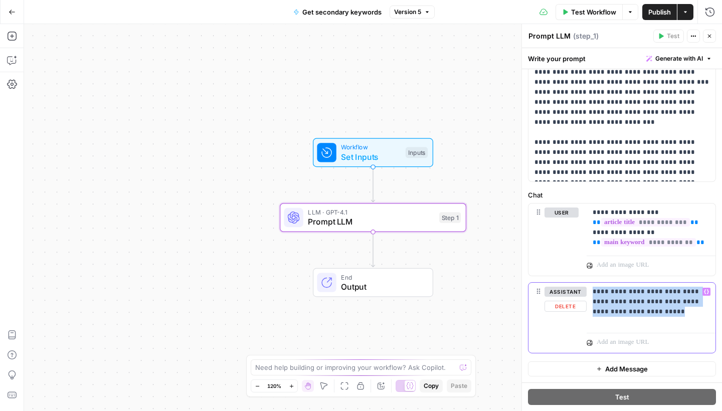
drag, startPoint x: 683, startPoint y: 314, endPoint x: 566, endPoint y: 285, distance: 120.2
click at [566, 285] on div "**********" at bounding box center [621, 318] width 187 height 70
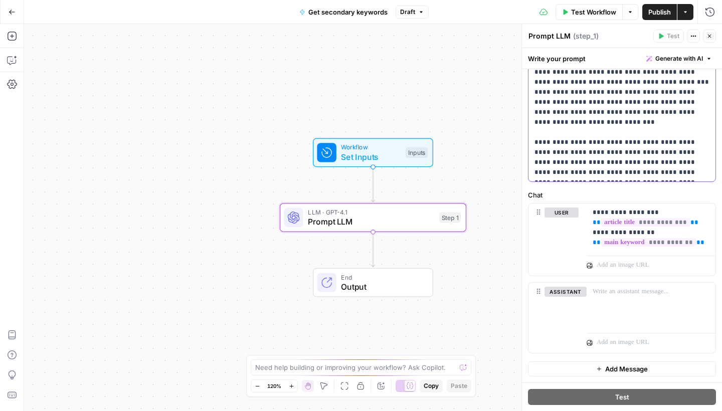
drag, startPoint x: 588, startPoint y: 173, endPoint x: 568, endPoint y: 144, distance: 35.0
click at [568, 144] on p "**********" at bounding box center [621, 17] width 175 height 321
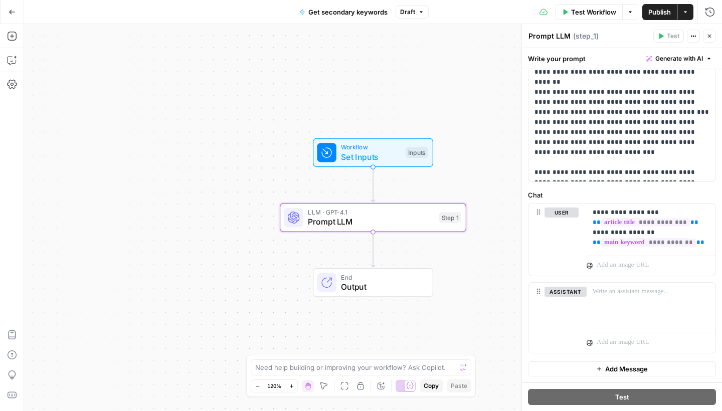
click at [674, 10] on button "Publish" at bounding box center [659, 12] width 35 height 16
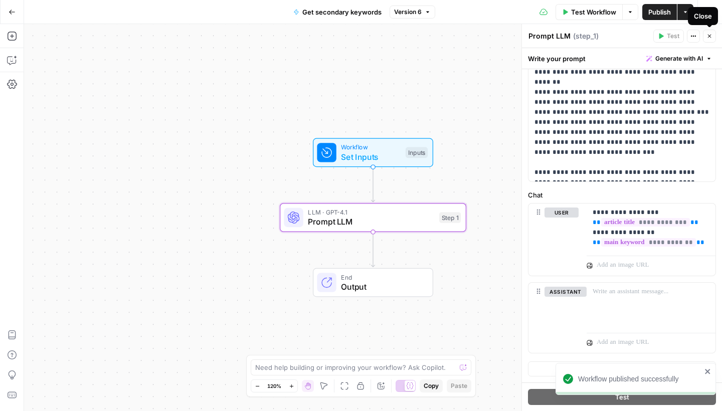
click at [710, 40] on button "Close" at bounding box center [709, 36] width 13 height 13
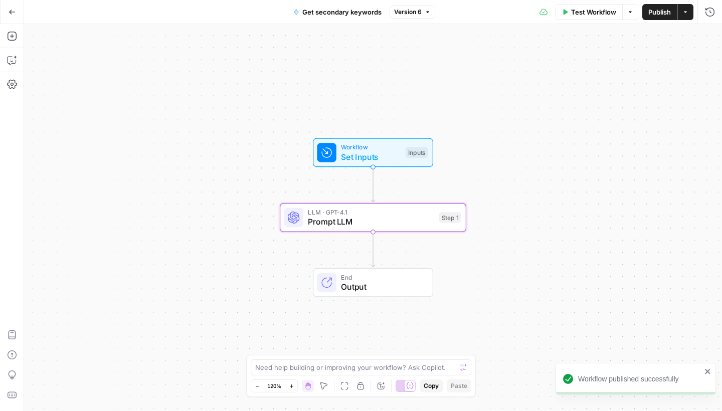
click at [653, 16] on span "Publish" at bounding box center [659, 12] width 23 height 10
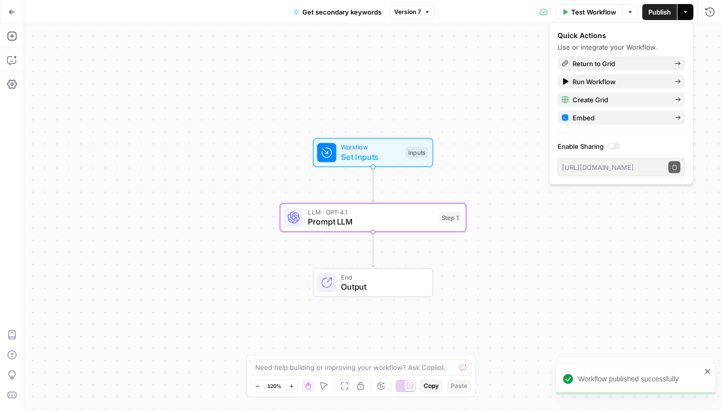
click at [15, 11] on icon "button" at bounding box center [12, 12] width 7 height 7
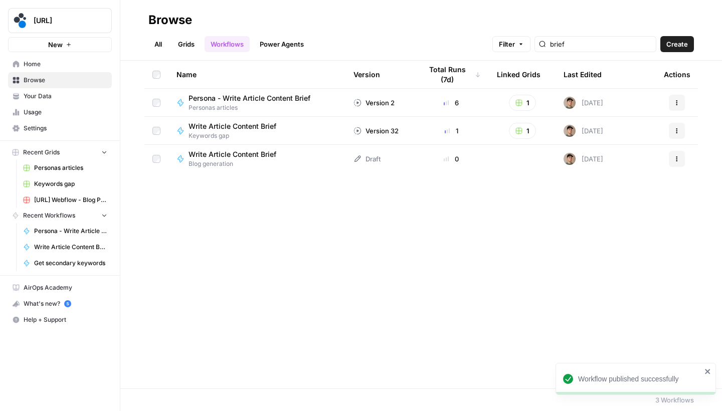
click at [159, 39] on link "All" at bounding box center [158, 44] width 20 height 16
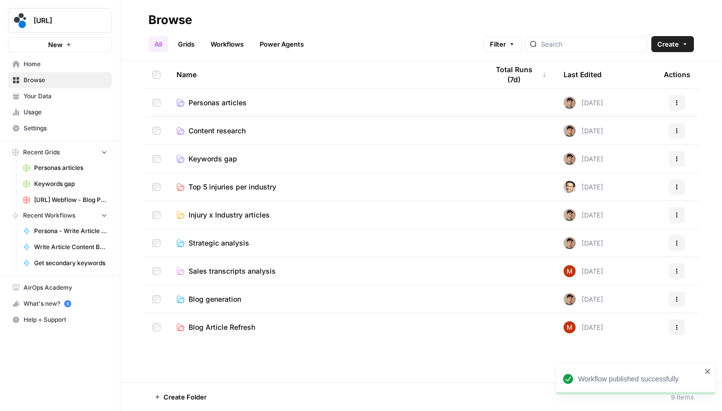
click at [215, 101] on span "Personas articles" at bounding box center [217, 103] width 58 height 10
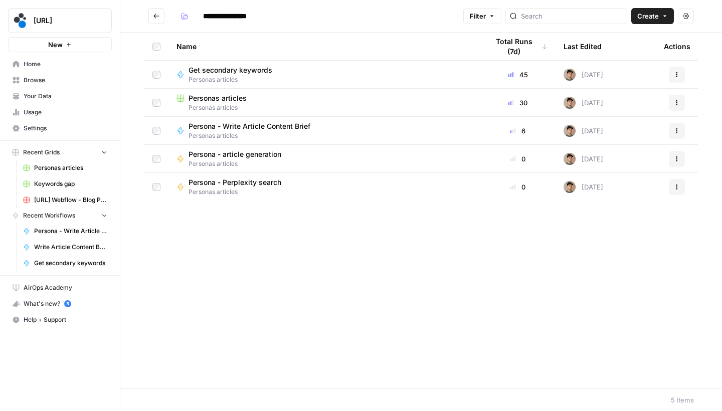
click at [232, 93] on span "Personas articles" at bounding box center [217, 98] width 58 height 10
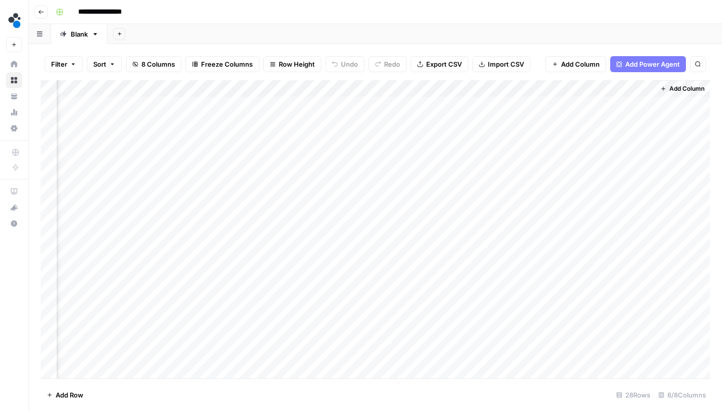
scroll to position [0, 352]
click at [449, 102] on div "Add Column" at bounding box center [375, 230] width 669 height 301
click at [450, 119] on div "Add Column" at bounding box center [375, 230] width 669 height 301
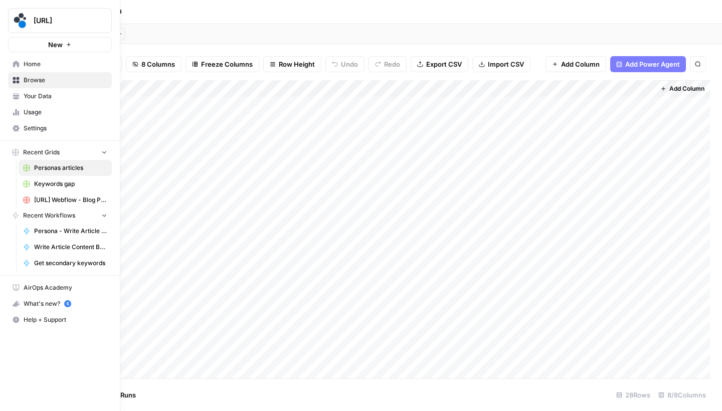
click at [21, 66] on link "Home" at bounding box center [60, 64] width 104 height 16
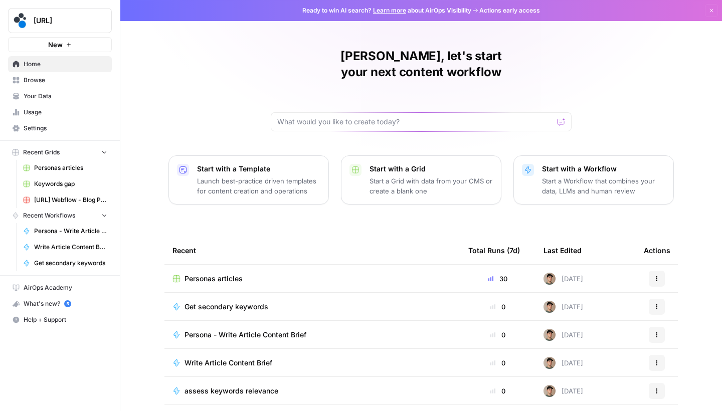
scroll to position [9, 0]
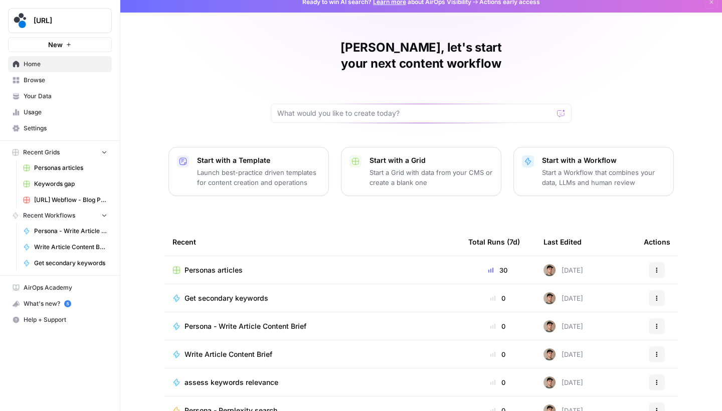
click at [97, 80] on span "Browse" at bounding box center [66, 80] width 84 height 9
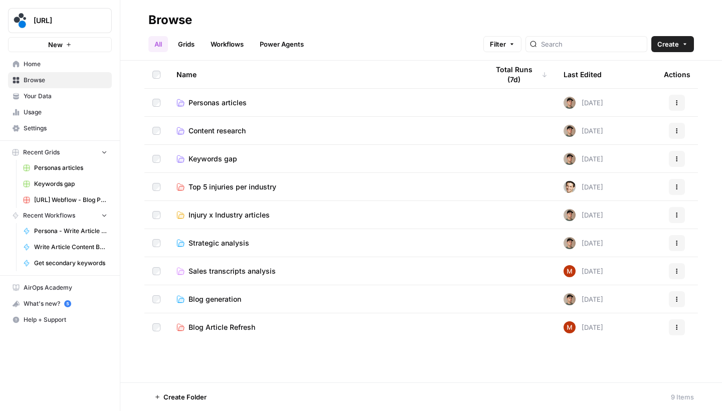
click at [225, 102] on span "Personas articles" at bounding box center [217, 103] width 58 height 10
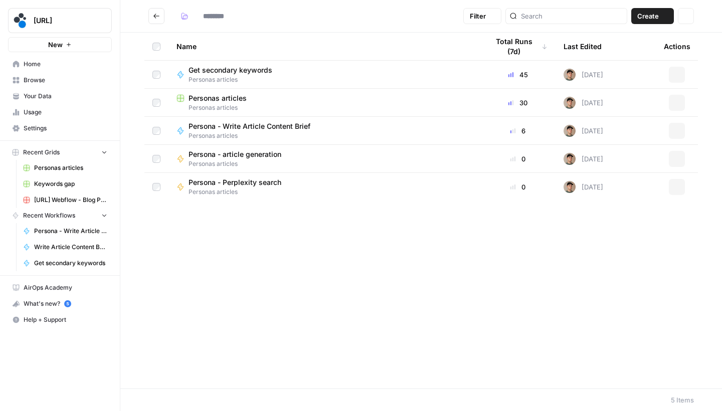
type input "**********"
click at [226, 94] on span "Personas articles" at bounding box center [217, 98] width 58 height 10
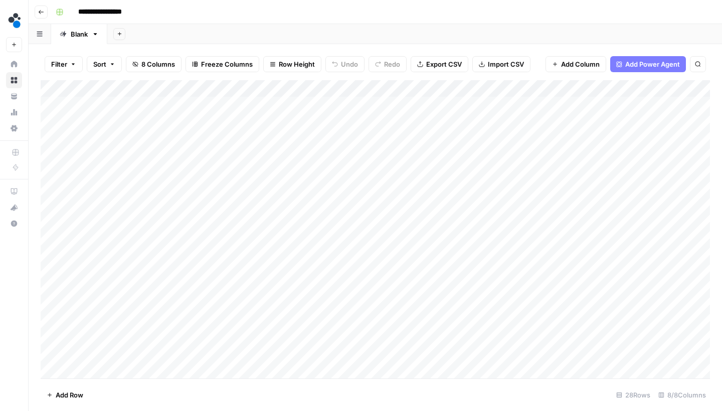
click at [44, 10] on button "Go back" at bounding box center [41, 12] width 13 height 13
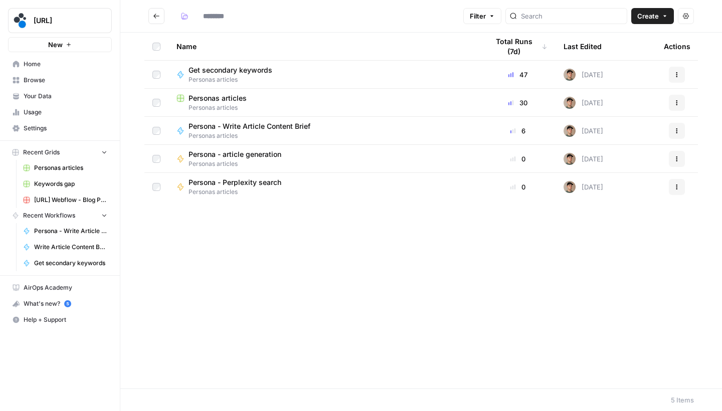
type input "**********"
click at [158, 14] on icon "Go back" at bounding box center [156, 16] width 7 height 7
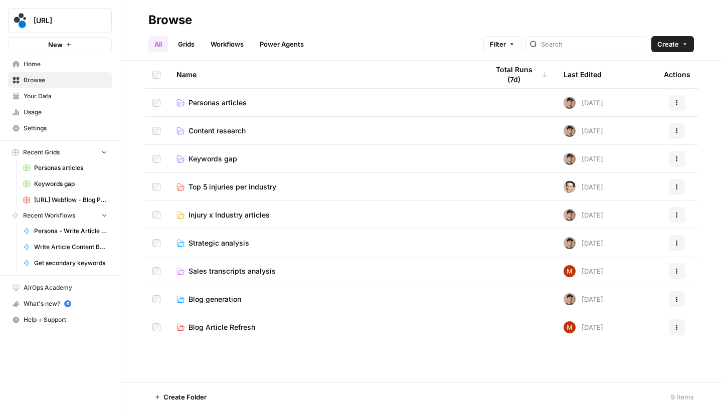
click at [226, 156] on span "Keywords gap" at bounding box center [212, 159] width 49 height 10
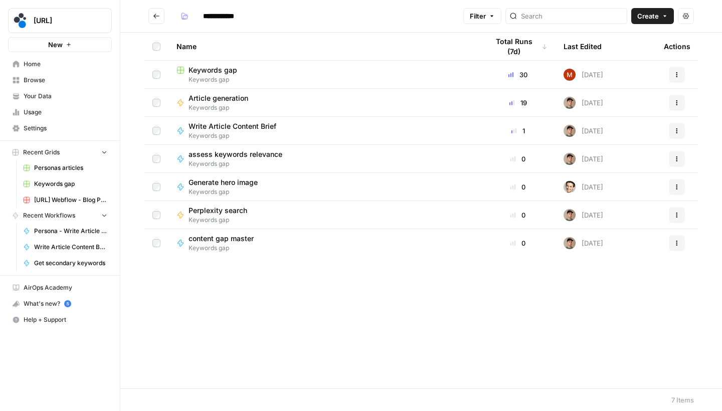
click at [230, 76] on span "Keywords gap" at bounding box center [324, 79] width 296 height 9
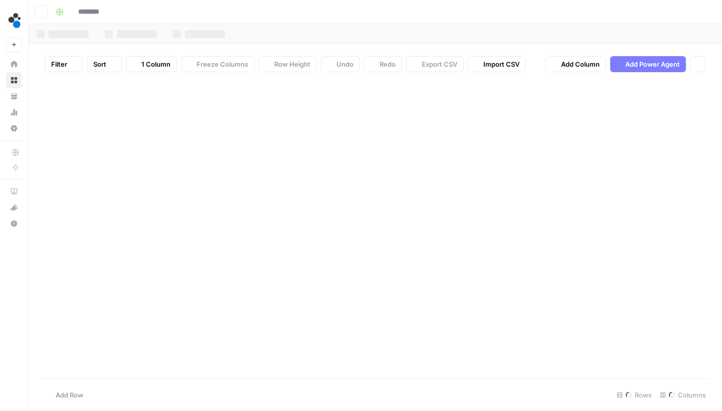
type input "**********"
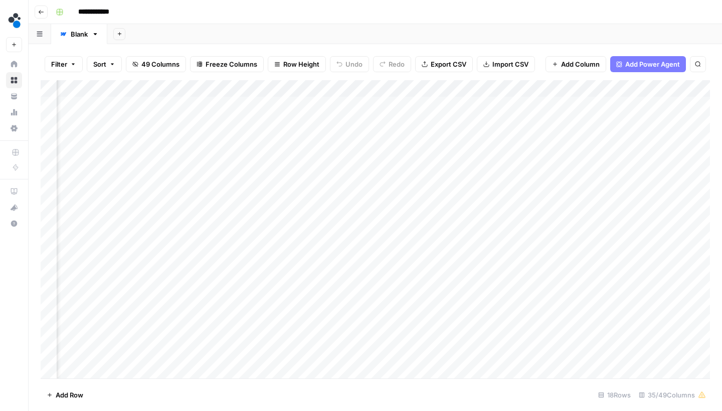
scroll to position [0, 485]
click at [42, 12] on icon "button" at bounding box center [41, 12] width 6 height 6
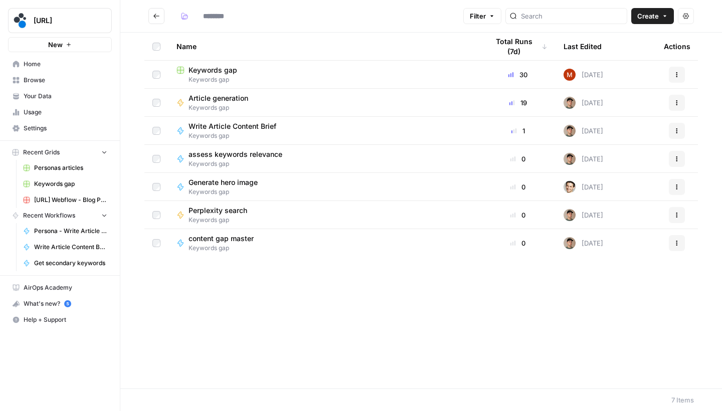
type input "**********"
click at [256, 130] on span "Write Article Content Brief" at bounding box center [232, 126] width 88 height 10
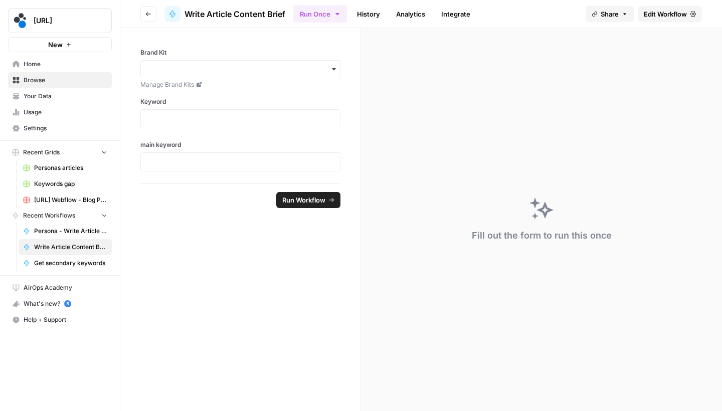
click at [674, 11] on span "Edit Workflow" at bounding box center [664, 14] width 43 height 10
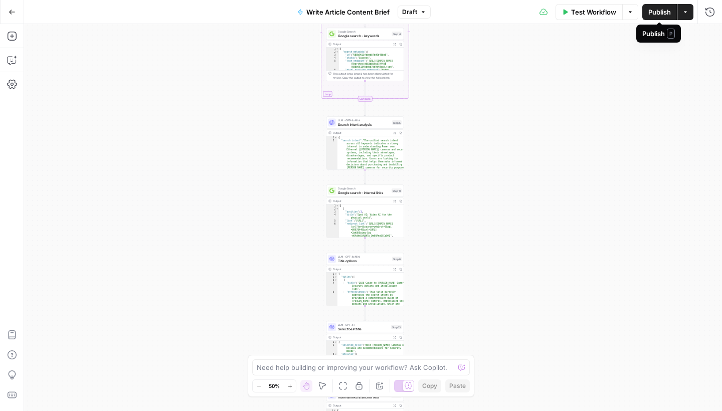
drag, startPoint x: 443, startPoint y: 77, endPoint x: 434, endPoint y: 164, distance: 87.6
click at [434, 164] on div "Workflow Set Inputs Inputs LLM · GPT-4.1 Prompt LLM Step 21 LLM · GPT-4.1 Promp…" at bounding box center [373, 217] width 698 height 387
drag, startPoint x: 458, startPoint y: 97, endPoint x: 444, endPoint y: 254, distance: 157.5
click at [444, 254] on div "Workflow Set Inputs Inputs LLM · GPT-4.1 Prompt LLM Step 21 LLM · GPT-4.1 Promp…" at bounding box center [373, 217] width 698 height 387
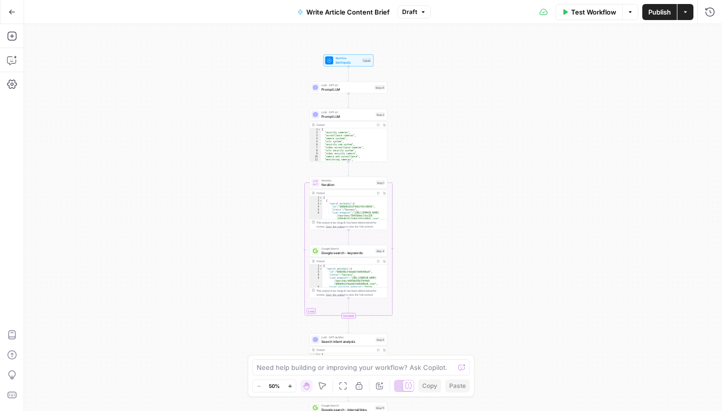
drag, startPoint x: 479, startPoint y: 136, endPoint x: 479, endPoint y: 197, distance: 61.1
click at [479, 197] on div "Workflow Set Inputs Inputs LLM · GPT-4.1 Prompt LLM Step 21 LLM · GPT-4.1 Promp…" at bounding box center [373, 217] width 698 height 387
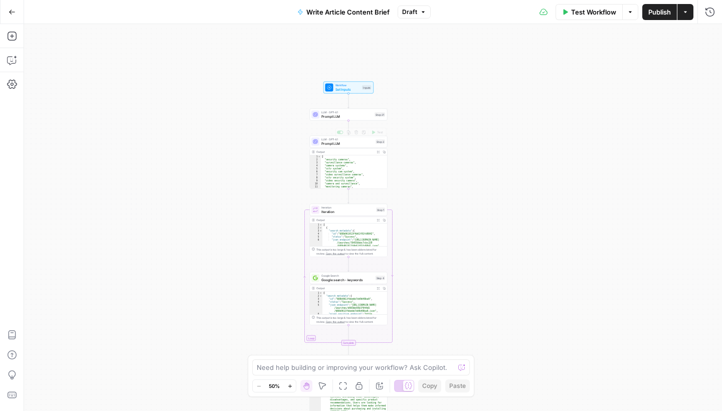
click at [350, 119] on div "LLM · GPT-4.1 Prompt LLM Step 21 Copy step Delete step Add Note Test" at bounding box center [349, 115] width 78 height 12
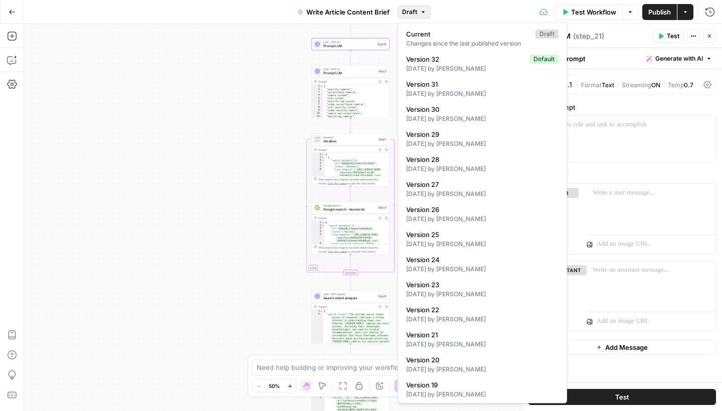
click at [429, 14] on button "Draft" at bounding box center [413, 12] width 33 height 13
click at [439, 60] on span "Version 32" at bounding box center [465, 59] width 119 height 10
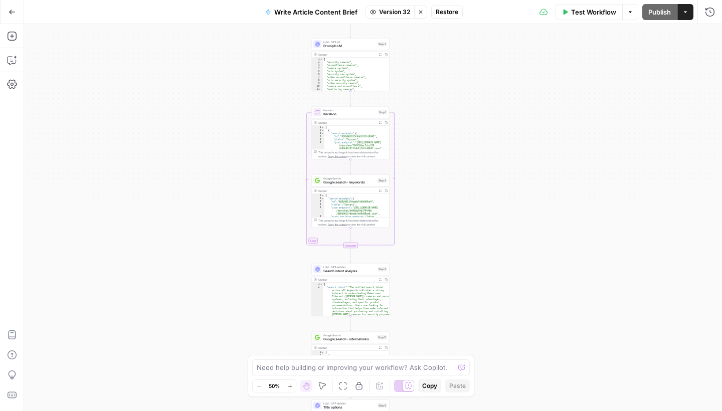
click at [452, 9] on span "Restore" at bounding box center [446, 12] width 23 height 9
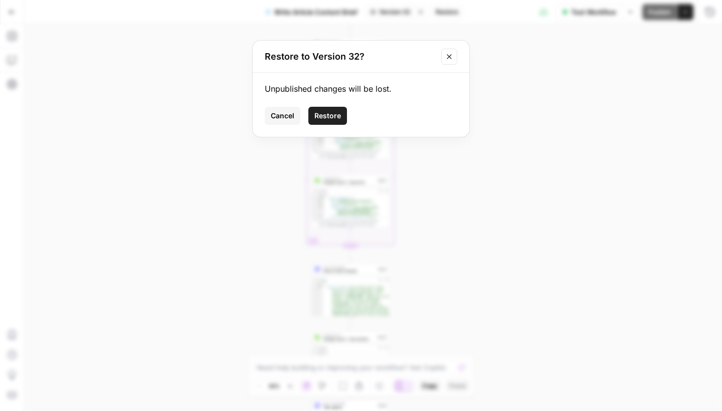
click at [335, 114] on span "Restore" at bounding box center [327, 116] width 27 height 10
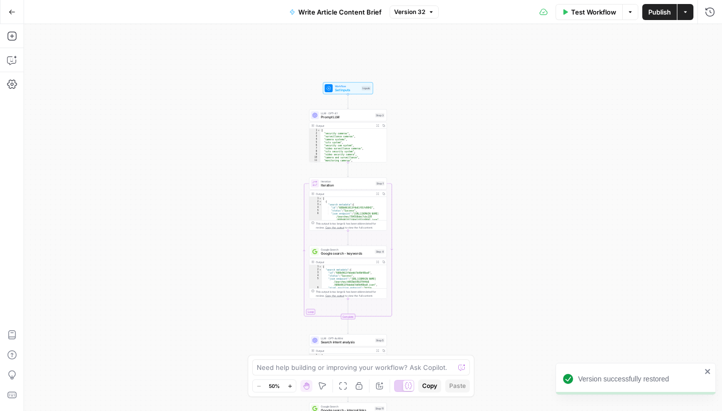
drag, startPoint x: 477, startPoint y: 79, endPoint x: 472, endPoint y: 162, distance: 83.8
click at [472, 162] on div "Workflow Set Inputs Inputs LLM · GPT-4.1 Prompt LLM Step 3 Output Expand Output…" at bounding box center [373, 217] width 698 height 387
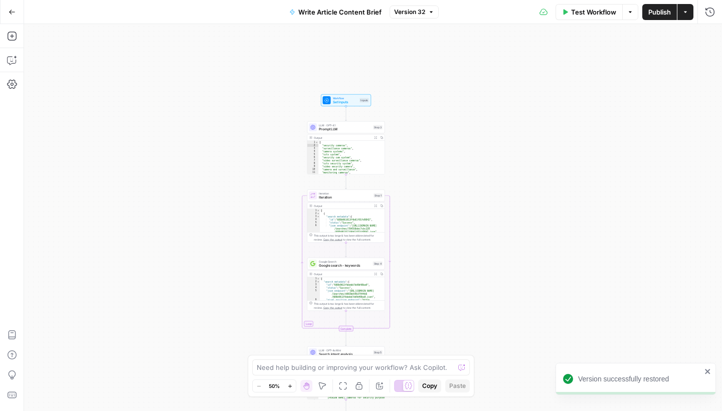
click at [383, 148] on div at bounding box center [381, 208] width 5 height 135
click at [360, 132] on div "LLM · GPT-4.1 Prompt LLM Step 3 Copy step Delete step Add Note Test" at bounding box center [346, 127] width 78 height 12
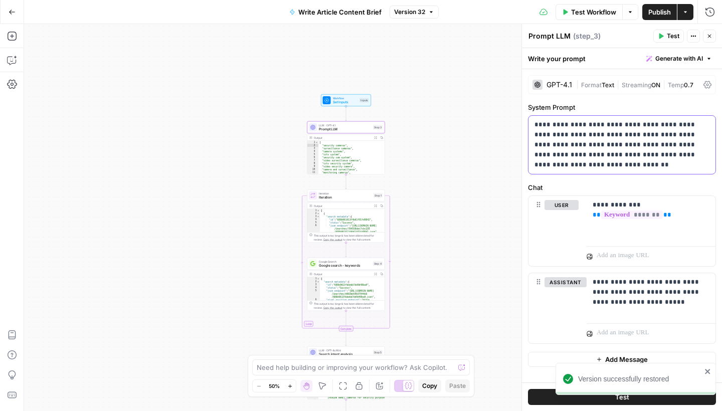
click at [617, 164] on p "**********" at bounding box center [621, 145] width 175 height 50
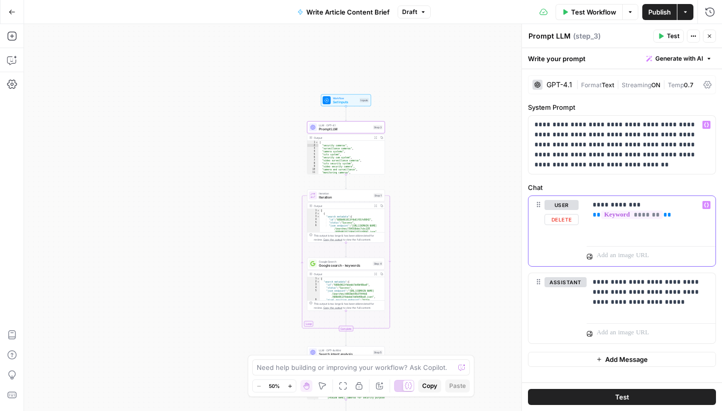
click at [677, 219] on p "**********" at bounding box center [650, 210] width 117 height 20
click at [673, 305] on p "**********" at bounding box center [650, 292] width 117 height 30
click at [350, 199] on span "Iteration" at bounding box center [345, 197] width 53 height 5
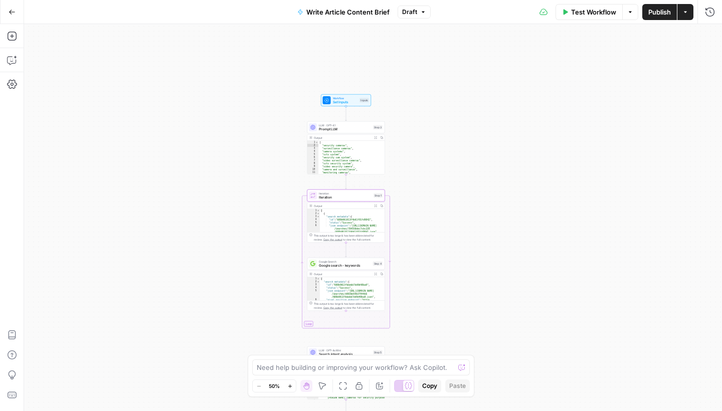
type textarea "Iteration"
type textarea "**********"
click at [604, 78] on div "step_3 . output" at bounding box center [621, 93] width 179 height 43
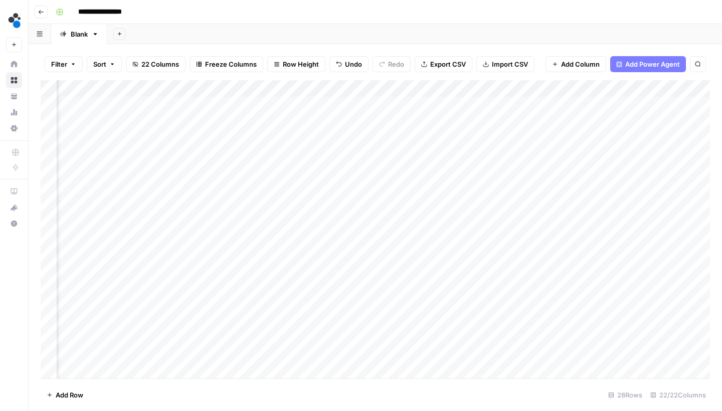
scroll to position [0, 1571]
click at [41, 10] on icon "button" at bounding box center [41, 12] width 6 height 6
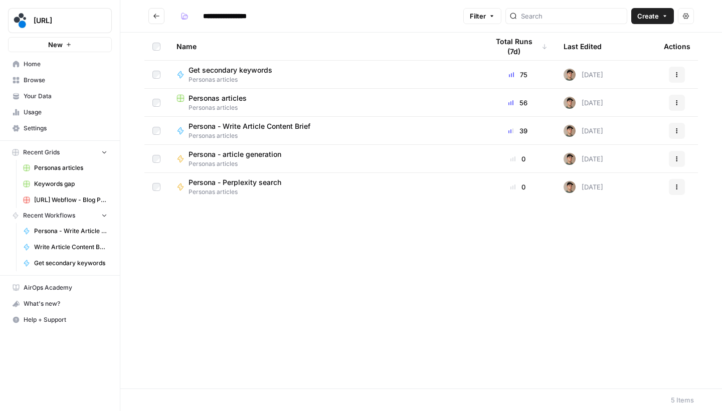
type input "**********"
click at [246, 178] on span "Persona - Perplexity search" at bounding box center [234, 182] width 93 height 10
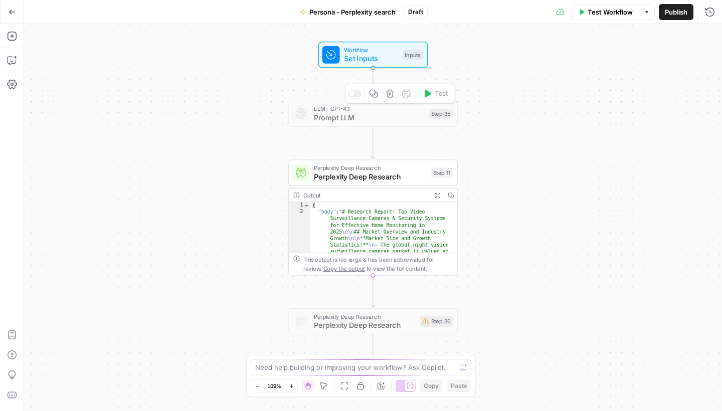
click at [371, 115] on span "Prompt LLM" at bounding box center [369, 117] width 110 height 11
click at [379, 181] on span "Perplexity Deep Research" at bounding box center [370, 176] width 112 height 11
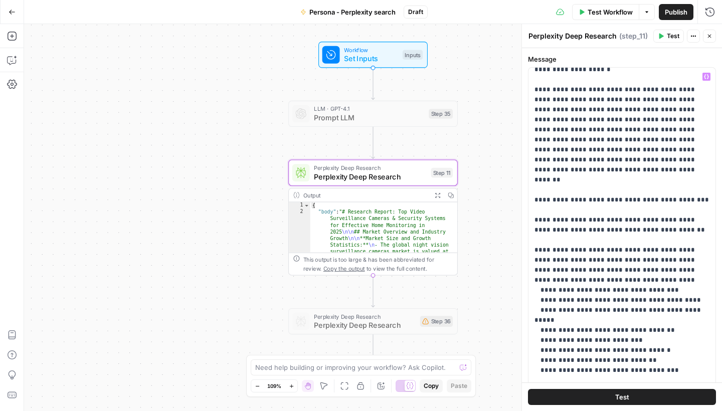
scroll to position [14, 0]
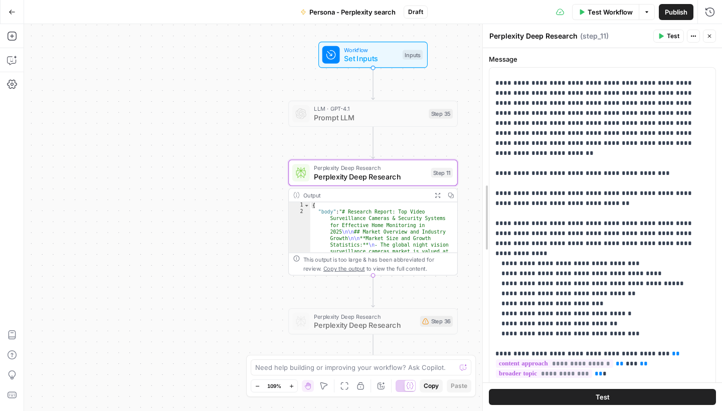
drag, startPoint x: 525, startPoint y: 136, endPoint x: 475, endPoint y: 137, distance: 49.6
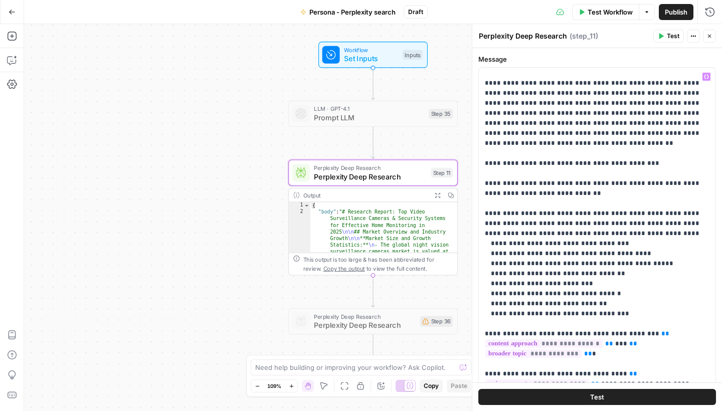
scroll to position [24, 0]
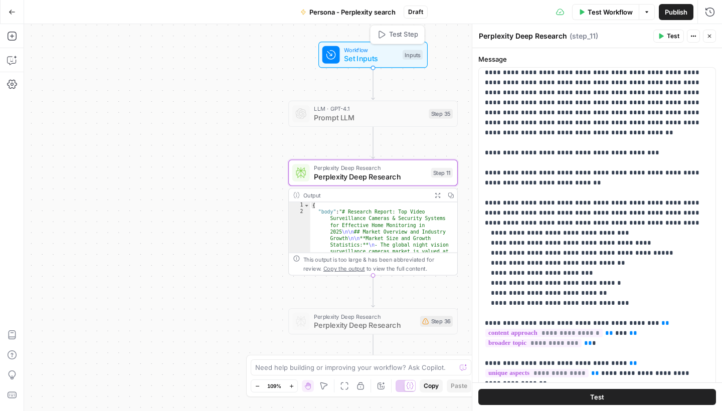
click at [389, 47] on span "Workflow" at bounding box center [371, 50] width 54 height 9
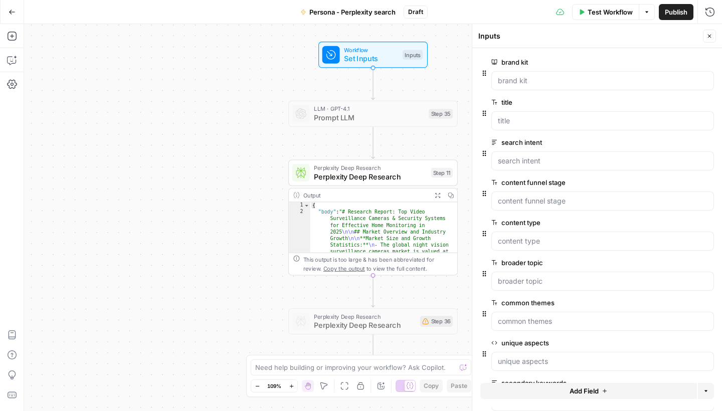
scroll to position [0, 0]
click at [714, 32] on button "Close" at bounding box center [709, 36] width 13 height 13
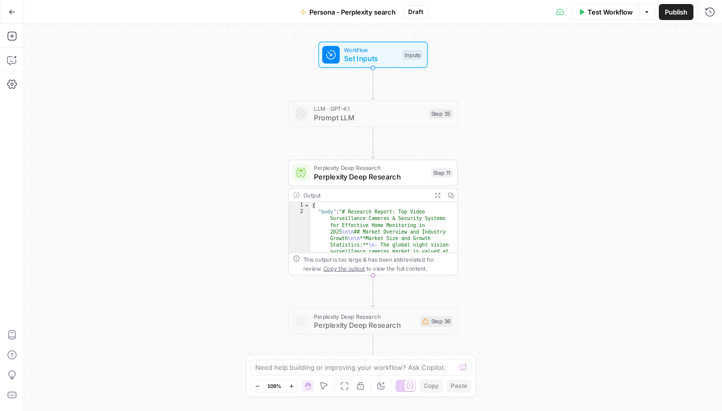
click at [372, 179] on span "Perplexity Deep Research" at bounding box center [370, 176] width 112 height 11
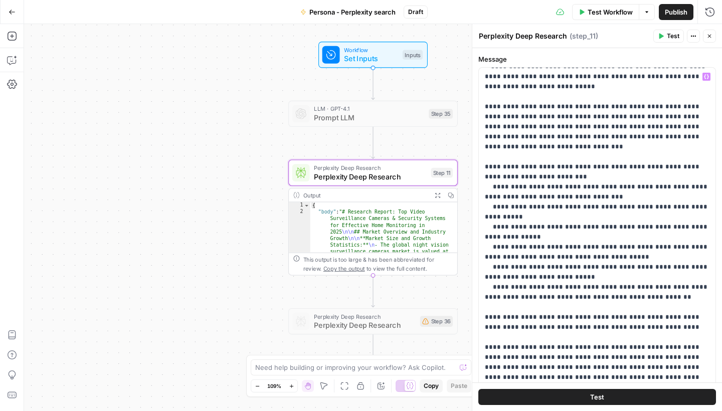
scroll to position [465, 0]
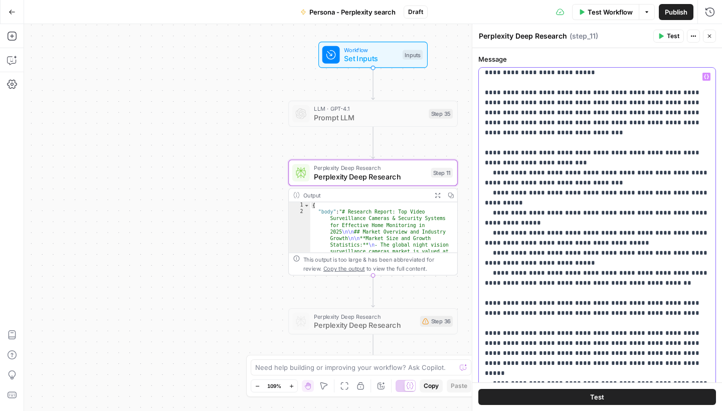
drag, startPoint x: 569, startPoint y: 225, endPoint x: 478, endPoint y: 212, distance: 92.6
click at [478, 212] on div "**********" at bounding box center [597, 274] width 250 height 452
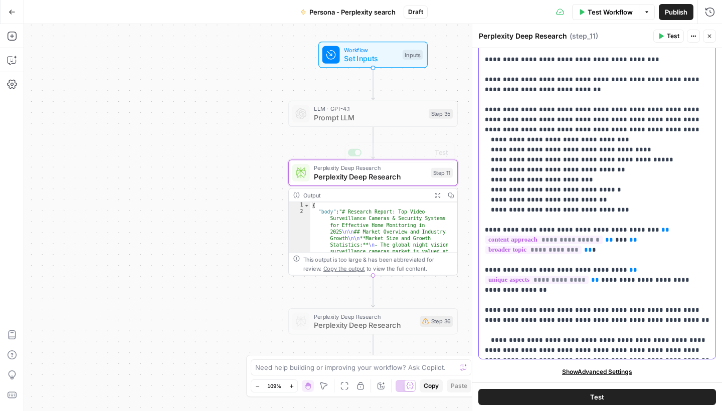
scroll to position [0, 0]
click at [12, 60] on icon "button" at bounding box center [12, 60] width 10 height 10
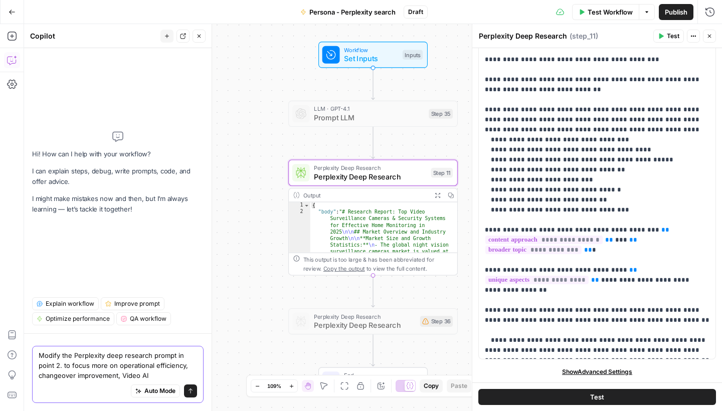
click at [120, 376] on textarea "Modify the Perplexity deep research prompt in point 2. to focus more on operati…" at bounding box center [118, 365] width 158 height 30
type textarea "Modify the Perplexity deep research prompt in point 2. to focus more on operati…"
click at [194, 391] on button "Send" at bounding box center [190, 390] width 13 height 13
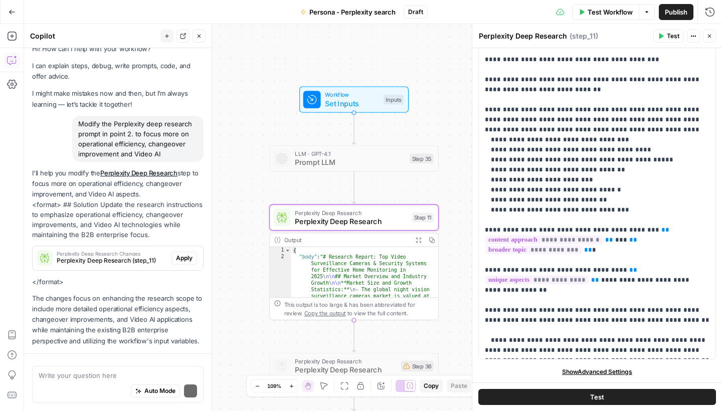
scroll to position [29, 0]
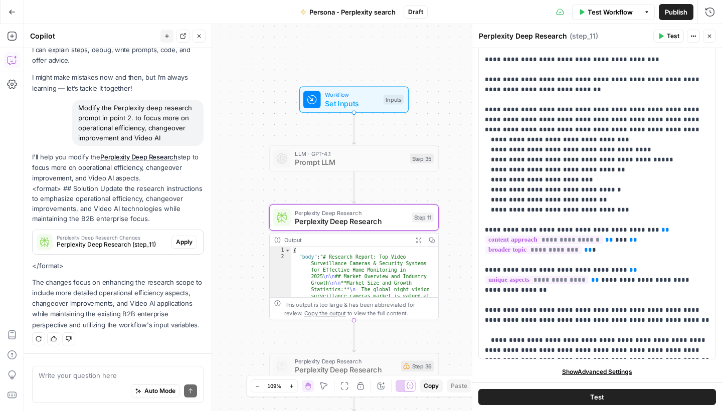
click at [182, 245] on span "Apply" at bounding box center [184, 242] width 17 height 9
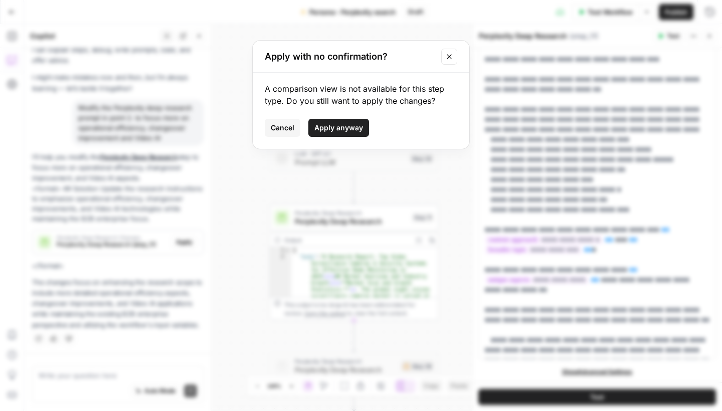
click at [326, 130] on span "Apply anyway" at bounding box center [338, 128] width 49 height 10
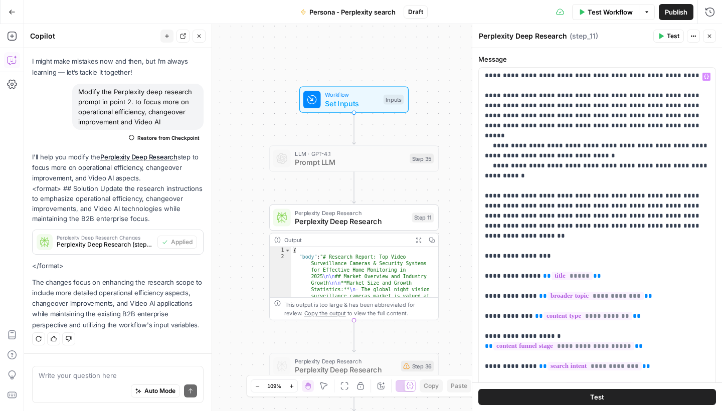
scroll to position [682, 0]
drag, startPoint x: 173, startPoint y: 121, endPoint x: 78, endPoint y: 94, distance: 98.5
click at [78, 94] on div "Modify the Perplexity deep research prompt in point 2. to focus more on operati…" at bounding box center [137, 107] width 131 height 46
copy div "Modify the Perplexity deep research prompt in point 2. to focus more on operati…"
click at [116, 374] on textarea at bounding box center [118, 375] width 158 height 10
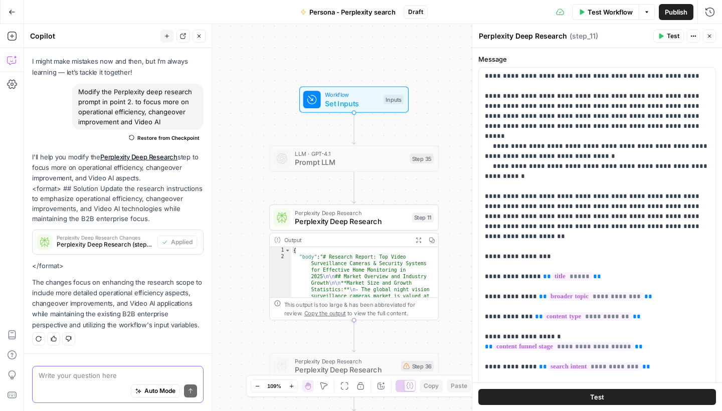
paste textarea "Modify the Perplexity deep research prompt in point 2. to focus more on operati…"
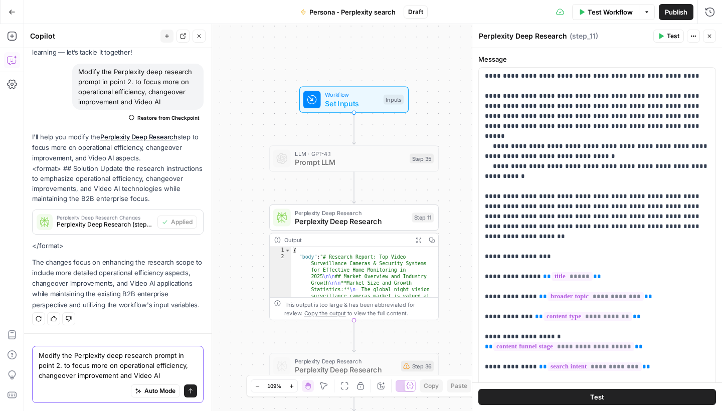
type textarea "Modify the Perplexity deep research prompt in point 2. to focus more on operati…"
click at [193, 392] on icon "submit" at bounding box center [190, 391] width 6 height 6
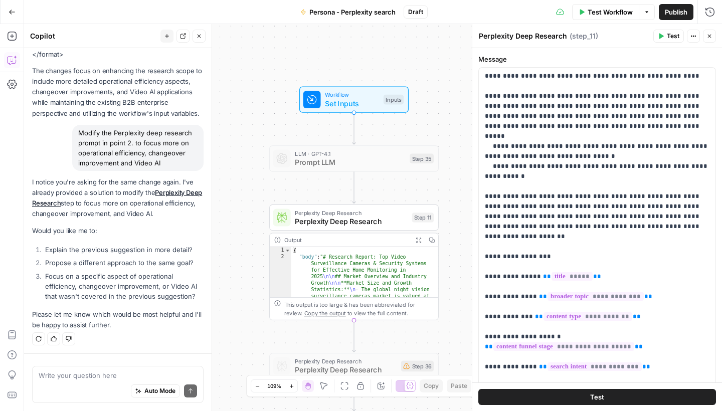
scroll to position [0, 0]
drag, startPoint x: 165, startPoint y: 165, endPoint x: 79, endPoint y: 131, distance: 92.5
click at [79, 131] on div "Modify the Perplexity deep research prompt in point 2. to focus more on operati…" at bounding box center [137, 148] width 131 height 46
copy div "Modify the Perplexity deep research prompt in point 2. to focus more on operati…"
click at [10, 10] on icon "button" at bounding box center [12, 12] width 7 height 7
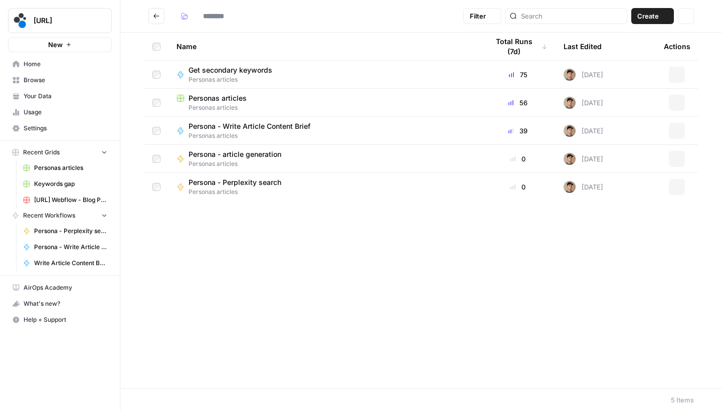
type input "**********"
click at [236, 186] on span "Persona - Perplexity search" at bounding box center [234, 182] width 93 height 10
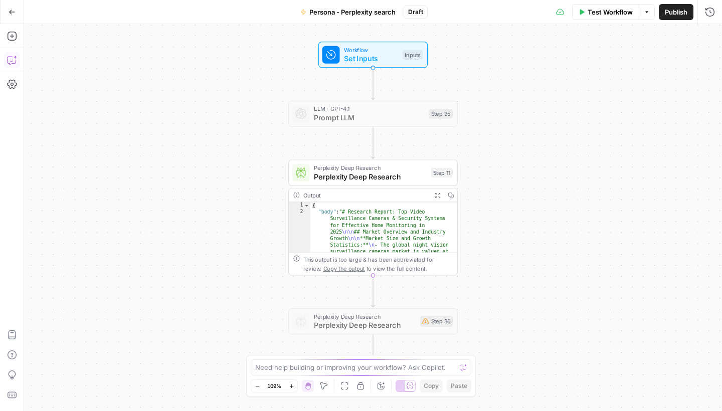
click at [15, 60] on icon "button" at bounding box center [12, 60] width 10 height 10
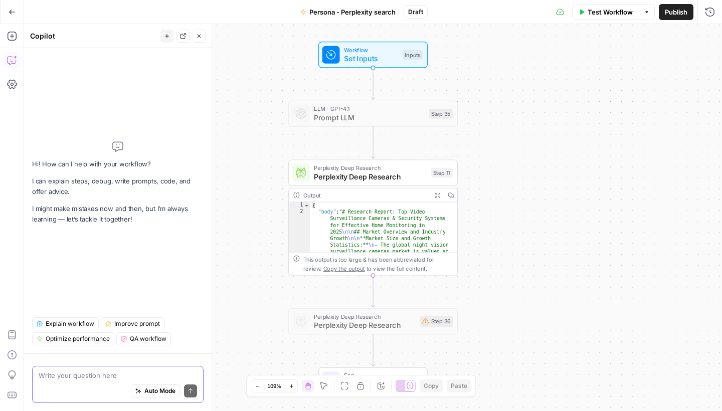
paste textarea "Modify the Perplexity deep research prompt in point 2. to focus more on operati…"
type textarea "Modify the Perplexity deep research prompt in point 2. to focus more on operati…"
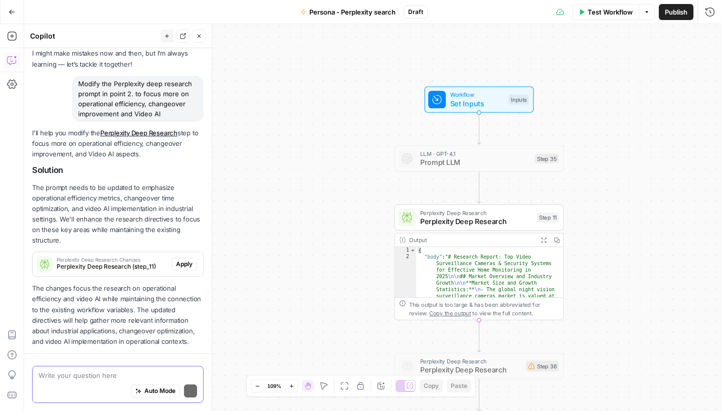
scroll to position [69, 0]
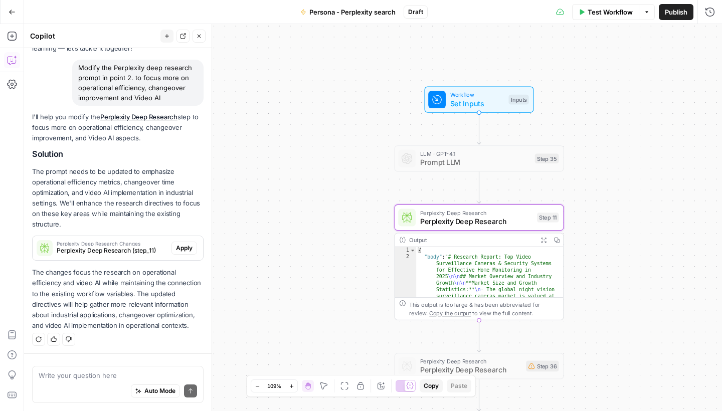
click at [184, 245] on span "Apply" at bounding box center [184, 248] width 17 height 9
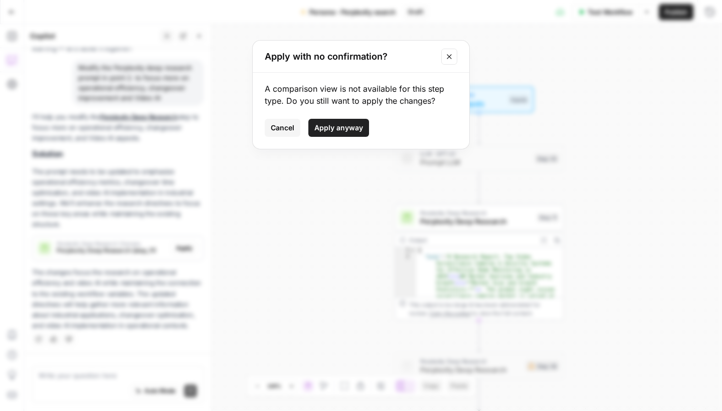
click at [326, 128] on span "Apply anyway" at bounding box center [338, 128] width 49 height 10
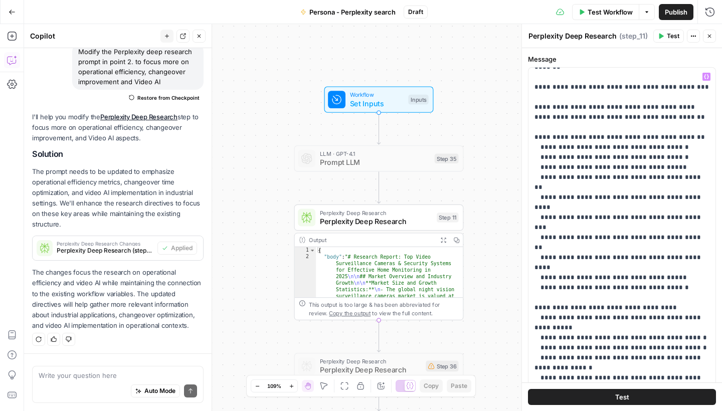
scroll to position [121, 0]
click at [678, 12] on span "Publish" at bounding box center [676, 12] width 23 height 10
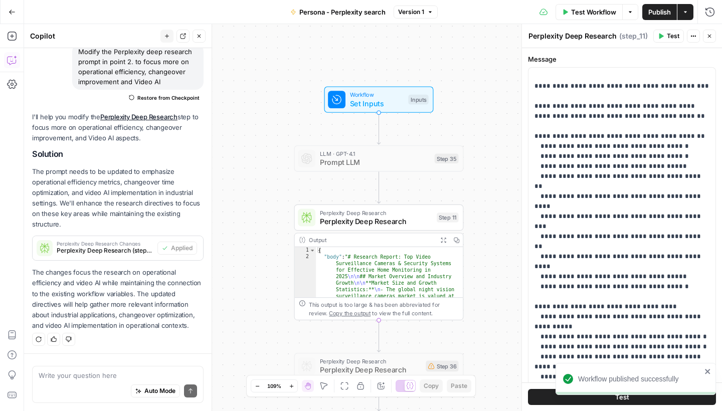
click at [13, 14] on icon "button" at bounding box center [12, 12] width 7 height 7
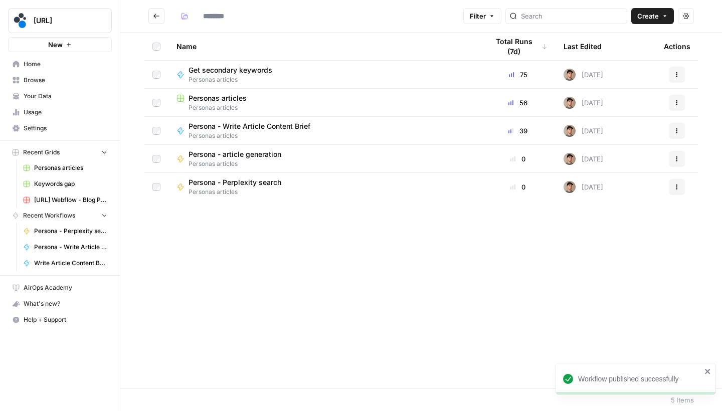
type input "**********"
click at [234, 101] on span "Personas articles" at bounding box center [217, 98] width 58 height 10
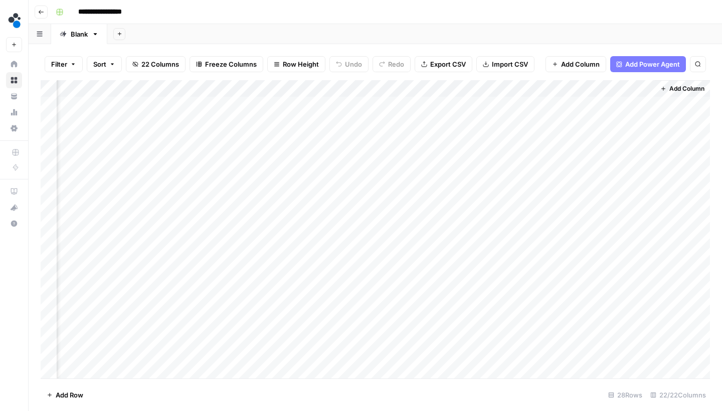
scroll to position [0, 1632]
click at [675, 85] on span "Add Column" at bounding box center [686, 88] width 35 height 9
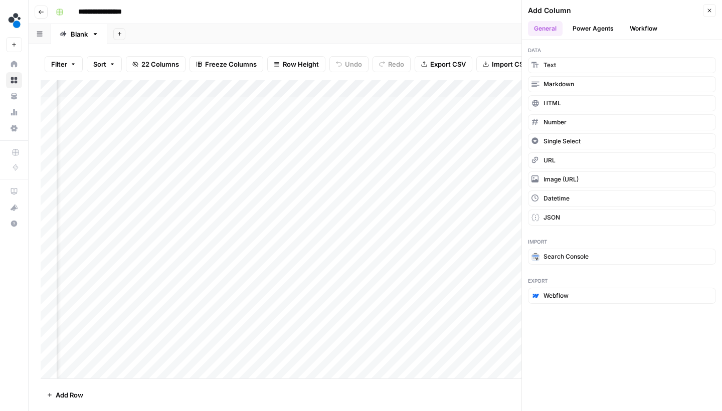
click at [634, 30] on button "Workflow" at bounding box center [643, 28] width 40 height 15
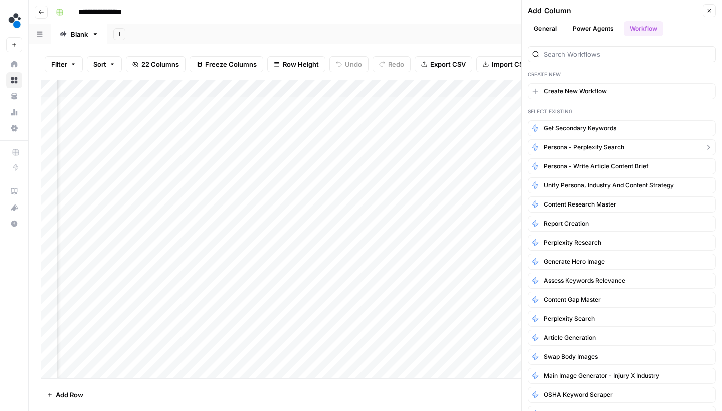
click at [574, 151] on span "Persona - Perplexity search" at bounding box center [583, 147] width 81 height 9
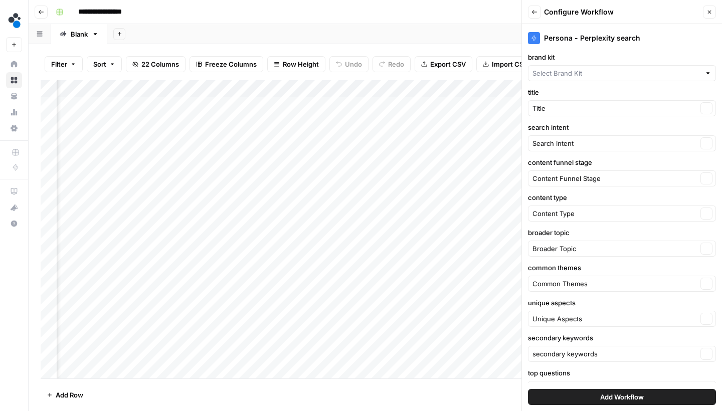
type input "Spot AI v2"
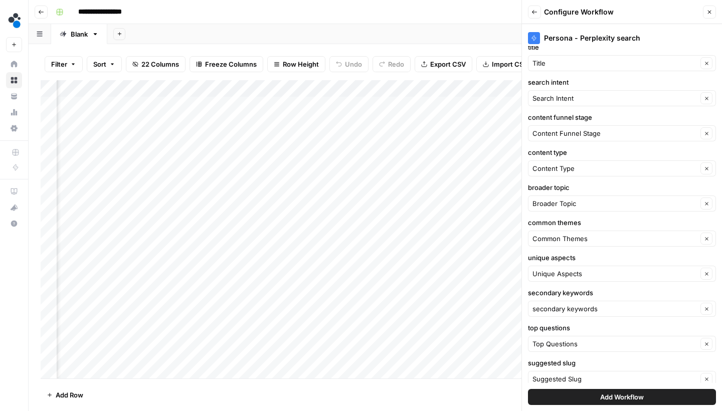
scroll to position [49, 0]
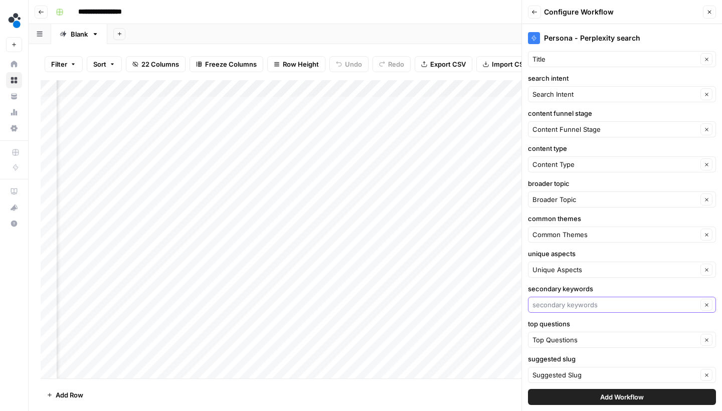
click at [625, 302] on input "secondary keywords" at bounding box center [614, 305] width 165 height 10
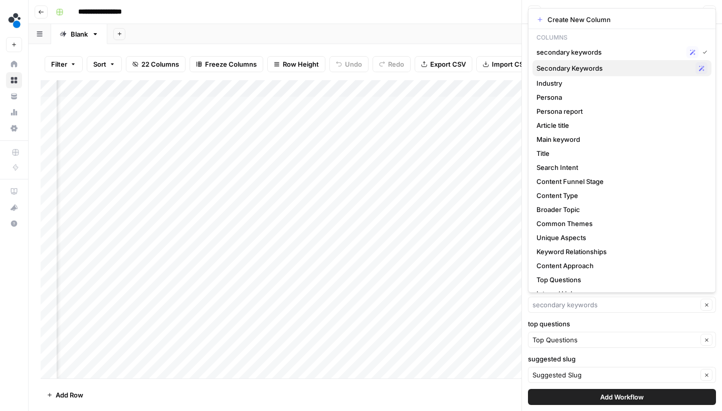
click at [561, 71] on span "Secondary Keywords" at bounding box center [613, 68] width 155 height 10
type input "Secondary Keywords"
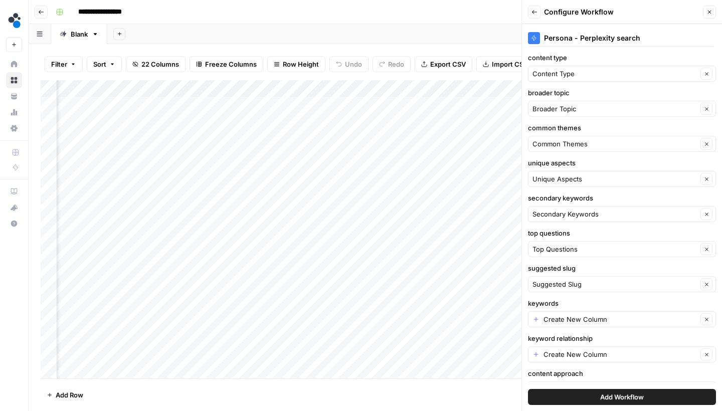
scroll to position [2, 757]
click at [565, 319] on input "keywords" at bounding box center [620, 319] width 154 height 10
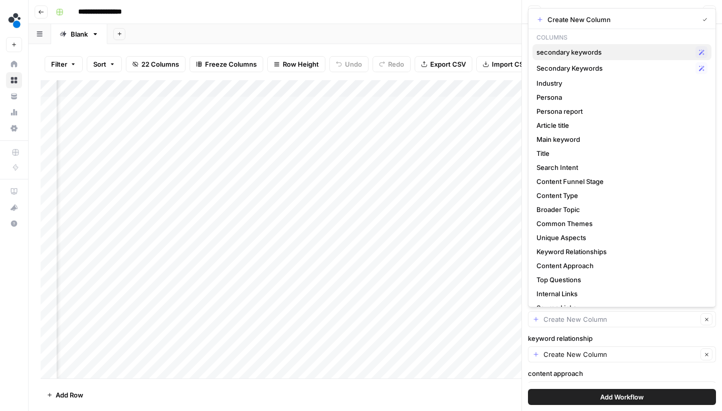
click at [562, 55] on span "secondary keywords" at bounding box center [613, 52] width 155 height 10
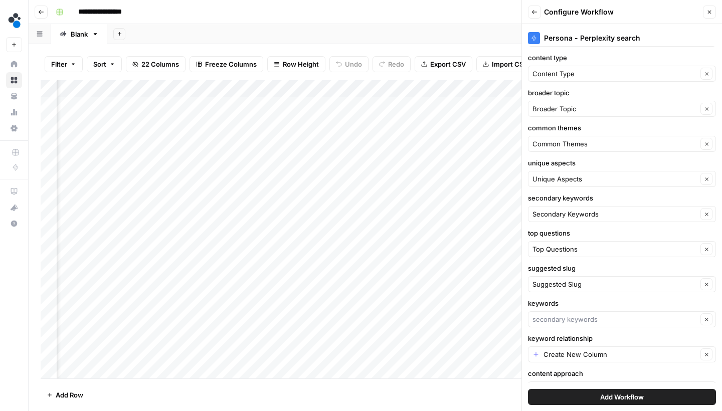
type input "secondary keywords"
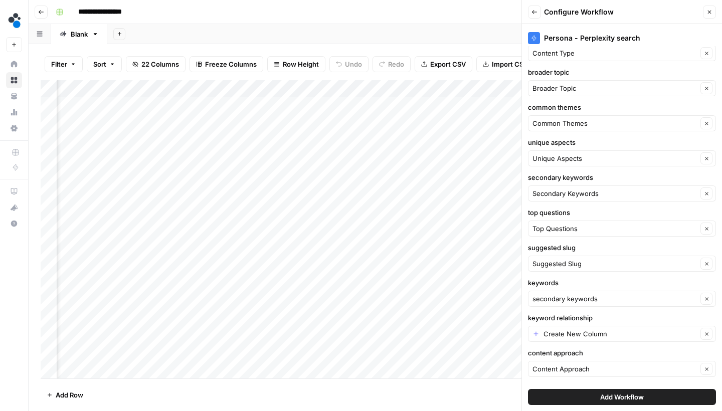
scroll to position [2, 1491]
click at [574, 330] on input "keyword relationship" at bounding box center [620, 334] width 154 height 10
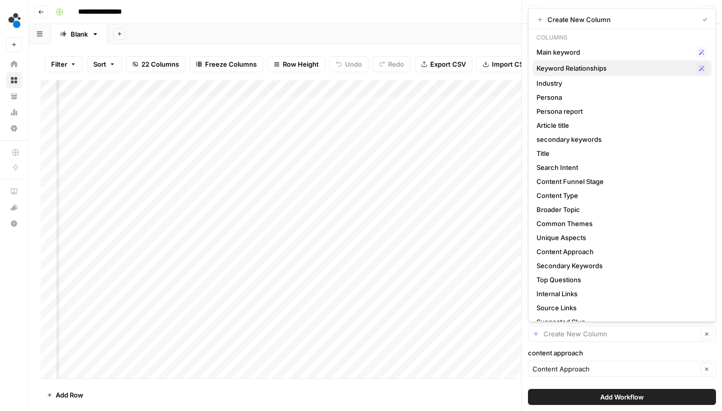
click at [555, 70] on span "Keyword Relationships" at bounding box center [613, 68] width 155 height 10
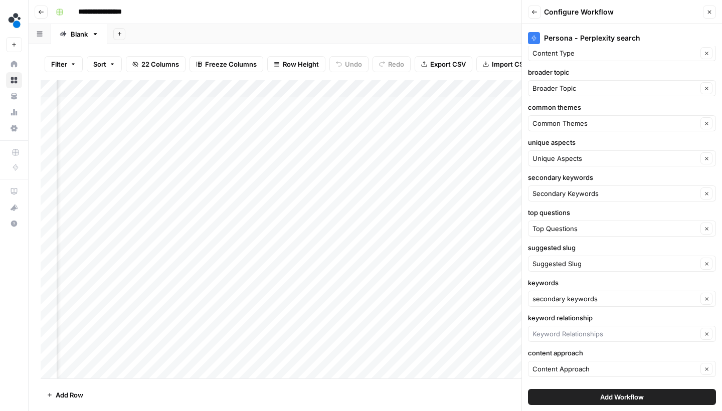
type input "Keyword Relationships"
click at [586, 393] on button "Add Workflow" at bounding box center [622, 397] width 188 height 16
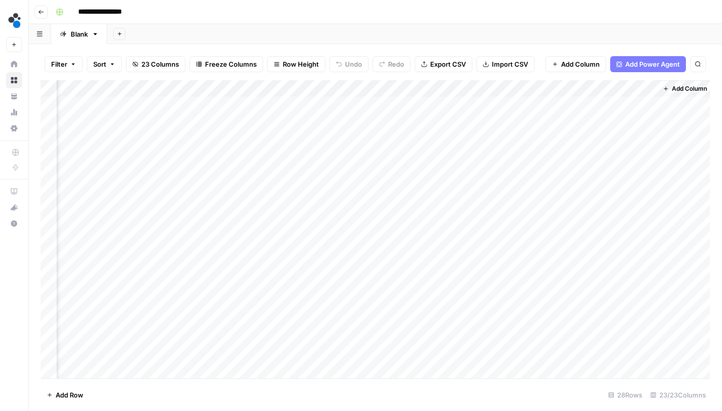
scroll to position [2, 1722]
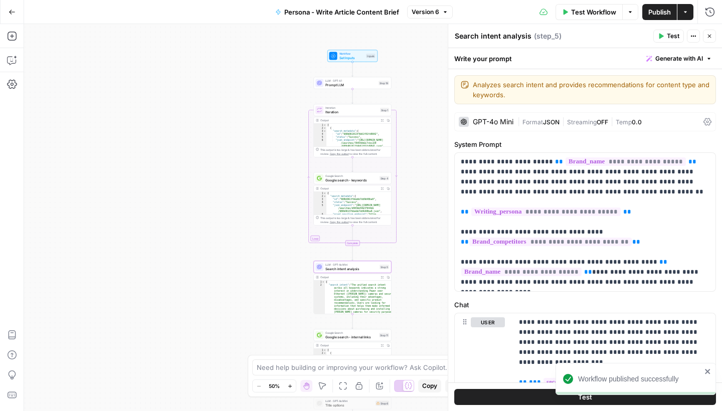
click at [6, 13] on button "Go Back" at bounding box center [12, 12] width 18 height 18
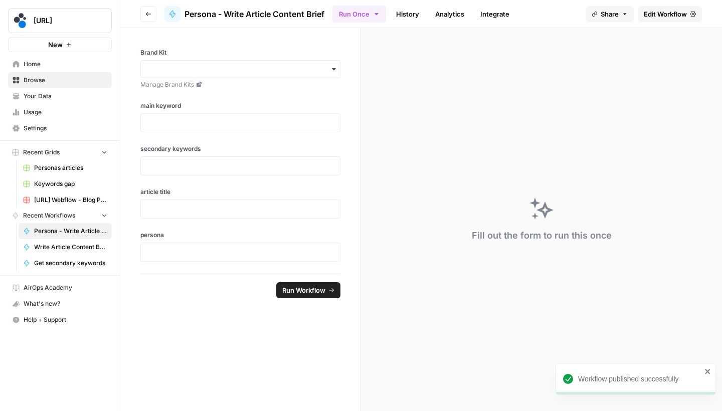
click at [148, 20] on button "Go back" at bounding box center [148, 14] width 16 height 16
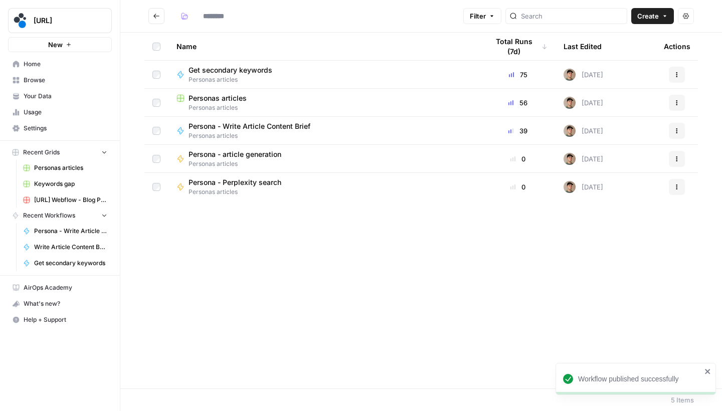
type input "**********"
click at [213, 95] on span "Personas articles" at bounding box center [217, 98] width 58 height 10
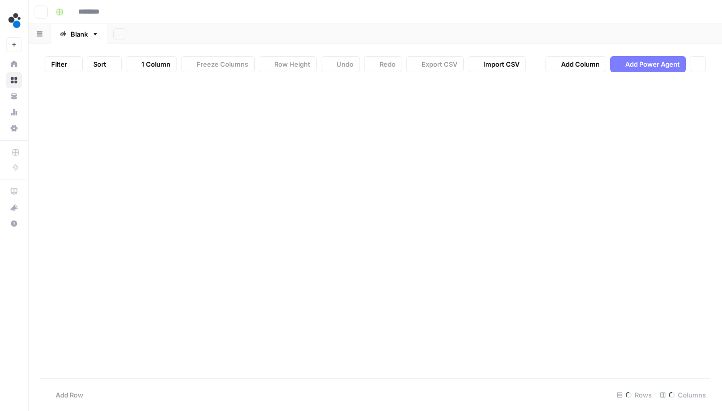
type input "**********"
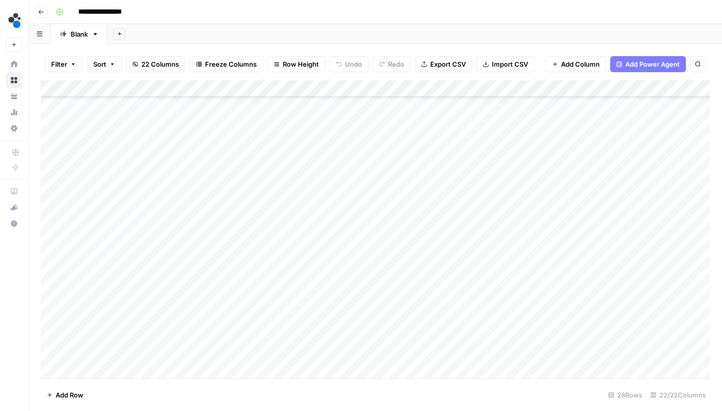
scroll to position [209, 0]
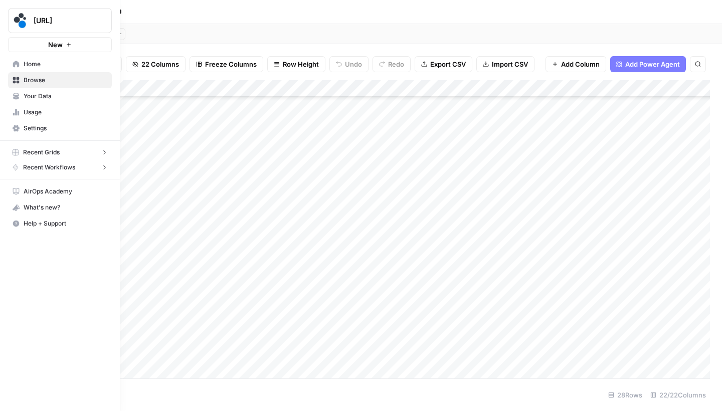
click at [16, 66] on icon at bounding box center [16, 64] width 7 height 7
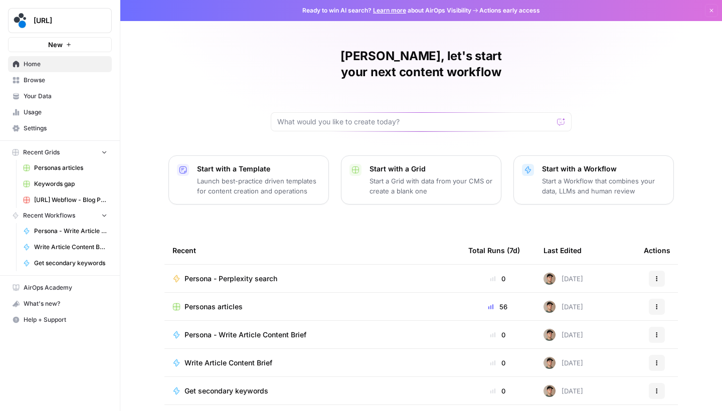
click at [62, 81] on span "Browse" at bounding box center [66, 80] width 84 height 9
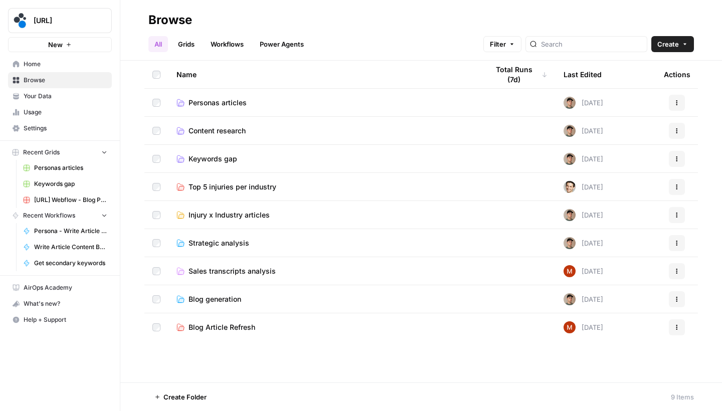
click at [237, 104] on span "Personas articles" at bounding box center [217, 103] width 58 height 10
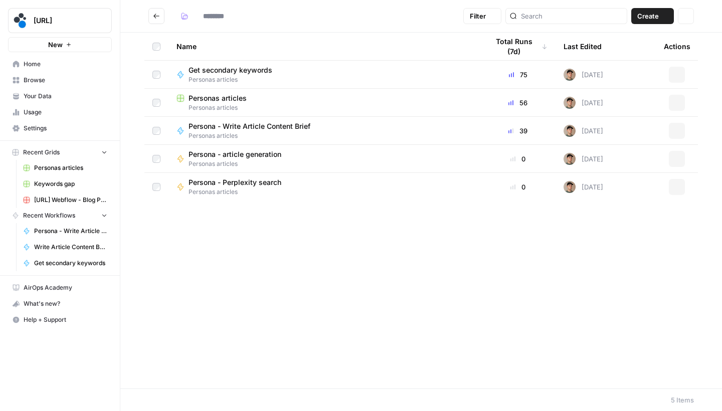
type input "**********"
click at [244, 127] on span "Persona - Write Article Content Brief" at bounding box center [249, 126] width 122 height 10
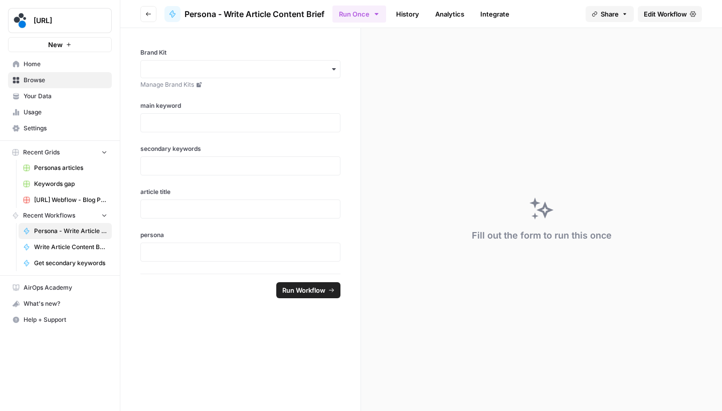
click at [675, 14] on span "Edit Workflow" at bounding box center [664, 14] width 43 height 10
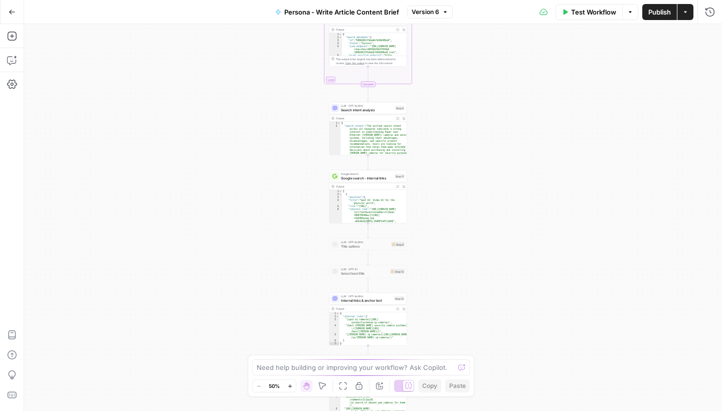
drag, startPoint x: 543, startPoint y: 158, endPoint x: 536, endPoint y: 218, distance: 60.6
click at [536, 216] on div "Workflow Set Inputs Inputs LLM · GPT-4.1 Prompt LLM Step 19 Loop Iteration Iter…" at bounding box center [373, 217] width 698 height 387
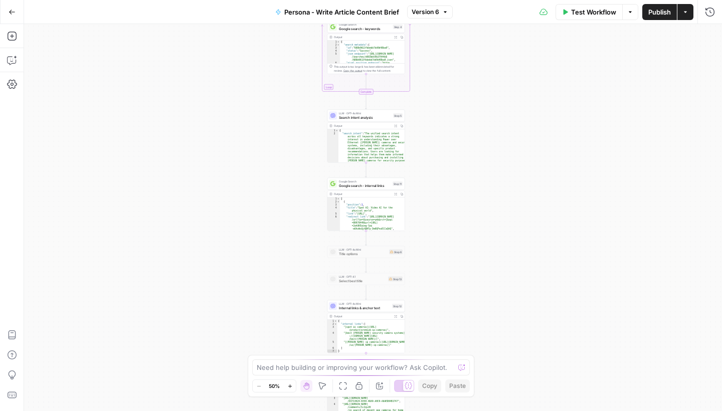
click at [15, 14] on icon "button" at bounding box center [12, 12] width 7 height 7
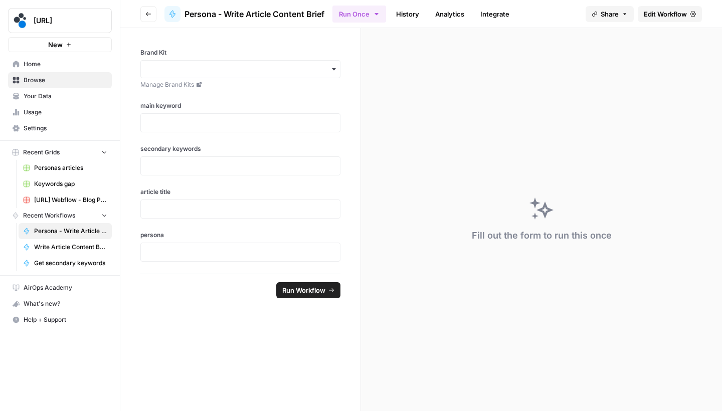
click at [142, 16] on div "Close sidebar" at bounding box center [158, 20] width 41 height 10
click at [150, 10] on button "Go back" at bounding box center [148, 14] width 16 height 16
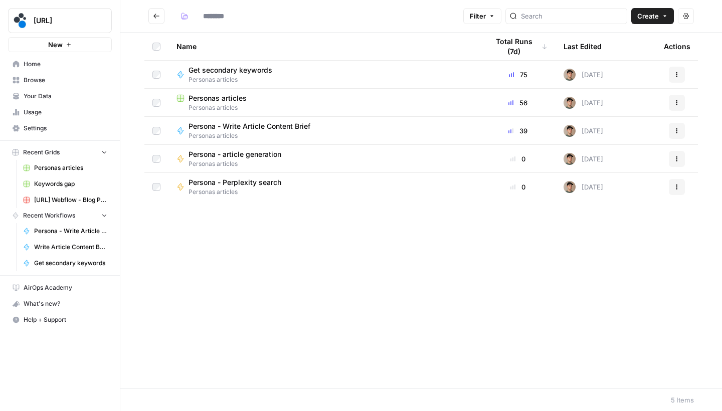
type input "**********"
click at [257, 178] on span "Persona - Perplexity search" at bounding box center [234, 182] width 93 height 10
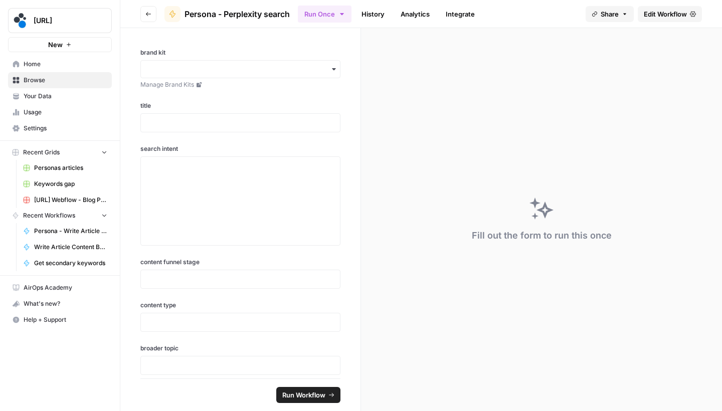
click at [678, 20] on link "Edit Workflow" at bounding box center [669, 14] width 64 height 16
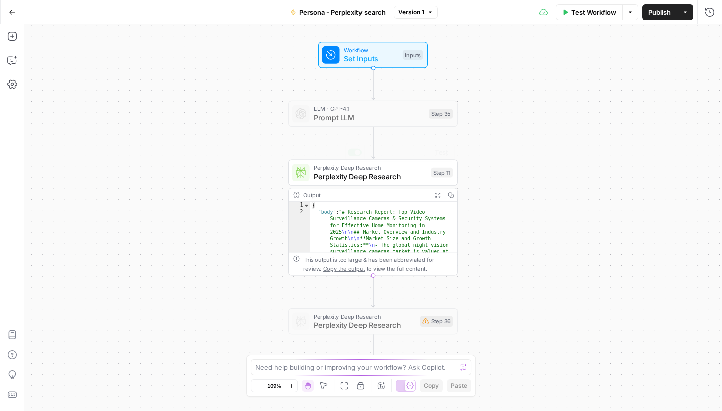
click at [392, 180] on span "Perplexity Deep Research" at bounding box center [370, 176] width 112 height 11
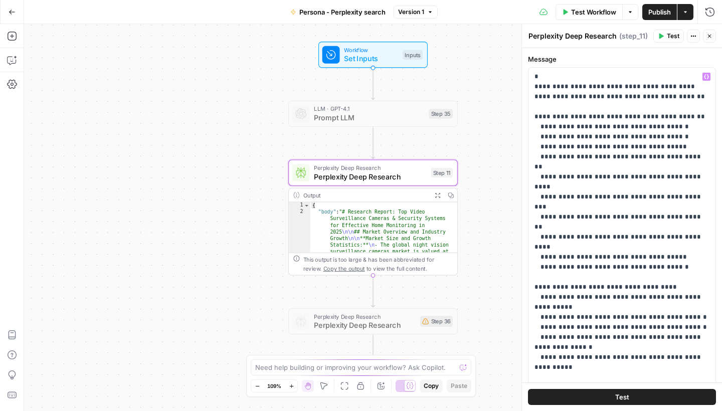
scroll to position [1, 0]
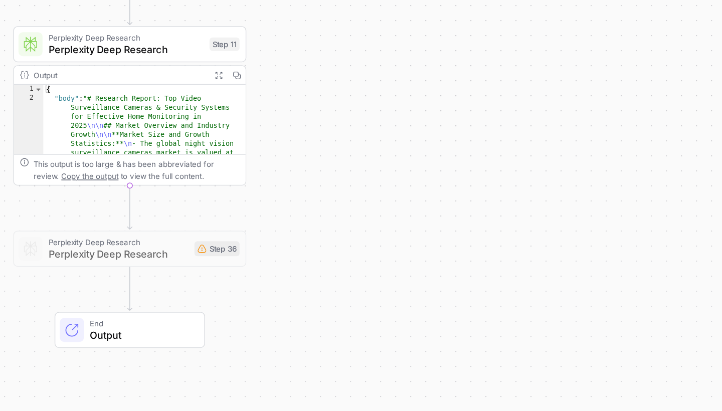
drag, startPoint x: 148, startPoint y: 26, endPoint x: 168, endPoint y: 53, distance: 33.7
click at [168, 53] on div "Workflow Set Inputs Inputs LLM · GPT-4.1 Prompt LLM Step 35 Perplexity Deep Res…" at bounding box center [373, 217] width 698 height 387
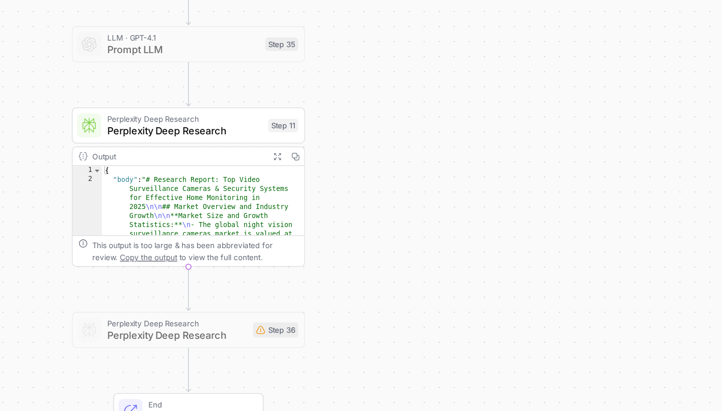
click at [505, 201] on div "Perplexity Deep Research Perplexity Deep Research Step 11 Copy step Delete step…" at bounding box center [544, 207] width 78 height 12
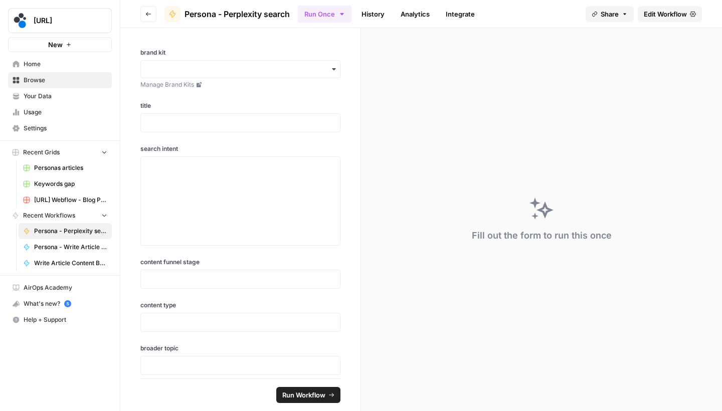
click at [668, 18] on span "Edit Workflow" at bounding box center [664, 14] width 43 height 10
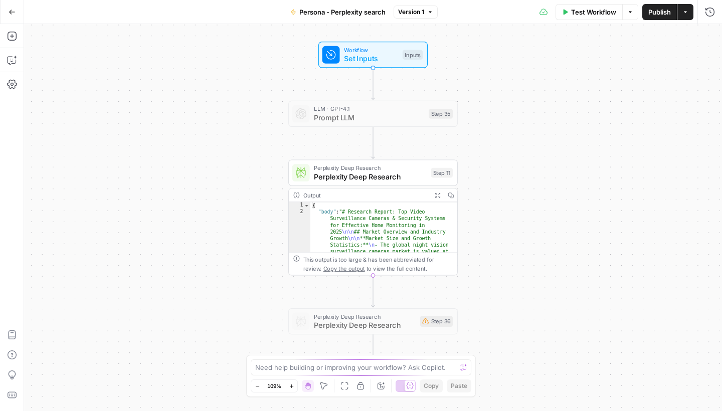
click at [380, 176] on span "Perplexity Deep Research" at bounding box center [370, 176] width 112 height 11
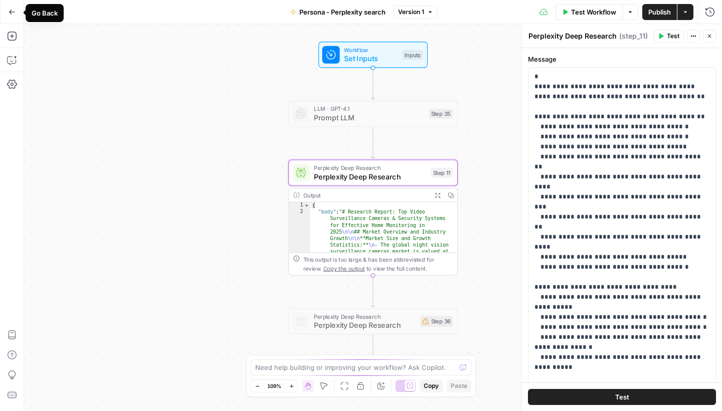
click at [17, 12] on button "Go Back" at bounding box center [12, 12] width 18 height 18
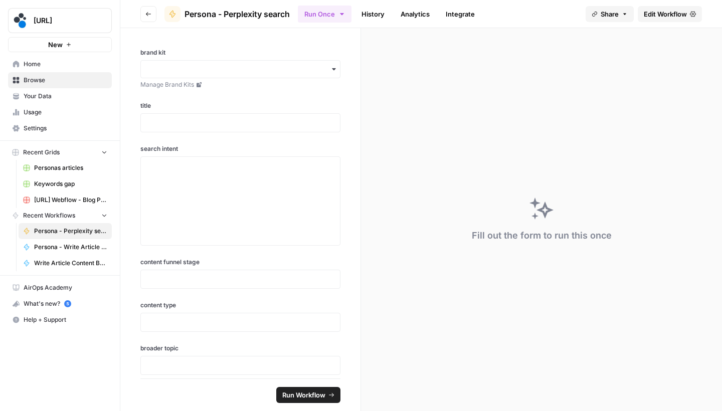
click at [679, 20] on link "Edit Workflow" at bounding box center [669, 14] width 64 height 16
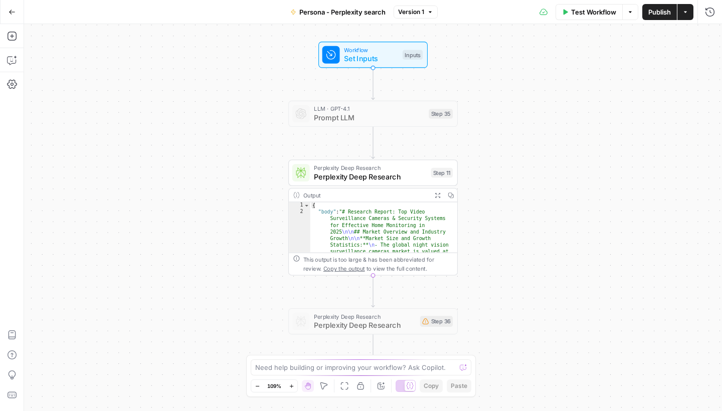
click at [400, 182] on div "Perplexity Deep Research Perplexity Deep Research Step 11 Copy step Delete step…" at bounding box center [372, 172] width 169 height 26
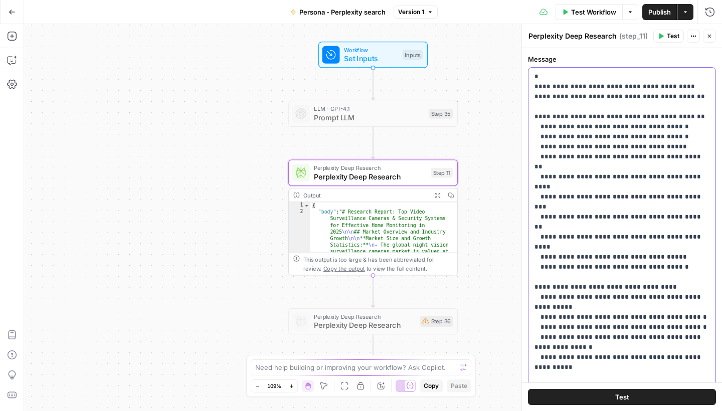
click at [546, 82] on p "**********" at bounding box center [621, 262] width 175 height 381
click at [548, 79] on p "**********" at bounding box center [621, 262] width 175 height 381
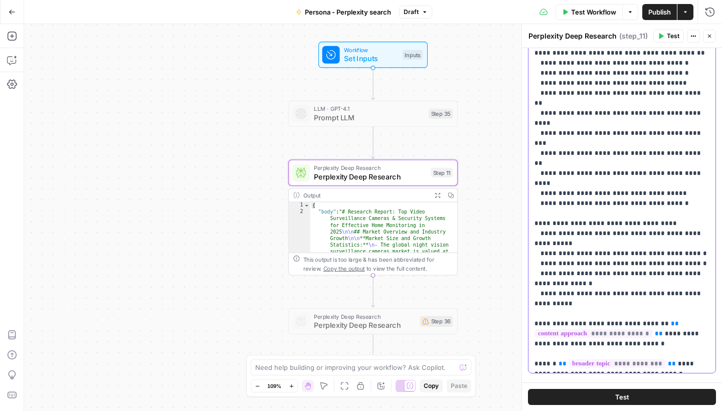
scroll to position [105, 0]
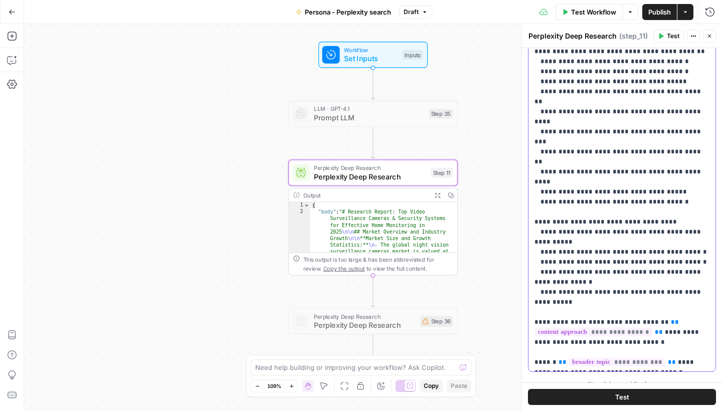
drag, startPoint x: 596, startPoint y: 222, endPoint x: 526, endPoint y: 214, distance: 71.1
click at [526, 214] on div "**********" at bounding box center [621, 217] width 200 height 387
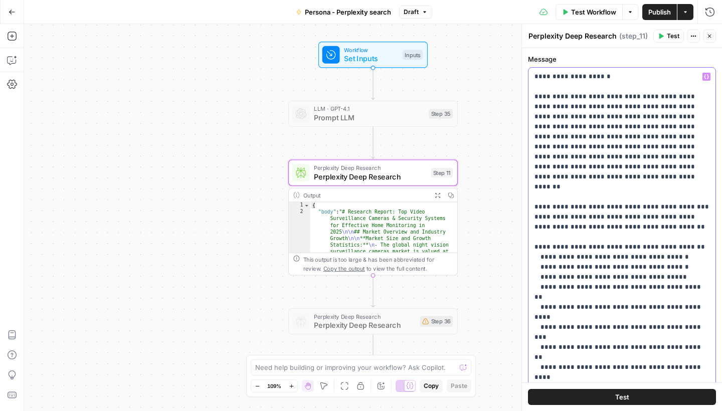
scroll to position [0, 0]
drag, startPoint x: 634, startPoint y: 209, endPoint x: 576, endPoint y: 209, distance: 58.6
click at [576, 209] on p "**********" at bounding box center [621, 307] width 175 height 471
click at [673, 213] on p "**********" at bounding box center [621, 307] width 175 height 471
drag, startPoint x: 689, startPoint y: 210, endPoint x: 576, endPoint y: 208, distance: 113.3
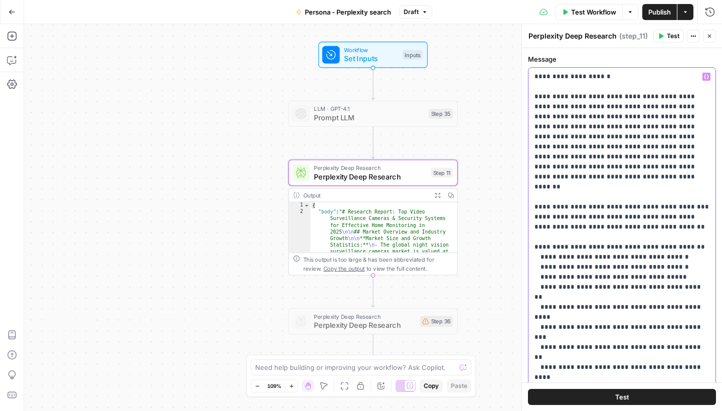
click at [576, 208] on p "**********" at bounding box center [621, 307] width 175 height 471
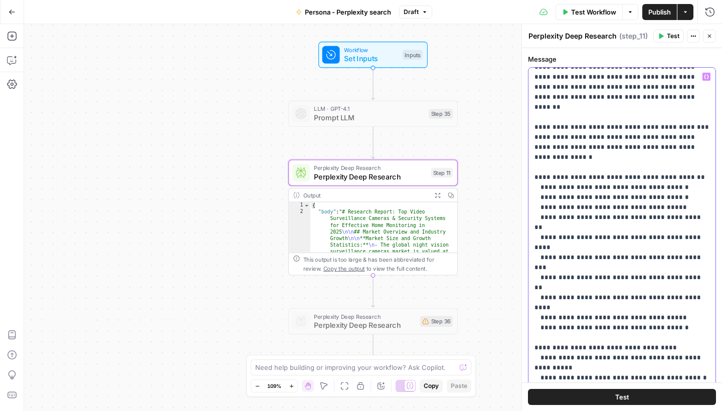
scroll to position [81, 0]
click at [543, 155] on p "**********" at bounding box center [621, 231] width 175 height 481
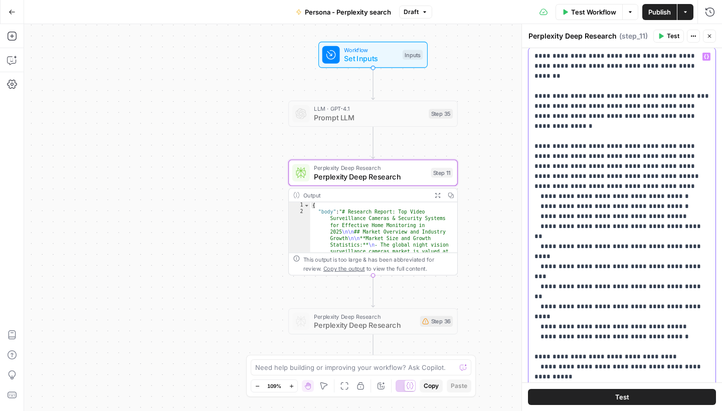
scroll to position [50, 0]
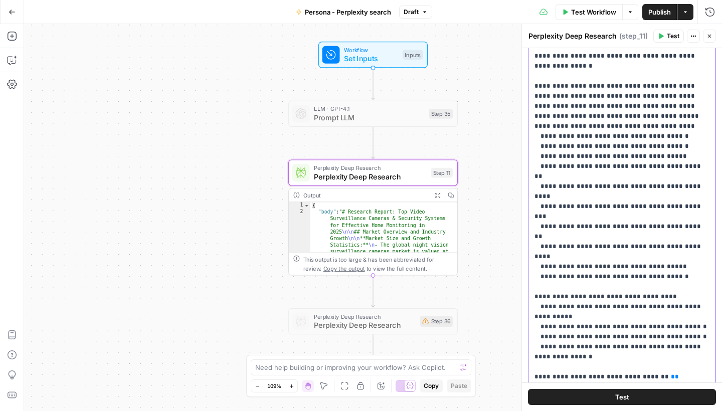
drag, startPoint x: 626, startPoint y: 106, endPoint x: 565, endPoint y: 108, distance: 60.7
click at [565, 108] on p "**********" at bounding box center [621, 161] width 175 height 521
copy p "**********"
drag, startPoint x: 654, startPoint y: 68, endPoint x: 580, endPoint y: 68, distance: 74.2
click at [580, 68] on p "**********" at bounding box center [621, 161] width 175 height 521
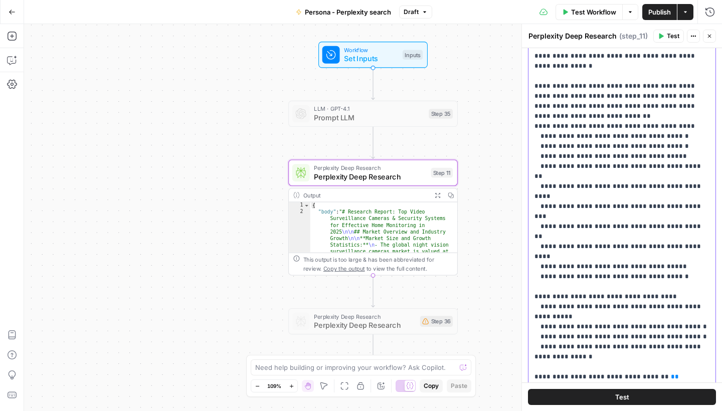
drag, startPoint x: 625, startPoint y: 106, endPoint x: 621, endPoint y: 88, distance: 18.0
click at [621, 89] on p "**********" at bounding box center [621, 161] width 175 height 521
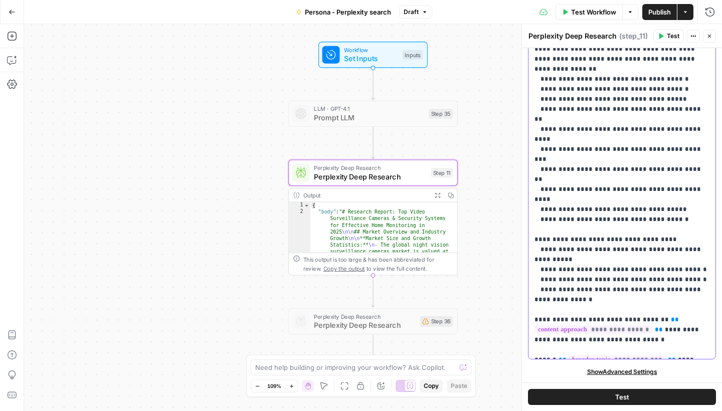
scroll to position [0, 0]
drag, startPoint x: 576, startPoint y: 350, endPoint x: 534, endPoint y: 229, distance: 128.2
click at [534, 229] on p "**********" at bounding box center [621, 104] width 175 height 501
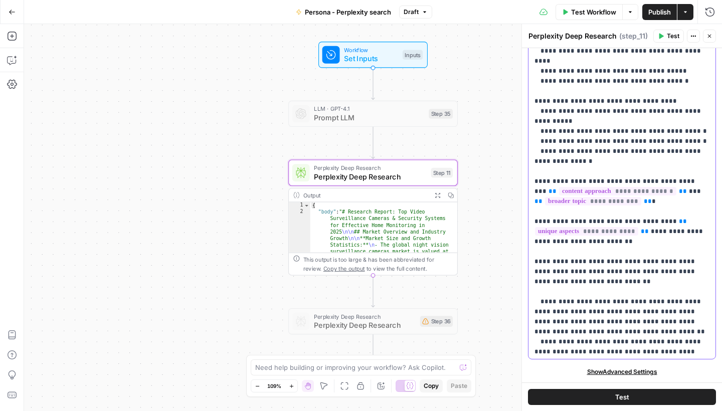
scroll to position [240, 0]
click at [538, 171] on p "**********" at bounding box center [621, 395] width 175 height 1363
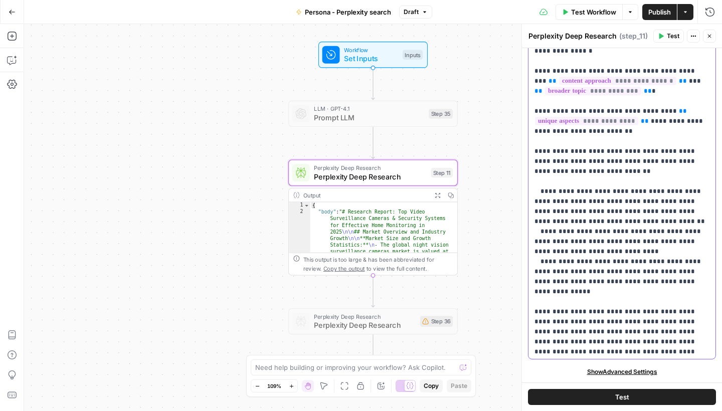
scroll to position [351, 0]
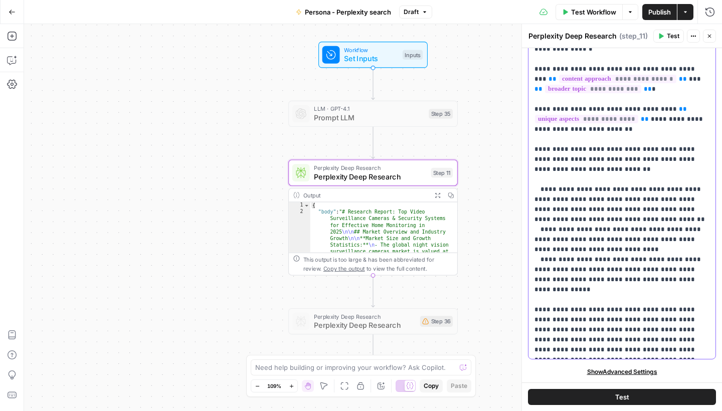
click at [540, 211] on p "**********" at bounding box center [621, 284] width 175 height 1363
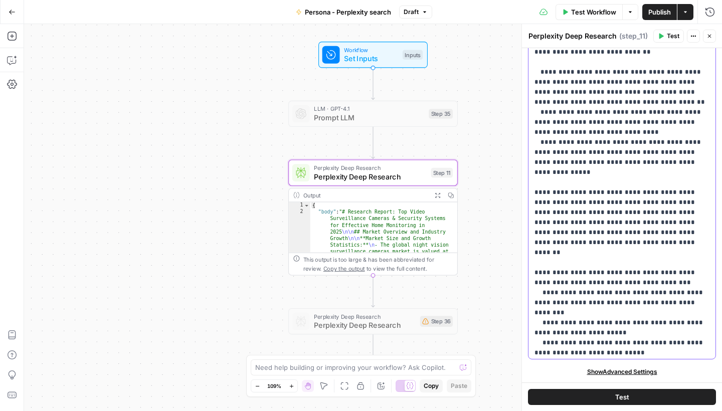
scroll to position [469, 0]
drag, startPoint x: 541, startPoint y: 160, endPoint x: 535, endPoint y: 160, distance: 6.0
click at [536, 160] on p "**********" at bounding box center [621, 166] width 175 height 1363
drag, startPoint x: 669, startPoint y: 272, endPoint x: 535, endPoint y: 262, distance: 134.2
click at [535, 262] on p "**********" at bounding box center [621, 166] width 175 height 1363
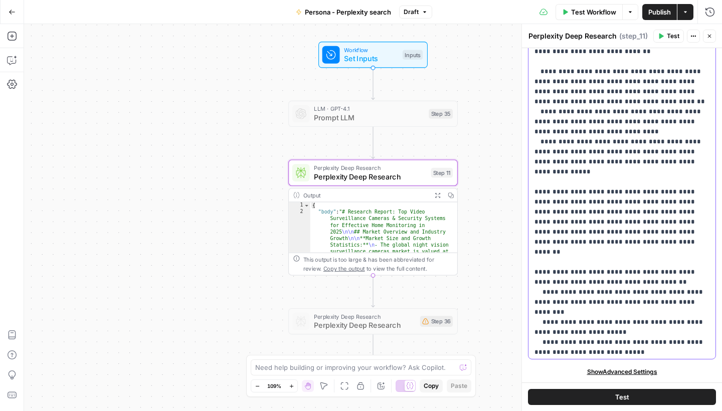
click at [541, 304] on p "**********" at bounding box center [621, 156] width 175 height 1343
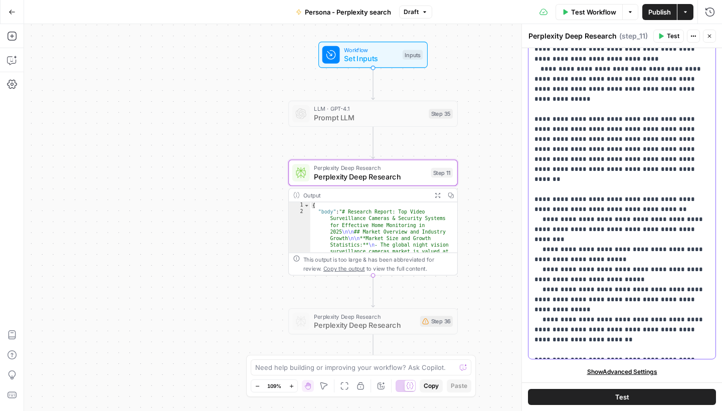
scroll to position [546, 0]
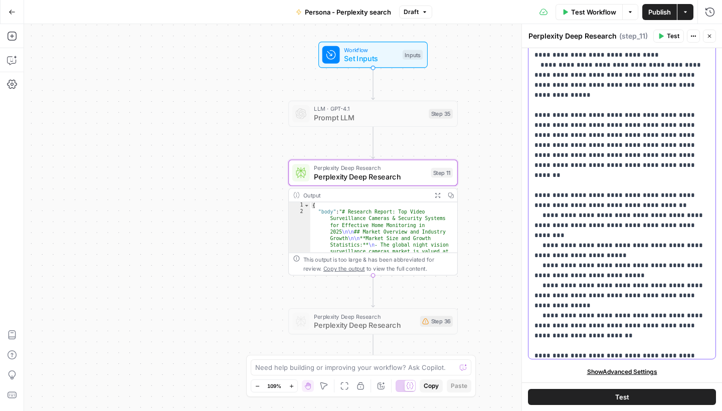
click at [540, 259] on p "**********" at bounding box center [621, 80] width 175 height 1343
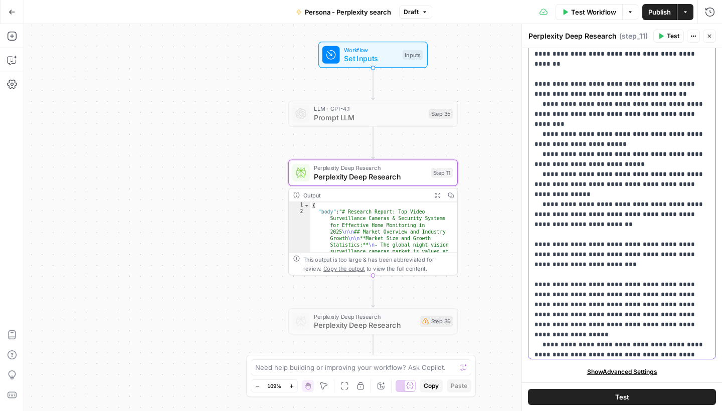
scroll to position [682, 0]
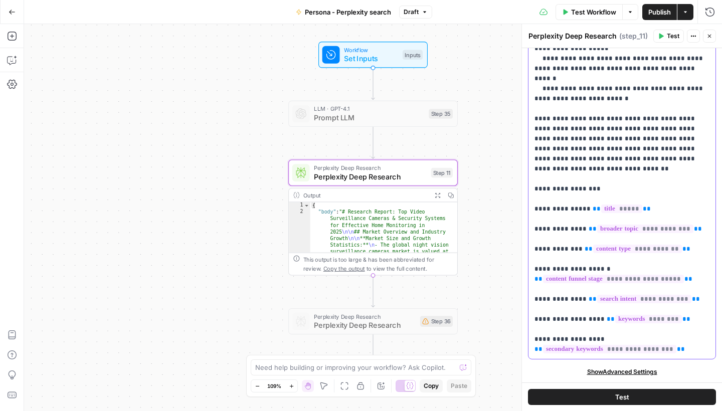
scroll to position [0, 0]
click at [663, 9] on span "Publish" at bounding box center [659, 12] width 23 height 10
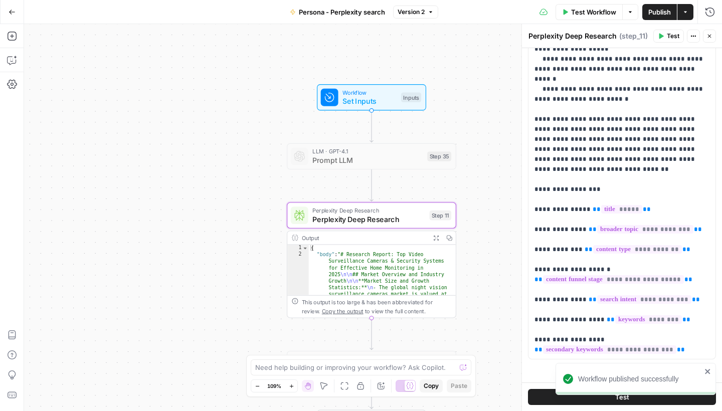
drag, startPoint x: 483, startPoint y: 125, endPoint x: 481, endPoint y: 177, distance: 51.7
click at [481, 173] on div "Workflow Set Inputs Inputs LLM · GPT-4.1 Prompt LLM Step 35 Perplexity Deep Res…" at bounding box center [373, 217] width 698 height 387
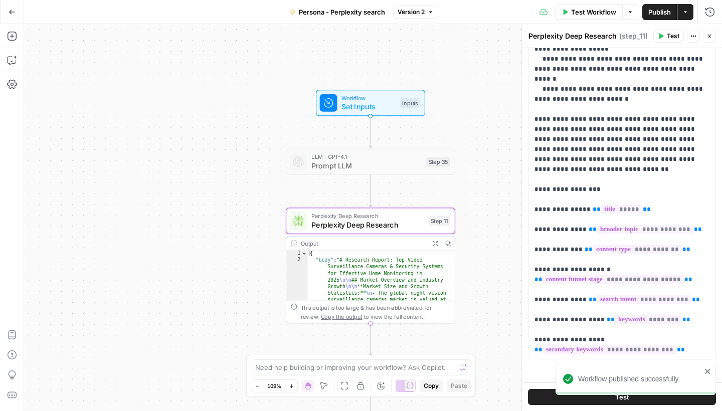
click at [387, 111] on span "Set Inputs" at bounding box center [368, 106] width 54 height 11
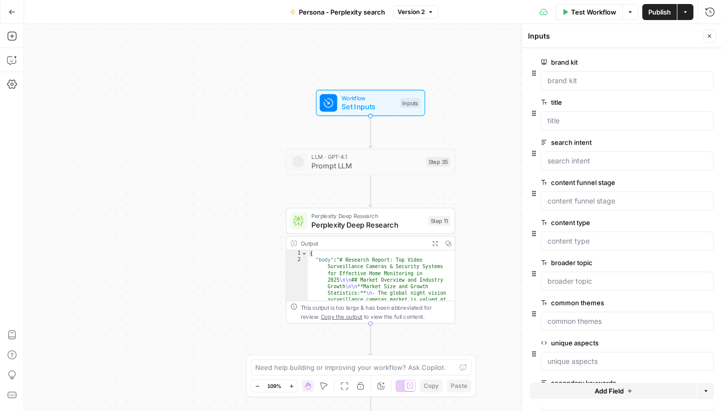
click at [561, 390] on button "Add Field" at bounding box center [613, 391] width 167 height 16
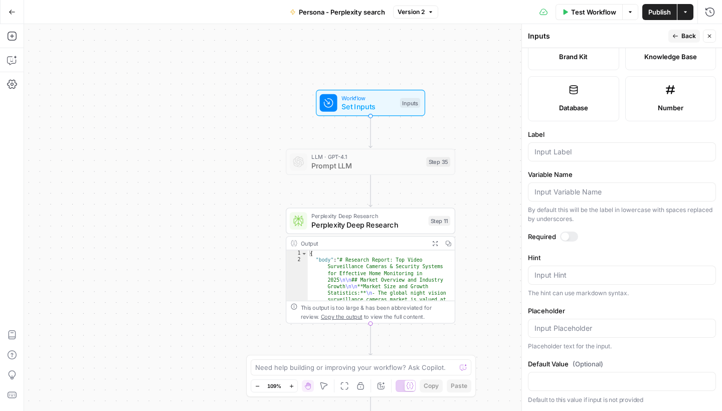
scroll to position [246, 0]
click at [573, 239] on div at bounding box center [569, 237] width 18 height 10
click at [565, 157] on div at bounding box center [622, 152] width 188 height 19
type input "persona"
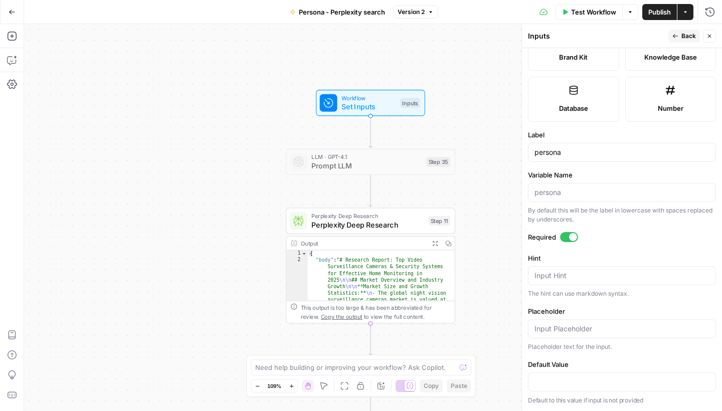
click at [682, 38] on span "Back" at bounding box center [688, 36] width 15 height 9
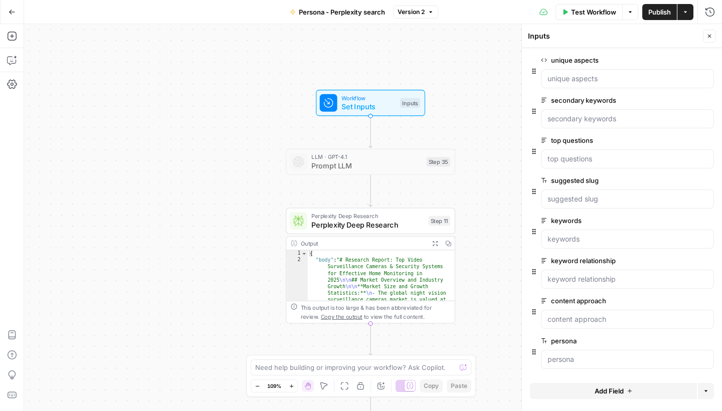
scroll to position [283, 0]
click at [595, 395] on span "Add Field" at bounding box center [608, 391] width 29 height 10
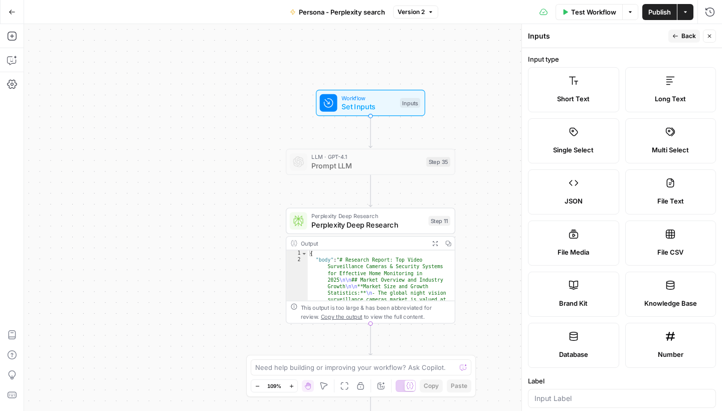
click at [570, 91] on label "Short Text" at bounding box center [573, 89] width 91 height 45
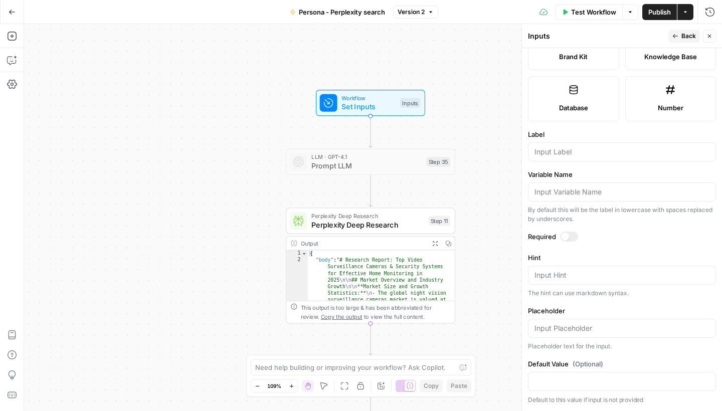
scroll to position [246, 0]
click at [580, 152] on input "Label" at bounding box center [621, 152] width 175 height 10
type input "industry"
click at [568, 234] on div at bounding box center [569, 237] width 18 height 10
click at [686, 31] on button "Back" at bounding box center [684, 36] width 32 height 13
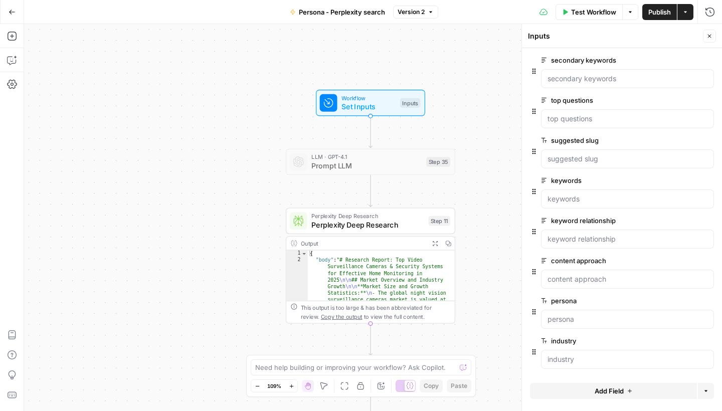
scroll to position [323, 0]
click at [710, 39] on icon "button" at bounding box center [709, 36] width 6 height 6
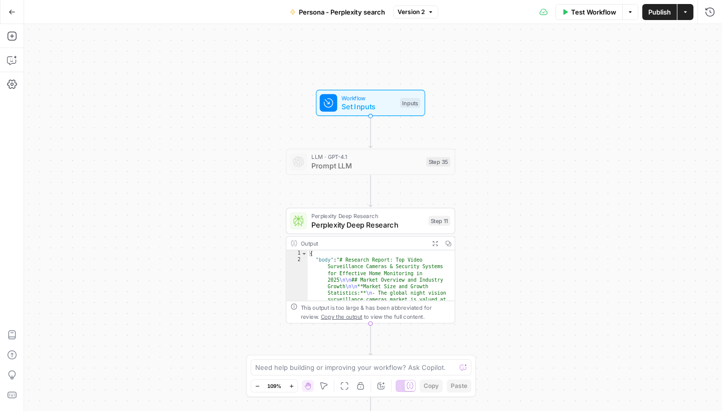
click at [664, 17] on span "Publish" at bounding box center [659, 12] width 23 height 10
click at [15, 16] on button "Go Back" at bounding box center [12, 12] width 18 height 18
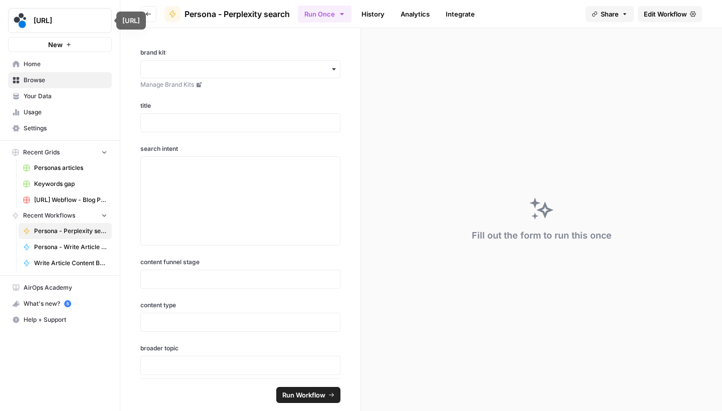
click at [153, 21] on button "Go back" at bounding box center [148, 14] width 16 height 16
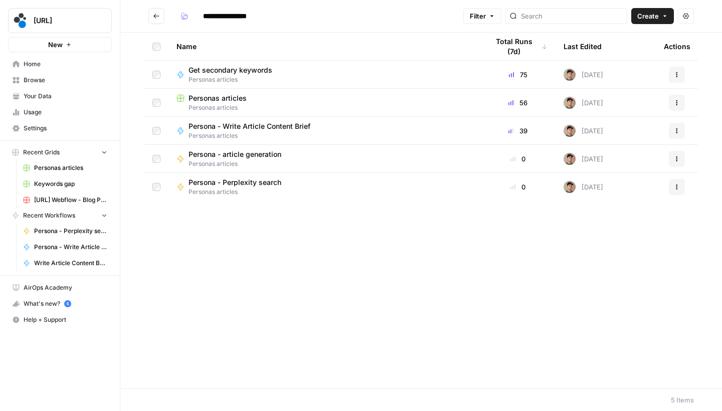
click at [218, 95] on span "Personas articles" at bounding box center [217, 98] width 58 height 10
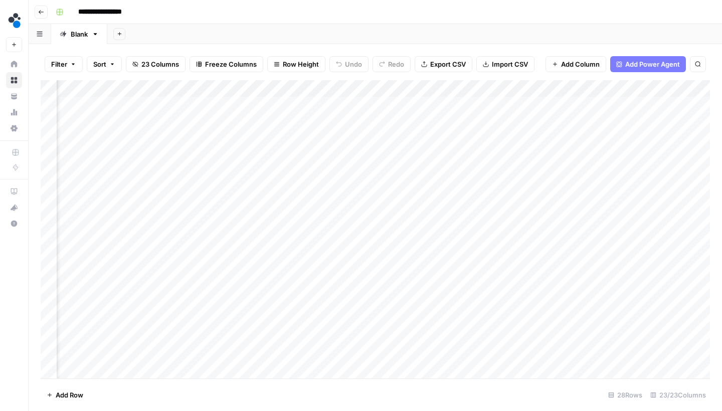
scroll to position [0, 280]
click at [590, 84] on div "Add Column" at bounding box center [375, 230] width 669 height 301
click at [590, 84] on div at bounding box center [607, 88] width 91 height 20
click at [606, 109] on input "secondary keywords" at bounding box center [622, 110] width 102 height 10
drag, startPoint x: 606, startPoint y: 109, endPoint x: 562, endPoint y: 108, distance: 43.6
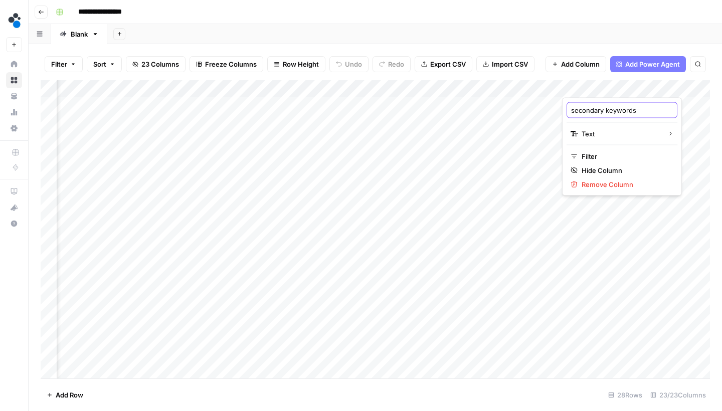
click at [562, 108] on div "secondary keywords Text Filter Hide Column Remove Column" at bounding box center [622, 147] width 120 height 98
click at [573, 109] on input "rst of keywords" at bounding box center [622, 110] width 102 height 10
type input "rest of keywords"
click at [46, 10] on button "Go back" at bounding box center [41, 12] width 13 height 13
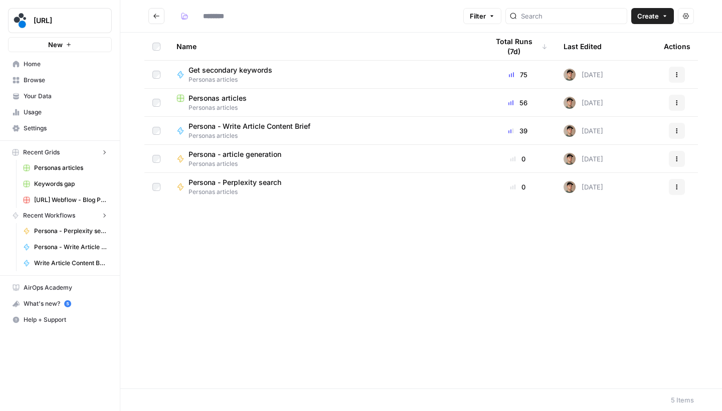
type input "**********"
click at [253, 70] on span "Get secondary keywords" at bounding box center [230, 70] width 84 height 10
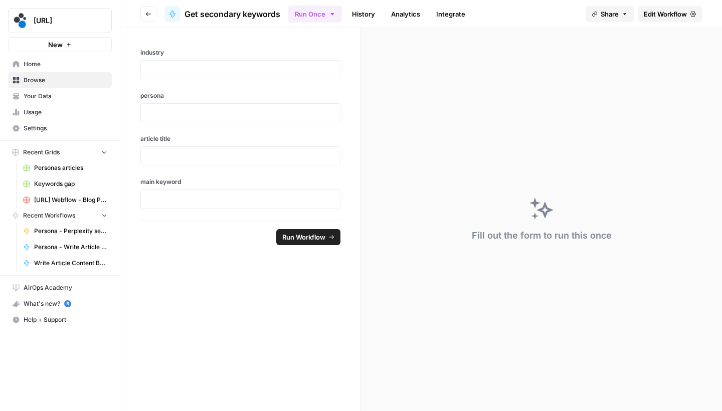
click at [250, 14] on span "Get secondary keywords" at bounding box center [232, 14] width 96 height 12
click at [653, 14] on span "Edit Workflow" at bounding box center [664, 14] width 43 height 10
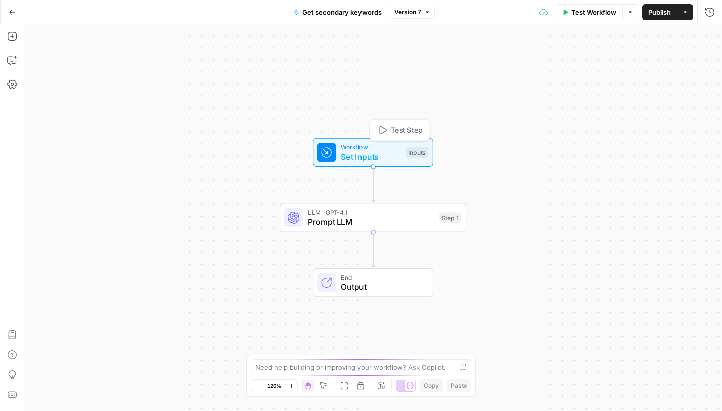
click at [391, 155] on span "Set Inputs" at bounding box center [371, 157] width 60 height 12
click at [371, 213] on span "LLM · GPT-4.1" at bounding box center [371, 212] width 126 height 10
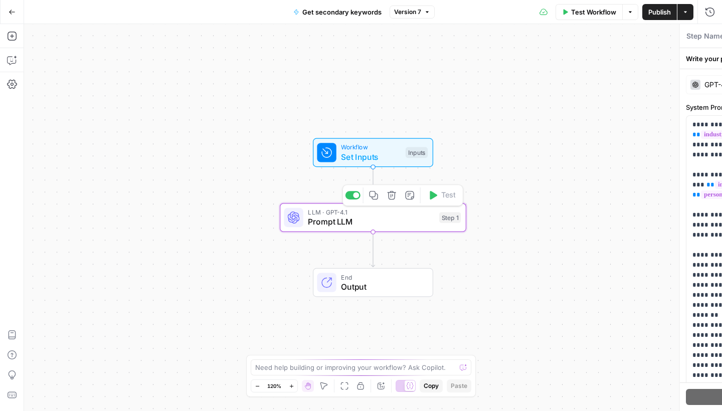
type textarea "Prompt LLM"
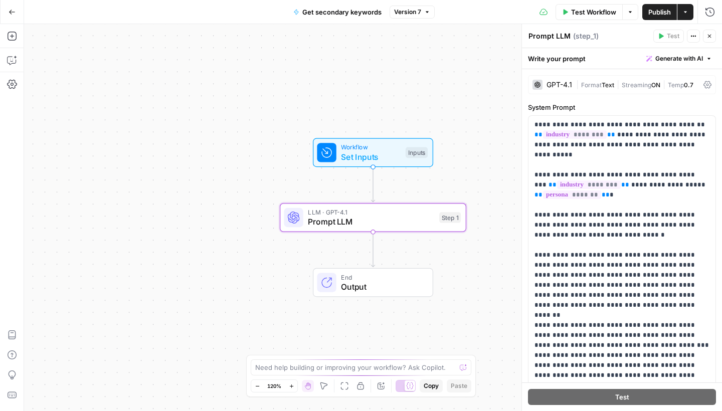
click at [367, 15] on span "Get secondary keywords" at bounding box center [341, 12] width 79 height 10
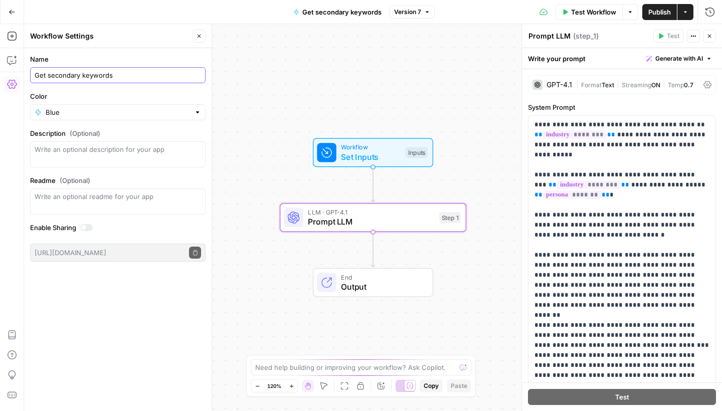
drag, startPoint x: 80, startPoint y: 75, endPoint x: 49, endPoint y: 74, distance: 31.6
click at [49, 74] on input "Get secondary keywords" at bounding box center [118, 75] width 166 height 10
type input "Get rest of keywords"
click at [261, 75] on div "Workflow Set Inputs Inputs LLM · GPT-4.1 Prompt LLM Step 1 End Output" at bounding box center [373, 217] width 698 height 387
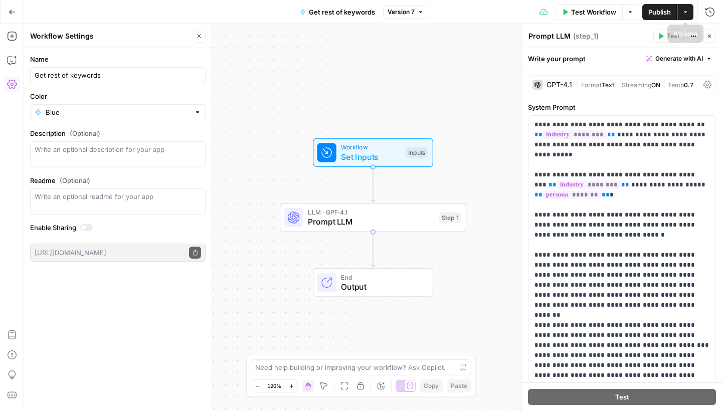
click at [667, 16] on span "Publish" at bounding box center [659, 12] width 23 height 10
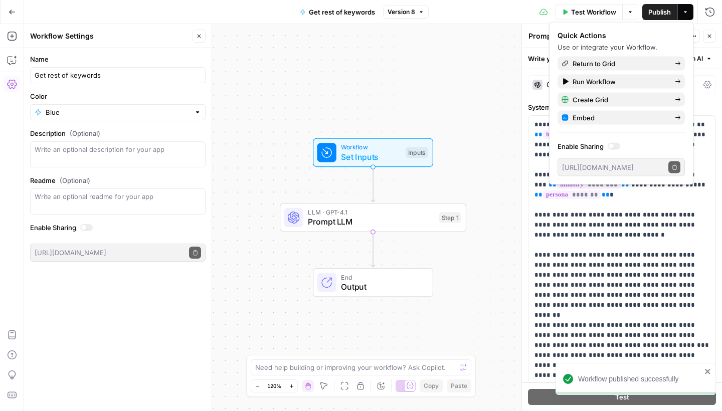
click at [12, 14] on icon "button" at bounding box center [12, 12] width 7 height 7
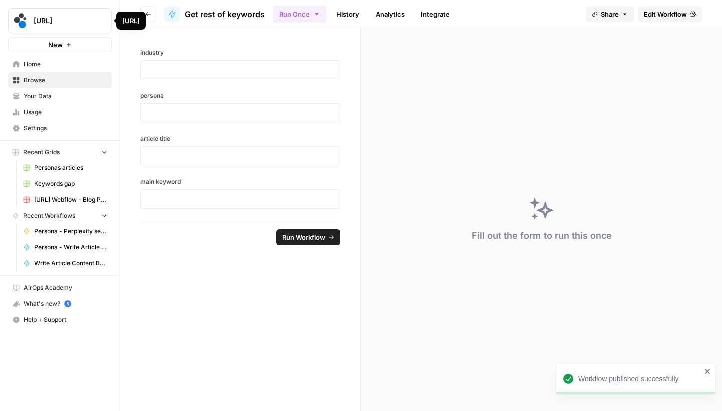
click at [151, 17] on button "Go back" at bounding box center [148, 14] width 16 height 16
click at [149, 17] on button "Go back" at bounding box center [148, 14] width 16 height 16
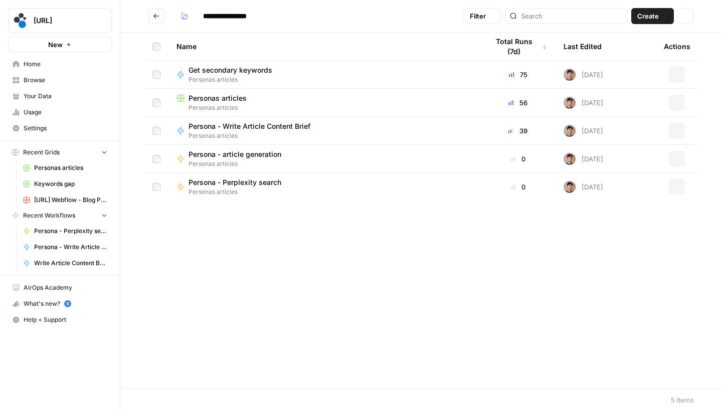
type input "**********"
click at [205, 99] on span "Personas articles" at bounding box center [217, 98] width 58 height 10
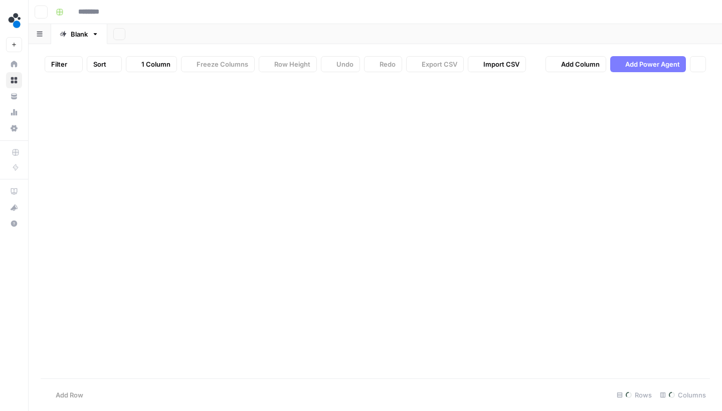
type input "**********"
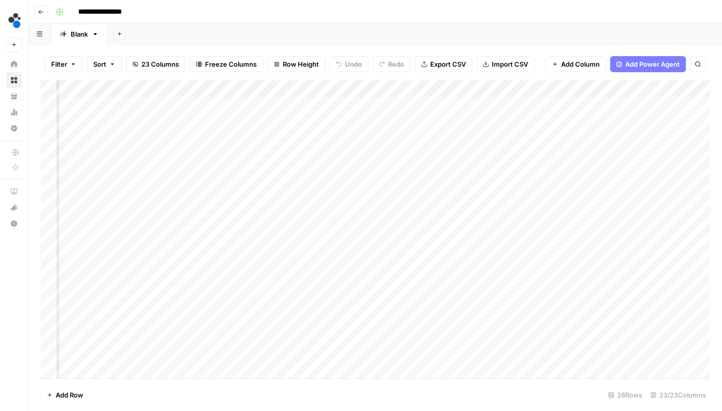
scroll to position [0, 401]
click at [395, 85] on div "Add Column" at bounding box center [375, 230] width 669 height 301
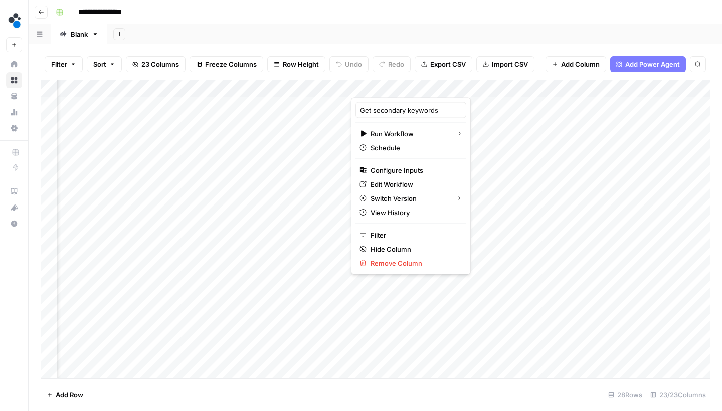
click at [408, 89] on div at bounding box center [396, 88] width 91 height 20
drag, startPoint x: 407, startPoint y: 111, endPoint x: 373, endPoint y: 113, distance: 34.1
click at [373, 113] on input "Get secondary keywords" at bounding box center [411, 110] width 102 height 10
type input "Get rest of keywords"
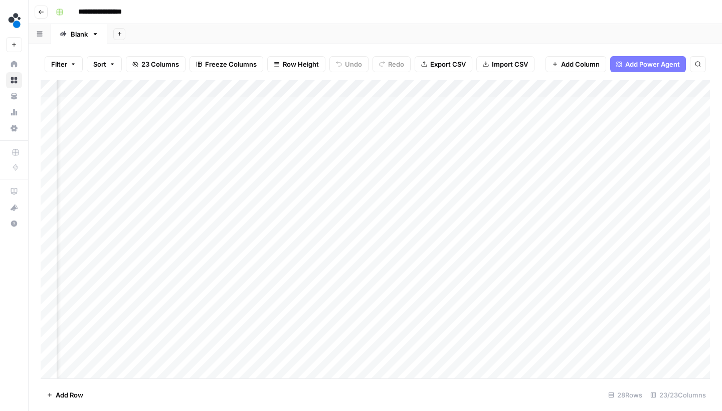
click at [464, 40] on div "Add Sheet" at bounding box center [414, 34] width 614 height 20
click at [398, 89] on div "Add Column" at bounding box center [375, 230] width 669 height 301
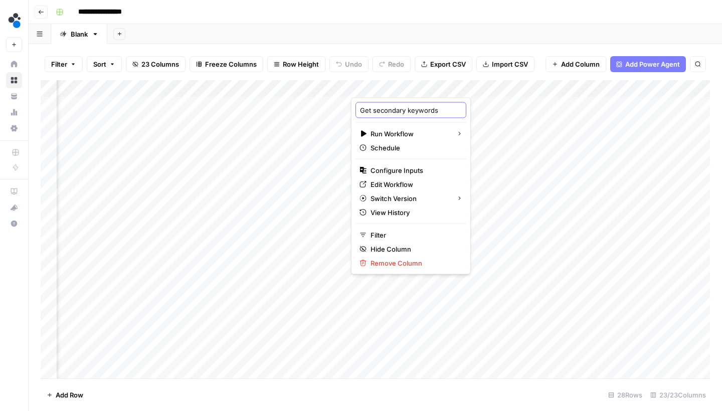
drag, startPoint x: 407, startPoint y: 113, endPoint x: 375, endPoint y: 113, distance: 32.1
click at [375, 113] on input "Get secondary keywords" at bounding box center [411, 110] width 102 height 10
type input "Get rest ofkeywords"
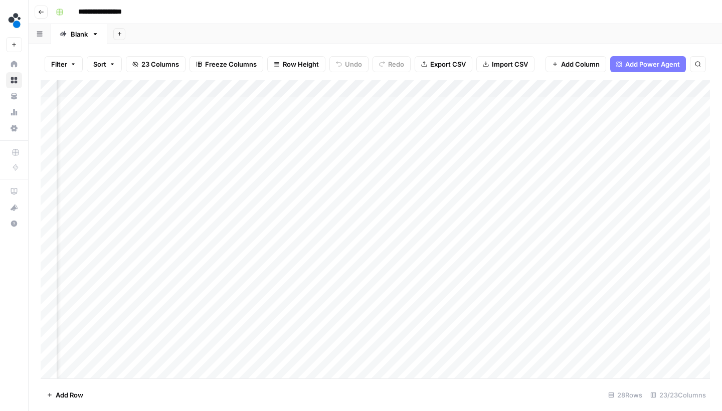
click at [403, 87] on div "Add Column" at bounding box center [375, 230] width 669 height 301
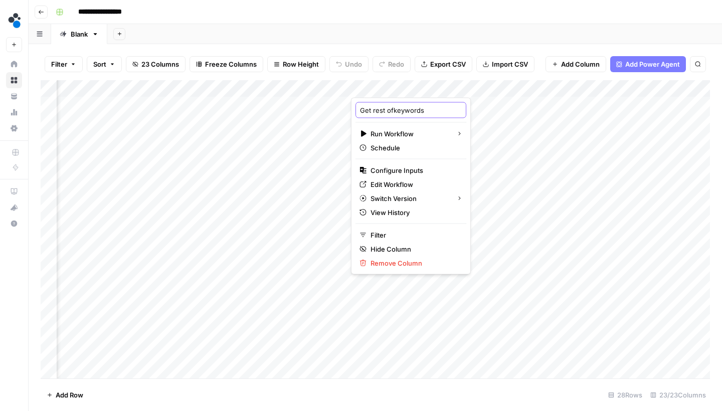
click at [395, 112] on input "Get rest ofkeywords" at bounding box center [411, 110] width 102 height 10
type input "Get rest of keywords"
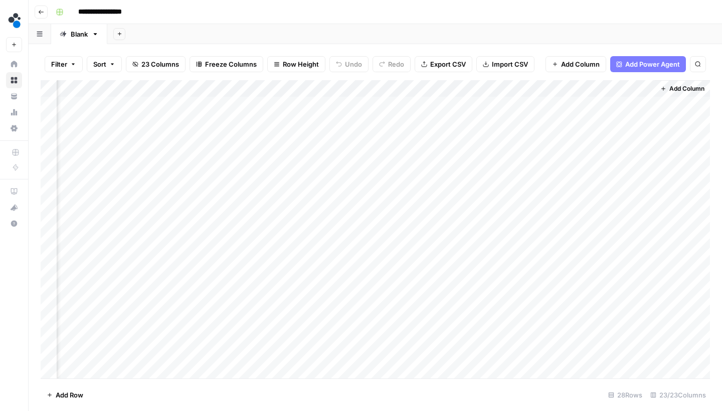
scroll to position [0, 1722]
click at [632, 83] on div "Add Column" at bounding box center [375, 230] width 669 height 301
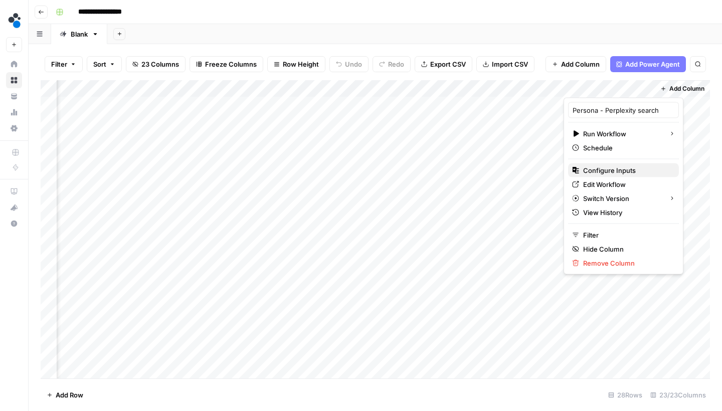
drag, startPoint x: 603, startPoint y: 180, endPoint x: 606, endPoint y: 166, distance: 14.5
click at [606, 166] on div "Persona - Perplexity search Run Workflow Schedule Configure Inputs Edit Workflo…" at bounding box center [623, 186] width 120 height 177
click at [606, 169] on span "Configure Inputs" at bounding box center [627, 170] width 88 height 10
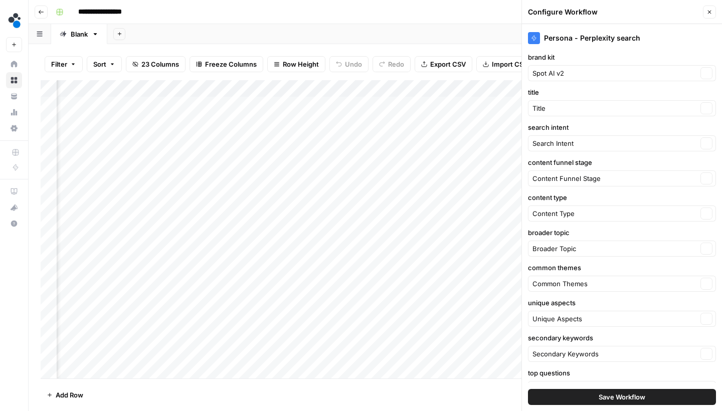
type input "Persona"
type input "Industry"
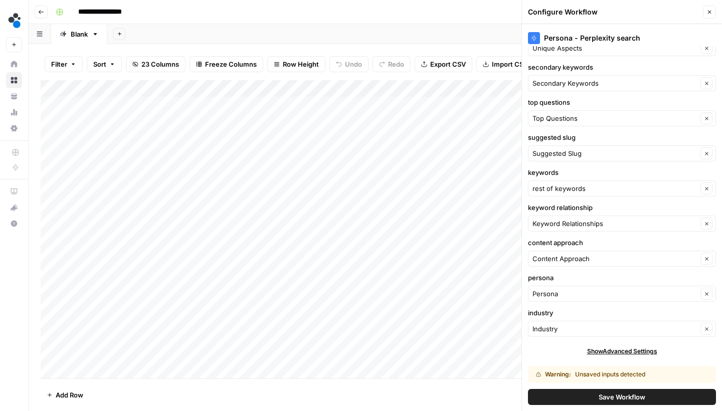
scroll to position [0, 0]
click at [549, 395] on button "Save Workflow" at bounding box center [622, 397] width 188 height 16
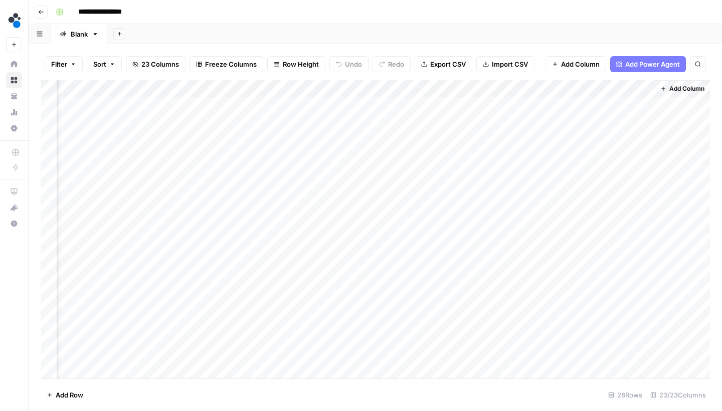
scroll to position [0, 1722]
click at [635, 85] on div "Add Column" at bounding box center [375, 230] width 669 height 301
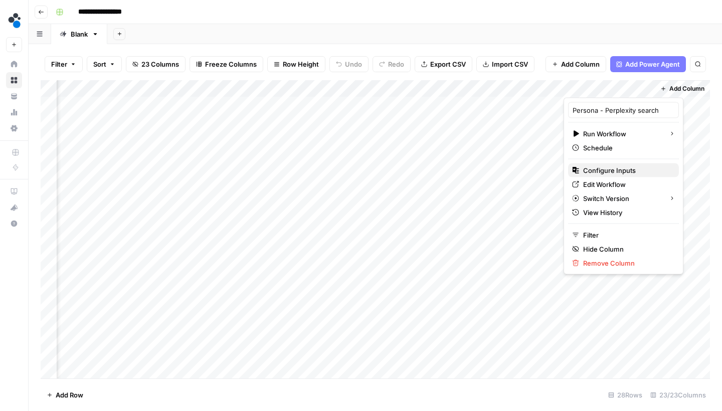
click at [612, 169] on span "Configure Inputs" at bounding box center [627, 170] width 88 height 10
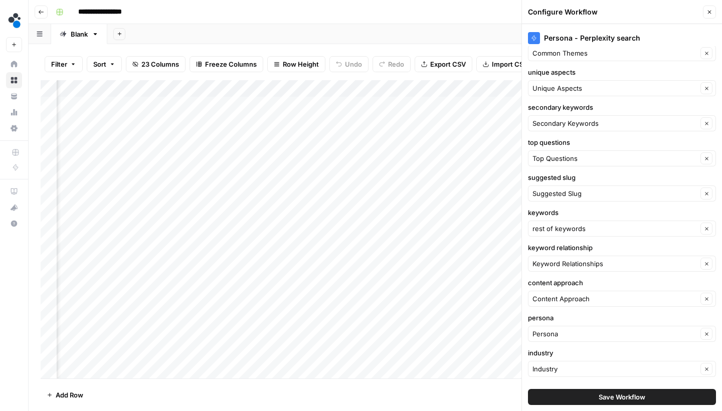
scroll to position [233, 0]
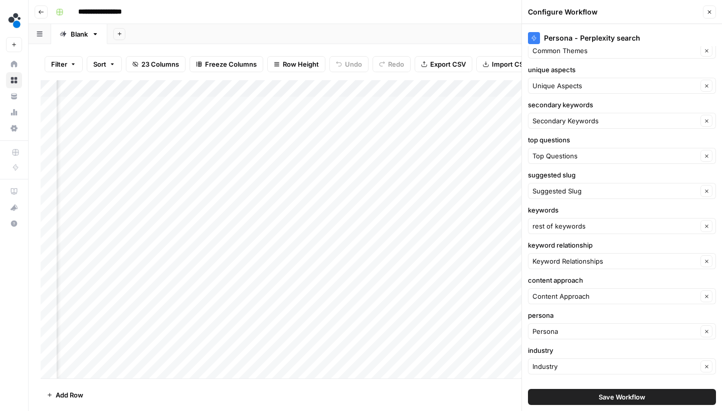
click at [607, 396] on span "Save Workflow" at bounding box center [621, 397] width 47 height 10
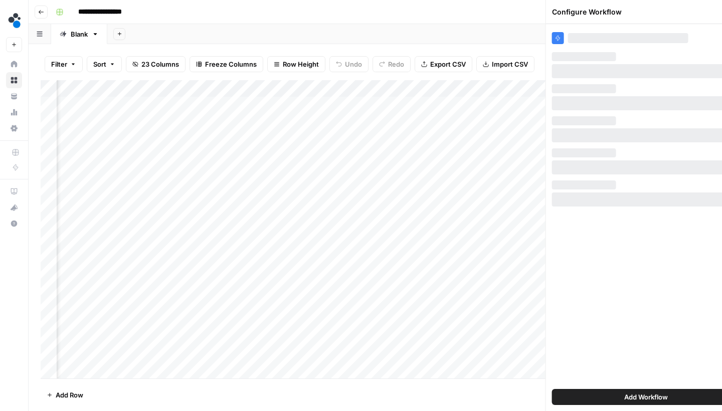
scroll to position [0, 0]
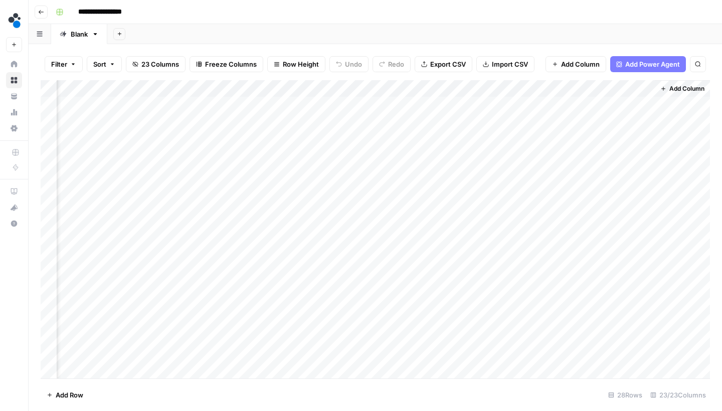
click at [44, 16] on button "Go back" at bounding box center [41, 12] width 13 height 13
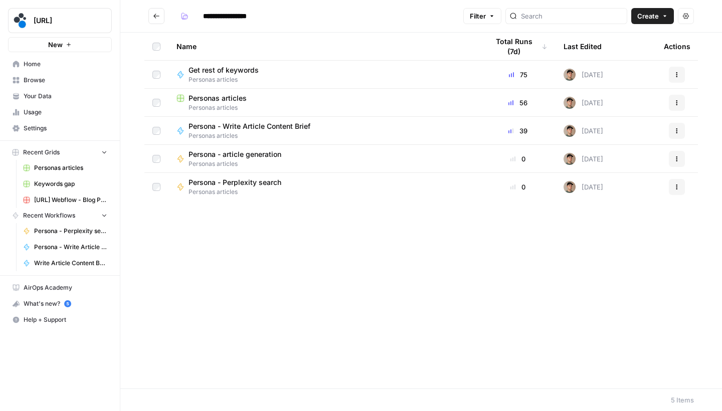
type input "**********"
click at [267, 183] on span "Persona - Perplexity search" at bounding box center [234, 182] width 93 height 10
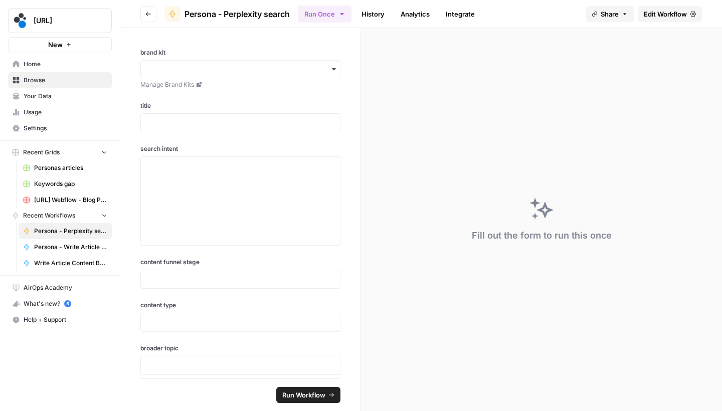
click at [662, 14] on span "Edit Workflow" at bounding box center [664, 14] width 43 height 10
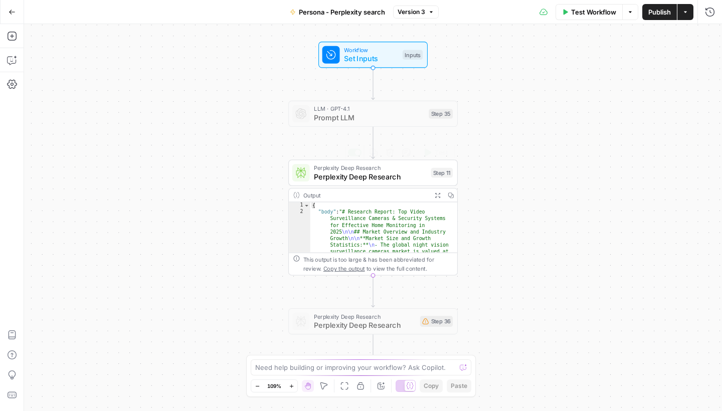
click at [388, 181] on span "Perplexity Deep Research" at bounding box center [370, 176] width 112 height 11
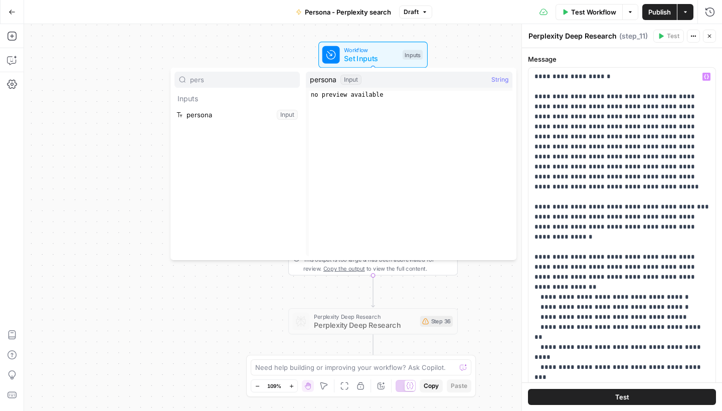
type input "pers"
click at [230, 118] on button "Select variable persona" at bounding box center [236, 115] width 125 height 16
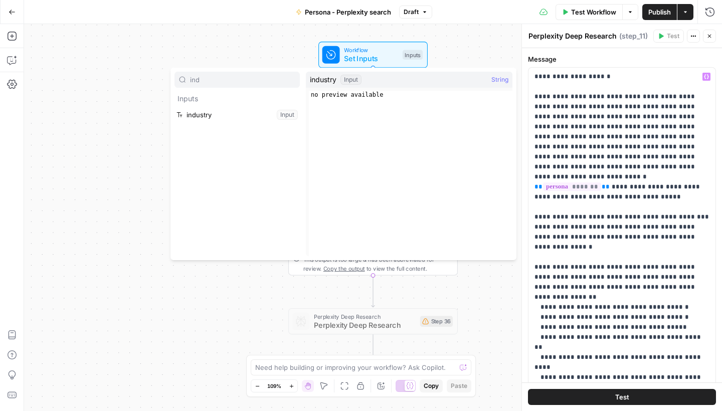
type input "ind"
click at [199, 116] on button "Select variable industry" at bounding box center [236, 115] width 125 height 16
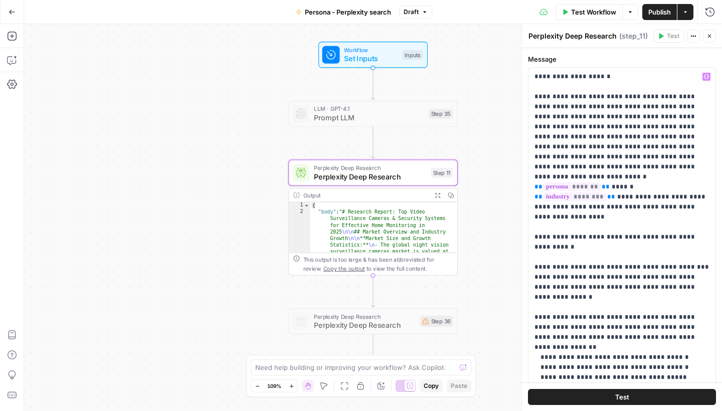
click at [655, 14] on span "Publish" at bounding box center [659, 12] width 23 height 10
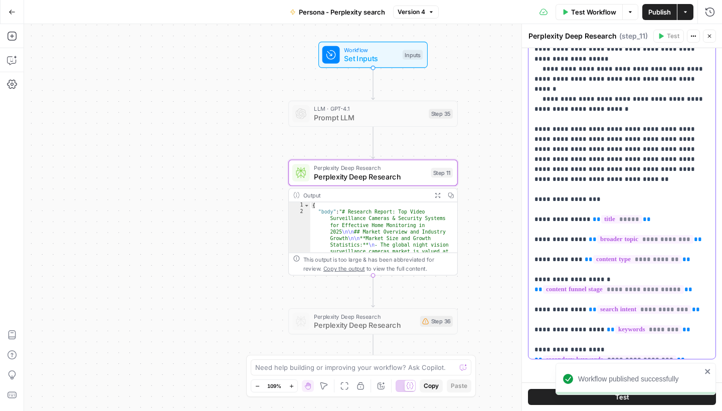
scroll to position [117, 0]
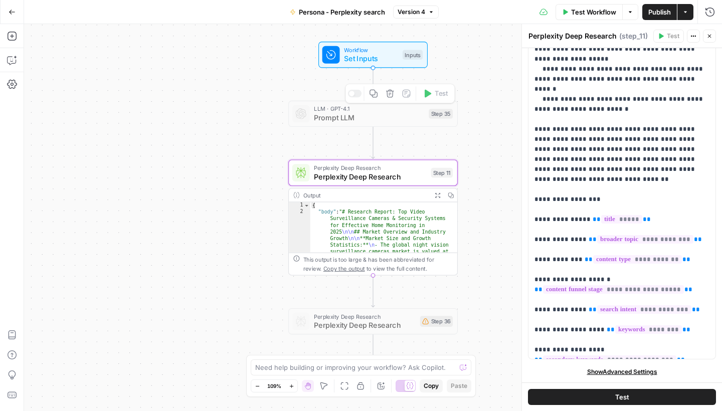
click at [10, 13] on icon "button" at bounding box center [12, 12] width 7 height 7
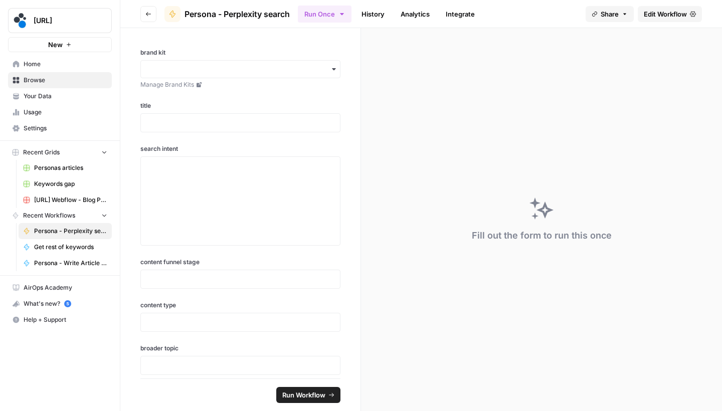
click at [154, 14] on button "Go back" at bounding box center [148, 14] width 16 height 16
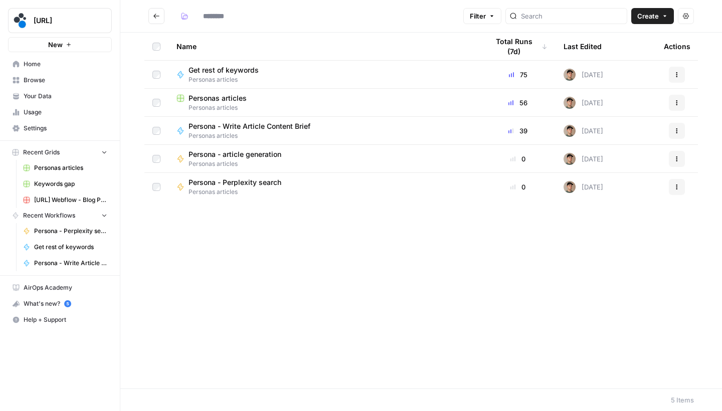
type input "**********"
click at [250, 96] on div "Personas articles" at bounding box center [324, 98] width 296 height 10
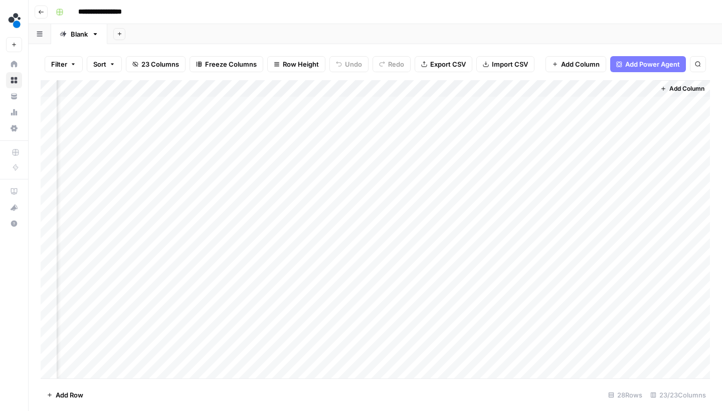
scroll to position [0, 1722]
click at [598, 104] on div "Add Column" at bounding box center [375, 230] width 669 height 301
click at [601, 116] on div "Add Column" at bounding box center [375, 230] width 669 height 301
click at [599, 136] on div "Add Column" at bounding box center [375, 230] width 669 height 301
click at [599, 152] on div "Add Column" at bounding box center [375, 230] width 669 height 301
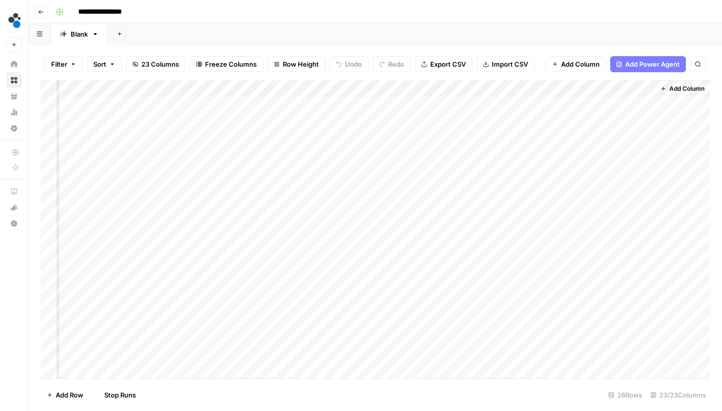
click at [598, 172] on div "Add Column" at bounding box center [375, 230] width 669 height 301
click at [598, 185] on div "Add Column" at bounding box center [375, 230] width 669 height 301
click at [592, 202] on div "Add Column" at bounding box center [375, 230] width 669 height 301
click at [592, 219] on div "Add Column" at bounding box center [375, 230] width 669 height 301
click at [591, 238] on div "Add Column" at bounding box center [375, 230] width 669 height 301
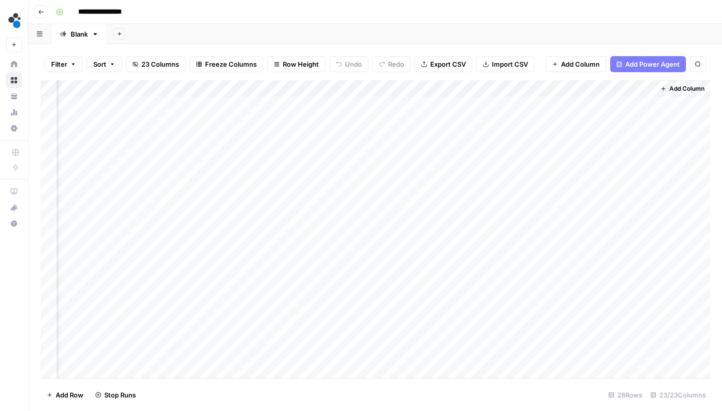
click at [593, 254] on div "Add Column" at bounding box center [375, 230] width 669 height 301
click at [593, 276] on div "Add Column" at bounding box center [375, 230] width 669 height 301
click at [593, 287] on div "Add Column" at bounding box center [375, 230] width 669 height 301
click at [594, 307] on div "Add Column" at bounding box center [375, 230] width 669 height 301
click at [594, 323] on div "Add Column" at bounding box center [375, 230] width 669 height 301
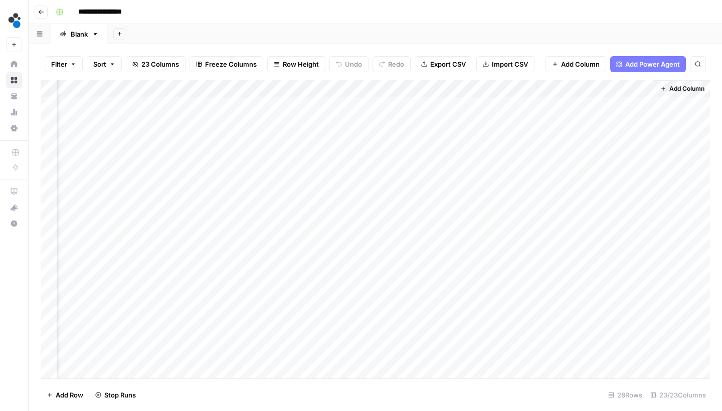
click at [592, 345] on div "Add Column" at bounding box center [375, 230] width 669 height 301
click at [591, 354] on div "Add Column" at bounding box center [375, 230] width 669 height 301
click at [42, 14] on icon "button" at bounding box center [41, 12] width 6 height 6
click at [44, 13] on button "Go back" at bounding box center [41, 12] width 13 height 13
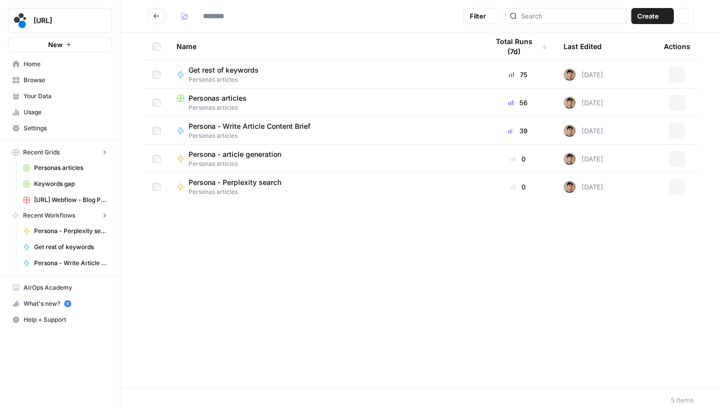
type input "**********"
click at [80, 98] on span "Your Data" at bounding box center [66, 96] width 84 height 9
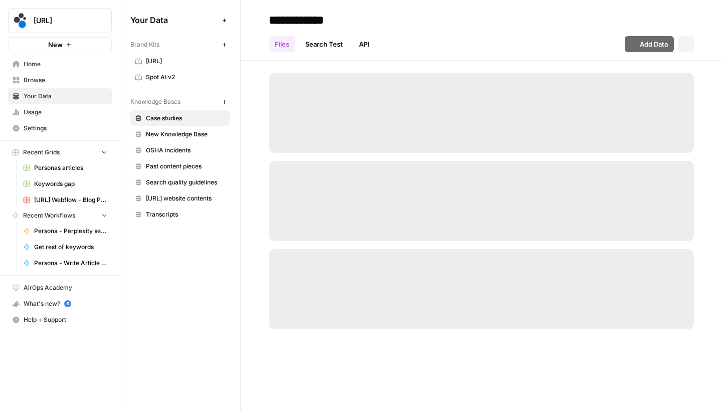
click at [180, 60] on span "Spot.ai" at bounding box center [186, 61] width 80 height 9
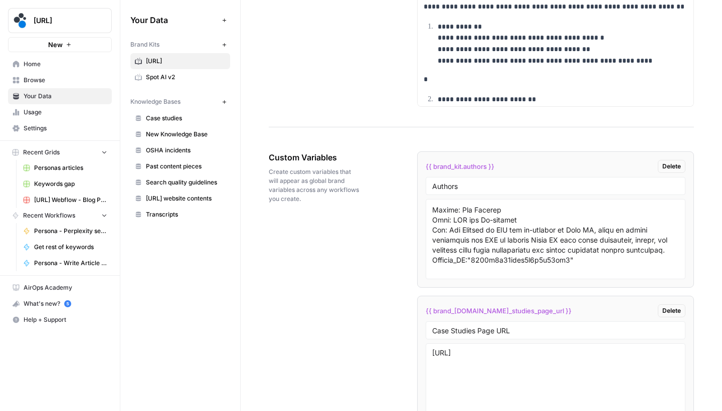
scroll to position [181, 0]
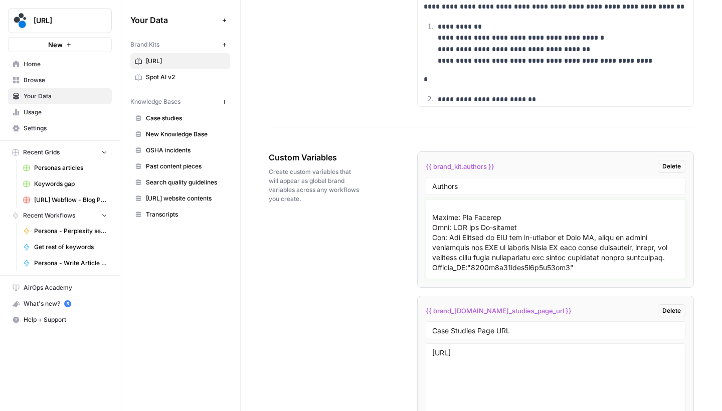
drag, startPoint x: 479, startPoint y: 271, endPoint x: 498, endPoint y: 270, distance: 19.1
click at [498, 270] on textarea at bounding box center [555, 238] width 247 height 71
drag, startPoint x: 478, startPoint y: 269, endPoint x: 571, endPoint y: 270, distance: 93.2
click at [571, 270] on textarea at bounding box center [555, 238] width 247 height 71
click at [147, 71] on link "Spot AI v2" at bounding box center [180, 77] width 100 height 16
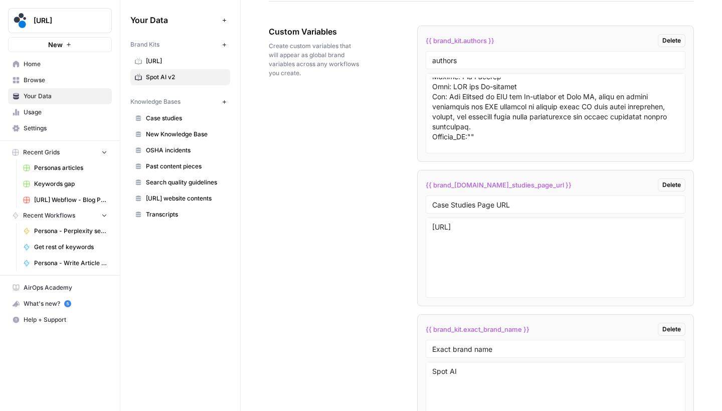
scroll to position [197, 0]
click at [477, 134] on textarea at bounding box center [555, 113] width 247 height 71
paste textarea "6894c7b10ddfc4a9e7a01bf4"
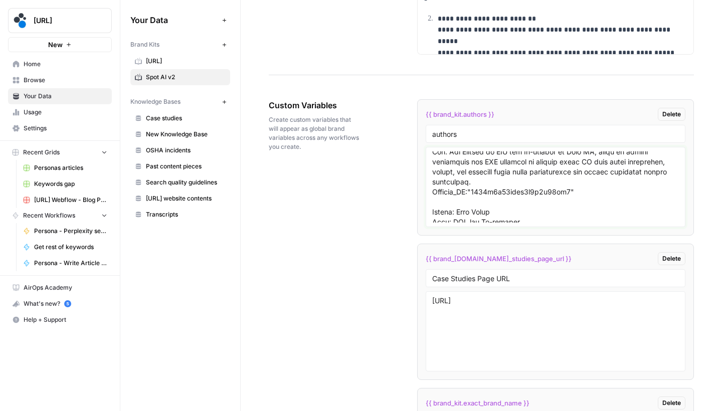
scroll to position [216, 0]
type textarea "Instructions for AI: Use the profiles below to automatically assign the most re…"
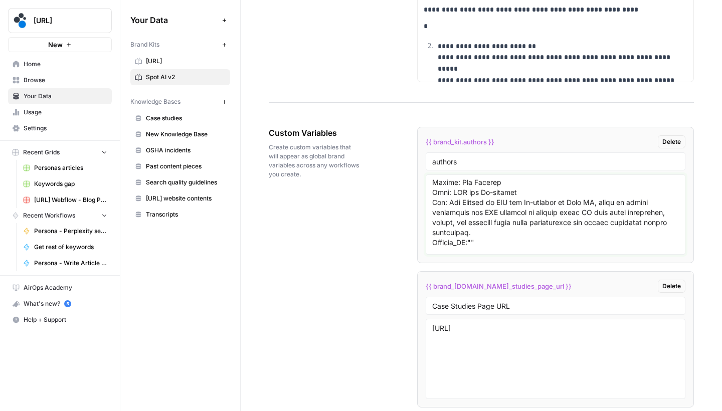
scroll to position [193, 0]
click at [187, 57] on span "Spot.ai" at bounding box center [186, 61] width 80 height 9
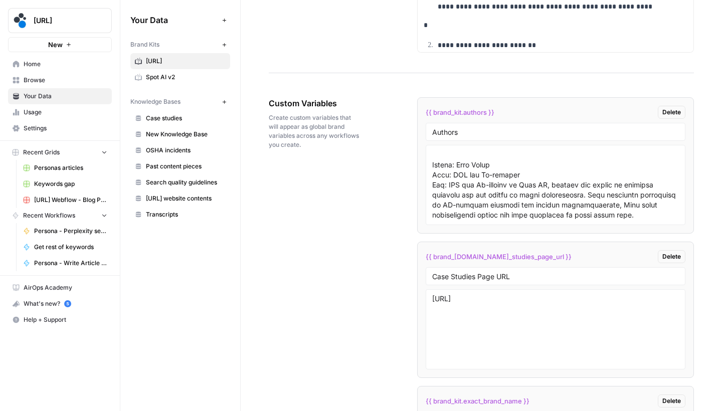
scroll to position [227, 0]
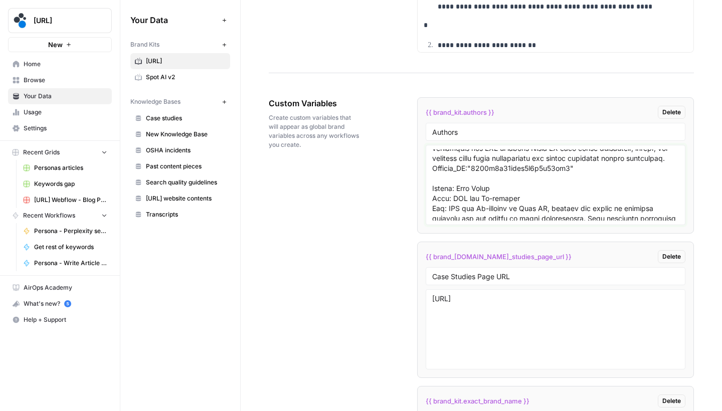
drag, startPoint x: 572, startPoint y: 170, endPoint x: 477, endPoint y: 172, distance: 94.7
click at [477, 172] on textarea at bounding box center [555, 184] width 247 height 71
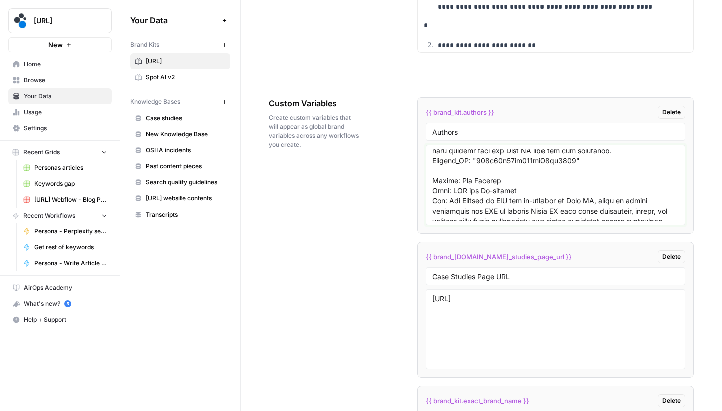
scroll to position [151, 0]
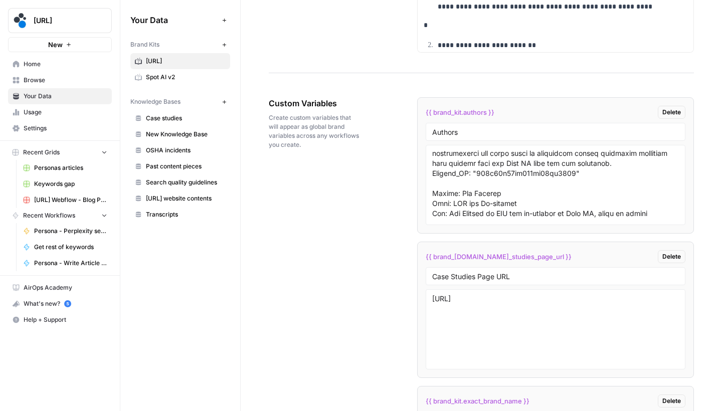
click at [352, 197] on div "Custom Variables Create custom variables that will appear as global brand varia…" at bounding box center [481, 393] width 425 height 633
click at [151, 76] on span "Spot AI v2" at bounding box center [186, 77] width 80 height 9
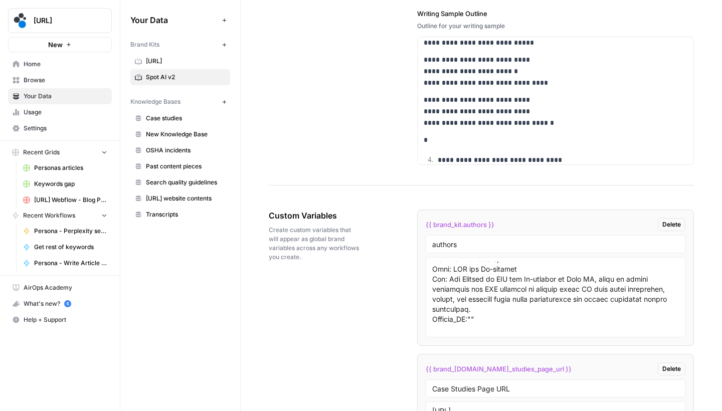
scroll to position [203, 0]
click at [477, 313] on textarea at bounding box center [555, 297] width 247 height 71
paste textarea "6894c7b10ddfc4a9e7a01bf4"
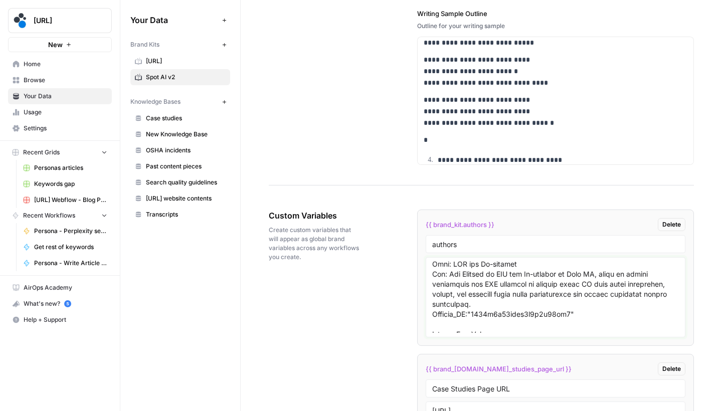
type textarea "Instructions for AI: Use the profiles below to automatically assign the most re…"
click at [177, 64] on span "Spot.ai" at bounding box center [186, 61] width 80 height 9
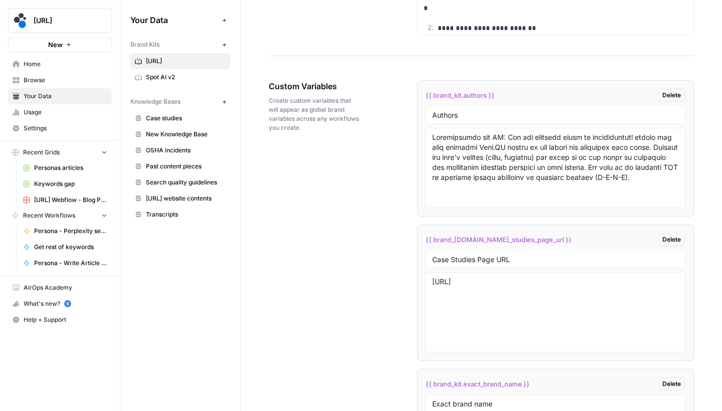
scroll to position [1717, 0]
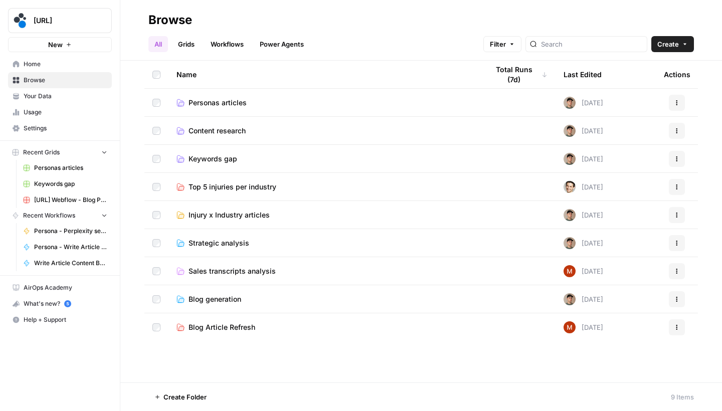
click at [219, 157] on span "Keywords gap" at bounding box center [212, 159] width 49 height 10
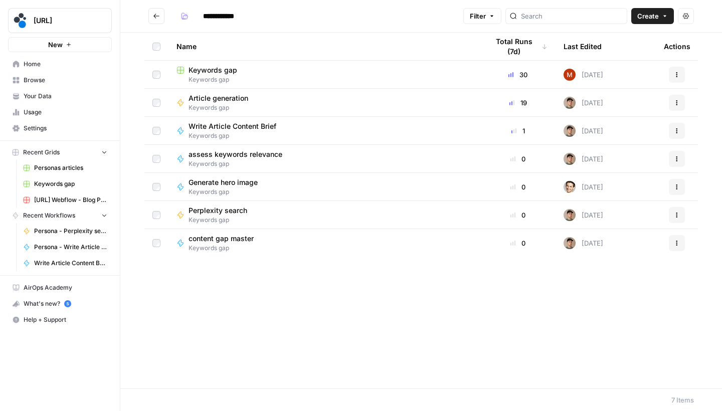
click at [236, 207] on span "Perplexity search" at bounding box center [217, 210] width 59 height 10
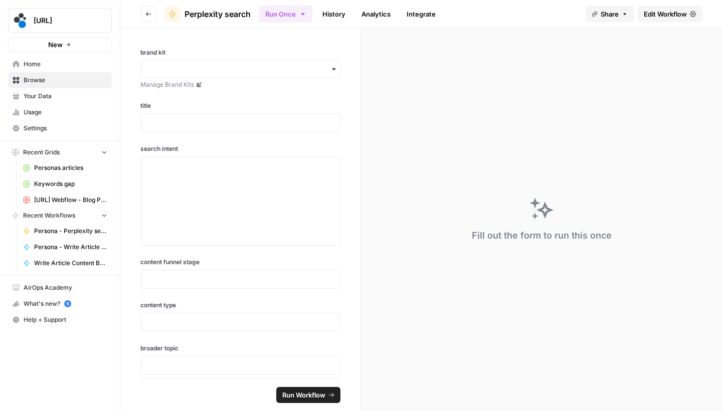
click at [669, 16] on span "Edit Workflow" at bounding box center [664, 14] width 43 height 10
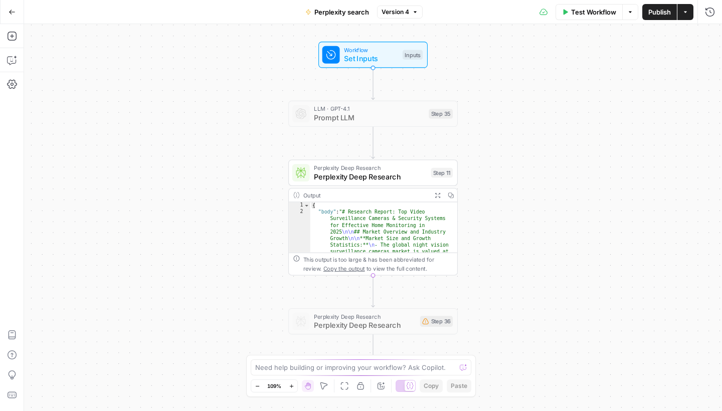
click at [378, 171] on span "Perplexity Deep Research" at bounding box center [370, 167] width 112 height 9
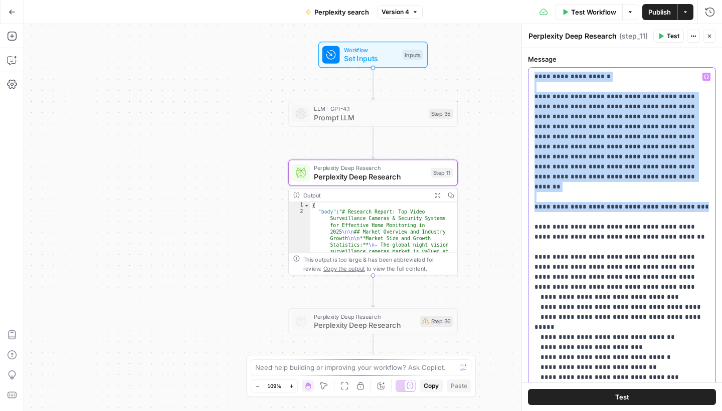
drag, startPoint x: 695, startPoint y: 188, endPoint x: 513, endPoint y: 34, distance: 238.6
click at [513, 34] on body "[URL] New Home Browse Your Data Usage Settings Recent Grids Personas articles K…" at bounding box center [361, 205] width 722 height 411
copy p "**********"
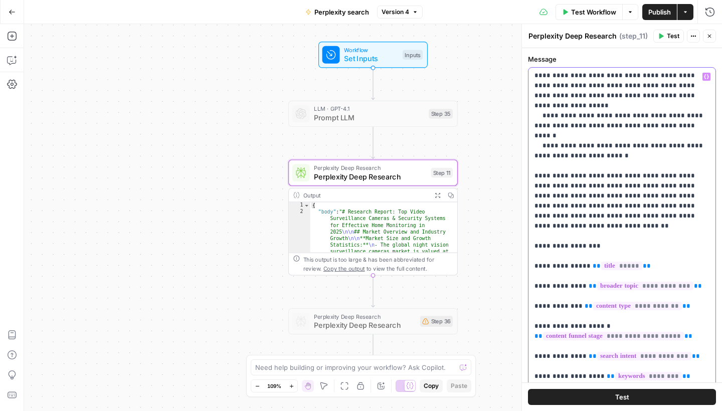
scroll to position [883, 0]
click at [383, 16] on span "Version 4" at bounding box center [395, 12] width 28 height 9
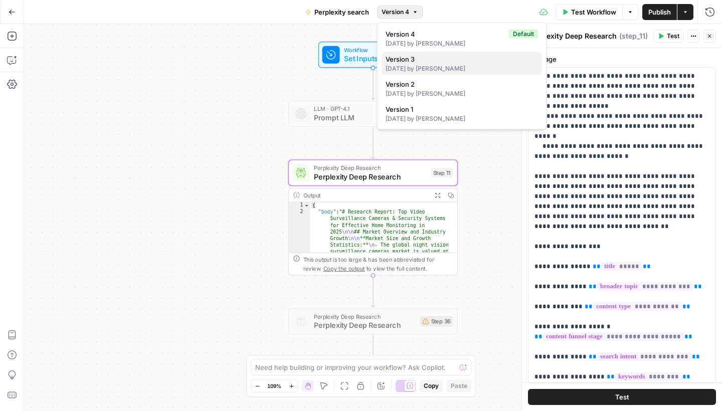
click at [435, 64] on span "Version 3" at bounding box center [459, 59] width 148 height 10
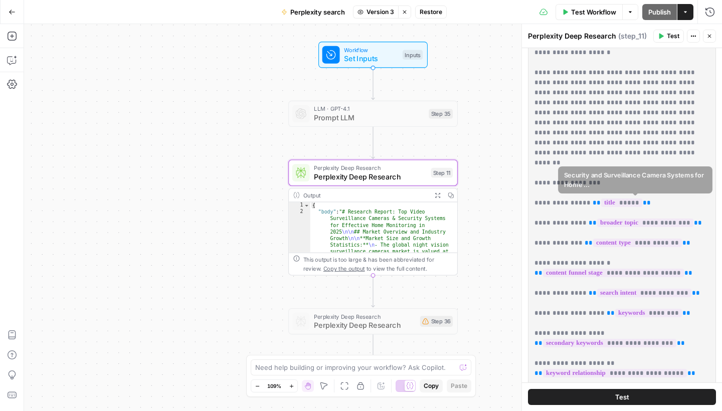
scroll to position [0, 0]
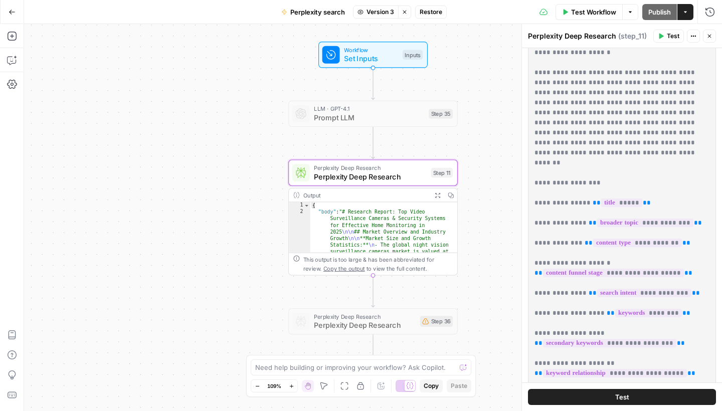
click at [384, 14] on span "Version 3" at bounding box center [380, 12] width 28 height 9
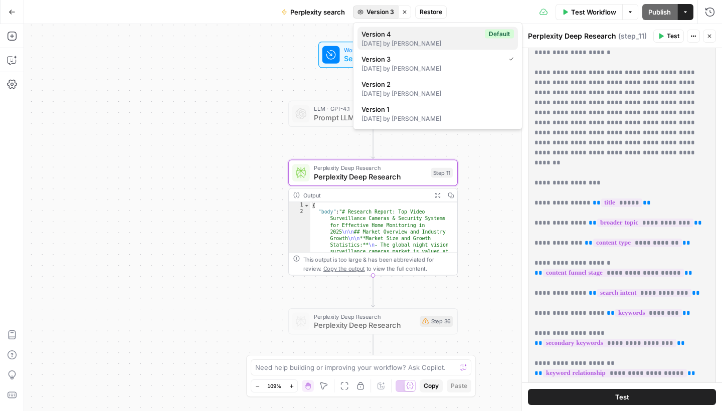
click at [397, 43] on div "[DATE] by [PERSON_NAME]" at bounding box center [437, 43] width 152 height 9
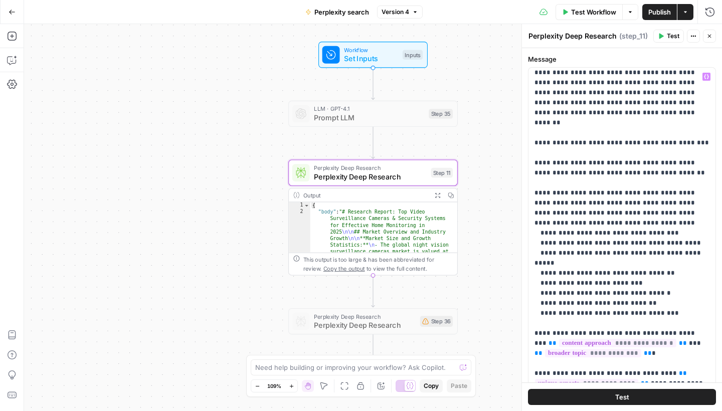
scroll to position [65, 0]
drag, startPoint x: 612, startPoint y: 201, endPoint x: 539, endPoint y: 169, distance: 79.9
copy p "**********"
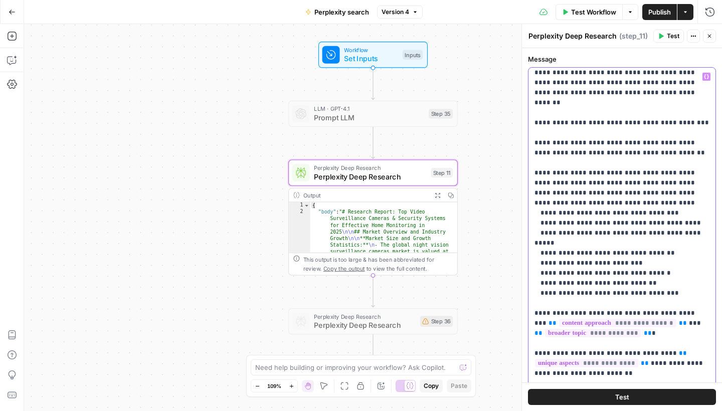
scroll to position [86, 0]
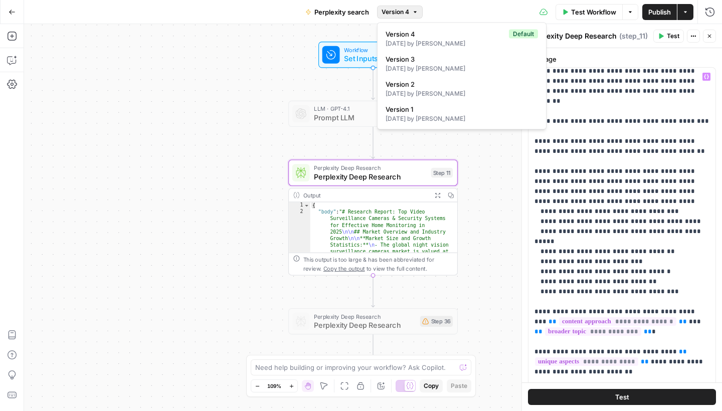
click at [417, 15] on button "Version 4" at bounding box center [400, 12] width 46 height 13
click at [418, 57] on span "Version 3" at bounding box center [459, 59] width 148 height 10
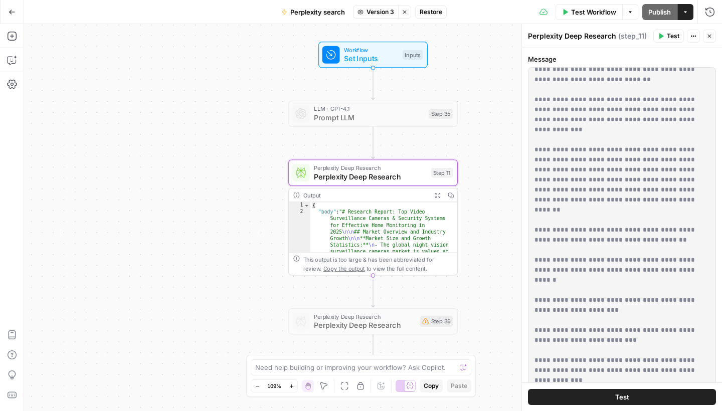
scroll to position [629, 0]
click at [405, 13] on icon "button" at bounding box center [404, 12] width 6 height 6
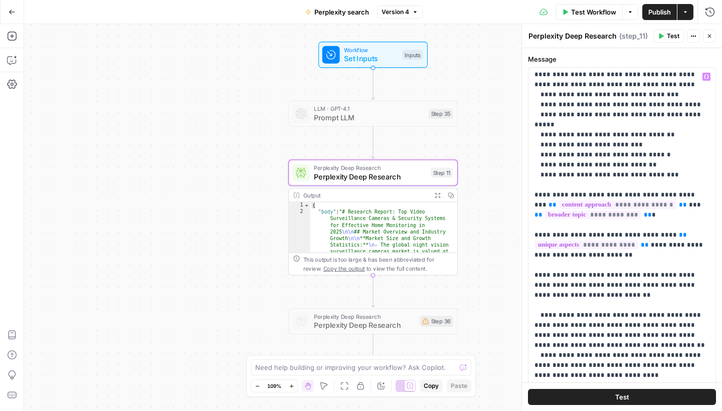
scroll to position [204, 0]
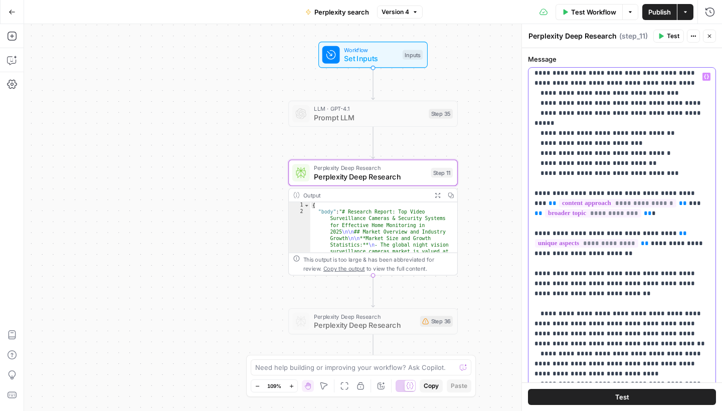
drag, startPoint x: 536, startPoint y: 163, endPoint x: 682, endPoint y: 368, distance: 251.6
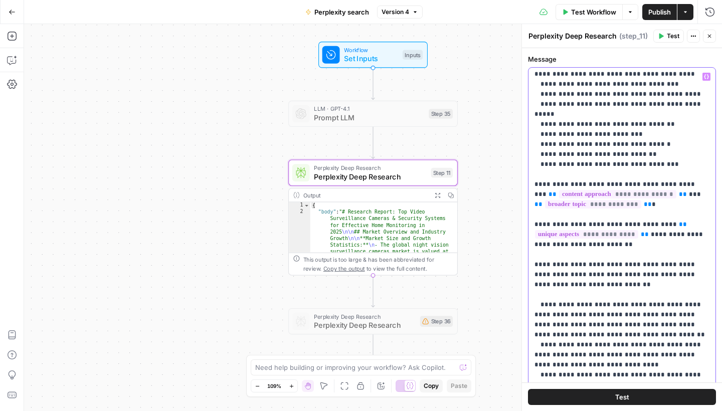
scroll to position [213, 0]
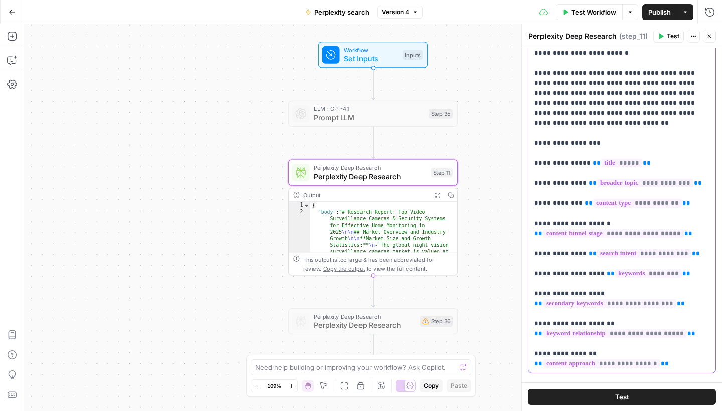
scroll to position [117, 0]
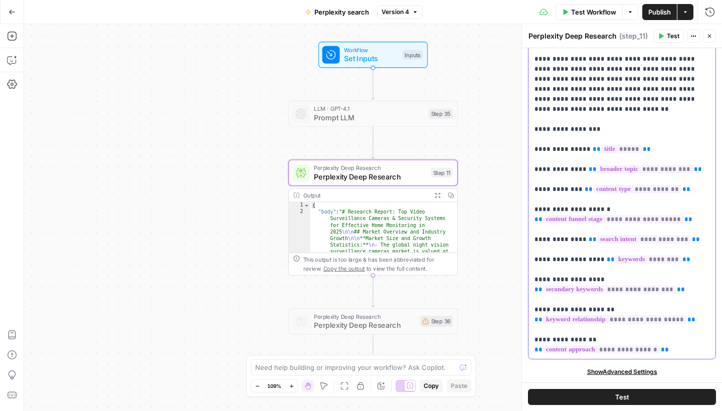
drag, startPoint x: 535, startPoint y: 154, endPoint x: 659, endPoint y: 410, distance: 284.9
click at [659, 410] on div "**********" at bounding box center [622, 229] width 200 height 363
copy p "**********"
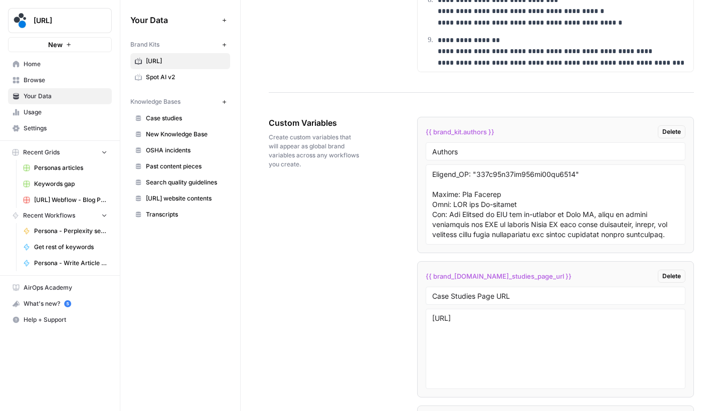
scroll to position [168, 0]
click at [366, 202] on div "Custom Variables Create custom variables that will appear as global brand varia…" at bounding box center [481, 413] width 425 height 633
click at [173, 78] on span "Spot AI v2" at bounding box center [186, 77] width 80 height 9
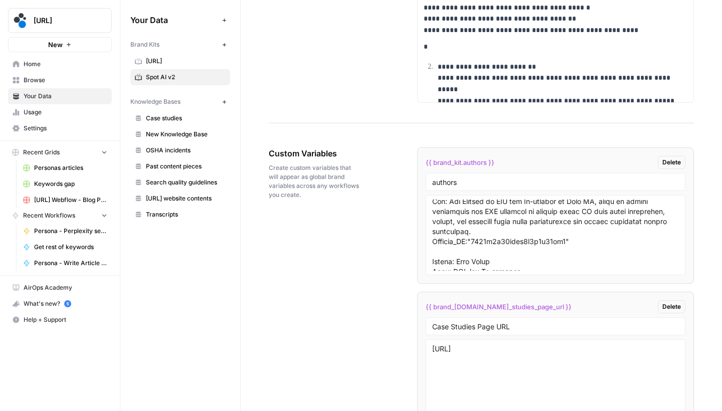
scroll to position [219, 0]
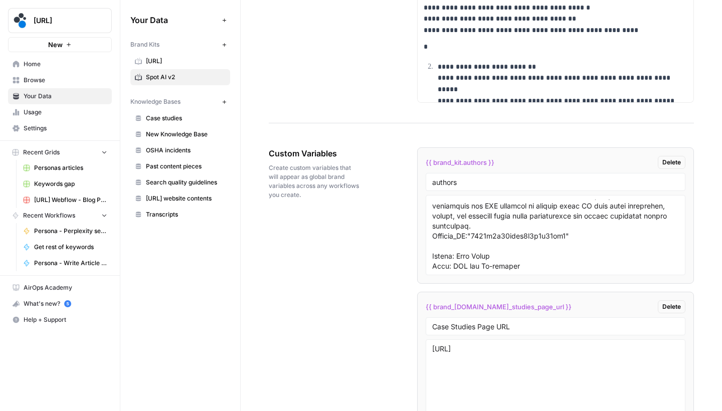
click at [48, 80] on span "Browse" at bounding box center [66, 80] width 84 height 9
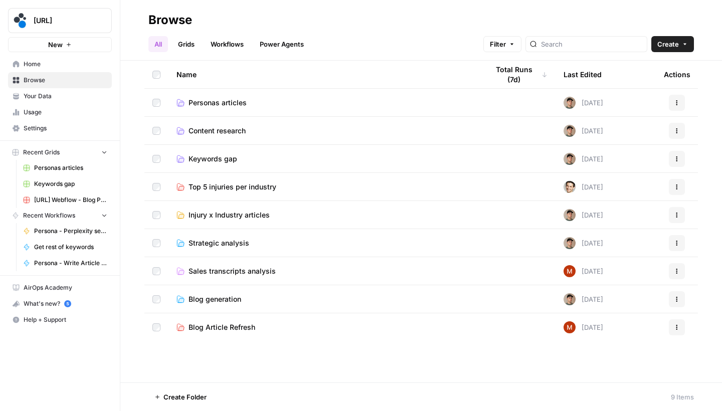
click at [225, 101] on span "Personas articles" at bounding box center [217, 103] width 58 height 10
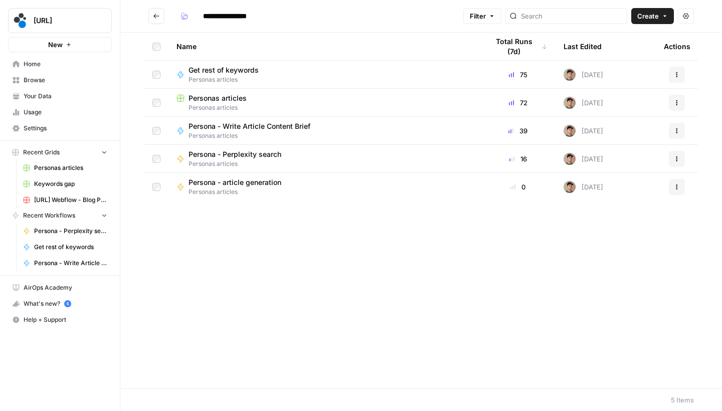
click at [225, 100] on span "Personas articles" at bounding box center [217, 98] width 58 height 10
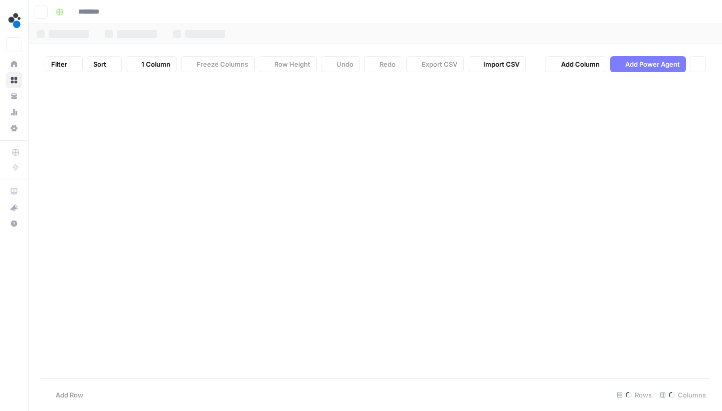
type input "**********"
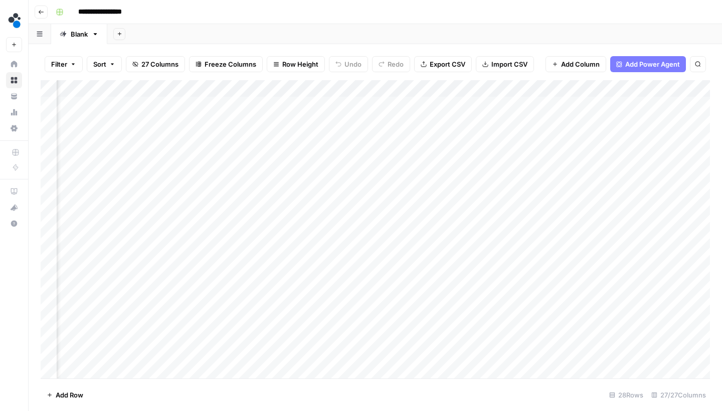
scroll to position [0, 2083]
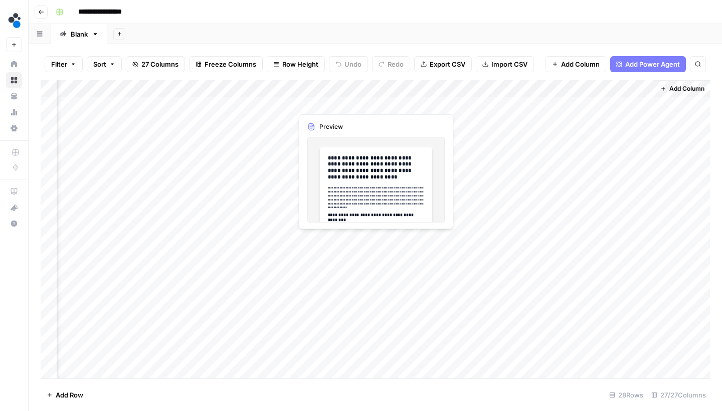
click at [372, 103] on div "Add Column" at bounding box center [375, 230] width 669 height 301
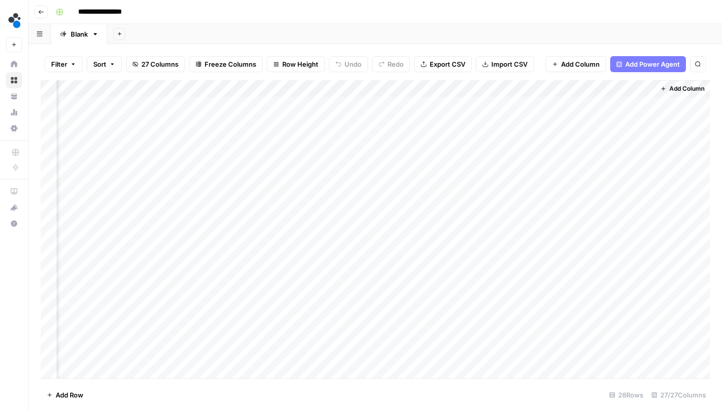
click at [373, 103] on div "Add Column" at bounding box center [375, 230] width 669 height 301
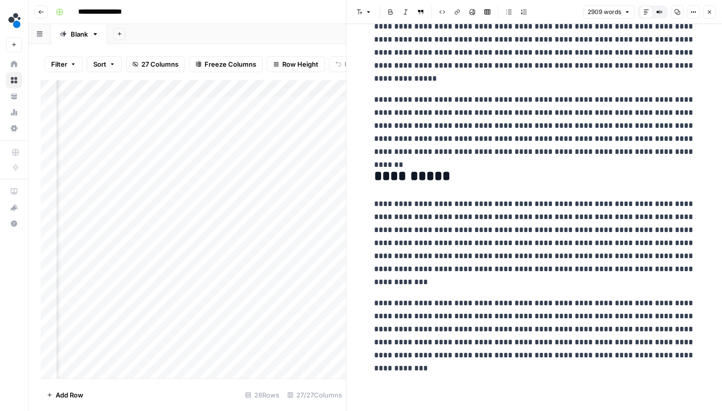
click at [709, 15] on button "Close" at bounding box center [709, 12] width 13 height 13
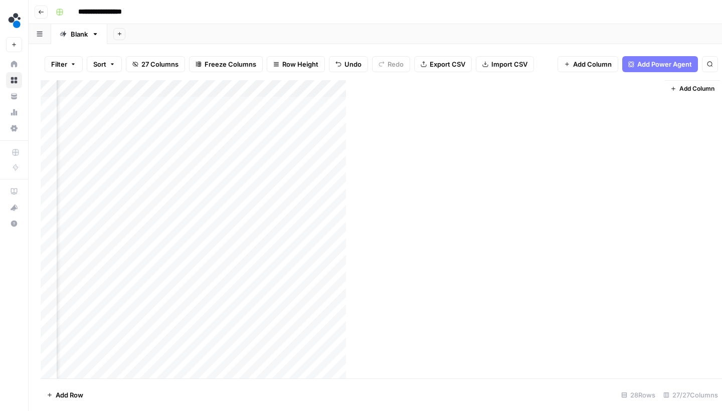
scroll to position [0, 2071]
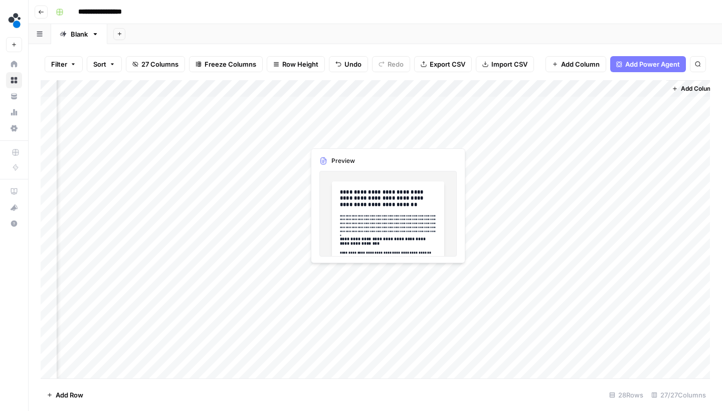
click at [384, 136] on div "Add Column" at bounding box center [375, 230] width 669 height 301
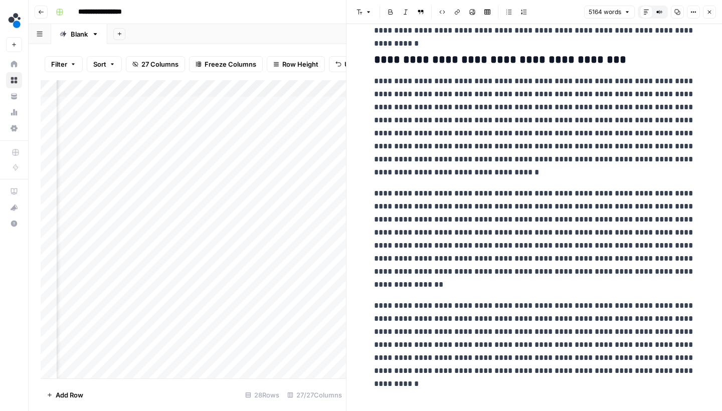
scroll to position [8411, 0]
click at [707, 16] on button "Close" at bounding box center [709, 12] width 13 height 13
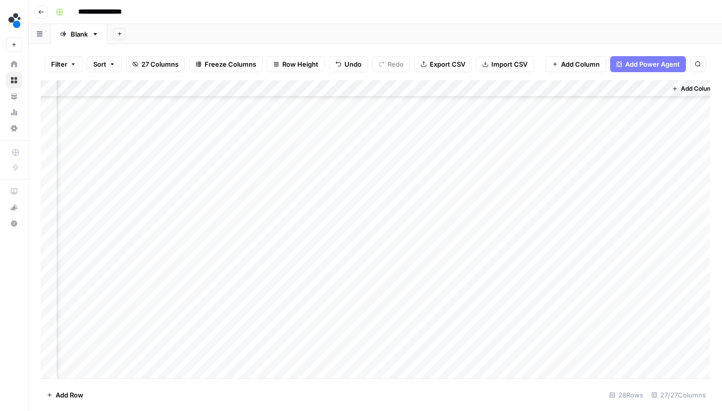
scroll to position [209, 2071]
click at [282, 162] on div "Add Column" at bounding box center [375, 230] width 669 height 301
click at [273, 180] on div "Add Column" at bounding box center [375, 230] width 669 height 301
click at [268, 201] on div "Add Column" at bounding box center [375, 230] width 669 height 301
click at [266, 216] on div "Add Column" at bounding box center [375, 230] width 669 height 301
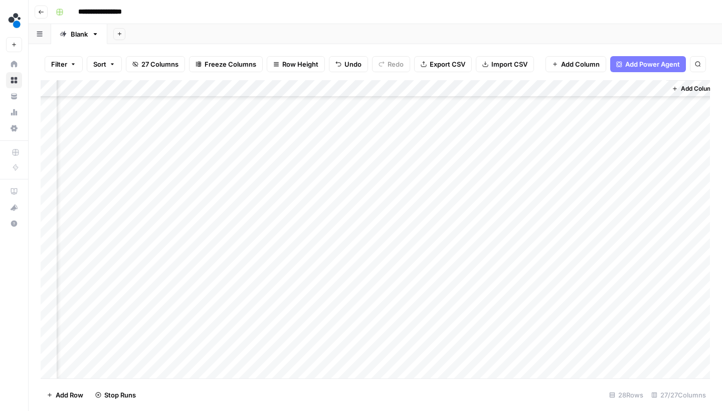
click at [265, 229] on div "Add Column" at bounding box center [375, 230] width 669 height 301
click at [264, 250] on div "Add Column" at bounding box center [375, 230] width 669 height 301
click at [264, 268] on div "Add Column" at bounding box center [375, 230] width 669 height 301
click at [264, 285] on div "Add Column" at bounding box center [375, 230] width 669 height 301
click at [264, 300] on div "Add Column" at bounding box center [375, 230] width 669 height 301
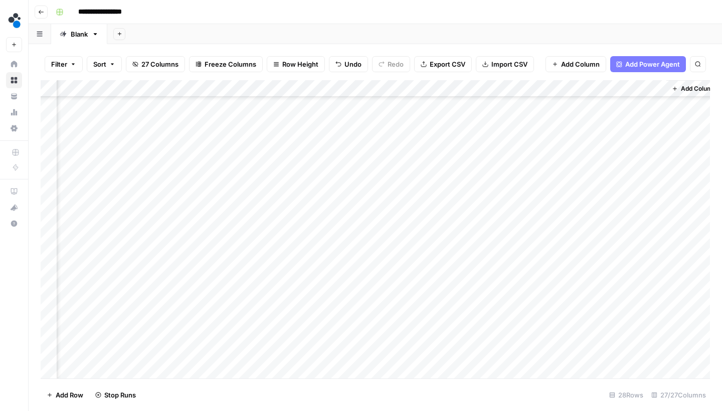
click at [263, 319] on div "Add Column" at bounding box center [375, 230] width 669 height 301
click at [264, 335] on div "Add Column" at bounding box center [375, 230] width 669 height 301
click at [264, 350] on div "Add Column" at bounding box center [375, 230] width 669 height 301
